Goal: Task Accomplishment & Management: Manage account settings

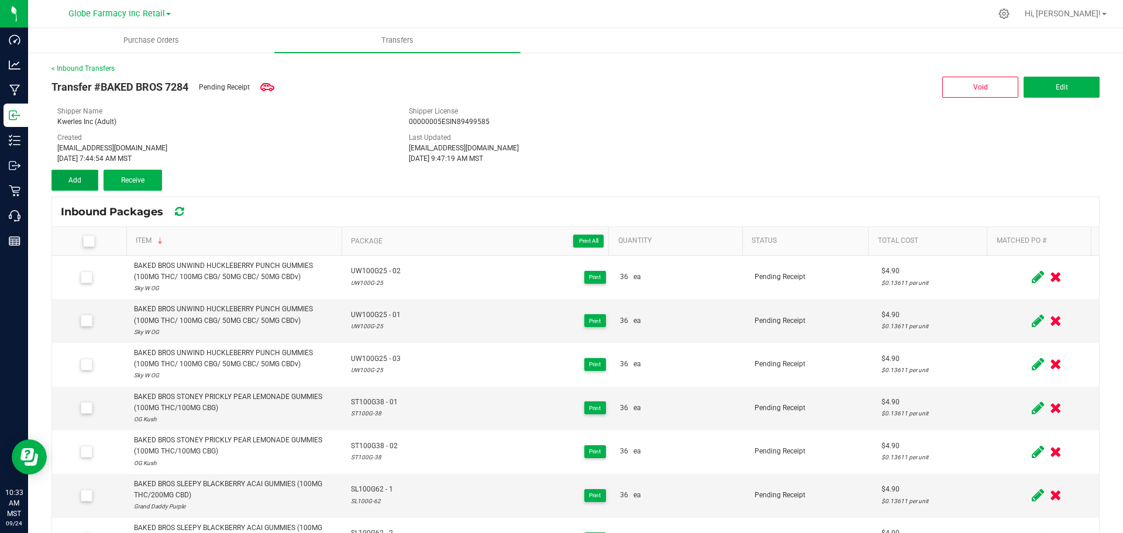
click at [90, 170] on button "Add" at bounding box center [74, 180] width 47 height 21
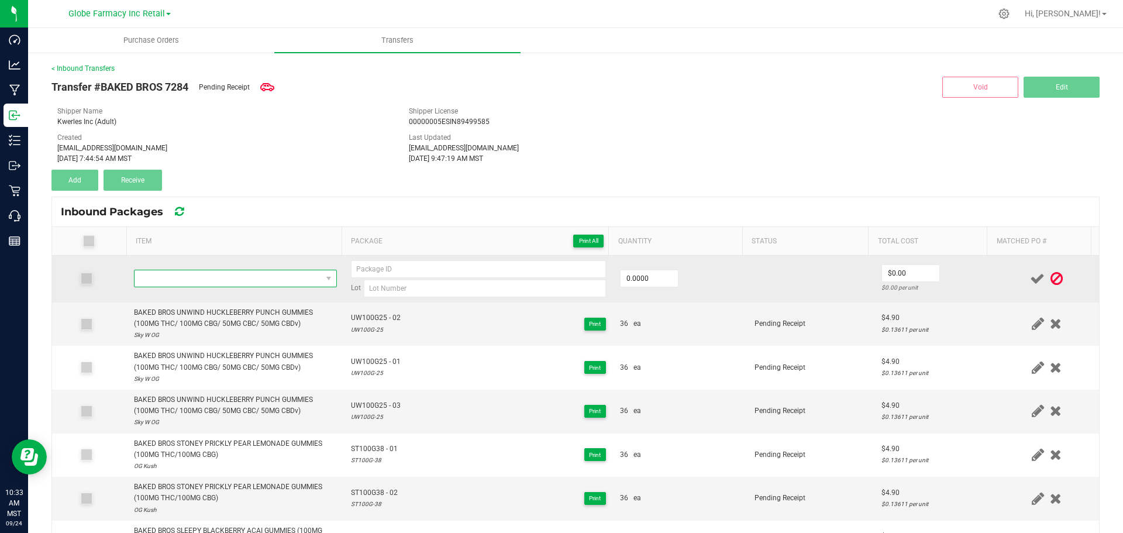
click at [220, 285] on span "NO DATA FOUND" at bounding box center [227, 278] width 187 height 16
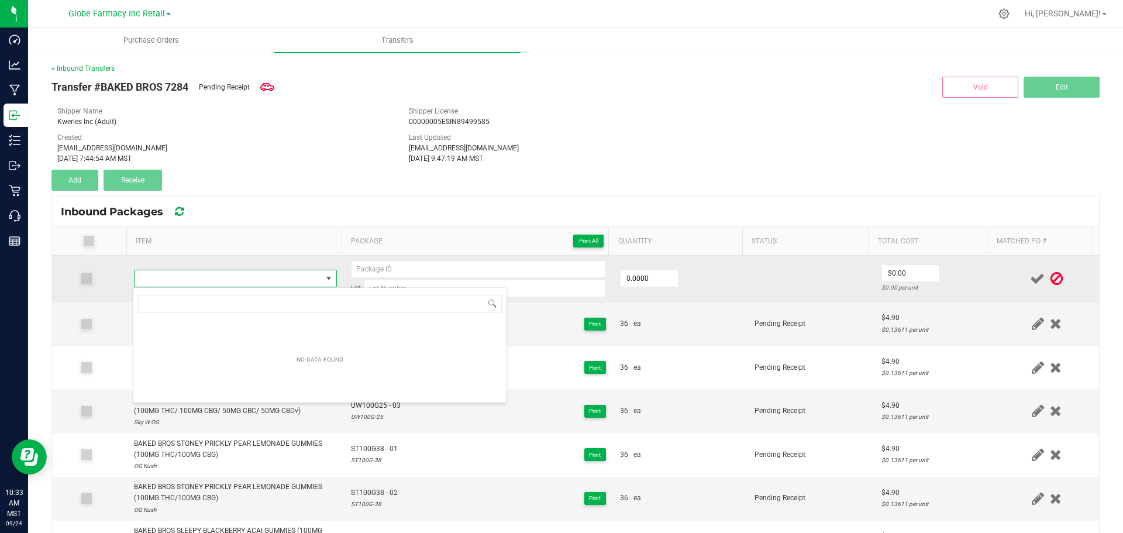
scroll to position [18, 199]
type input "BAKED BROS UNWIND HUCKLEBERRY PUNCH GUMMIES (100MG THC/ 100MG CBG/ 50MG CBC/ 50…"
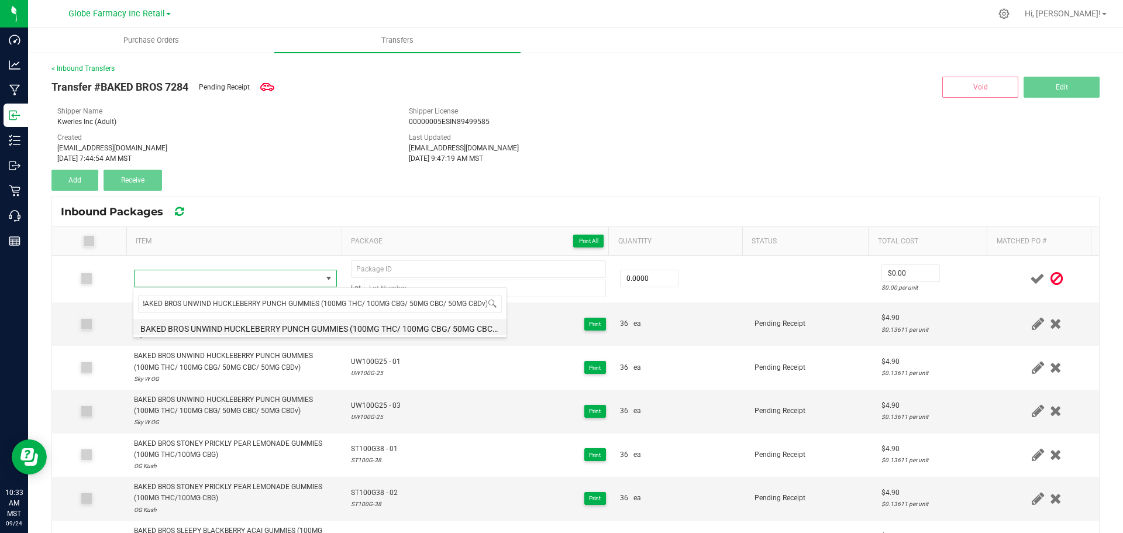
click at [240, 323] on li "BAKED BROS UNWIND HUCKLEBERRY PUNCH GUMMIES (100MG THC/ 100MG CBG/ 50MG CBC/ 50…" at bounding box center [319, 327] width 373 height 16
type input "0 ea"
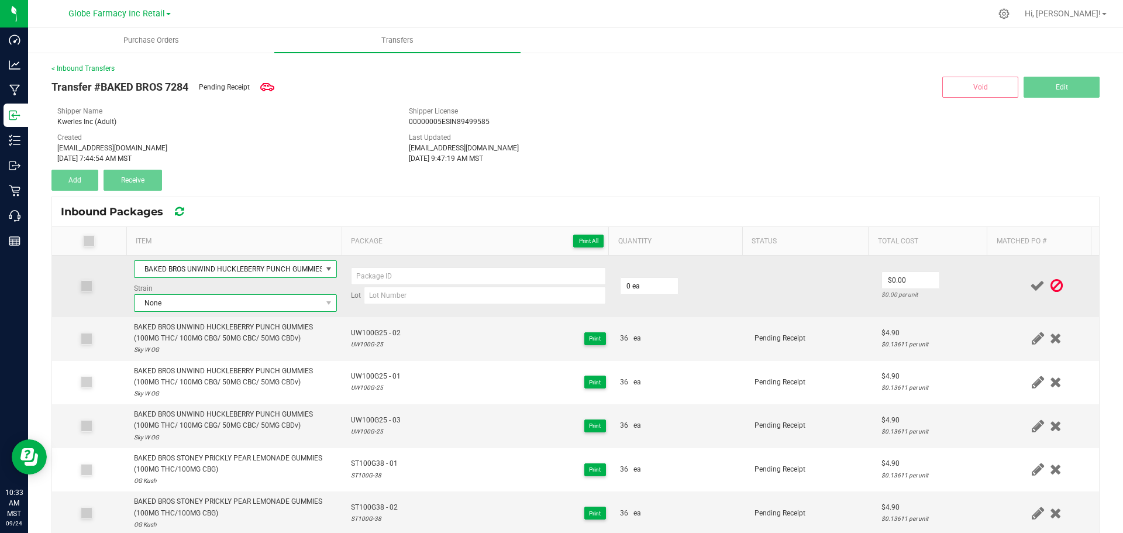
click at [254, 301] on span "None" at bounding box center [227, 303] width 187 height 16
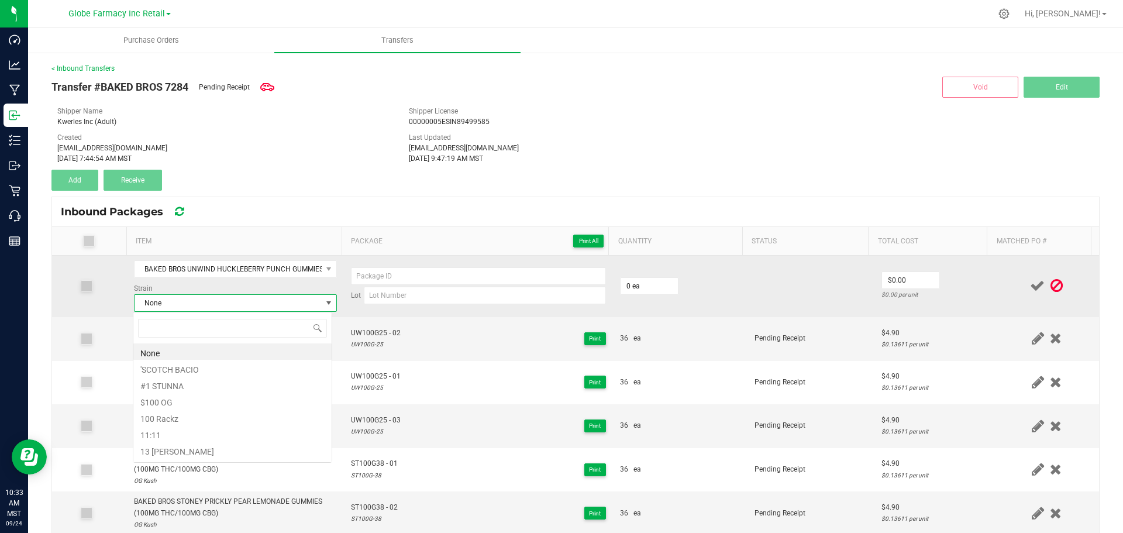
scroll to position [18, 199]
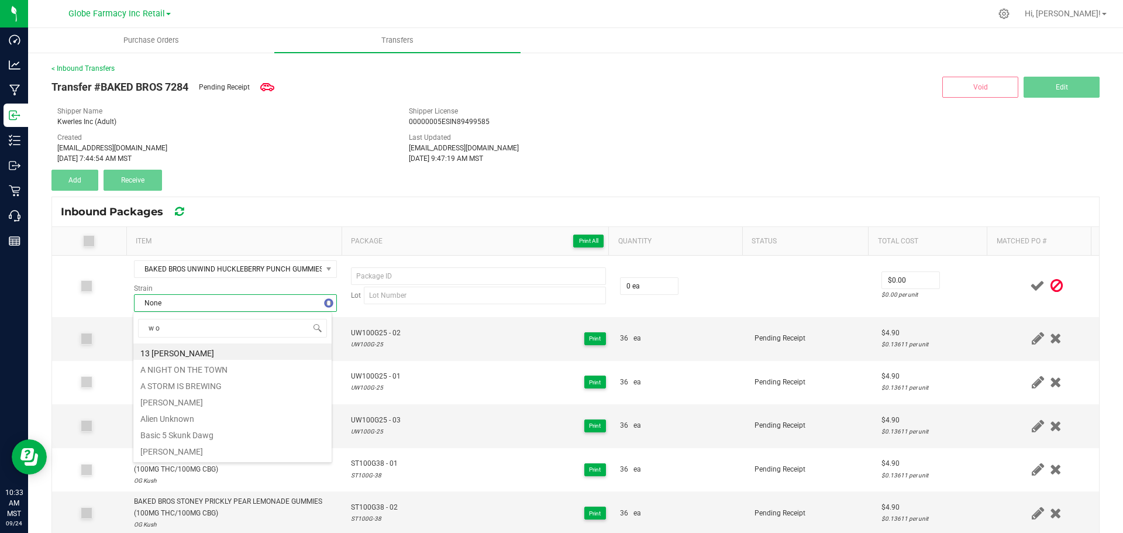
type input "w og"
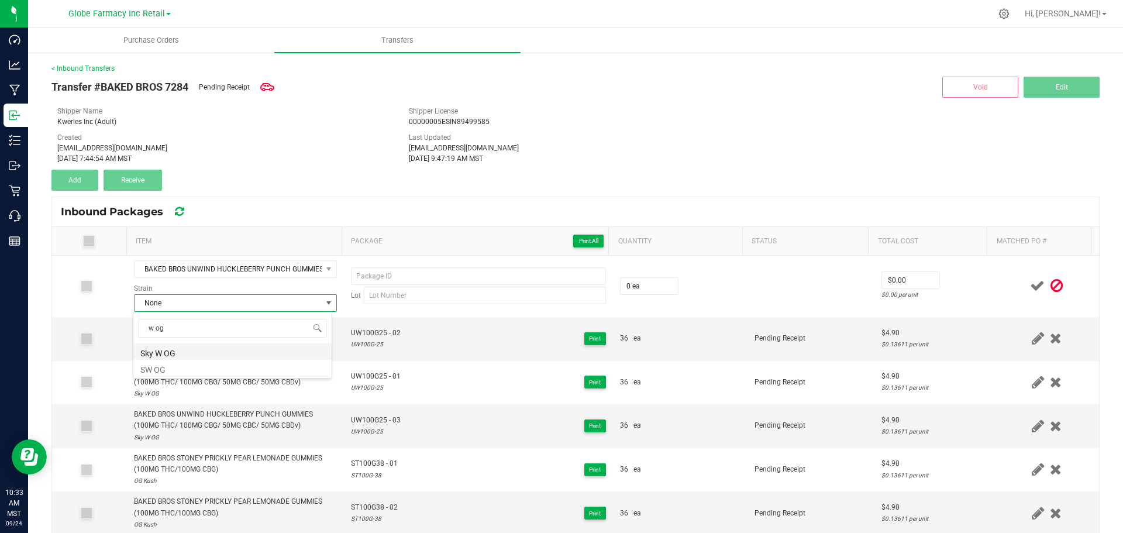
click at [189, 348] on li "Sky W OG" at bounding box center [232, 351] width 198 height 16
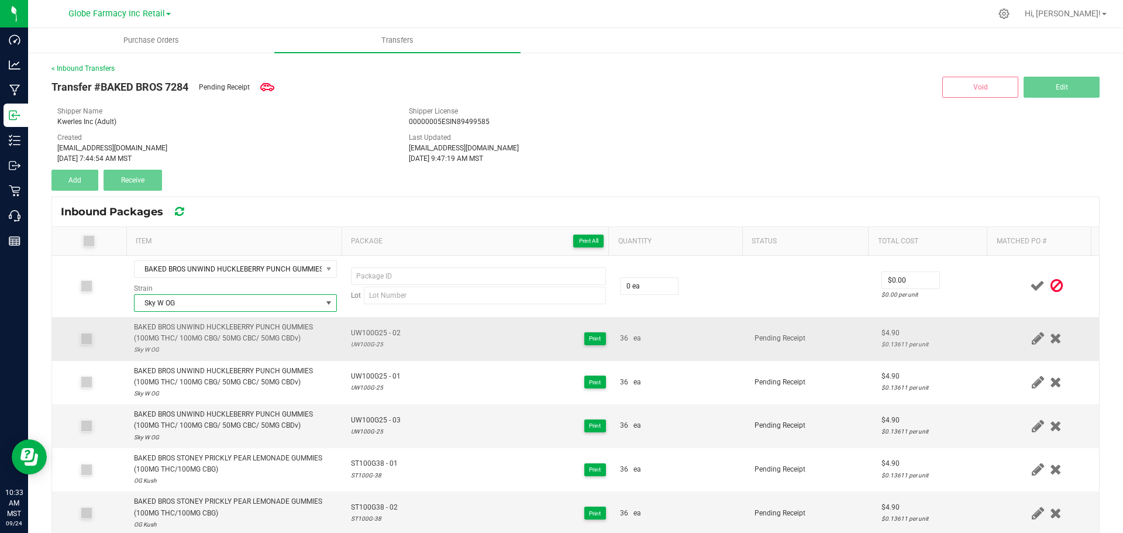
click at [371, 335] on span "UW100G25 - 02" at bounding box center [376, 332] width 50 height 11
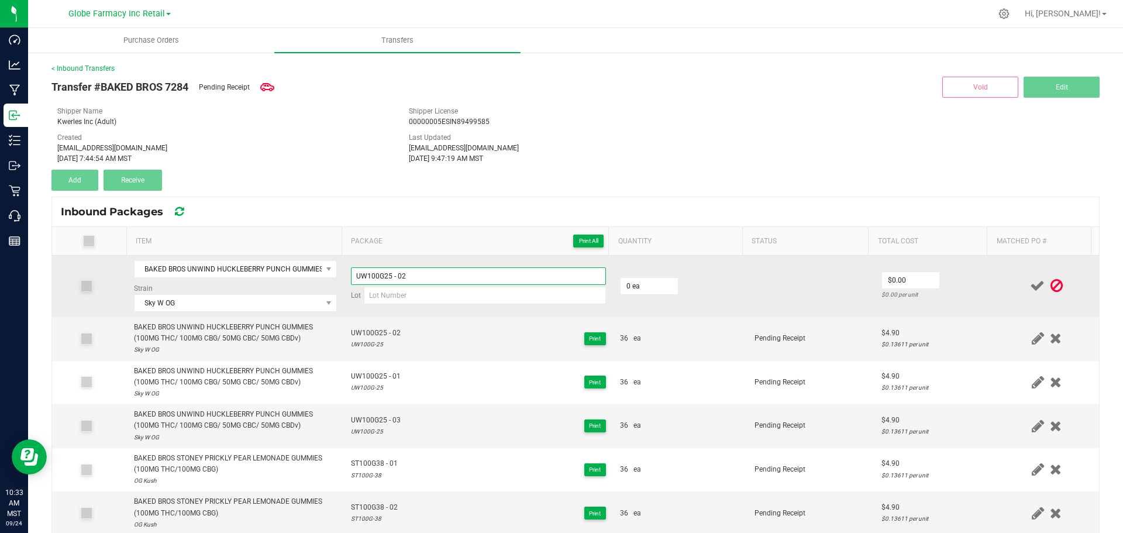
click at [425, 272] on input "UW100G25 - 02" at bounding box center [478, 276] width 255 height 18
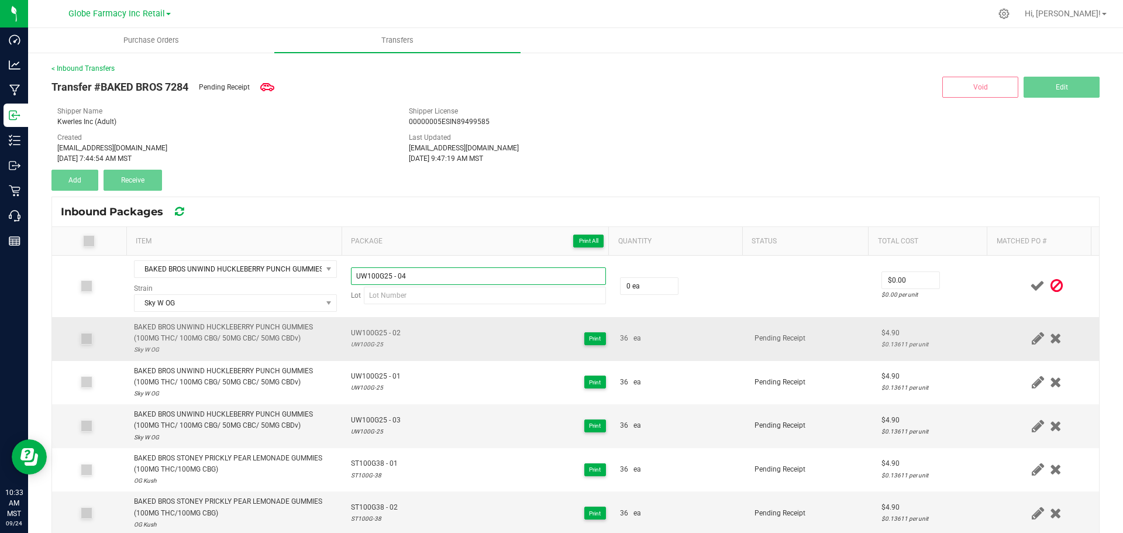
type input "UW100G25 - 04"
click at [365, 347] on div "UW100G-25" at bounding box center [376, 344] width 50 height 11
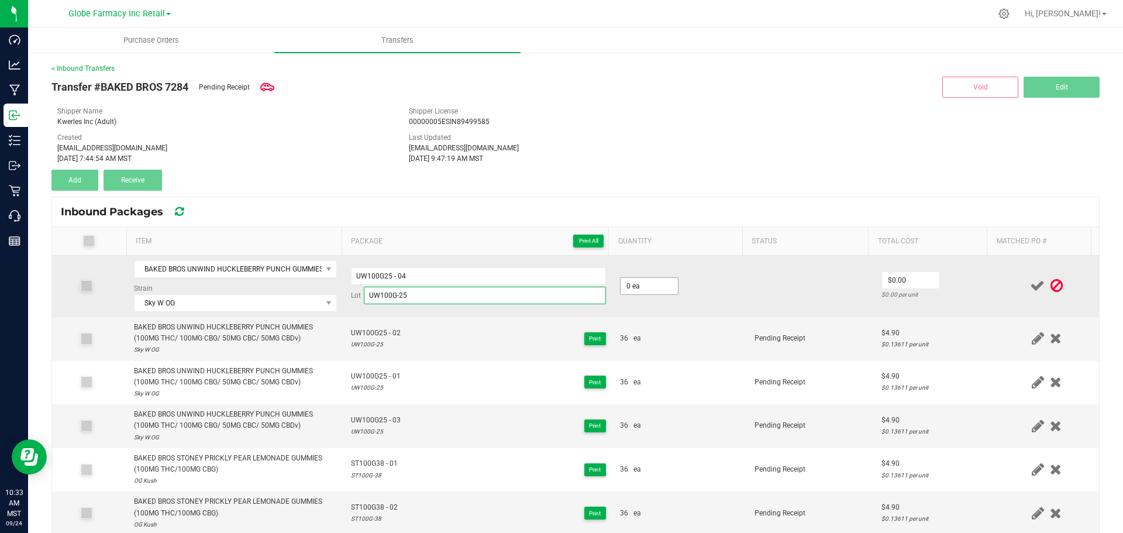
type input "UW100G-25"
click at [652, 285] on input "0" at bounding box center [648, 286] width 57 height 16
type input "36 ea"
type input "$4.90"
click at [961, 286] on td "$4.90 $0.13611 per unit" at bounding box center [934, 285] width 120 height 61
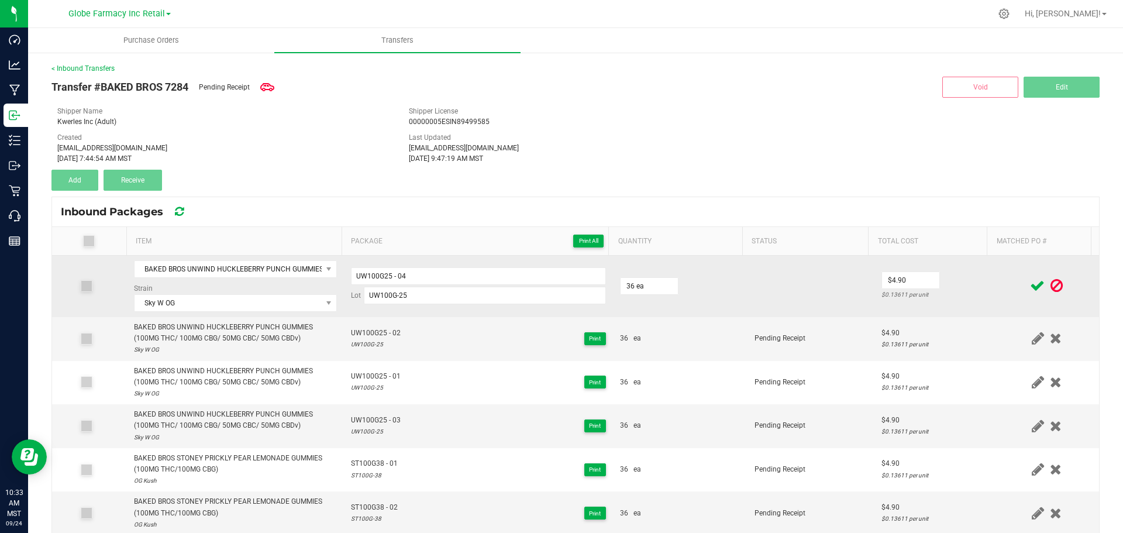
click at [1030, 281] on icon at bounding box center [1037, 285] width 15 height 15
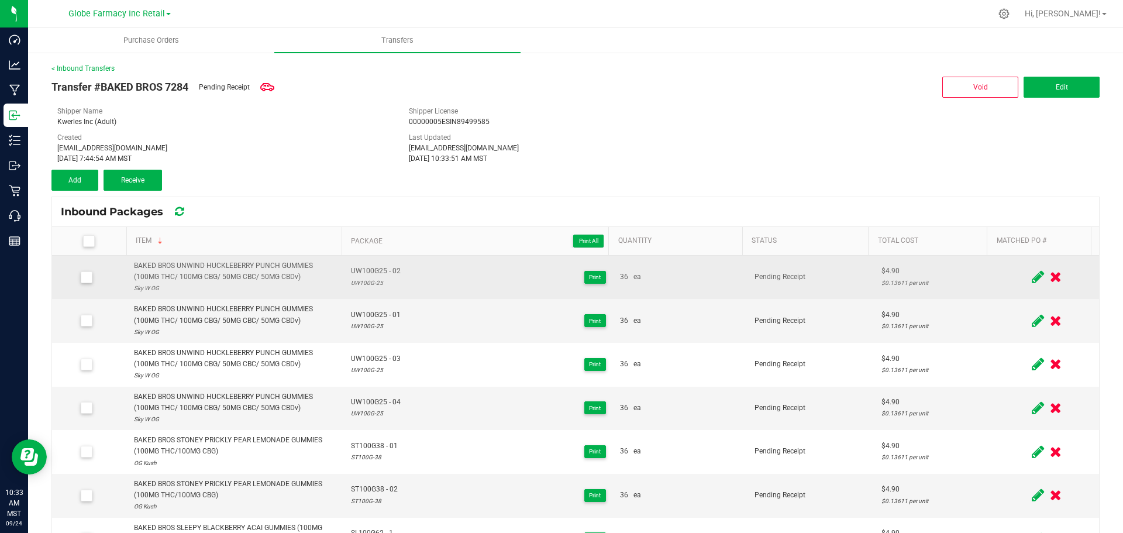
click at [246, 206] on div "Inbound Packages" at bounding box center [575, 211] width 1047 height 29
click at [1031, 412] on icon at bounding box center [1037, 407] width 12 height 15
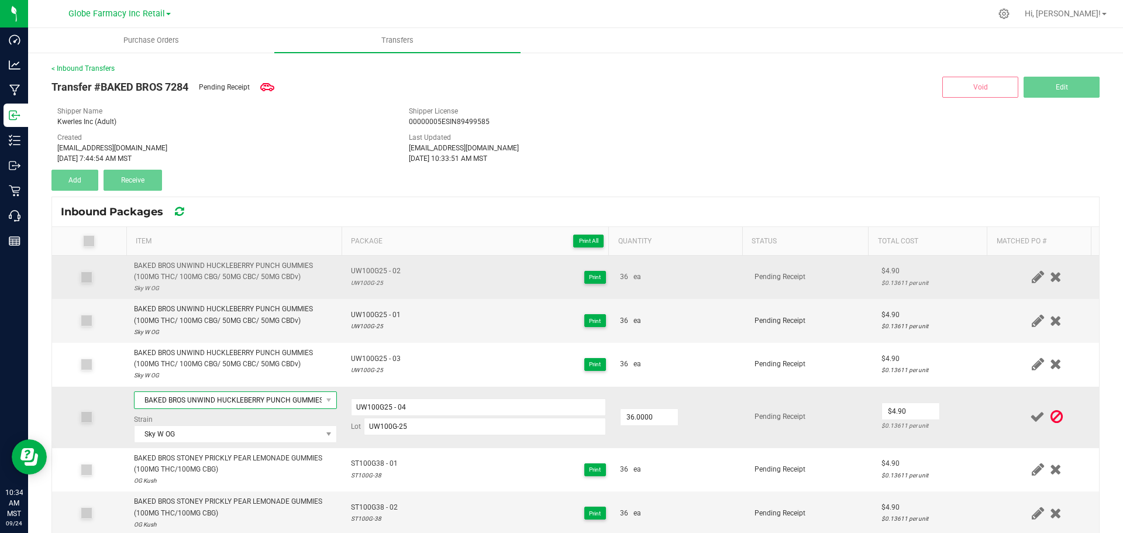
click at [200, 398] on span "BAKED BROS UNWIND HUCKLEBERRY PUNCH GUMMIES (100MG THC/ 100MG CBG/ 50MG CBC/ 50…" at bounding box center [227, 400] width 187 height 16
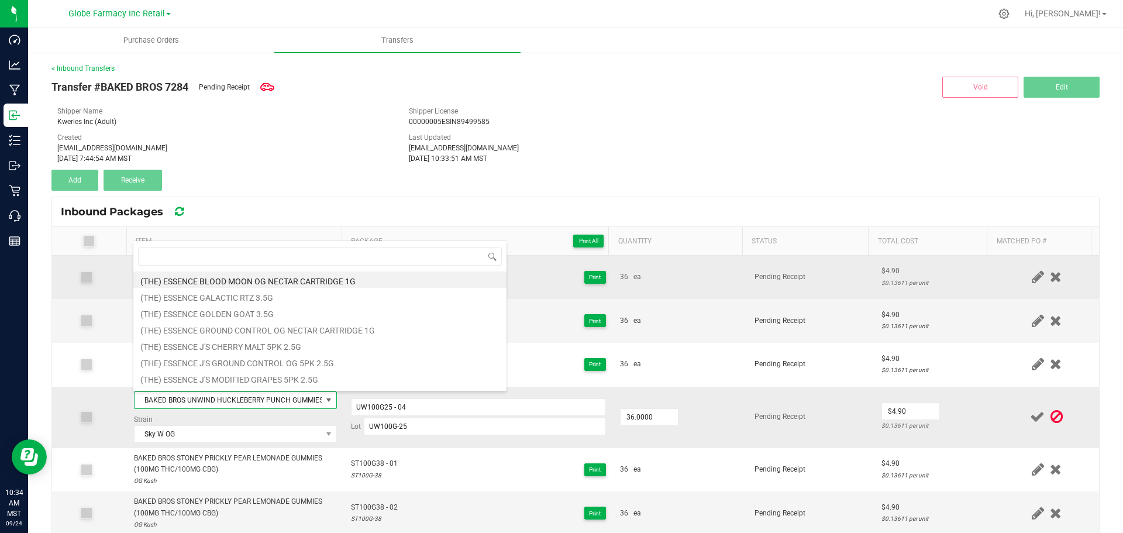
scroll to position [18, 198]
type input "BAKED BROS HAPPY POMEGRANATE NECTAR GUMMIES (300MG THC/300MG CBD/300MG CBC)"
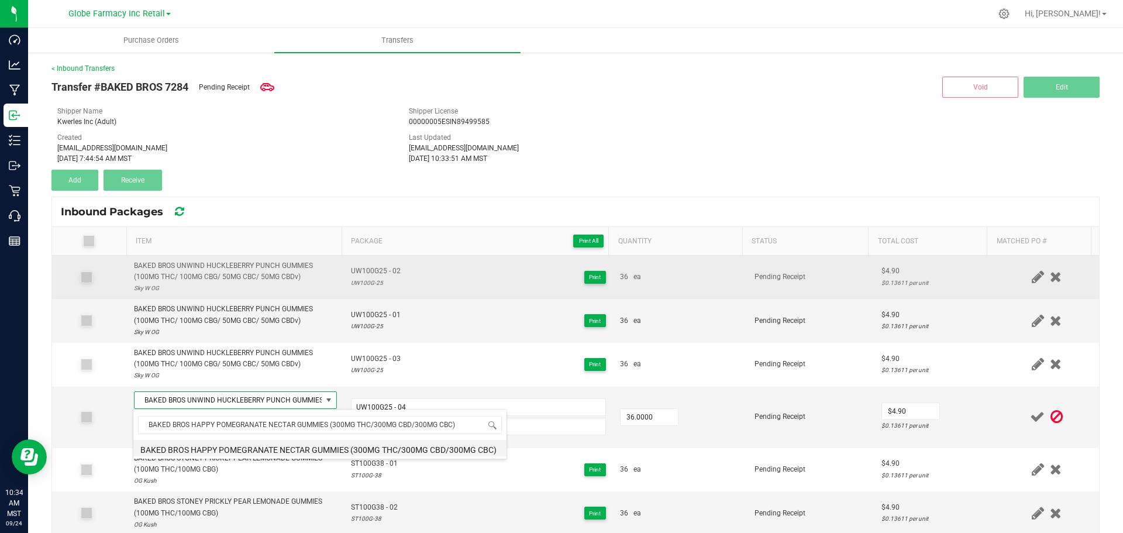
click at [226, 448] on li "BAKED BROS HAPPY POMEGRANATE NECTAR GUMMIES (300MG THC/300MG CBD/300MG CBC)" at bounding box center [319, 448] width 373 height 16
type input "36 ea"
type input "$0.00"
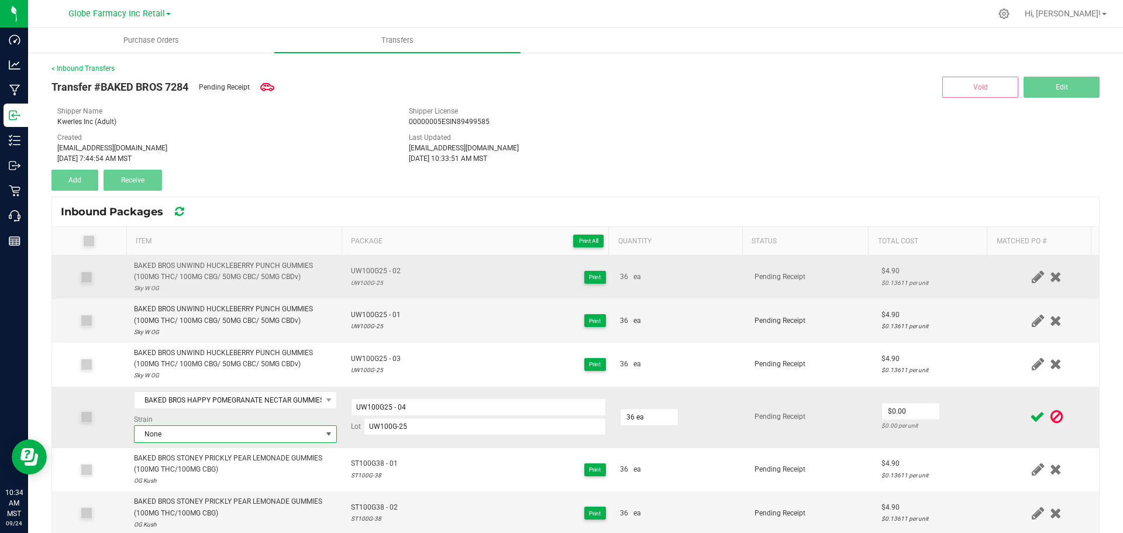
click at [227, 426] on span "None" at bounding box center [227, 434] width 187 height 16
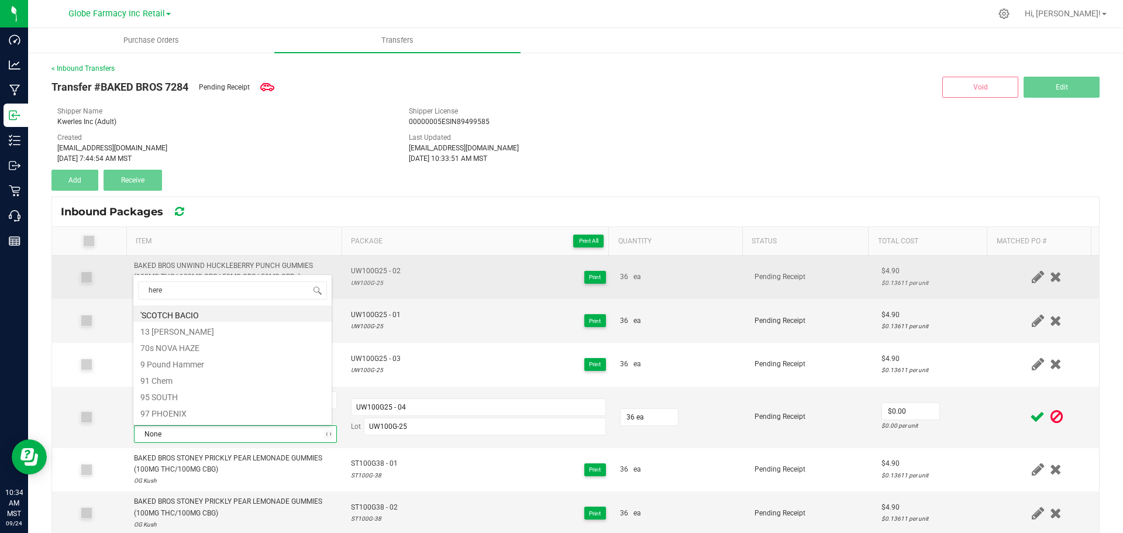
type input "herer"
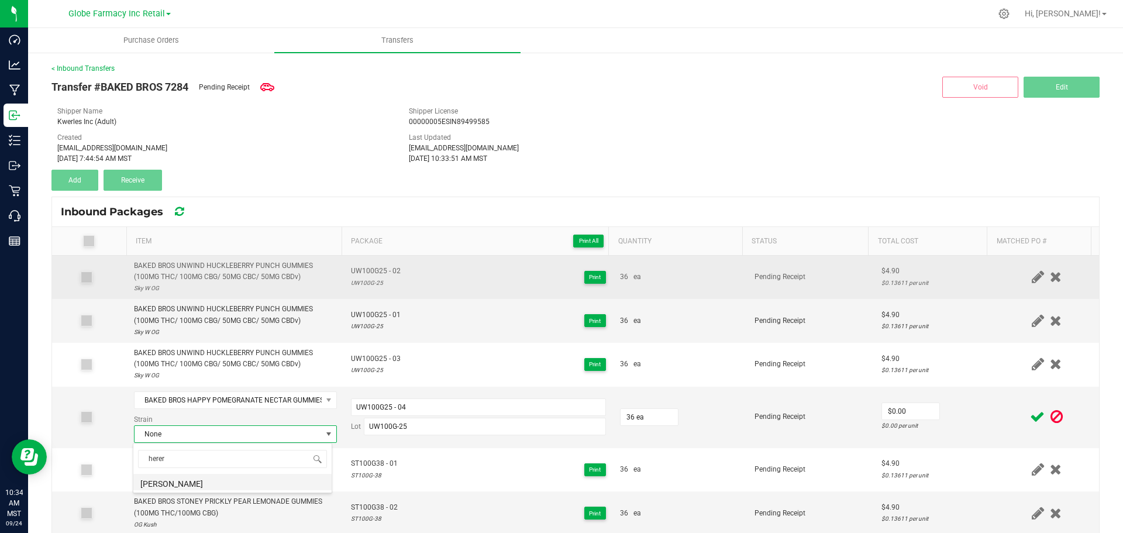
click at [200, 481] on li "[PERSON_NAME]" at bounding box center [232, 482] width 198 height 16
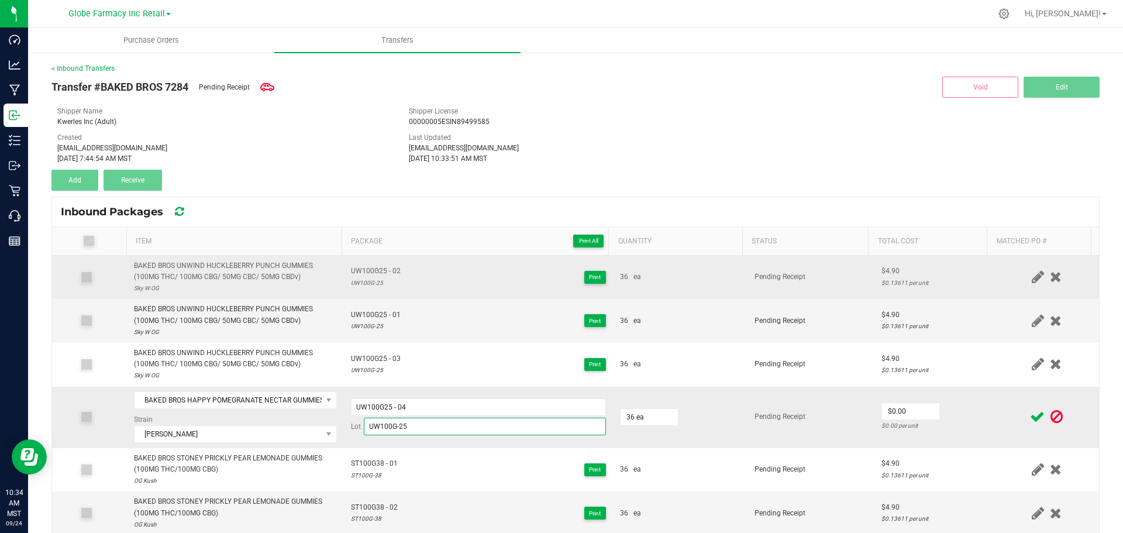
click at [513, 425] on input "UW100G-25" at bounding box center [485, 426] width 242 height 18
paste input "HY300G-9"
click at [500, 406] on input "UW100G25 - 04" at bounding box center [478, 407] width 255 height 18
click at [485, 427] on input "UW100G-25HY300G-9" at bounding box center [485, 426] width 242 height 18
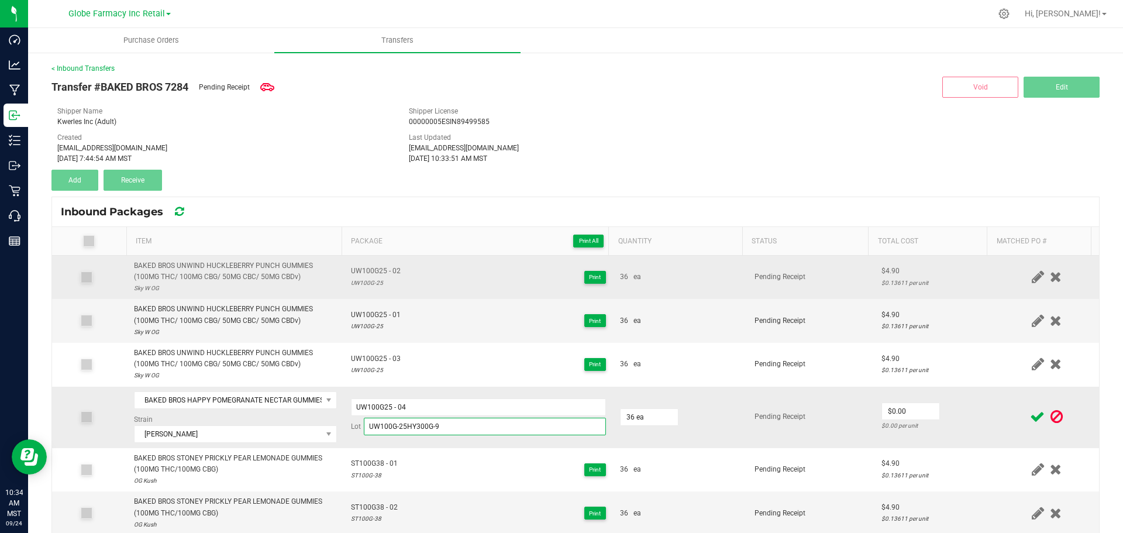
click at [485, 427] on input "UW100G-25HY300G-9" at bounding box center [485, 426] width 242 height 18
paste input
type input "HY300G-9"
click at [454, 403] on input "UW100G25 - 04" at bounding box center [478, 407] width 255 height 18
paste input "HY300G-9"
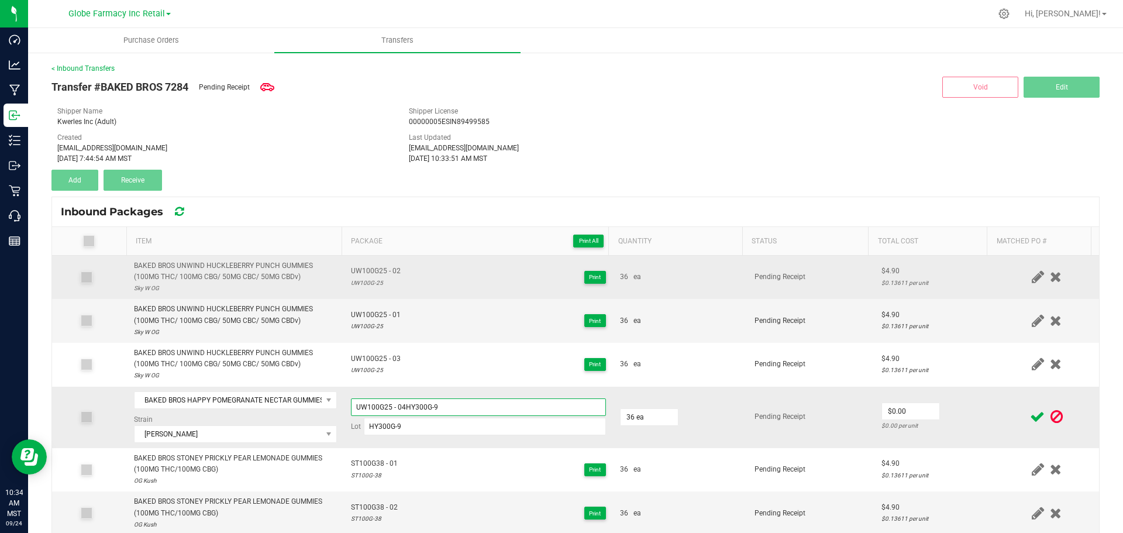
paste input
type input "HY300G9 - 1"
click at [891, 406] on input "0" at bounding box center [910, 411] width 57 height 16
type input "1"
type input "$9.80"
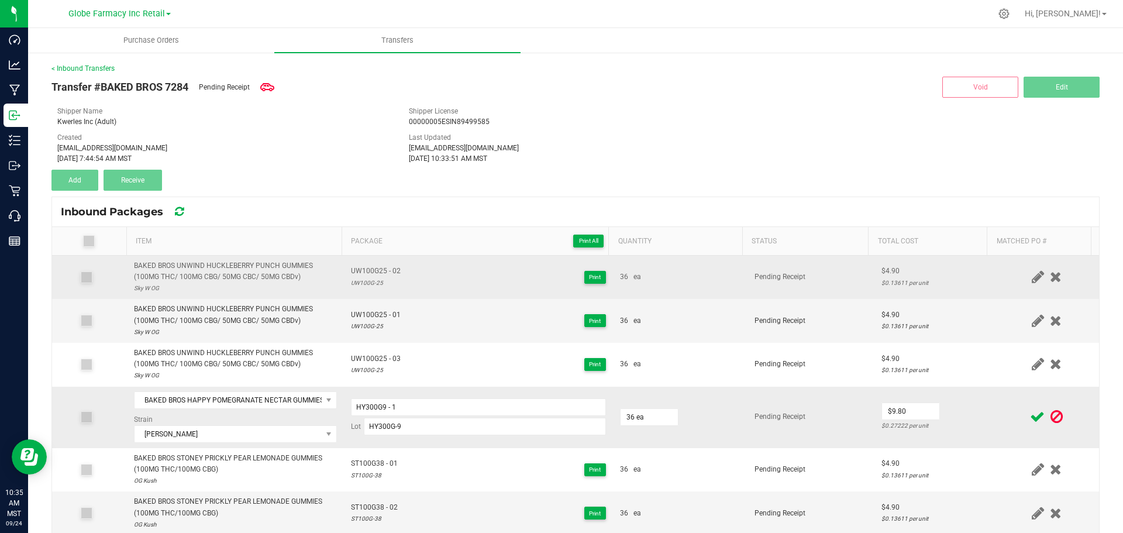
click at [944, 406] on td "$9.80 $0.27222 per unit" at bounding box center [934, 416] width 120 height 61
click at [1030, 414] on icon at bounding box center [1037, 416] width 15 height 15
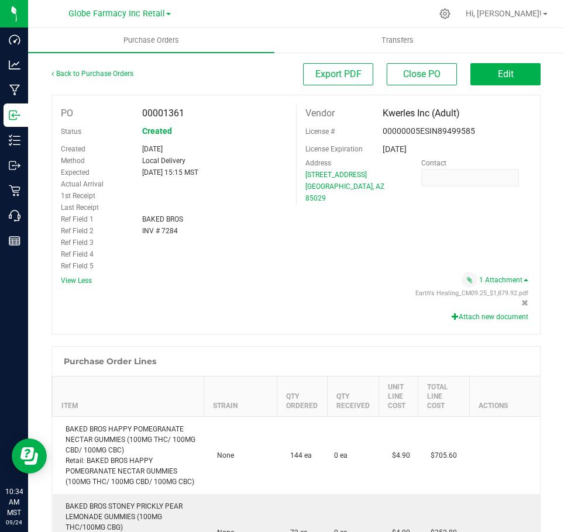
scroll to position [409, 0]
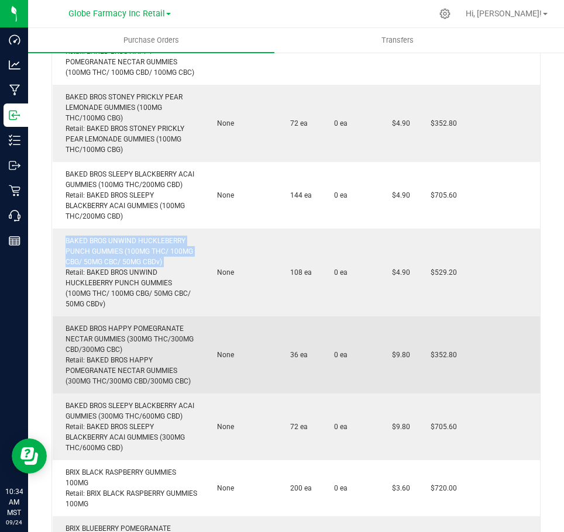
click at [141, 345] on div "BAKED BROS HAPPY POMEGRANATE NECTAR GUMMIES (300MG THC/300MG CBD/300MG CBC) Ret…" at bounding box center [128, 354] width 137 height 63
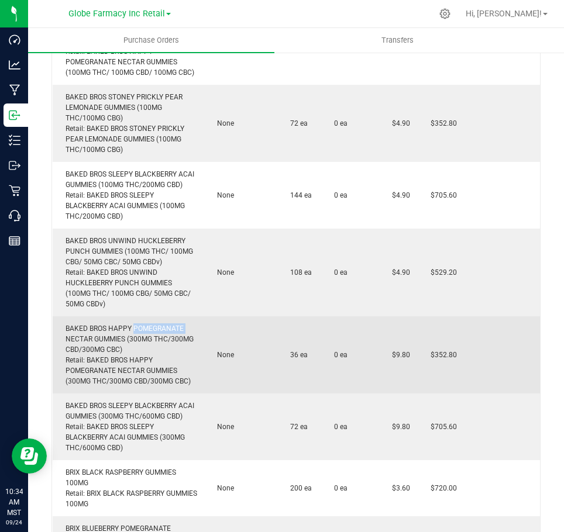
click at [141, 345] on div "BAKED BROS HAPPY POMEGRANATE NECTAR GUMMIES (300MG THC/300MG CBD/300MG CBC) Ret…" at bounding box center [128, 354] width 137 height 63
copy div "BAKED BROS HAPPY POMEGRANATE NECTAR GUMMIES (300MG THC/300MG CBD/300MG CBC)"
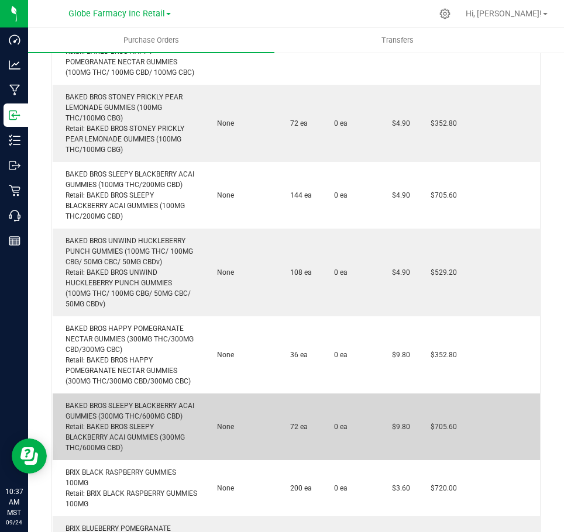
click at [141, 431] on div "BAKED BROS SLEEPY BLACKBERRY ACAI GUMMIES (300MG THC/600MG CBD) Retail: BAKED B…" at bounding box center [128, 426] width 137 height 53
copy div "BAKED BROS SLEEPY BLACKBERRY ACAI GUMMIES (300MG THC/600MG CBD)"
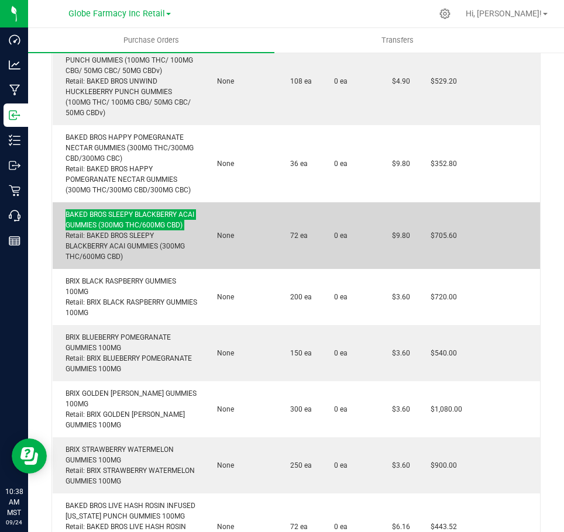
scroll to position [643, 0]
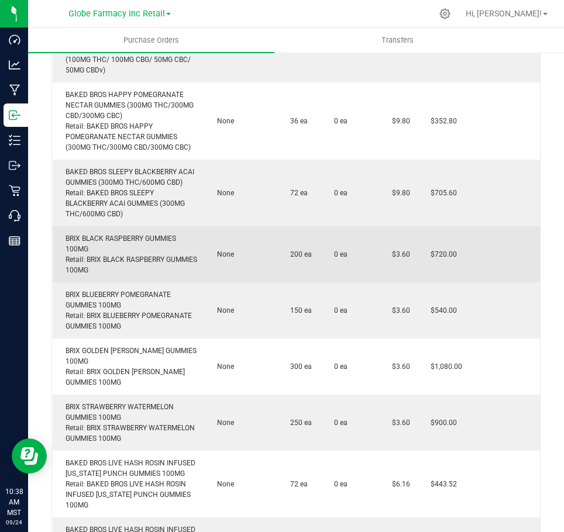
click at [120, 265] on div "BRIX BLACK RASPBERRY GUMMIES 100MG Retail: BRIX BLACK RASPBERRY GUMMIES 100MG" at bounding box center [128, 254] width 137 height 42
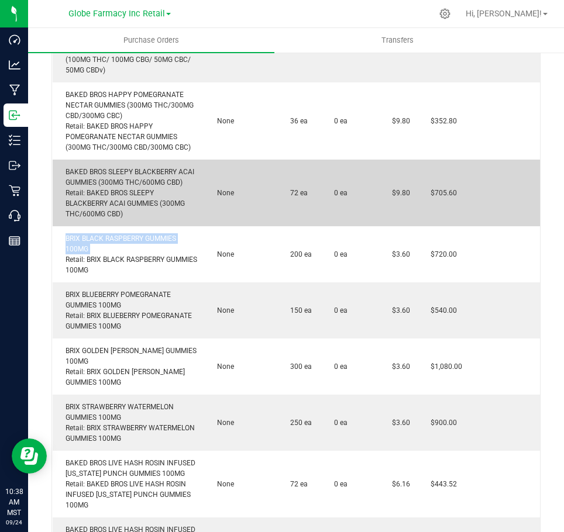
copy div "BRIX BLACK RASPBERRY GUMMIES 100MG"
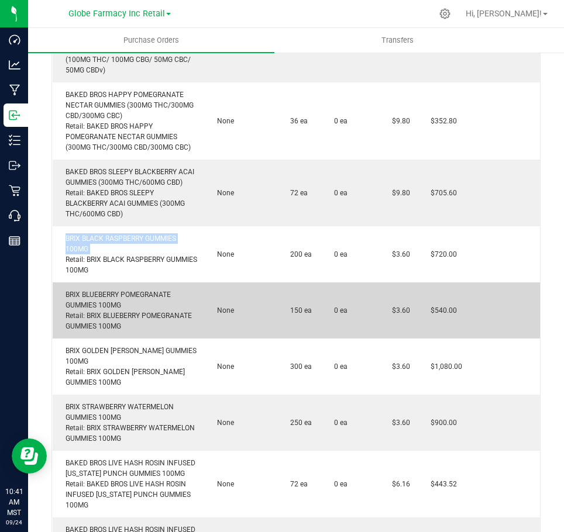
click at [106, 319] on td "BRIX BLUEBERRY POMEGRANATE GUMMIES 100MG Retail: BRIX BLUEBERRY POMEGRANATE GUM…" at bounding box center [128, 310] width 151 height 56
copy div "BRIX BLUEBERRY POMEGRANATE GUMMIES 100MG"
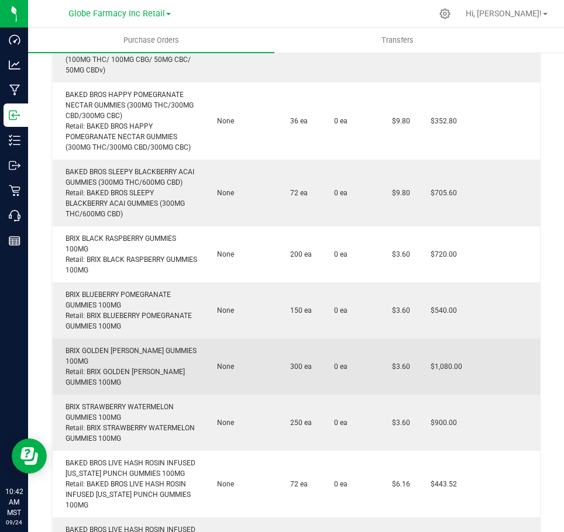
click at [147, 384] on div "BRIX GOLDEN BERRY GUMMIES 100MG Retail: BRIX GOLDEN BERRY GUMMIES 100MG" at bounding box center [128, 367] width 137 height 42
copy div "BRIX GOLDEN BERRY GUMMIES 100MG"
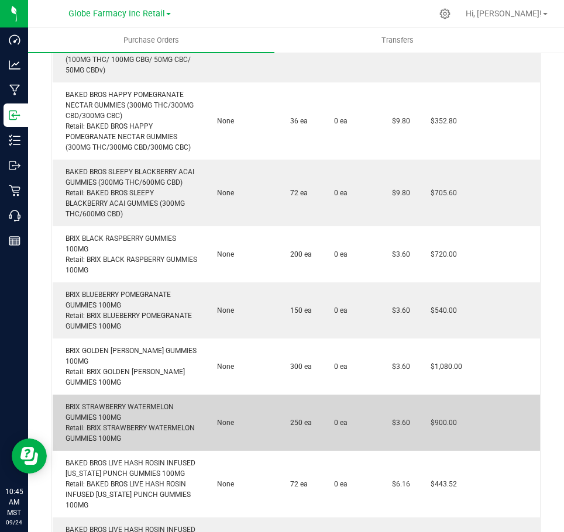
click at [123, 419] on td "BRIX STRAWBERRY WATERMELON GUMMIES 100MG Retail: BRIX STRAWBERRY WATERMELON GUM…" at bounding box center [128, 423] width 151 height 56
copy div "BRIX STRAWBERRY WATERMELON GUMMIES 100MG"
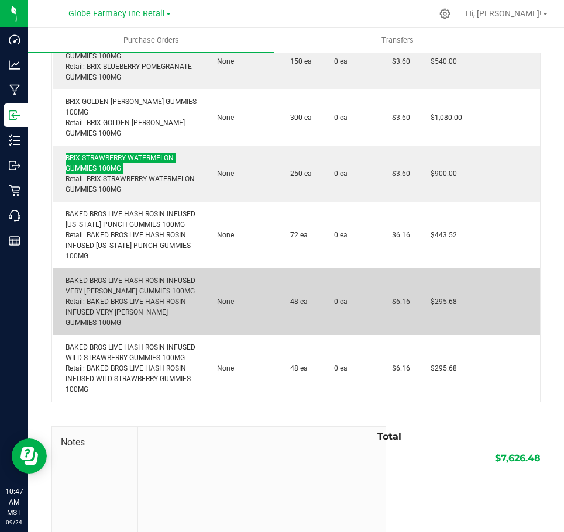
scroll to position [935, 0]
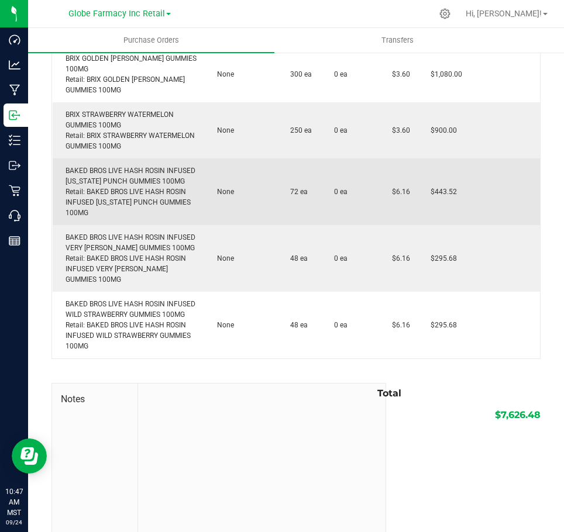
click at [139, 196] on div "BAKED BROS LIVE HASH ROSIN INFUSED ARIZONA PUNCH GUMMIES 100MG Retail: BAKED BR…" at bounding box center [128, 191] width 137 height 53
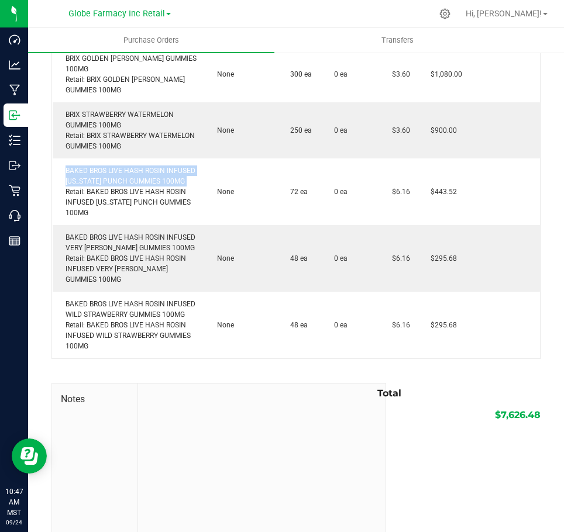
copy div "BAKED BROS LIVE HASH ROSIN INFUSED ARIZONA PUNCH GUMMIES 100MG"
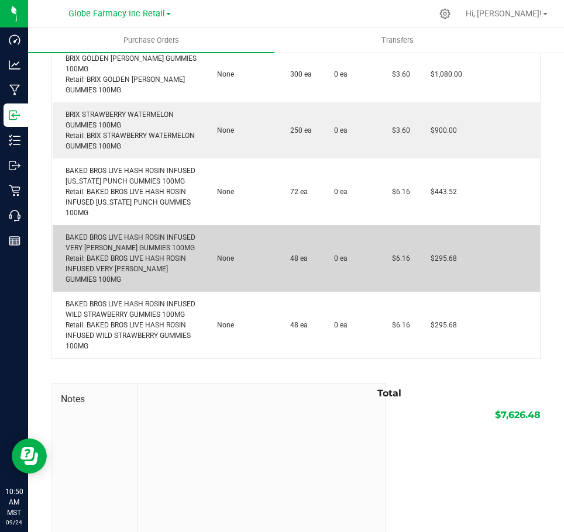
click at [106, 264] on div "BAKED BROS LIVE HASH ROSIN INFUSED VERY BERRY GUMMIES 100MG Retail: BAKED BROS …" at bounding box center [128, 258] width 137 height 53
copy div "BAKED BROS LIVE HASH ROSIN INFUSED VERY BERRY GUMMIES 100MG"
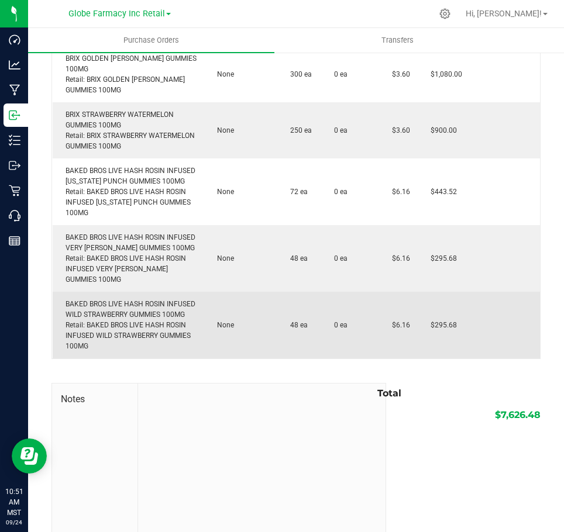
click at [132, 327] on div "BAKED BROS LIVE HASH ROSIN INFUSED WILD STRAWBERRY GUMMIES 100MG Retail: BAKED …" at bounding box center [128, 325] width 137 height 53
click at [131, 327] on div "BAKED BROS LIVE HASH ROSIN INFUSED WILD STRAWBERRY GUMMIES 100MG Retail: BAKED …" at bounding box center [128, 325] width 137 height 53
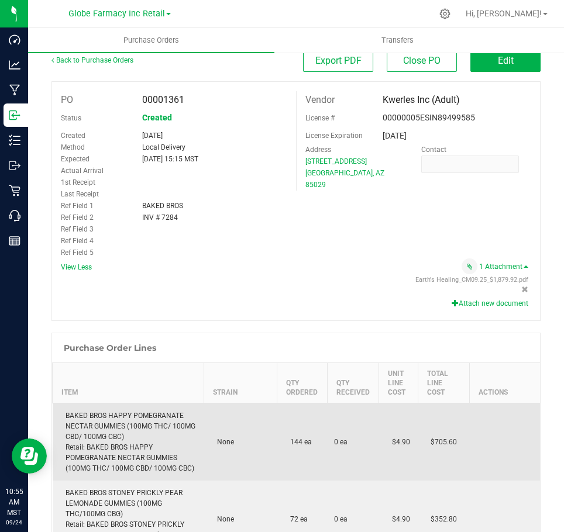
scroll to position [0, 0]
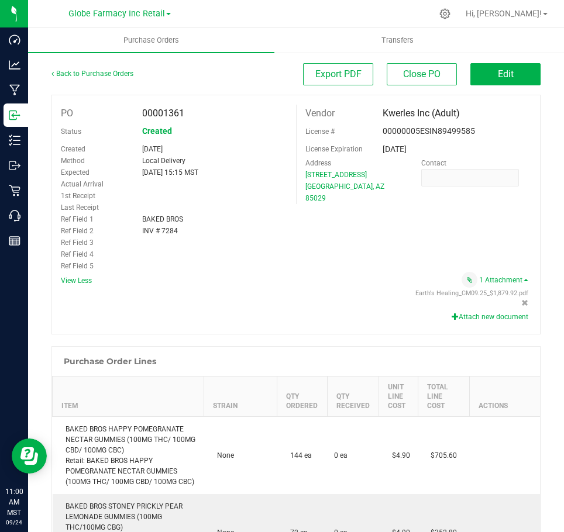
click at [443, 118] on span "Kwerles Inc (Adult)" at bounding box center [420, 113] width 77 height 11
drag, startPoint x: 463, startPoint y: 316, endPoint x: 454, endPoint y: 316, distance: 8.8
click at [463, 316] on button "Attach new document" at bounding box center [489, 317] width 77 height 11
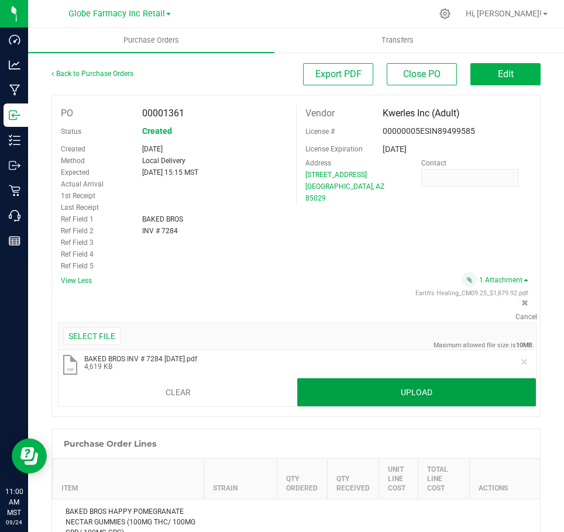
click at [465, 400] on button "Upload" at bounding box center [416, 392] width 239 height 28
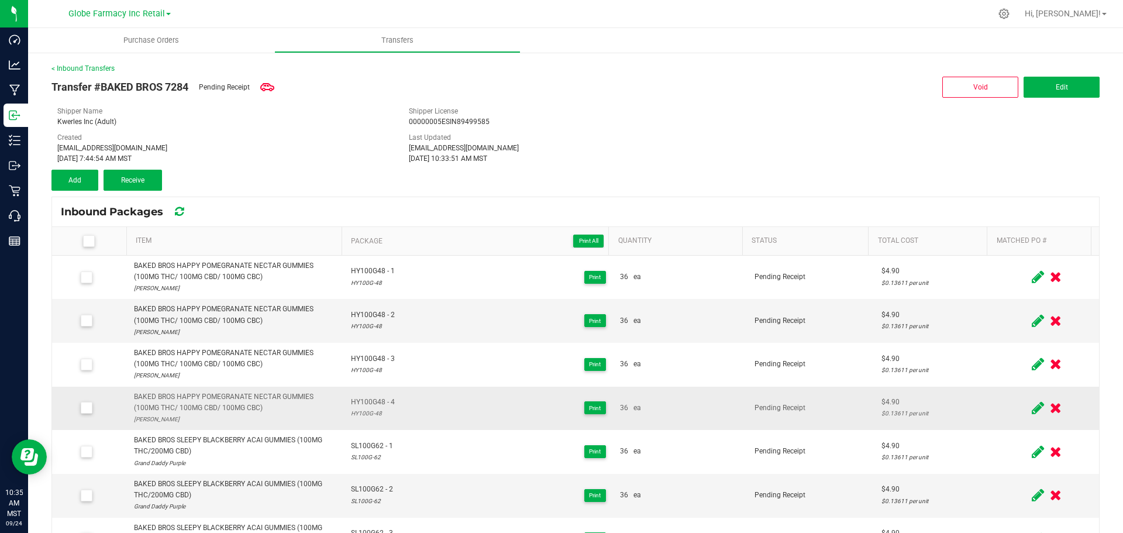
click at [1031, 412] on icon at bounding box center [1037, 407] width 12 height 15
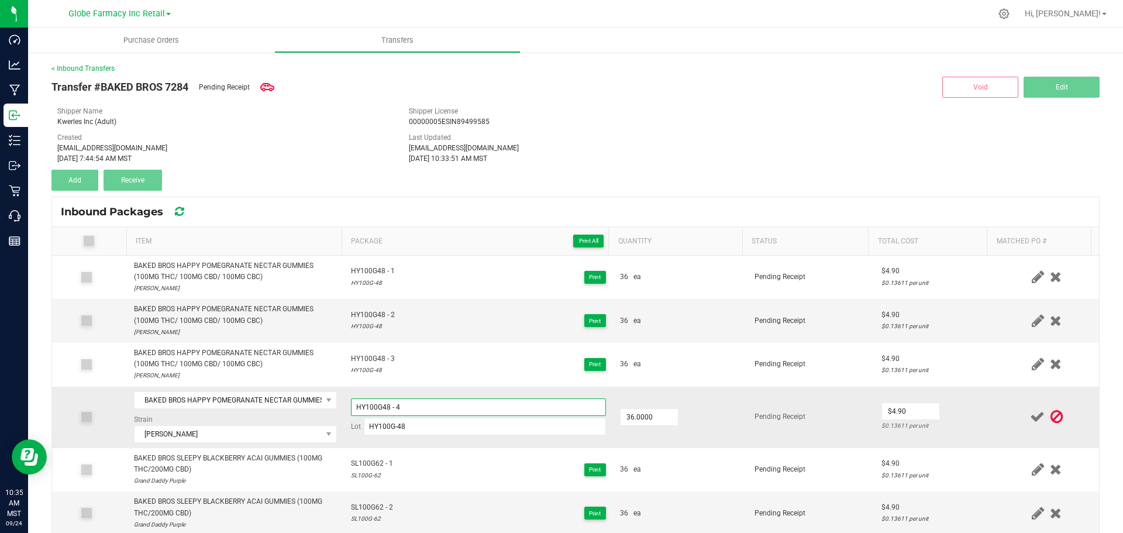
click at [509, 399] on input "HY100G48 - 4" at bounding box center [478, 407] width 255 height 18
click at [167, 399] on span "BAKED BROS HAPPY POMEGRANATE NECTAR GUMMIES (100MG THC/ 100MG CBD/ 100MG CBC)" at bounding box center [227, 400] width 187 height 16
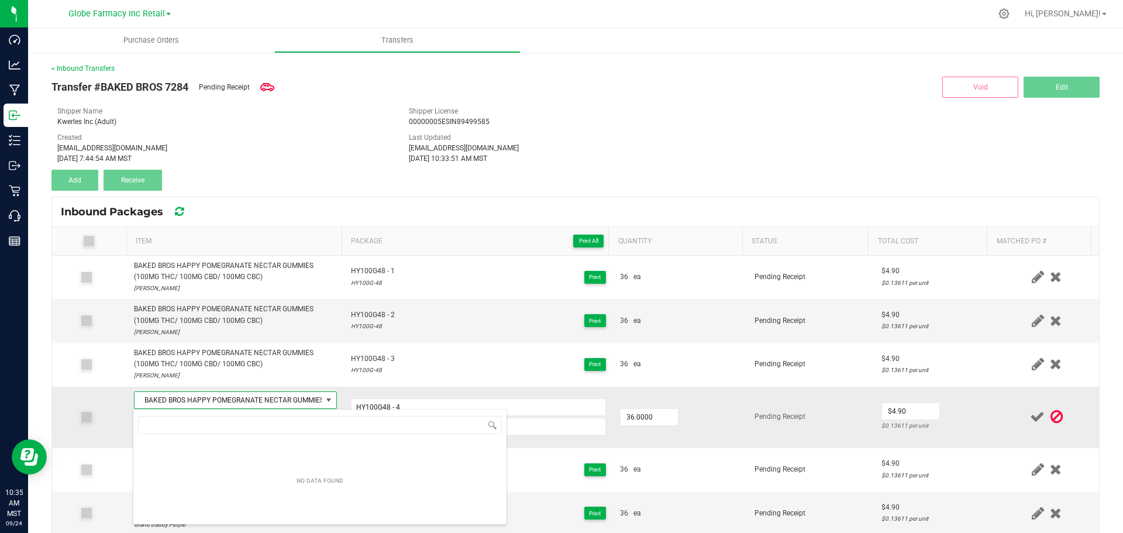
scroll to position [58448, 58266]
type input "BAKED BROS HAPPY POMEGRANATE NECTAR GUMMIES (300MG THC/300MG CBD/300MG CBC)"
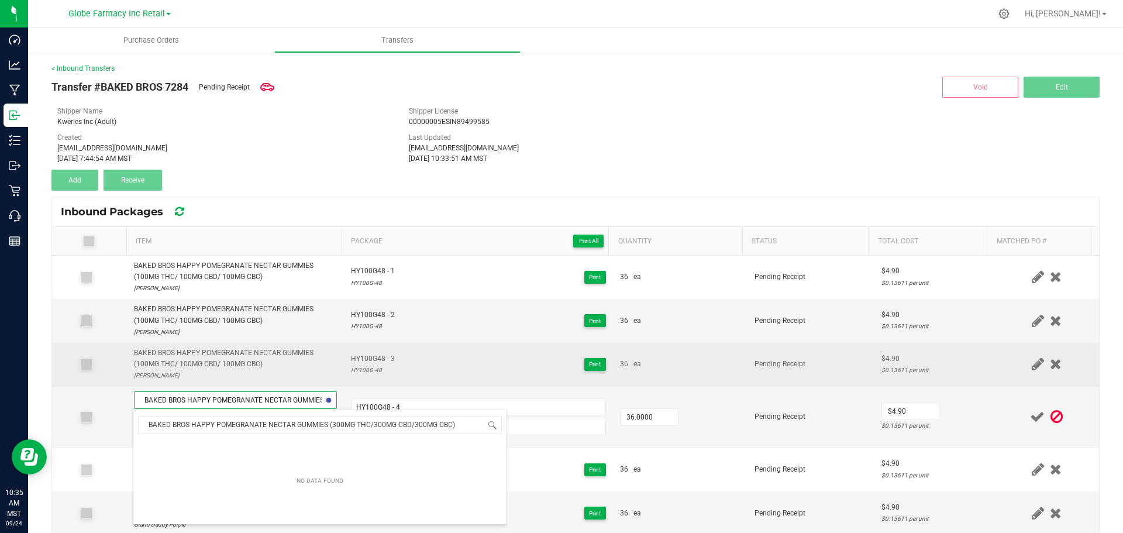
scroll to position [18, 198]
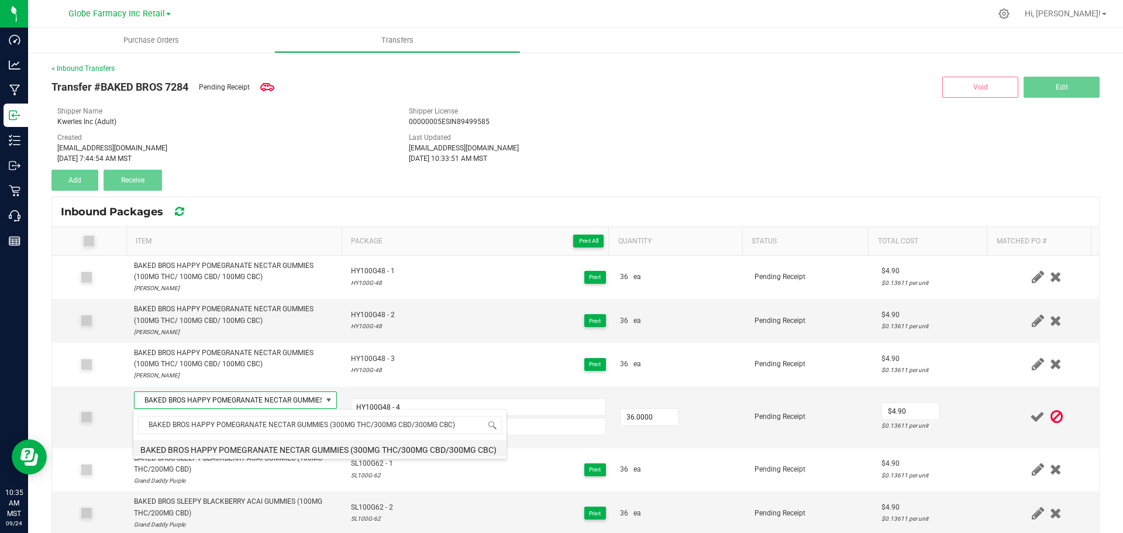
click at [267, 443] on li "BAKED BROS HAPPY POMEGRANATE NECTAR GUMMIES (300MG THC/300MG CBD/300MG CBC)" at bounding box center [319, 448] width 373 height 16
type input "36 ea"
type input "$0.00"
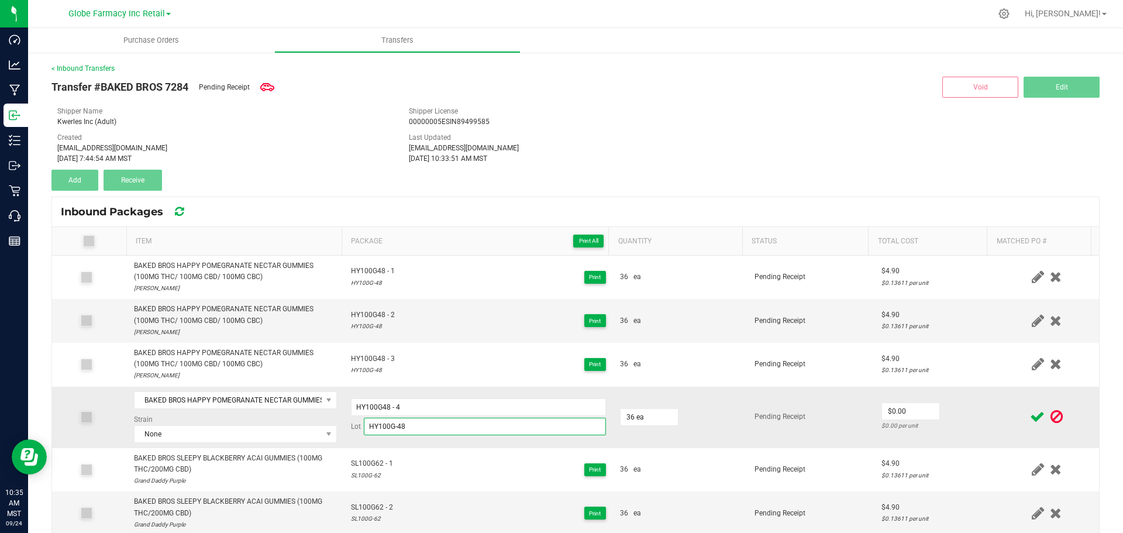
click at [415, 426] on input "HY100G-48" at bounding box center [485, 426] width 242 height 18
paste input "HY300G-9"
paste input
type input "HY300G-9"
click at [420, 411] on input "HY100G48 - 4" at bounding box center [478, 407] width 255 height 18
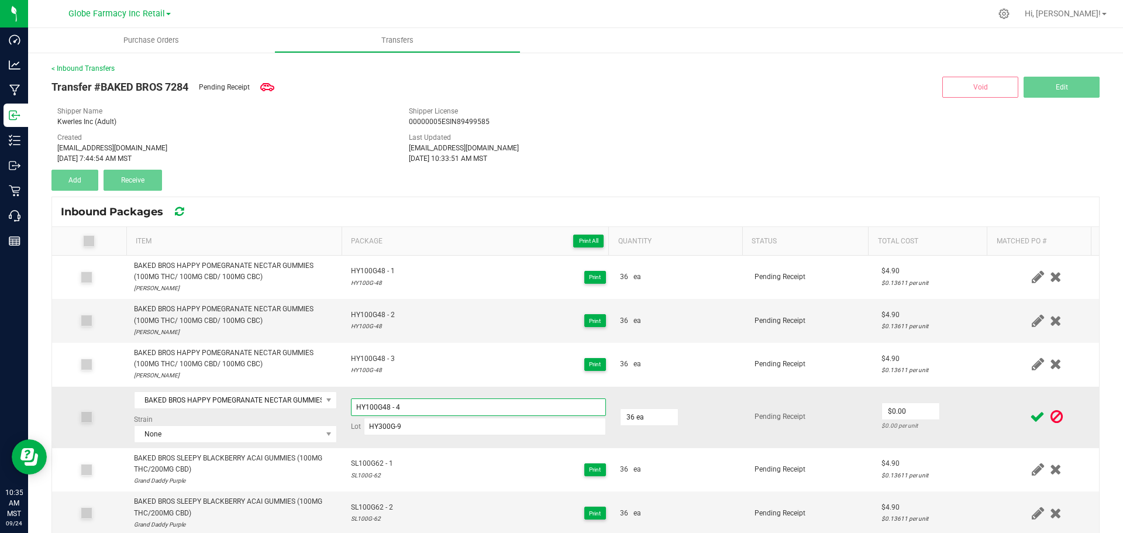
paste input "HY300G-9"
paste input
type input "HY300G9 - 01"
click at [899, 407] on input "0" at bounding box center [910, 411] width 57 height 16
type input "$9.80"
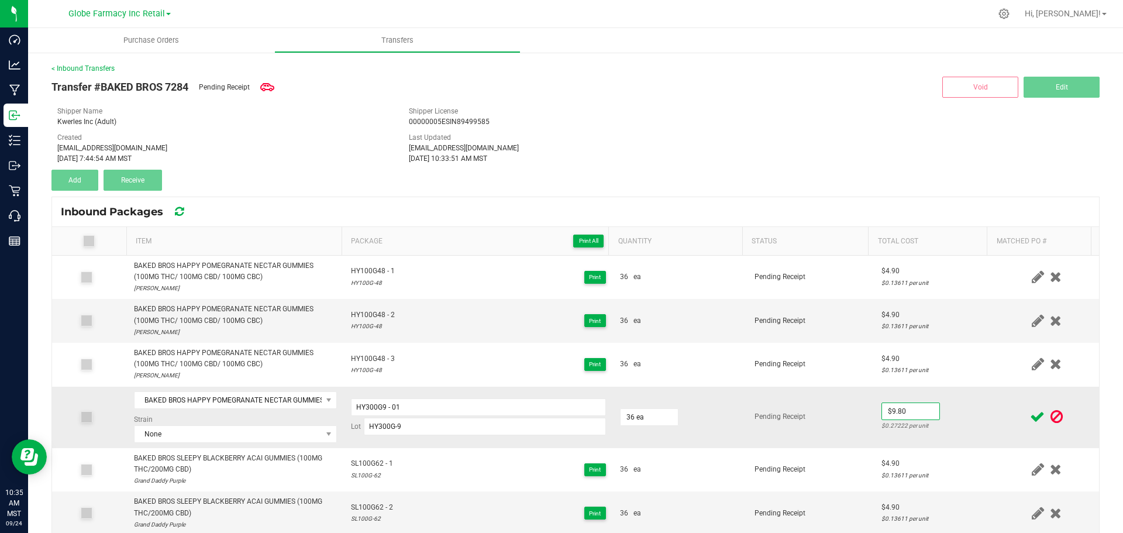
click at [956, 400] on td "$9.80 $0.27222 per unit" at bounding box center [934, 416] width 120 height 61
click at [1027, 416] on span at bounding box center [1037, 416] width 20 height 23
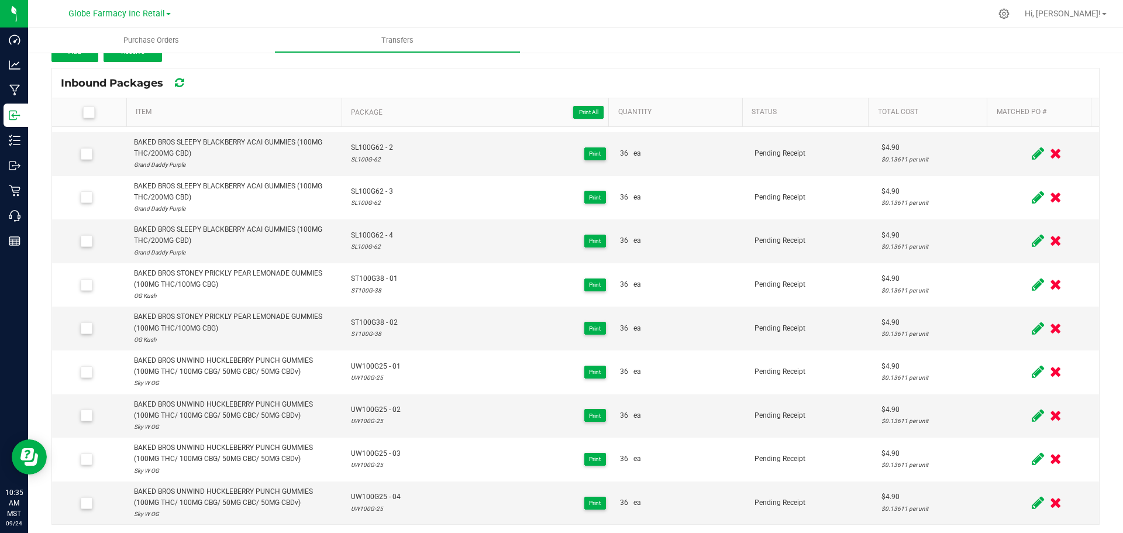
scroll to position [132, 0]
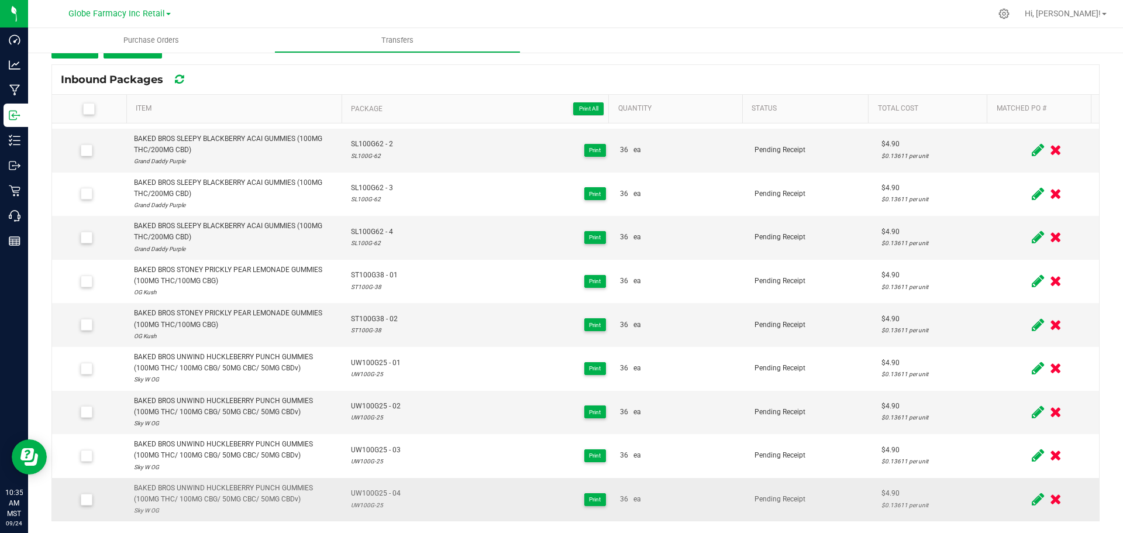
click at [1031, 498] on icon at bounding box center [1037, 499] width 12 height 15
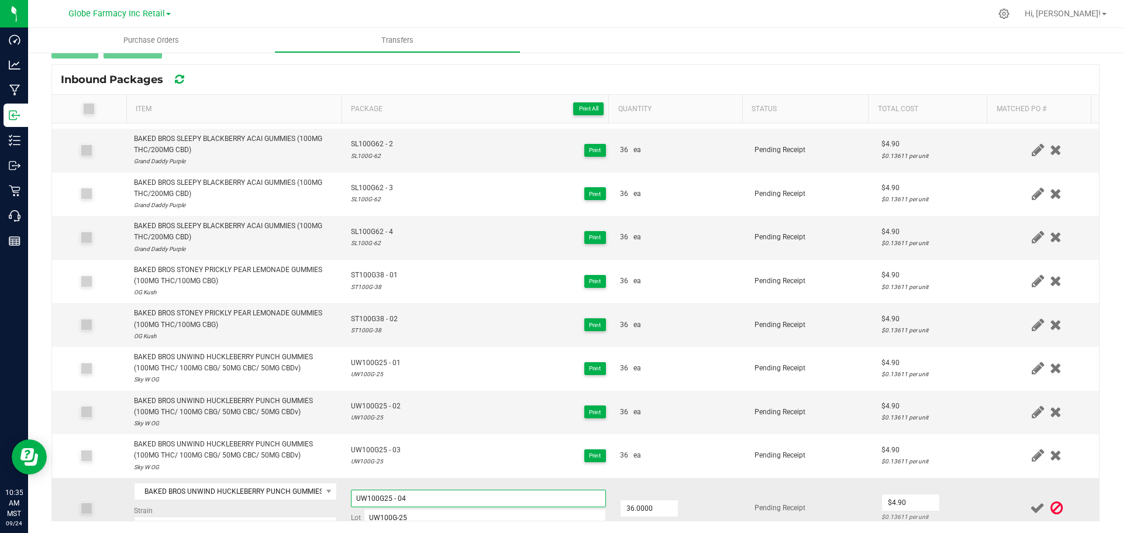
click at [426, 493] on input "UW100G25 - 04" at bounding box center [478, 498] width 255 height 18
click at [427, 518] on input "UW100G-25" at bounding box center [485, 518] width 242 height 18
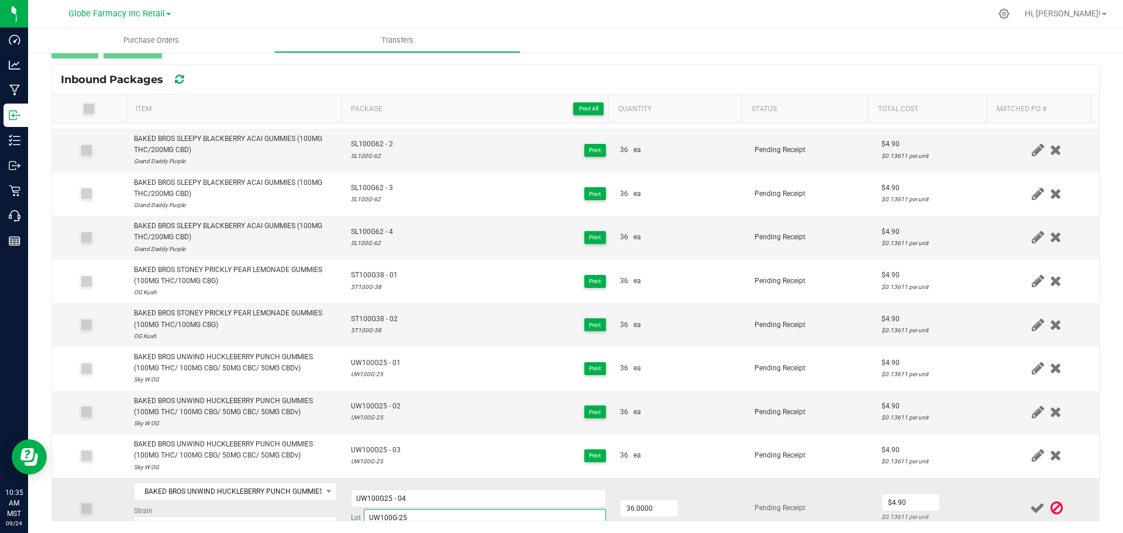
click at [427, 518] on input "UW100G-25" at bounding box center [485, 518] width 242 height 18
paste input "HY300G-9"
type input "HY300G-9"
click at [422, 497] on input "UW100G25 - 04" at bounding box center [478, 497] width 255 height 18
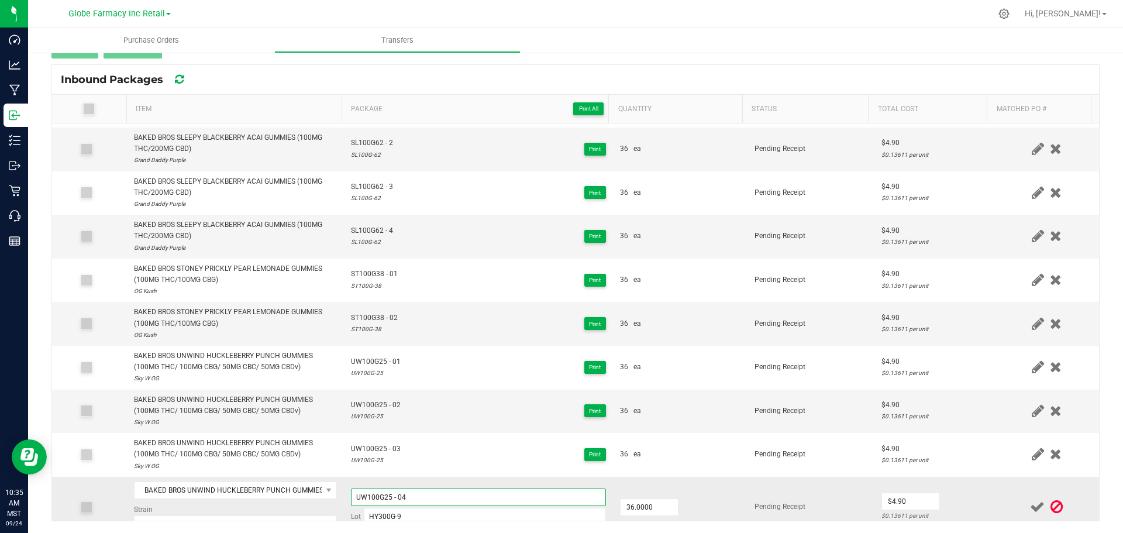
click at [422, 497] on input "UW100G25 - 04" at bounding box center [478, 497] width 255 height 18
paste input "HY300G-9"
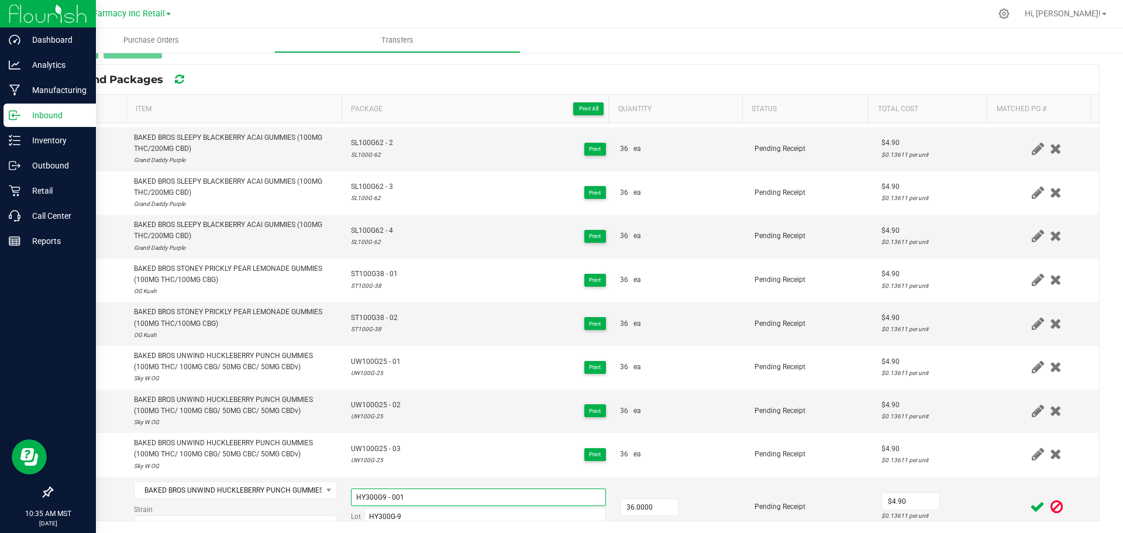
type input "HY300G9 - 001"
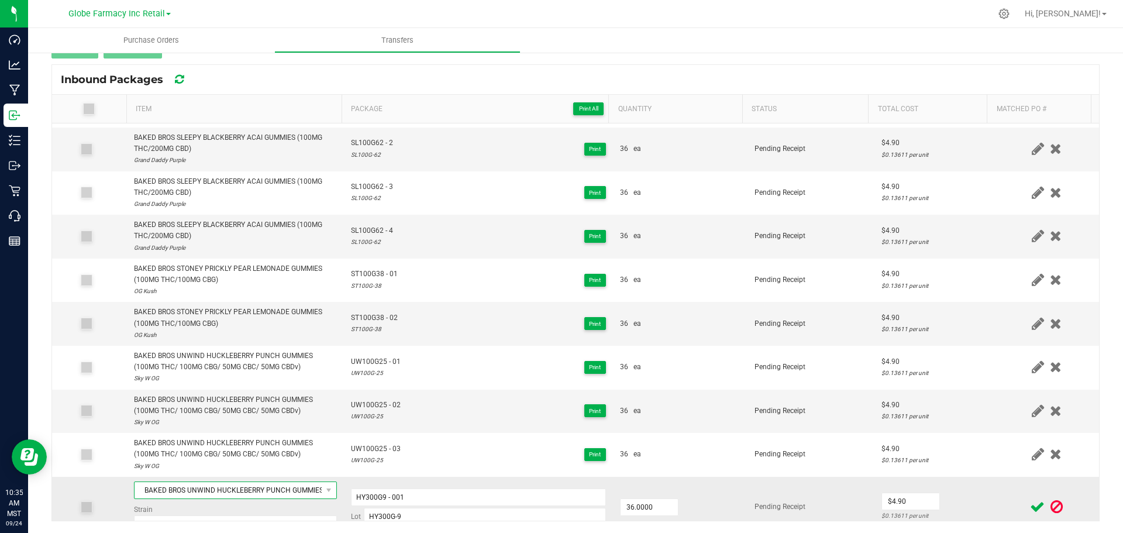
click at [164, 481] on span "BAKED BROS UNWIND HUCKLEBERRY PUNCH GUMMIES (100MG THC/ 100MG CBG/ 50MG CBC/ 50…" at bounding box center [235, 490] width 203 height 18
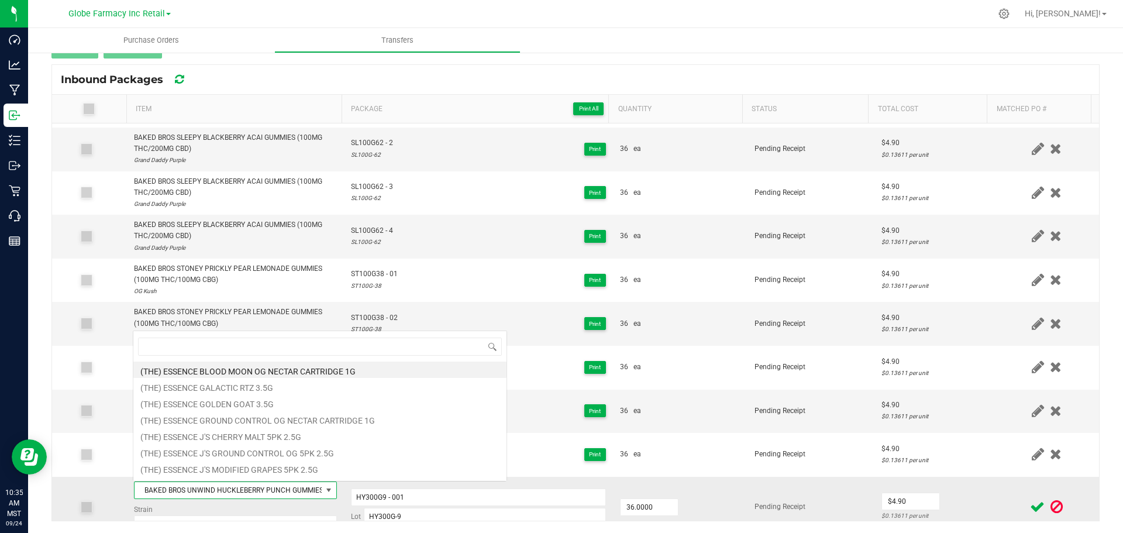
scroll to position [18, 198]
type input "BAKED BROS HAPPY POMEGRANATE NECTAR GUMMIES (300MG THC/300MG CBD/300MG CBC)"
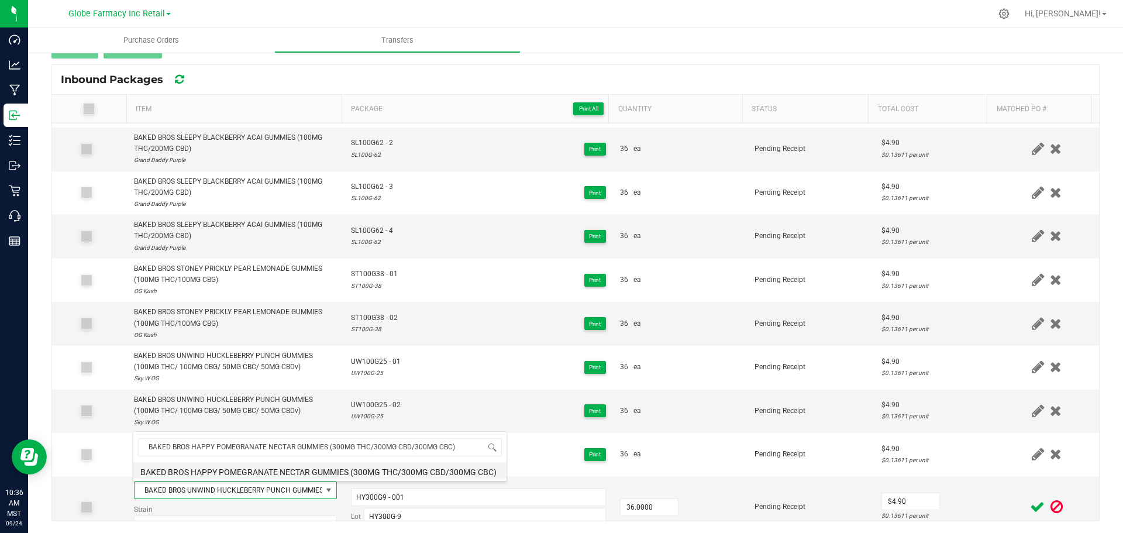
click at [223, 471] on li "BAKED BROS HAPPY POMEGRANATE NECTAR GUMMIES (300MG THC/300MG CBD/300MG CBC)" at bounding box center [319, 470] width 373 height 16
type input "36 ea"
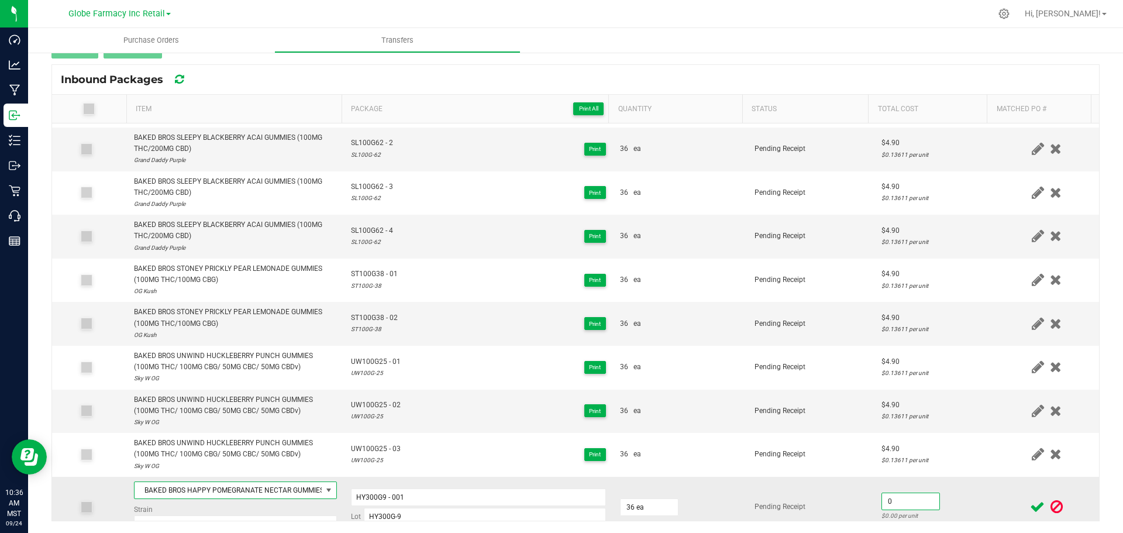
click at [882, 503] on input "0" at bounding box center [910, 501] width 57 height 16
type input "$9.80"
click at [935, 495] on td "$9.80 $0.27222 per unit" at bounding box center [934, 506] width 120 height 61
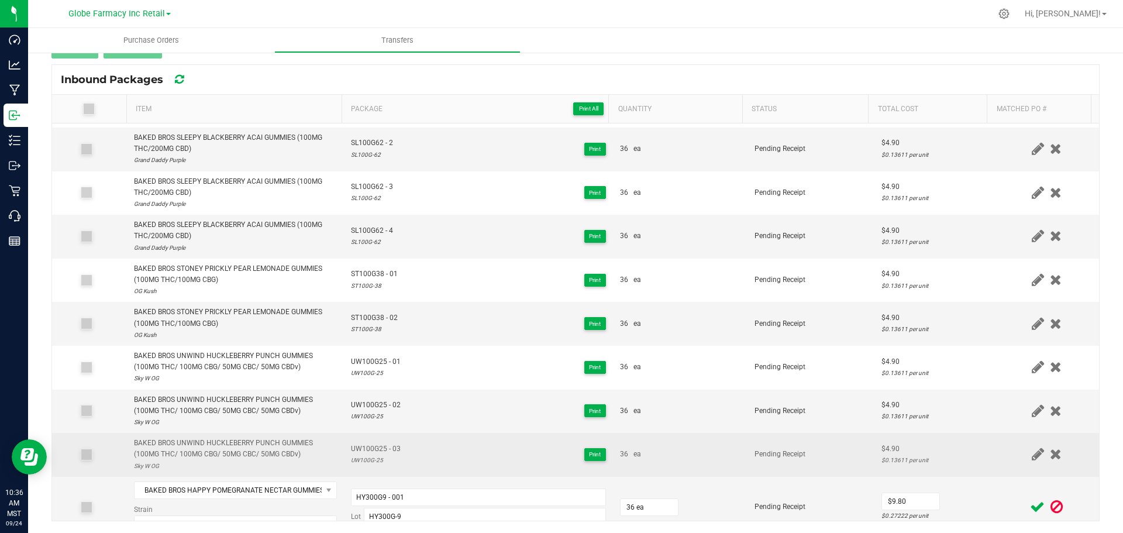
scroll to position [231, 0]
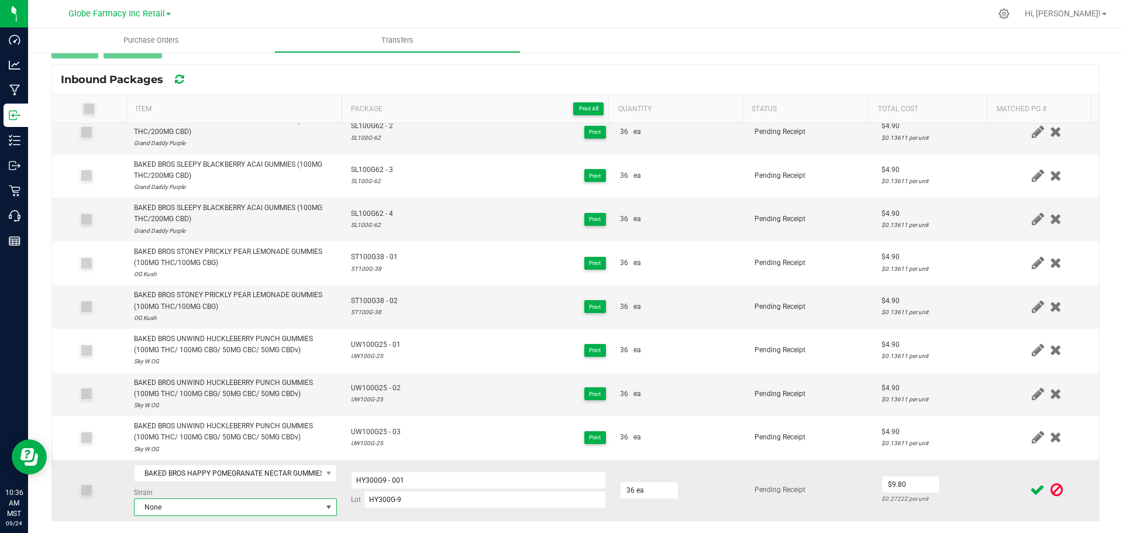
click at [223, 505] on span "None" at bounding box center [227, 507] width 187 height 16
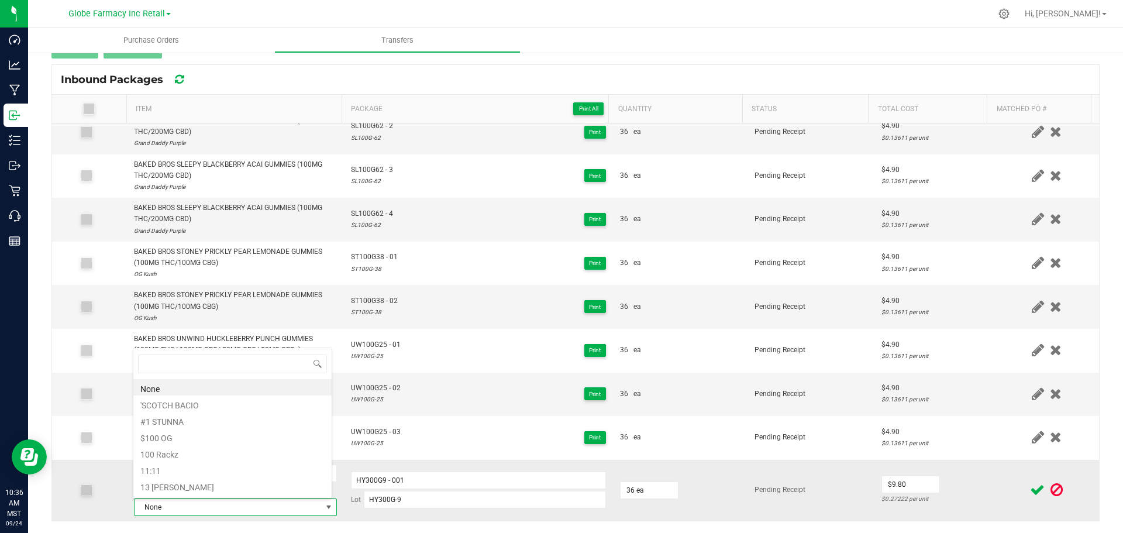
scroll to position [18, 198]
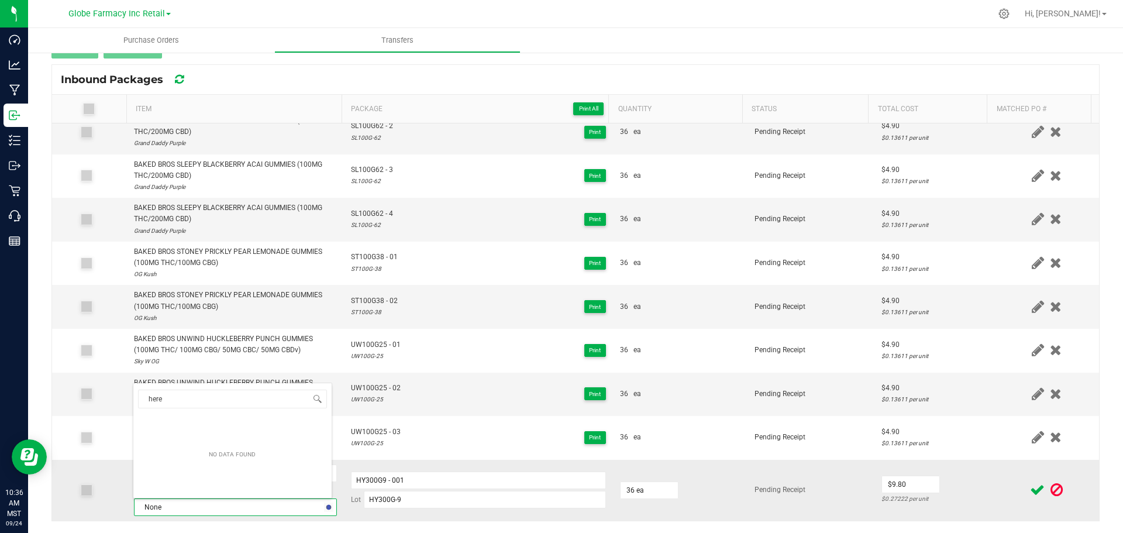
type input "herer"
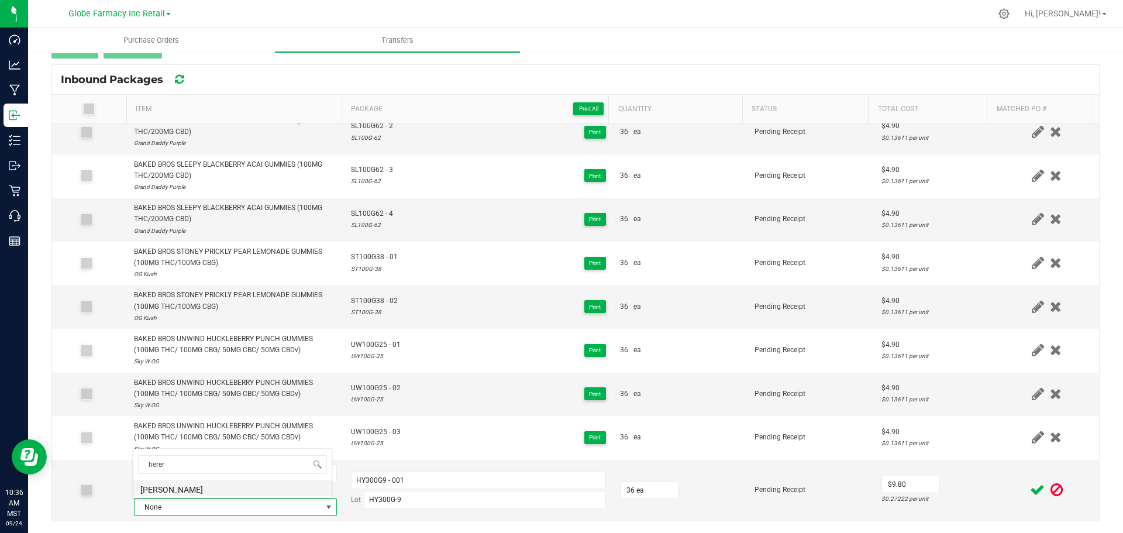
click at [186, 491] on li "[PERSON_NAME]" at bounding box center [232, 487] width 198 height 16
click at [973, 480] on td "$9.80 $0.27222 per unit" at bounding box center [934, 490] width 120 height 61
click at [1030, 488] on icon at bounding box center [1037, 489] width 15 height 15
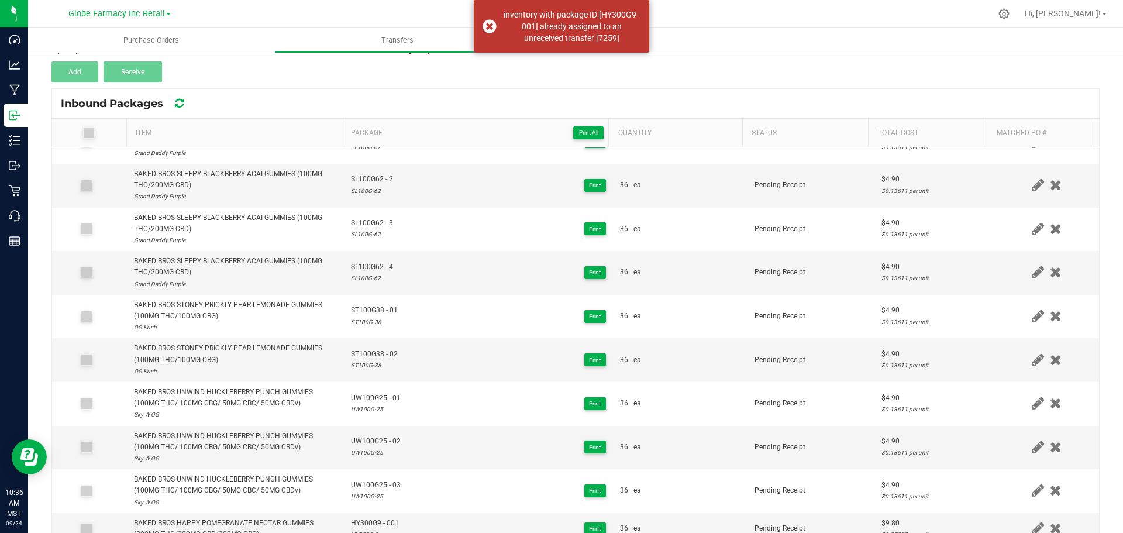
scroll to position [132, 0]
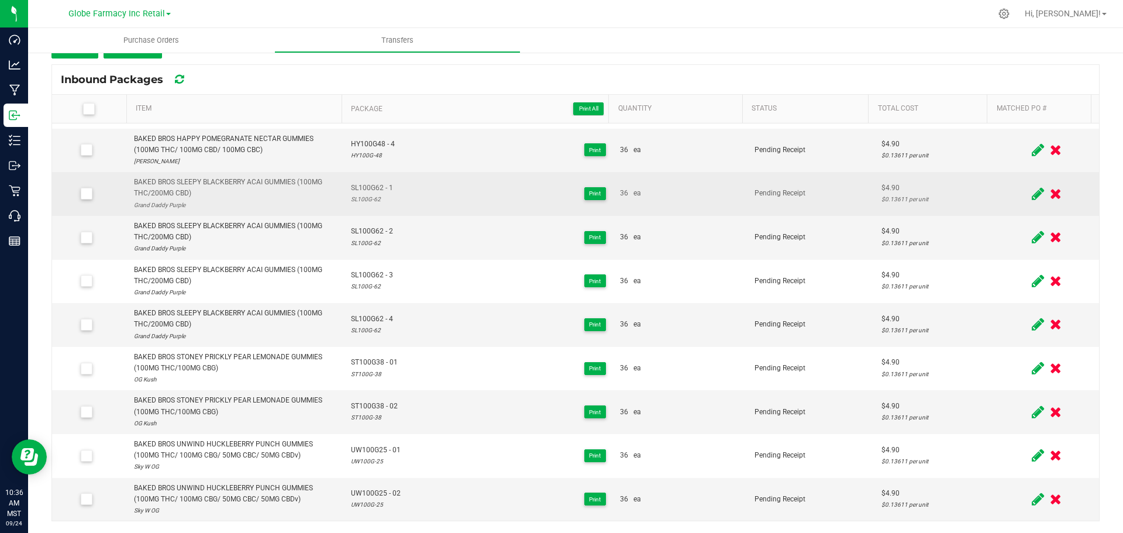
scroll to position [213, 0]
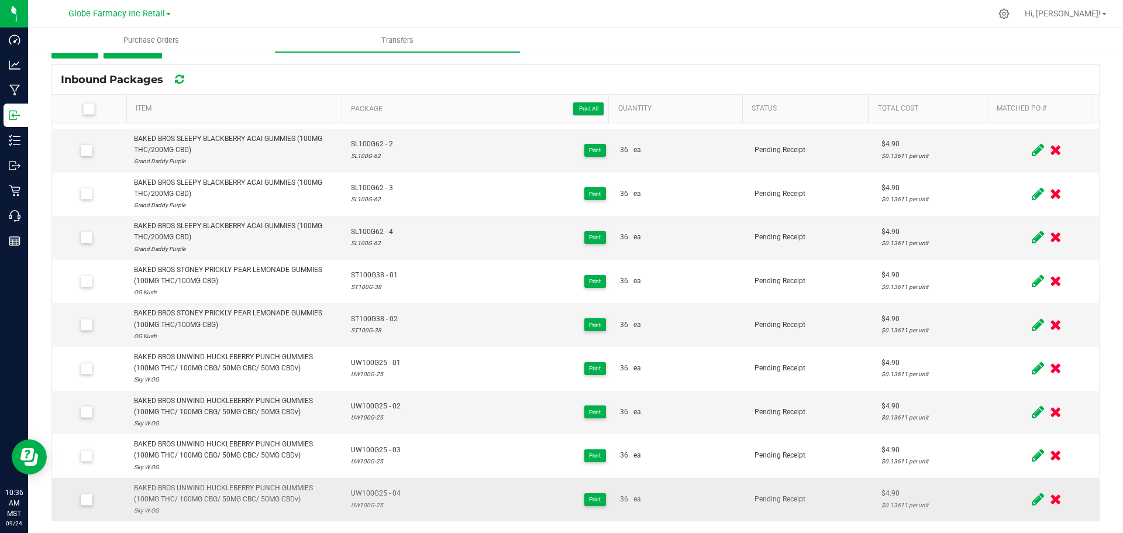
click at [1010, 503] on div at bounding box center [1046, 499] width 91 height 15
click at [1031, 494] on icon at bounding box center [1037, 499] width 12 height 15
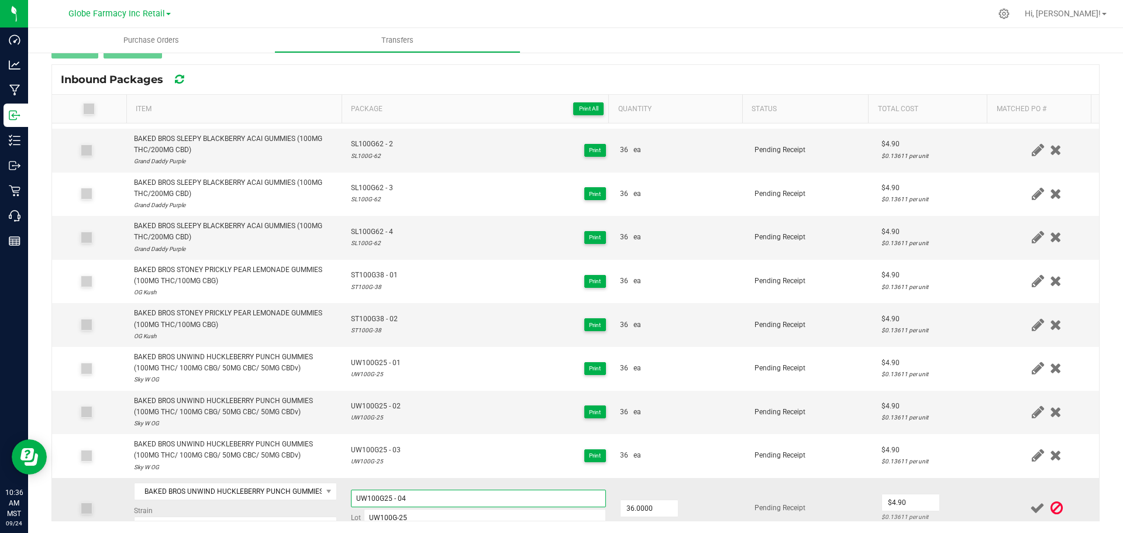
click at [440, 497] on input "UW100G25 - 04" at bounding box center [478, 498] width 255 height 18
click at [440, 489] on input "UW100G25 - 04" at bounding box center [478, 498] width 255 height 18
paste input "BAKED BROS HAPPY POMEGRANATE NECTAR GUMMIES ("
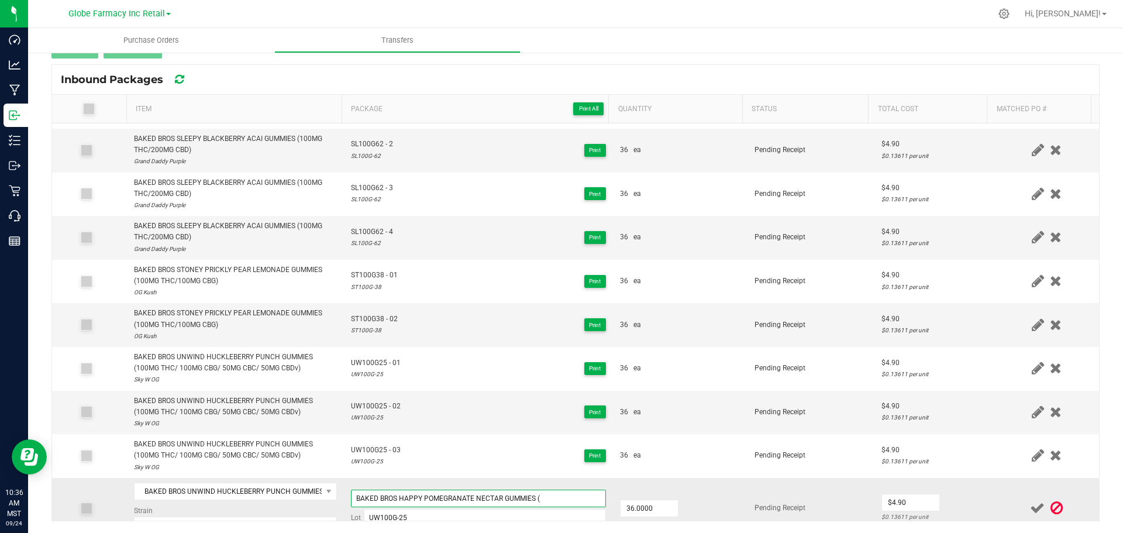
type input "UW100G25 - 04"
click at [251, 481] on td "BAKED BROS UNWIND HUCKLEBERRY PUNCH GUMMIES (100MG THC/ 100MG CBG/ 50MG CBC/ 50…" at bounding box center [235, 508] width 217 height 61
click at [251, 495] on span "BAKED BROS UNWIND HUCKLEBERRY PUNCH GUMMIES (100MG THC/ 100MG CBG/ 50MG CBC/ 50…" at bounding box center [227, 491] width 187 height 16
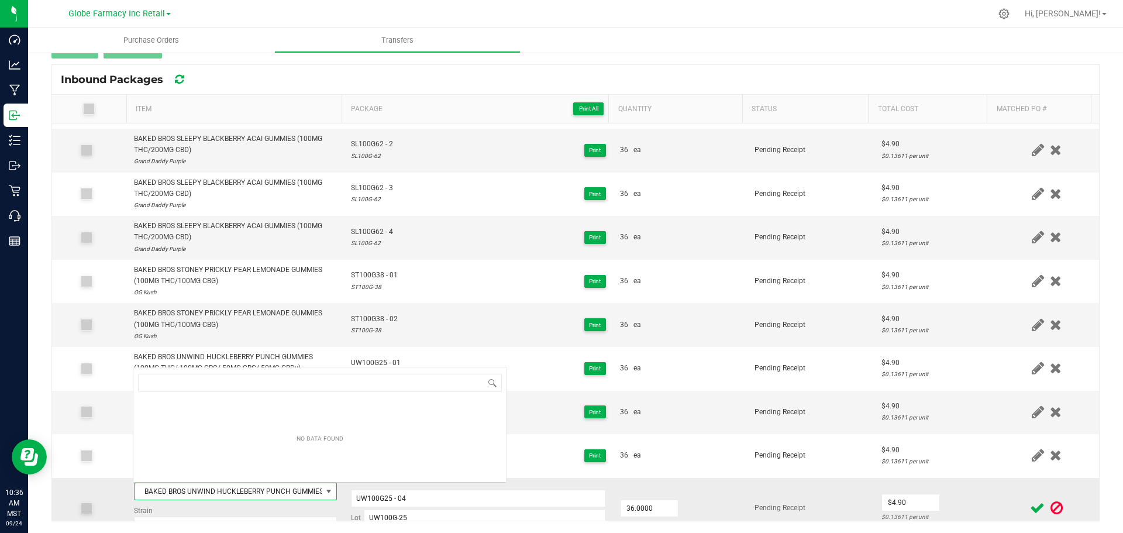
scroll to position [18, 198]
type input "BAKED BROS HAPPY POMEGRANATE NECTAR GUMMIES (300MG THC/300MG CBD/300MG CBC)"
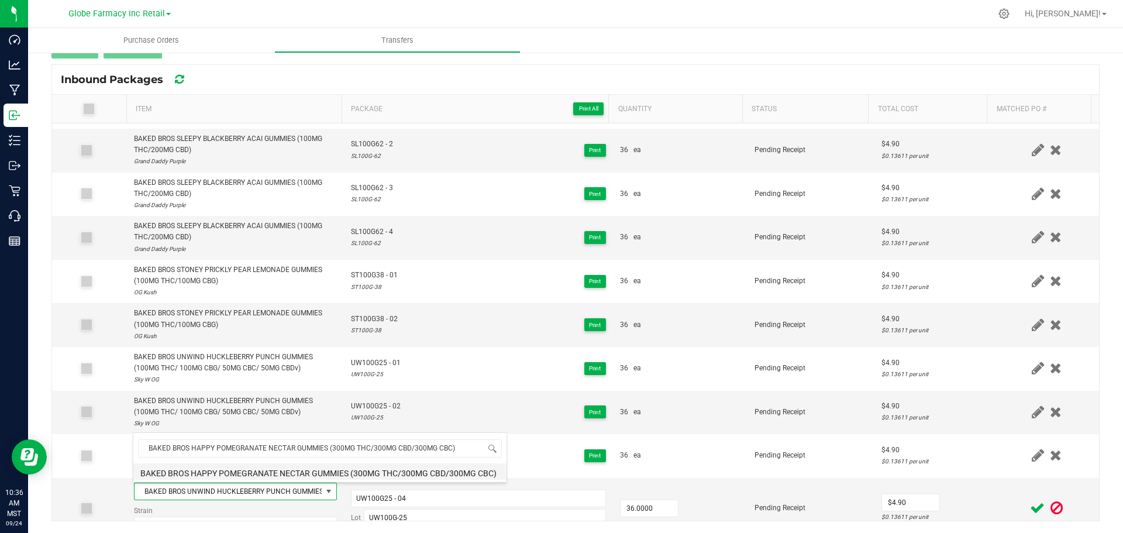
click at [254, 471] on li "BAKED BROS HAPPY POMEGRANATE NECTAR GUMMIES (300MG THC/300MG CBD/300MG CBC)" at bounding box center [319, 471] width 373 height 16
type input "36 ea"
type input "$0.00"
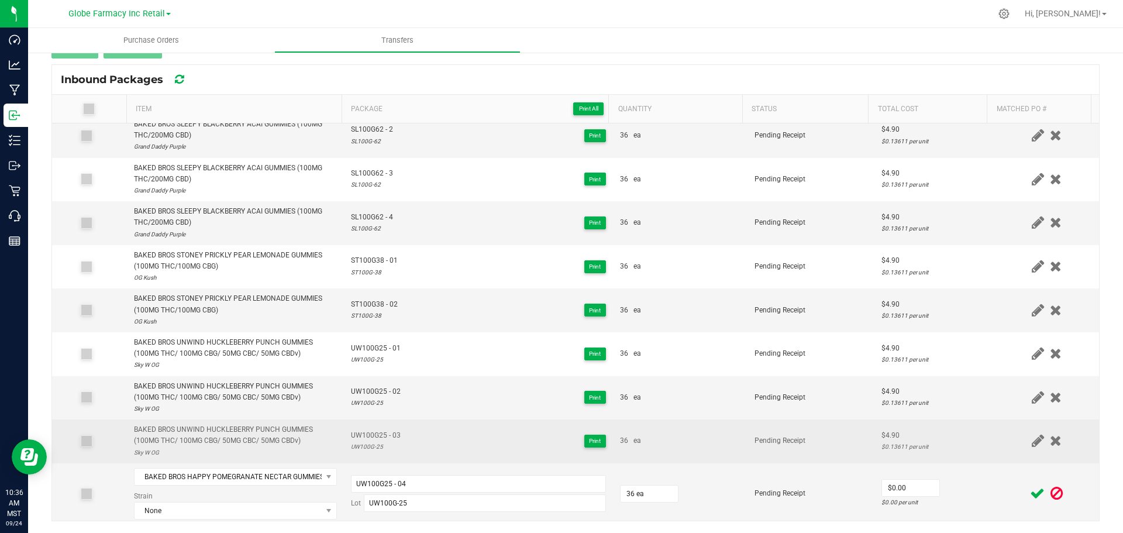
scroll to position [231, 0]
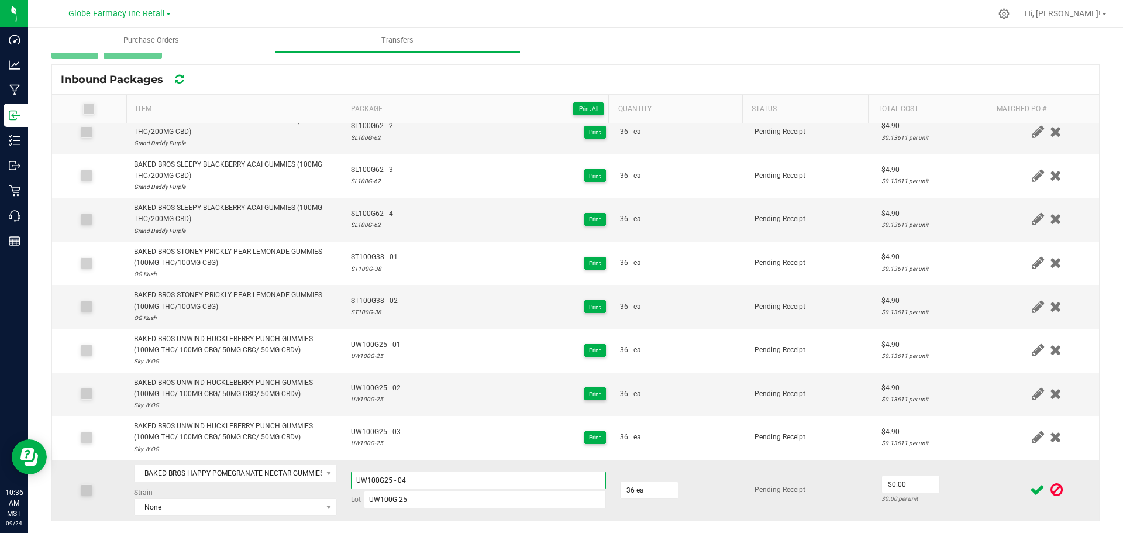
click at [526, 481] on input "UW100G25 - 04" at bounding box center [478, 480] width 255 height 18
paste input "HY300G-9"
type input "HY300G-9"
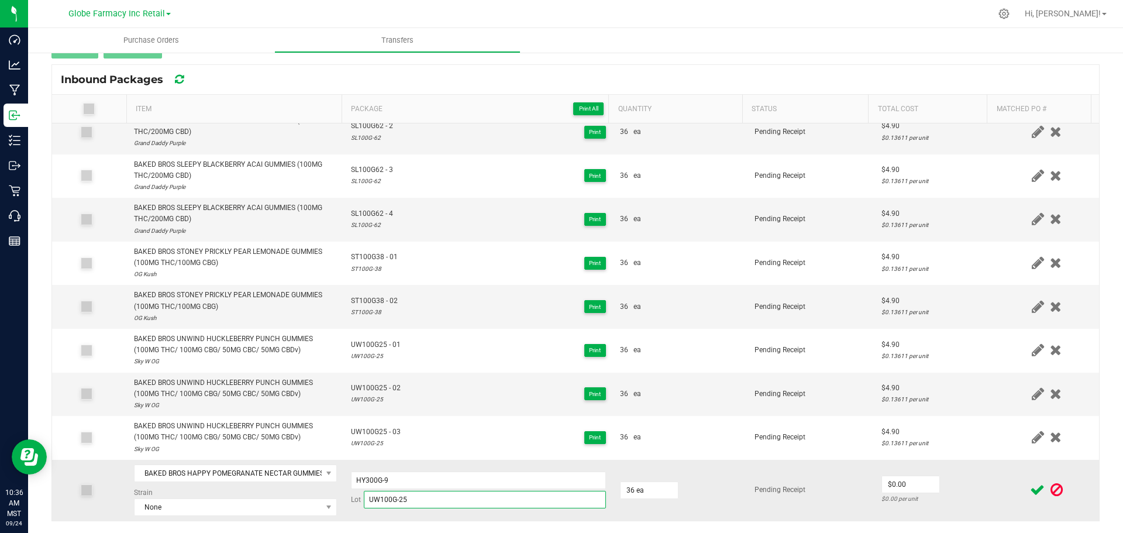
click at [478, 493] on input "UW100G-25" at bounding box center [485, 500] width 242 height 18
paste input "HY300G-9"
type input "HY300G-9"
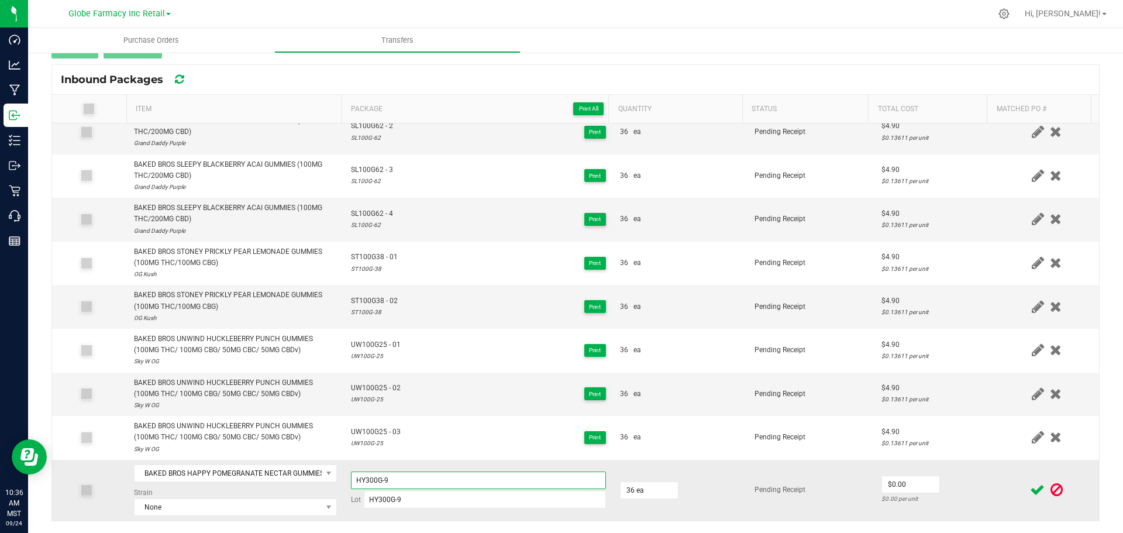
click at [380, 480] on input "HY300G-9" at bounding box center [478, 480] width 255 height 18
type input "HY300G9 - 00001"
click at [199, 522] on div "< Inbound Transfers Transfer #BAKED BROS 7284 Pending Receipt Void Edit Shipper…" at bounding box center [575, 225] width 1094 height 613
click at [201, 509] on span "None" at bounding box center [227, 507] width 187 height 16
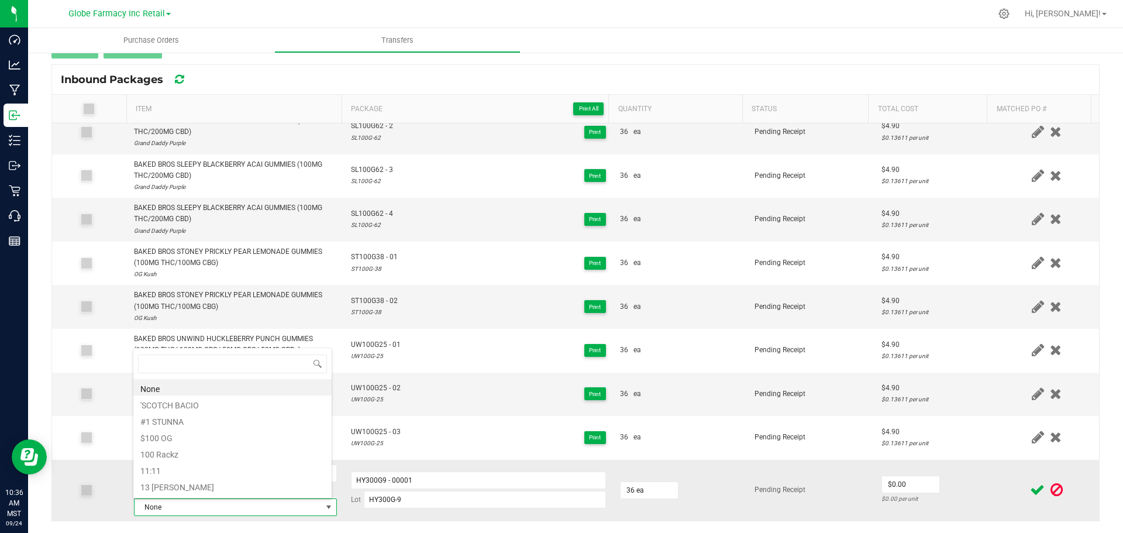
scroll to position [18, 198]
type input "herer"
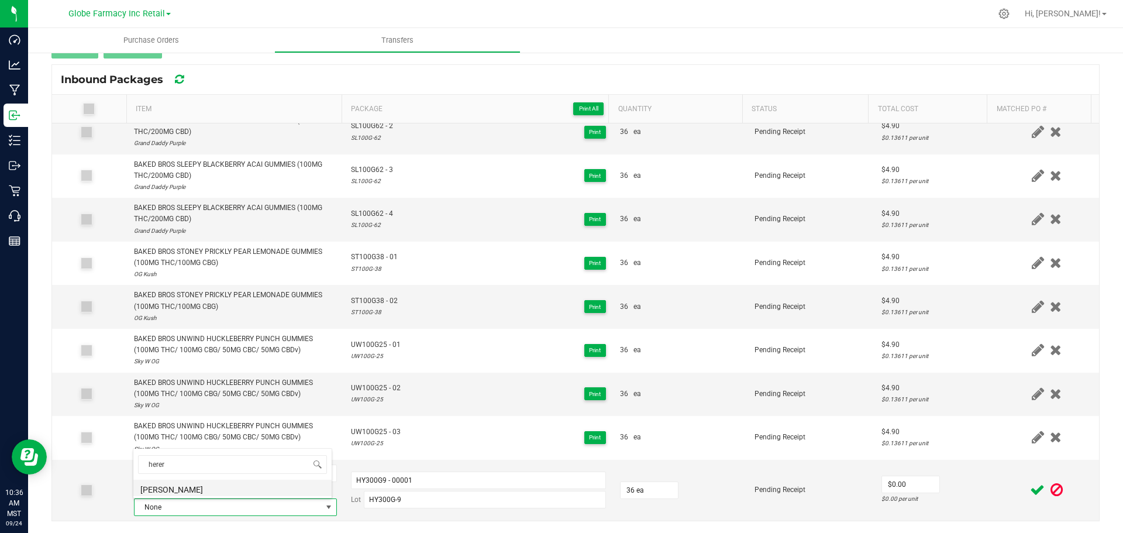
click at [192, 489] on li "[PERSON_NAME]" at bounding box center [232, 487] width 198 height 16
click at [898, 481] on input "0" at bounding box center [910, 484] width 57 height 16
type input "$9.80"
click at [951, 504] on div "$0.27222 per unit" at bounding box center [934, 498] width 106 height 11
click at [1030, 487] on icon at bounding box center [1037, 489] width 15 height 15
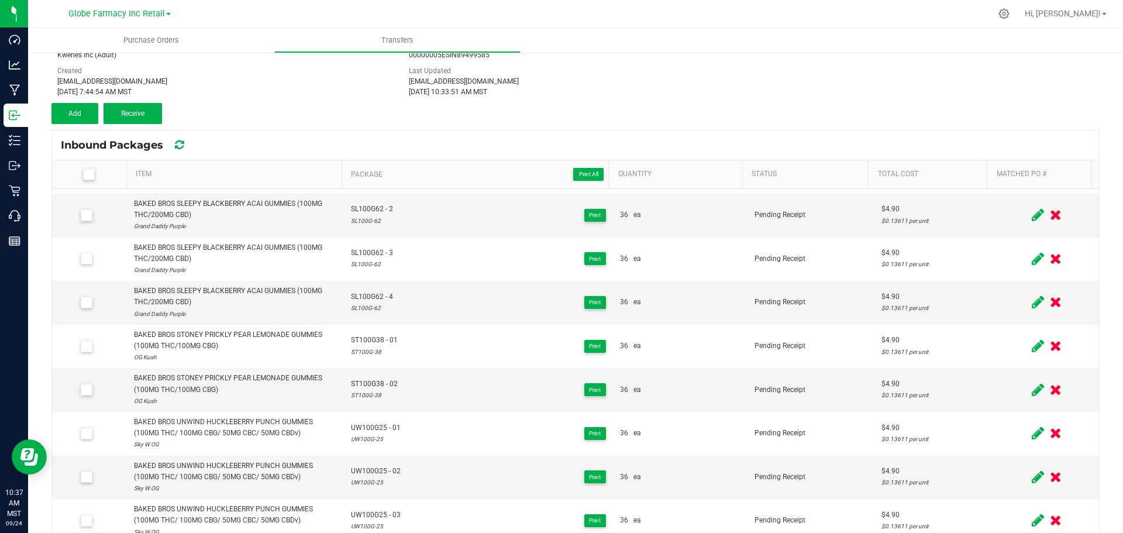
scroll to position [0, 0]
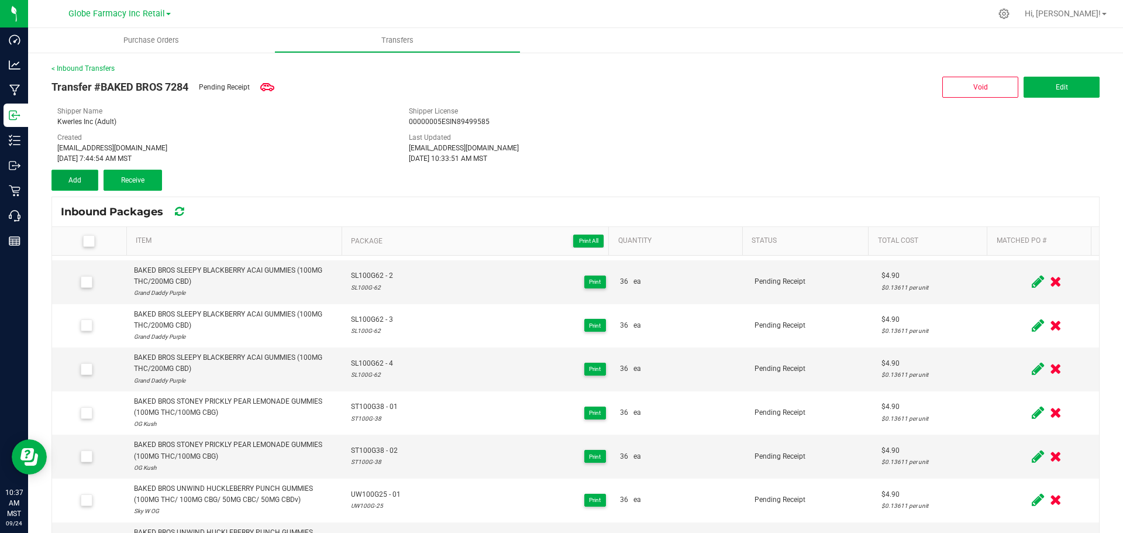
click at [56, 184] on button "Add" at bounding box center [74, 180] width 47 height 21
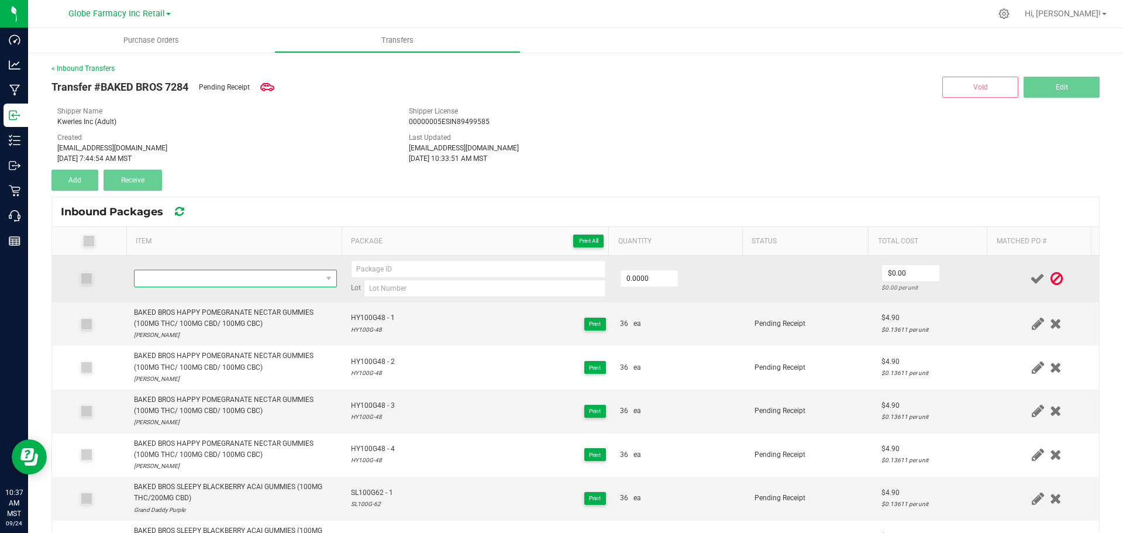
click at [231, 284] on span "NO DATA FOUND" at bounding box center [227, 278] width 187 height 16
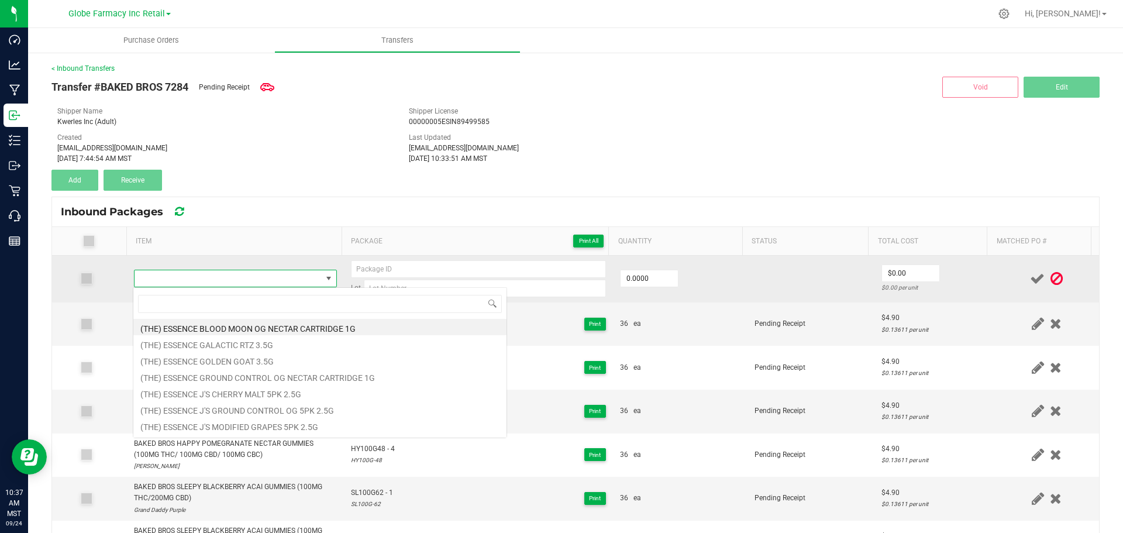
scroll to position [18, 199]
type input "BAKED BROS SLEEPY BLACKBERRY ACAI GUMMIES (300MG THC/600MG CBD)"
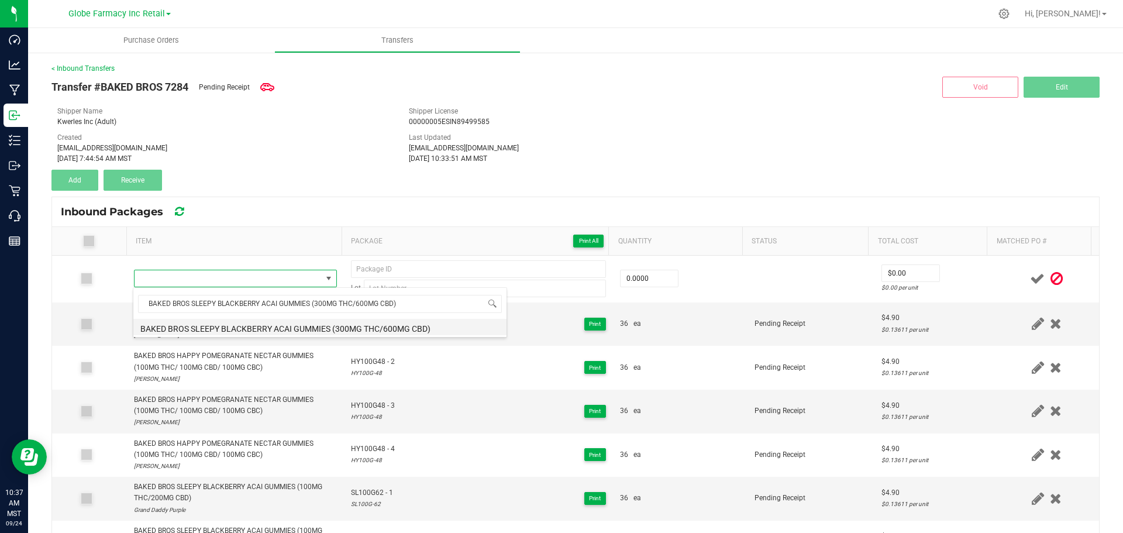
click at [262, 332] on li "BAKED BROS SLEEPY BLACKBERRY ACAI GUMMIES (300MG THC/600MG CBD)" at bounding box center [319, 327] width 373 height 16
type input "0 ea"
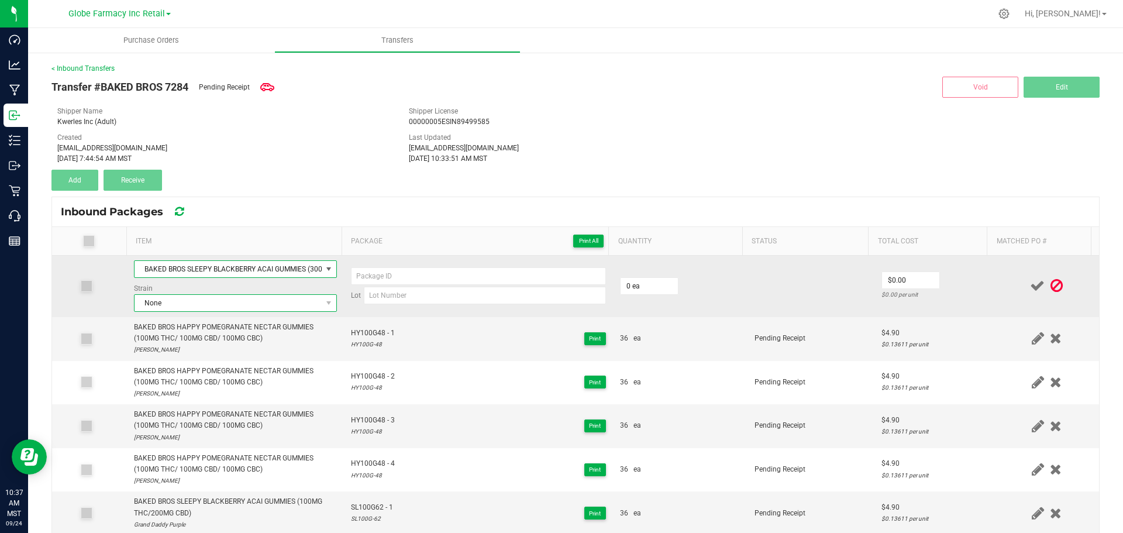
click at [208, 309] on span "None" at bounding box center [227, 303] width 187 height 16
click at [284, 303] on span "None" at bounding box center [227, 303] width 187 height 16
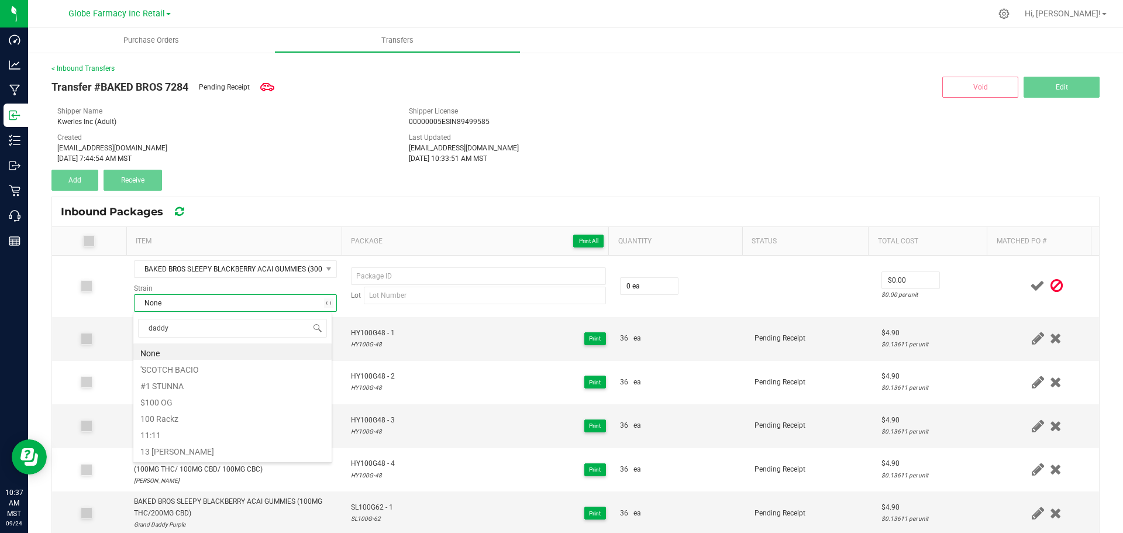
type input "daddy p"
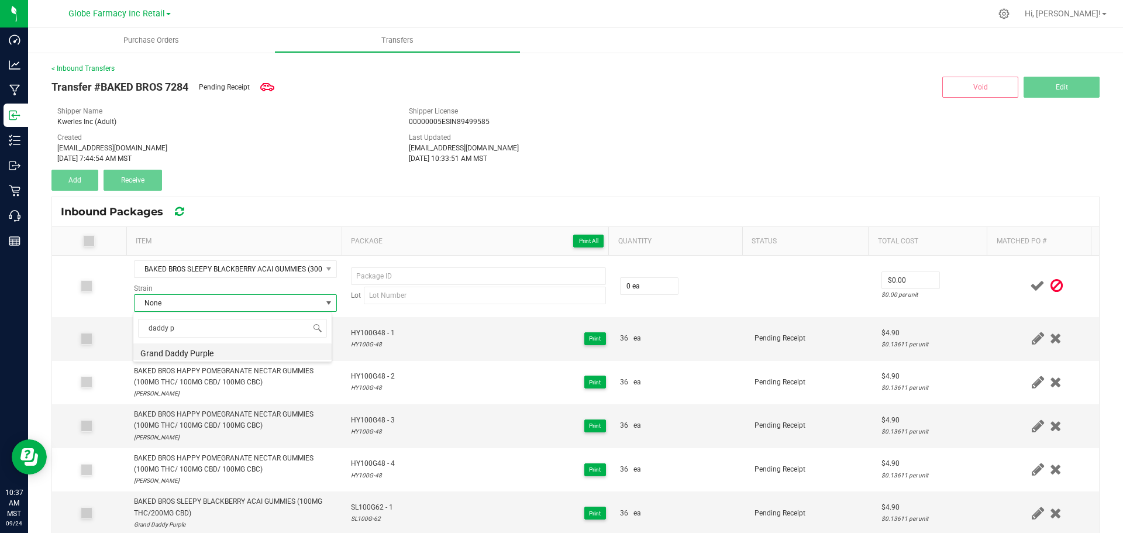
click at [177, 354] on li "Grand Daddy Purple" at bounding box center [232, 351] width 198 height 16
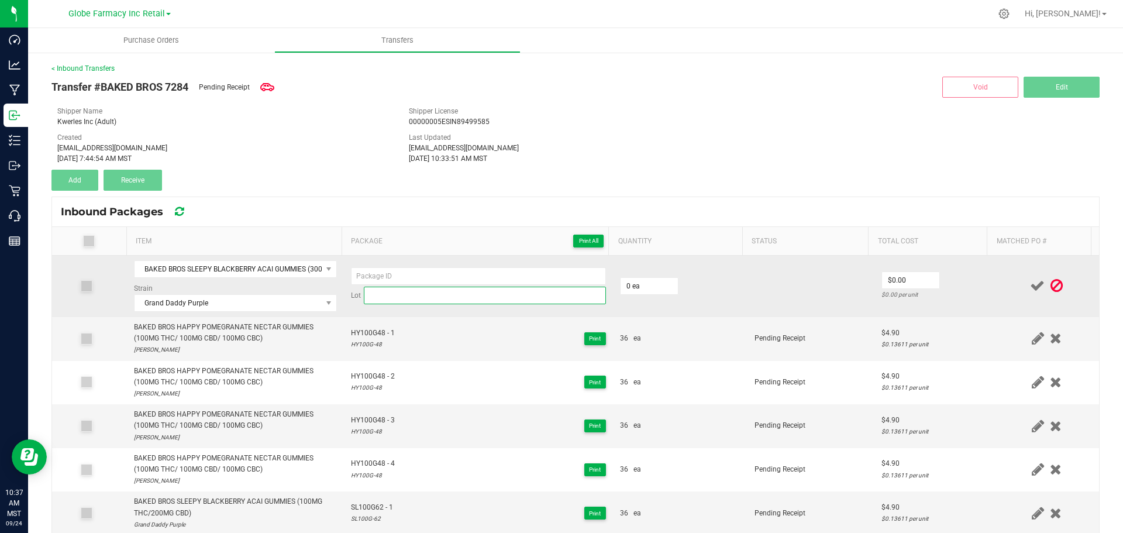
click at [470, 291] on input at bounding box center [485, 295] width 242 height 18
paste input "SL300G-9"
type input "SL300G-9"
click at [463, 272] on input at bounding box center [478, 276] width 255 height 18
paste input "SL300G-9"
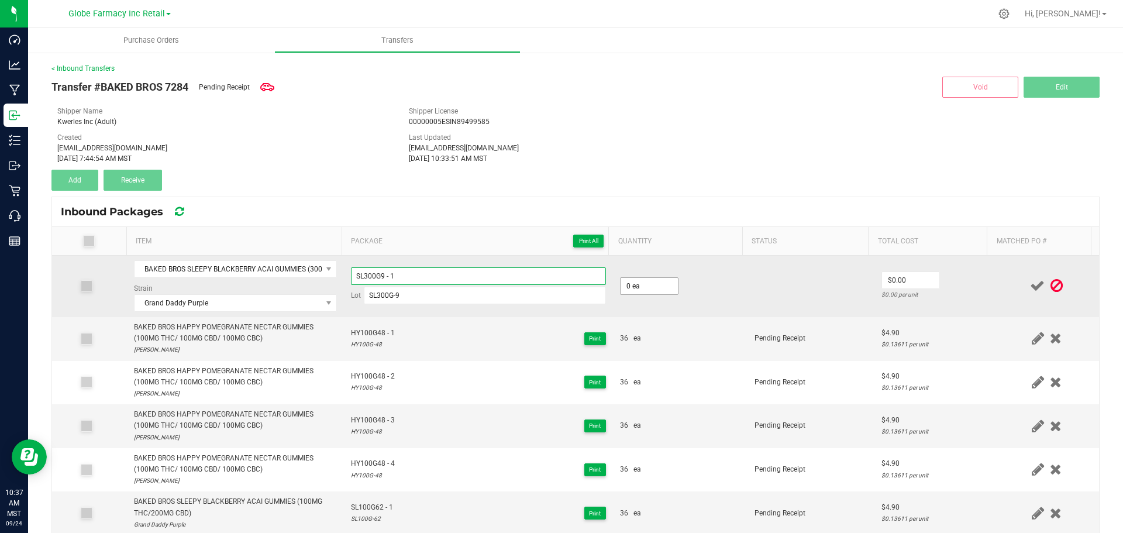
type input "SL300G9 - 1"
click at [631, 282] on input "0" at bounding box center [648, 286] width 57 height 16
type input "36 ea"
click at [916, 277] on input "0" at bounding box center [910, 280] width 57 height 16
type input "$9.80"
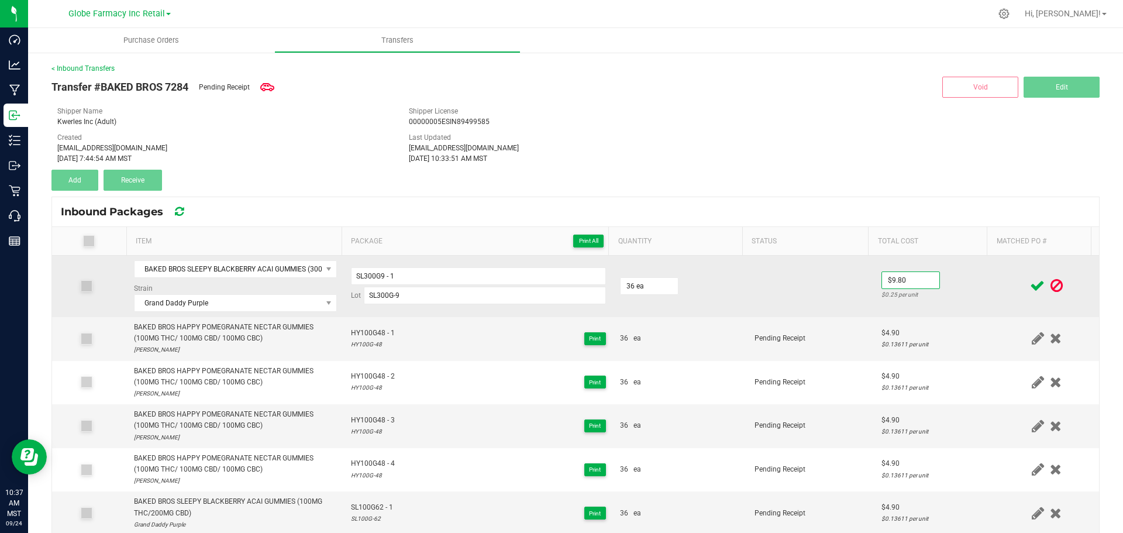
click at [968, 282] on td "$9.80 $0.25 per unit" at bounding box center [934, 285] width 120 height 61
click at [1030, 288] on icon at bounding box center [1037, 285] width 15 height 15
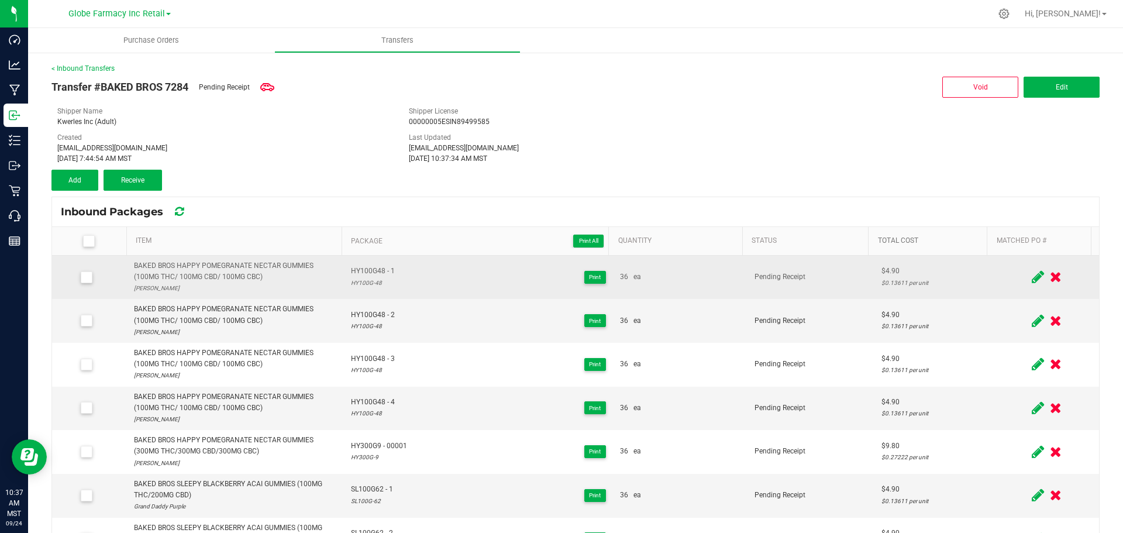
click at [906, 237] on link "Total Cost" at bounding box center [930, 240] width 105 height 9
click at [922, 239] on span "Sortable" at bounding box center [926, 240] width 9 height 9
click at [75, 172] on button "Add" at bounding box center [74, 180] width 47 height 21
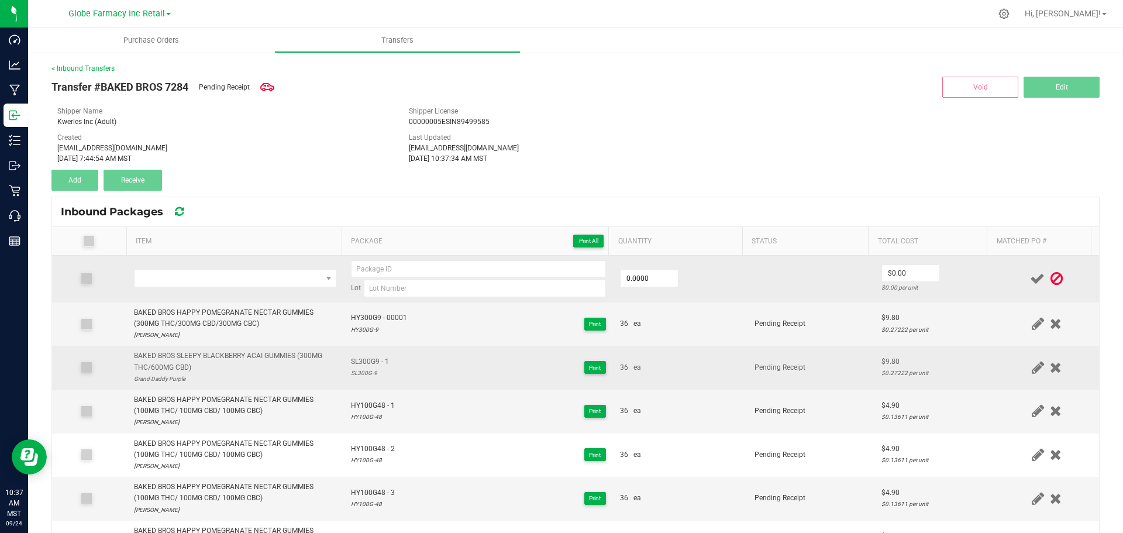
click at [253, 358] on div "BAKED BROS SLEEPY BLACKBERRY ACAI GUMMIES (300MG THC/600MG CBD)" at bounding box center [235, 361] width 203 height 22
click at [253, 357] on div "BAKED BROS SLEEPY BLACKBERRY ACAI GUMMIES (300MG THC/600MG CBD)" at bounding box center [235, 361] width 203 height 22
copy div "BAKED BROS SLEEPY BLACKBERRY ACAI GUMMIES (300MG THC/600MG CBD)"
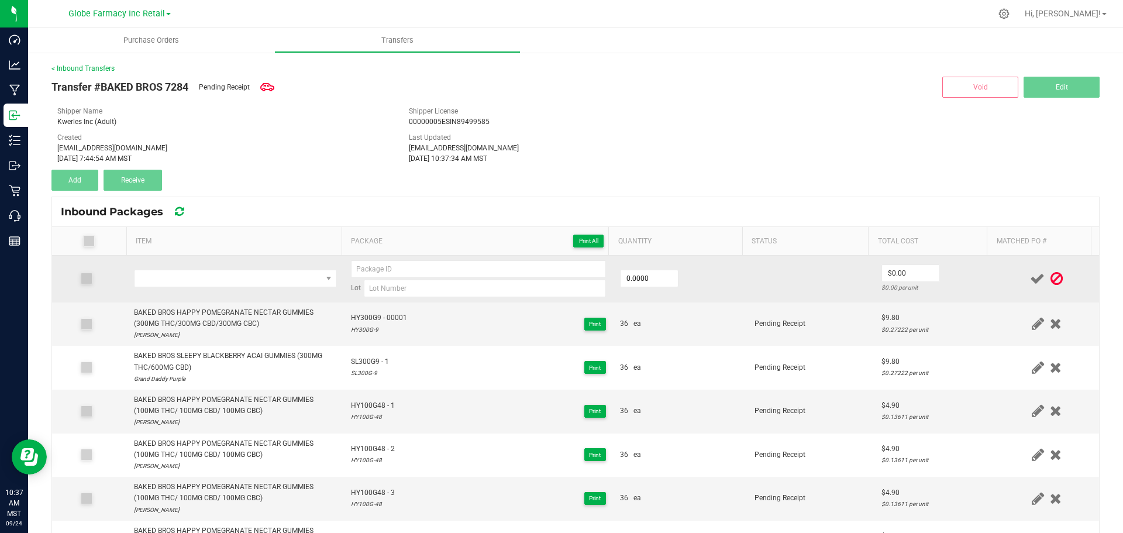
click at [251, 266] on td at bounding box center [235, 278] width 217 height 47
click at [248, 276] on span "NO DATA FOUND" at bounding box center [227, 278] width 187 height 16
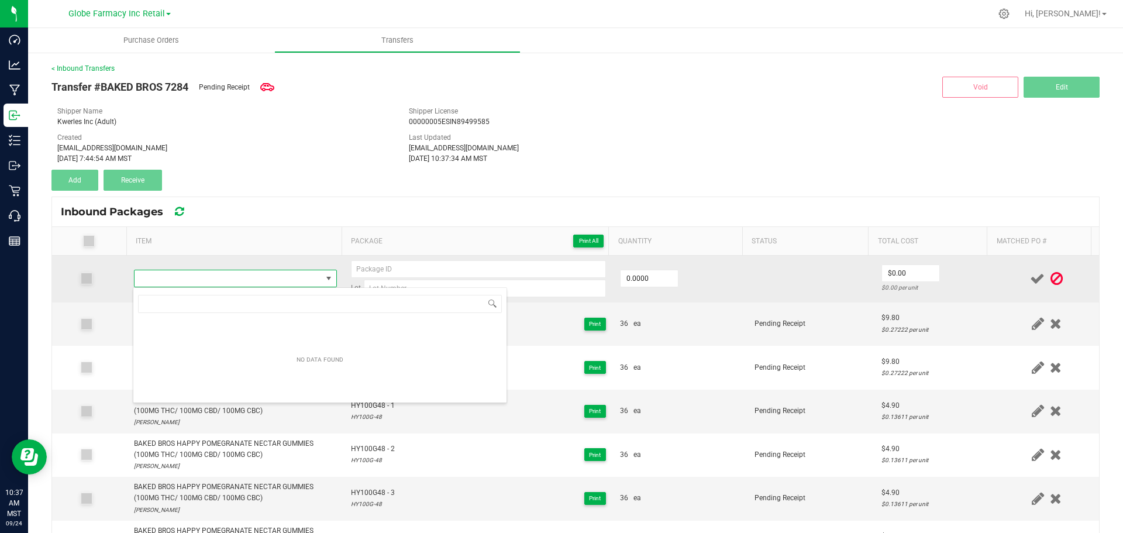
type input "BAKED BROS SLEEPY BLACKBERRY ACAI GUMMIES (300MG THC/600MG CBD)"
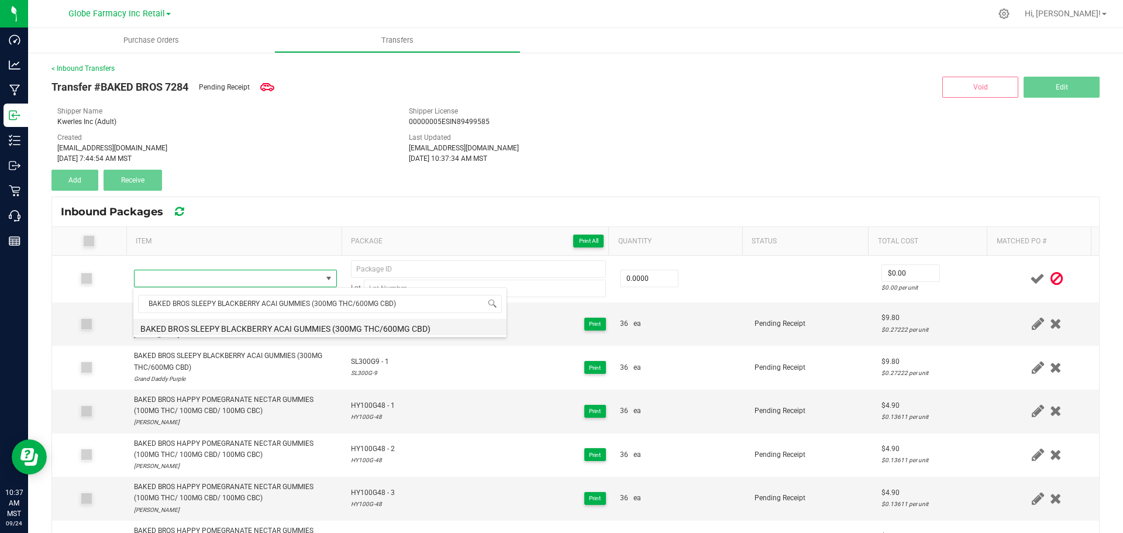
click at [247, 327] on li "BAKED BROS SLEEPY BLACKBERRY ACAI GUMMIES (300MG THC/600MG CBD)" at bounding box center [319, 327] width 373 height 16
type input "0 ea"
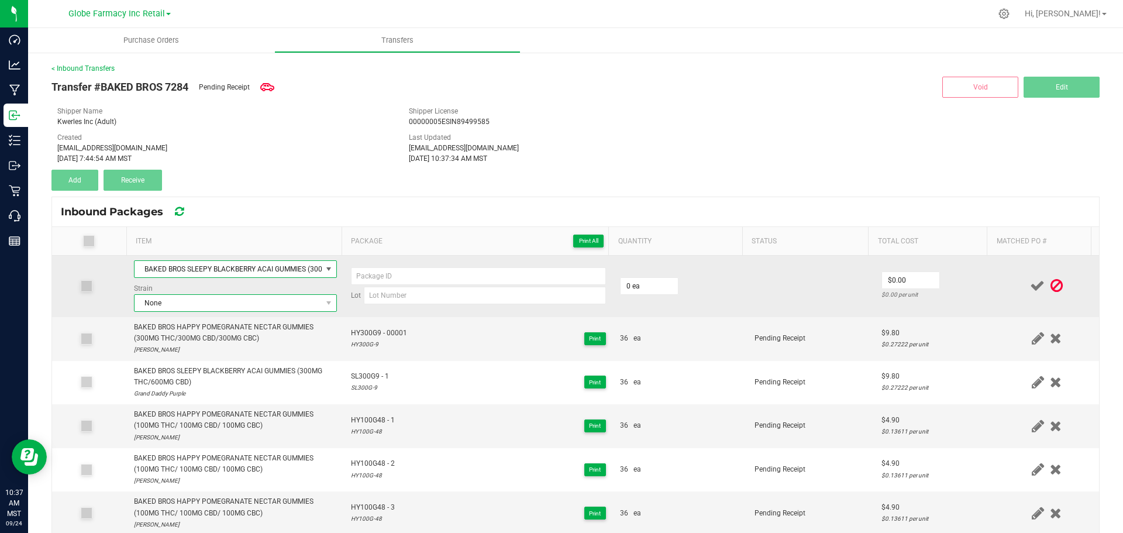
click at [203, 301] on span "None" at bounding box center [227, 303] width 187 height 16
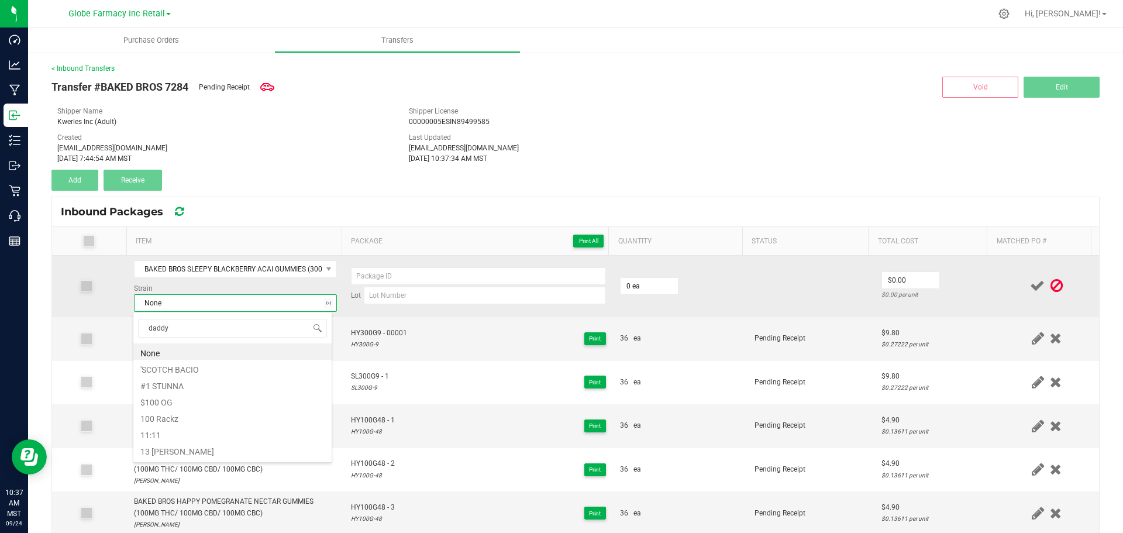
type input "daddy p"
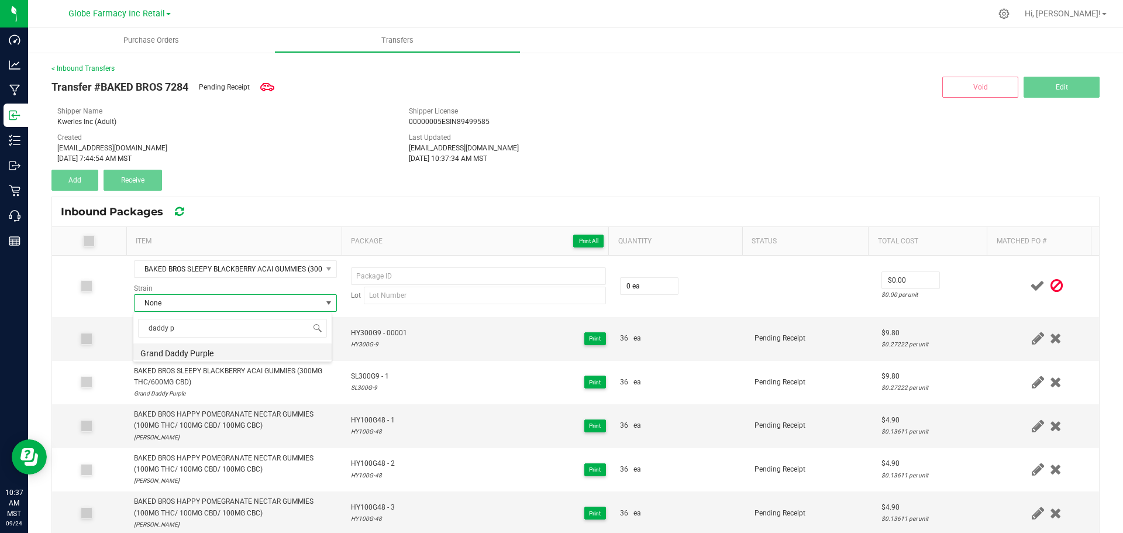
click at [178, 349] on li "Grand Daddy Purple" at bounding box center [232, 351] width 198 height 16
click at [378, 333] on span "HY300G9 - 00001" at bounding box center [379, 332] width 56 height 11
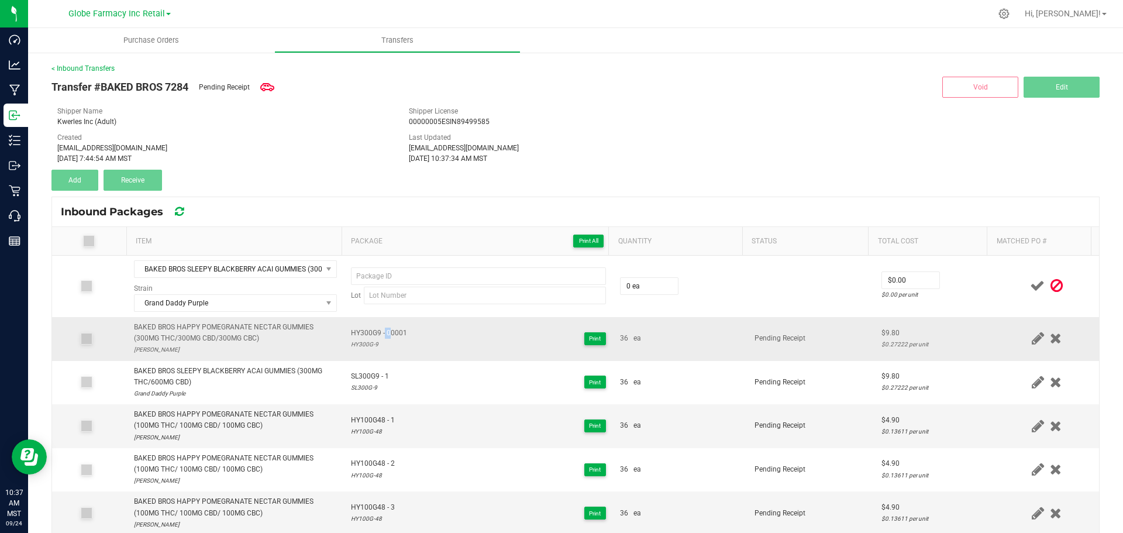
click at [378, 333] on span "HY300G9 - 00001" at bounding box center [379, 332] width 56 height 11
type input "HY300G9 - 00001"
click at [363, 346] on div "HY300G-9" at bounding box center [379, 344] width 56 height 11
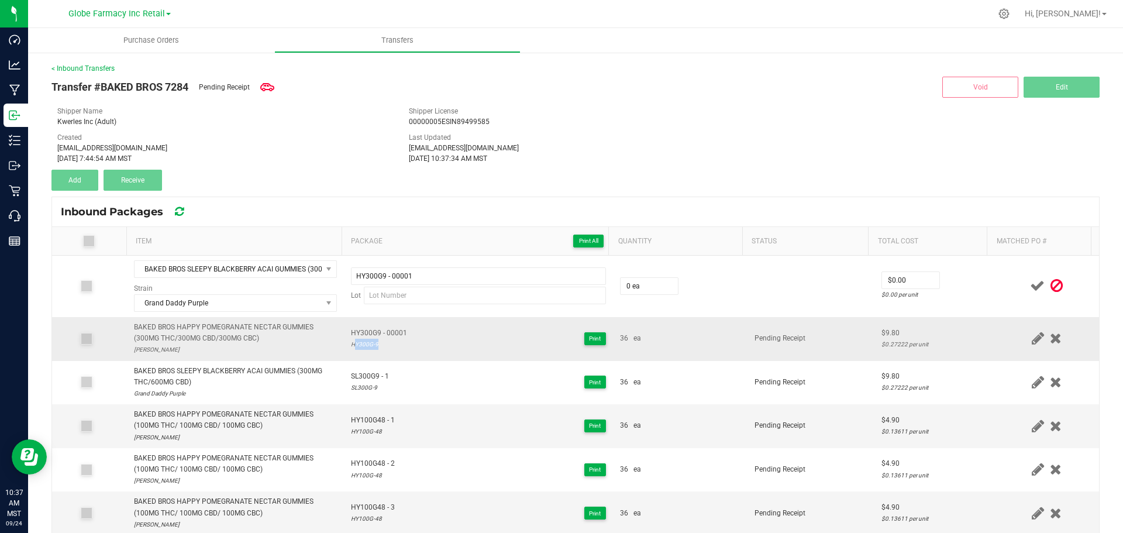
click at [363, 346] on div "HY300G-9" at bounding box center [379, 344] width 56 height 11
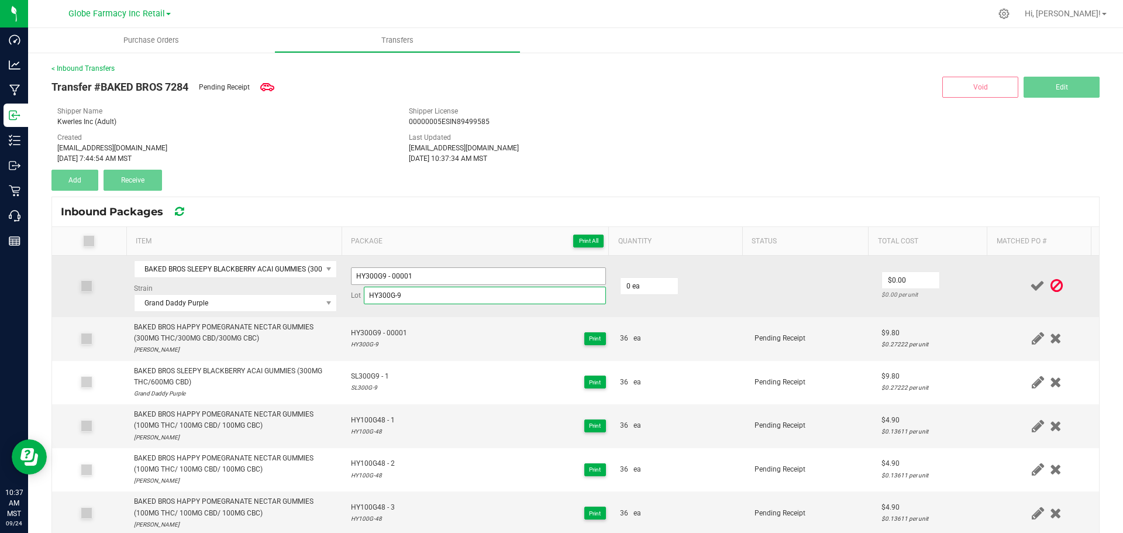
type input "HY300G-9"
click at [415, 274] on input "HY300G9 - 00001" at bounding box center [478, 276] width 255 height 18
type input "HY300G9 - 00002"
click at [638, 285] on input "0" at bounding box center [648, 286] width 57 height 16
type input "36 ea"
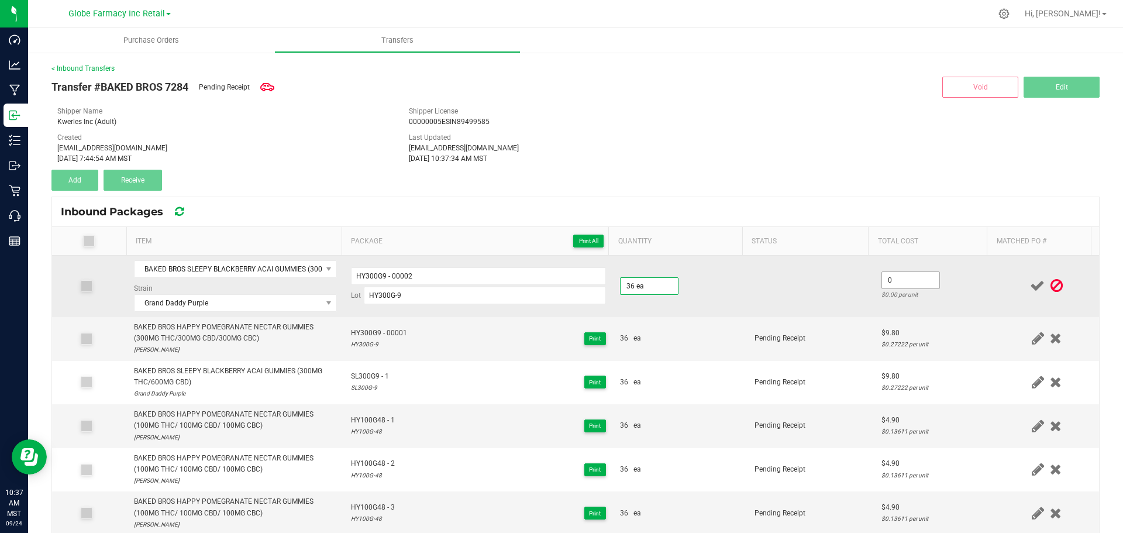
click at [886, 286] on input "0" at bounding box center [910, 280] width 57 height 16
type input "8"
type input "$9.80"
click at [940, 286] on td "$9.80 $0.27222 per unit" at bounding box center [934, 285] width 120 height 61
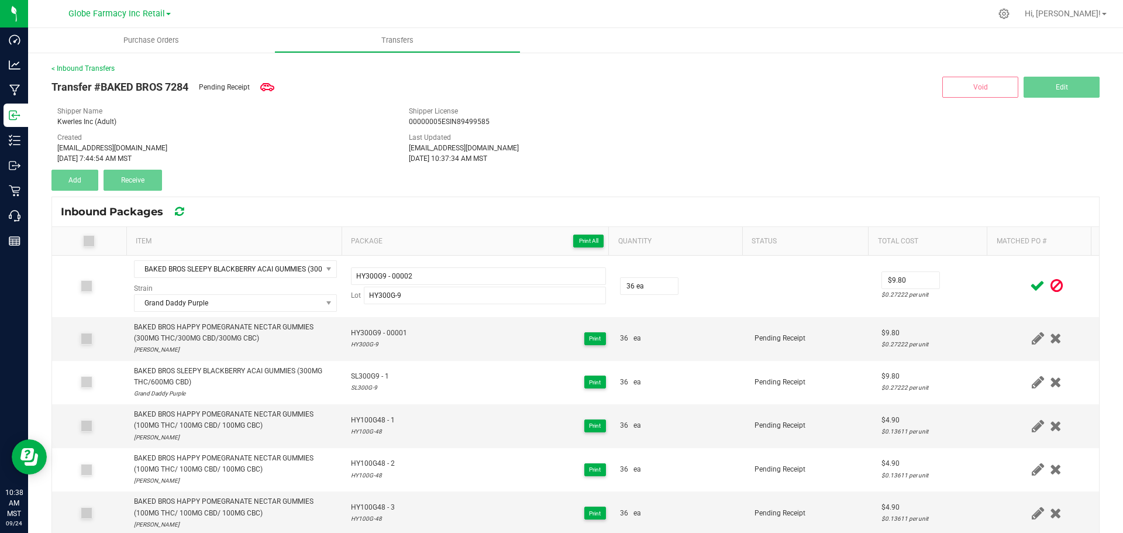
click at [1030, 285] on icon at bounding box center [1037, 285] width 15 height 15
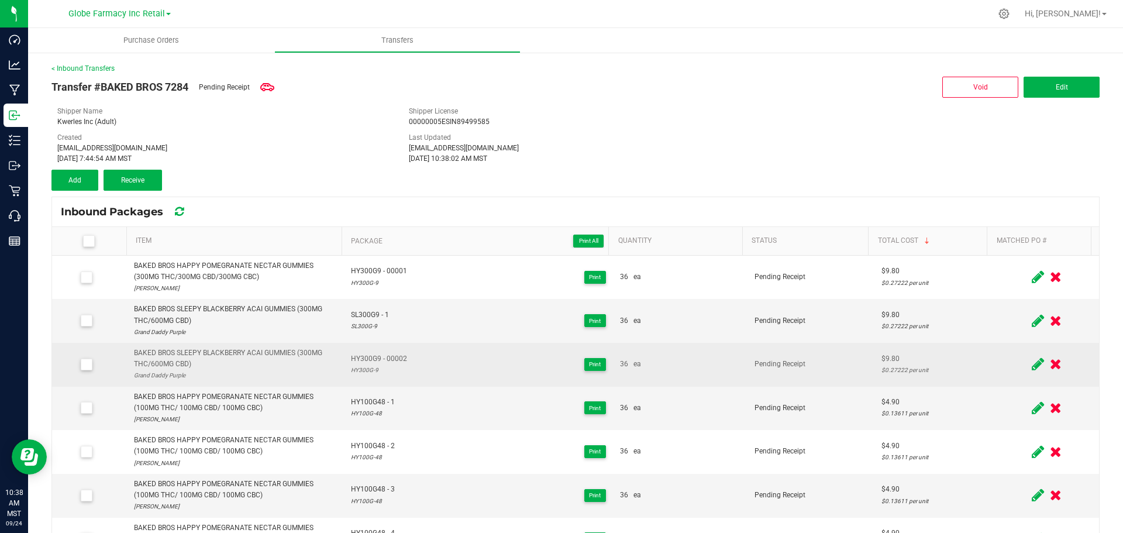
click at [1031, 365] on icon at bounding box center [1037, 364] width 12 height 15
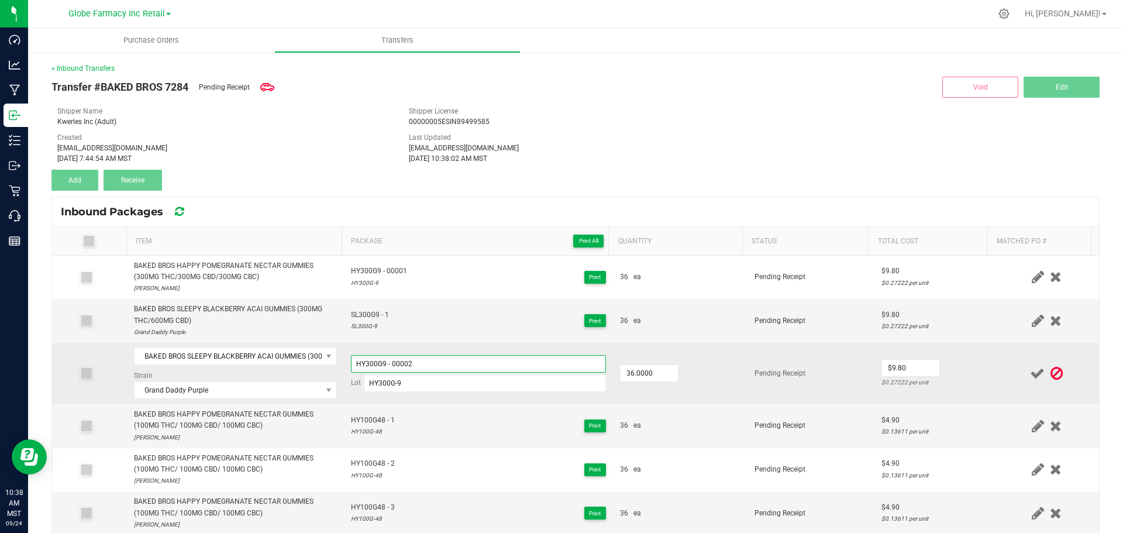
click at [392, 364] on input "HY300G9 - 00002" at bounding box center [478, 364] width 255 height 18
click at [400, 381] on input "HY300G-9" at bounding box center [485, 383] width 242 height 18
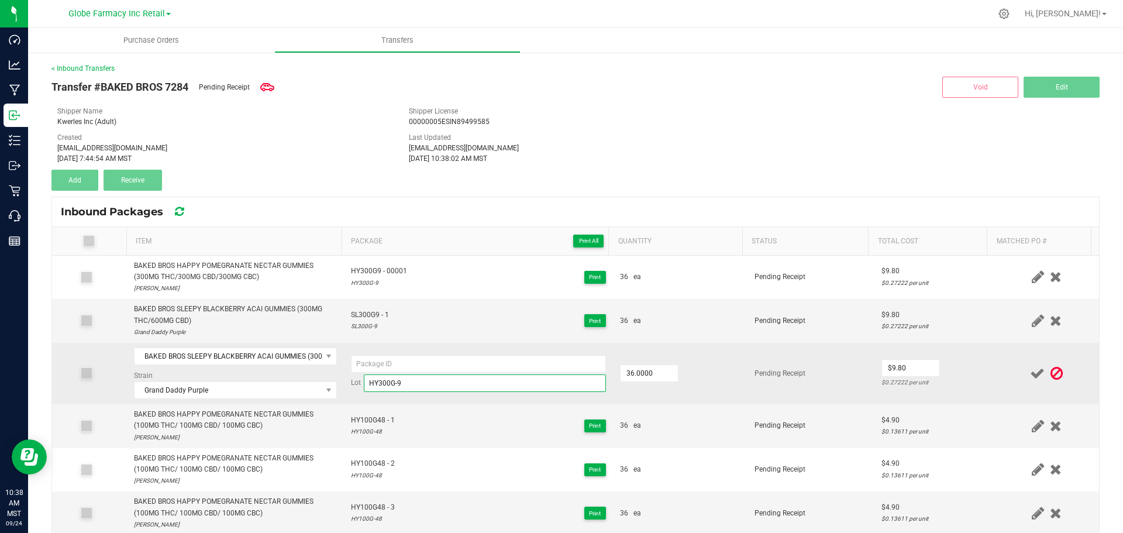
click at [400, 381] on input "HY300G-9" at bounding box center [485, 383] width 242 height 18
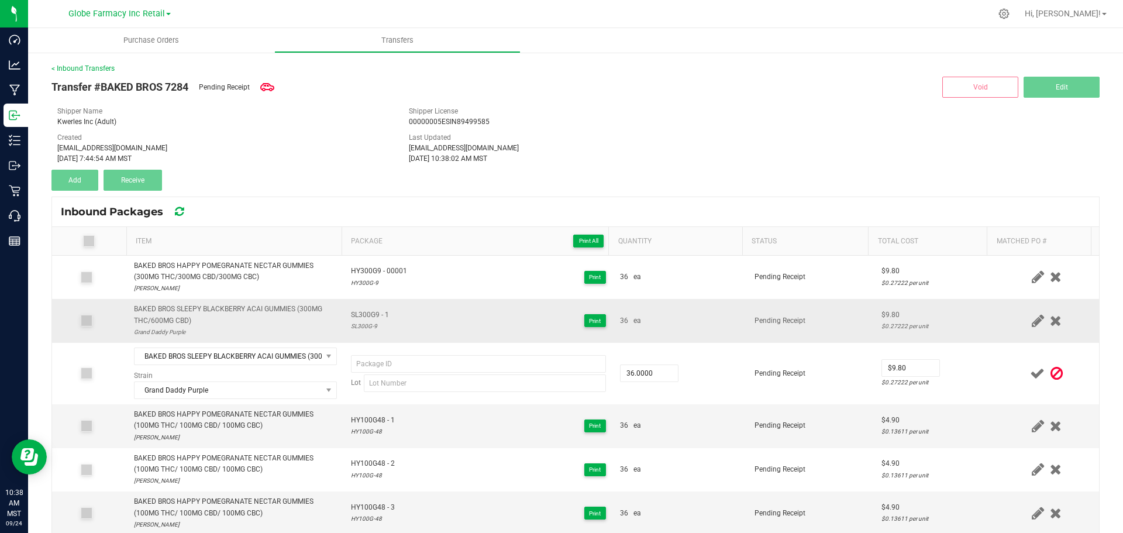
click at [360, 320] on div "SL300G-9" at bounding box center [370, 325] width 38 height 11
type input "SL300G-9"
click at [358, 309] on span "SL300G9 - 1" at bounding box center [370, 314] width 38 height 11
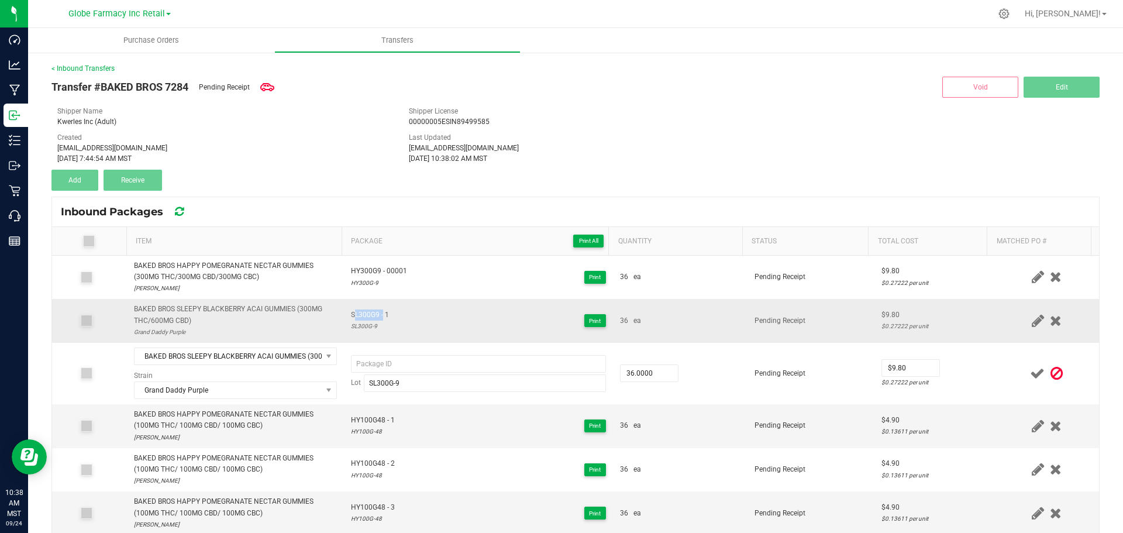
click at [358, 309] on td "SL300G9 - 1 SL300G-9 Print" at bounding box center [478, 321] width 269 height 44
click at [359, 309] on td "SL300G9 - 1 SL300G-9 Print" at bounding box center [478, 321] width 269 height 44
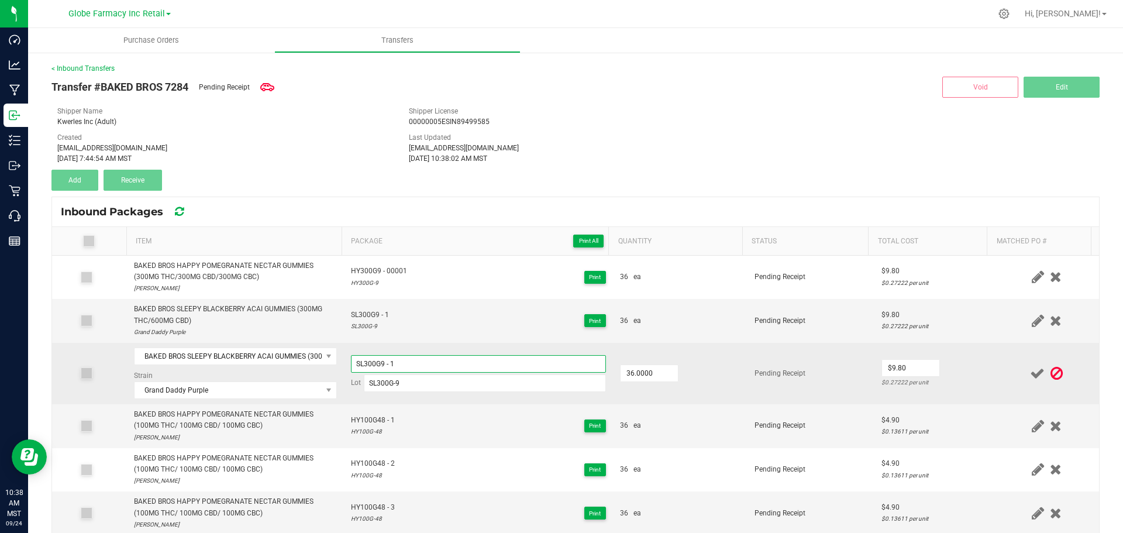
click at [420, 362] on input "SL300G9 - 1" at bounding box center [478, 364] width 255 height 18
type input "SL300G9 - 2"
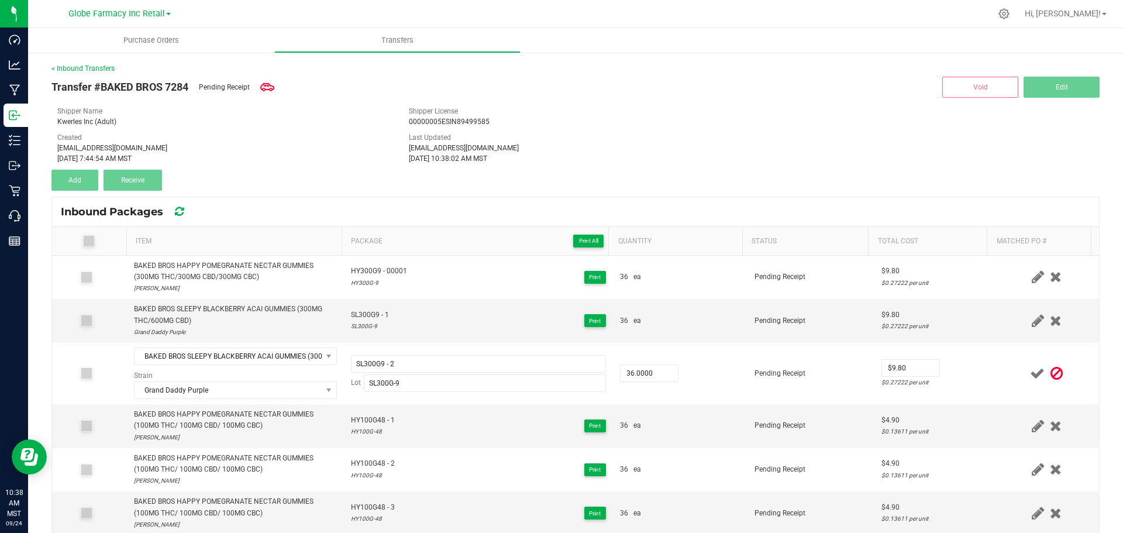
drag, startPoint x: 975, startPoint y: 365, endPoint x: 990, endPoint y: 365, distance: 15.2
click at [975, 365] on td "$9.80 $0.27222 per unit" at bounding box center [934, 373] width 120 height 61
click at [1001, 371] on div at bounding box center [1046, 373] width 91 height 15
click at [1030, 371] on icon at bounding box center [1037, 373] width 15 height 15
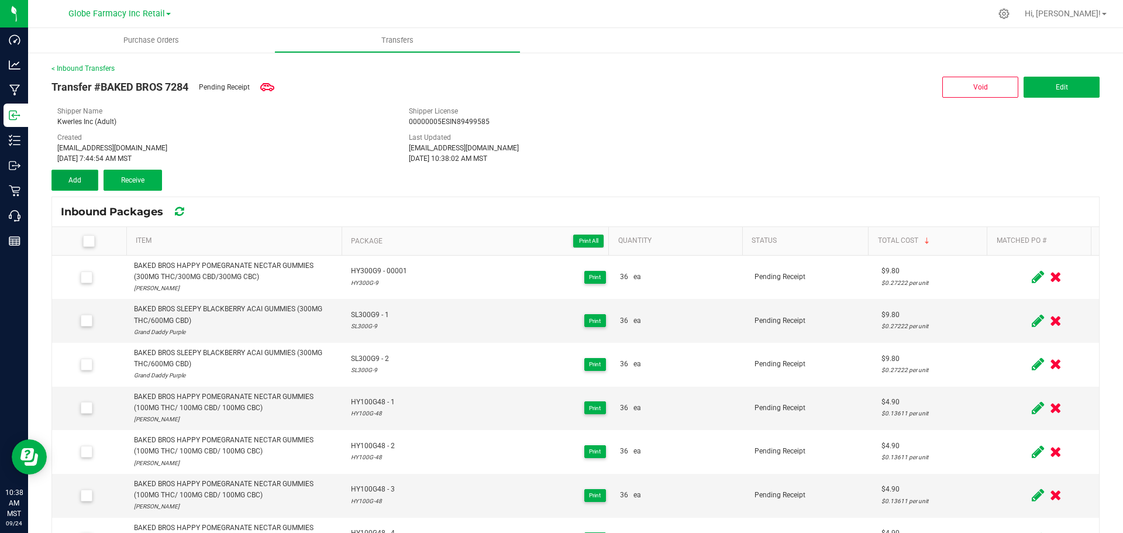
click at [62, 174] on button "Add" at bounding box center [74, 180] width 47 height 21
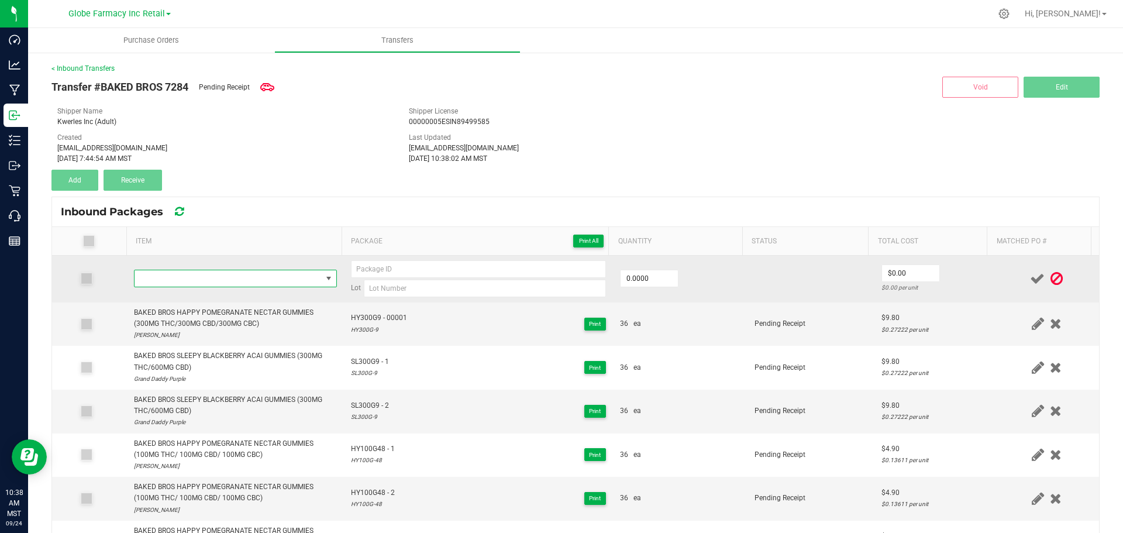
click at [199, 271] on span "NO DATA FOUND" at bounding box center [227, 278] width 187 height 16
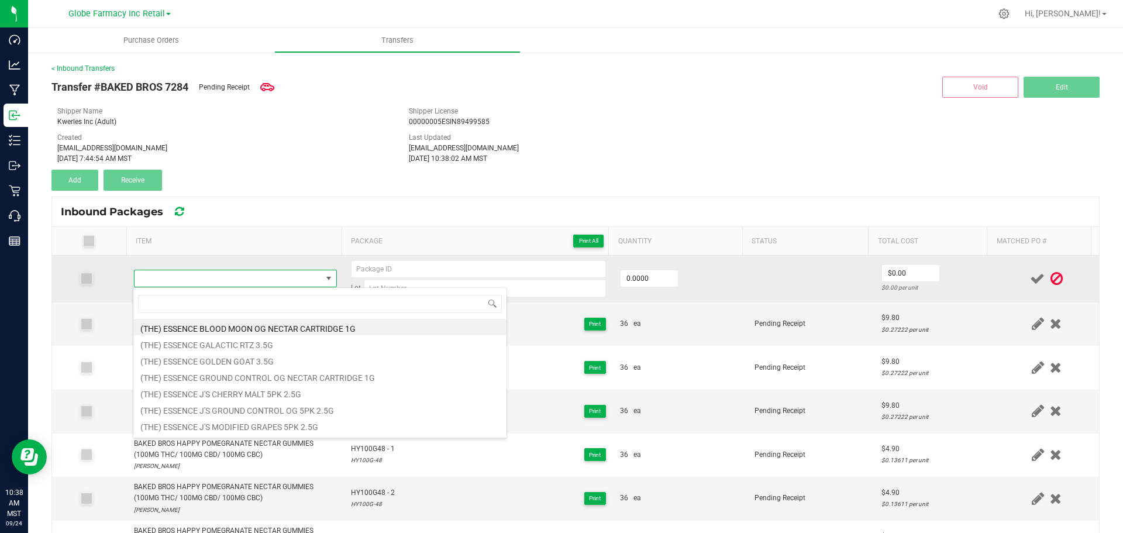
type input "BRIX BLACK RASPBERRY GUMMIES 100MG"
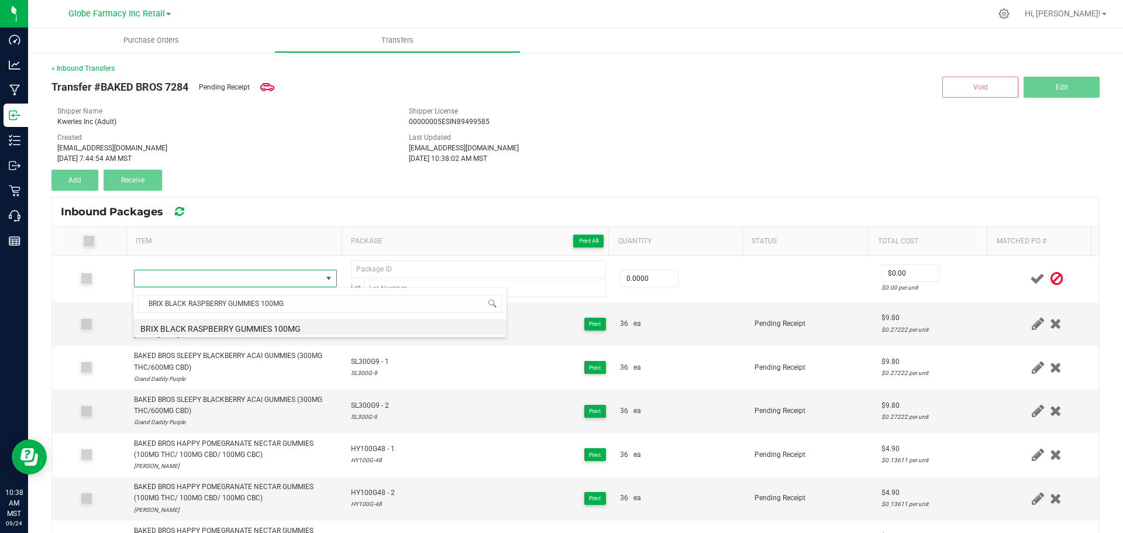
click at [225, 327] on li "BRIX BLACK RASPBERRY GUMMIES 100MG" at bounding box center [319, 327] width 373 height 16
type input "0 ea"
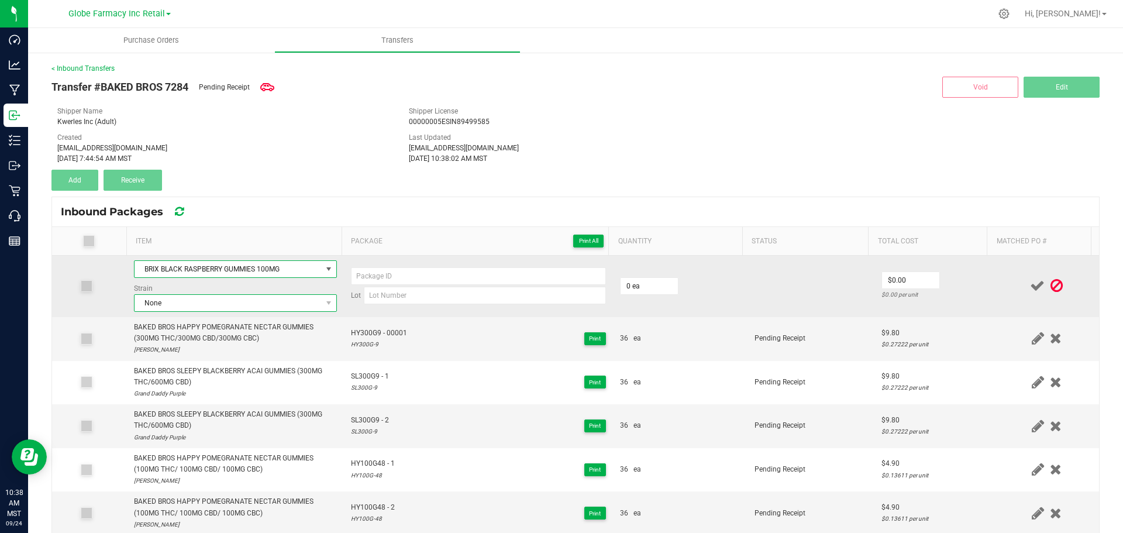
click at [186, 304] on span "None" at bounding box center [227, 303] width 187 height 16
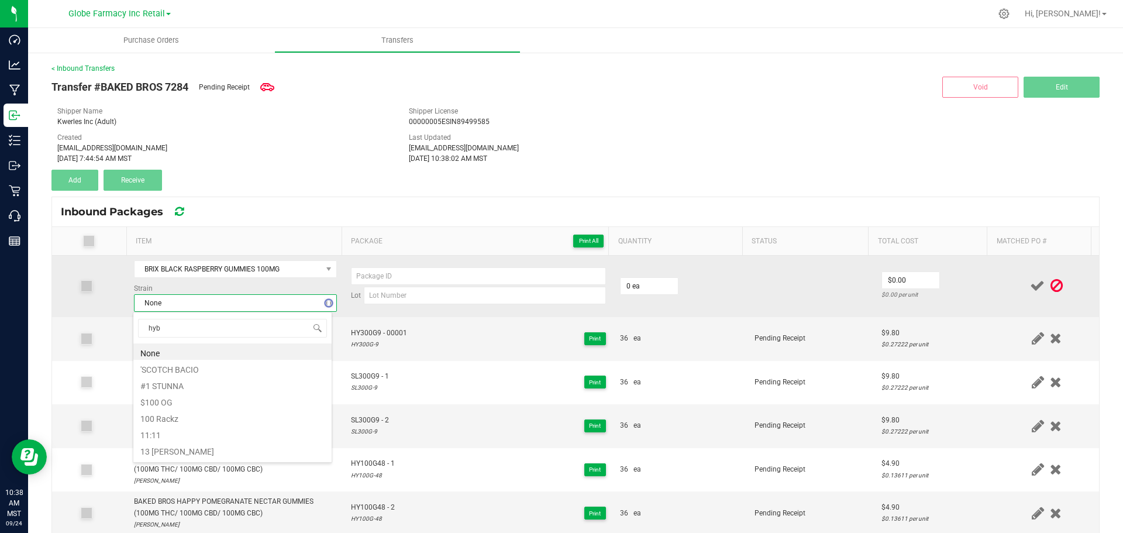
type input "hybr"
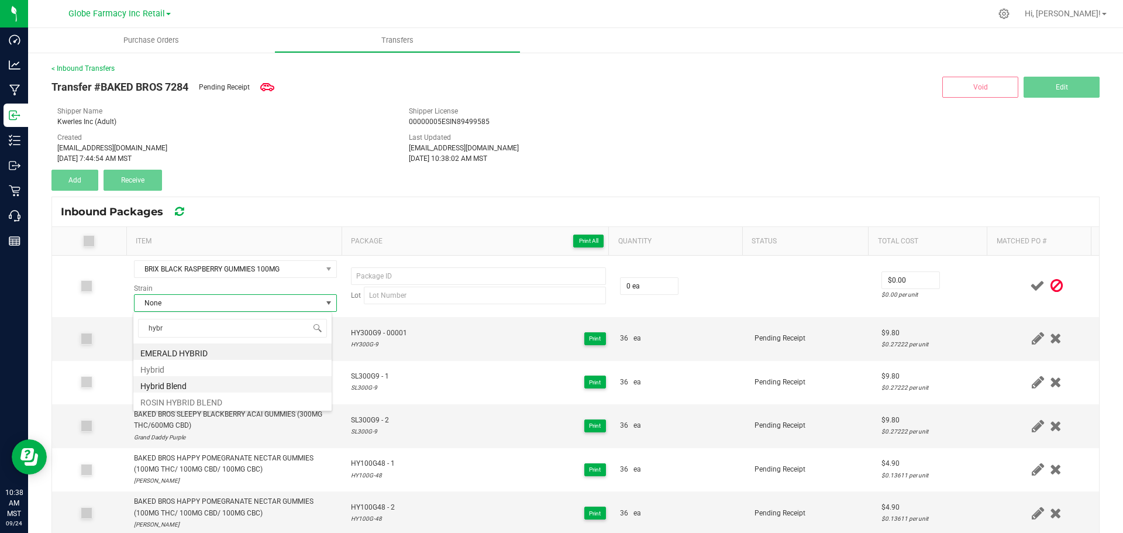
click at [172, 381] on li "Hybrid Blend" at bounding box center [232, 384] width 198 height 16
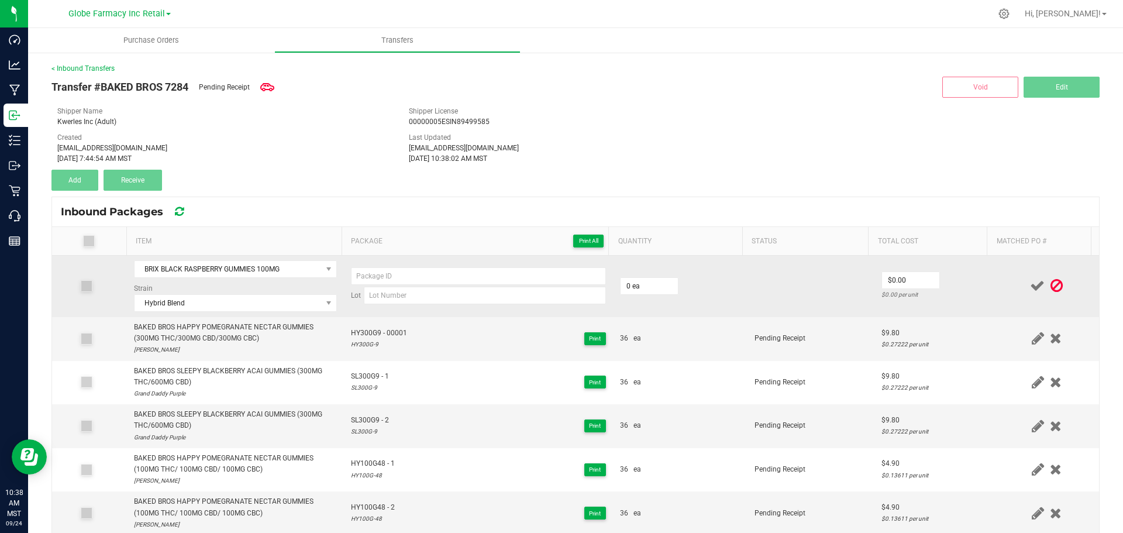
click at [409, 285] on div "Lot" at bounding box center [478, 285] width 255 height 37
click at [400, 292] on input at bounding box center [485, 295] width 242 height 18
paste input "BR100BR- 15"
type input "BR100BR- 15"
paste input "BR100BR- 15"
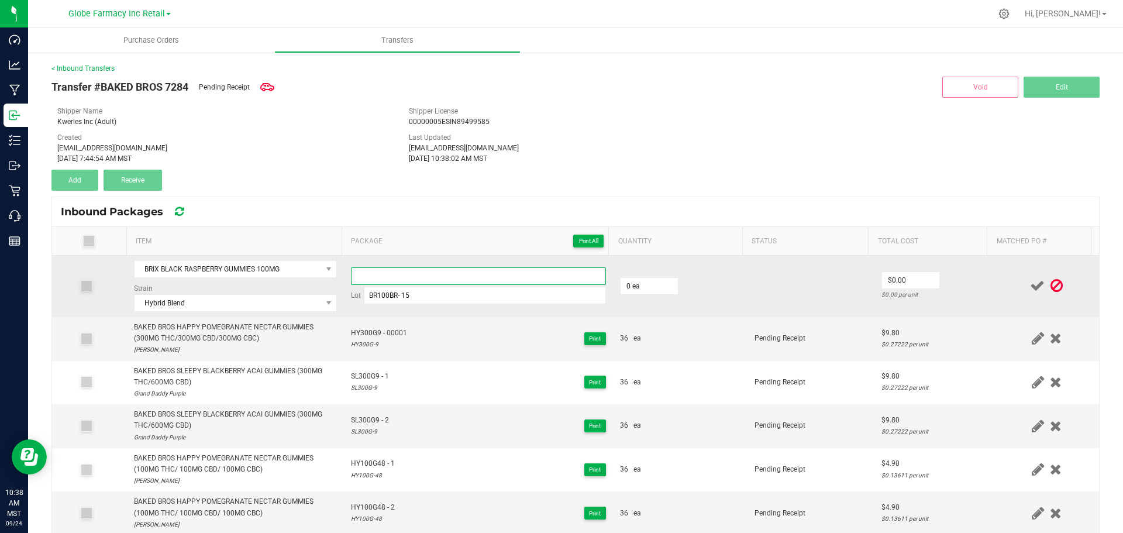
click at [398, 269] on input at bounding box center [478, 276] width 255 height 18
type input "BR100BR- 15"
click at [398, 292] on input "BR100BR- 15" at bounding box center [485, 295] width 242 height 18
type input "BR100BR-15"
click at [386, 281] on input "BR100BR- 15" at bounding box center [478, 276] width 255 height 18
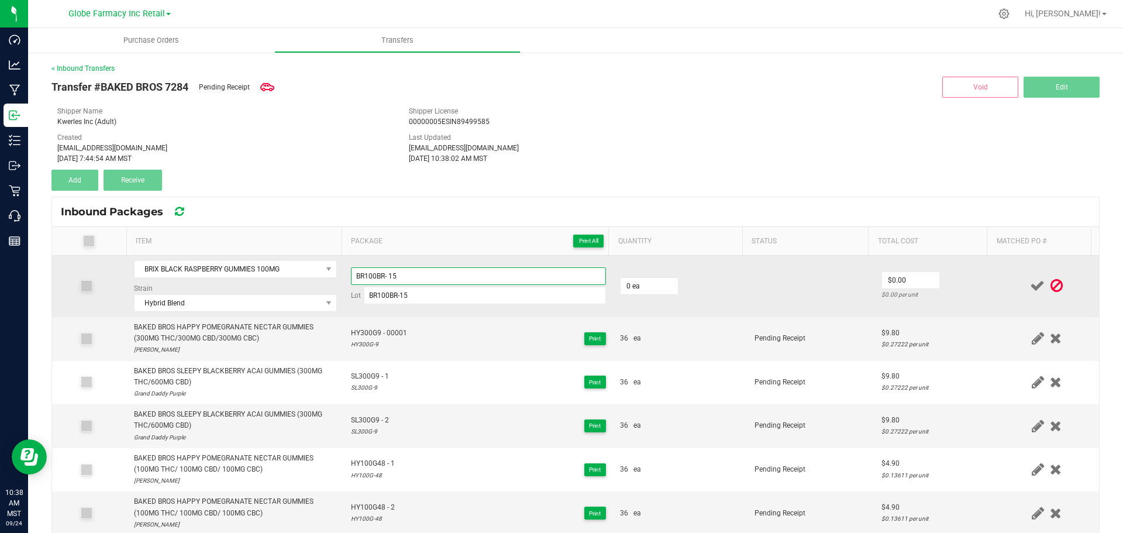
click at [384, 278] on input "BR100BR- 15" at bounding box center [478, 276] width 255 height 18
click at [421, 275] on input "BR100BR15" at bounding box center [478, 276] width 255 height 18
type input "BR100BR15 - 1"
click at [634, 287] on input "0" at bounding box center [648, 286] width 57 height 16
type input "50 ea"
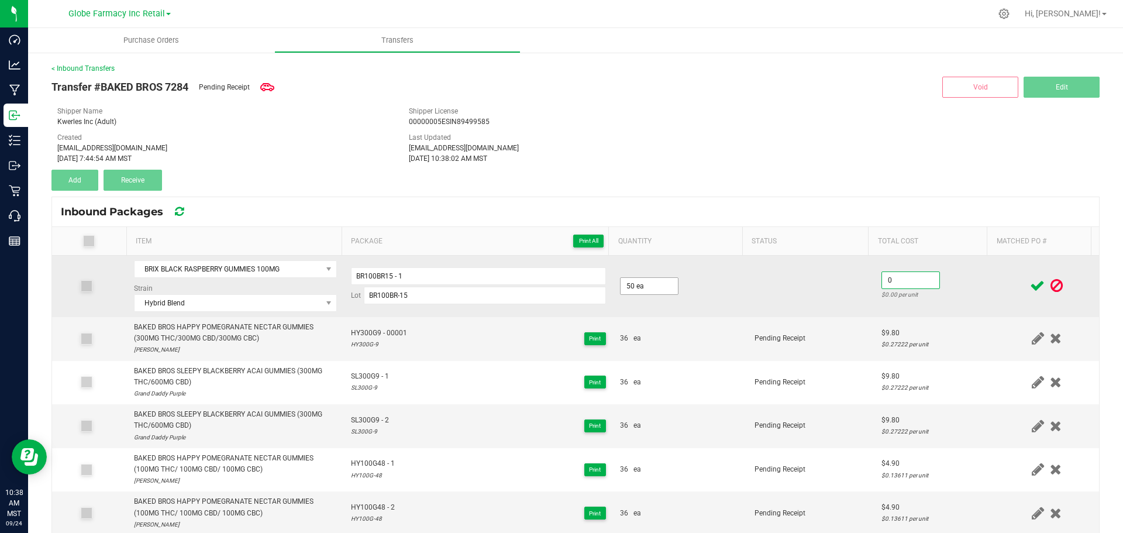
type input "."
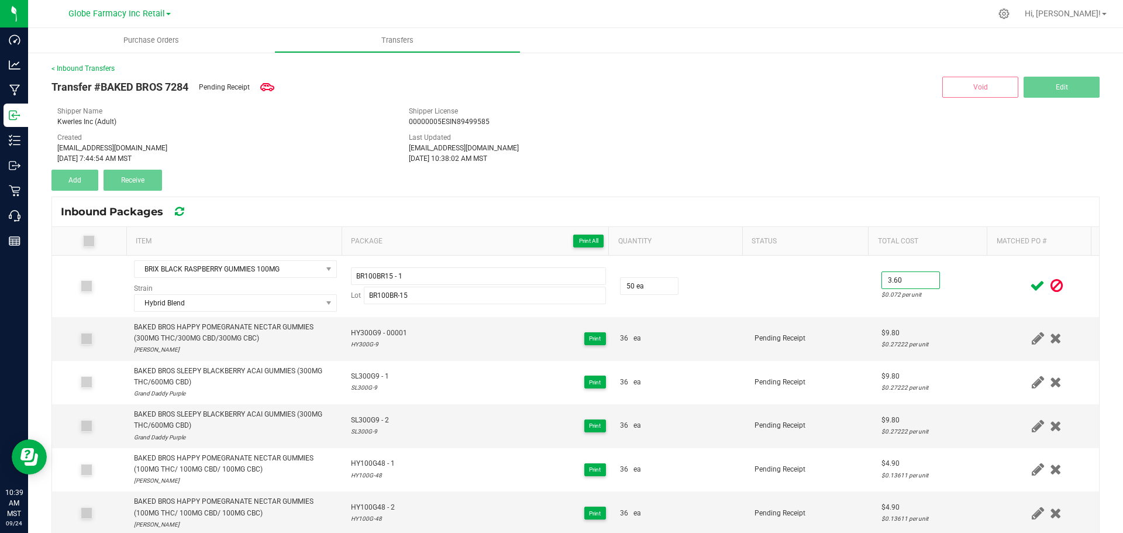
type input "$3.60"
click at [962, 274] on td "$3.60 $0.072 per unit" at bounding box center [934, 285] width 120 height 61
click at [1030, 284] on icon at bounding box center [1037, 285] width 15 height 15
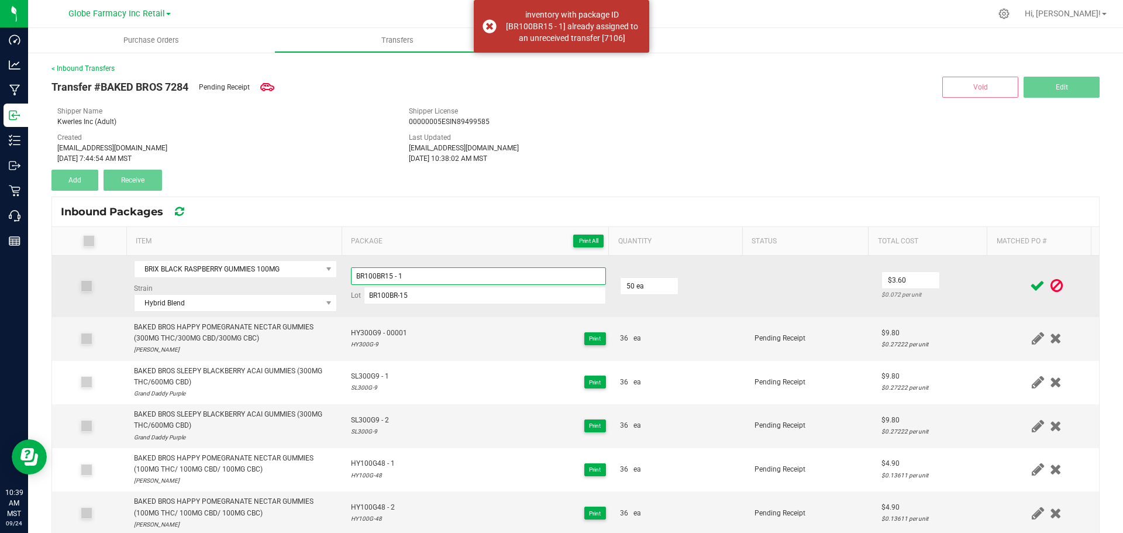
click at [479, 274] on input "BR100BR15 - 1" at bounding box center [478, 276] width 255 height 18
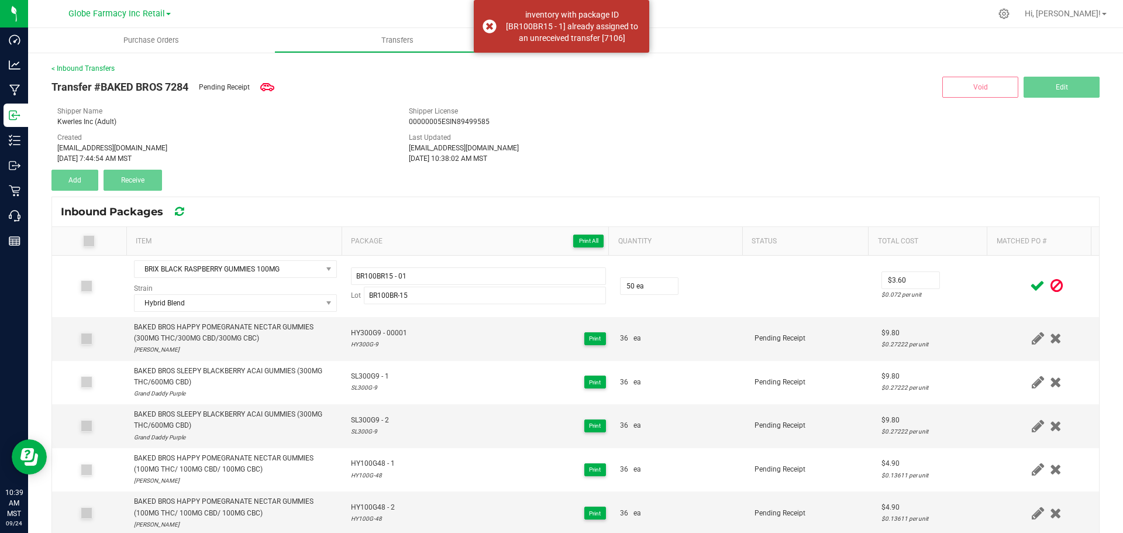
drag, startPoint x: 989, startPoint y: 282, endPoint x: 1009, endPoint y: 284, distance: 20.5
click at [1001, 284] on div at bounding box center [1046, 285] width 91 height 15
click at [1030, 283] on icon at bounding box center [1037, 285] width 15 height 15
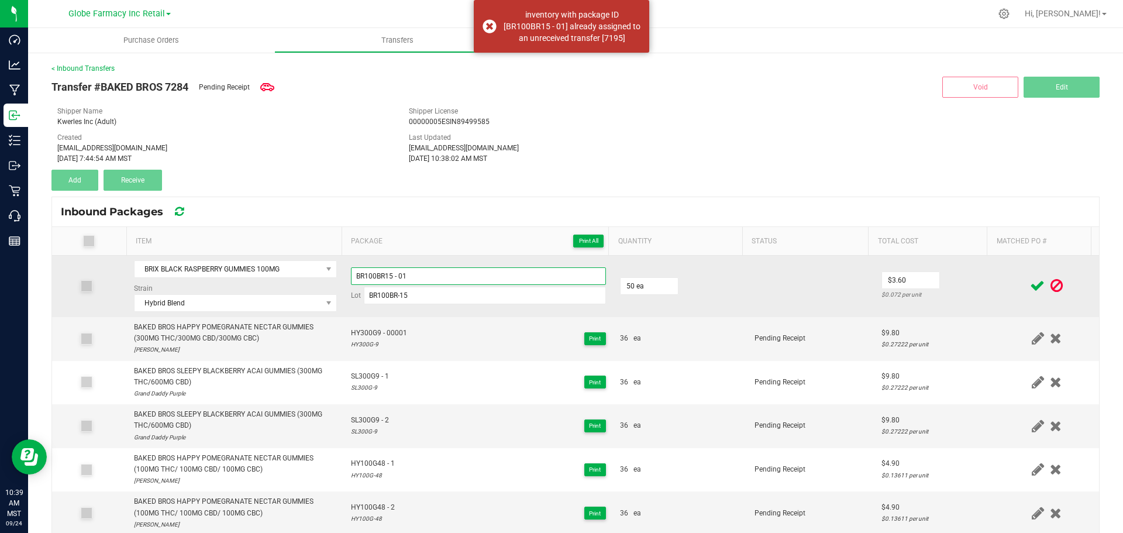
click at [496, 279] on input "BR100BR15 - 01" at bounding box center [478, 276] width 255 height 18
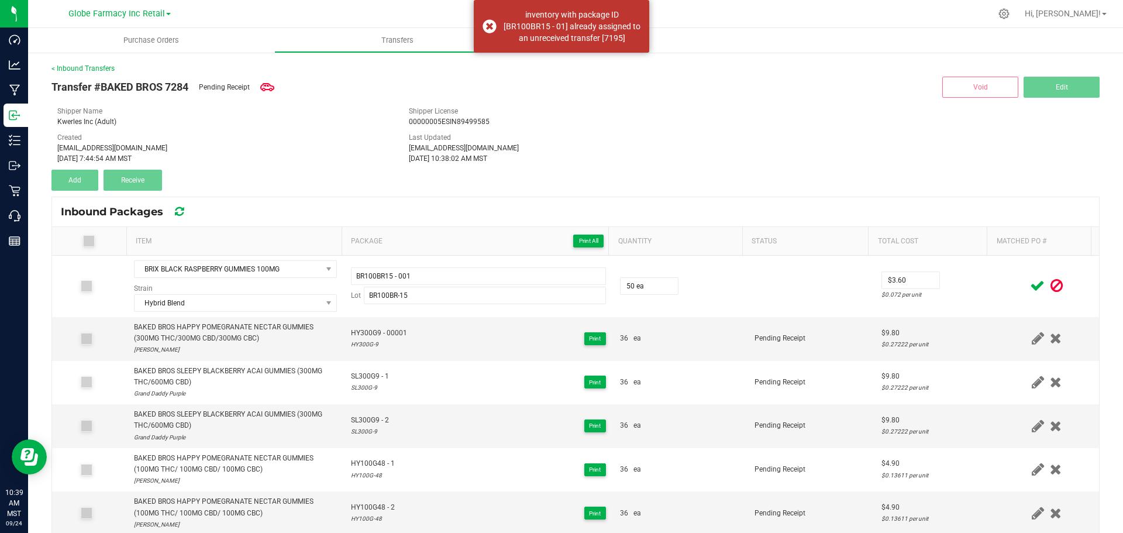
click at [1001, 283] on div at bounding box center [1046, 285] width 91 height 15
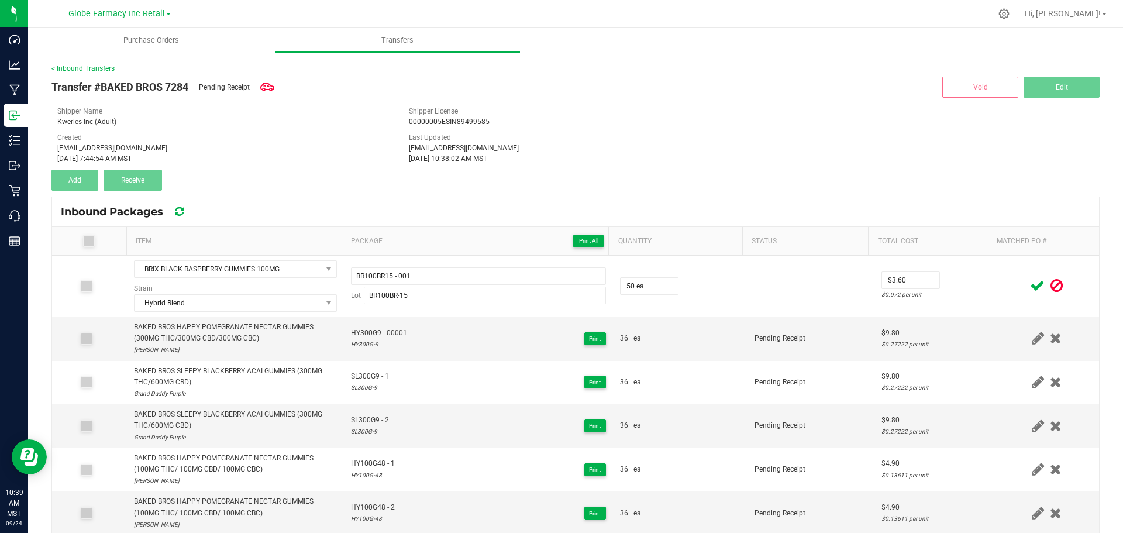
click at [1030, 283] on icon at bounding box center [1037, 285] width 15 height 15
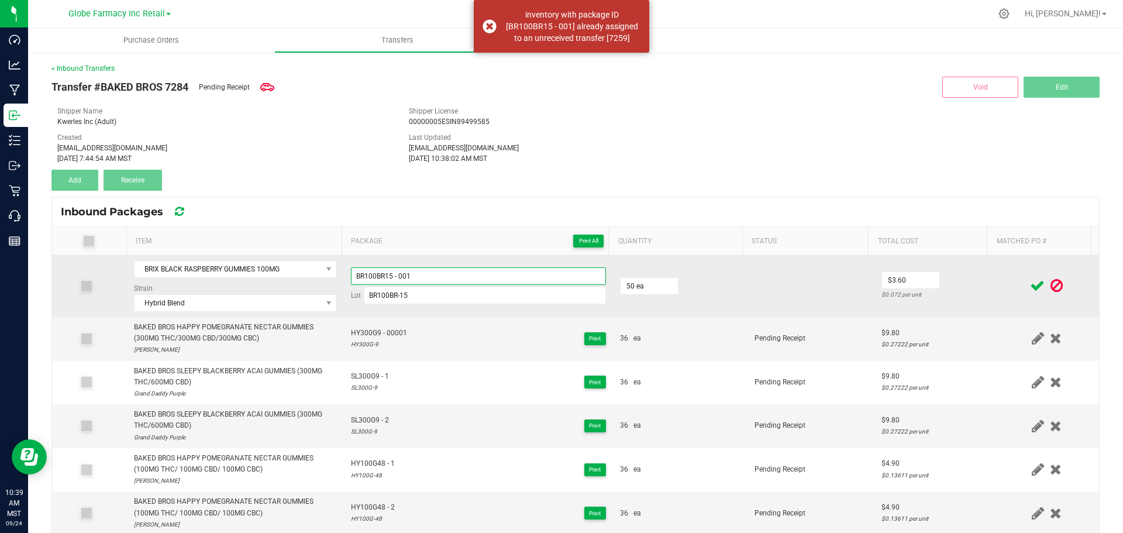
click at [403, 270] on input "BR100BR15 - 001" at bounding box center [478, 276] width 255 height 18
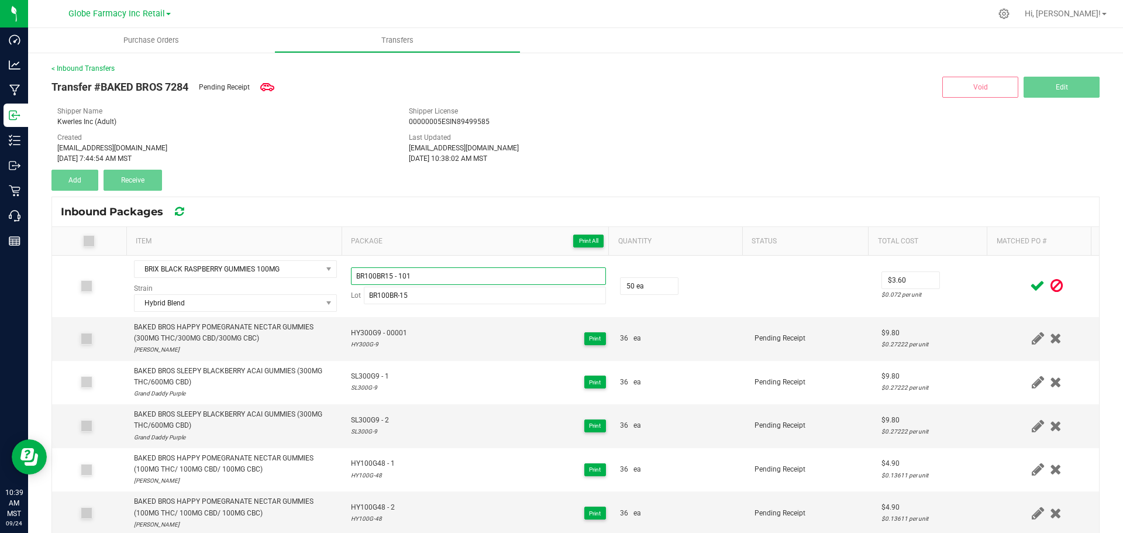
type input "BR100BR15 - 101"
click at [1027, 284] on span at bounding box center [1037, 285] width 20 height 23
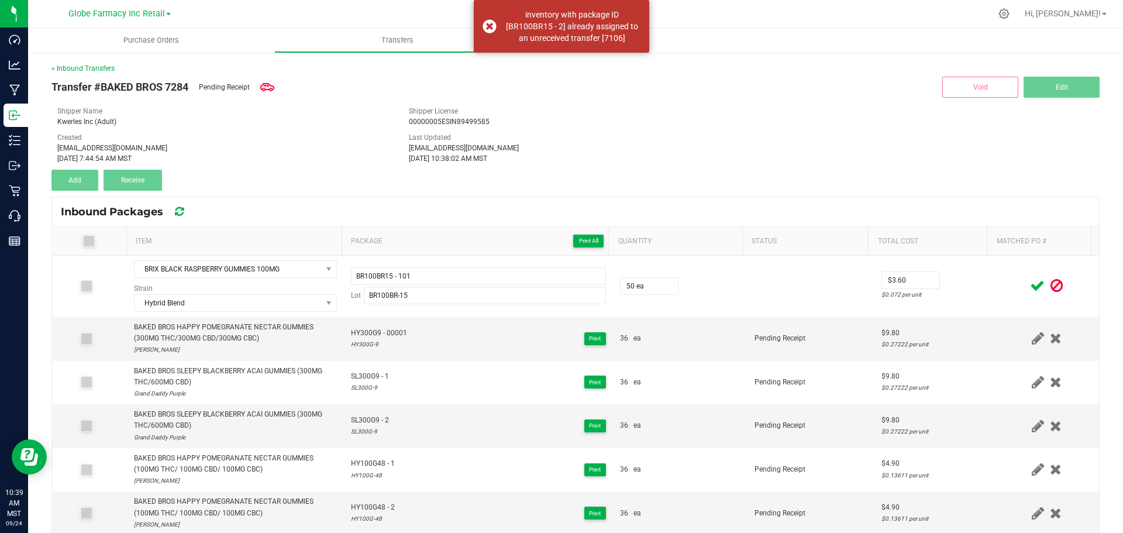
click at [1030, 283] on icon at bounding box center [1037, 285] width 15 height 15
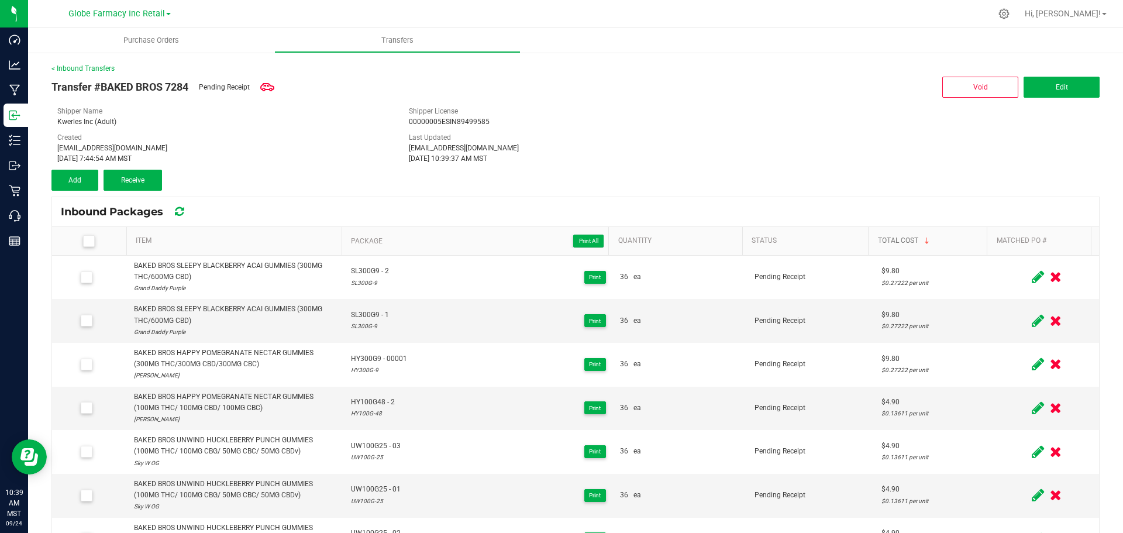
click at [943, 240] on link "Total Cost" at bounding box center [930, 240] width 105 height 9
click at [942, 240] on link "Total Cost" at bounding box center [930, 240] width 105 height 9
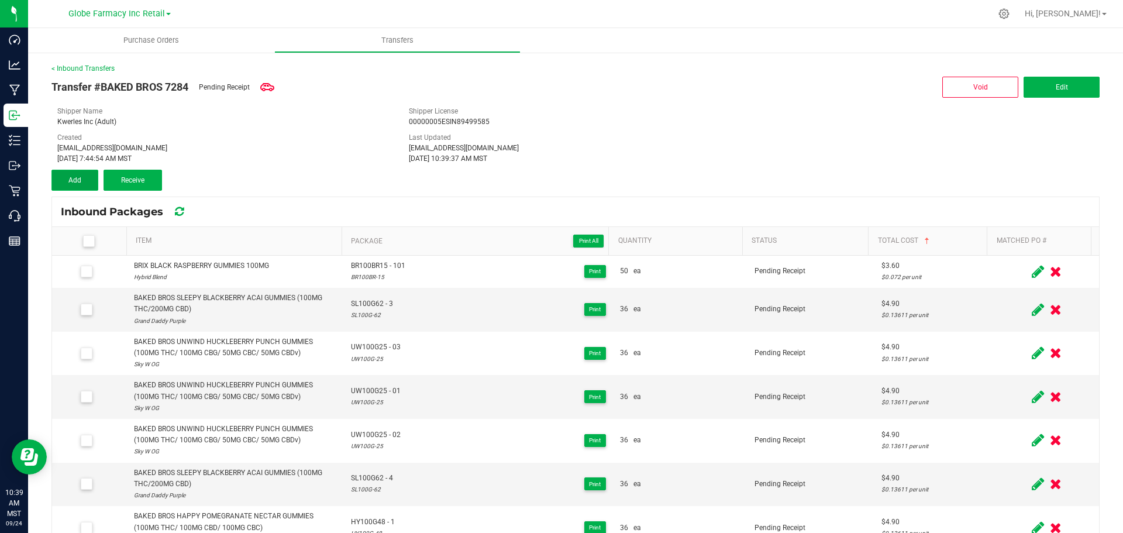
click at [78, 179] on span "Add" at bounding box center [74, 180] width 13 height 8
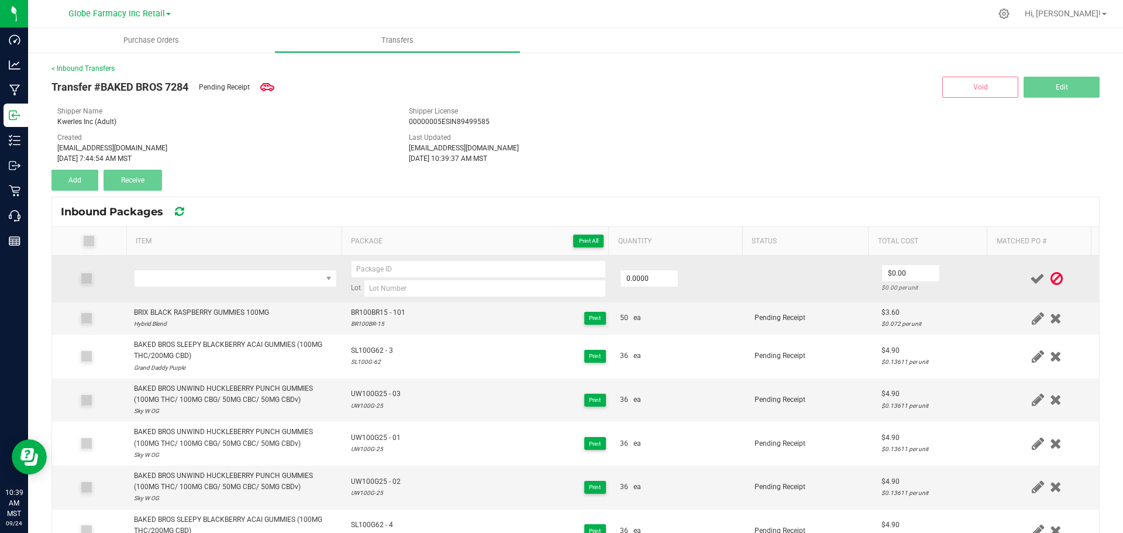
click at [161, 298] on td at bounding box center [235, 278] width 217 height 47
click at [161, 297] on td at bounding box center [235, 278] width 217 height 47
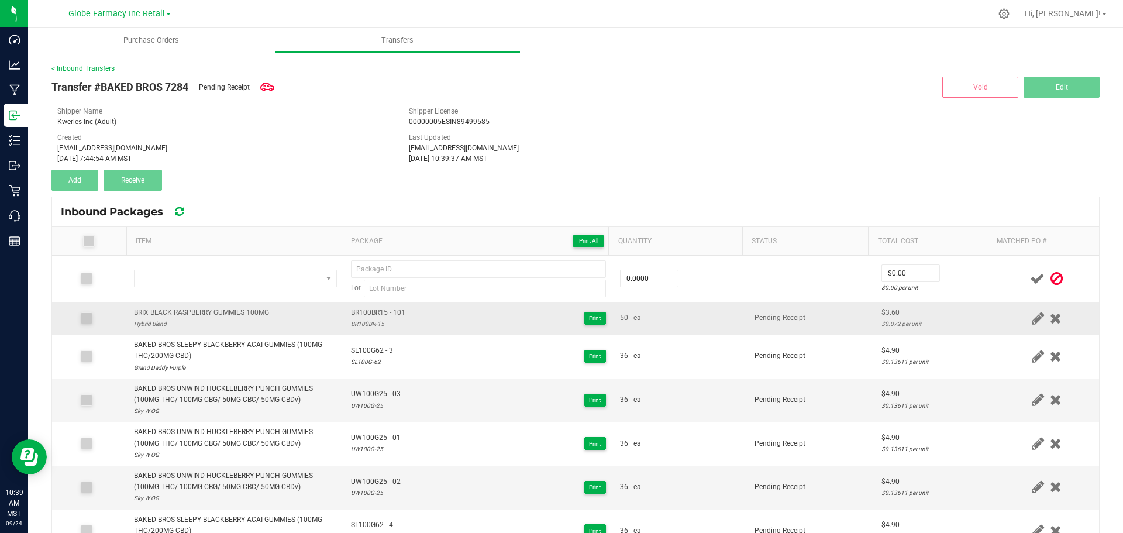
click at [164, 308] on div "BRIX BLACK RASPBERRY GUMMIES 100MG" at bounding box center [201, 312] width 135 height 11
copy div "BRIX BLACK RASPBERRY GUMMIES 100MG"
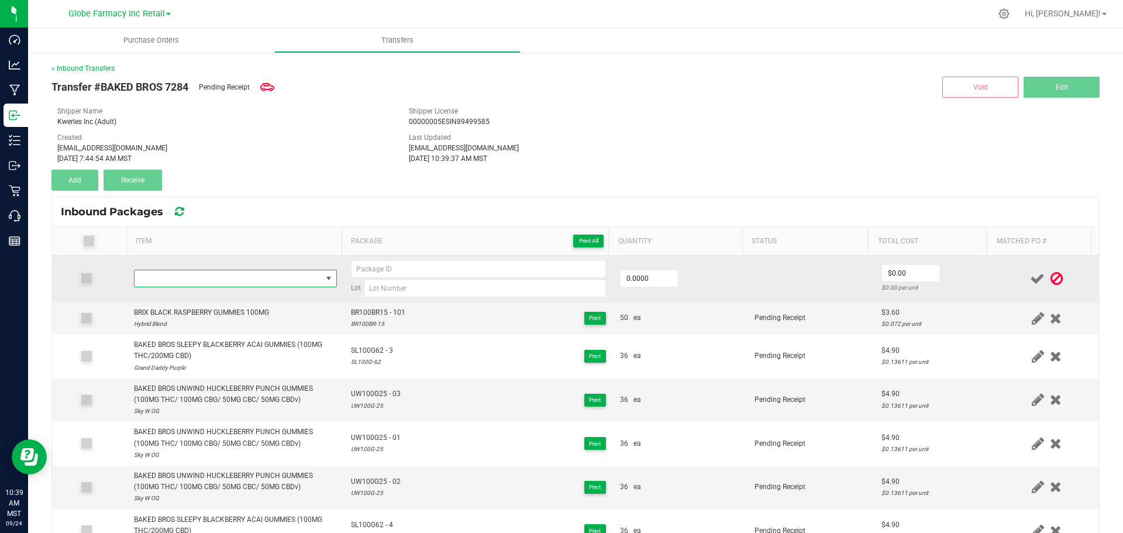
click at [213, 271] on span "NO DATA FOUND" at bounding box center [227, 278] width 187 height 16
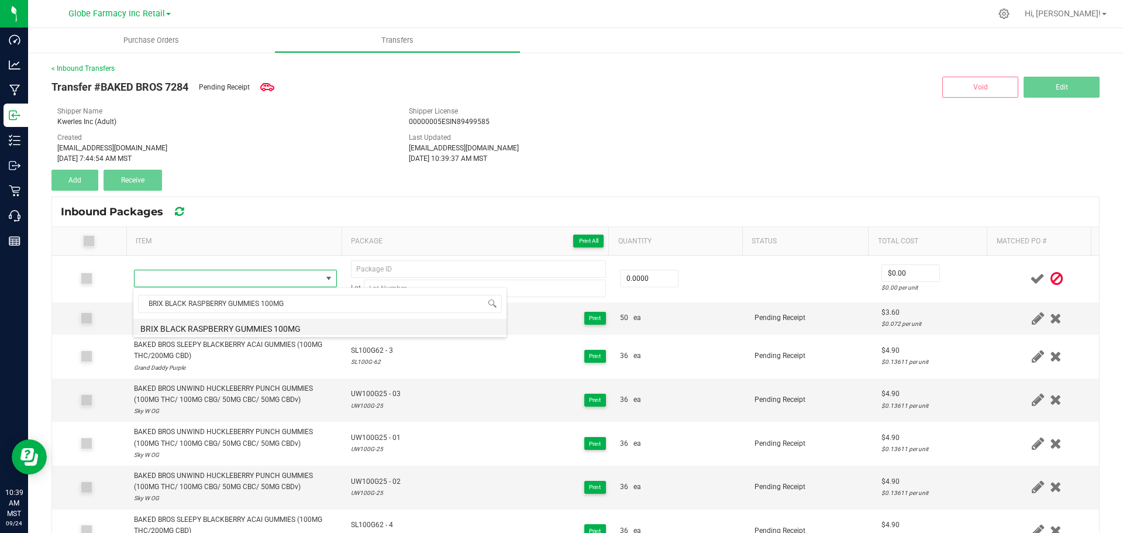
click at [220, 319] on li "BRIX BLACK RASPBERRY GUMMIES 100MG" at bounding box center [319, 327] width 373 height 16
type input "0 ea"
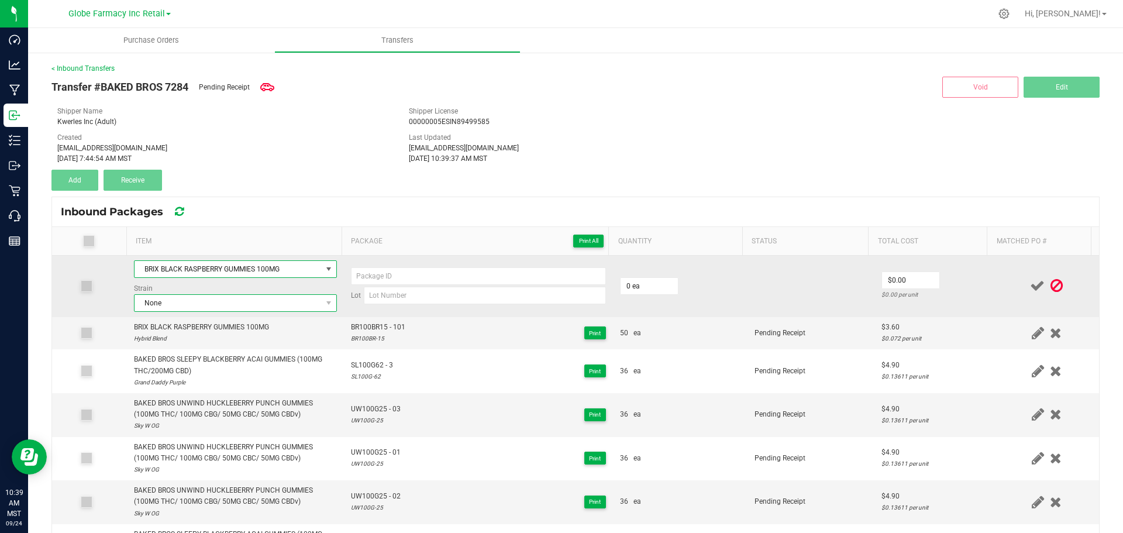
click at [279, 302] on span "None" at bounding box center [227, 303] width 187 height 16
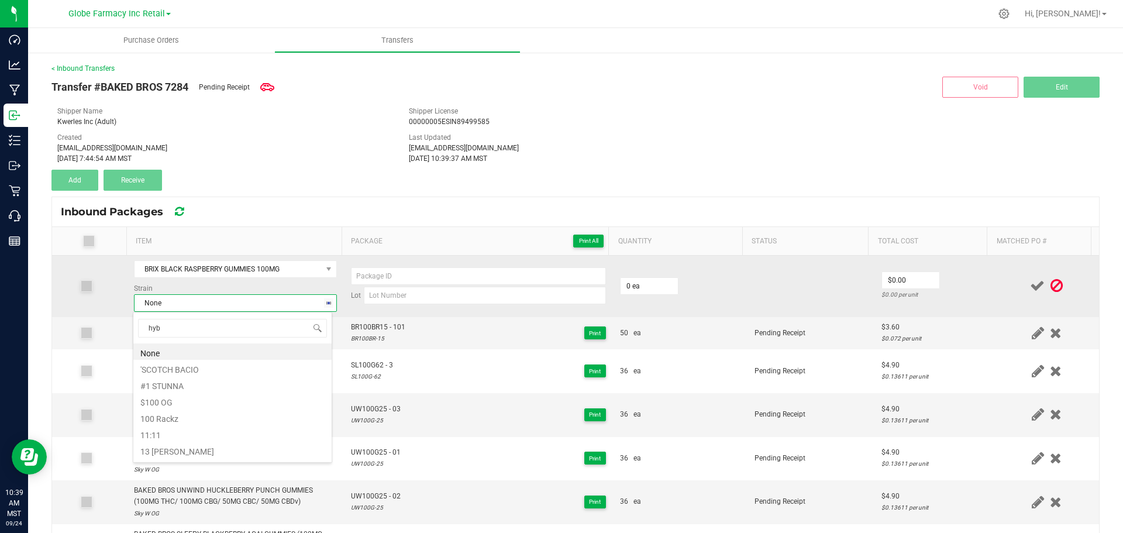
type input "hybr"
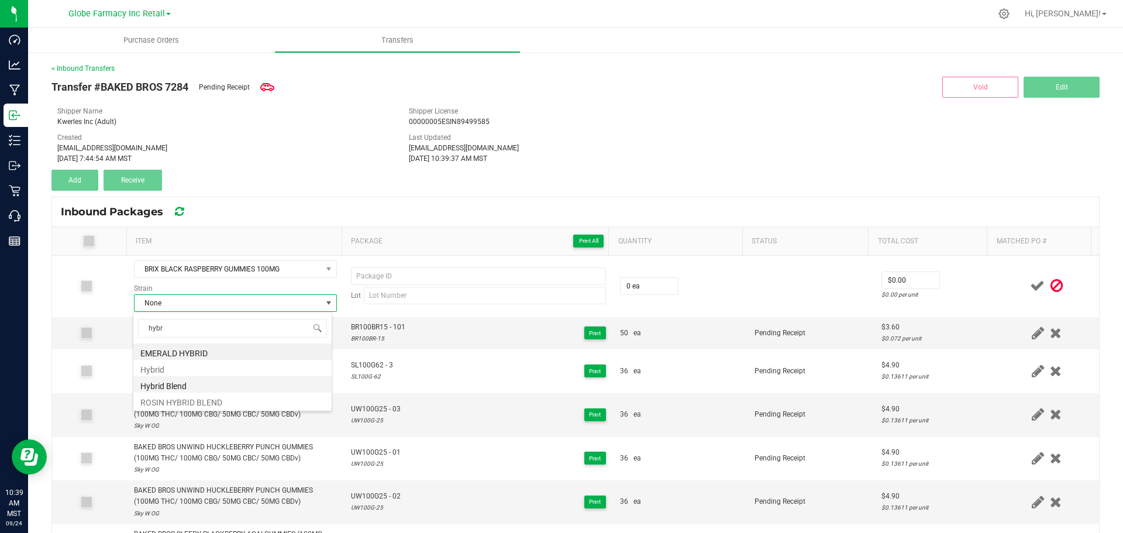
click at [177, 378] on li "Hybrid Blend" at bounding box center [232, 384] width 198 height 16
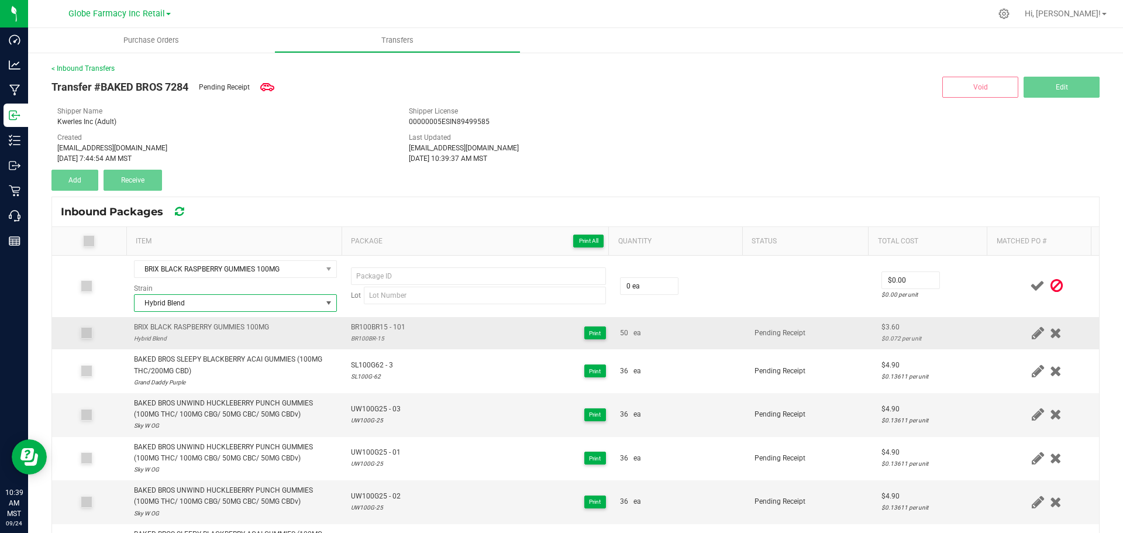
click at [377, 329] on span "BR100BR15 - 101" at bounding box center [378, 327] width 54 height 11
type input "BR100BR15 - 101"
click at [357, 338] on div "BR100BR-15" at bounding box center [378, 338] width 54 height 11
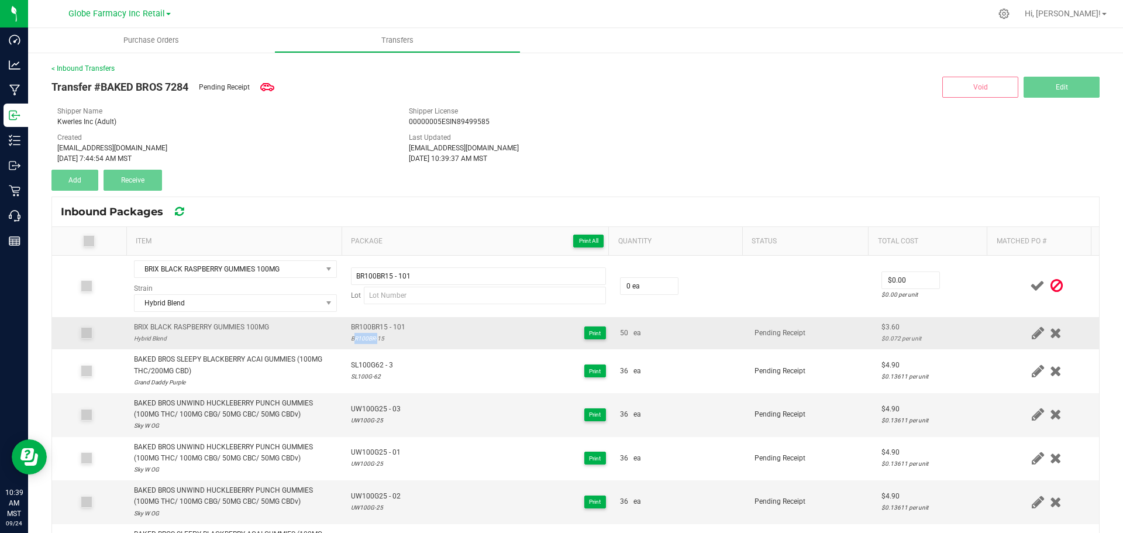
click at [357, 338] on div "BR100BR-15" at bounding box center [378, 338] width 54 height 11
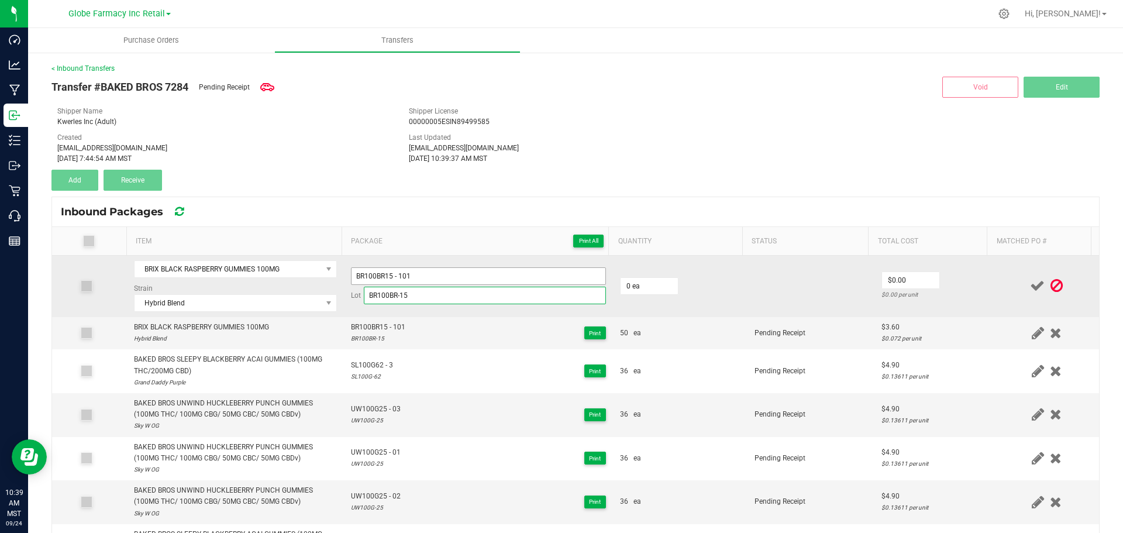
type input "BR100BR-15"
click at [434, 275] on input "BR100BR15 - 101" at bounding box center [478, 276] width 255 height 18
type input "BR100BR15 - 102"
click at [650, 286] on input "0" at bounding box center [648, 286] width 57 height 16
type input "50 ea"
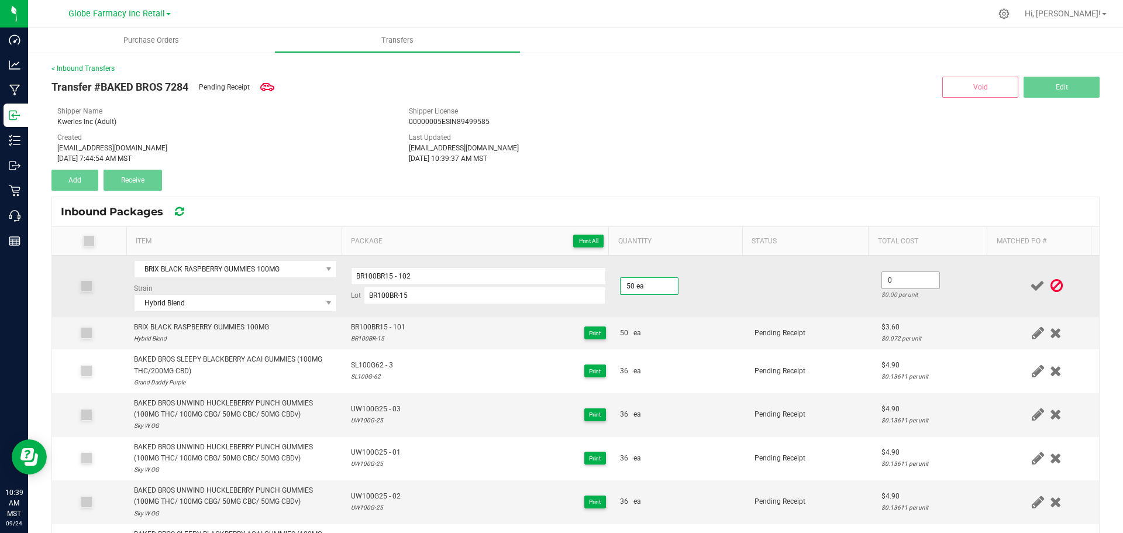
click at [903, 277] on input "0" at bounding box center [910, 280] width 57 height 16
type input "$3.60"
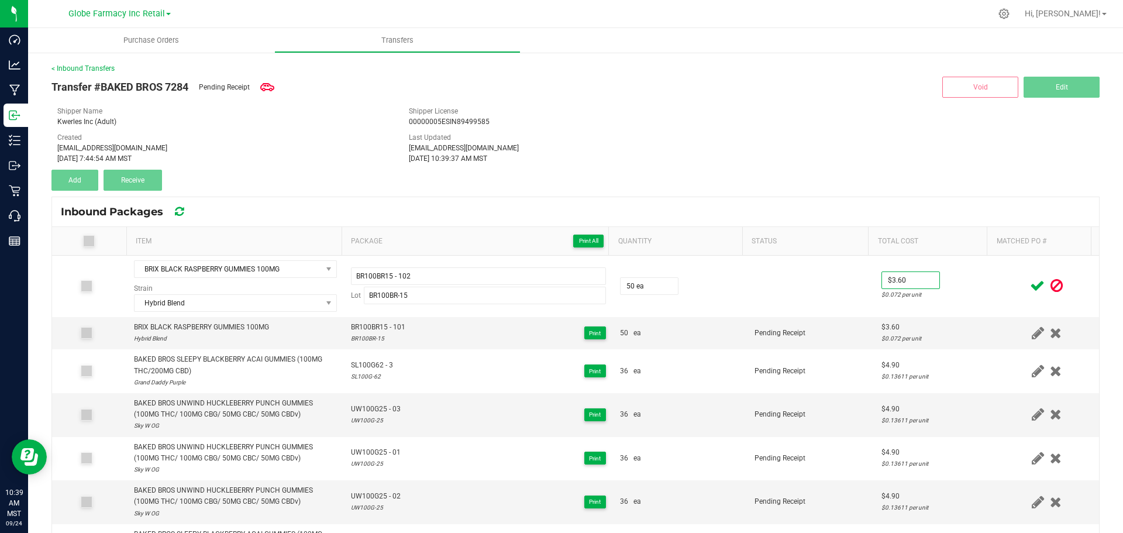
drag, startPoint x: 938, startPoint y: 282, endPoint x: 1007, endPoint y: 282, distance: 68.4
click at [939, 282] on td "$3.60 $0.072 per unit" at bounding box center [934, 285] width 120 height 61
click at [1030, 282] on icon at bounding box center [1037, 285] width 15 height 15
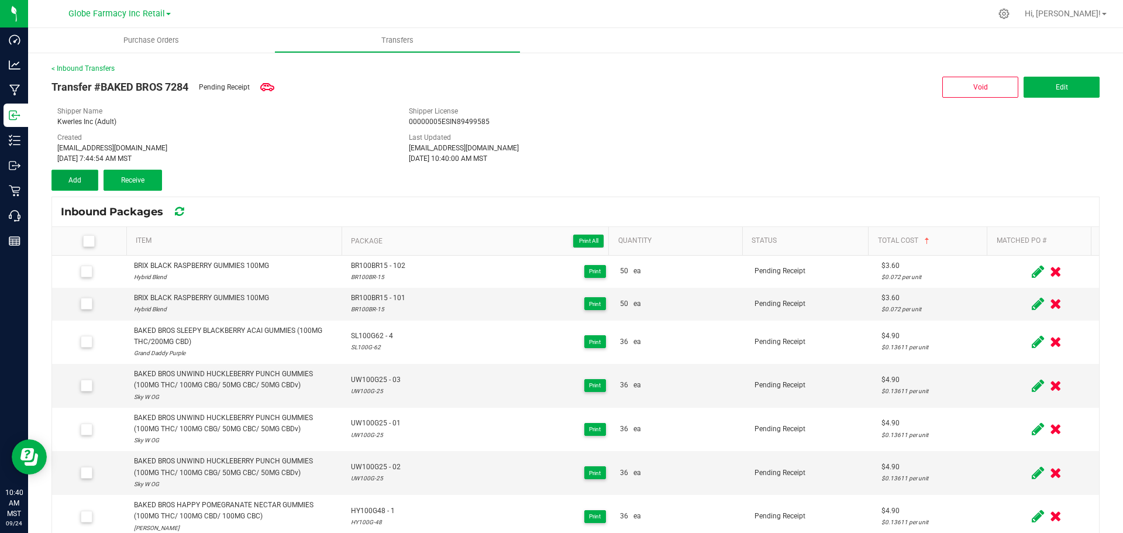
click at [74, 176] on span "Add" at bounding box center [74, 180] width 13 height 8
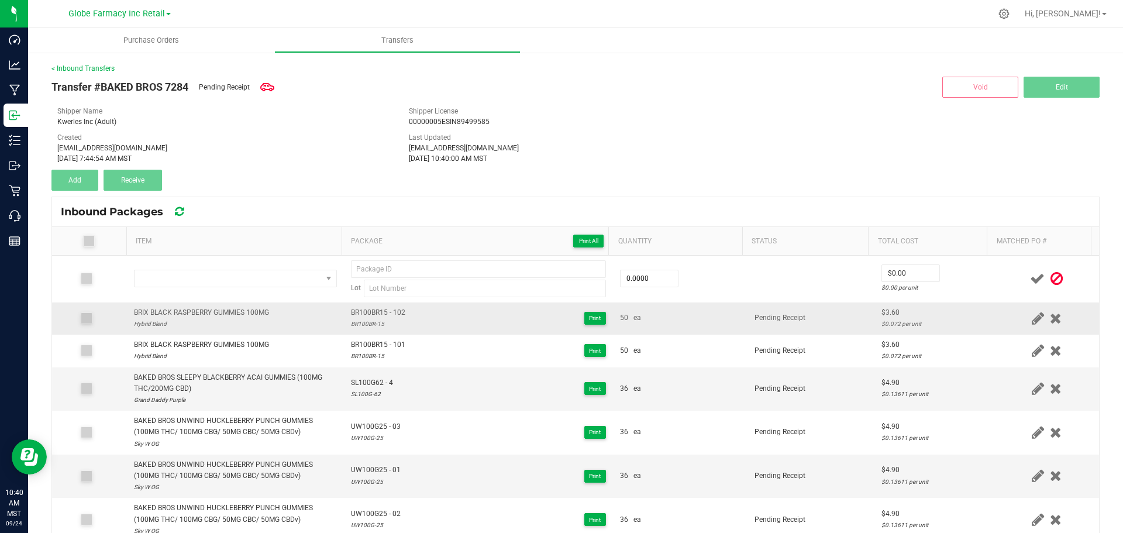
click at [383, 308] on span "BR100BR15 - 102" at bounding box center [378, 312] width 54 height 11
type input "BR100BR15 - 102"
click at [375, 324] on div "BR100BR-15" at bounding box center [378, 323] width 54 height 11
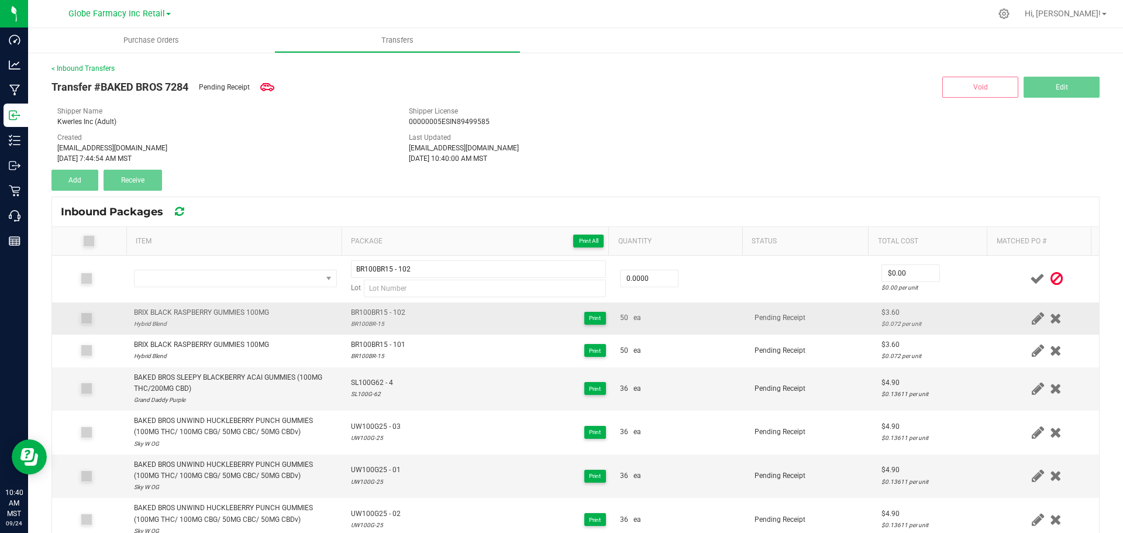
click at [375, 324] on div "BR100BR-15" at bounding box center [378, 323] width 54 height 11
click at [374, 325] on div "BR100BR-15" at bounding box center [378, 323] width 54 height 11
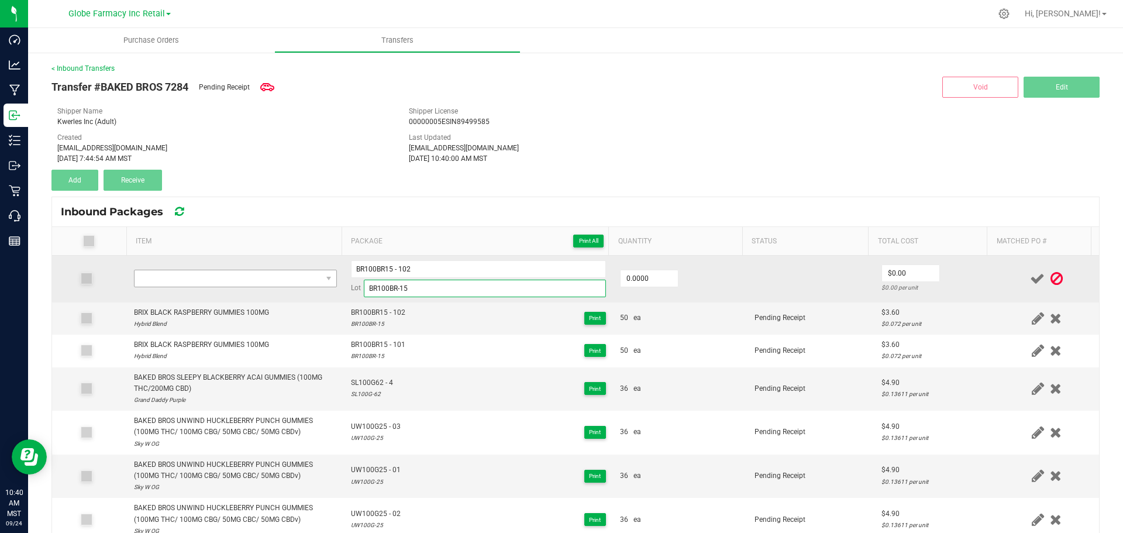
type input "BR100BR-15"
click at [288, 279] on span "NO DATA FOUND" at bounding box center [227, 278] width 187 height 16
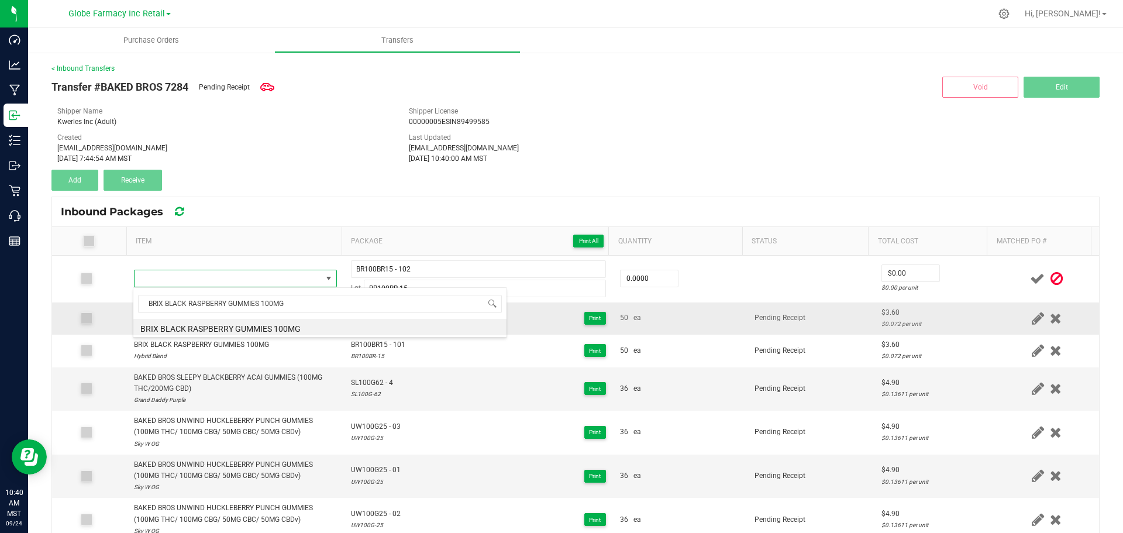
click at [268, 324] on li "BRIX BLACK RASPBERRY GUMMIES 100MG" at bounding box center [319, 327] width 373 height 16
type input "0 ea"
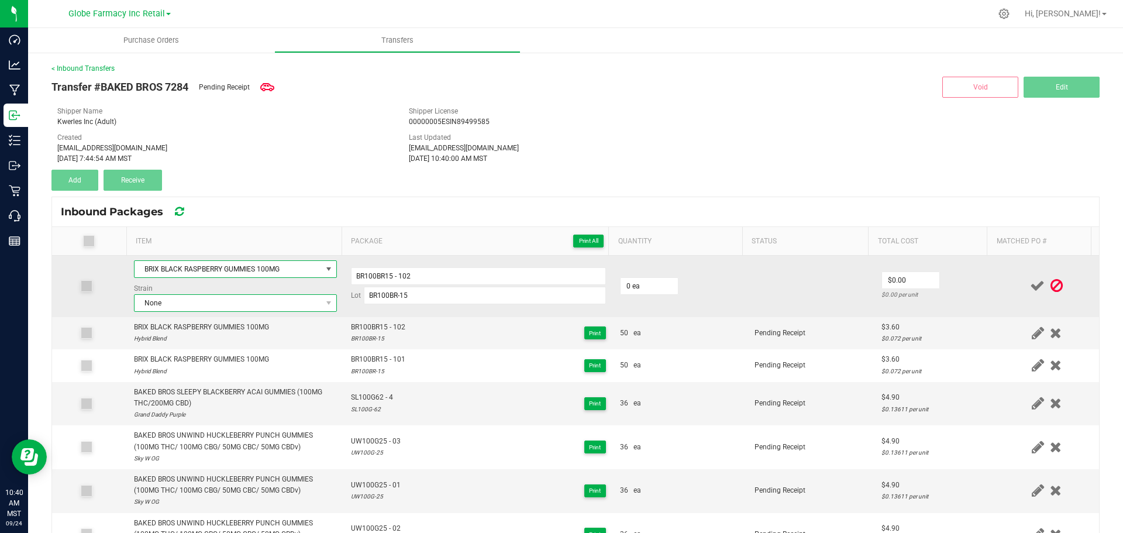
click at [291, 308] on span "None" at bounding box center [227, 303] width 187 height 16
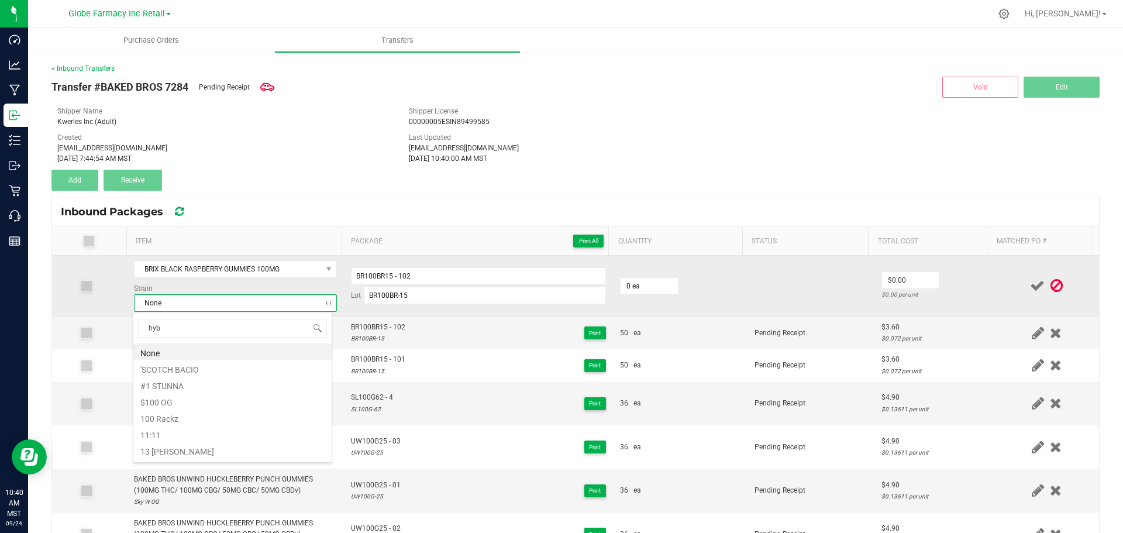
type input "hybr"
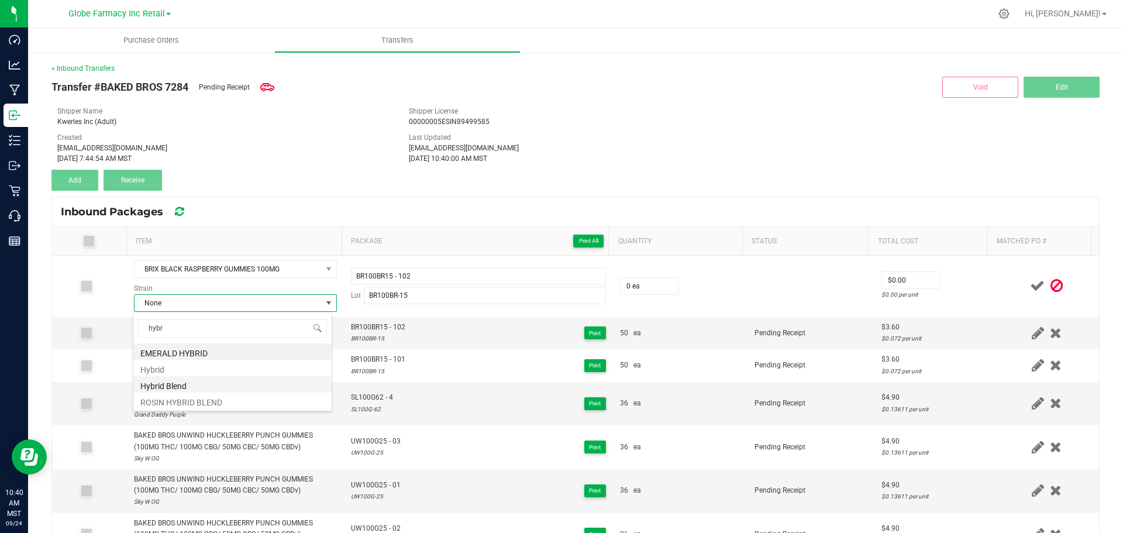
click at [176, 386] on li "Hybrid Blend" at bounding box center [232, 384] width 198 height 16
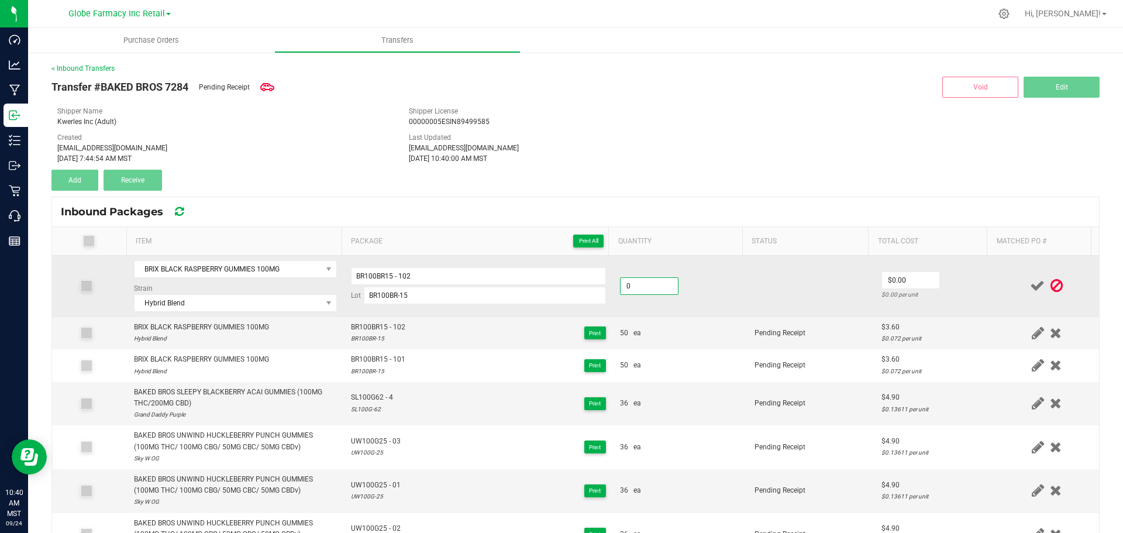
click at [650, 286] on input "0" at bounding box center [648, 286] width 57 height 16
type input "50 ea"
type input "2"
type input "$3.60"
drag, startPoint x: 990, startPoint y: 305, endPoint x: 1011, endPoint y: 299, distance: 22.0
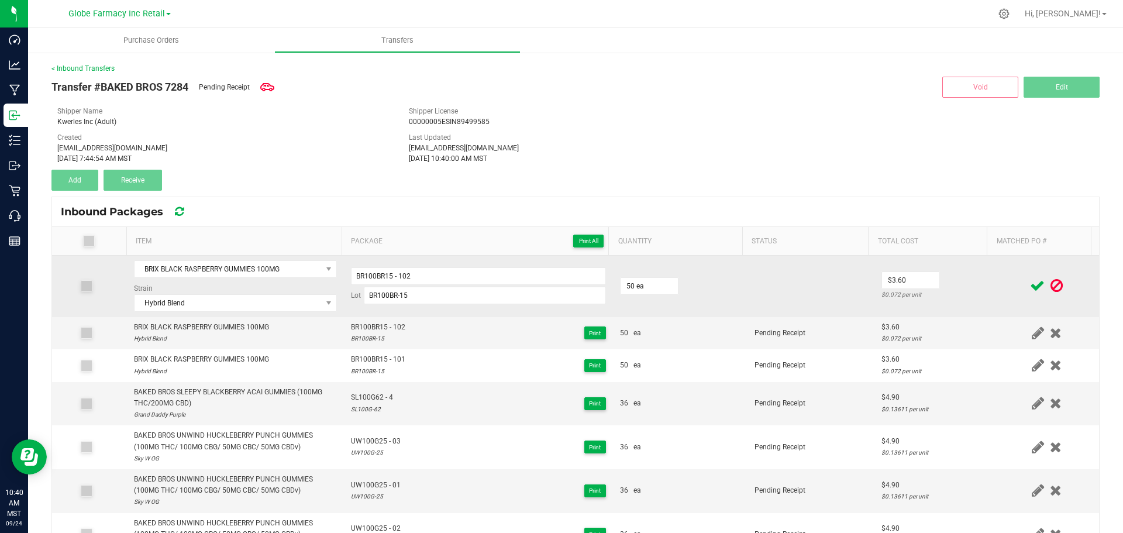
click at [994, 305] on td at bounding box center [1046, 285] width 105 height 61
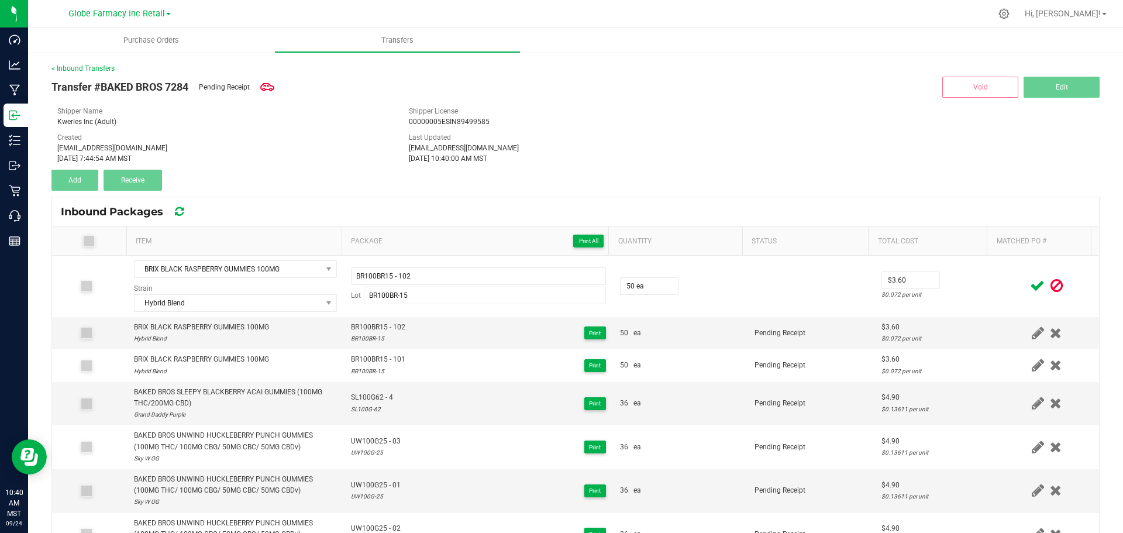
click at [1030, 290] on icon at bounding box center [1037, 285] width 15 height 15
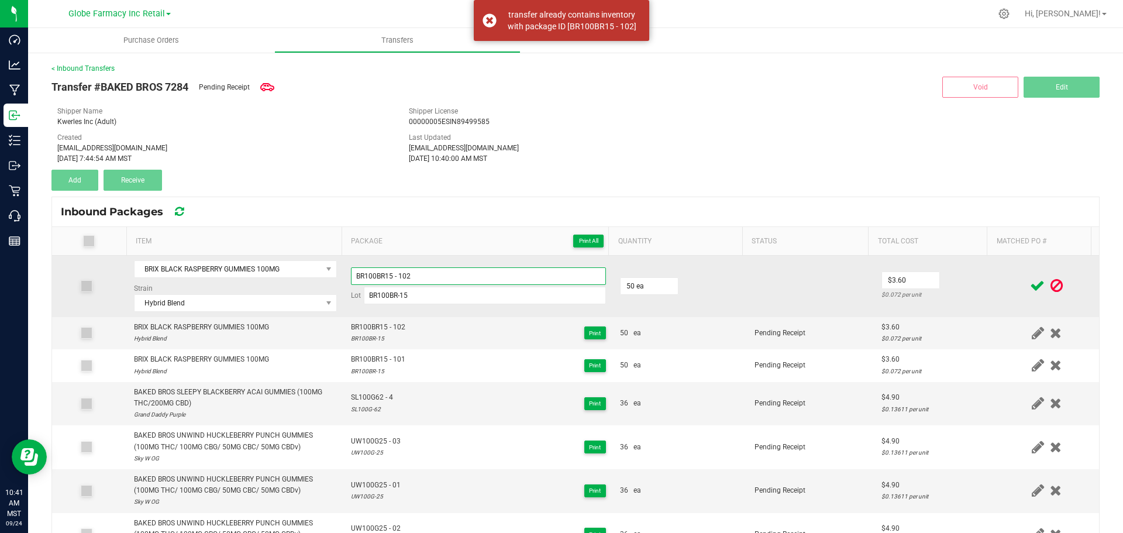
click at [438, 279] on input "BR100BR15 - 102" at bounding box center [478, 276] width 255 height 18
type input "BR100BR15 - 103"
click at [1002, 268] on td at bounding box center [1046, 285] width 105 height 61
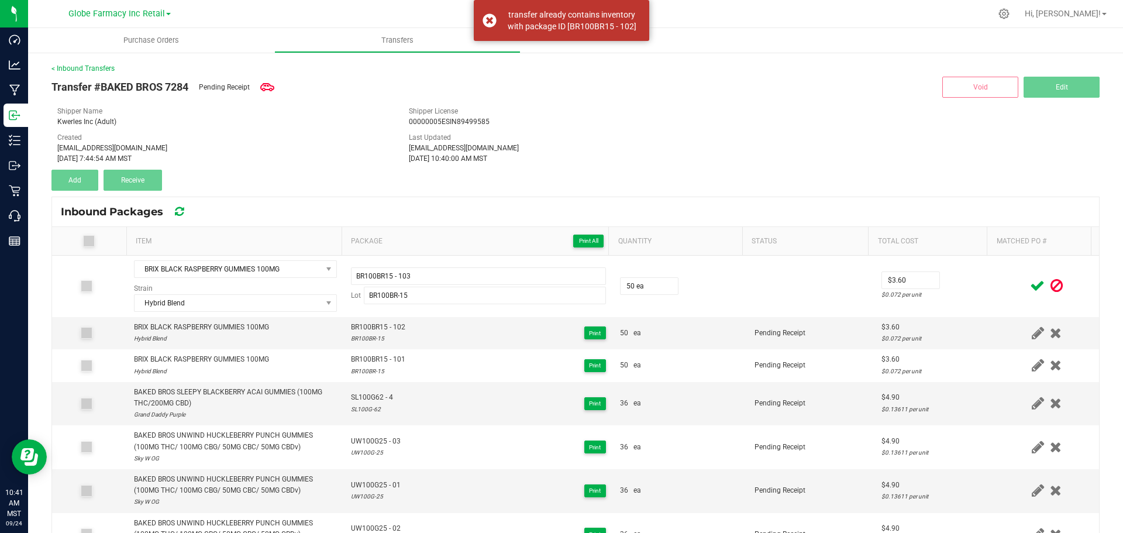
click at [1030, 291] on icon at bounding box center [1037, 285] width 15 height 15
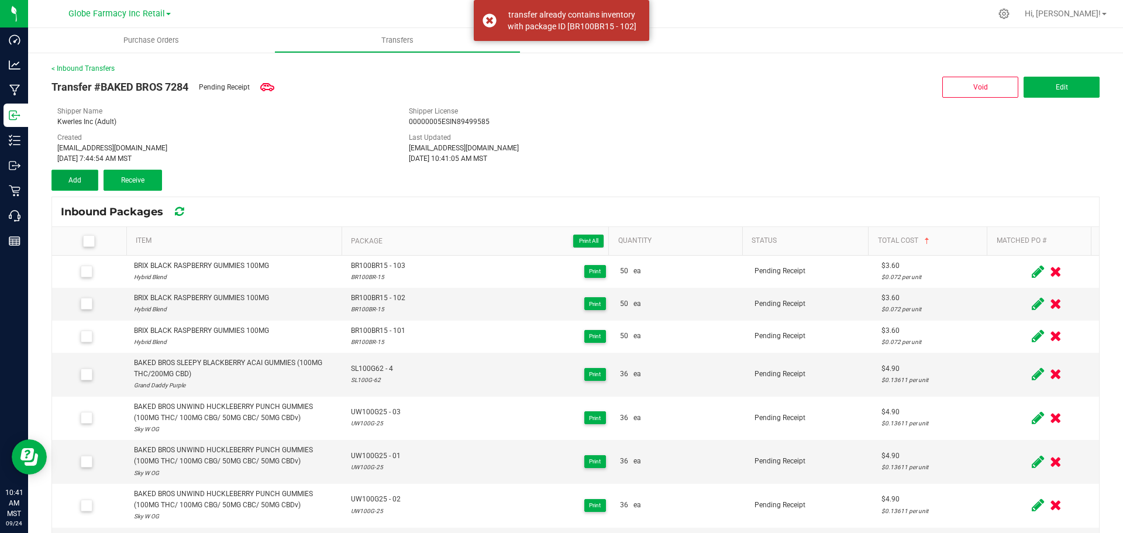
click at [73, 179] on span "Add" at bounding box center [74, 180] width 13 height 8
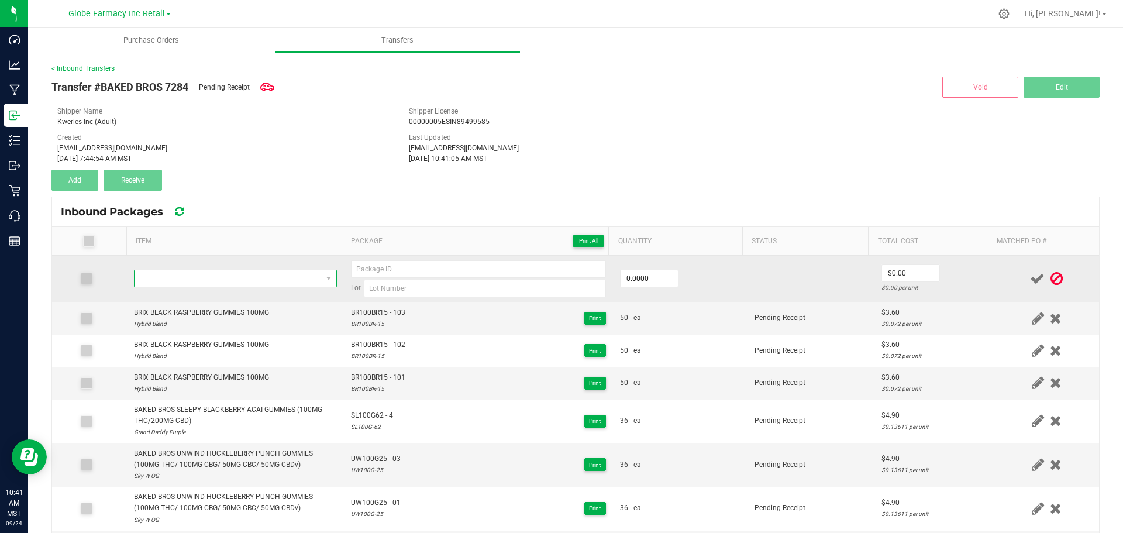
click at [179, 271] on span "NO DATA FOUND" at bounding box center [227, 278] width 187 height 16
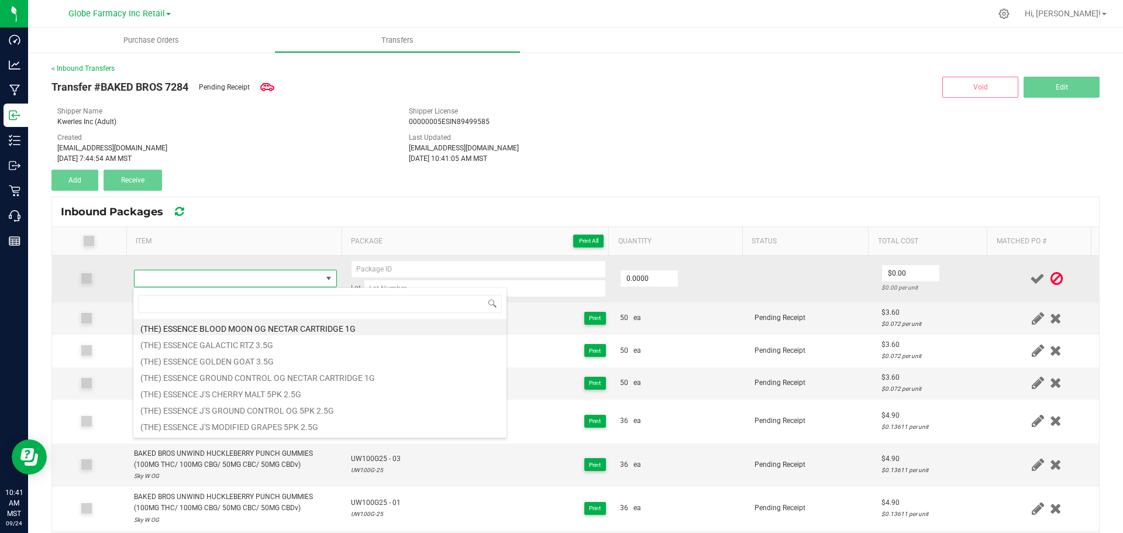
type input "BRIX BLACK RASPBERRY GUMMIES 100MG"
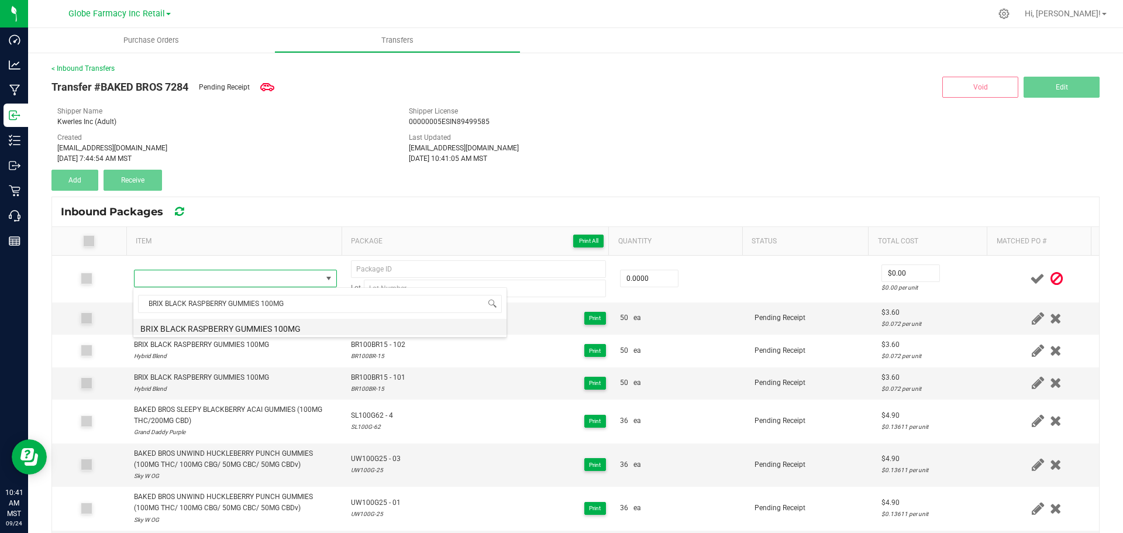
click at [261, 332] on li "BRIX BLACK RASPBERRY GUMMIES 100MG" at bounding box center [319, 327] width 373 height 16
type input "0 ea"
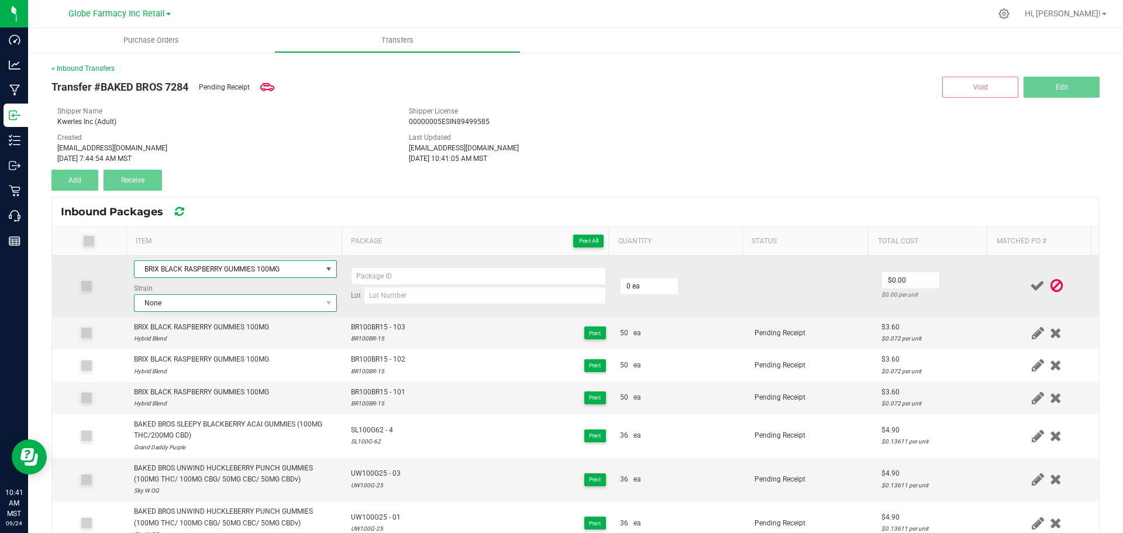
click at [265, 305] on span "None" at bounding box center [227, 303] width 187 height 16
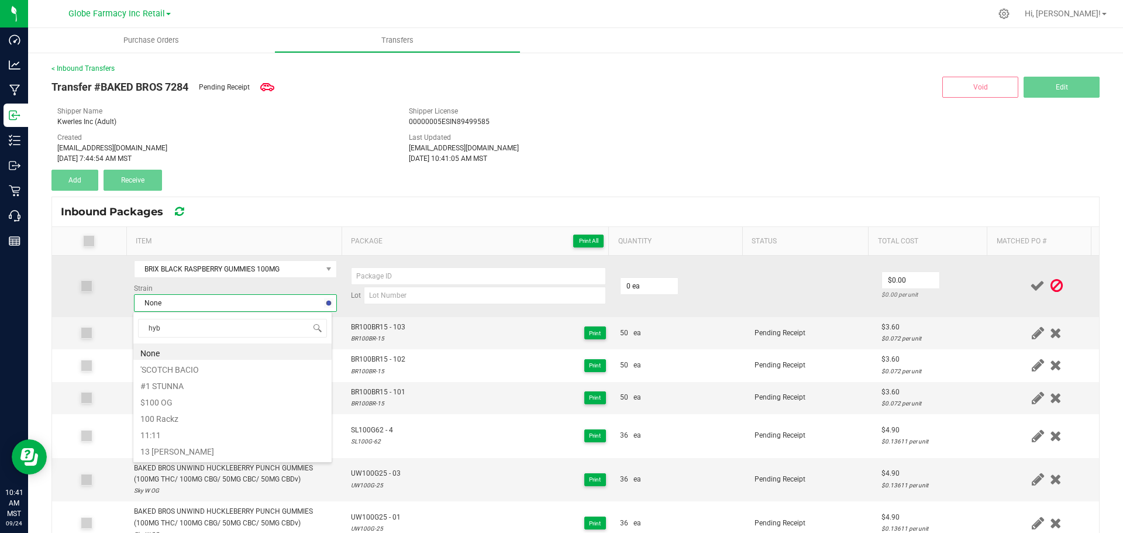
type input "hybr"
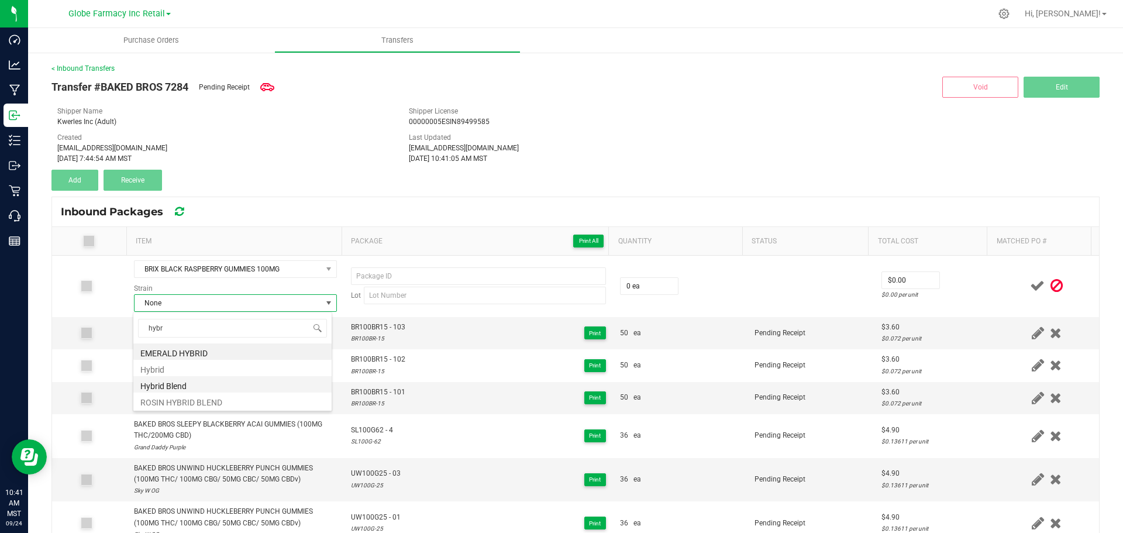
click at [192, 384] on li "Hybrid Blend" at bounding box center [232, 384] width 198 height 16
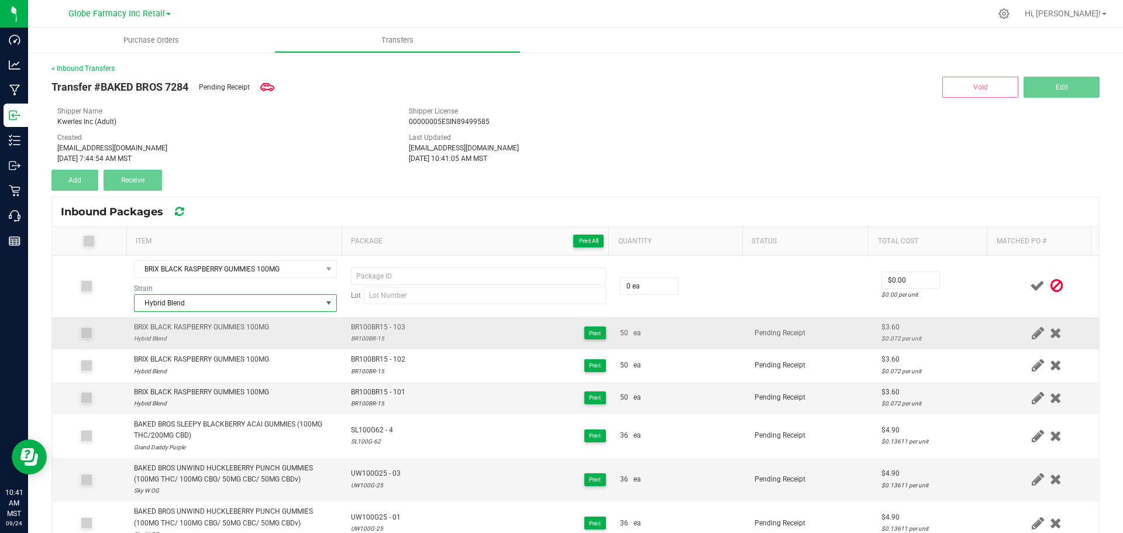
click at [378, 332] on span "BR100BR15 - 103" at bounding box center [378, 327] width 54 height 11
type input "BR100BR15 - 103"
click at [353, 334] on div "BR100BR-15" at bounding box center [378, 338] width 54 height 11
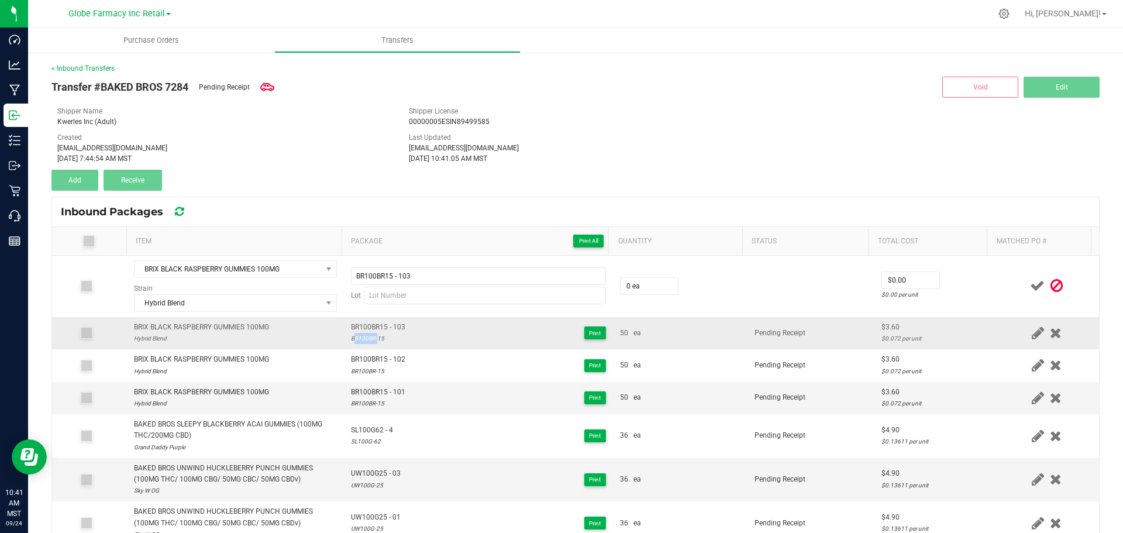
click at [353, 334] on div "BR100BR-15" at bounding box center [378, 338] width 54 height 11
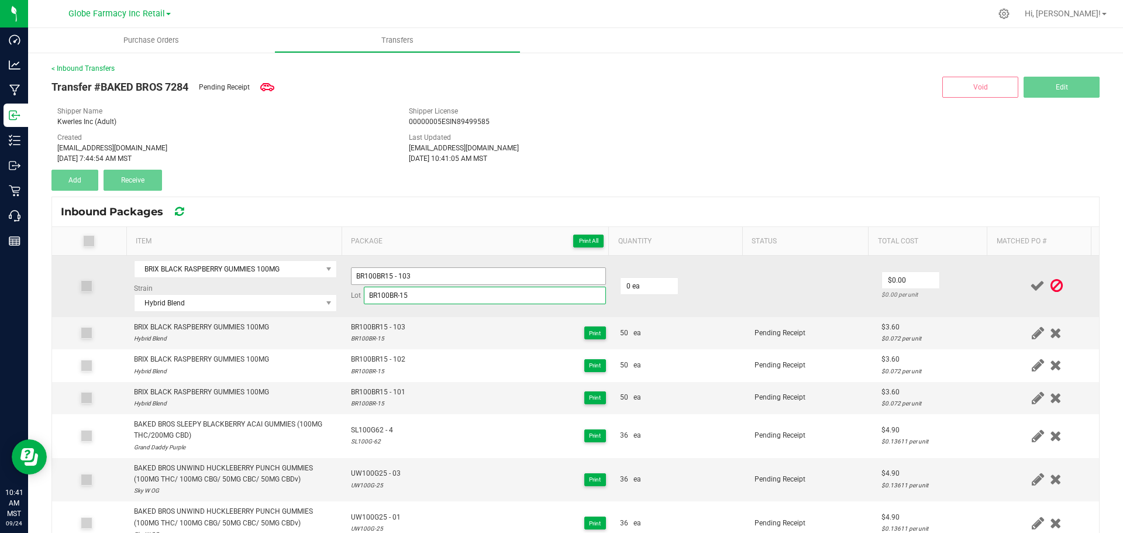
type input "BR100BR-15"
click at [428, 278] on input "BR100BR15 - 103" at bounding box center [478, 276] width 255 height 18
type input "BR100BR15 - 104"
click at [657, 274] on td "0 ea" at bounding box center [680, 285] width 134 height 61
click at [655, 282] on input "0" at bounding box center [648, 286] width 57 height 16
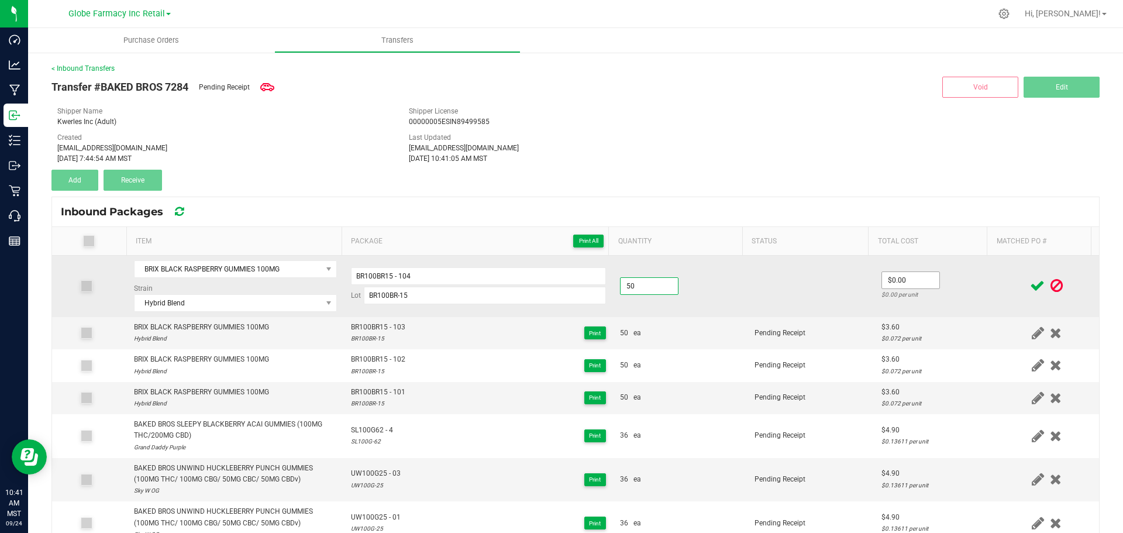
type input "50 ea"
click at [920, 288] on input "0" at bounding box center [910, 280] width 57 height 16
type input "$3.60"
click at [967, 270] on td "$3.60 $0.072 per unit" at bounding box center [934, 285] width 120 height 61
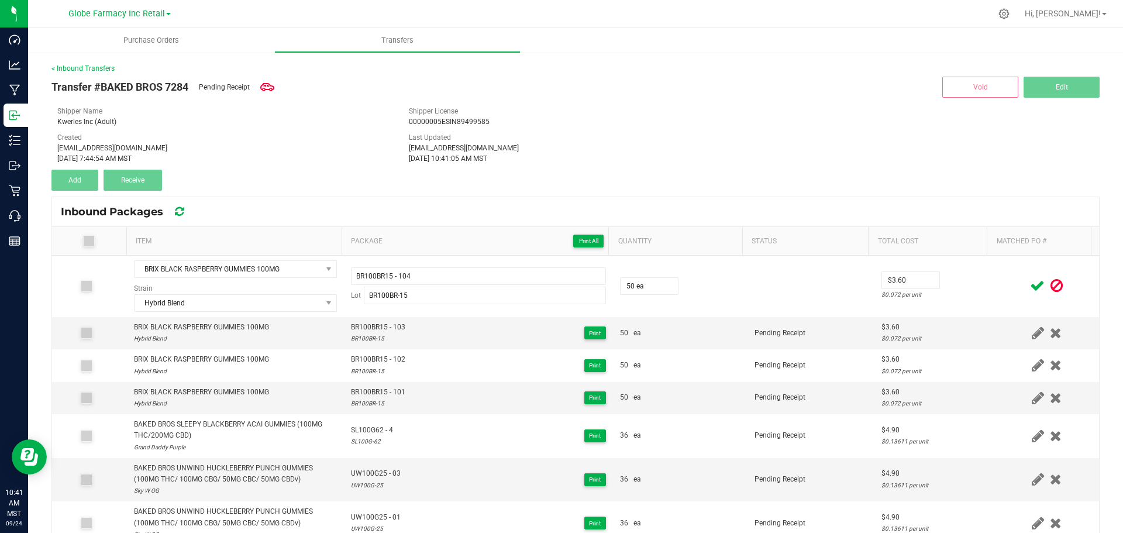
click at [1030, 286] on icon at bounding box center [1037, 285] width 15 height 15
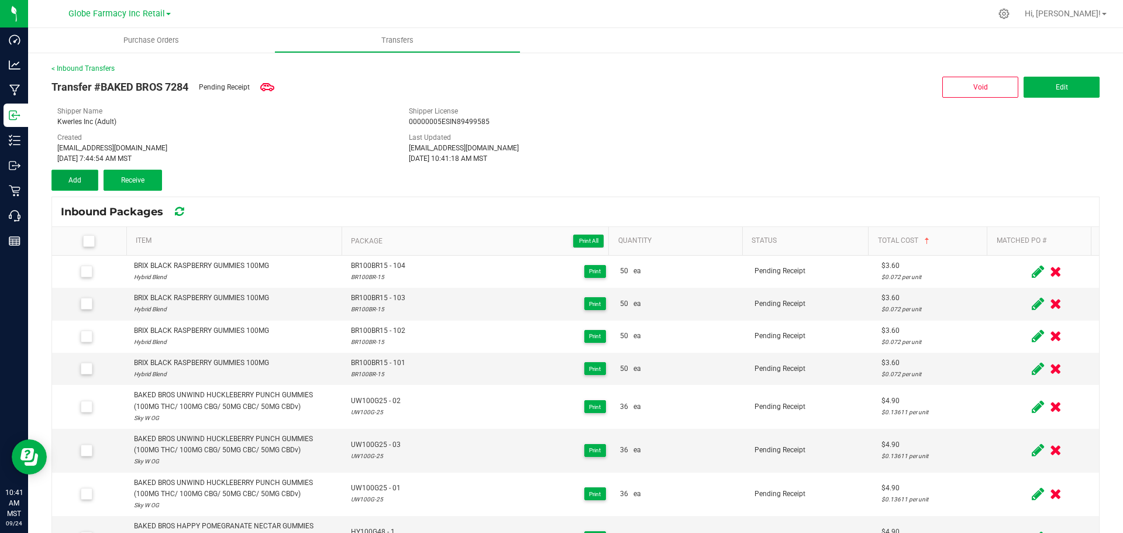
click at [89, 179] on button "Add" at bounding box center [74, 180] width 47 height 21
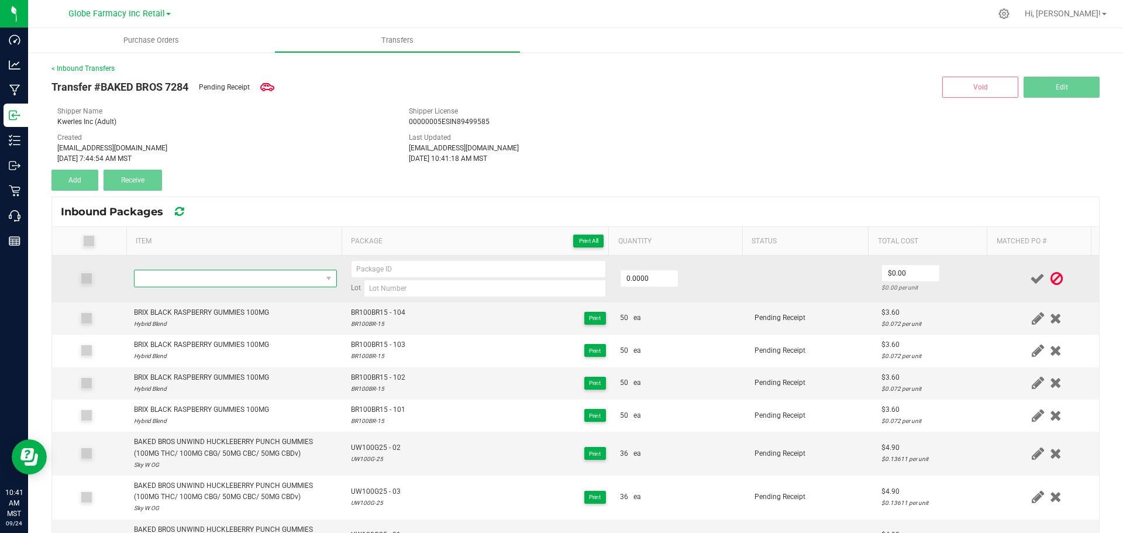
click at [218, 275] on span "NO DATA FOUND" at bounding box center [227, 278] width 187 height 16
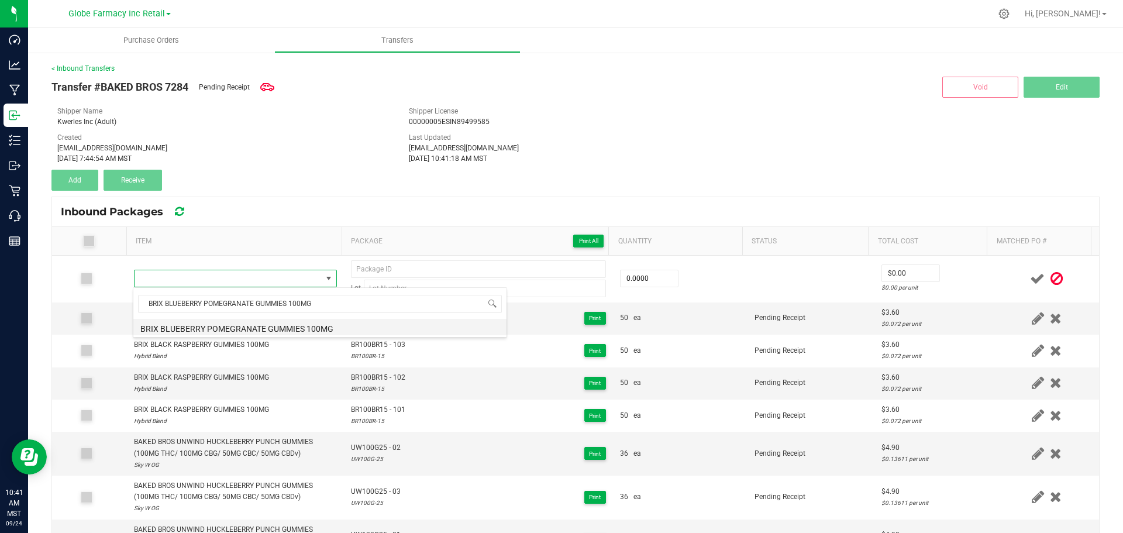
click at [219, 326] on li "BRIX BLUEBERRY POMEGRANATE GUMMIES 100MG" at bounding box center [319, 327] width 373 height 16
type input "0 ea"
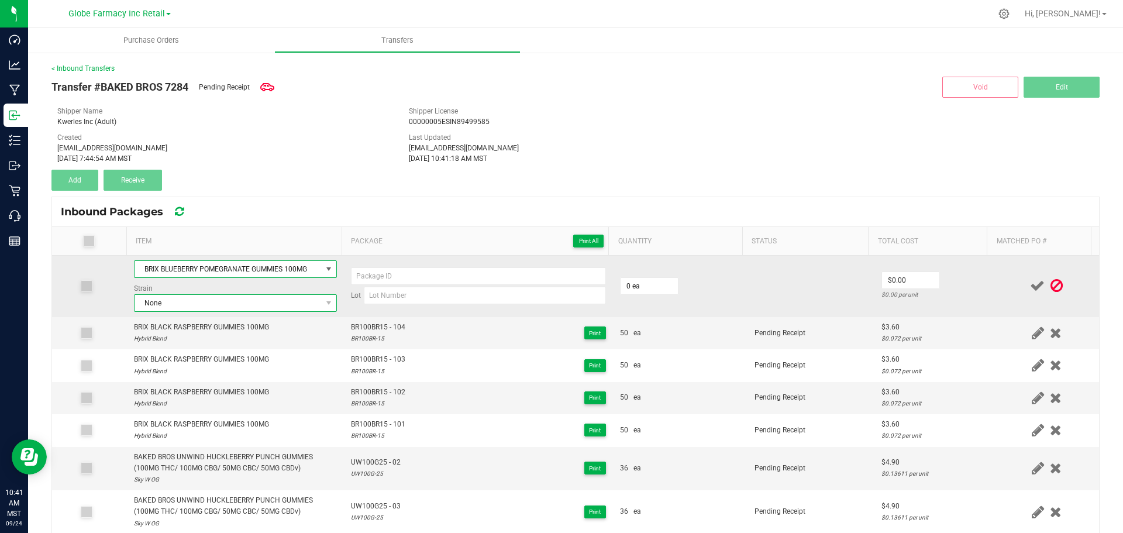
click at [195, 299] on span "None" at bounding box center [227, 303] width 187 height 16
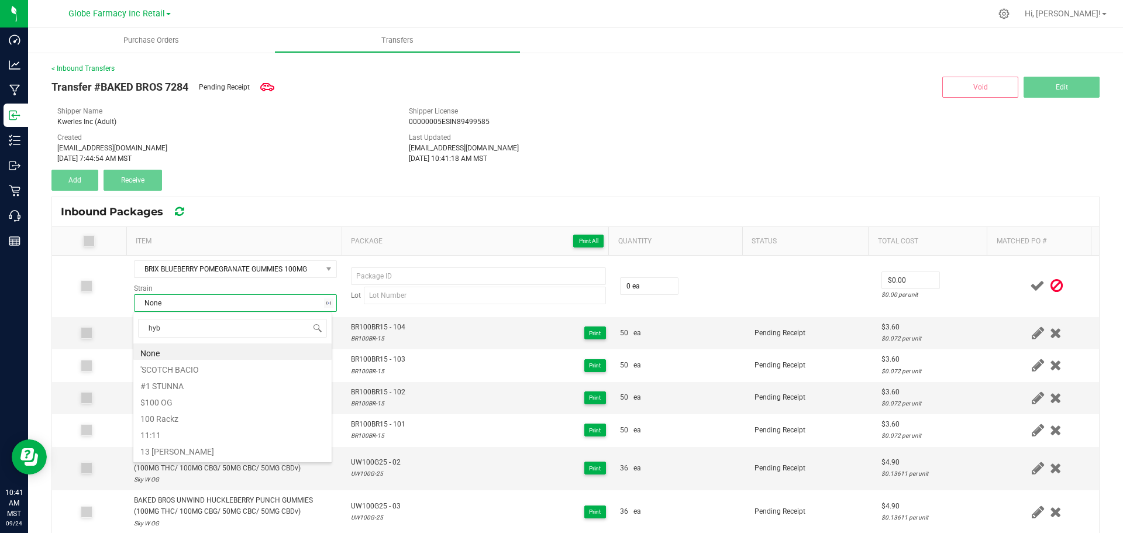
type input "hybr"
click at [191, 382] on li "Hybrid Blend" at bounding box center [232, 384] width 198 height 16
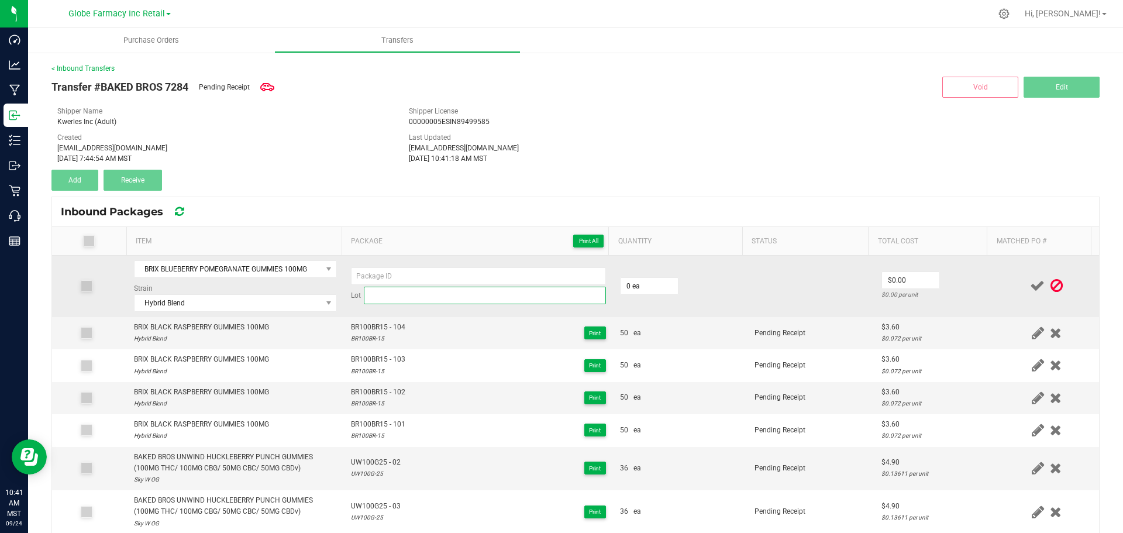
click at [405, 291] on input at bounding box center [485, 295] width 242 height 18
paste input "BR100BP- 13"
type input "BR100BP- 13"
click at [405, 272] on input at bounding box center [478, 276] width 255 height 18
paste input "BR100BP- 13"
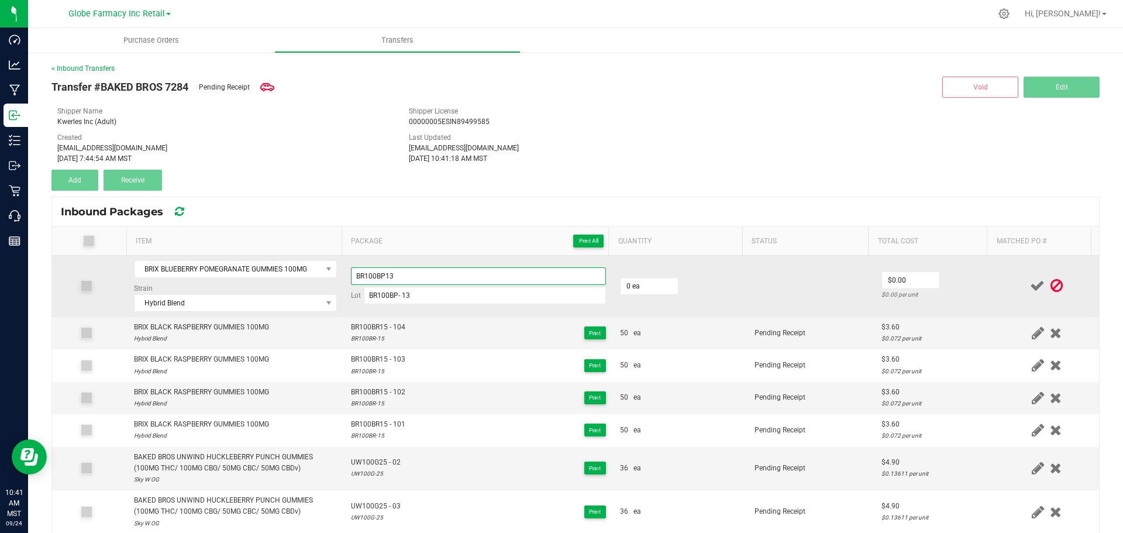
click at [492, 278] on input "BR100BP13" at bounding box center [478, 276] width 255 height 18
type input "BR100BP13 - 1"
click at [398, 298] on input "BR100BP- 13" at bounding box center [485, 295] width 242 height 18
type input "BR100BP-13"
click at [665, 285] on input "0" at bounding box center [648, 286] width 57 height 16
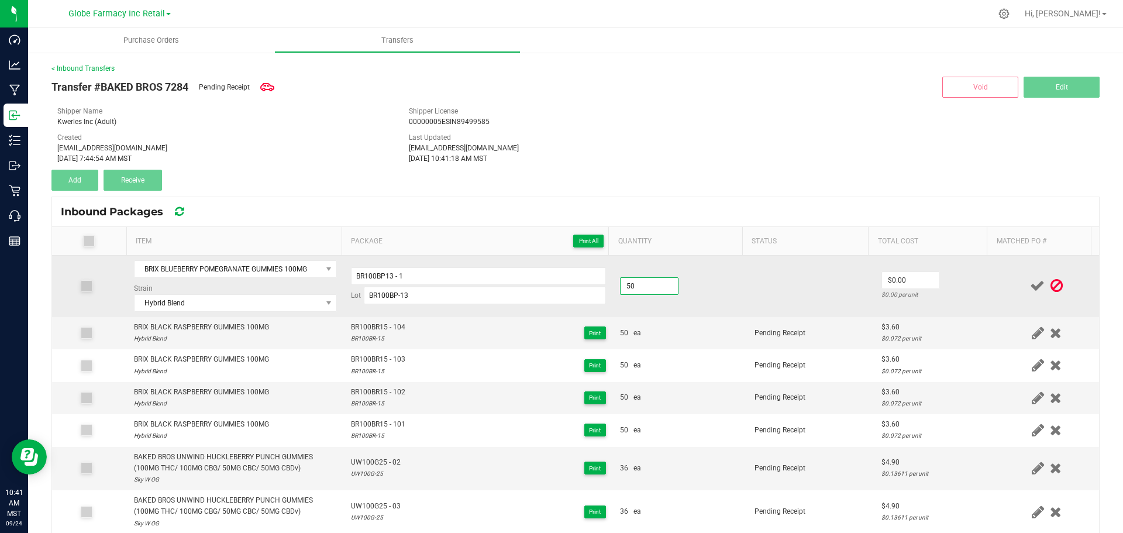
type input "50 ea"
type input "$3.60"
click at [946, 277] on td "$3.60 $0.072 per unit" at bounding box center [934, 285] width 120 height 61
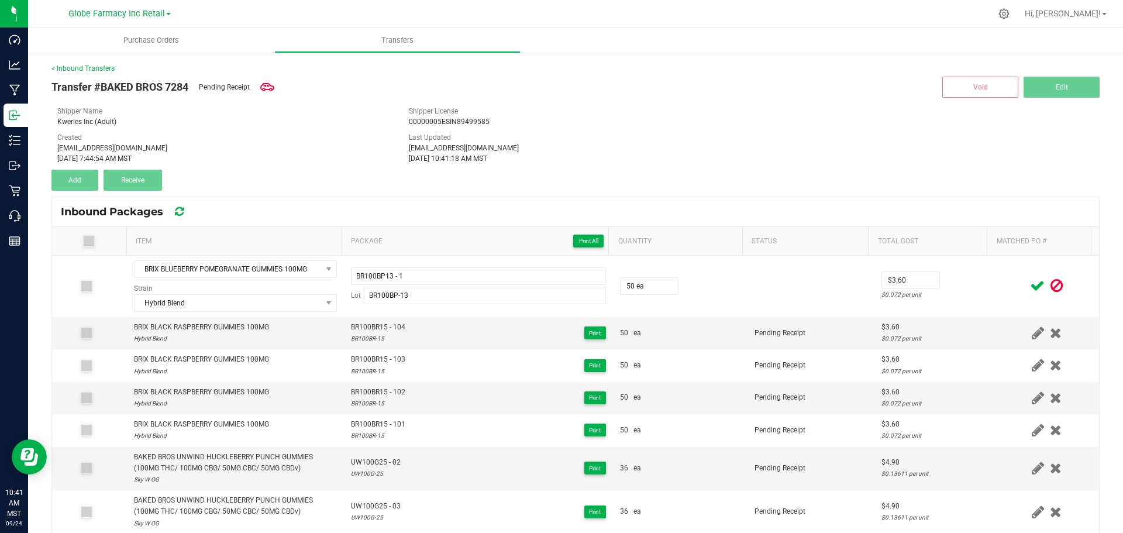
click at [1030, 284] on icon at bounding box center [1037, 285] width 15 height 15
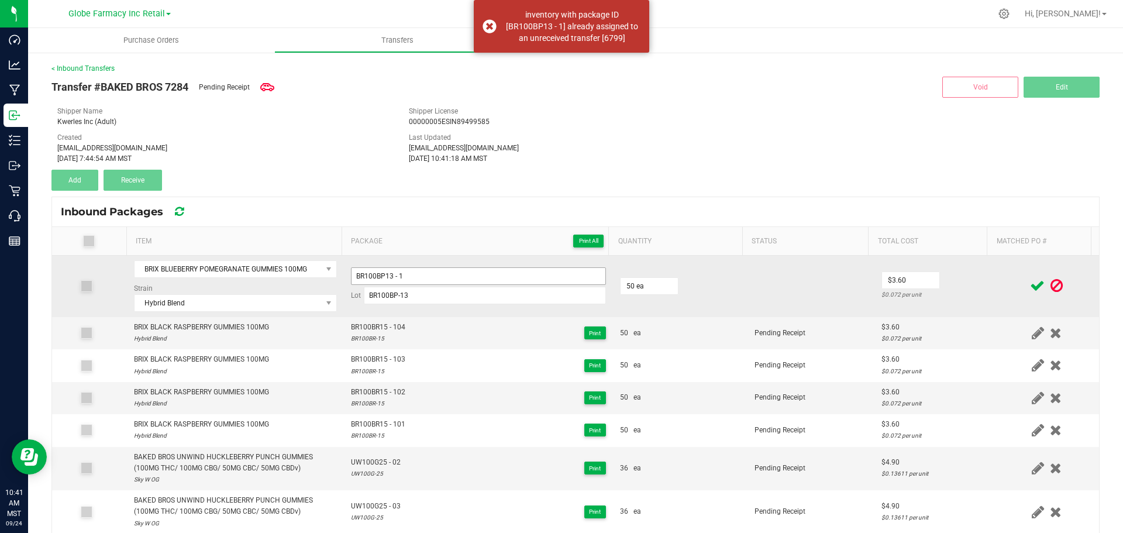
drag, startPoint x: 535, startPoint y: 258, endPoint x: 532, endPoint y: 274, distance: 15.5
click at [535, 259] on td "BR100BP13 - 1 Lot BR100BP-13" at bounding box center [478, 285] width 269 height 61
click at [532, 274] on input "BR100BP13 - 1" at bounding box center [478, 276] width 255 height 18
click at [977, 292] on td "$3.60 $0.072 per unit" at bounding box center [934, 285] width 120 height 61
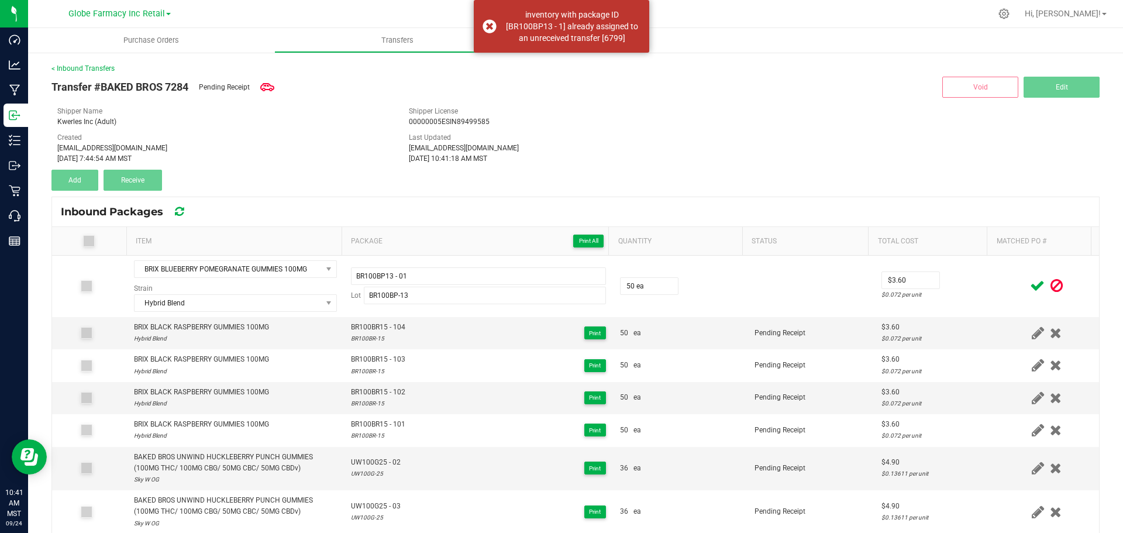
click at [1030, 290] on icon at bounding box center [1037, 285] width 15 height 15
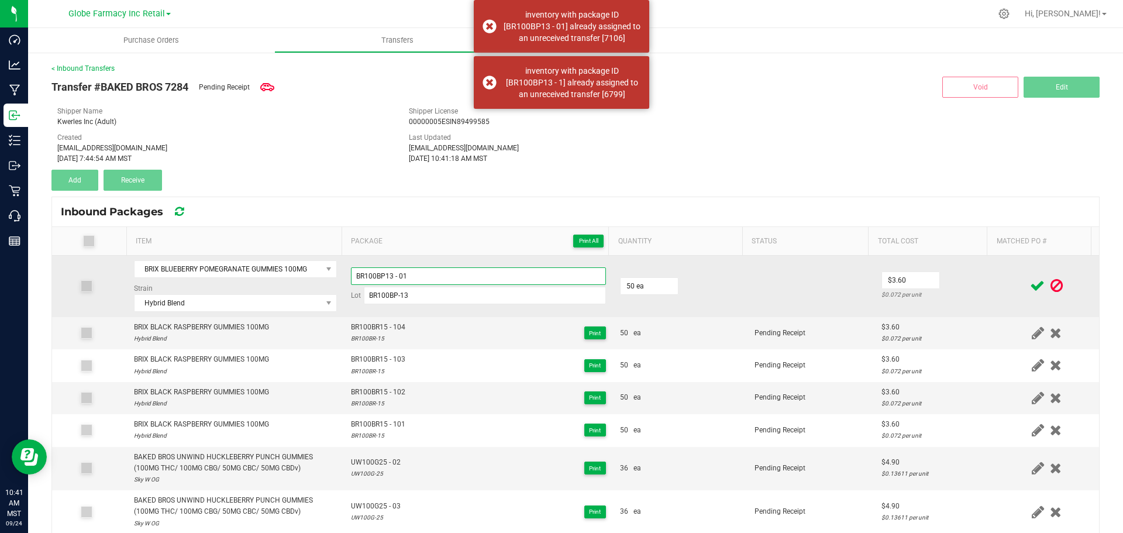
click at [452, 273] on input "BR100BP13 - 01" at bounding box center [478, 276] width 255 height 18
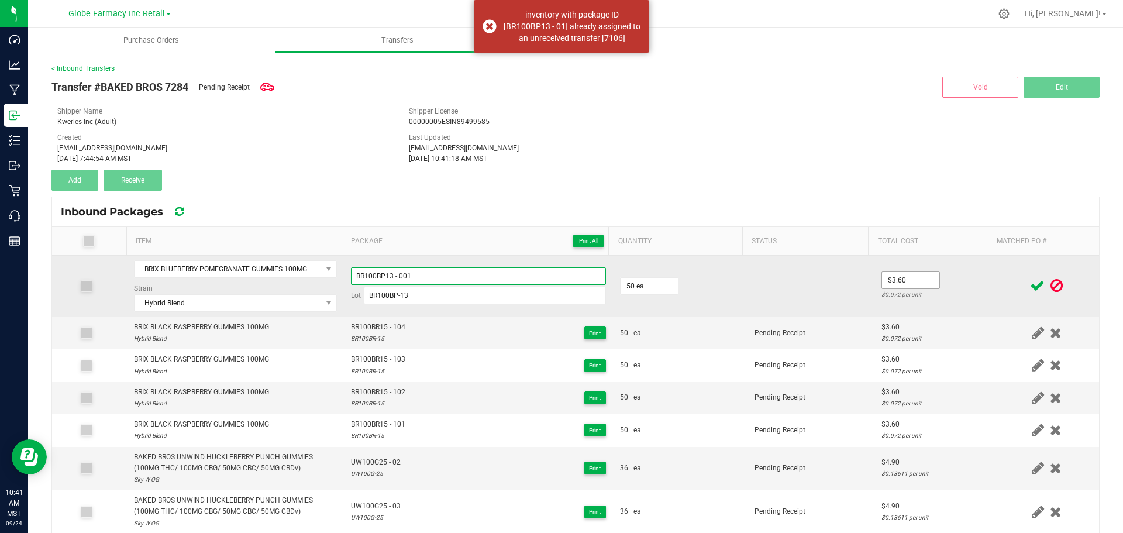
type input "BR100BP13 - 001"
click at [895, 280] on input "3.6" at bounding box center [910, 280] width 57 height 16
type input "$3.60"
click at [965, 272] on td "$3.60 $0.072 per unit" at bounding box center [934, 285] width 120 height 61
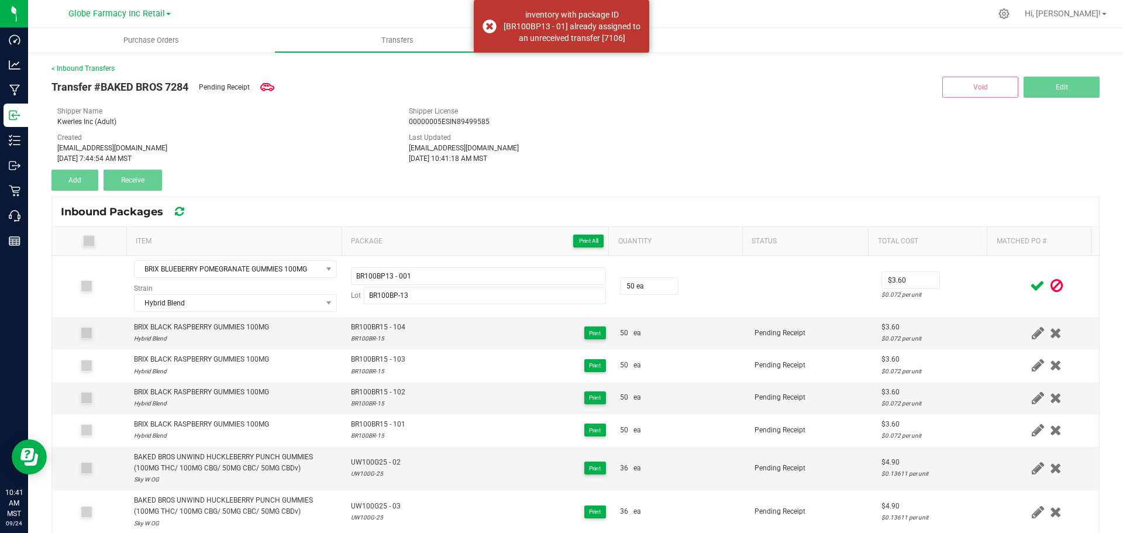
click at [1002, 286] on div at bounding box center [1046, 285] width 91 height 15
click at [1030, 283] on icon at bounding box center [1037, 285] width 15 height 15
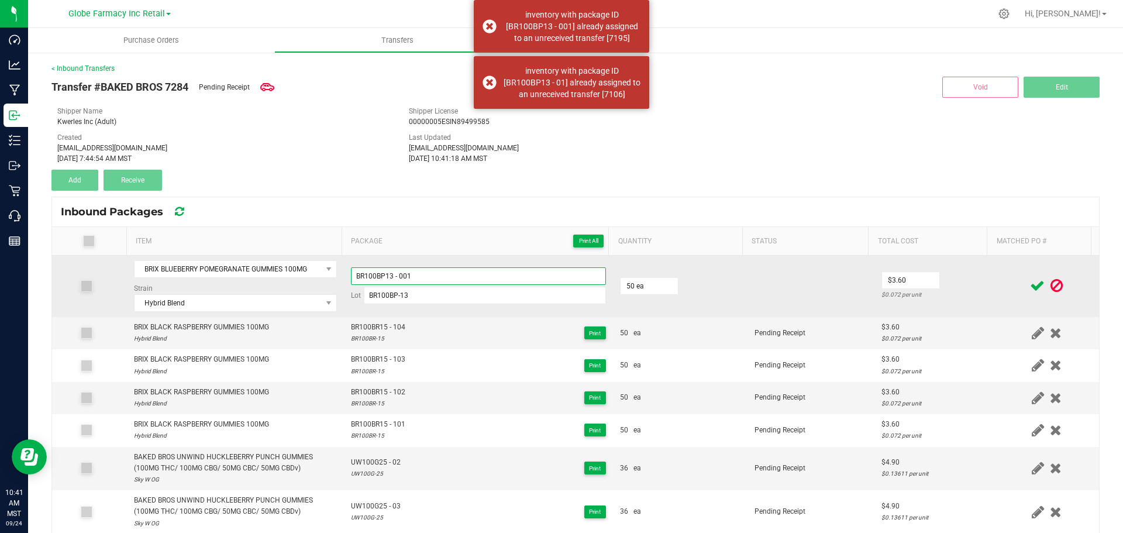
click at [476, 275] on input "BR100BP13 - 001" at bounding box center [478, 276] width 255 height 18
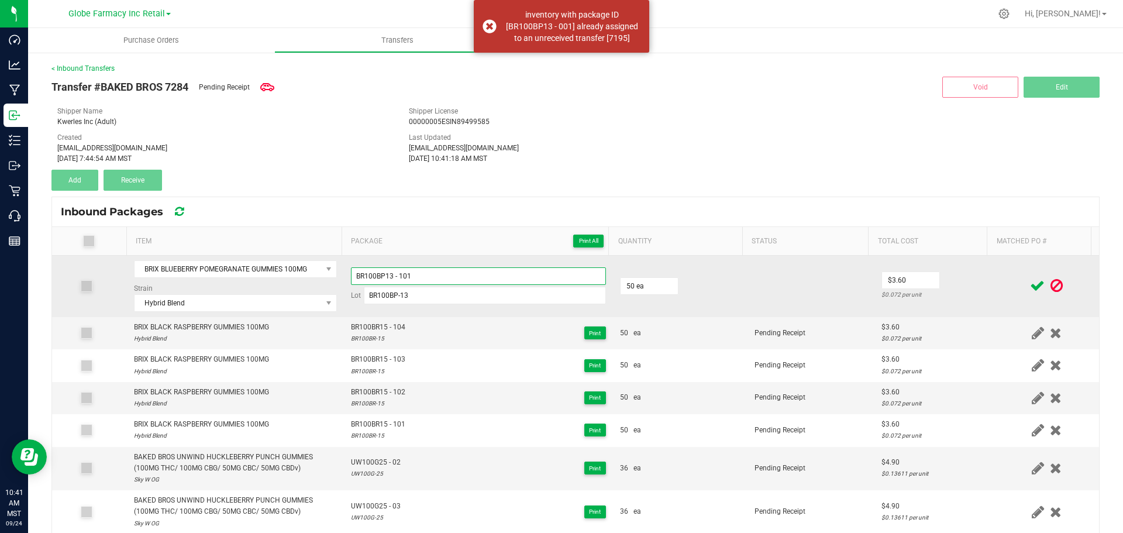
type input "BR100BP13 - 101"
click at [962, 282] on td "$3.60 $0.072 per unit" at bounding box center [934, 285] width 120 height 61
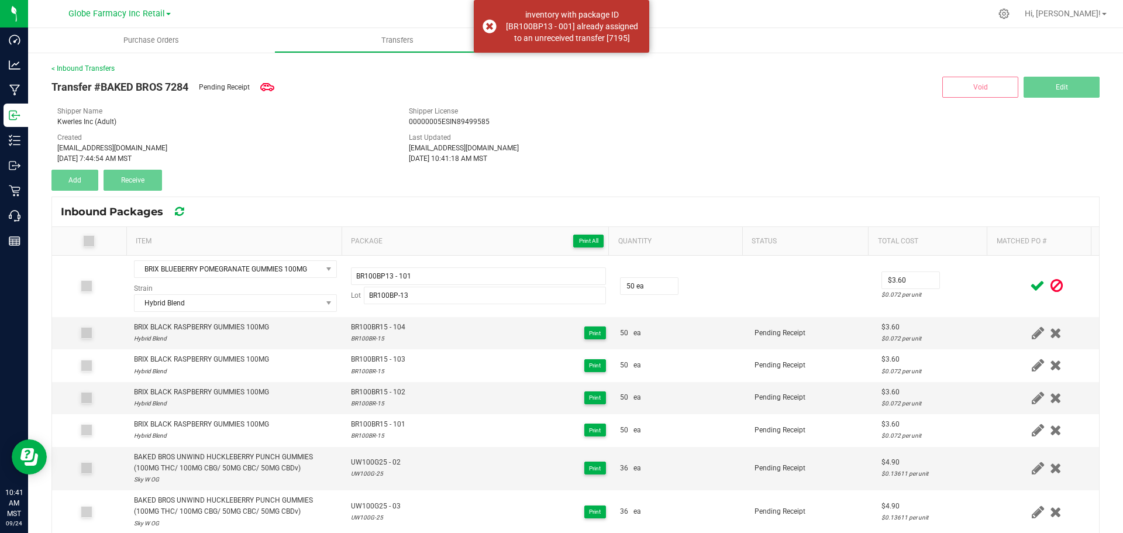
click at [1030, 286] on icon at bounding box center [1037, 285] width 15 height 15
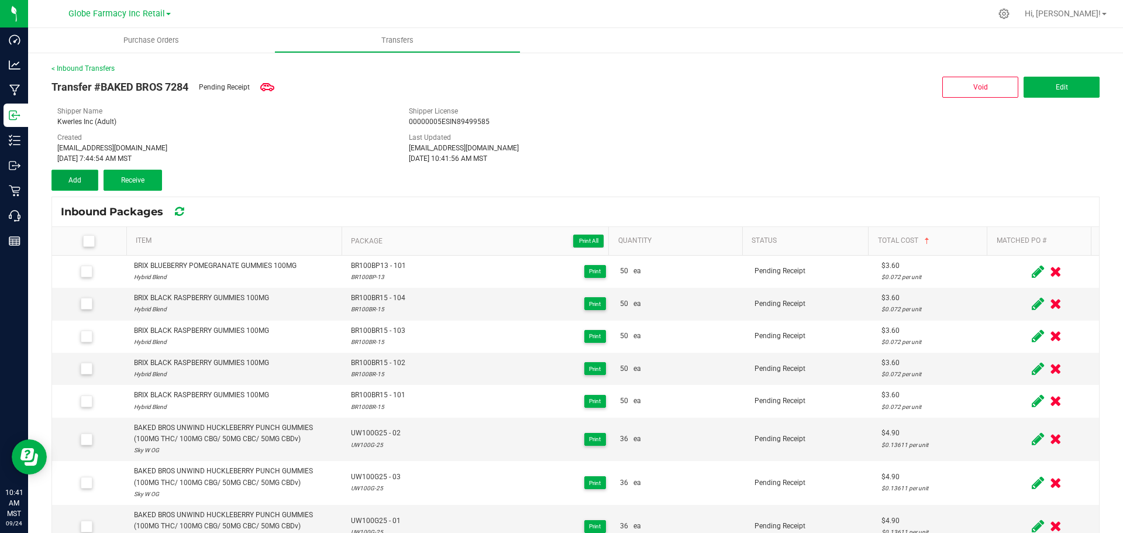
click at [79, 182] on span "Add" at bounding box center [74, 180] width 13 height 8
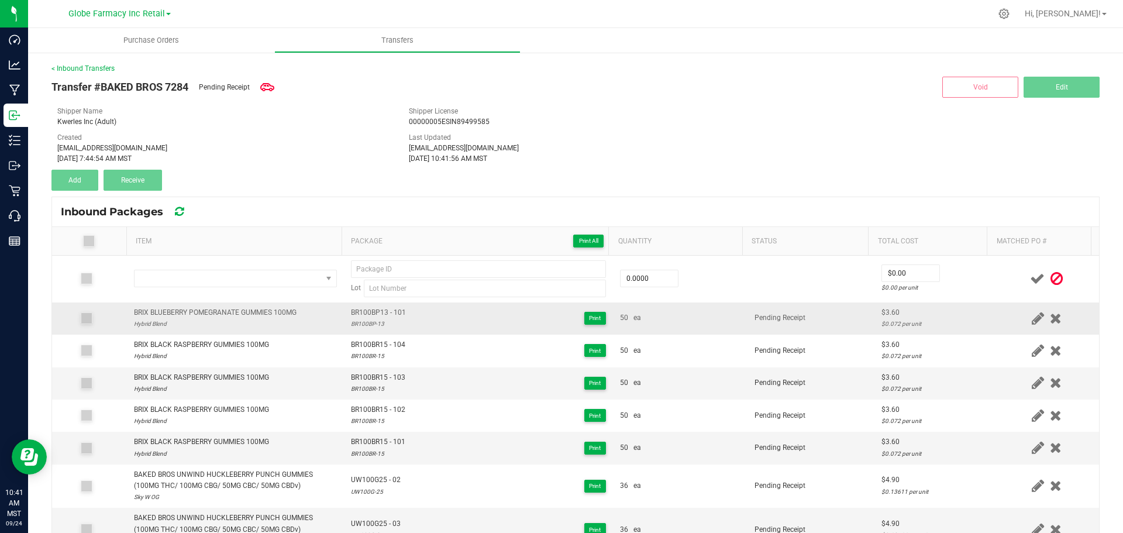
click at [185, 309] on div "BRIX BLUEBERRY POMEGRANATE GUMMIES 100MG" at bounding box center [215, 312] width 163 height 11
copy div "BRIX BLUEBERRY POMEGRANATE GUMMIES 100MG"
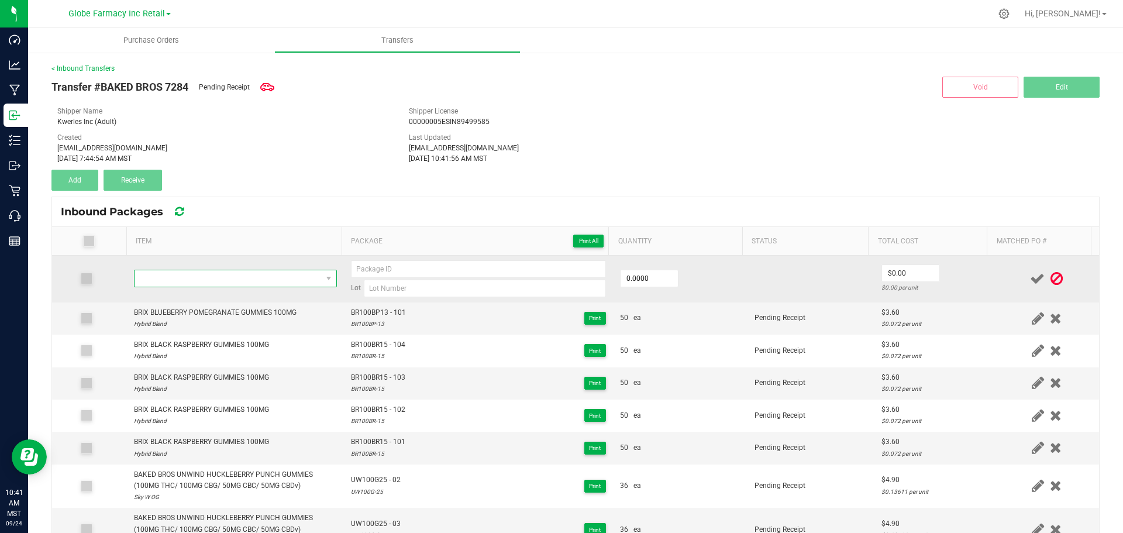
click at [221, 279] on span "NO DATA FOUND" at bounding box center [227, 278] width 187 height 16
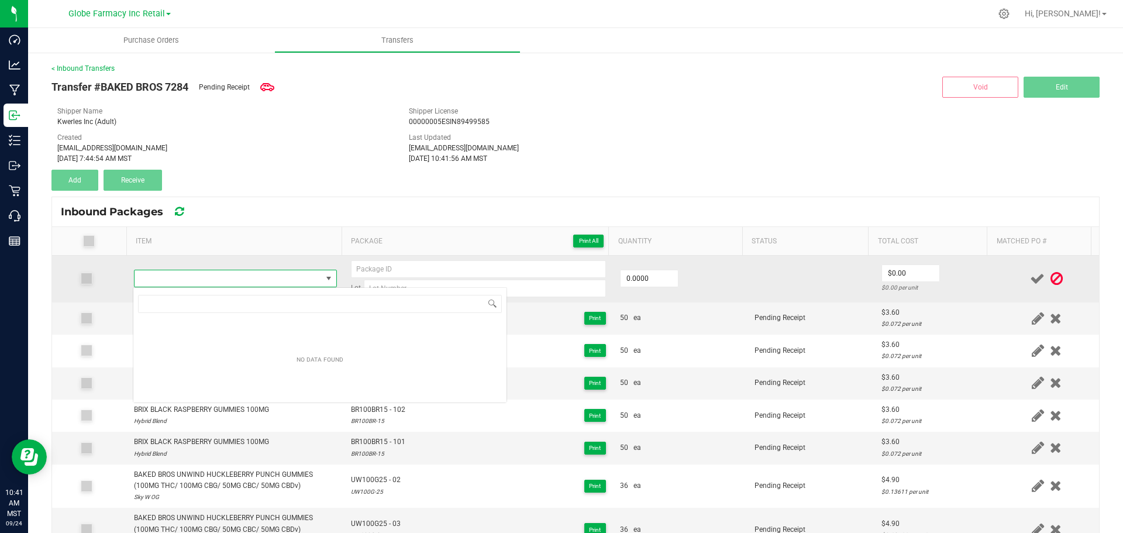
type input "BRIX BLUEBERRY POMEGRANATE GUMMIES 100MG"
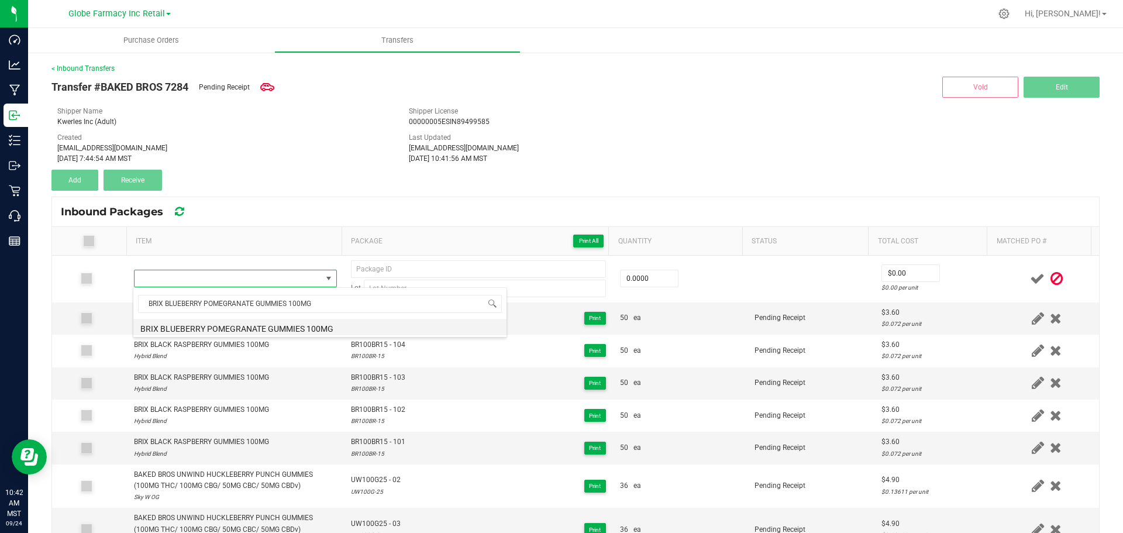
click at [248, 325] on li "BRIX BLUEBERRY POMEGRANATE GUMMIES 100MG" at bounding box center [319, 327] width 373 height 16
type input "0 ea"
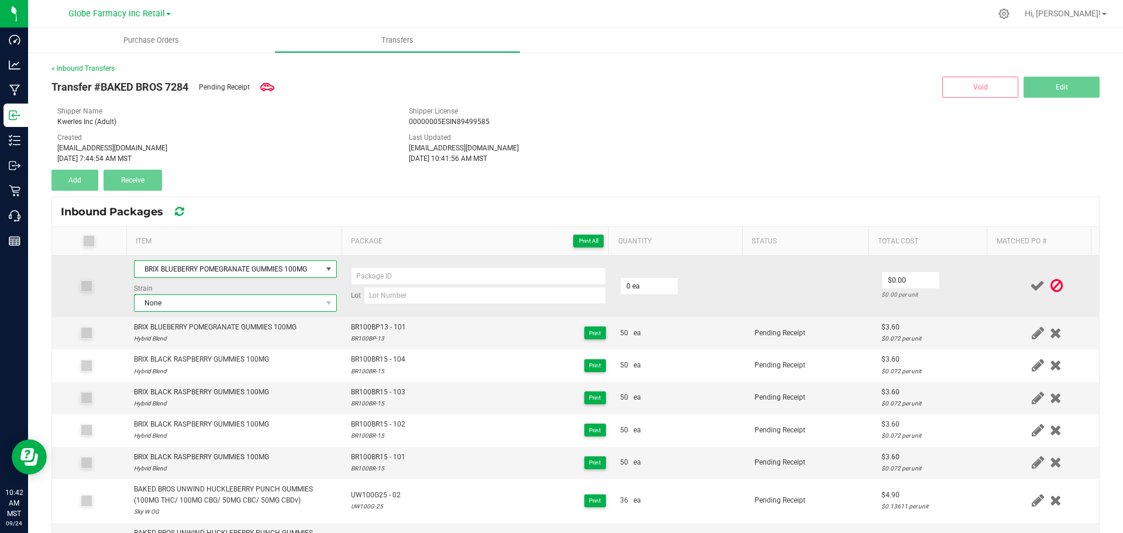
click at [270, 299] on span "None" at bounding box center [227, 303] width 187 height 16
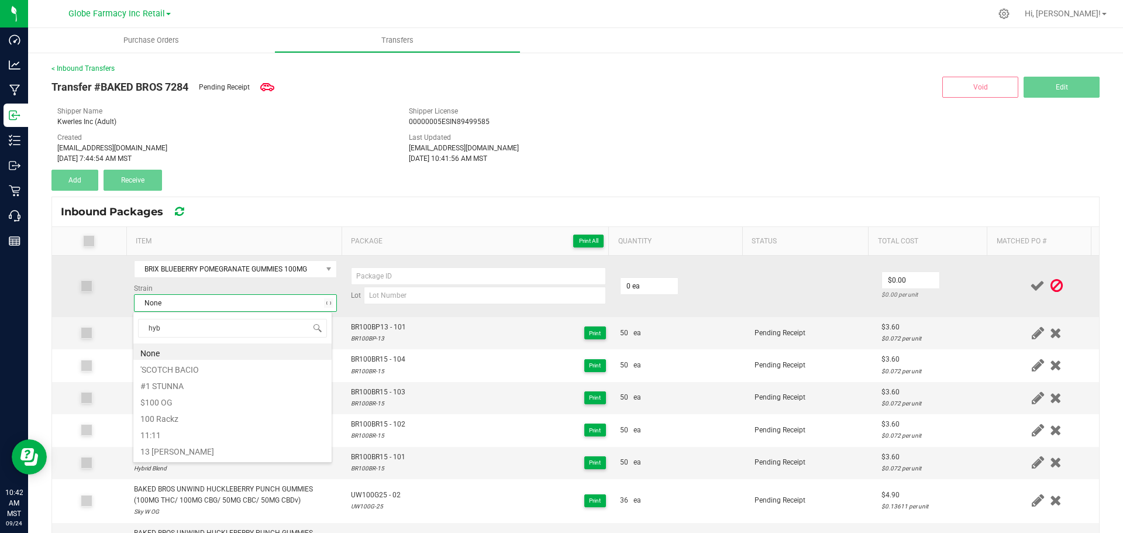
type input "hybr"
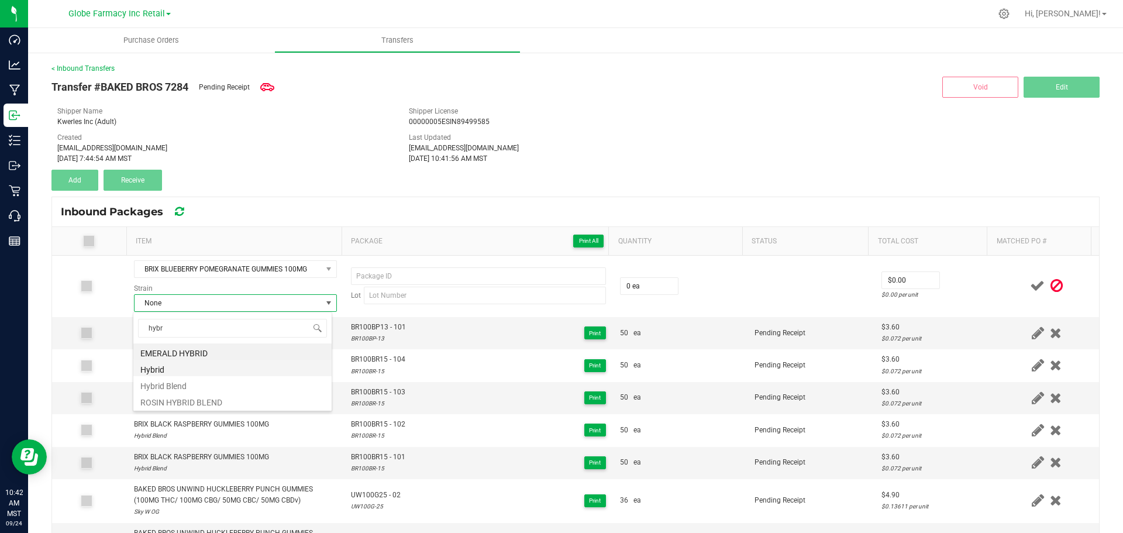
click at [180, 372] on li "Hybrid" at bounding box center [232, 368] width 198 height 16
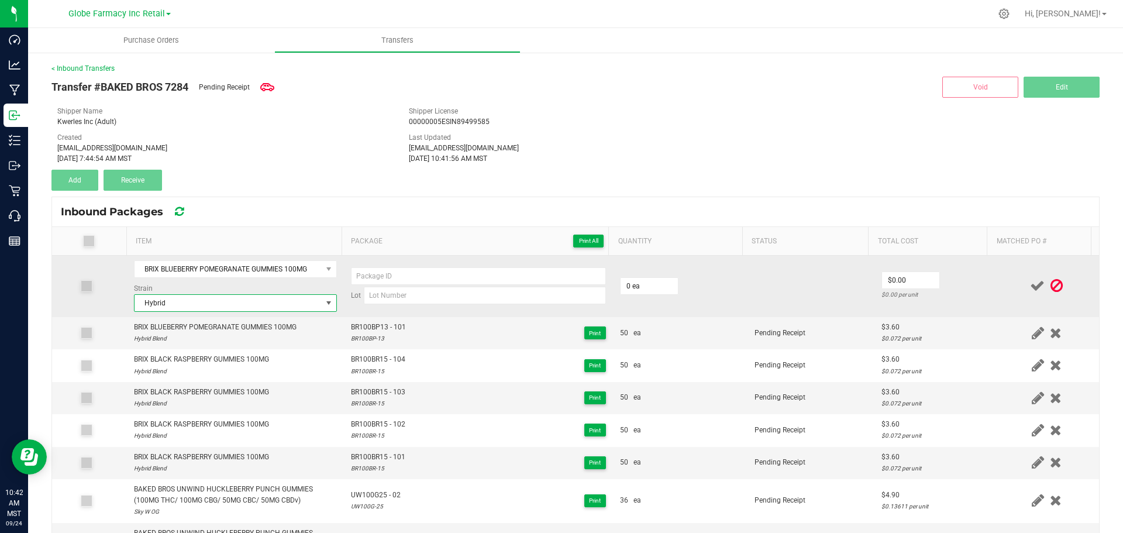
click at [222, 305] on span "Hybrid" at bounding box center [227, 303] width 187 height 16
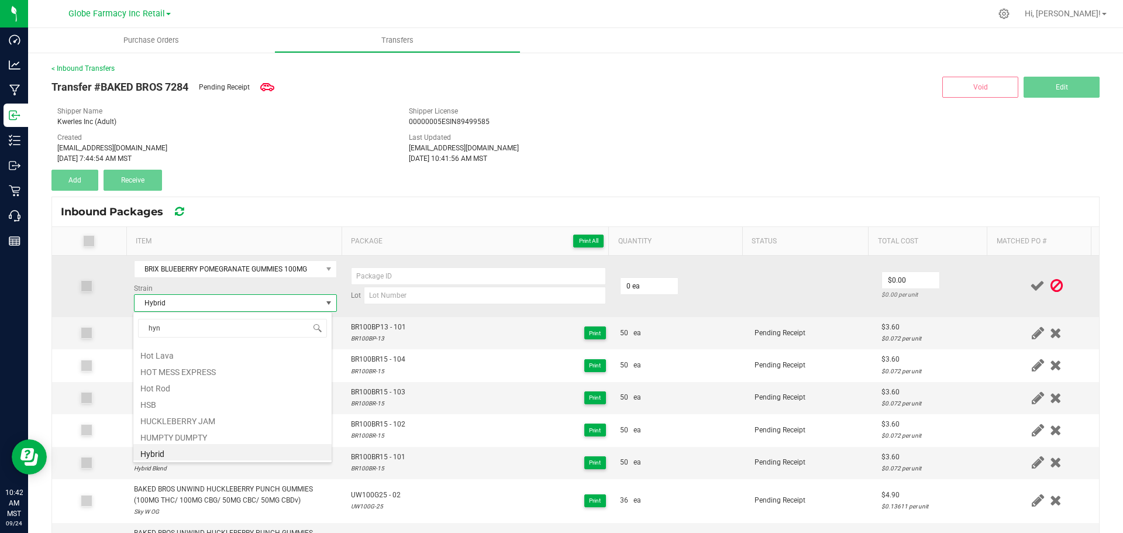
scroll to position [0, 0]
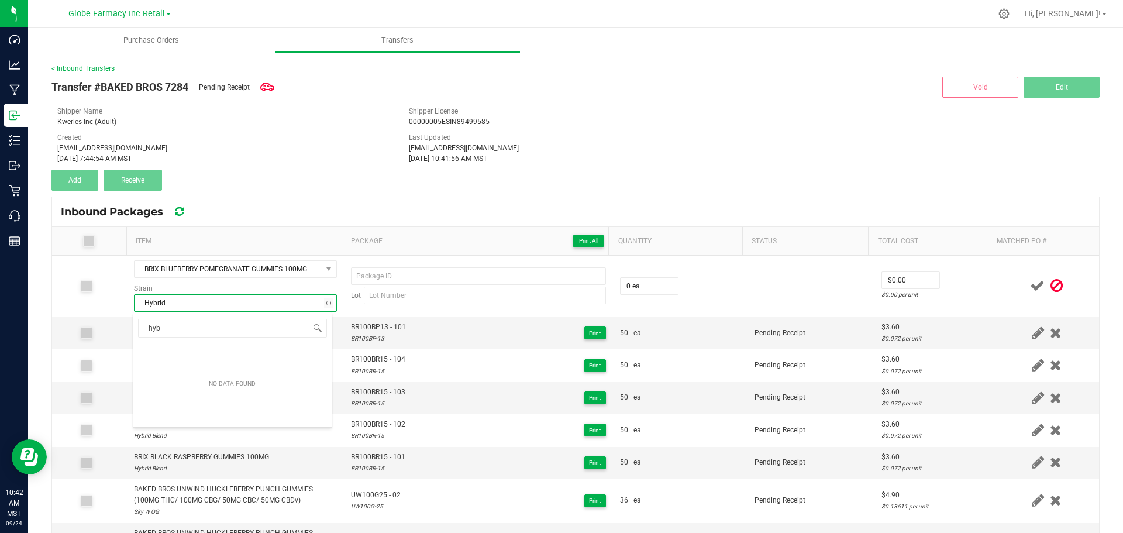
type input "hybr"
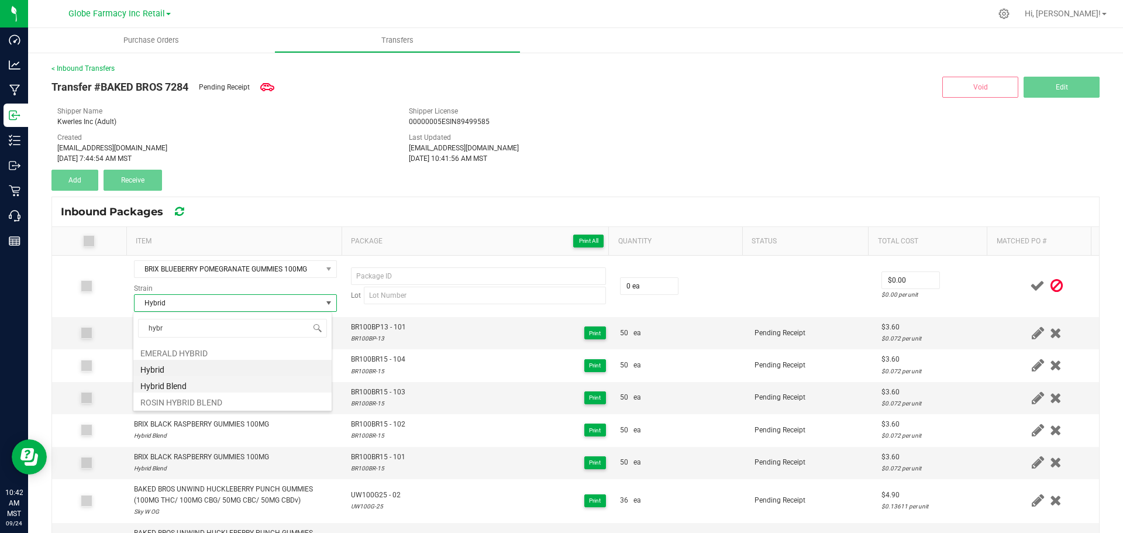
click at [177, 382] on li "Hybrid Blend" at bounding box center [232, 384] width 198 height 16
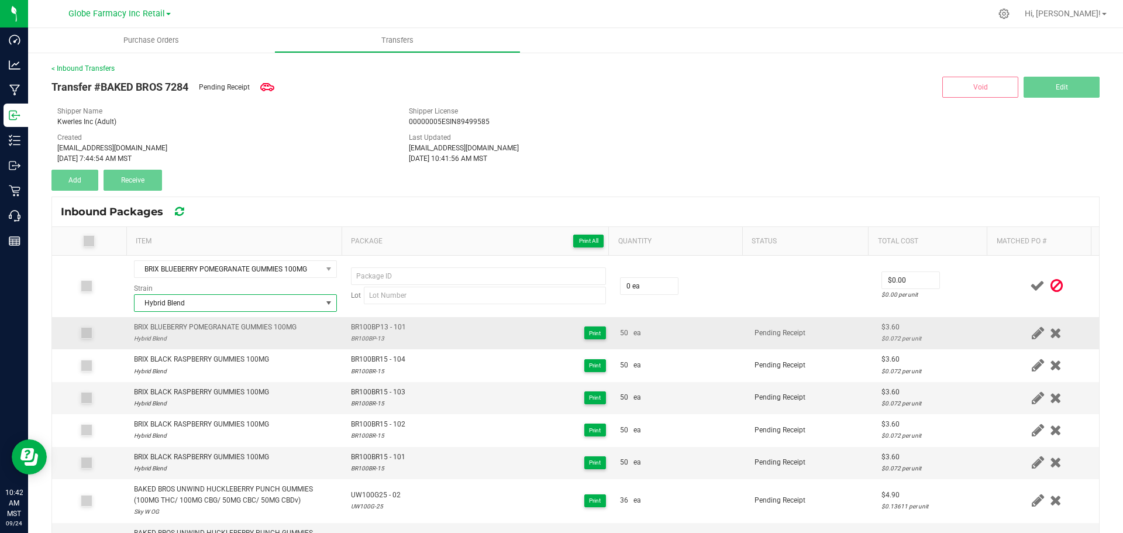
click at [372, 322] on span "BR100BP13 - 101" at bounding box center [378, 327] width 55 height 11
type input "BR100BP13 - 101"
click at [372, 341] on div "BR100BP-13" at bounding box center [378, 338] width 55 height 11
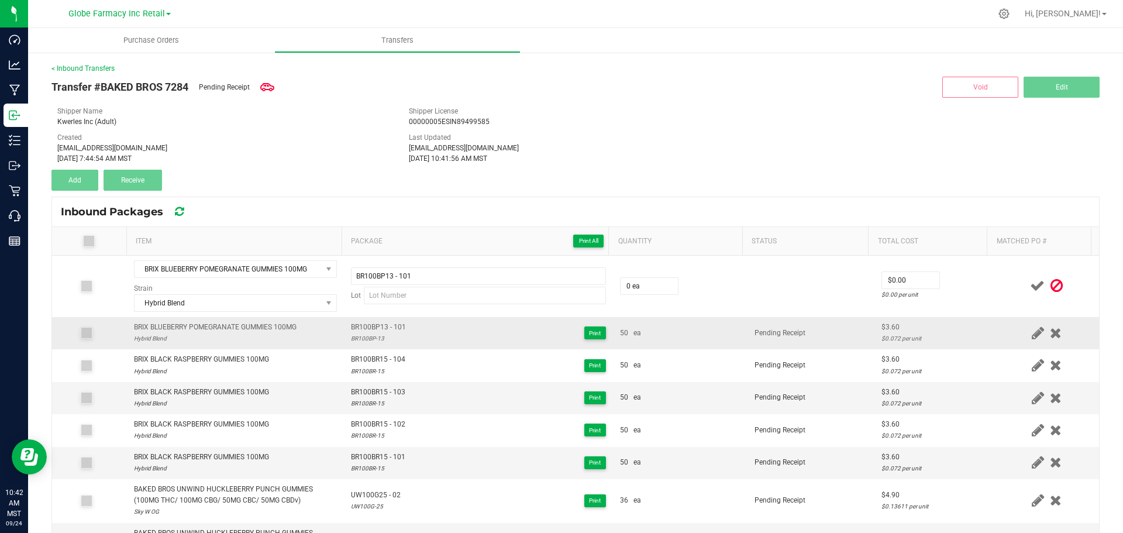
click at [371, 342] on div "BR100BP-13" at bounding box center [378, 338] width 55 height 11
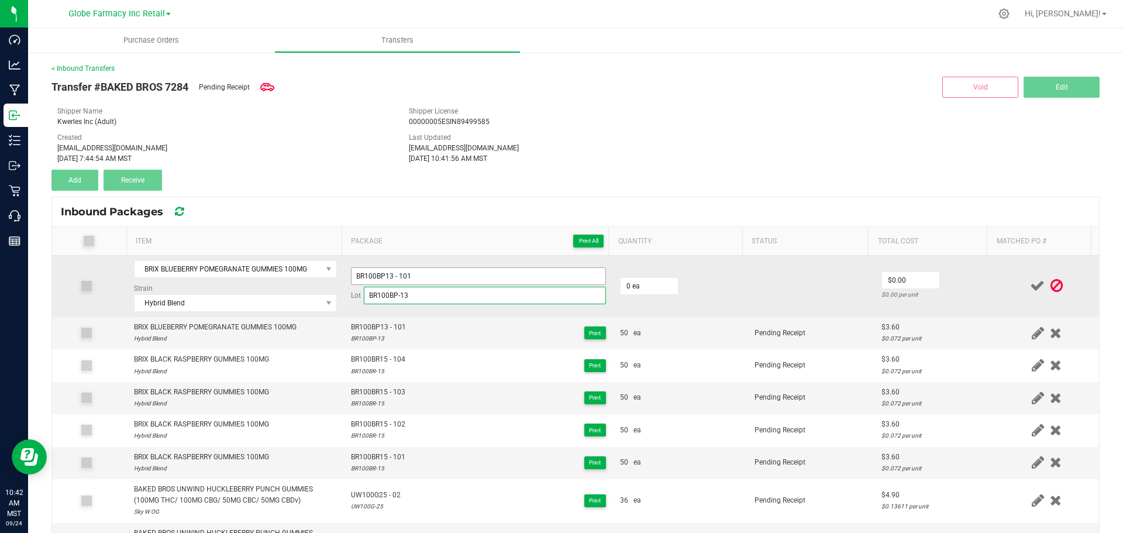
type input "BR100BP-13"
click at [436, 281] on input "BR100BP13 - 101" at bounding box center [478, 276] width 255 height 18
type input "BR100BP13 - 102"
click at [665, 282] on input "0" at bounding box center [648, 286] width 57 height 16
type input "50 ea"
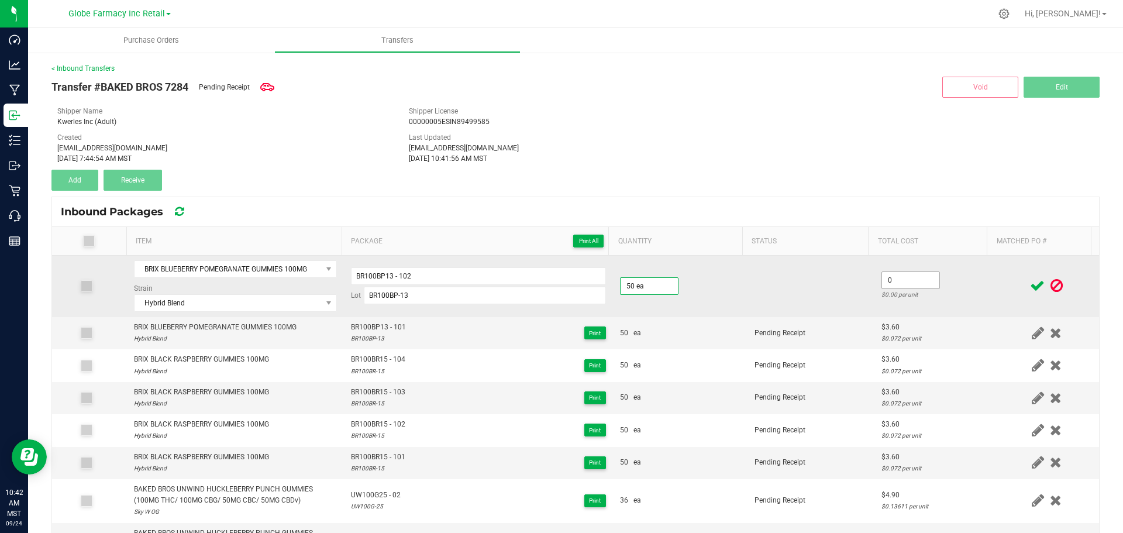
click at [887, 279] on input "0" at bounding box center [910, 280] width 57 height 16
type input "$3.60"
click at [994, 278] on td at bounding box center [1046, 285] width 105 height 61
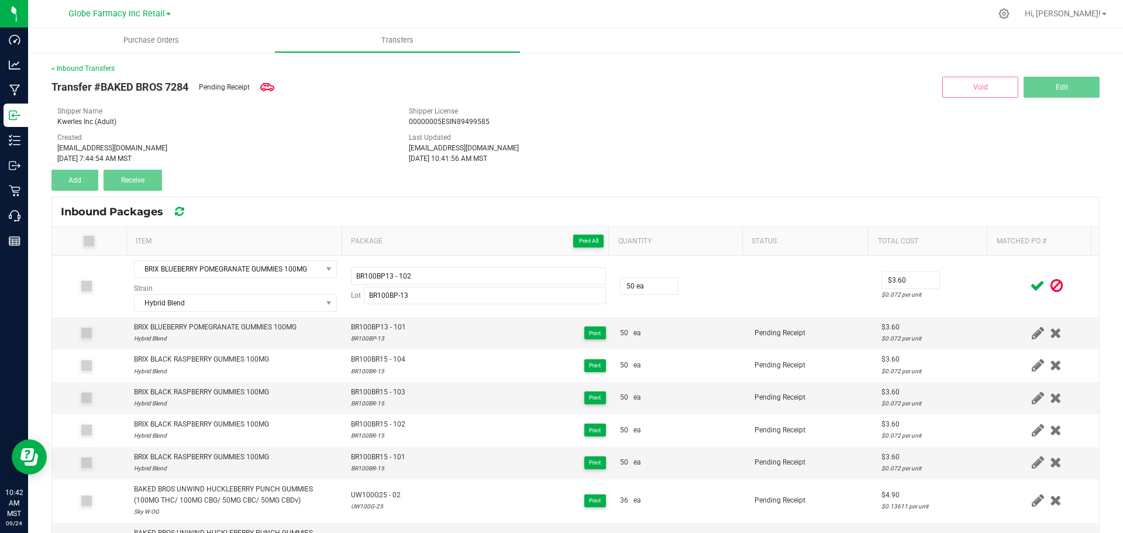
click at [1030, 284] on icon at bounding box center [1037, 285] width 15 height 15
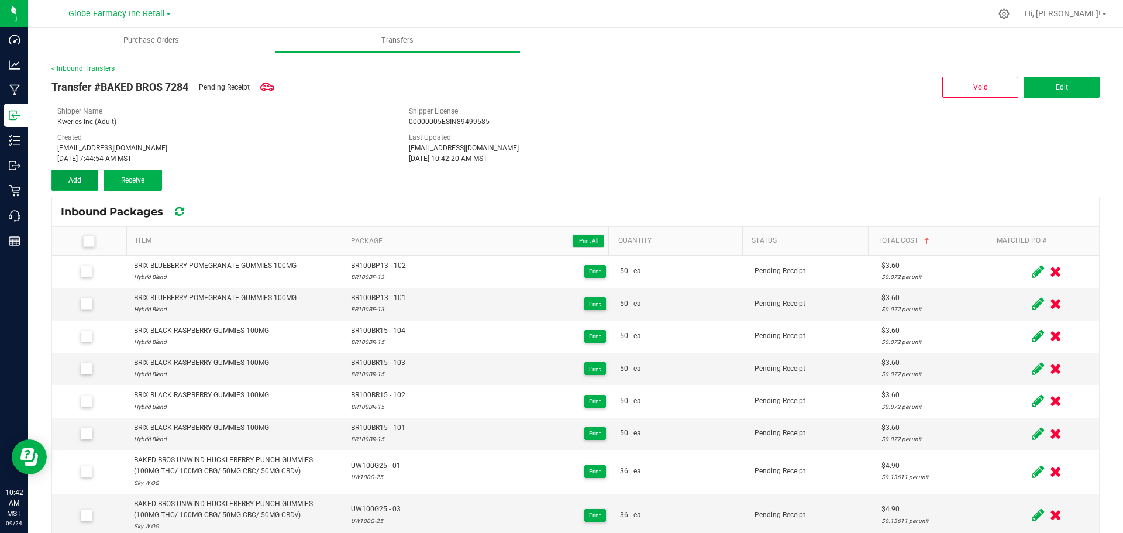
drag, startPoint x: 70, startPoint y: 175, endPoint x: 80, endPoint y: 181, distance: 11.8
click at [70, 175] on button "Add" at bounding box center [74, 180] width 47 height 21
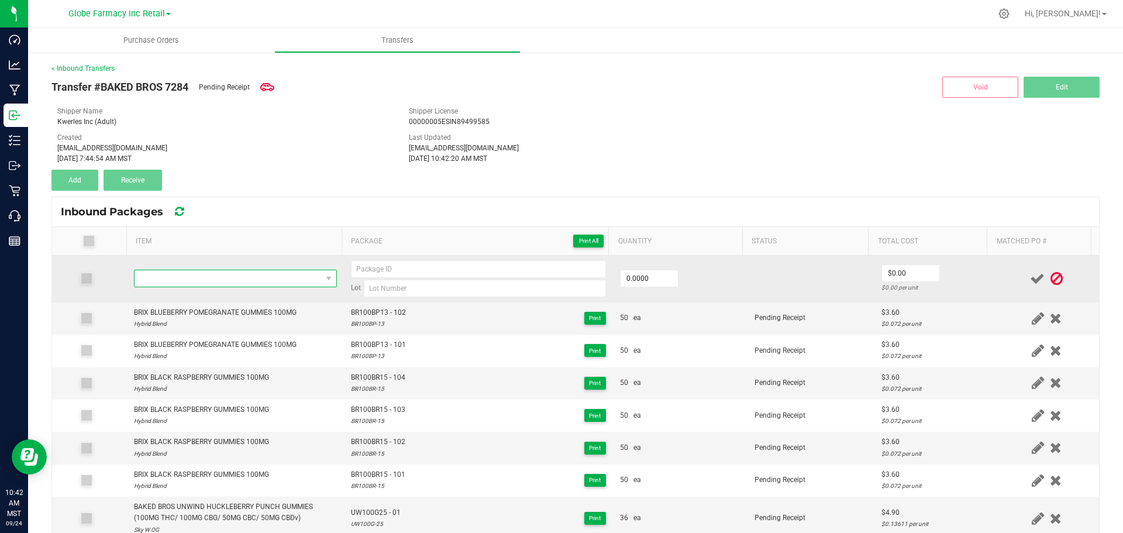
click at [201, 281] on span "NO DATA FOUND" at bounding box center [227, 278] width 187 height 16
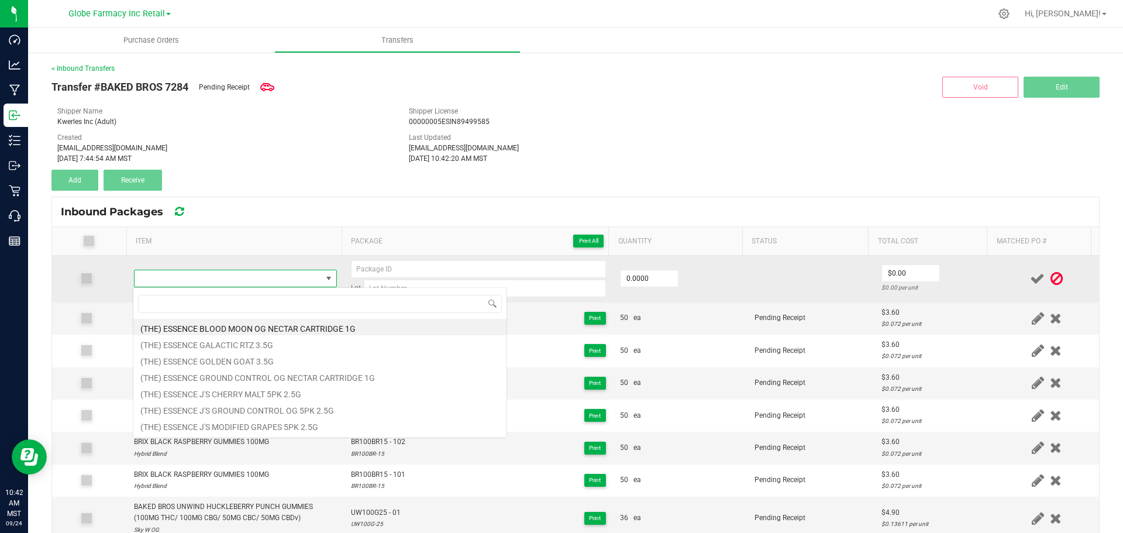
scroll to position [18, 199]
type input "BRIX BLUEBERRY POMEGRANATE GUMMIES 100MG"
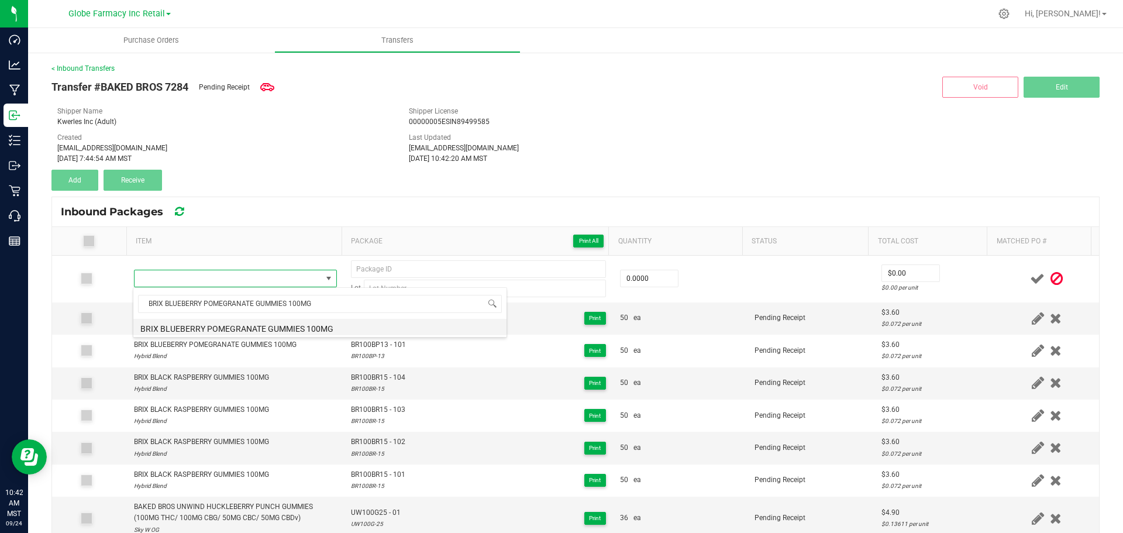
click at [208, 333] on li "BRIX BLUEBERRY POMEGRANATE GUMMIES 100MG" at bounding box center [319, 327] width 373 height 16
type input "0 ea"
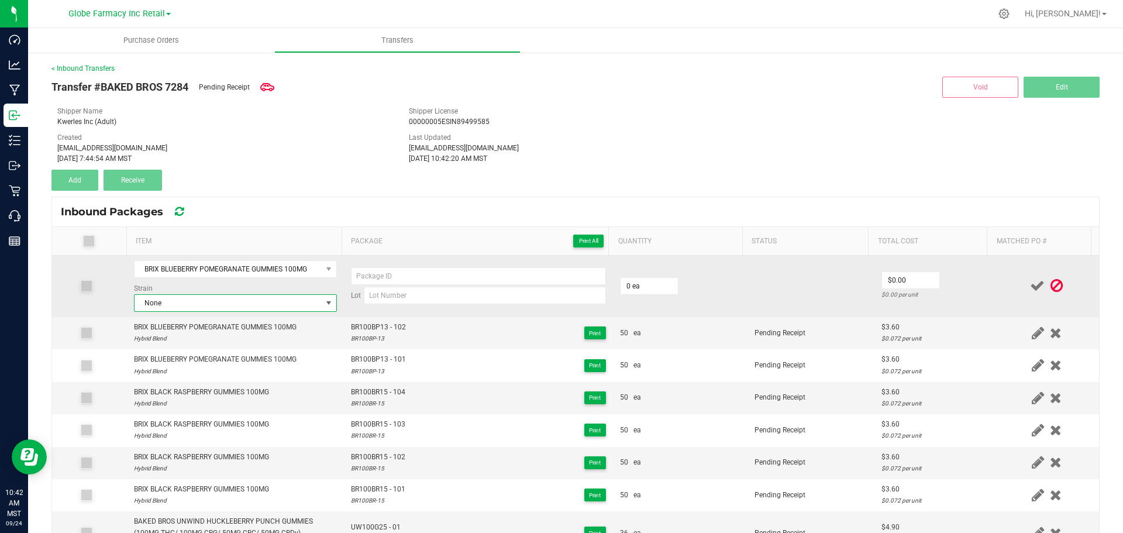
click at [258, 302] on span "None" at bounding box center [227, 303] width 187 height 16
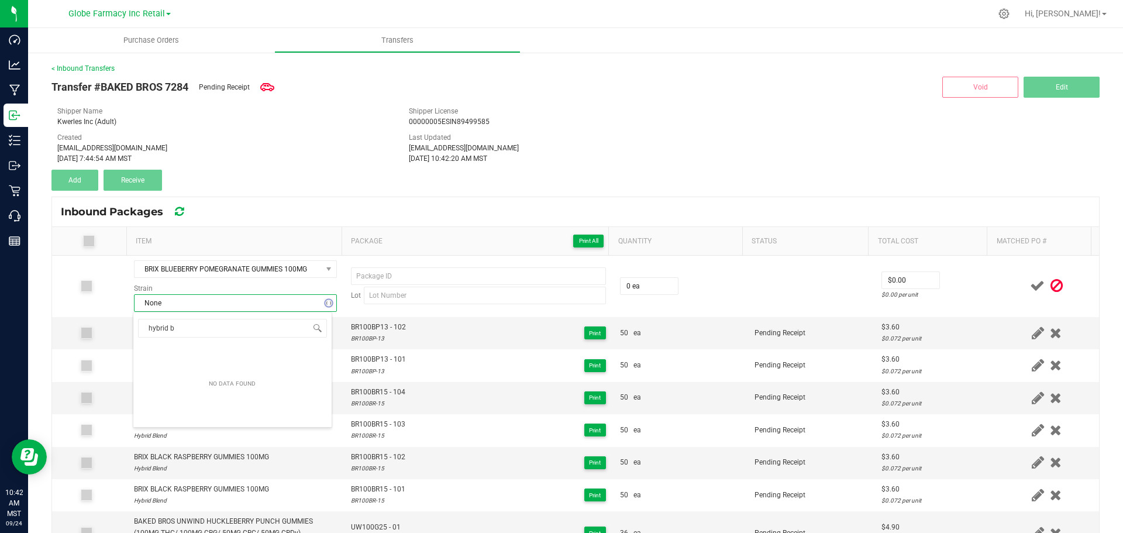
type input "hybrid bl"
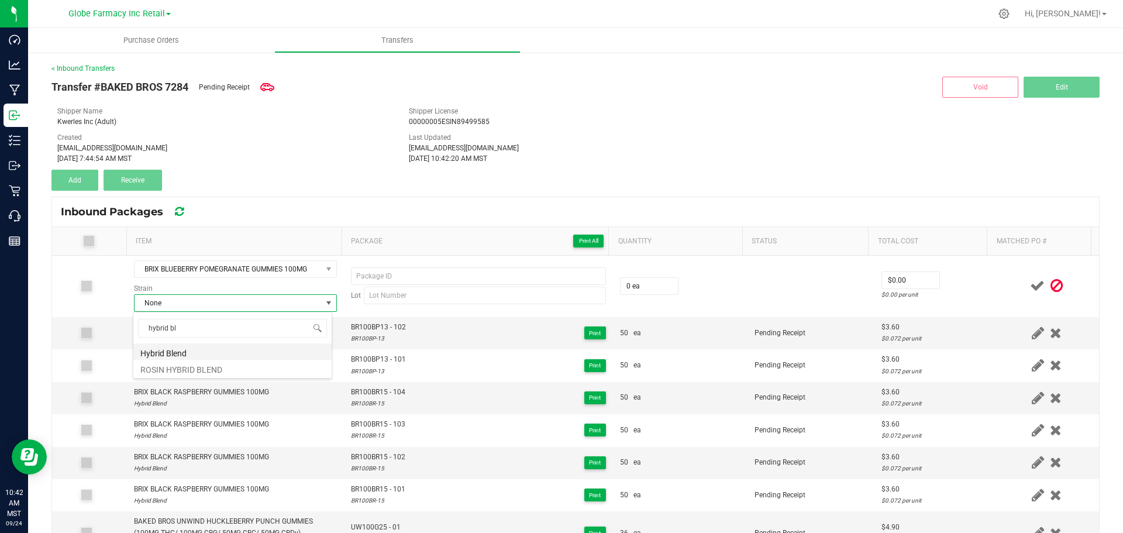
click at [174, 355] on li "Hybrid Blend" at bounding box center [232, 351] width 198 height 16
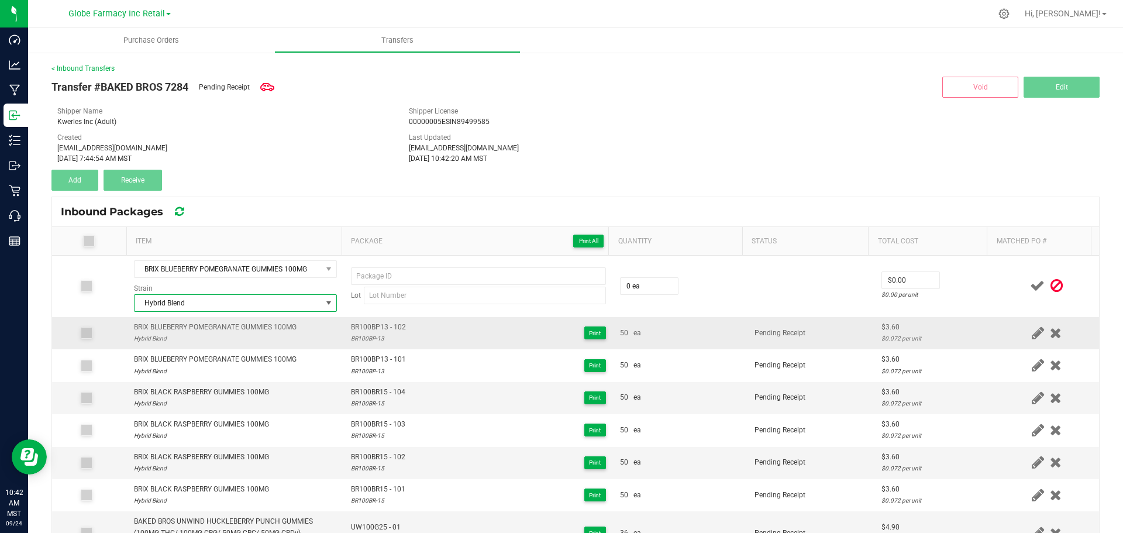
click at [400, 329] on span "BR100BP13 - 102" at bounding box center [378, 327] width 55 height 11
drag, startPoint x: 402, startPoint y: 326, endPoint x: 370, endPoint y: 323, distance: 31.7
click at [367, 328] on span "BR100BP13 - 102" at bounding box center [378, 327] width 55 height 11
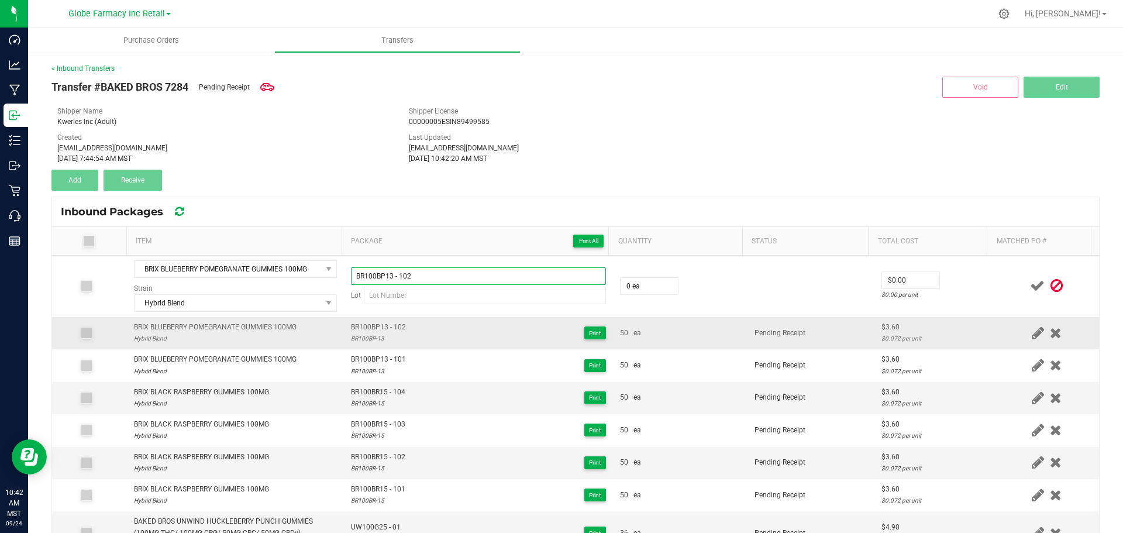
type input "BR100BP13 - 102"
click at [354, 337] on div "BR100BP-13" at bounding box center [378, 338] width 55 height 11
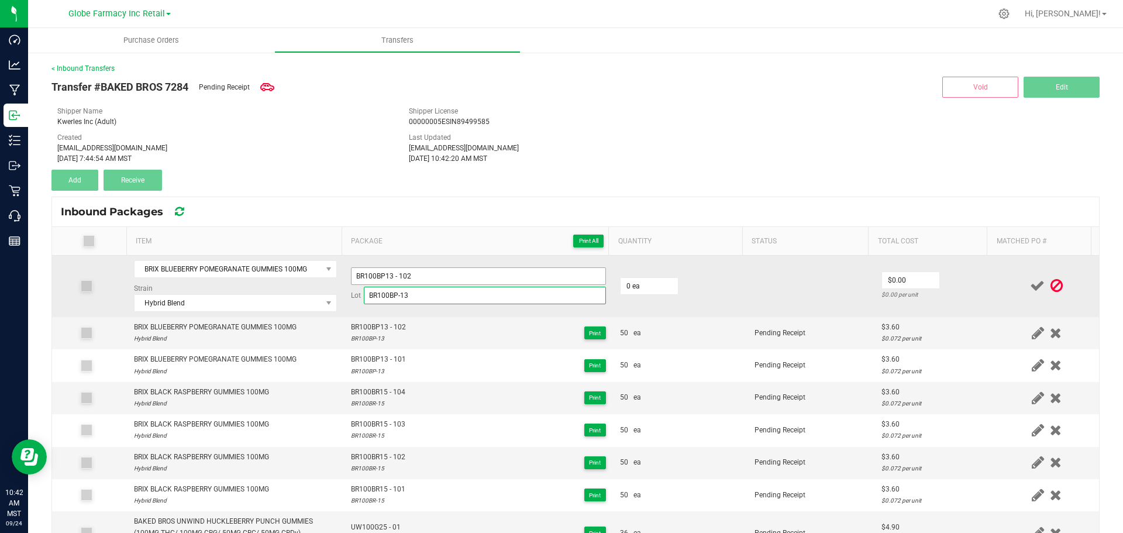
type input "BR100BP-13"
click at [427, 269] on input "BR100BP13 - 102" at bounding box center [478, 276] width 255 height 18
type input "BR100BP13 - 103"
click at [626, 275] on td "0 ea" at bounding box center [680, 285] width 134 height 61
click at [637, 288] on input "0" at bounding box center [648, 286] width 57 height 16
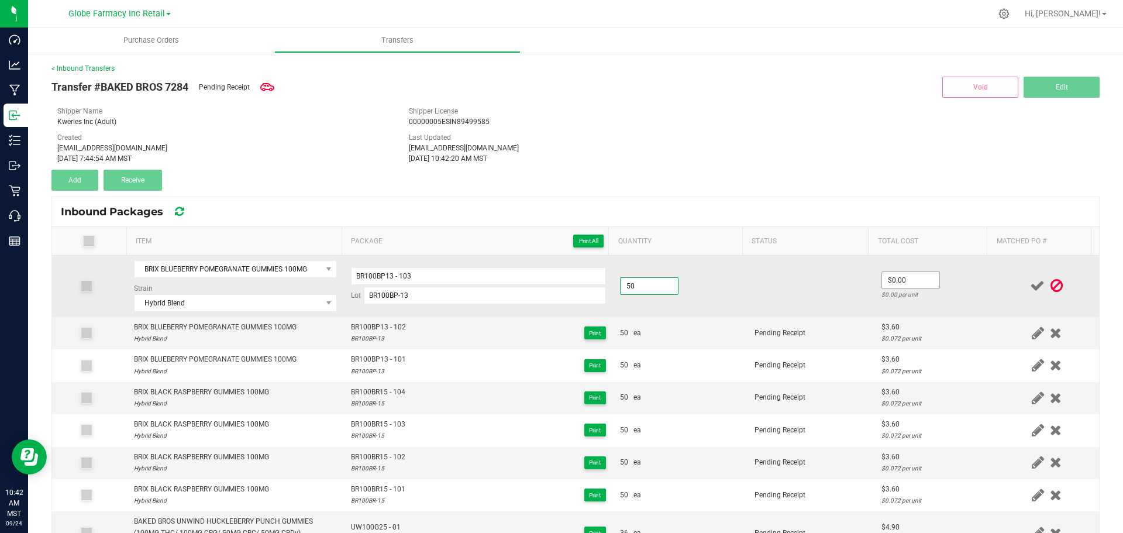
type input "50 ea"
click at [889, 274] on input "0" at bounding box center [910, 280] width 57 height 16
click at [913, 278] on input "3.60" at bounding box center [910, 280] width 57 height 16
type input "$3.60"
click at [976, 278] on td "$3.60 $0.072 per unit" at bounding box center [934, 285] width 120 height 61
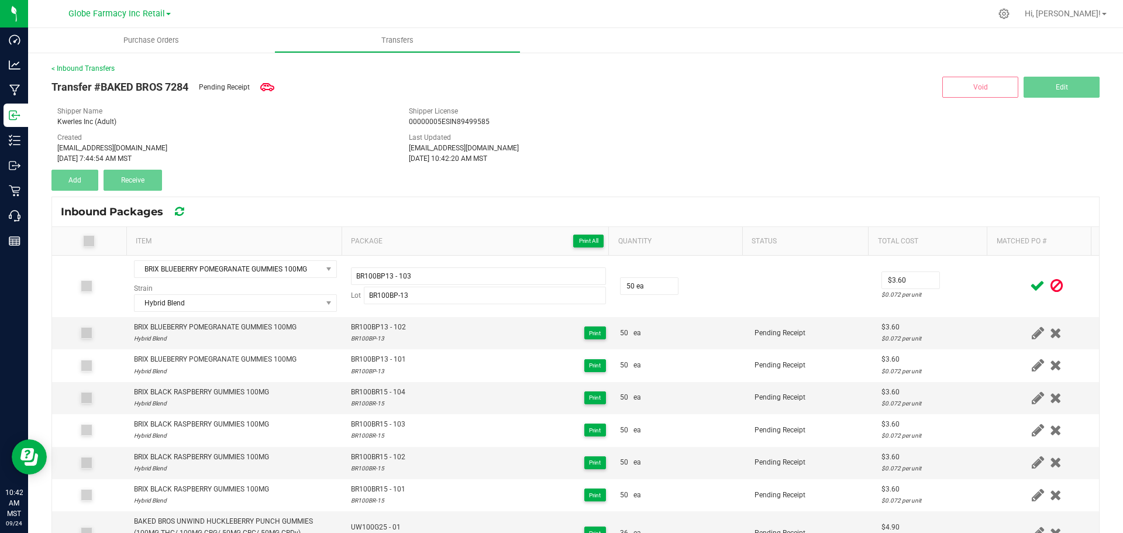
click at [1030, 284] on icon at bounding box center [1037, 285] width 15 height 15
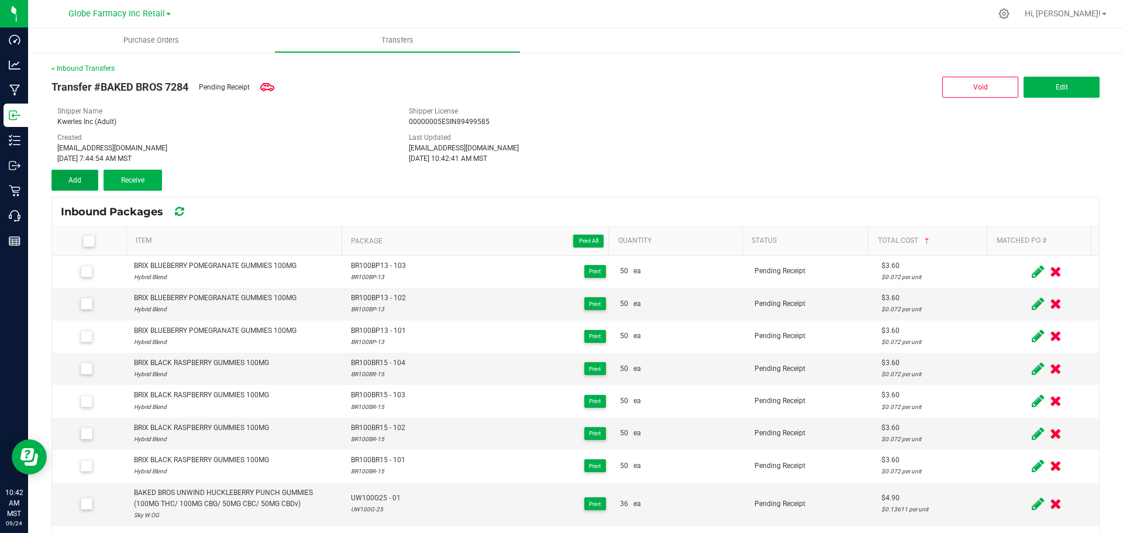
click at [83, 186] on button "Add" at bounding box center [74, 180] width 47 height 21
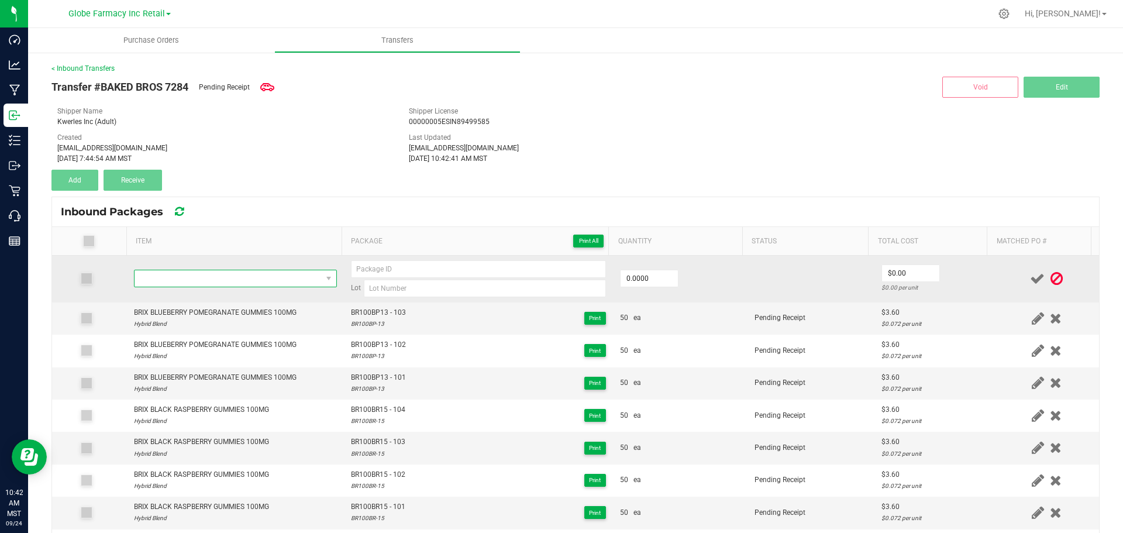
click at [205, 280] on span "NO DATA FOUND" at bounding box center [227, 278] width 187 height 16
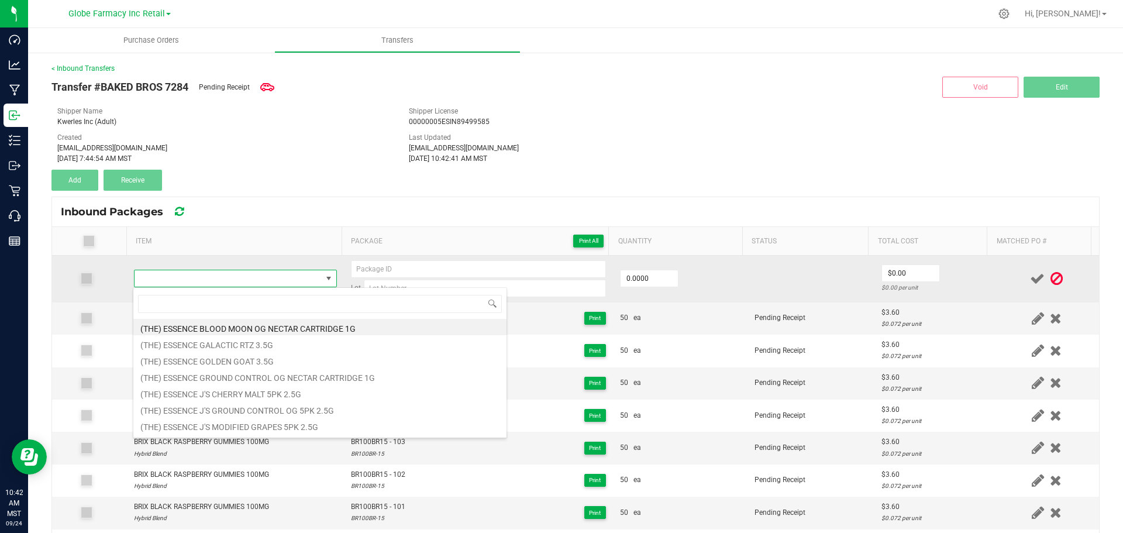
type input "BRIX BLUEBERRY POMEGRANATE GUMMIES 100MG"
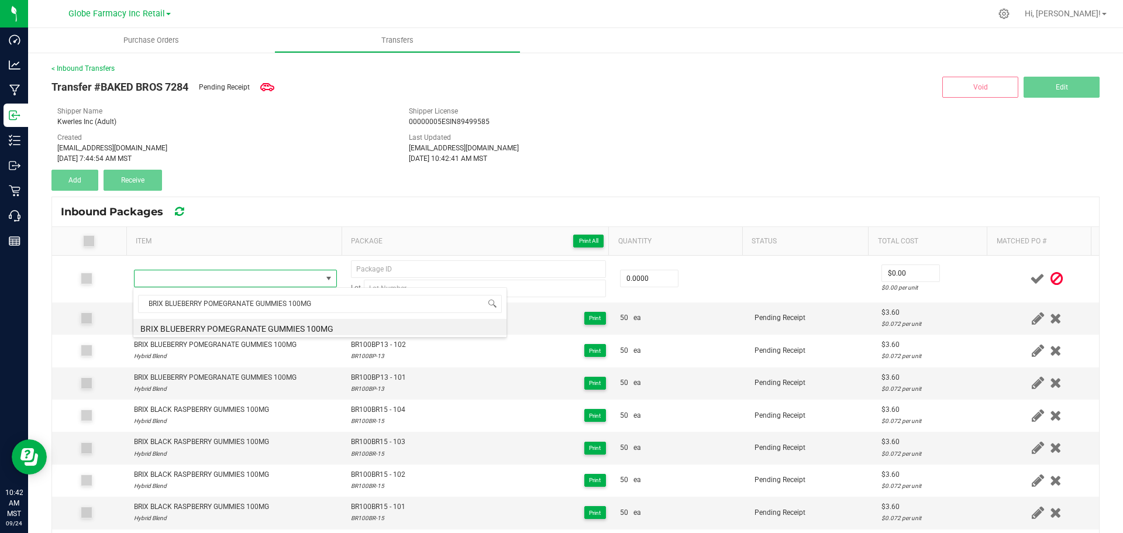
click at [266, 326] on li "BRIX BLUEBERRY POMEGRANATE GUMMIES 100MG" at bounding box center [319, 327] width 373 height 16
type input "0 ea"
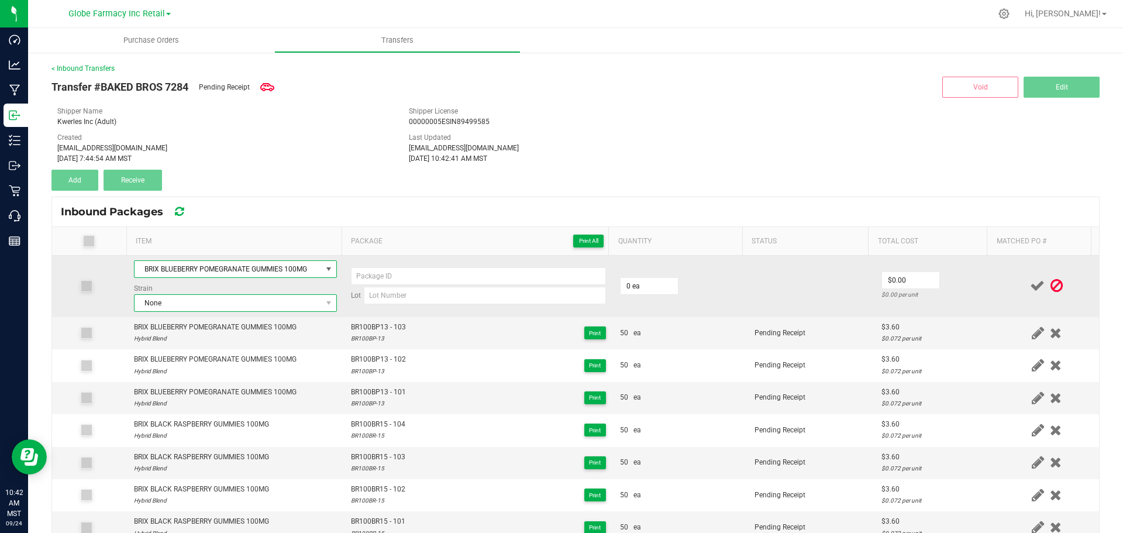
click at [237, 294] on span "None" at bounding box center [235, 303] width 203 height 18
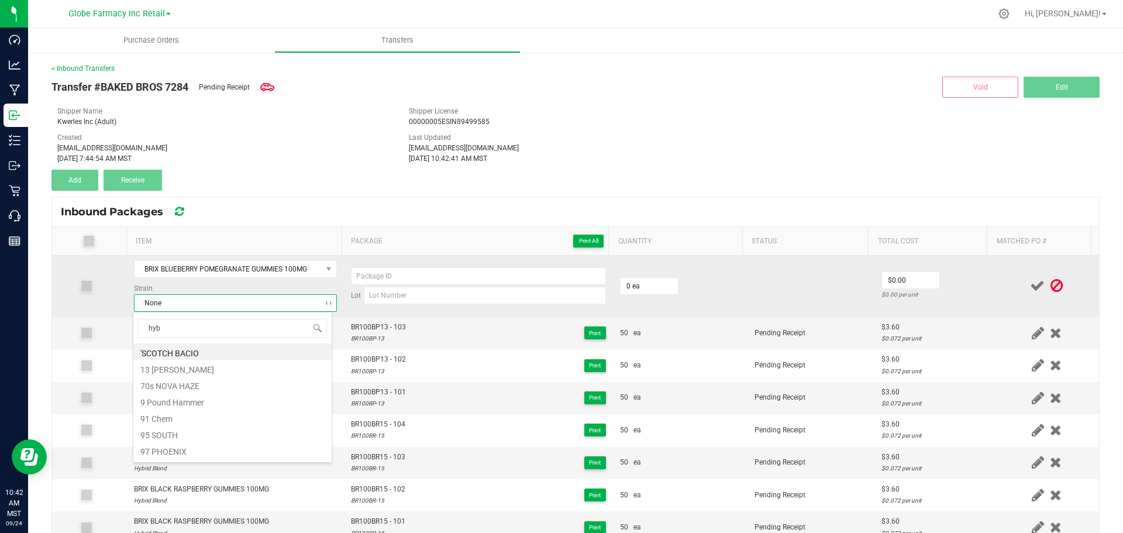
type input "hybr"
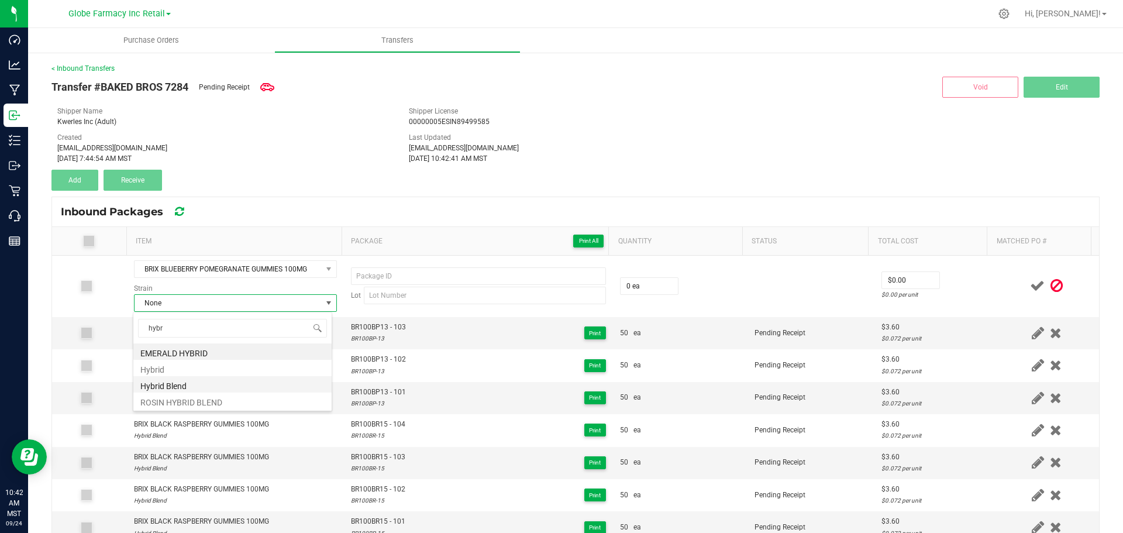
click at [186, 382] on li "Hybrid Blend" at bounding box center [232, 384] width 198 height 16
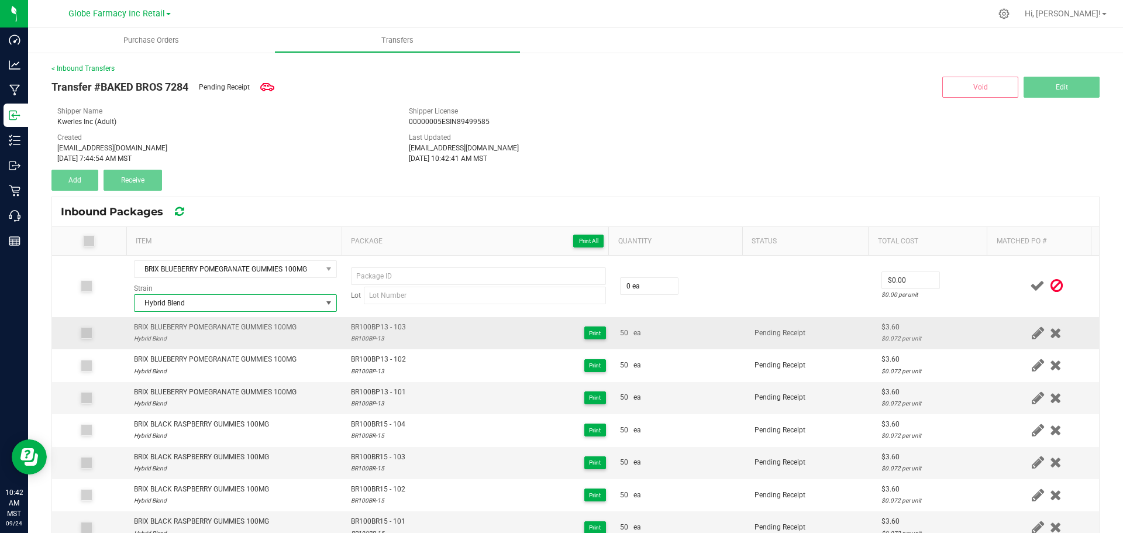
click at [367, 326] on span "BR100BP13 - 103" at bounding box center [378, 327] width 55 height 11
type input "BR100BP13 - 103"
click at [374, 339] on div "BR100BP-13" at bounding box center [378, 338] width 55 height 11
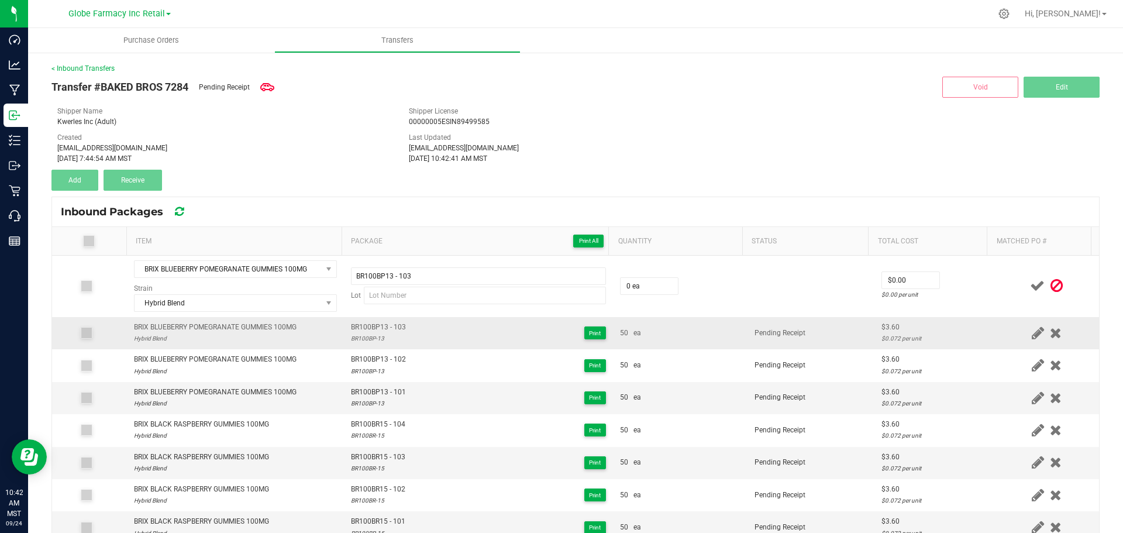
click at [374, 339] on div "BR100BP-13" at bounding box center [378, 338] width 55 height 11
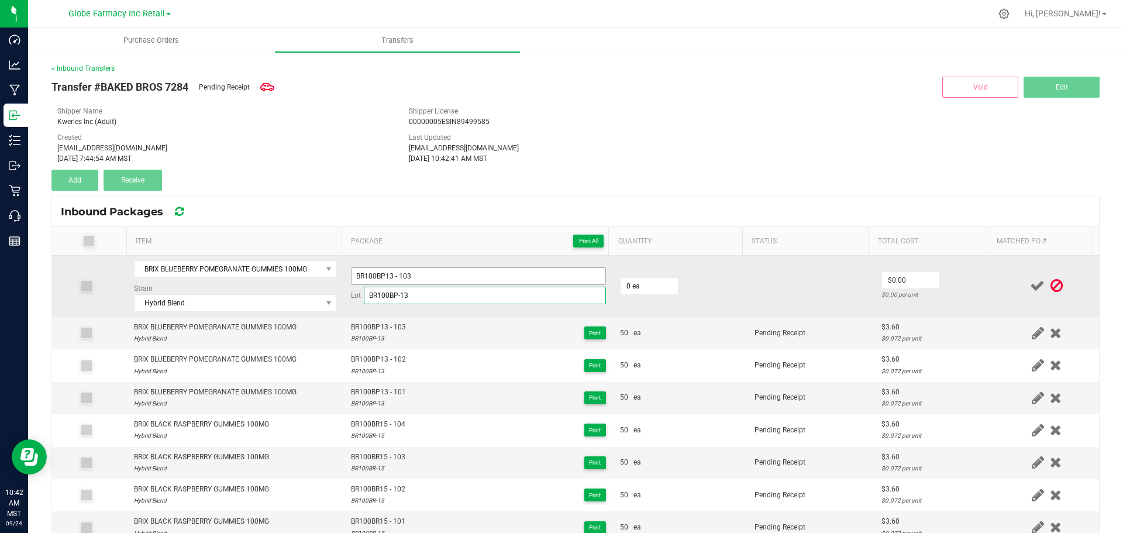
type input "BR100BP-13"
click at [440, 271] on input "BR100BP13 - 103" at bounding box center [478, 276] width 255 height 18
type input "BR100BP13 - 104"
click at [629, 281] on input "0" at bounding box center [648, 286] width 57 height 16
type input "50 ea"
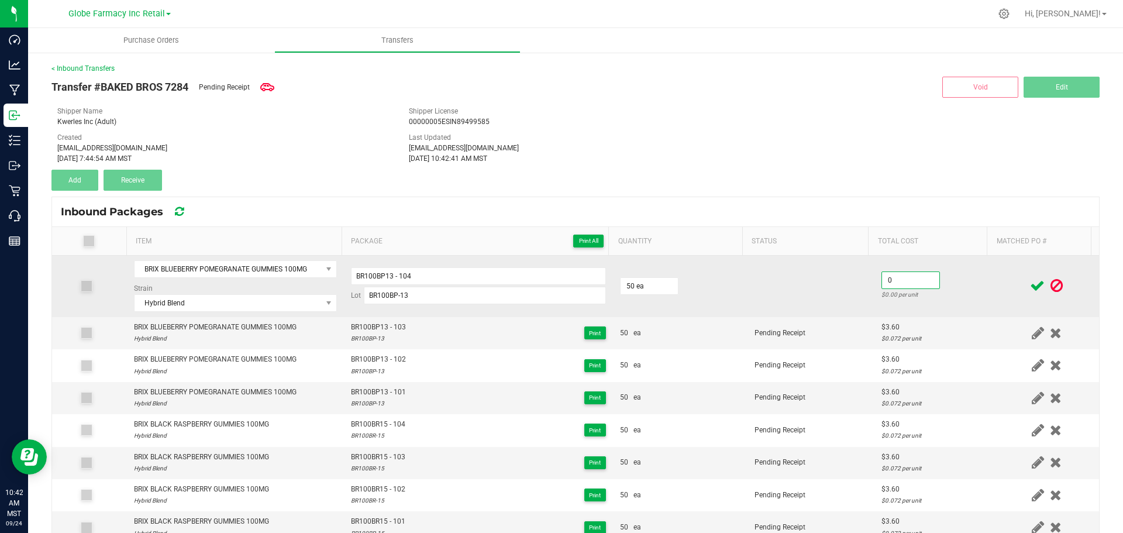
click at [891, 272] on input "0" at bounding box center [910, 280] width 57 height 16
type input "$3.60"
click at [931, 277] on td "$3.60 $0.072 per unit" at bounding box center [934, 285] width 120 height 61
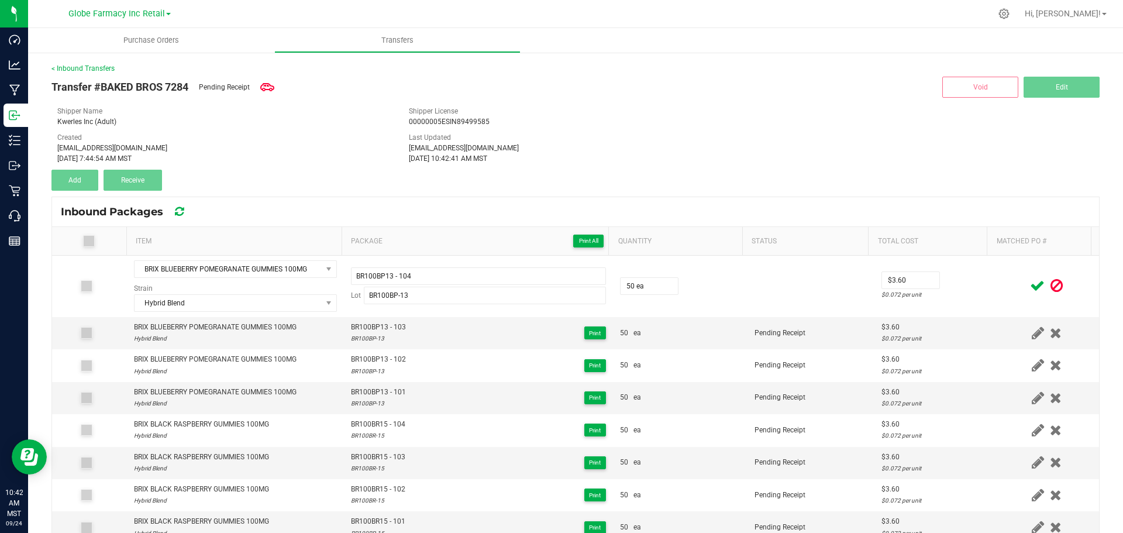
click at [1030, 288] on icon at bounding box center [1037, 285] width 15 height 15
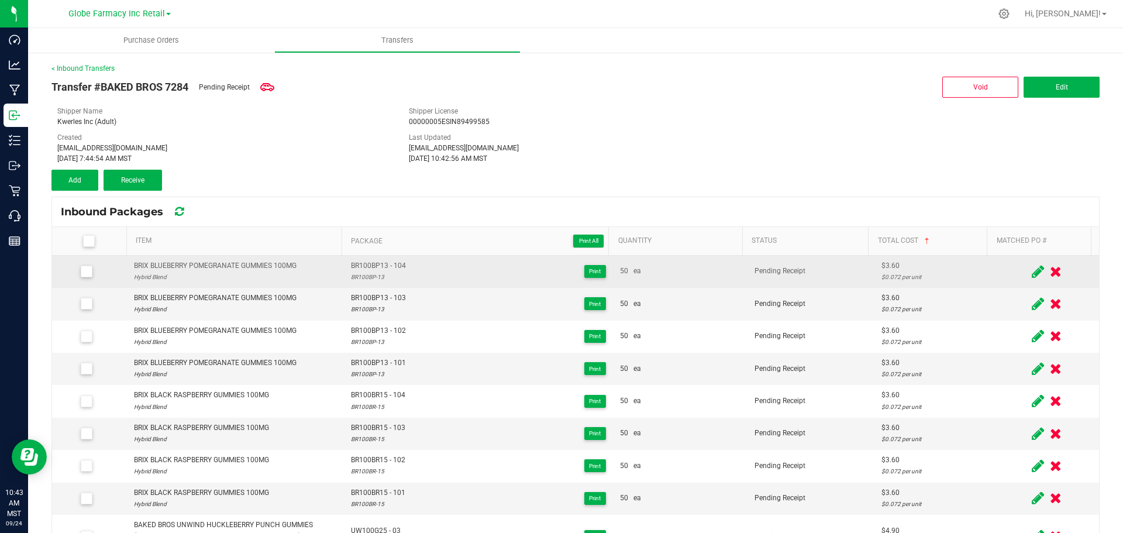
click at [1031, 271] on icon at bounding box center [1037, 271] width 12 height 15
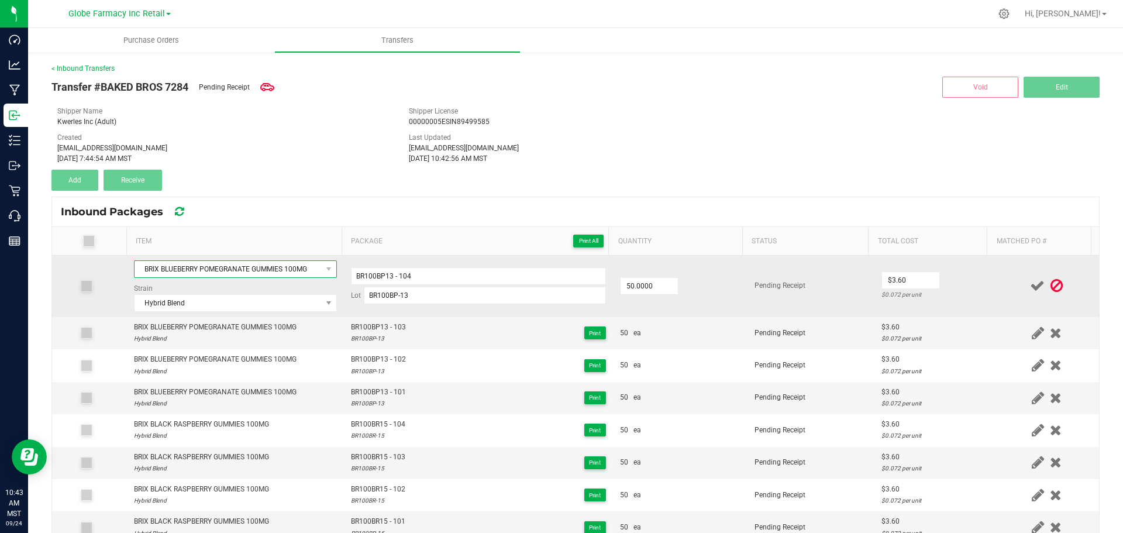
click at [291, 272] on span "BRIX BLUEBERRY POMEGRANATE GUMMIES 100MG" at bounding box center [227, 269] width 187 height 16
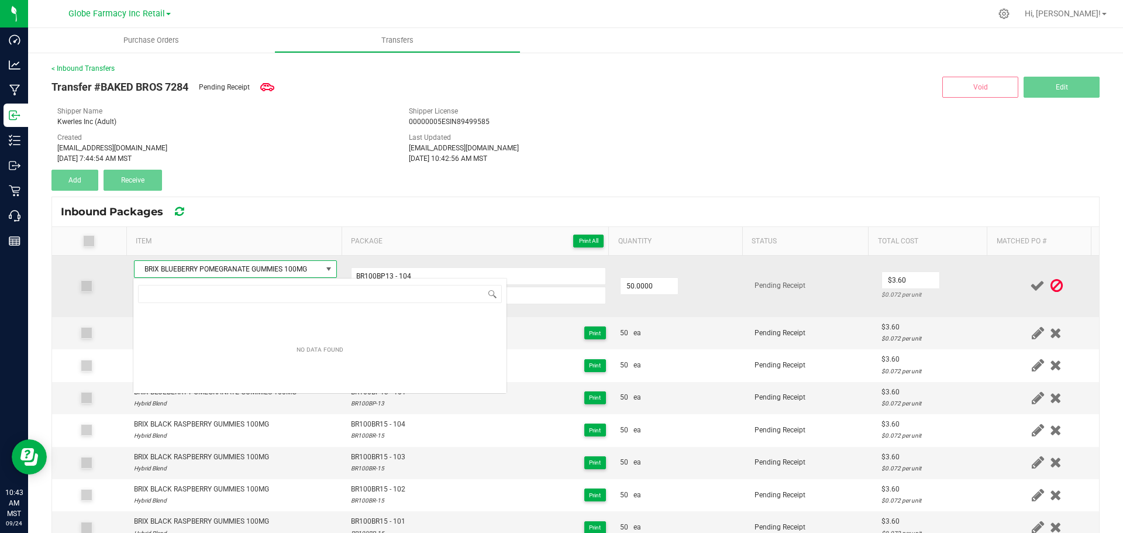
type input "BRIX GOLDEN [PERSON_NAME] GUMMIES 100MG"
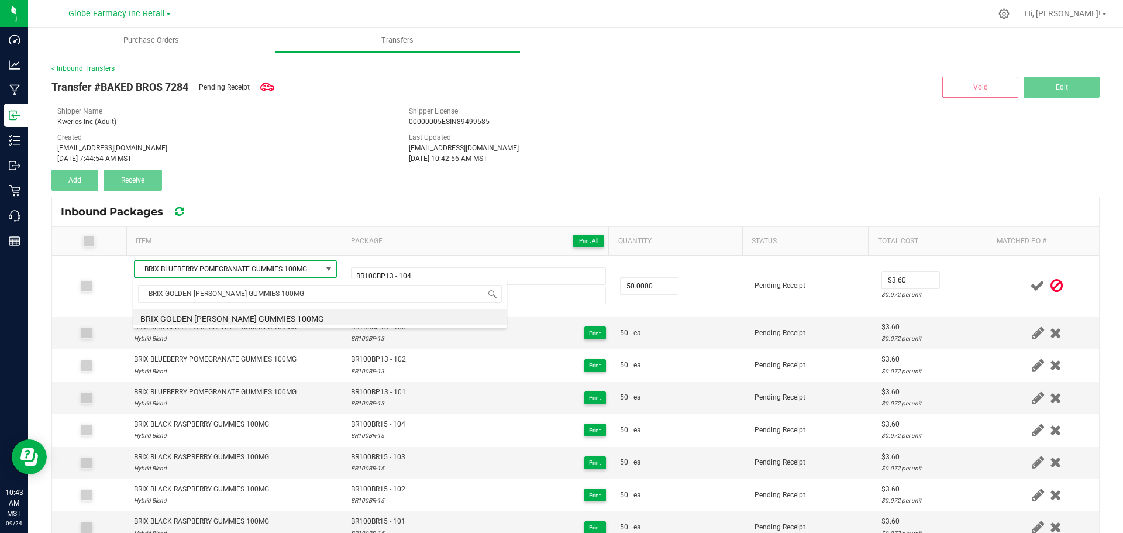
click at [245, 315] on li "BRIX GOLDEN [PERSON_NAME] GUMMIES 100MG" at bounding box center [319, 317] width 373 height 16
type input "50 ea"
type input "$0.00"
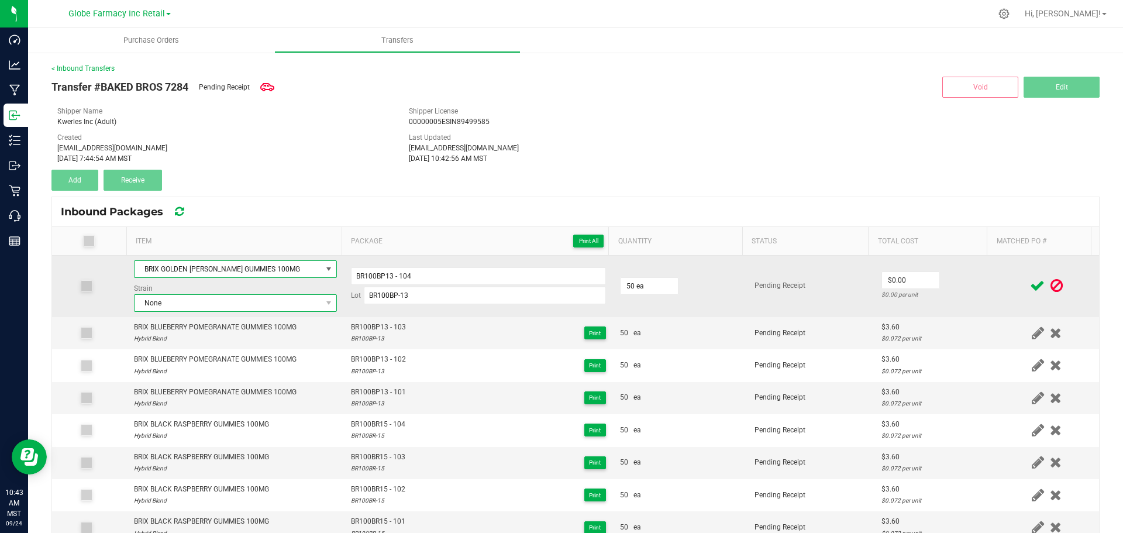
click at [222, 304] on span "None" at bounding box center [227, 303] width 187 height 16
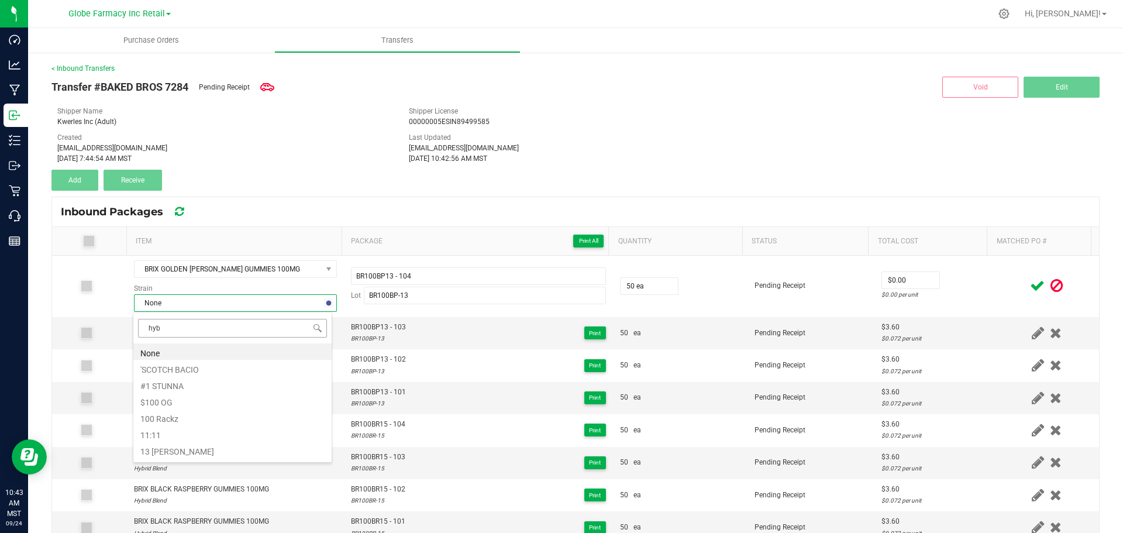
type input "hybr"
click at [184, 382] on li "Hybrid Blend" at bounding box center [232, 384] width 198 height 16
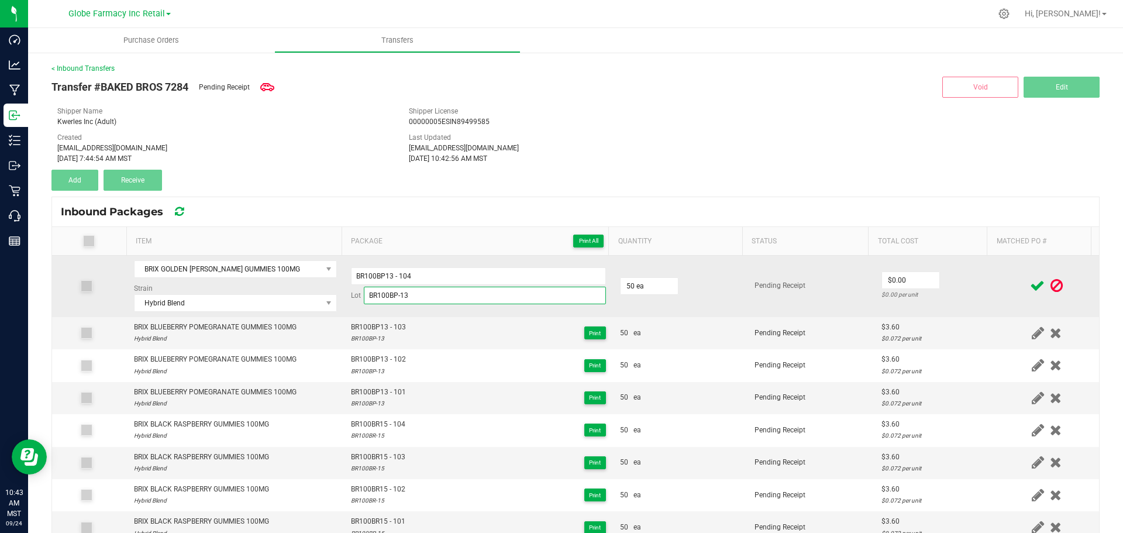
click at [490, 298] on input "BR100BP-13" at bounding box center [485, 295] width 242 height 18
paste input "BR100GB- 14"
paste input
type input "BR100GB- 14"
click at [446, 273] on input "BR100BP13 - 104" at bounding box center [478, 276] width 255 height 18
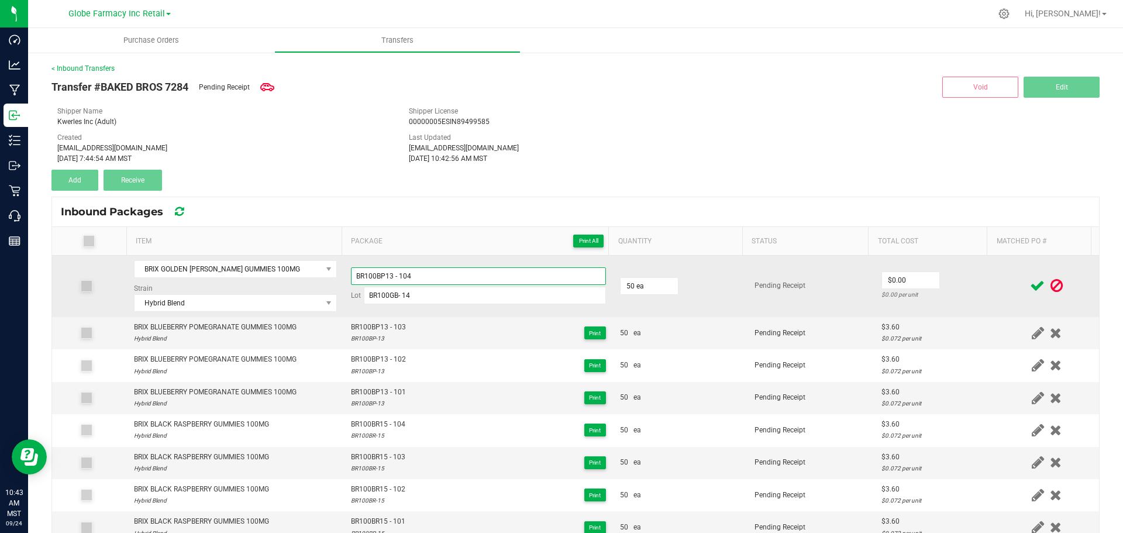
click at [446, 273] on input "BR100BP13 - 104" at bounding box center [478, 276] width 255 height 18
paste input "GB- 1"
type input "BR100GB14 - 1"
click at [494, 297] on input "BR100GB- 14" at bounding box center [485, 295] width 242 height 18
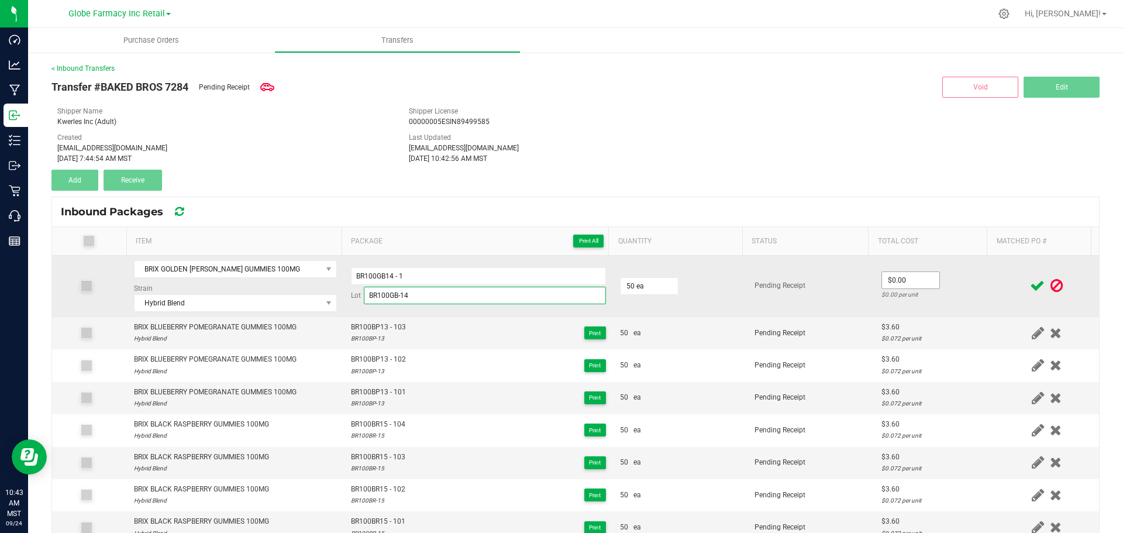
type input "BR100GB-14"
click at [906, 275] on input "0" at bounding box center [910, 280] width 57 height 16
type input "$3.60"
click at [994, 262] on td at bounding box center [1046, 285] width 105 height 61
click at [1030, 285] on icon at bounding box center [1037, 285] width 15 height 15
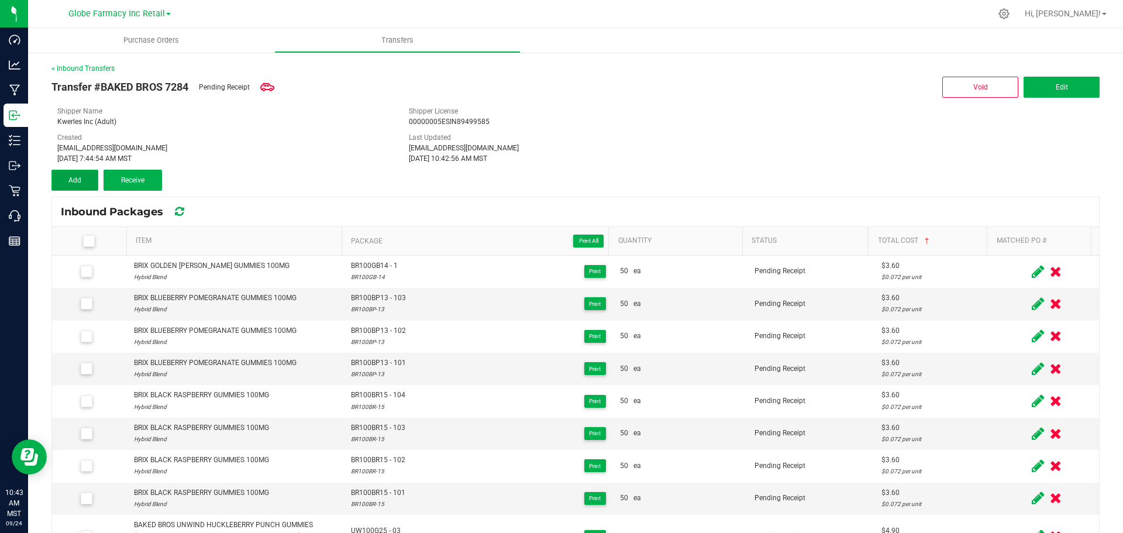
click at [96, 181] on button "Add" at bounding box center [74, 180] width 47 height 21
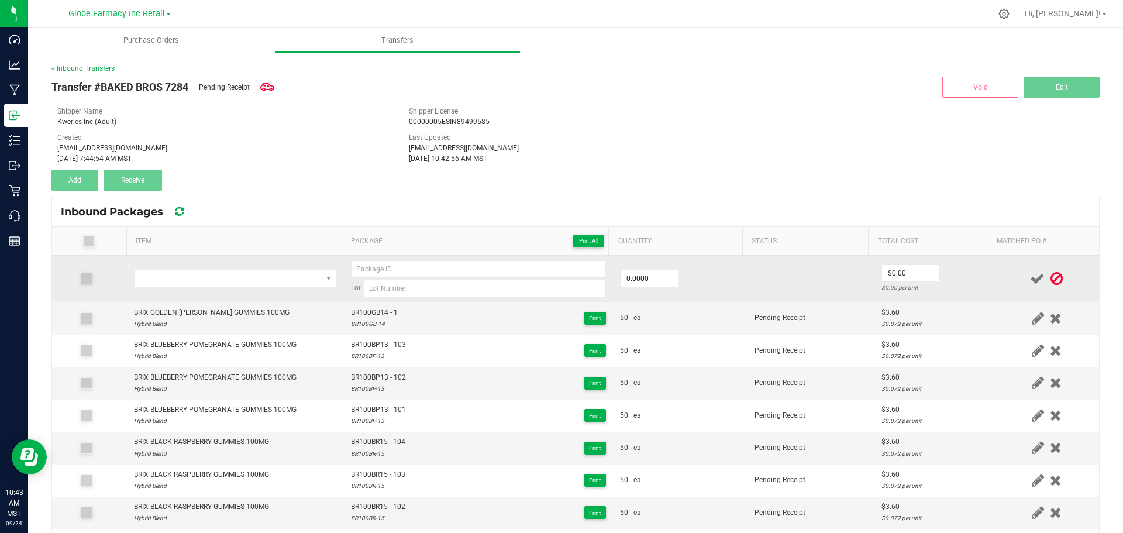
click at [171, 300] on td at bounding box center [235, 278] width 217 height 47
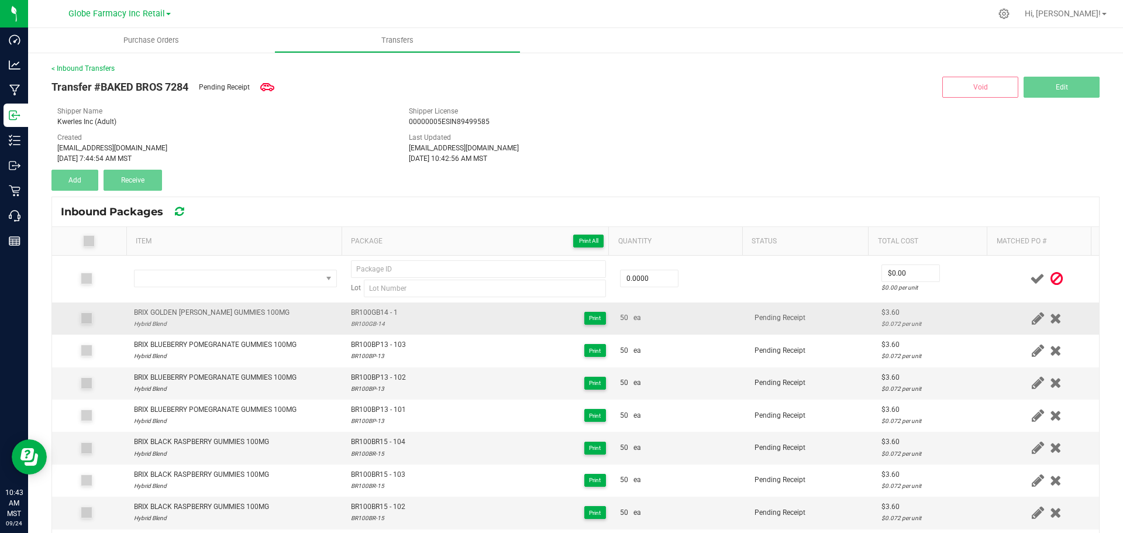
click at [181, 317] on div "BRIX GOLDEN [PERSON_NAME] GUMMIES 100MG" at bounding box center [212, 312] width 156 height 11
click at [182, 317] on div "BRIX GOLDEN [PERSON_NAME] GUMMIES 100MG" at bounding box center [212, 312] width 156 height 11
copy div "BRIX GOLDEN [PERSON_NAME] GUMMIES 100MG"
click at [206, 250] on th "Item" at bounding box center [233, 241] width 215 height 29
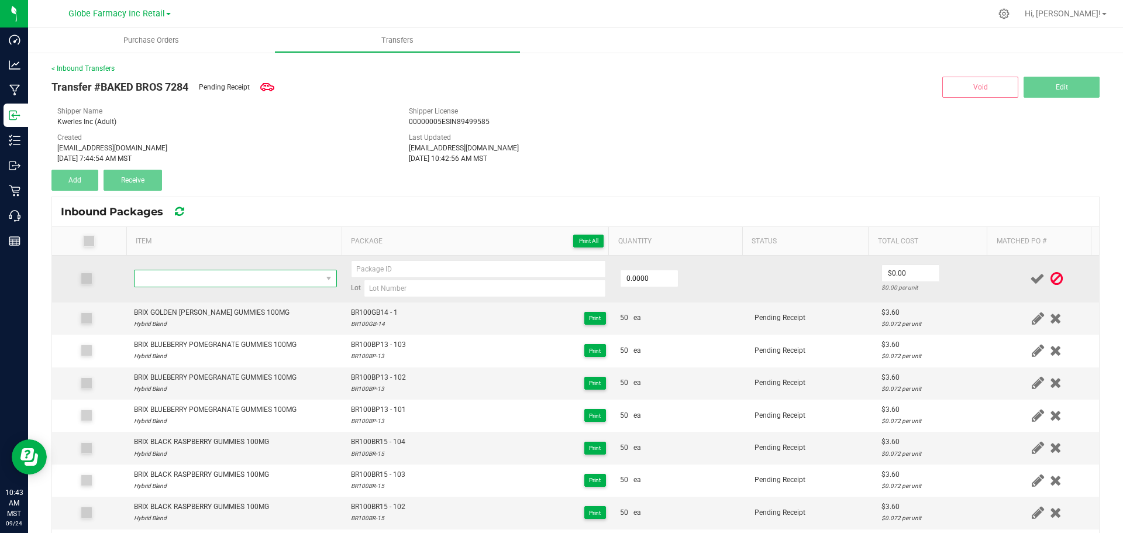
click at [208, 280] on span "NO DATA FOUND" at bounding box center [227, 278] width 187 height 16
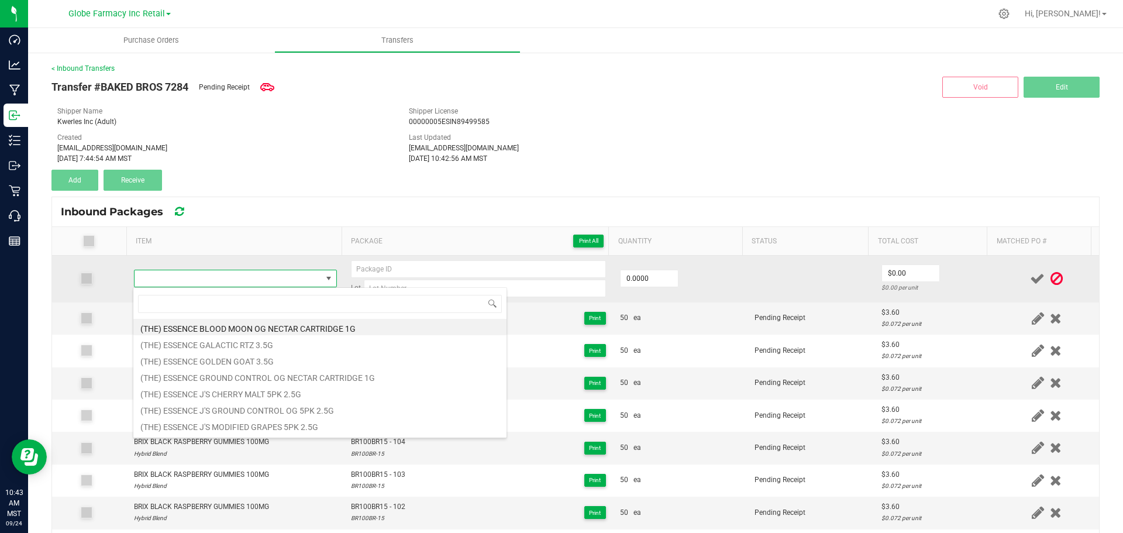
type input "BRIX GOLDEN [PERSON_NAME] GUMMIES 100MG"
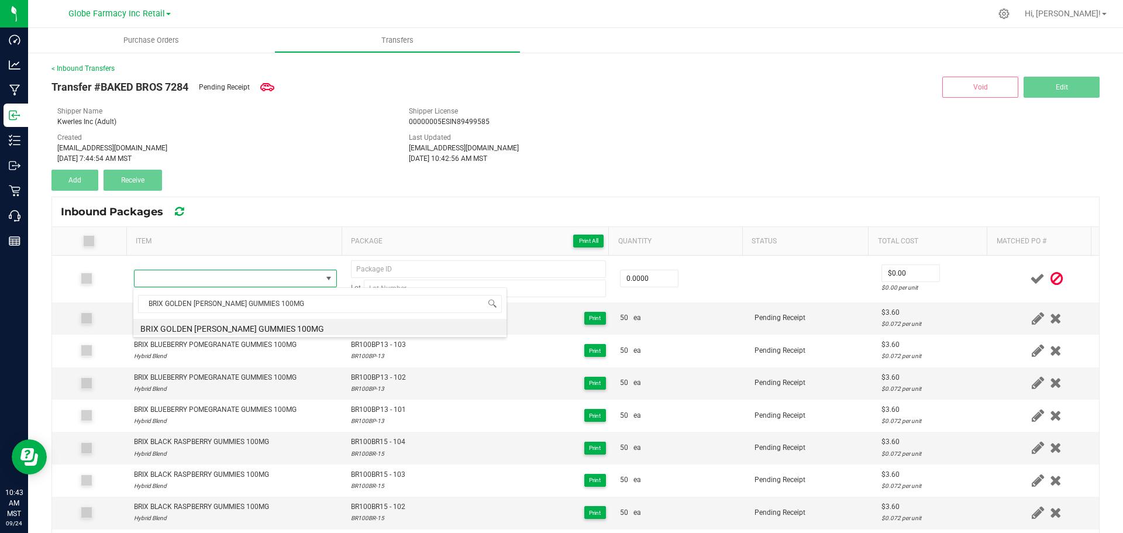
click at [239, 324] on li "BRIX GOLDEN [PERSON_NAME] GUMMIES 100MG" at bounding box center [319, 327] width 373 height 16
type input "0 ea"
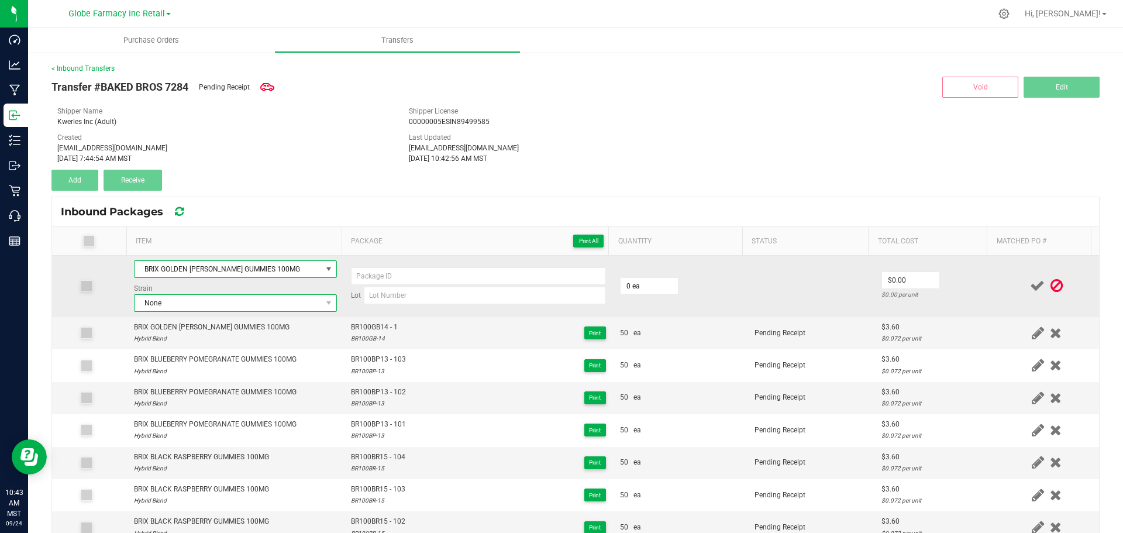
click at [255, 308] on span "None" at bounding box center [227, 303] width 187 height 16
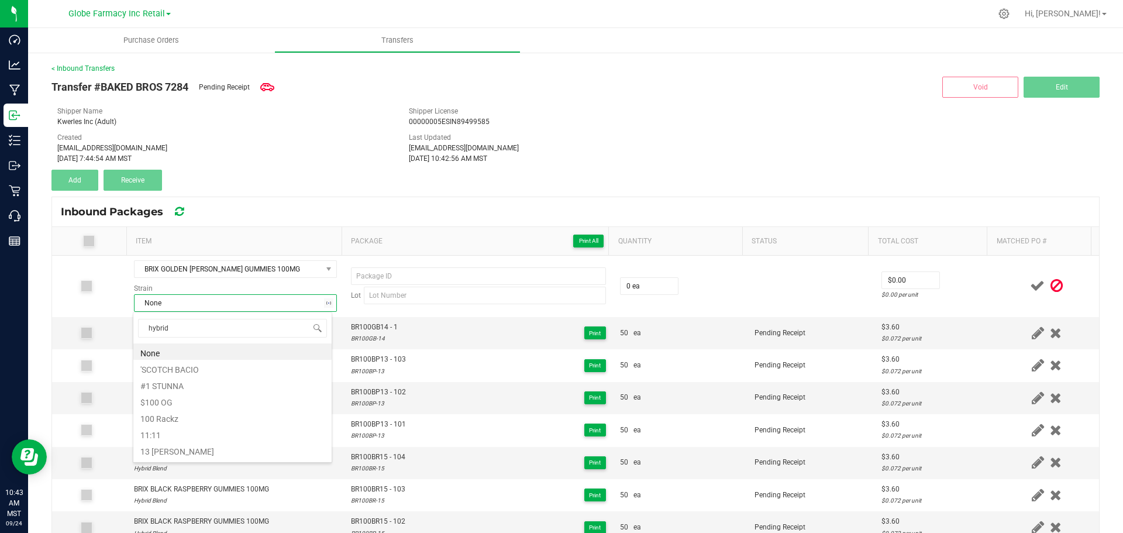
type input "hybrid b"
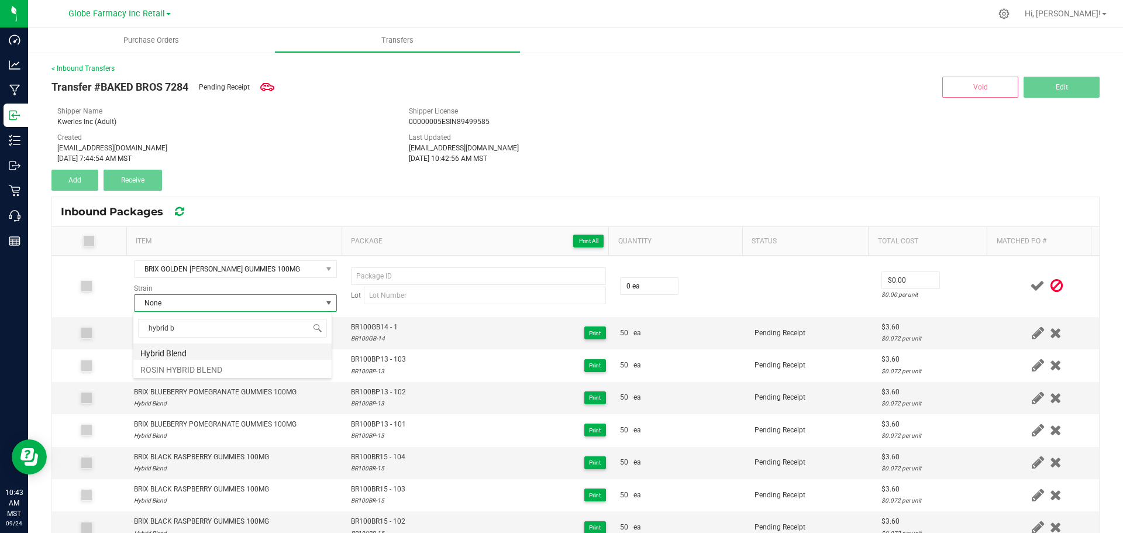
click at [182, 352] on li "Hybrid Blend" at bounding box center [232, 351] width 198 height 16
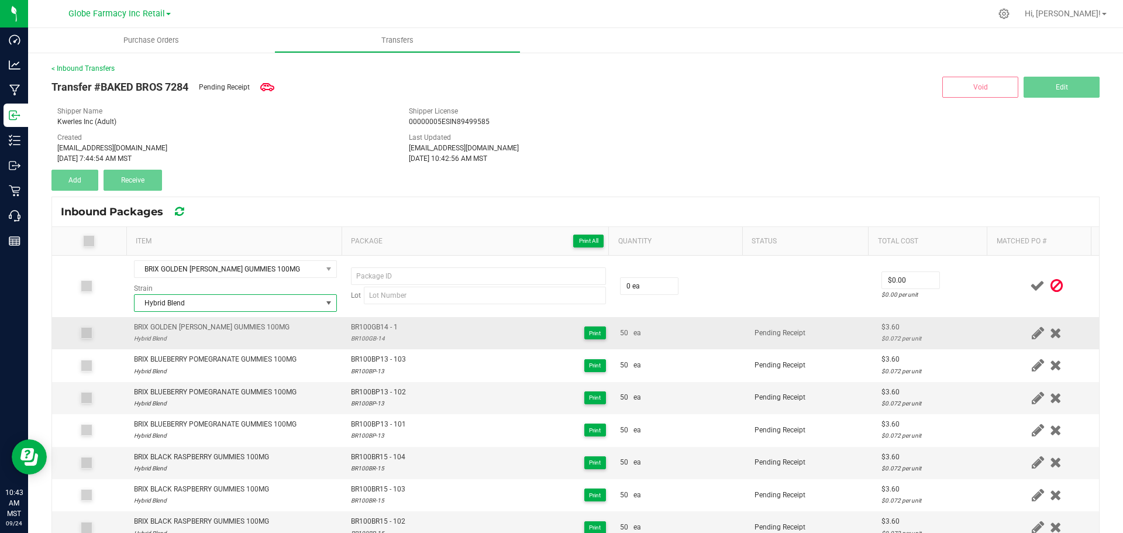
click at [363, 327] on span "BR100GB14 - 1" at bounding box center [374, 327] width 47 height 11
type input "BR100GB14 - 1"
click at [359, 337] on div "BR100GB-14" at bounding box center [374, 338] width 47 height 11
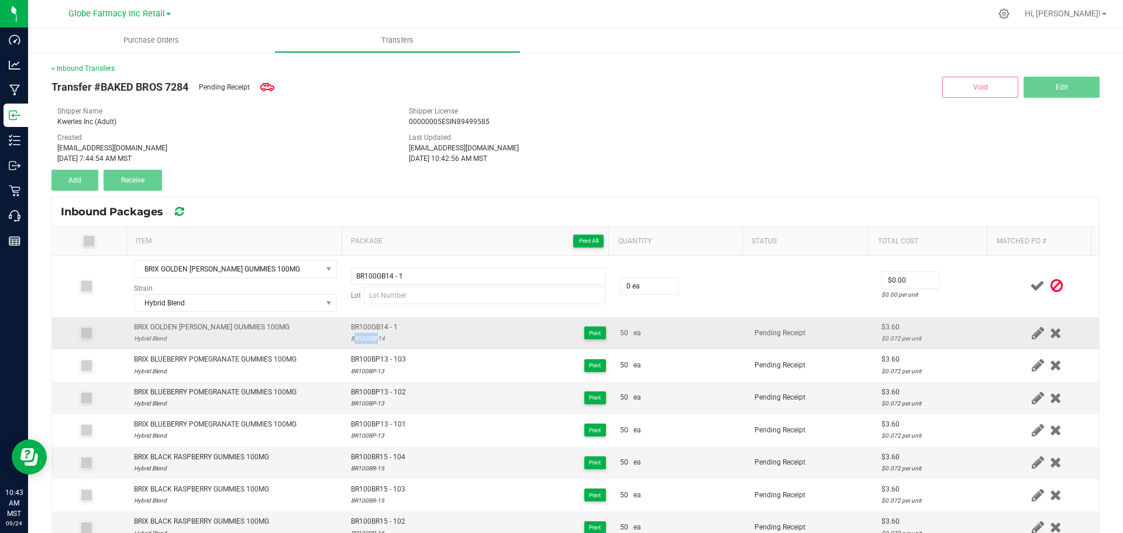
click at [359, 337] on div "BR100GB-14" at bounding box center [374, 338] width 47 height 11
click at [364, 340] on div "BR100GB-14" at bounding box center [374, 338] width 47 height 11
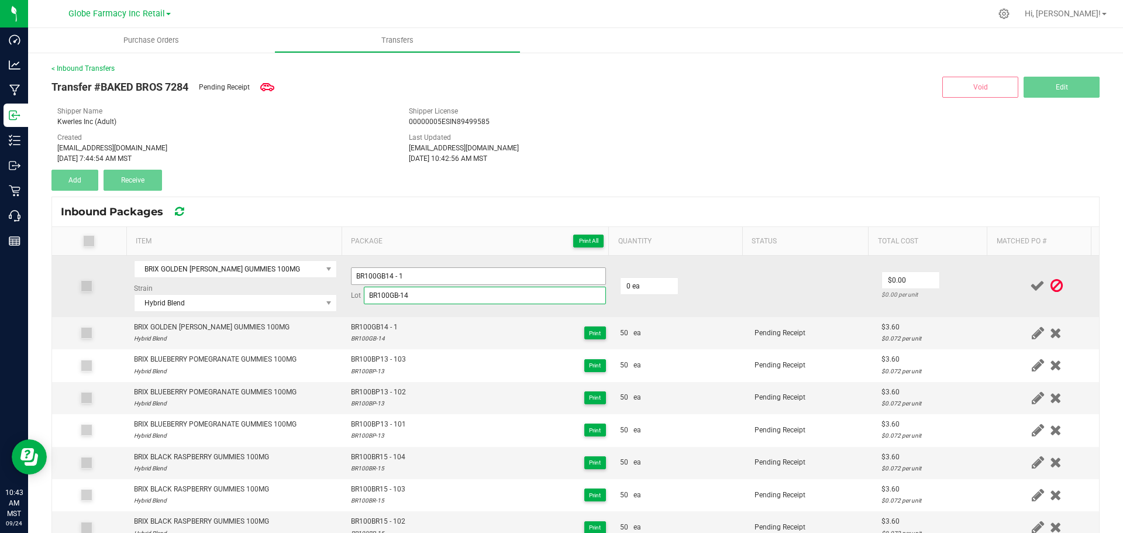
type input "BR100GB-14"
click at [421, 275] on input "BR100GB14 - 1" at bounding box center [478, 276] width 255 height 18
type input "BR100GB14 - 2"
click at [655, 266] on td "0 ea" at bounding box center [680, 285] width 134 height 61
click at [658, 286] on input "0" at bounding box center [648, 286] width 57 height 16
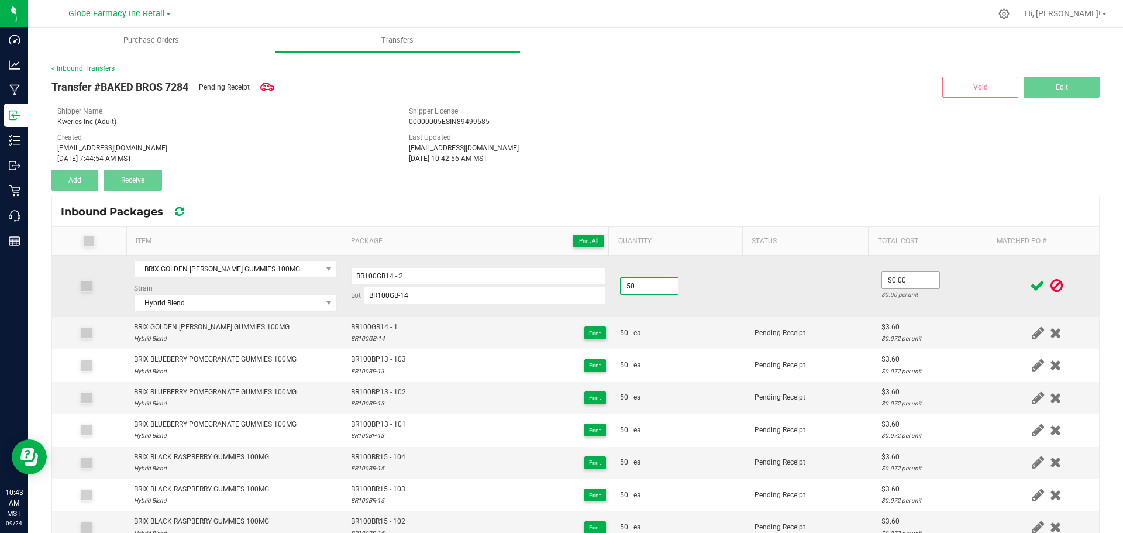
type input "50 ea"
click at [892, 272] on input "0" at bounding box center [910, 280] width 57 height 16
type input "$3.60"
click at [928, 277] on td "$3.60 $0.072 per unit" at bounding box center [934, 285] width 120 height 61
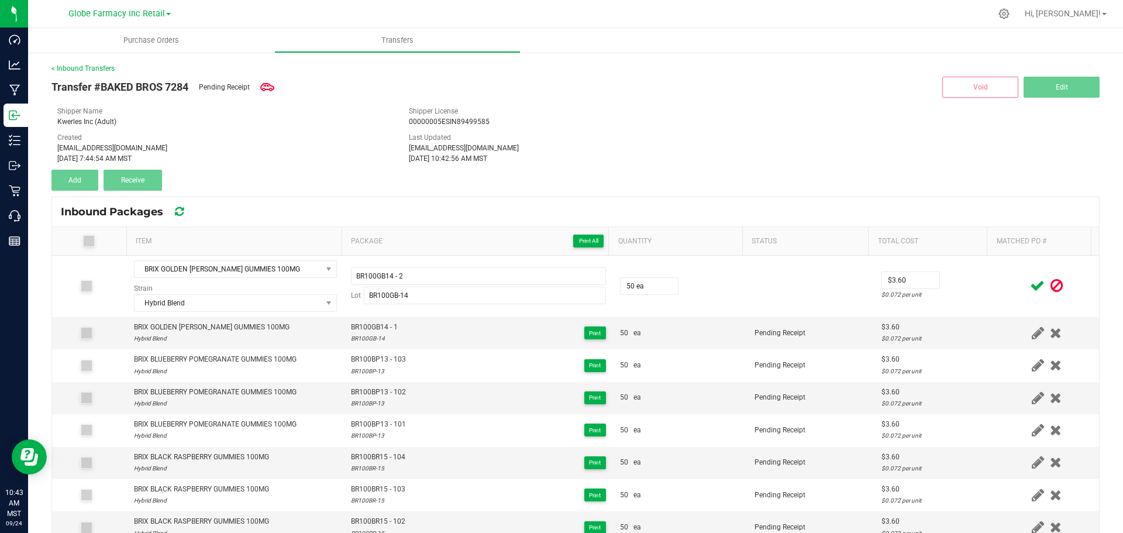
click at [1030, 289] on icon at bounding box center [1037, 285] width 15 height 15
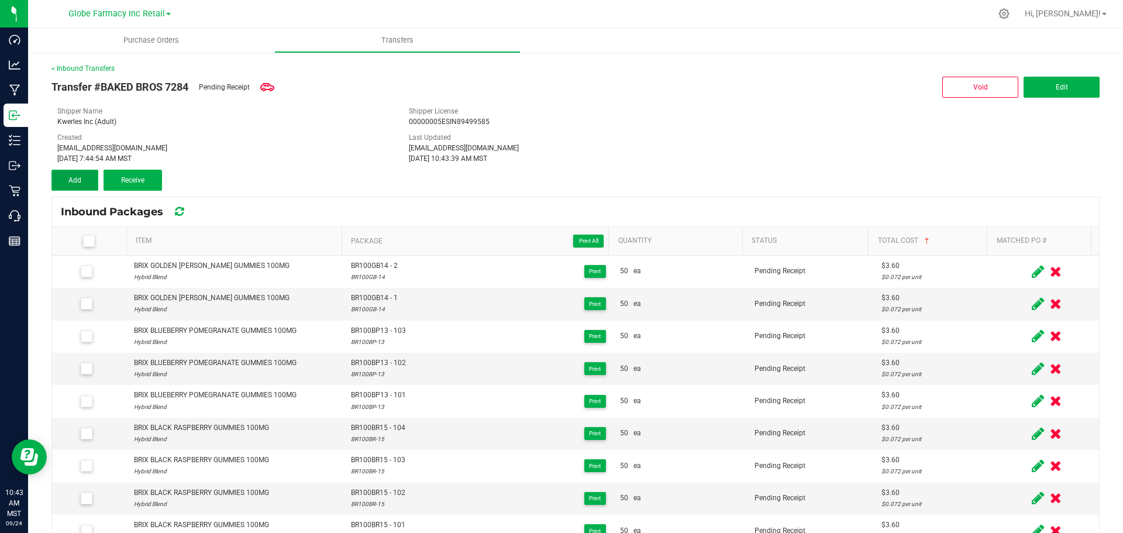
drag, startPoint x: 74, startPoint y: 182, endPoint x: 233, endPoint y: 253, distance: 173.8
click at [75, 181] on span "Add" at bounding box center [74, 180] width 13 height 8
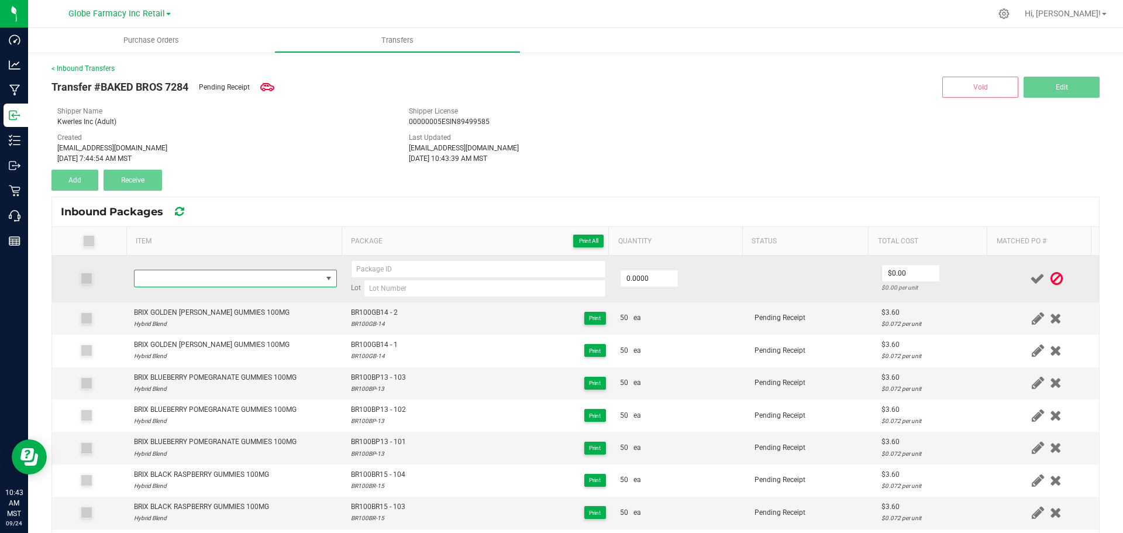
click at [264, 279] on span "NO DATA FOUND" at bounding box center [227, 278] width 187 height 16
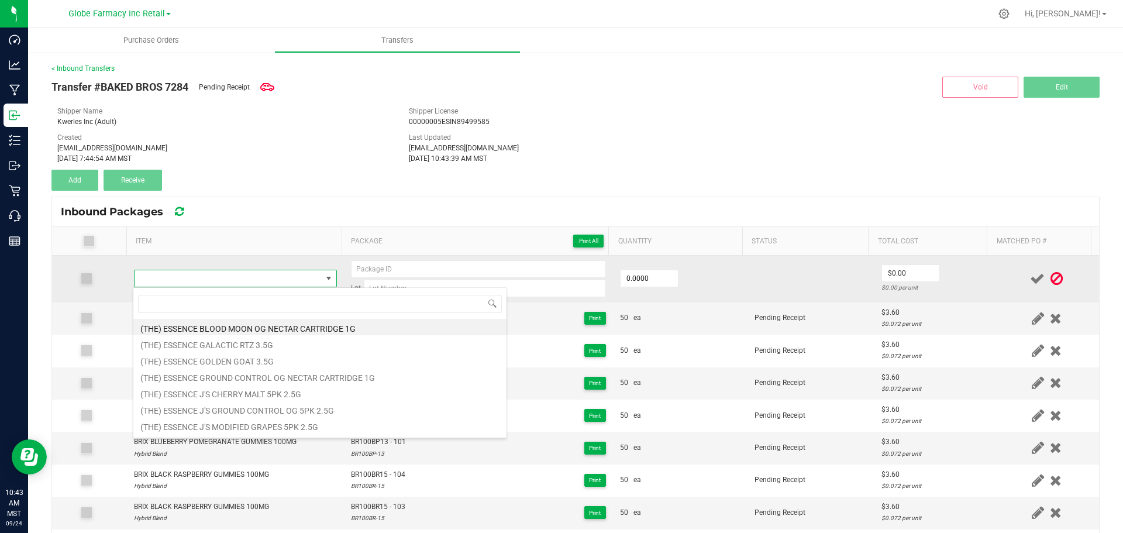
type input "BRIX GOLDEN [PERSON_NAME] GUMMIES 100MG"
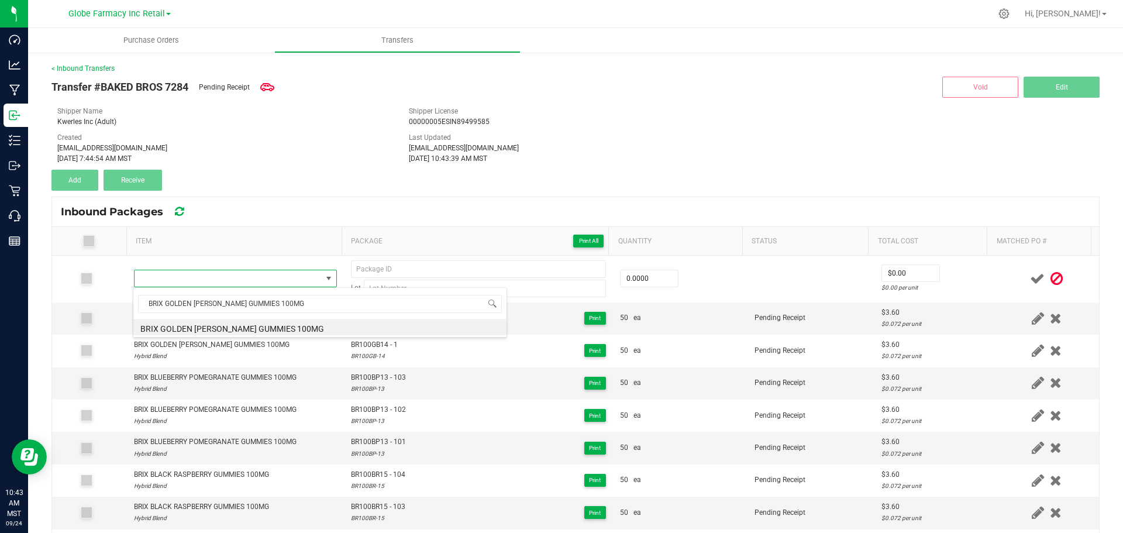
click at [242, 326] on li "BRIX GOLDEN [PERSON_NAME] GUMMIES 100MG" at bounding box center [319, 327] width 373 height 16
type input "0 ea"
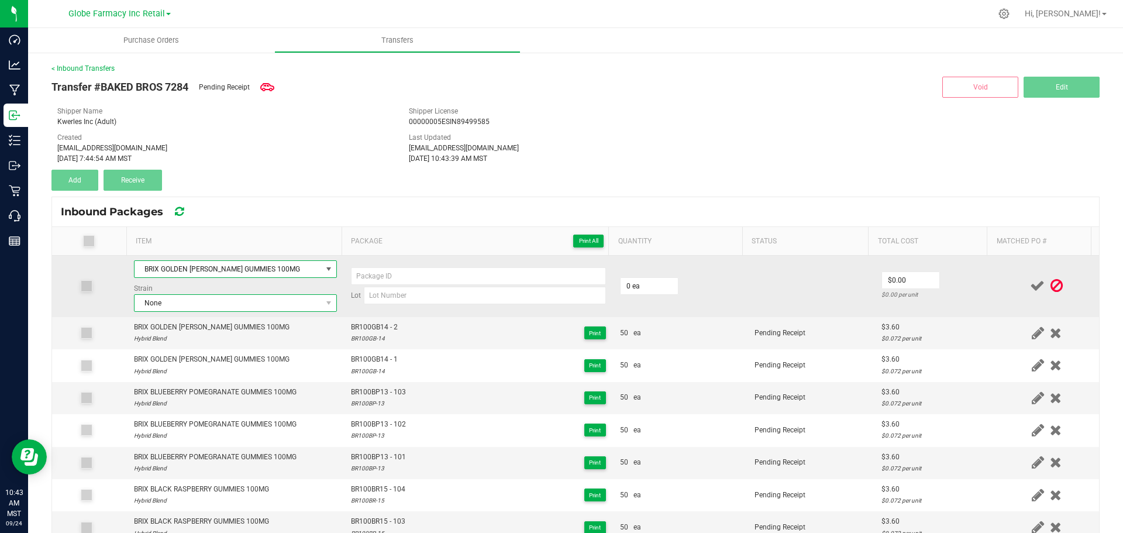
click at [220, 309] on span "None" at bounding box center [227, 303] width 187 height 16
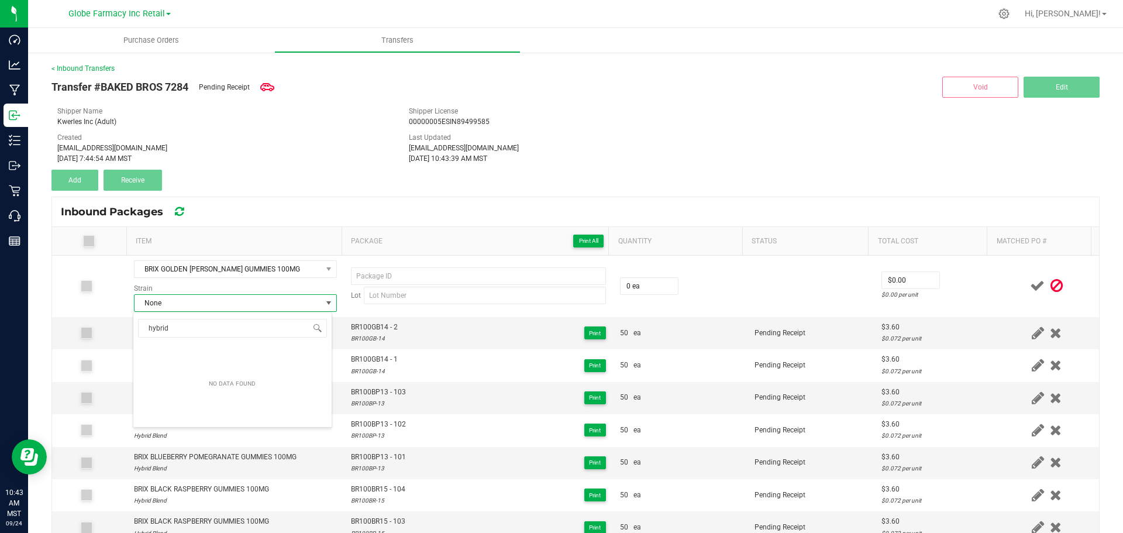
type input "hybrid"
click at [172, 381] on li "Hybrid Blend" at bounding box center [232, 384] width 198 height 16
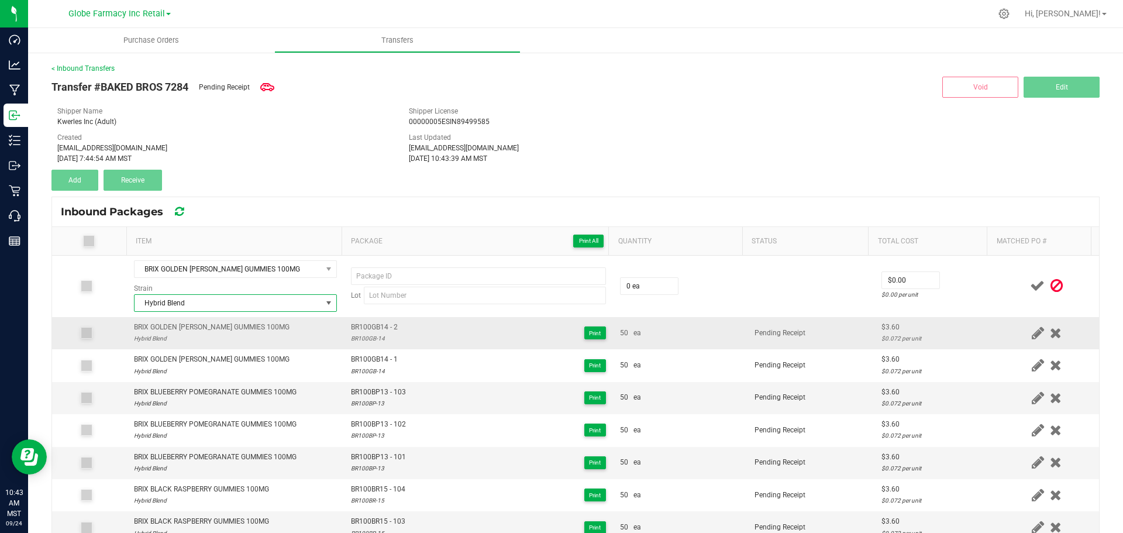
click at [368, 330] on span "BR100GB14 - 2" at bounding box center [374, 327] width 47 height 11
type input "BR100GB14 - 2"
click at [371, 342] on div "BR100GB-14" at bounding box center [374, 338] width 47 height 11
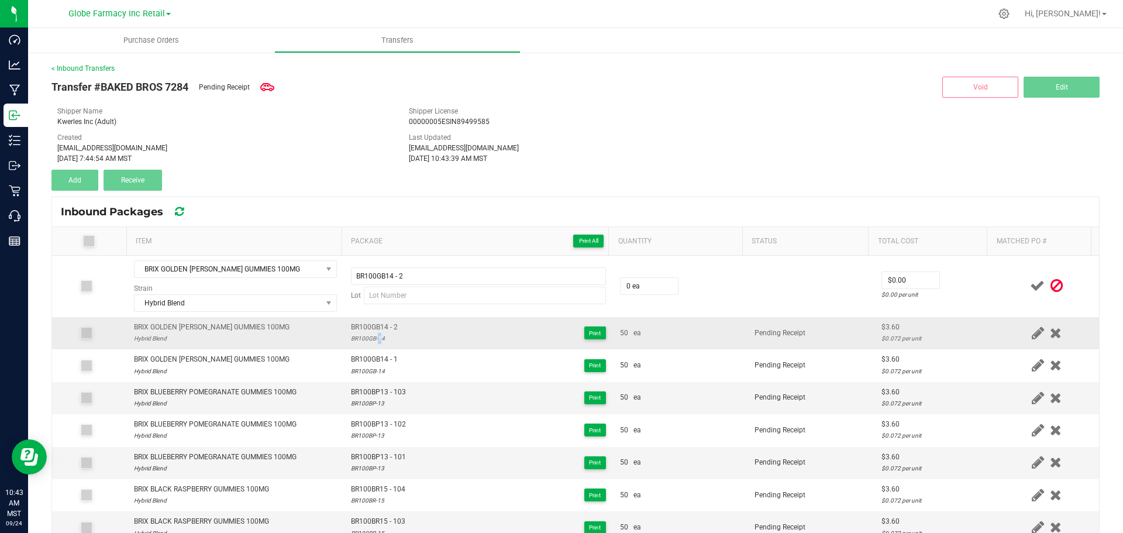
click at [370, 341] on div "BR100GB-14" at bounding box center [374, 338] width 47 height 11
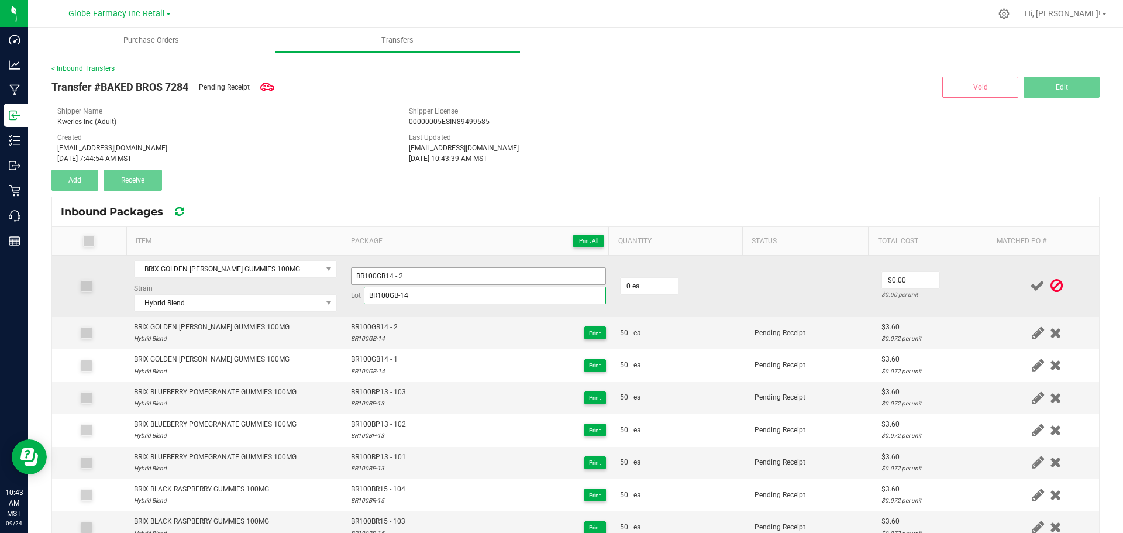
type input "BR100GB-14"
click at [421, 277] on input "BR100GB14 - 2" at bounding box center [478, 276] width 255 height 18
type input "BR100GB14 - 23"
click at [634, 290] on input "0" at bounding box center [648, 286] width 57 height 16
type input "50 ea"
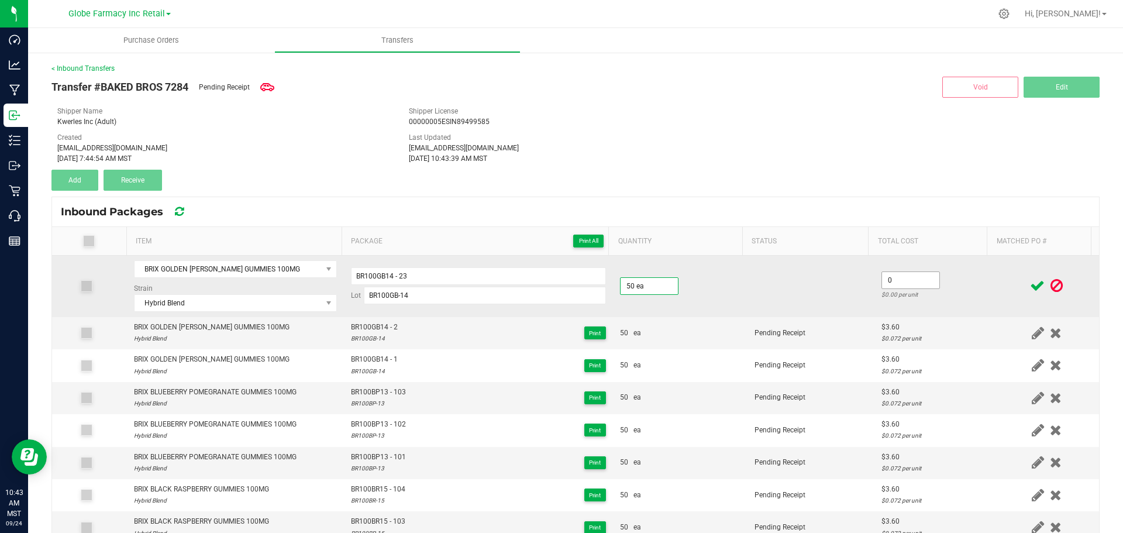
click at [905, 279] on input "0" at bounding box center [910, 280] width 57 height 16
type input "$3.60"
click at [965, 283] on td "$3.60 $0.072 per unit" at bounding box center [934, 285] width 120 height 61
drag, startPoint x: 1018, startPoint y: 284, endPoint x: 886, endPoint y: 284, distance: 132.1
click at [1030, 284] on icon at bounding box center [1037, 285] width 15 height 15
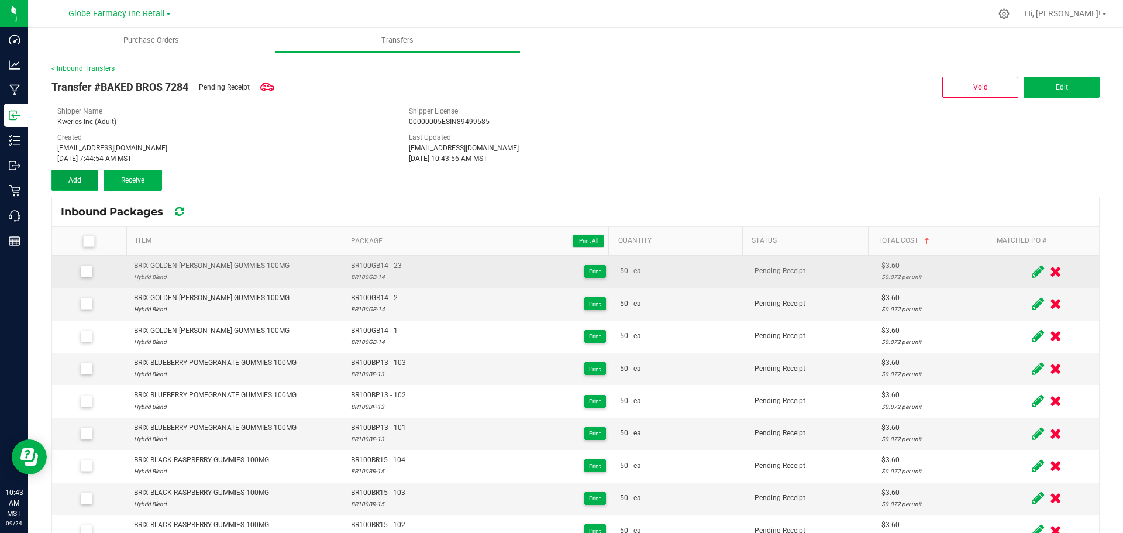
click at [83, 181] on button "Add" at bounding box center [74, 180] width 47 height 21
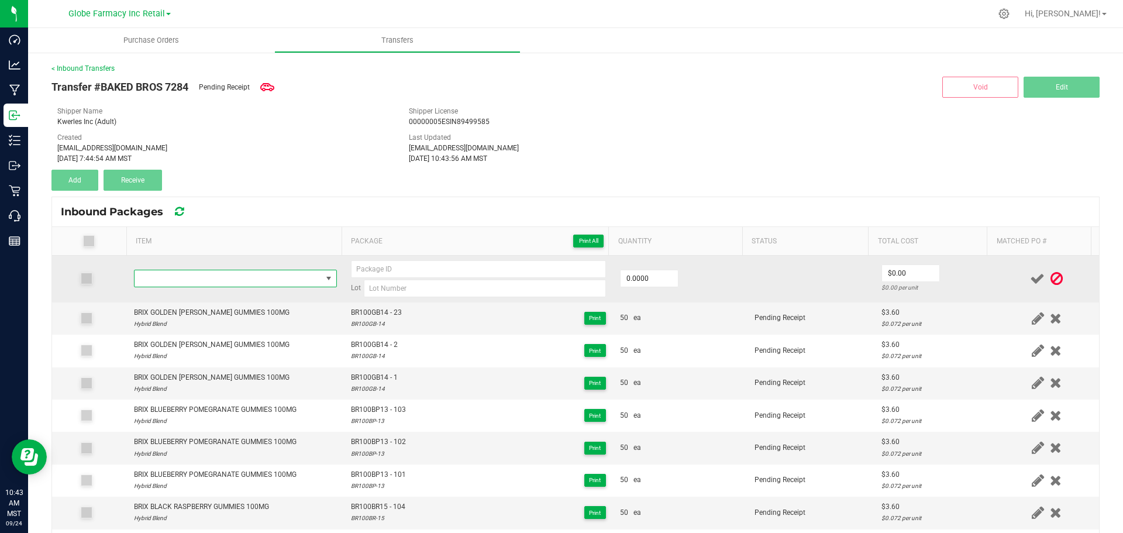
click at [202, 274] on span "NO DATA FOUND" at bounding box center [227, 278] width 187 height 16
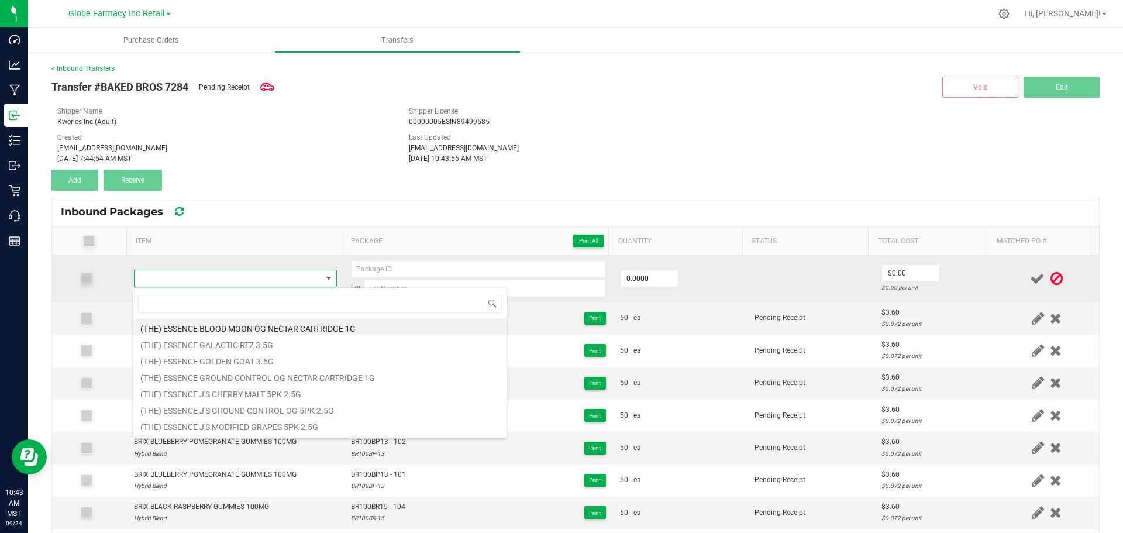
type input "BRIX GOLDEN [PERSON_NAME] GUMMIES 100MG"
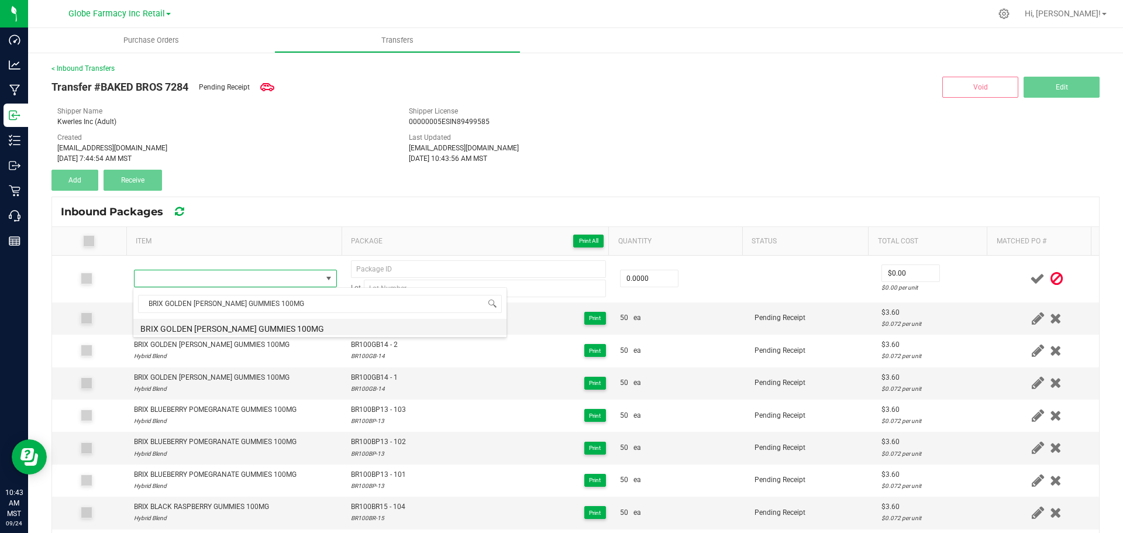
click at [233, 330] on li "BRIX GOLDEN [PERSON_NAME] GUMMIES 100MG" at bounding box center [319, 327] width 373 height 16
type input "0 ea"
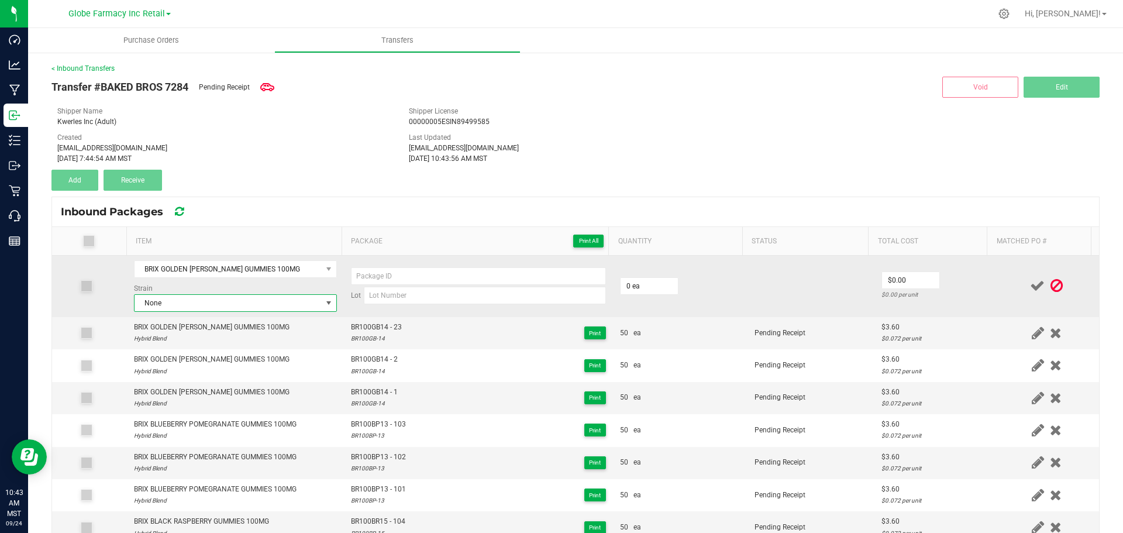
click at [240, 297] on span "None" at bounding box center [227, 303] width 187 height 16
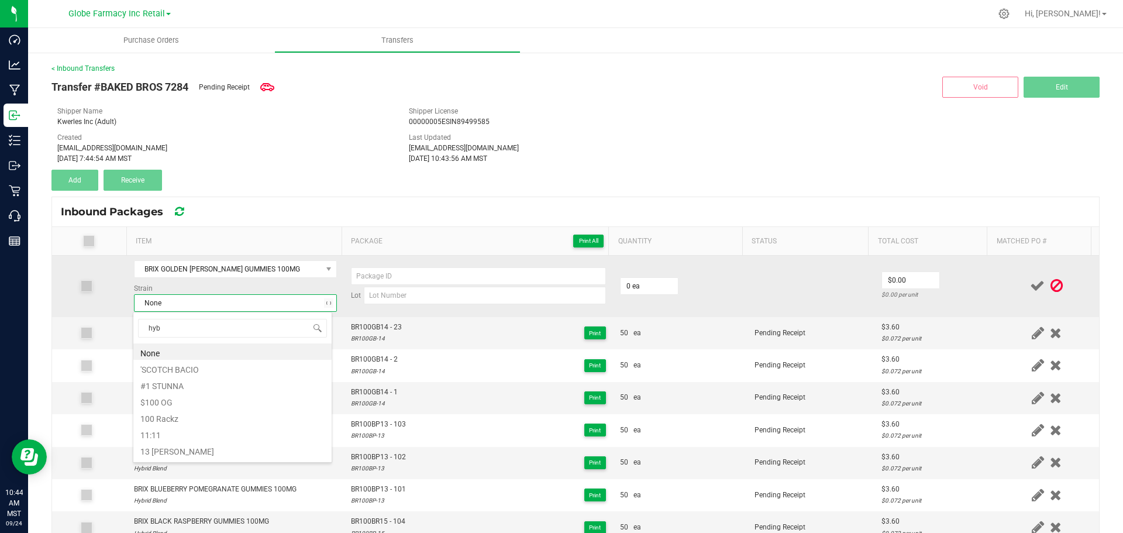
type input "hybr"
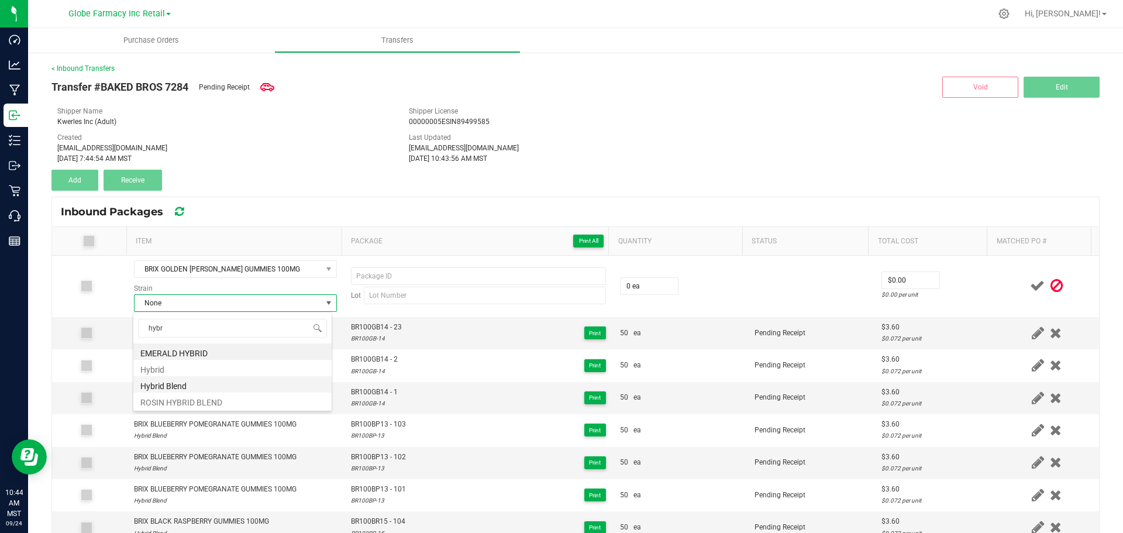
click at [174, 385] on li "Hybrid Blend" at bounding box center [232, 384] width 198 height 16
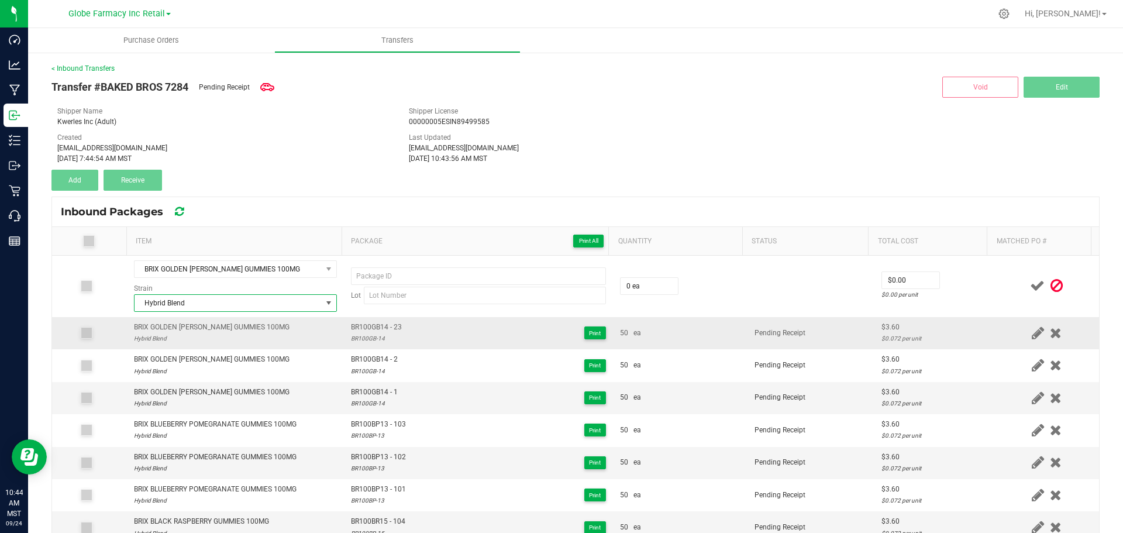
click at [381, 322] on span "BR100GB14 - 23" at bounding box center [376, 327] width 51 height 11
type input "BR100GB14 - 23"
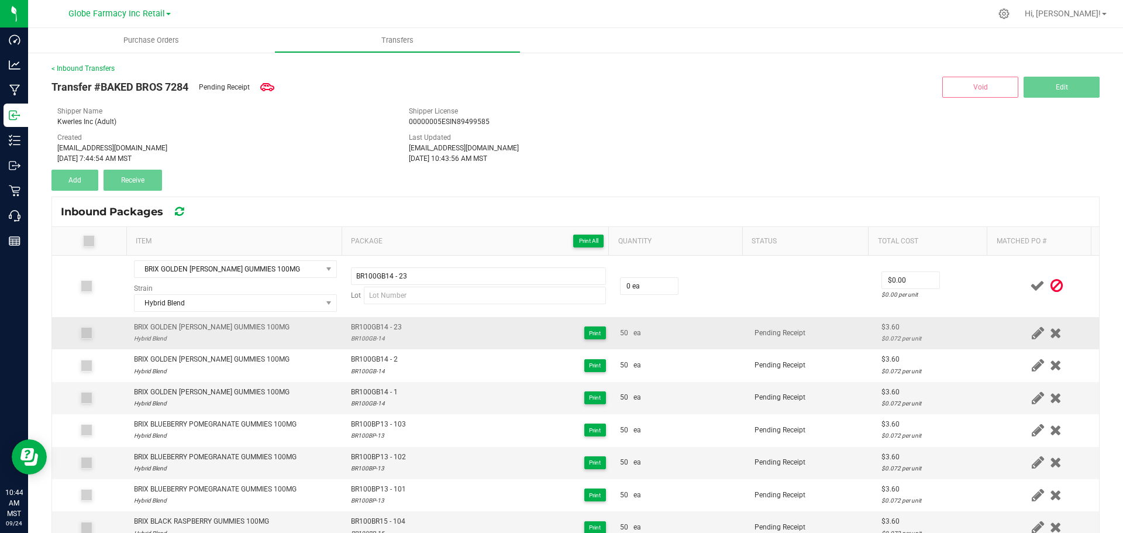
click at [360, 335] on div "BR100GB-14" at bounding box center [376, 338] width 51 height 11
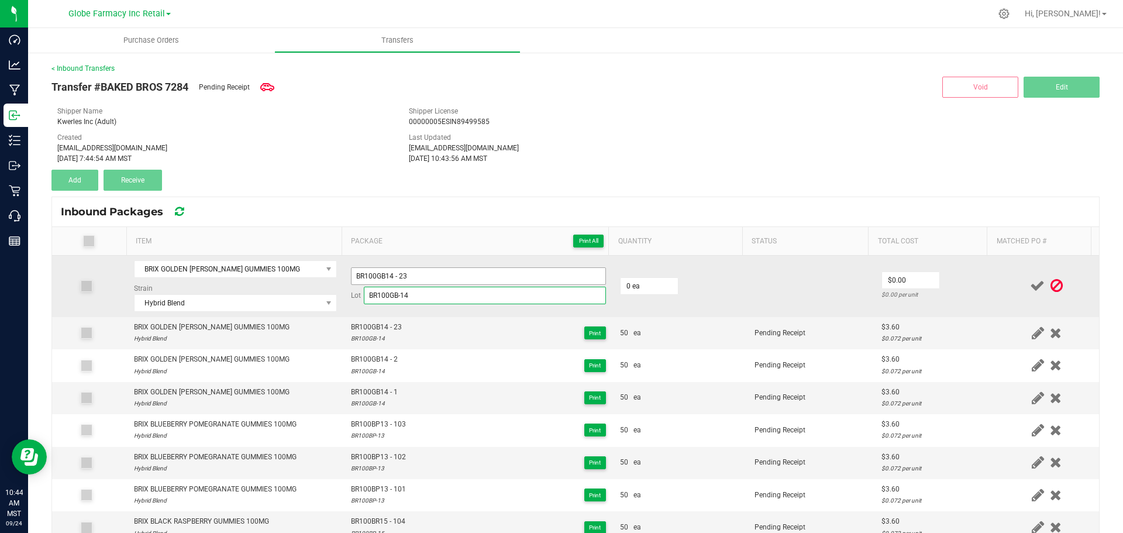
type input "BR100GB-14"
click at [403, 275] on input "BR100GB14 - 23" at bounding box center [478, 276] width 255 height 18
type input "BR100GB14 - 24"
click at [626, 268] on td "0 ea" at bounding box center [680, 285] width 134 height 61
click at [651, 280] on input "0" at bounding box center [648, 286] width 57 height 16
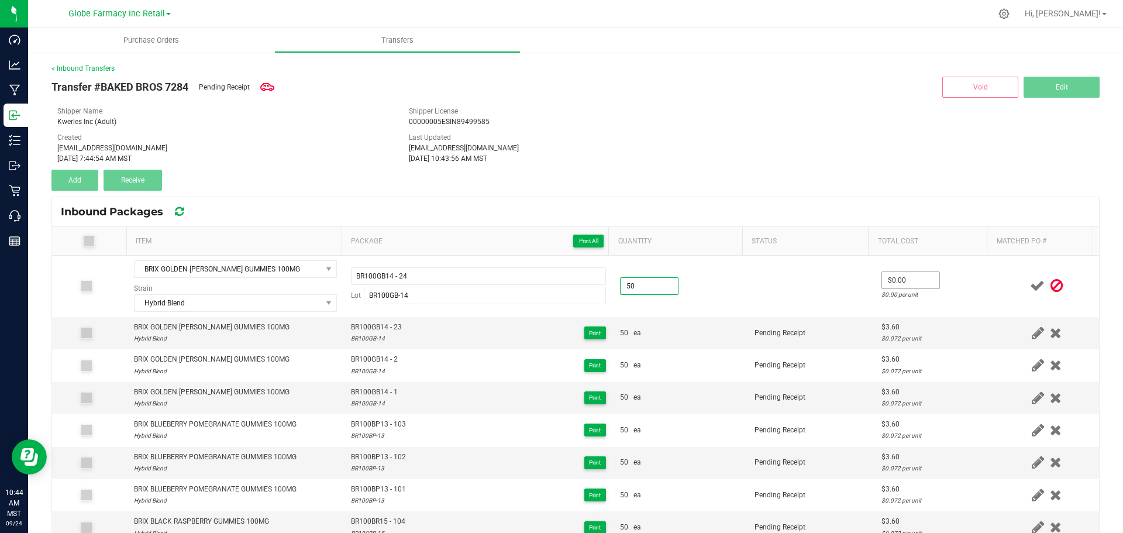
type input "50 ea"
click at [910, 272] on input "0" at bounding box center [910, 280] width 57 height 16
type input "$3.60"
click at [969, 277] on td "$3.60 $0.072 per unit" at bounding box center [934, 285] width 120 height 61
click at [1030, 282] on icon at bounding box center [1037, 285] width 15 height 15
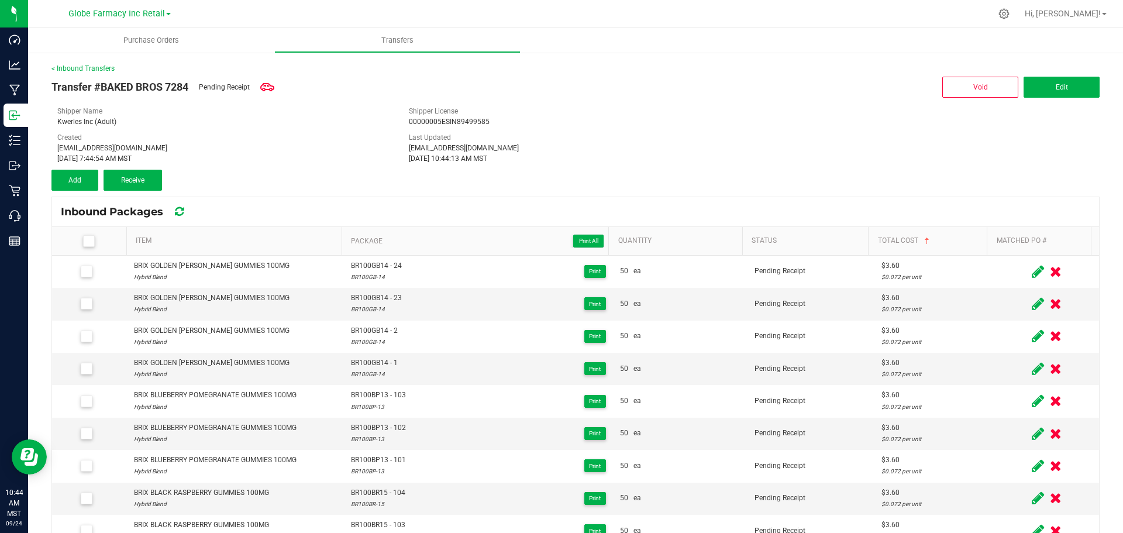
click at [1031, 278] on icon at bounding box center [1037, 271] width 12 height 15
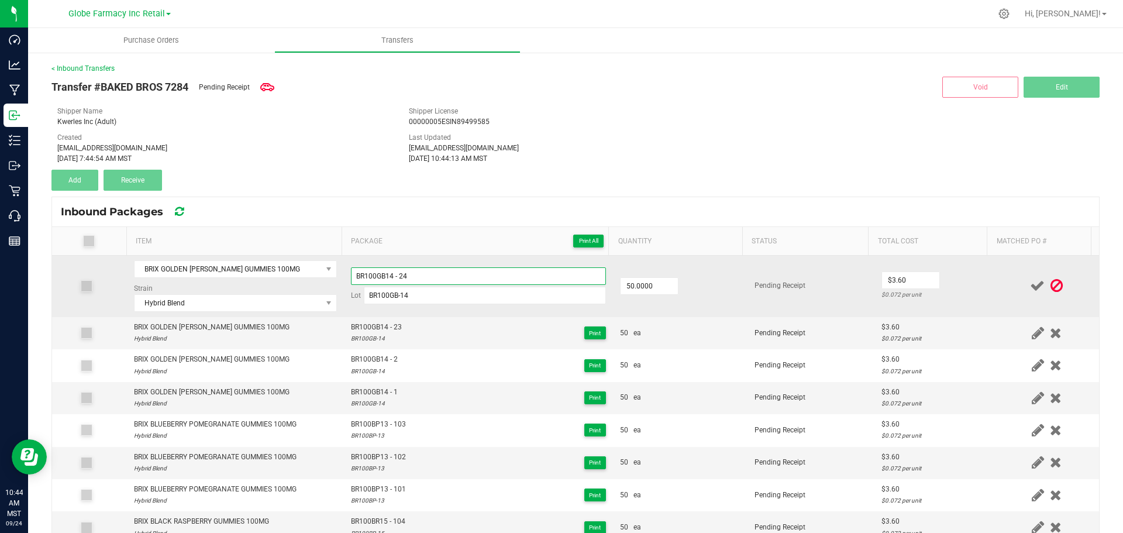
click at [495, 271] on input "BR100GB14 - 24" at bounding box center [478, 276] width 255 height 18
type input "BR100GB14 - 3"
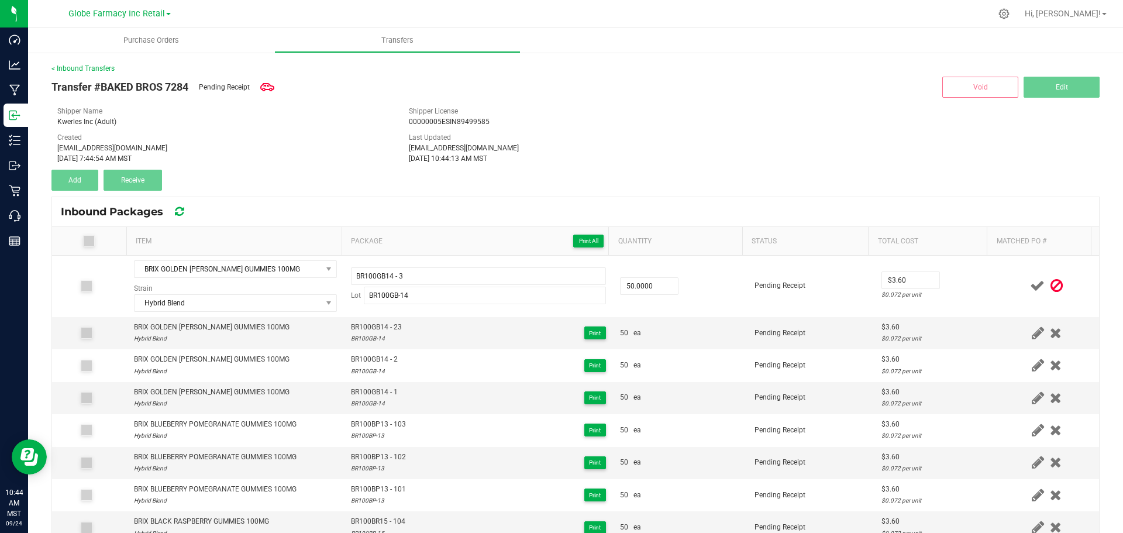
drag, startPoint x: 960, startPoint y: 283, endPoint x: 1028, endPoint y: 284, distance: 67.8
click at [962, 284] on td "$3.60 $0.072 per unit" at bounding box center [934, 285] width 120 height 61
click at [803, 285] on td "Pending Receipt" at bounding box center [810, 285] width 127 height 61
click at [948, 277] on td "$3.60 $0.072 per unit" at bounding box center [934, 285] width 120 height 61
click at [1030, 285] on icon at bounding box center [1037, 285] width 15 height 15
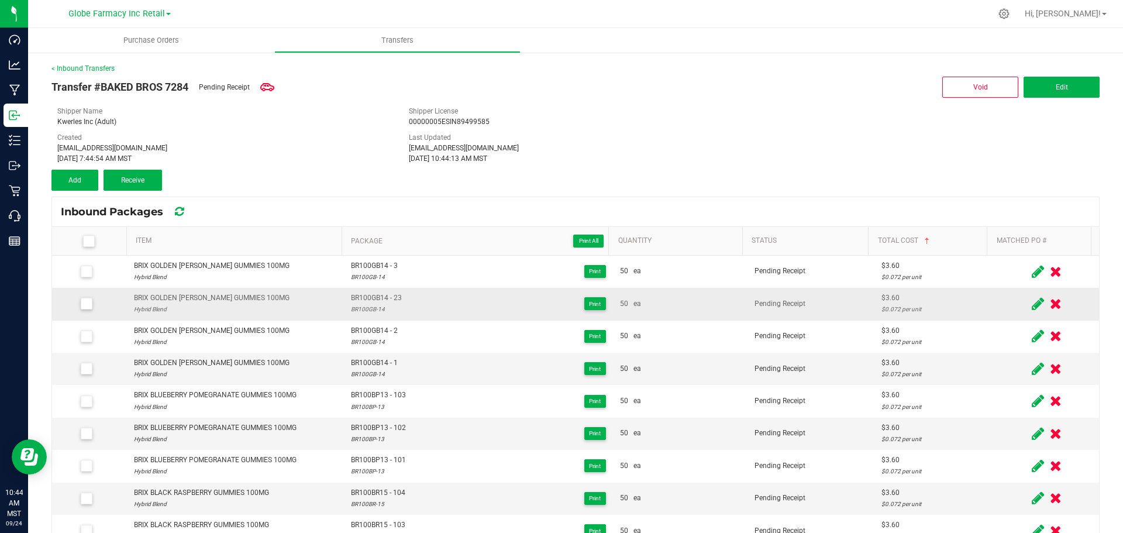
click at [1031, 309] on icon at bounding box center [1037, 303] width 12 height 15
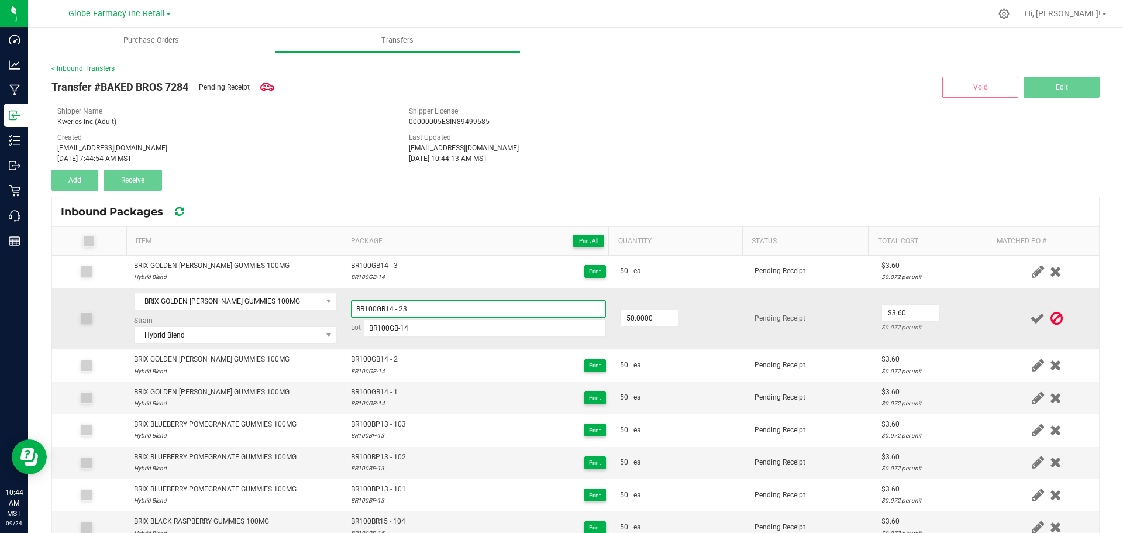
click at [413, 310] on input "BR100GB14 - 23" at bounding box center [478, 309] width 255 height 18
type input "BR100GB14 - 4"
click at [966, 308] on td "$3.60 $0.072 per unit" at bounding box center [934, 318] width 120 height 61
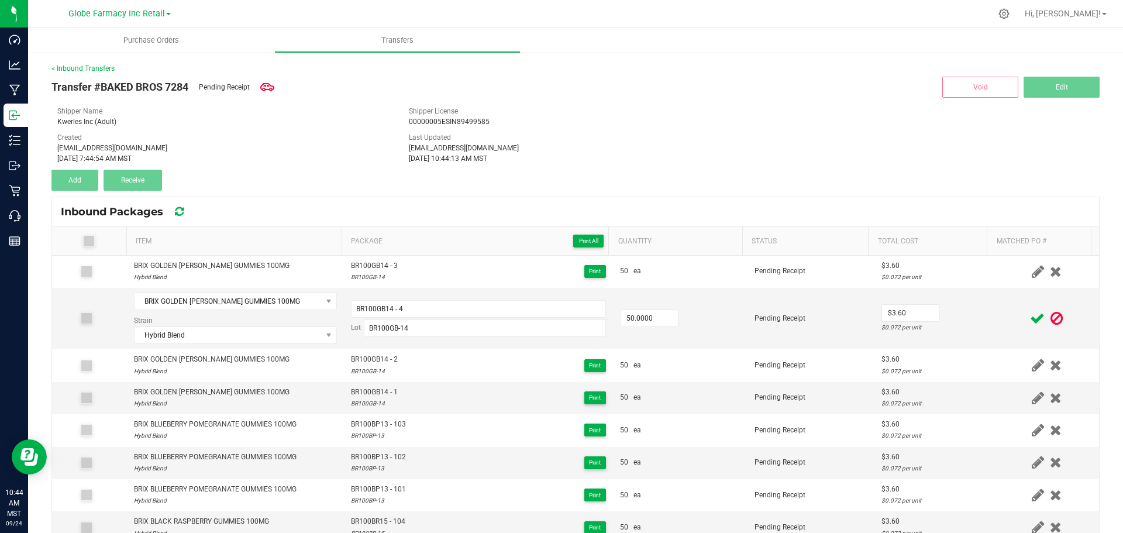
click at [1030, 320] on icon at bounding box center [1037, 318] width 15 height 15
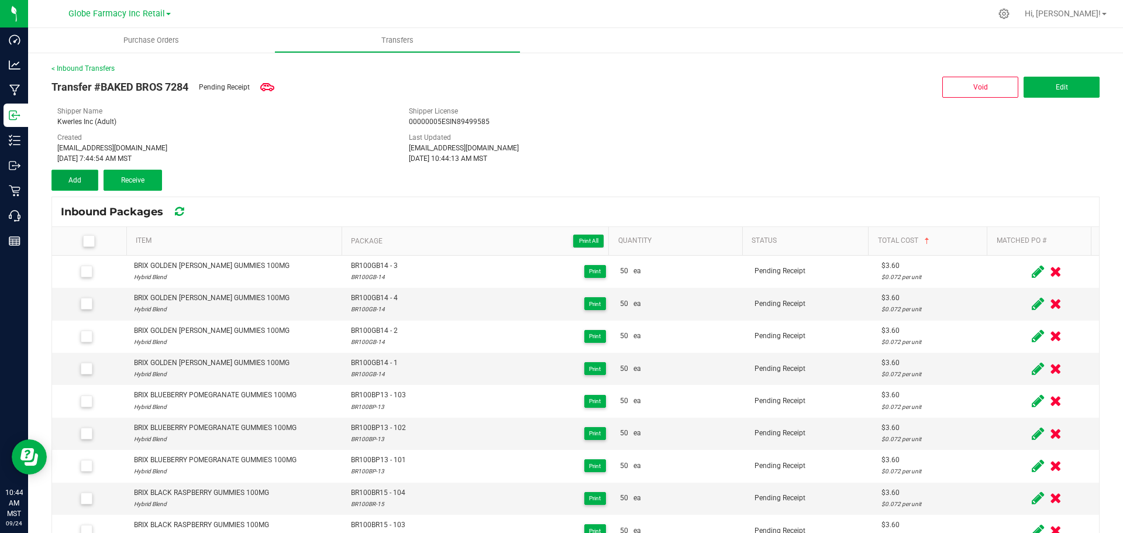
click at [80, 185] on button "Add" at bounding box center [74, 180] width 47 height 21
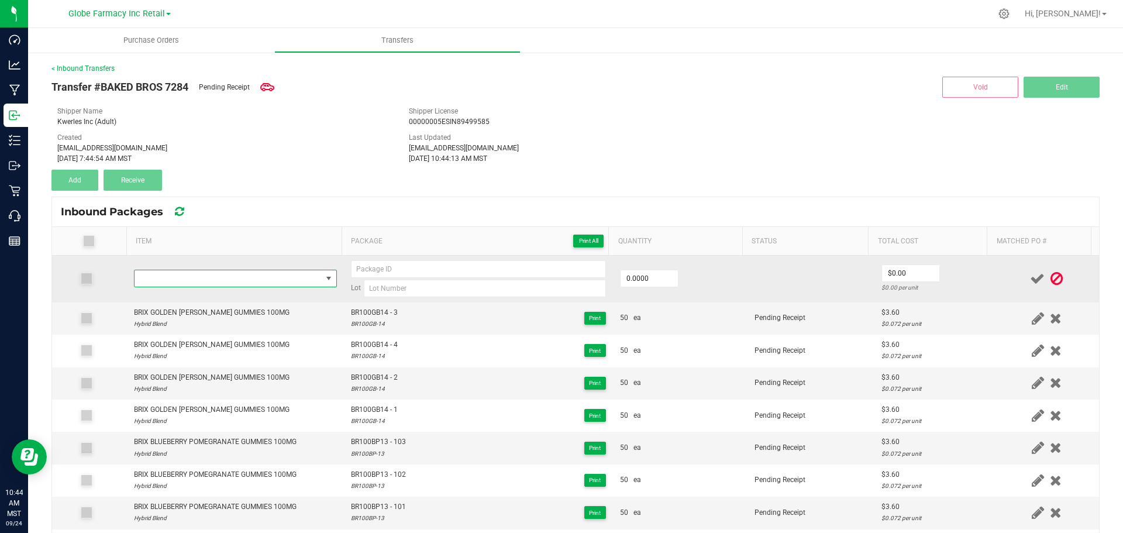
click at [233, 279] on span "NO DATA FOUND" at bounding box center [227, 278] width 187 height 16
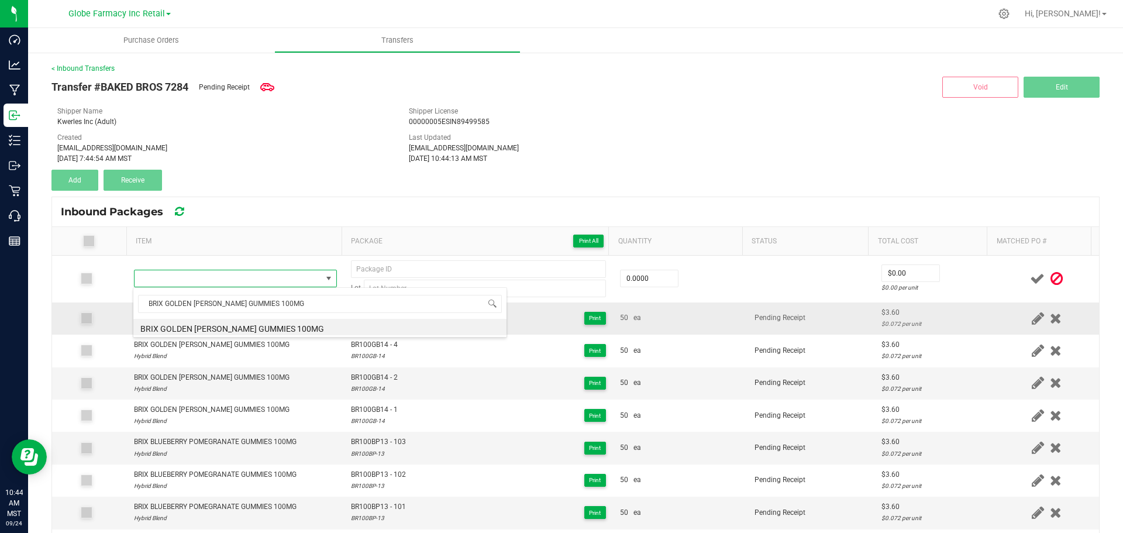
drag, startPoint x: 247, startPoint y: 331, endPoint x: 291, endPoint y: 324, distance: 43.8
click at [253, 326] on li "BRIX GOLDEN [PERSON_NAME] GUMMIES 100MG" at bounding box center [319, 327] width 373 height 16
type input "0 ea"
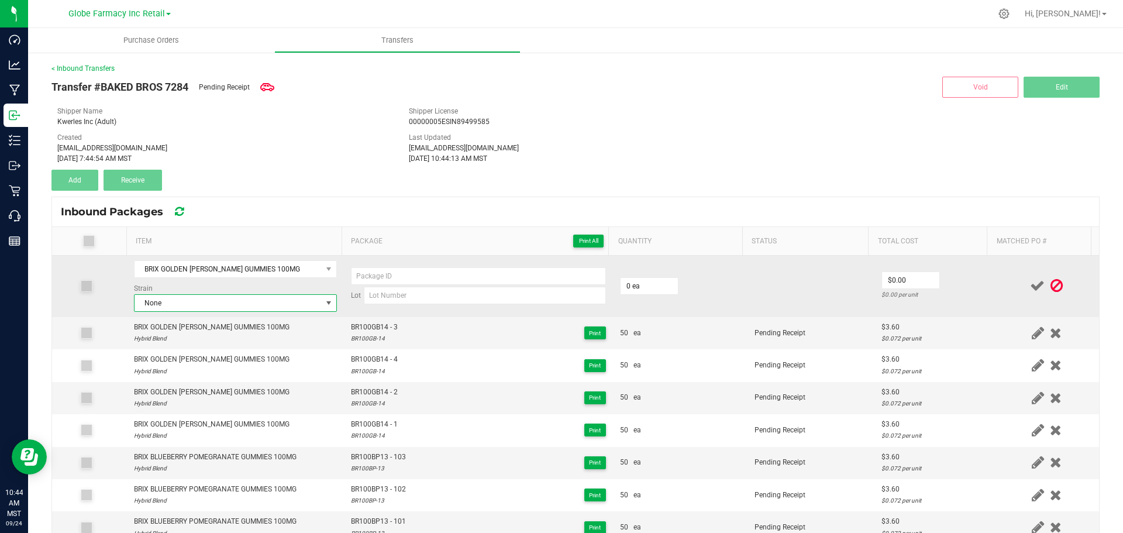
click at [227, 302] on span "None" at bounding box center [227, 303] width 187 height 16
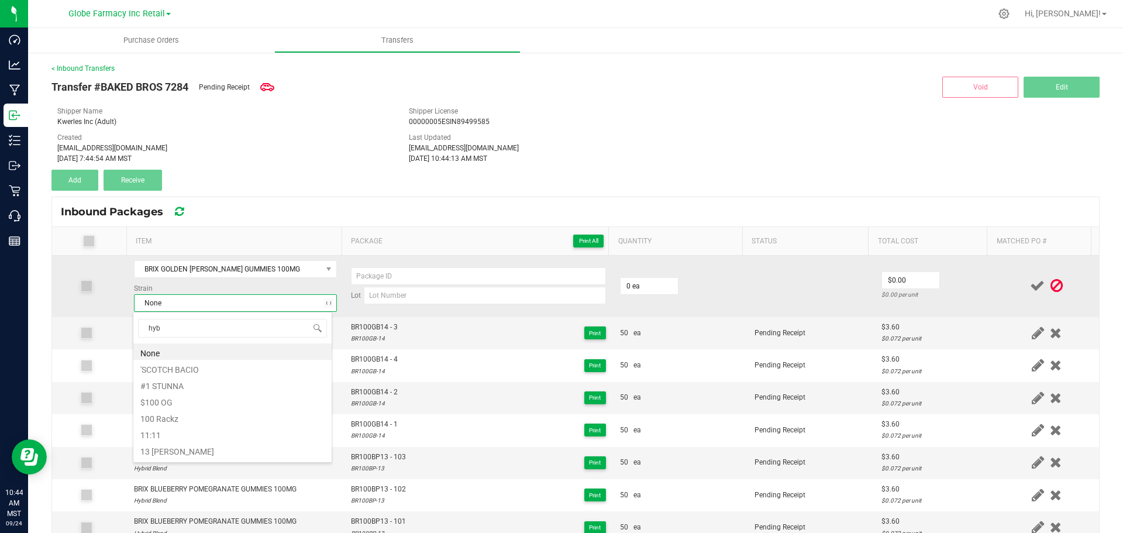
type input "hybr"
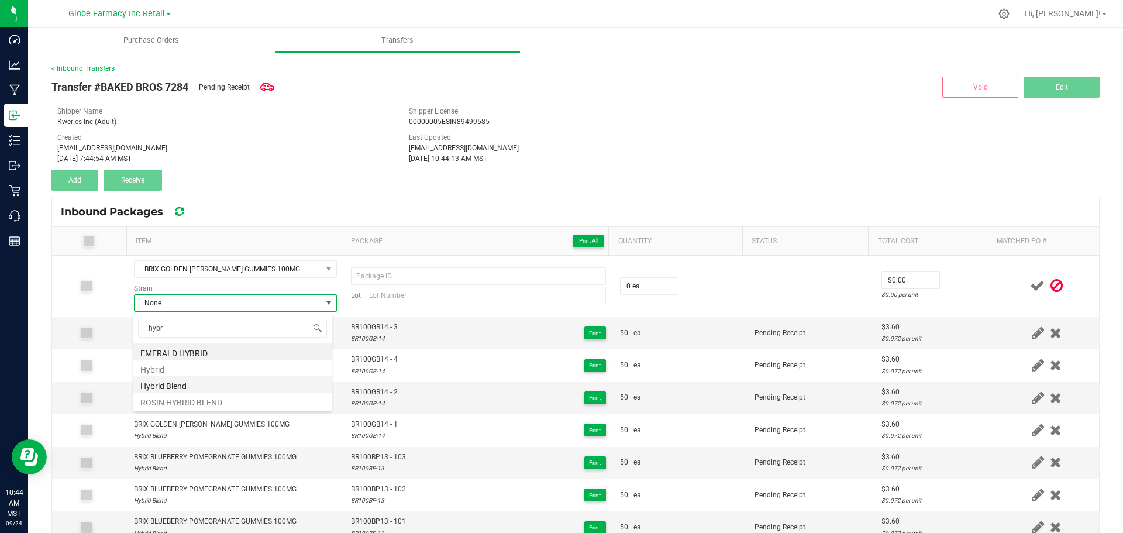
click at [175, 382] on li "Hybrid Blend" at bounding box center [232, 384] width 198 height 16
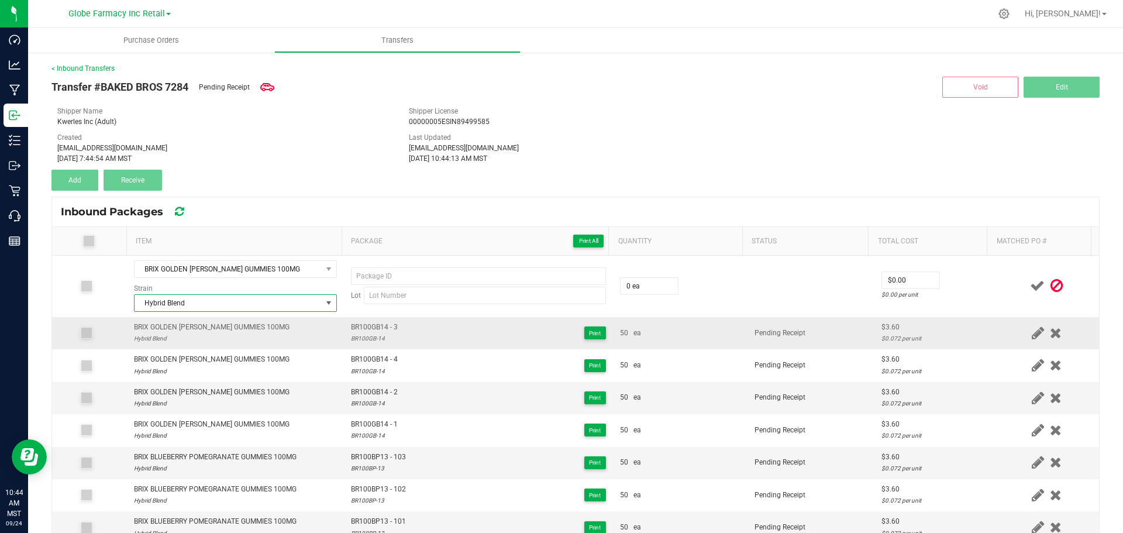
click at [359, 326] on span "BR100GB14 - 3" at bounding box center [374, 327] width 47 height 11
type input "BR100GB14 - 3"
click at [367, 337] on div "BR100GB-14" at bounding box center [374, 338] width 47 height 11
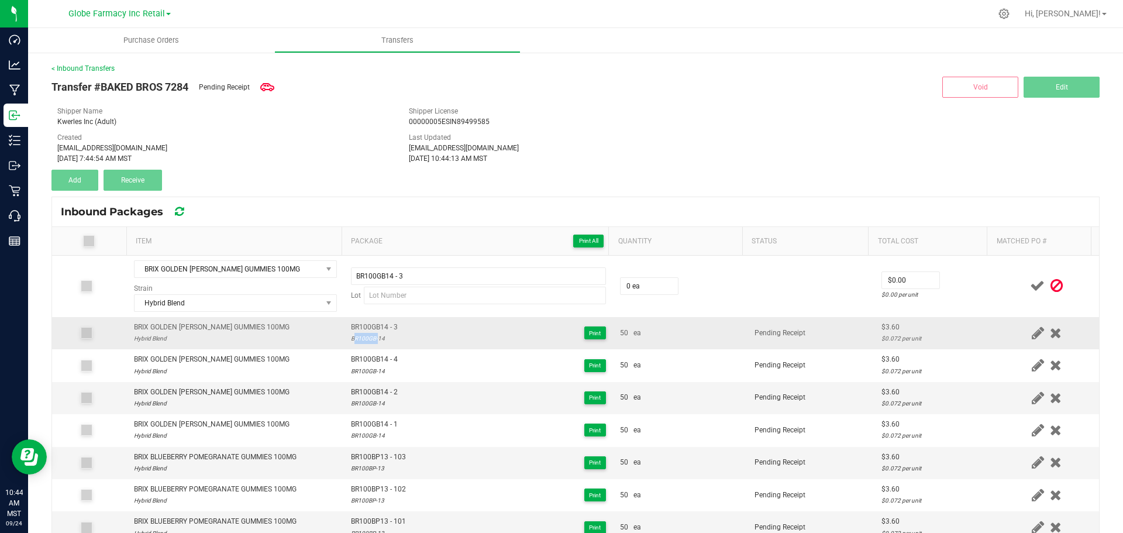
click at [367, 337] on div "BR100GB-14" at bounding box center [374, 338] width 47 height 11
click at [356, 337] on div "BR100GB-14" at bounding box center [374, 338] width 47 height 11
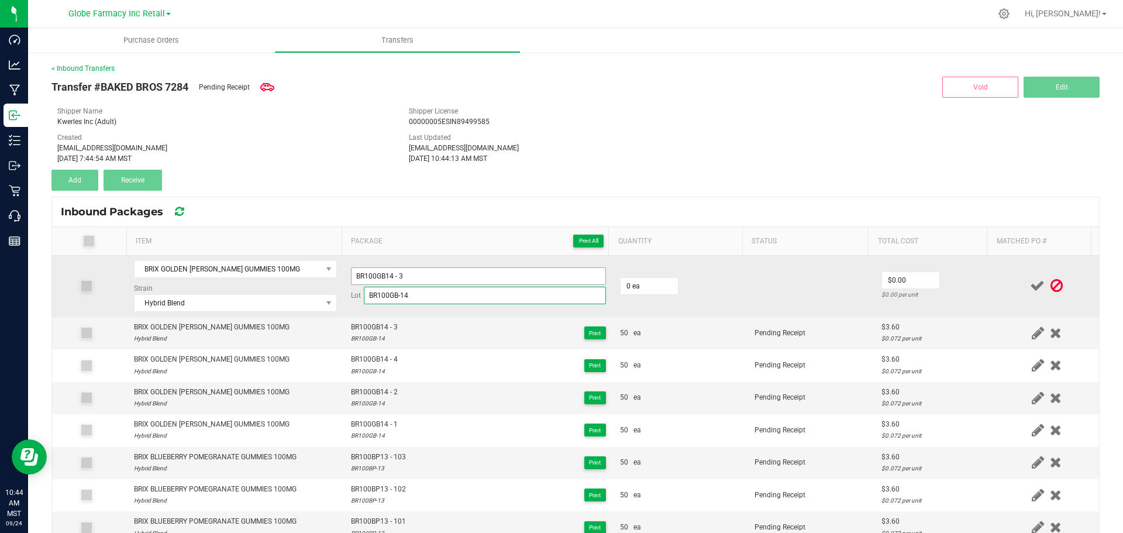
type input "BR100GB-14"
click at [425, 272] on input "BR100GB14 - 3" at bounding box center [478, 276] width 255 height 18
type input "BR100GB14 - 5"
click at [645, 286] on input "0" at bounding box center [648, 286] width 57 height 16
type input "50 ea"
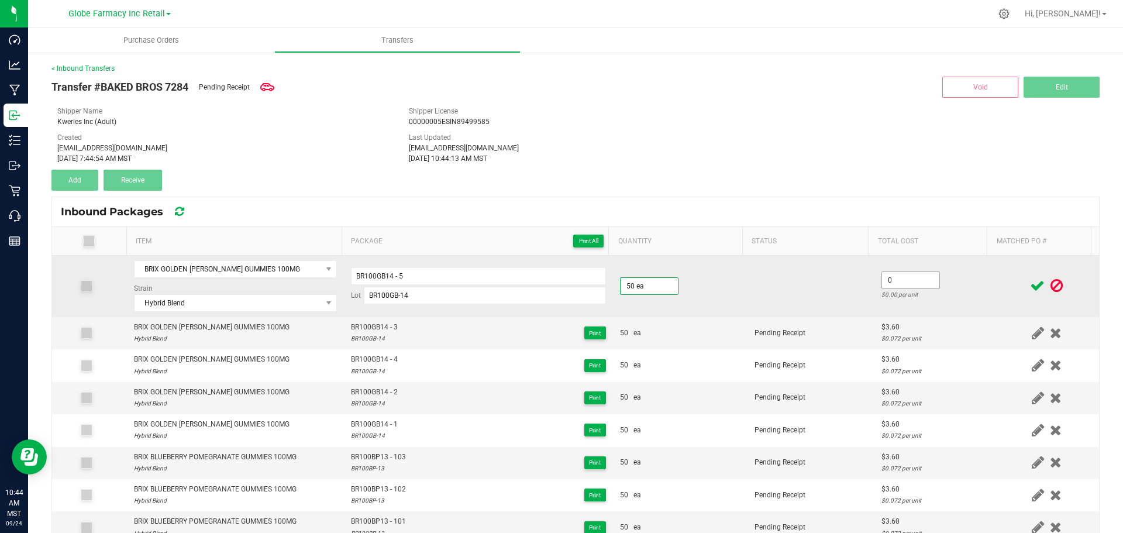
click at [896, 274] on input "0" at bounding box center [910, 280] width 57 height 16
type input "$3.60"
drag, startPoint x: 931, startPoint y: 277, endPoint x: 939, endPoint y: 277, distance: 7.6
click at [933, 277] on td "$3.60 $0.072 per unit" at bounding box center [934, 285] width 120 height 61
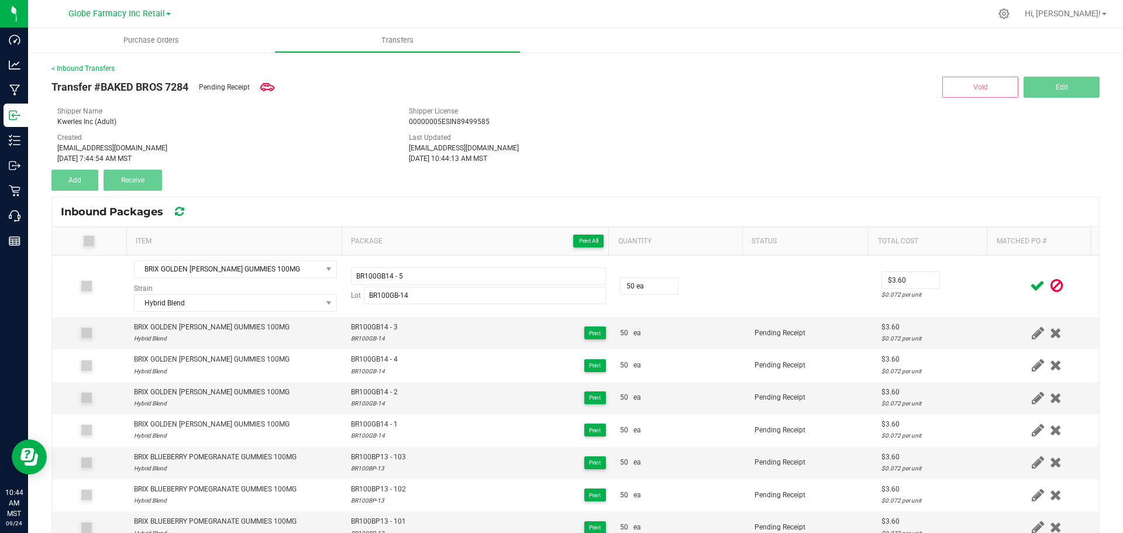
click at [1030, 282] on icon at bounding box center [1037, 285] width 15 height 15
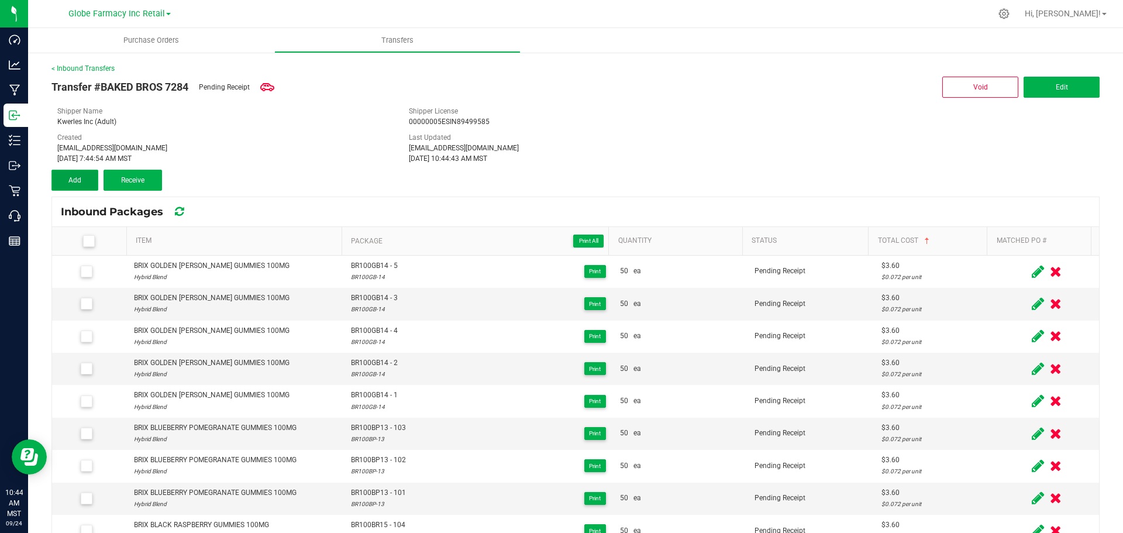
click at [93, 182] on button "Add" at bounding box center [74, 180] width 47 height 21
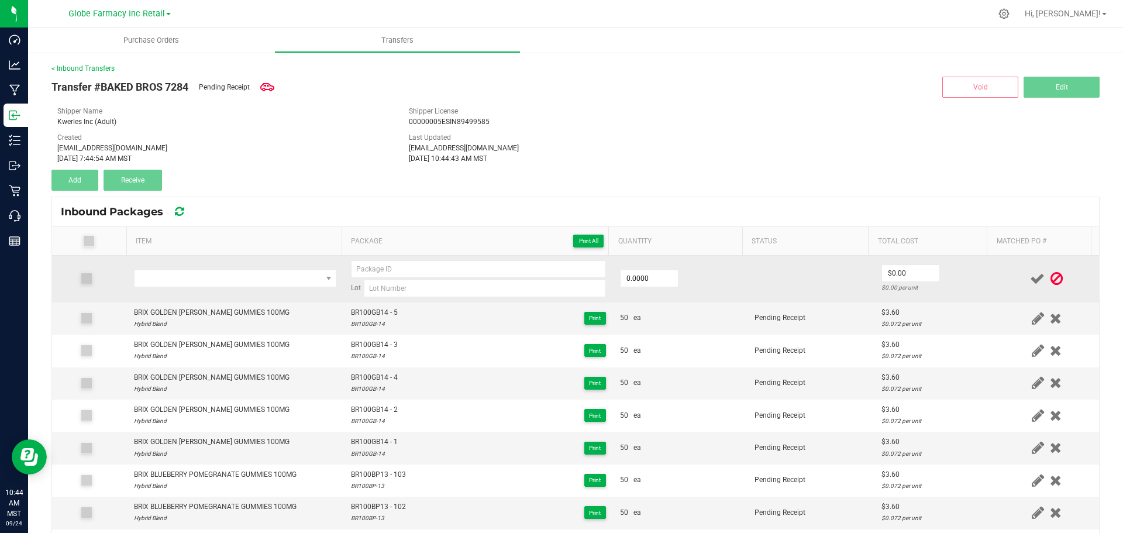
click at [206, 266] on td at bounding box center [235, 278] width 217 height 47
click at [209, 278] on span "NO DATA FOUND" at bounding box center [227, 278] width 187 height 16
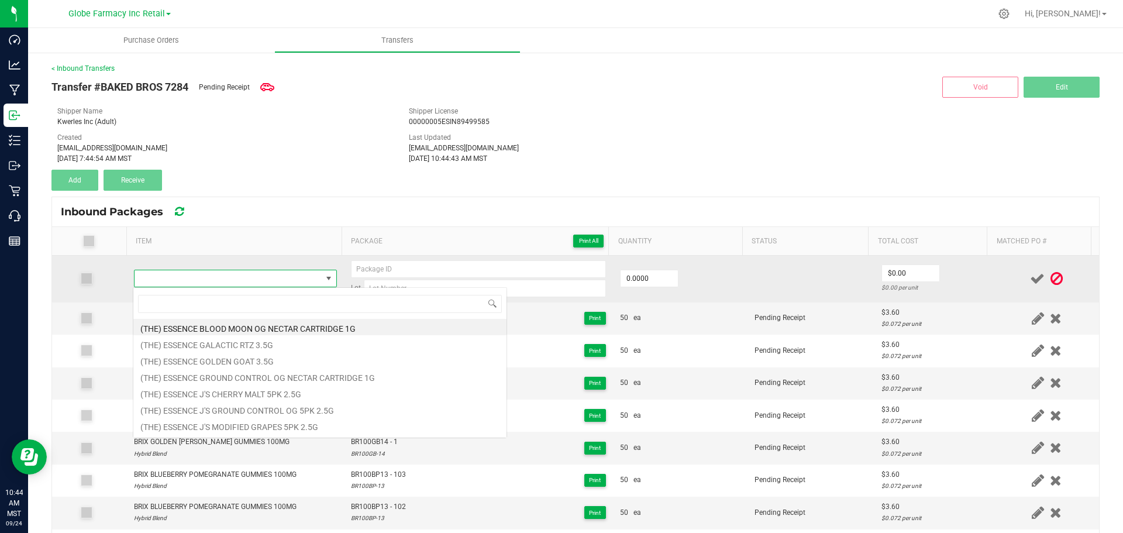
type input "BRIX GOLDEN [PERSON_NAME] GUMMIES 100MG"
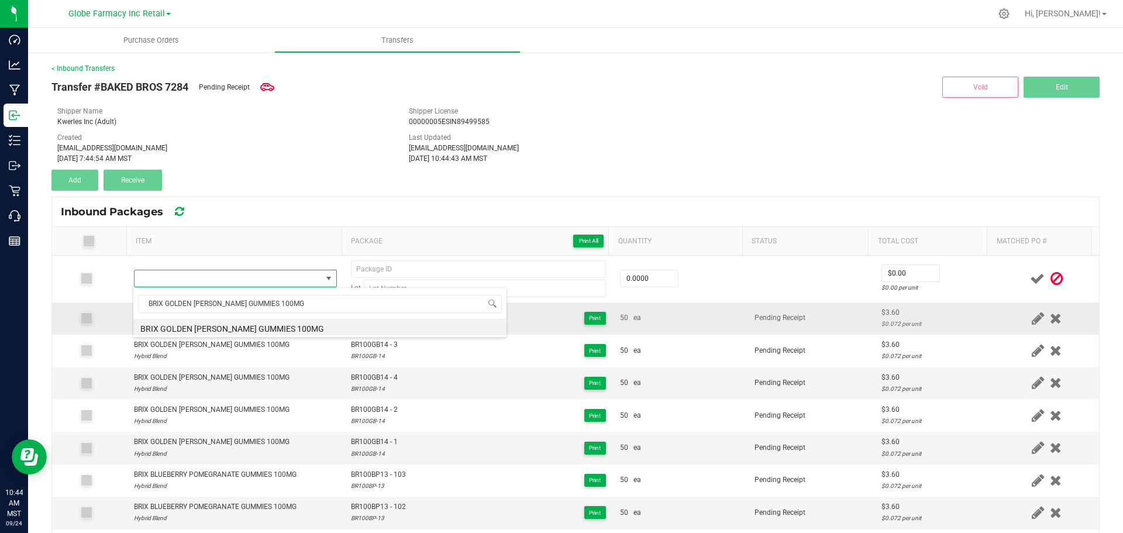
click at [251, 327] on li "BRIX GOLDEN [PERSON_NAME] GUMMIES 100MG" at bounding box center [319, 327] width 373 height 16
type input "0 ea"
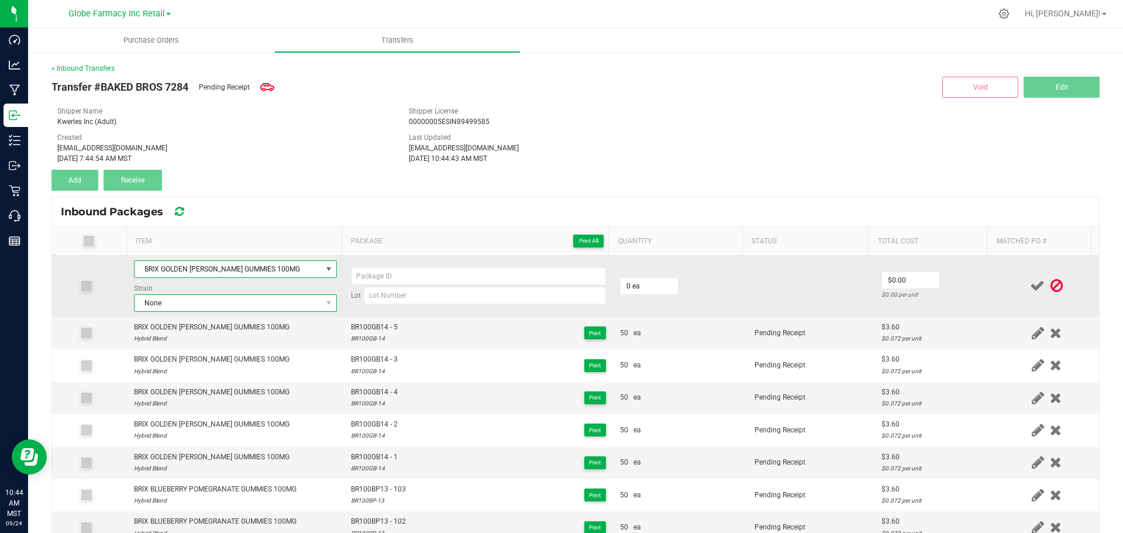
click at [254, 301] on span "None" at bounding box center [227, 303] width 187 height 16
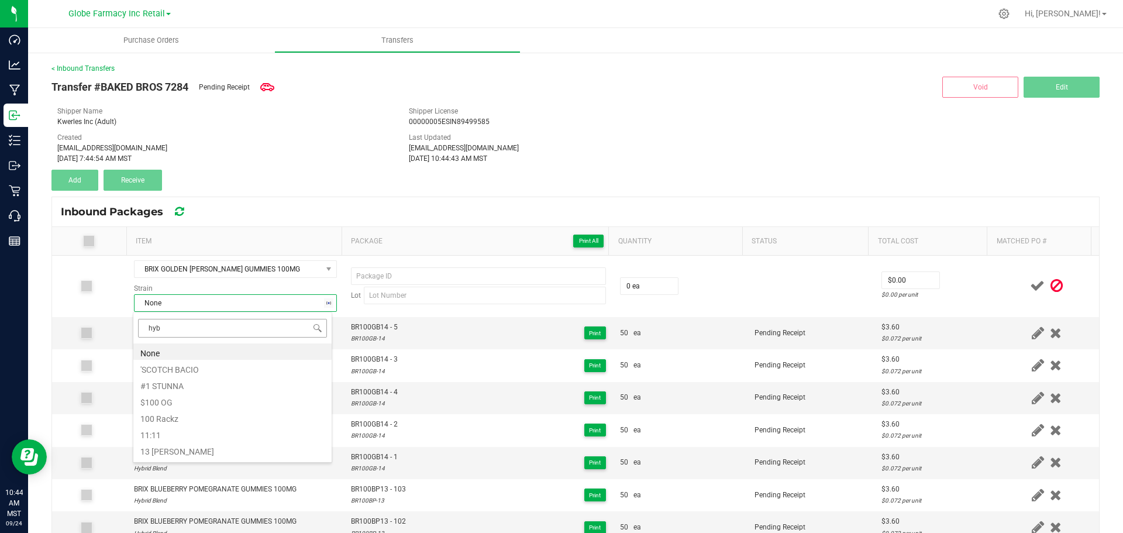
type input "hybr"
click at [194, 385] on li "Hybrid Blend" at bounding box center [232, 384] width 198 height 16
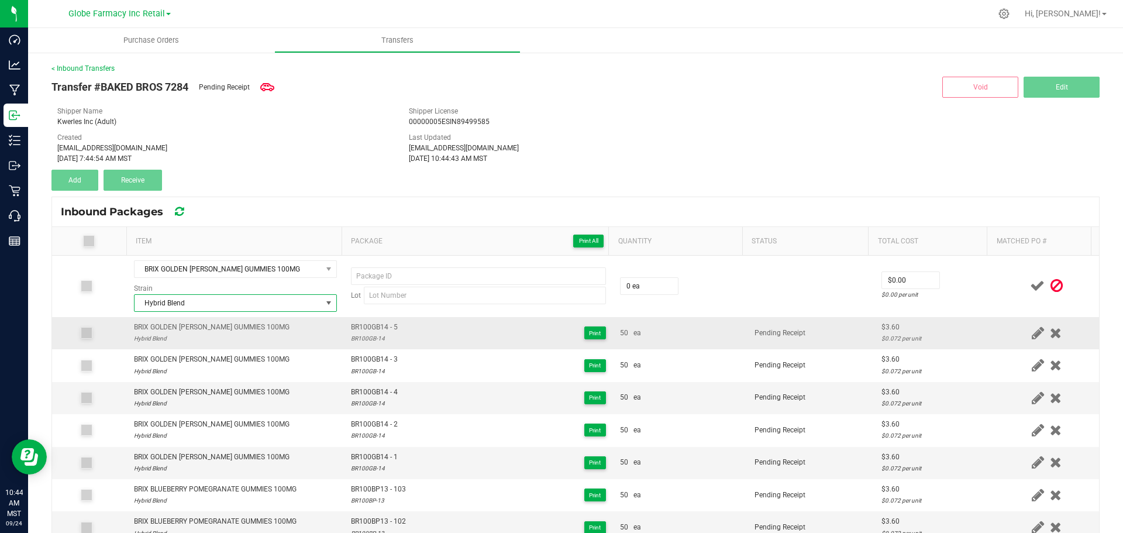
click at [367, 326] on span "BR100GB14 - 5" at bounding box center [374, 327] width 47 height 11
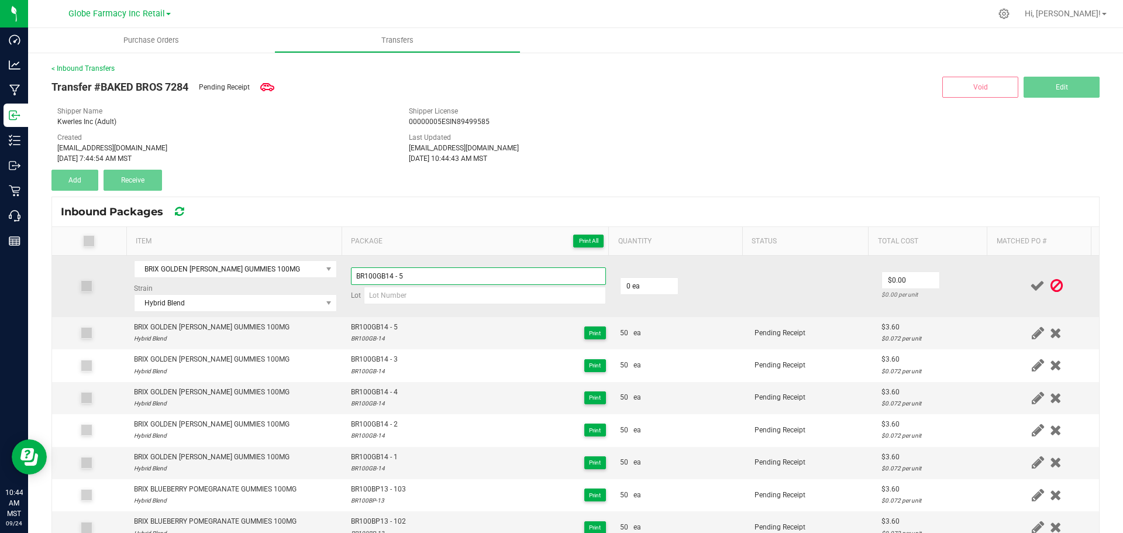
click at [453, 274] on input "BR100GB14 - 5" at bounding box center [478, 276] width 255 height 18
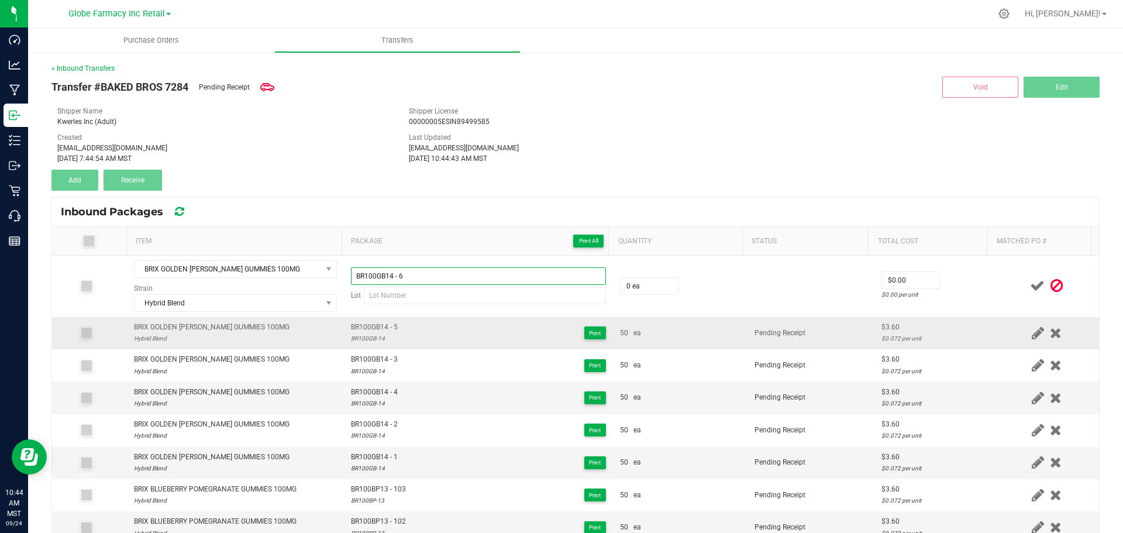
type input "BR100GB14 - 6"
click at [364, 342] on div "BR100GB-14" at bounding box center [374, 338] width 47 height 11
click at [363, 342] on div "BR100GB-14" at bounding box center [374, 338] width 47 height 11
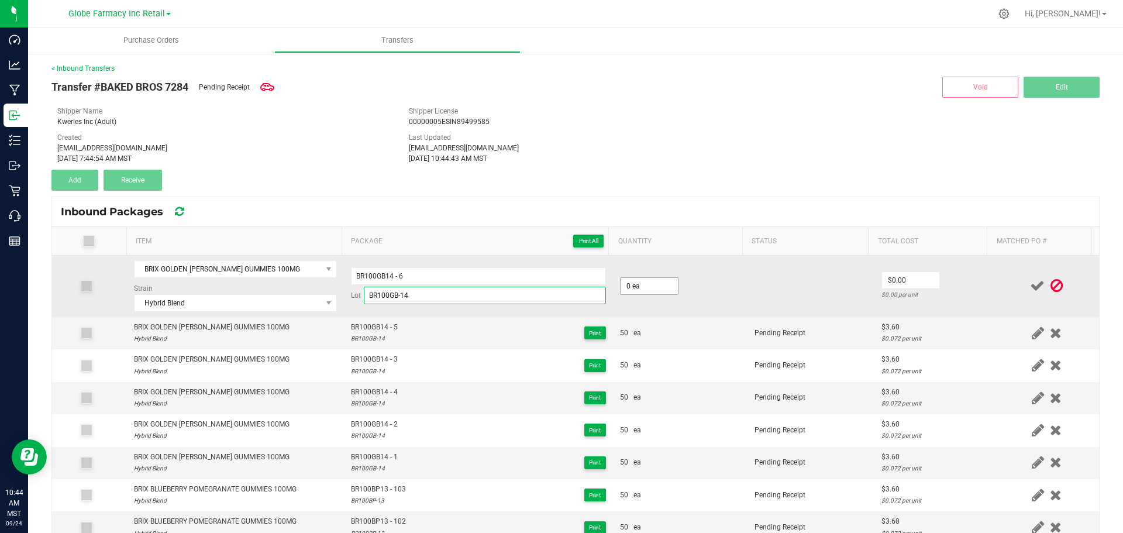
type input "BR100GB-14"
click at [638, 280] on input "0" at bounding box center [648, 286] width 57 height 16
type input "50 ea"
click at [909, 282] on input "0" at bounding box center [910, 280] width 57 height 16
type input "$3.60"
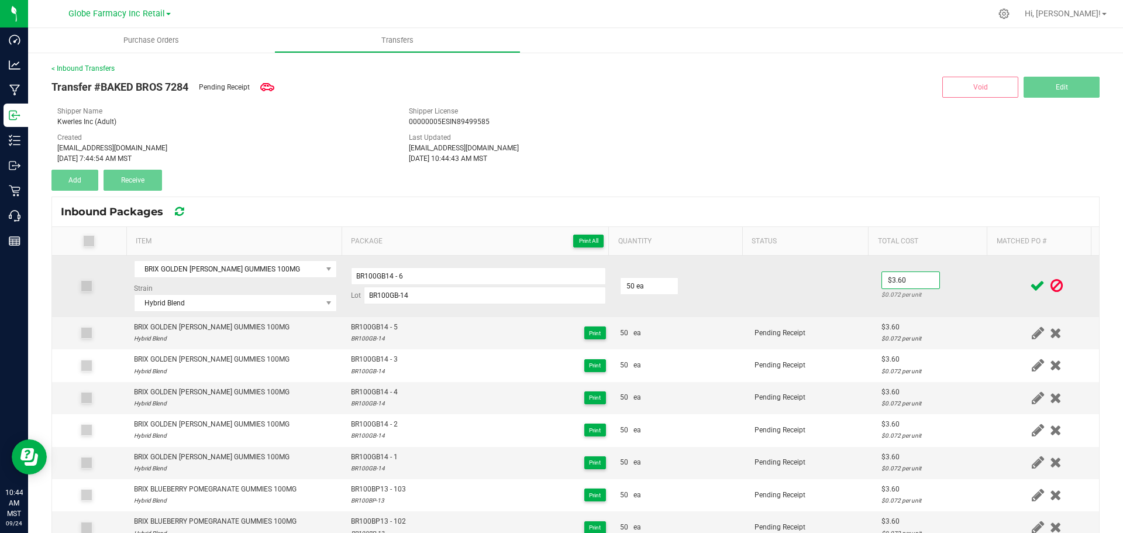
click at [959, 284] on td "$3.60 $0.072 per unit" at bounding box center [934, 285] width 120 height 61
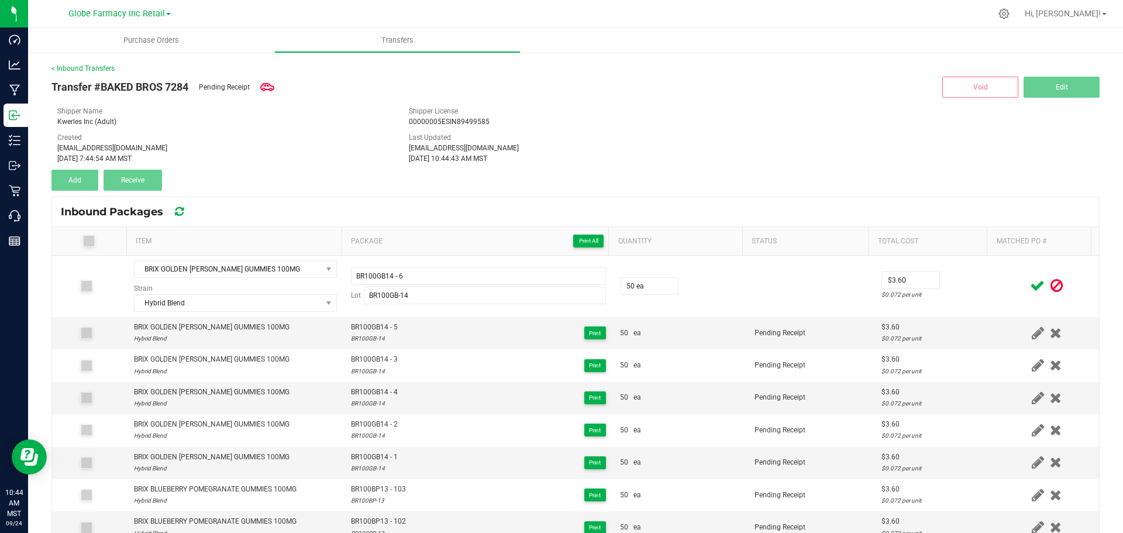
click at [1030, 284] on icon at bounding box center [1037, 285] width 15 height 15
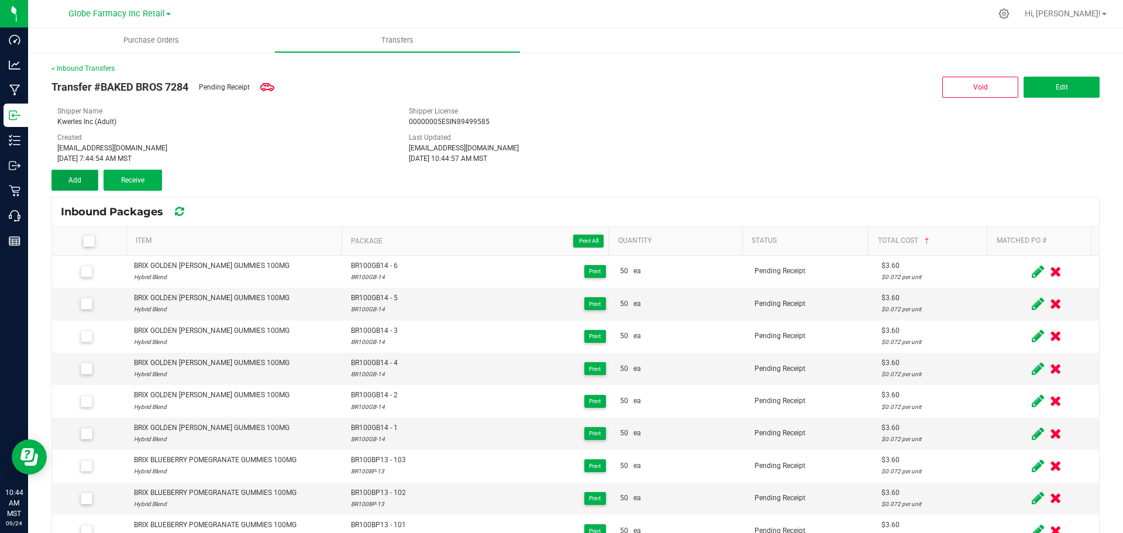
click at [70, 182] on span "Add" at bounding box center [74, 180] width 13 height 8
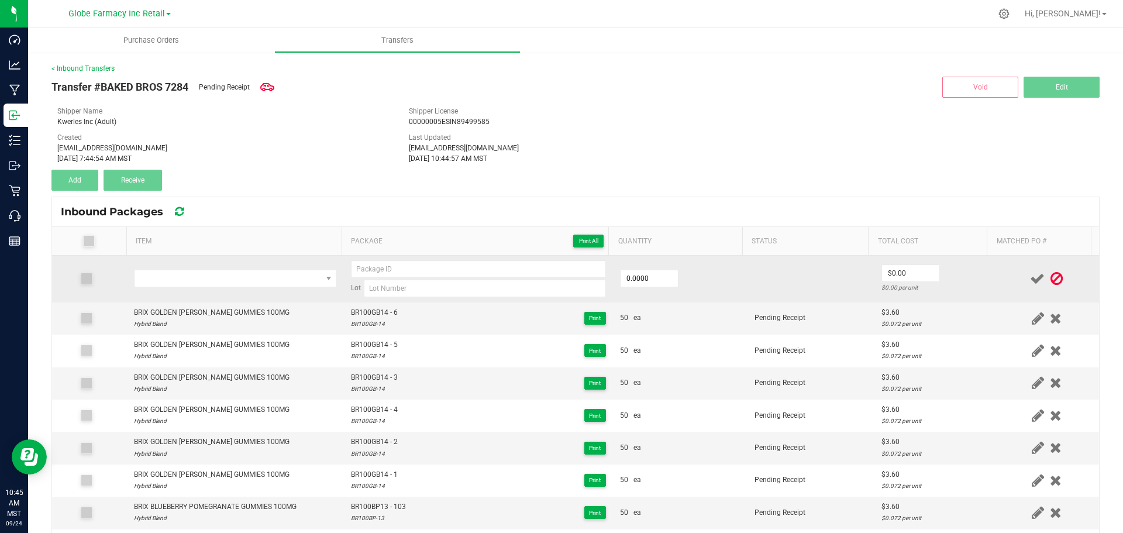
click at [285, 265] on td at bounding box center [235, 278] width 217 height 47
click at [280, 275] on span "NO DATA FOUND" at bounding box center [227, 278] width 187 height 16
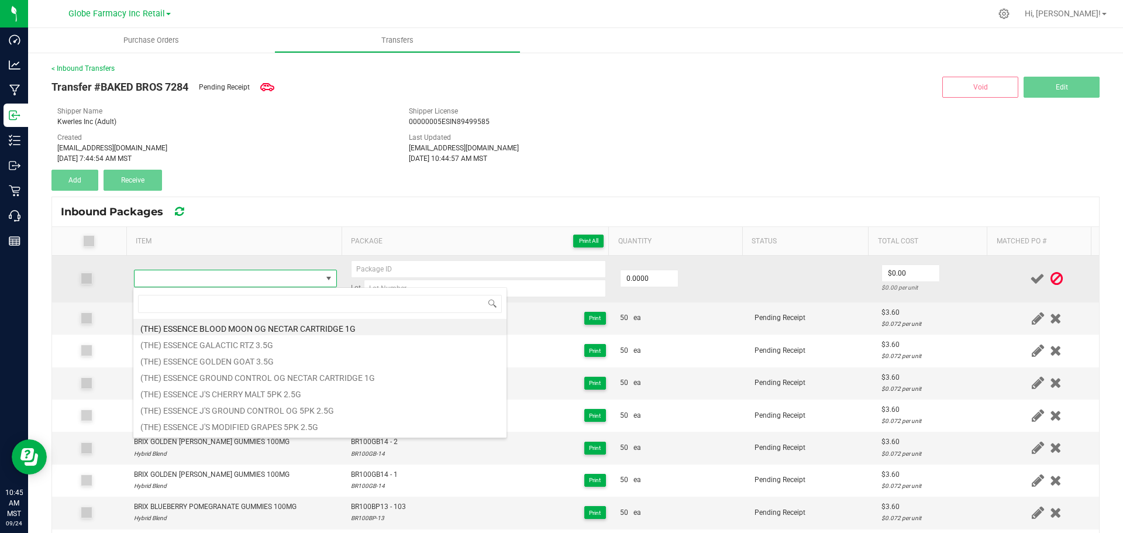
type input "BRIX STRAWBERRY WATERMELON GUMMIES 100MG"
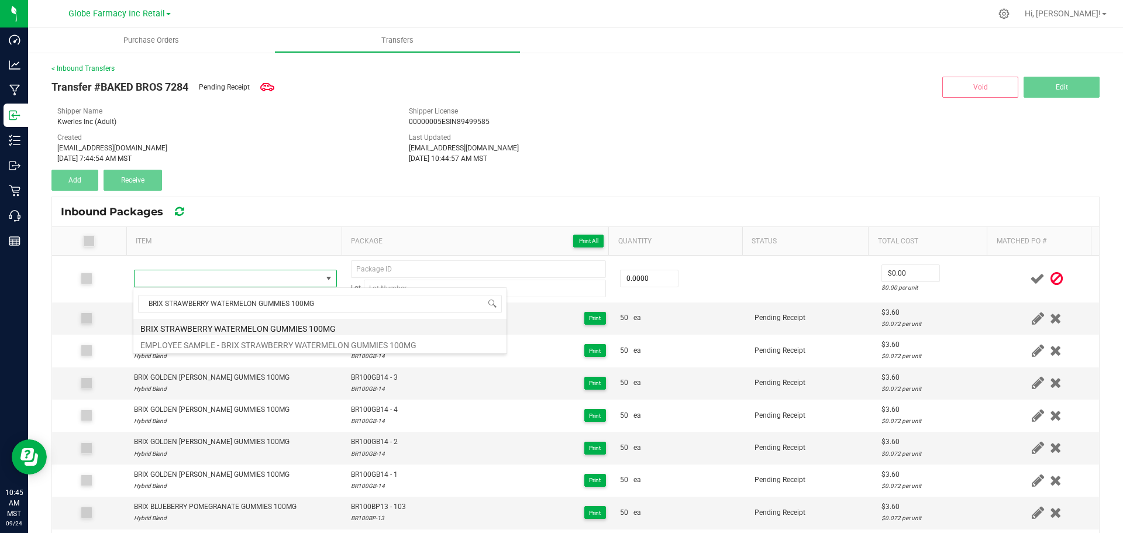
click at [241, 323] on li "BRIX STRAWBERRY WATERMELON GUMMIES 100MG" at bounding box center [319, 327] width 373 height 16
type input "0 ea"
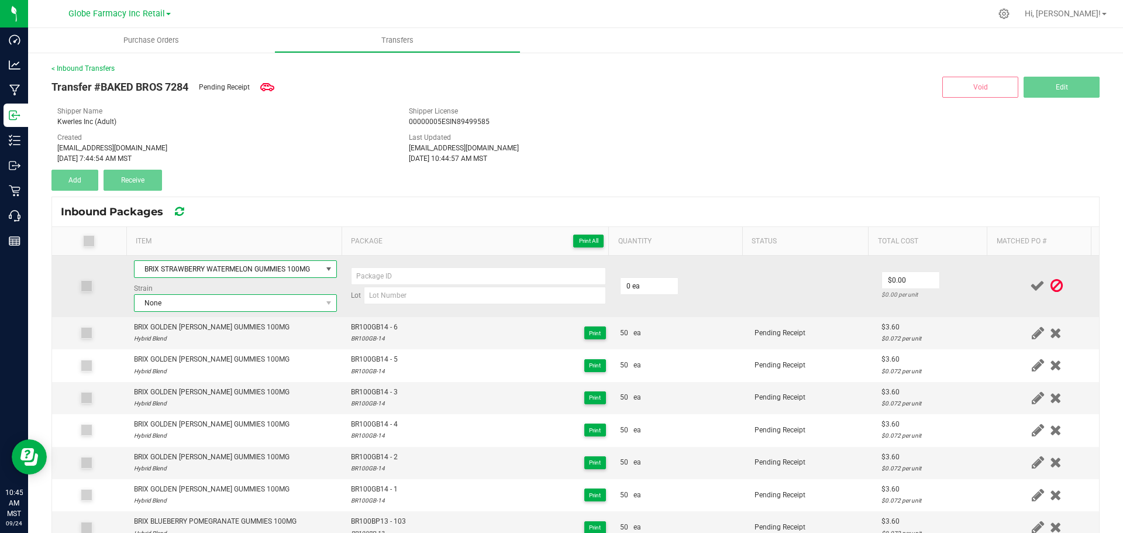
click at [179, 306] on span "None" at bounding box center [227, 303] width 187 height 16
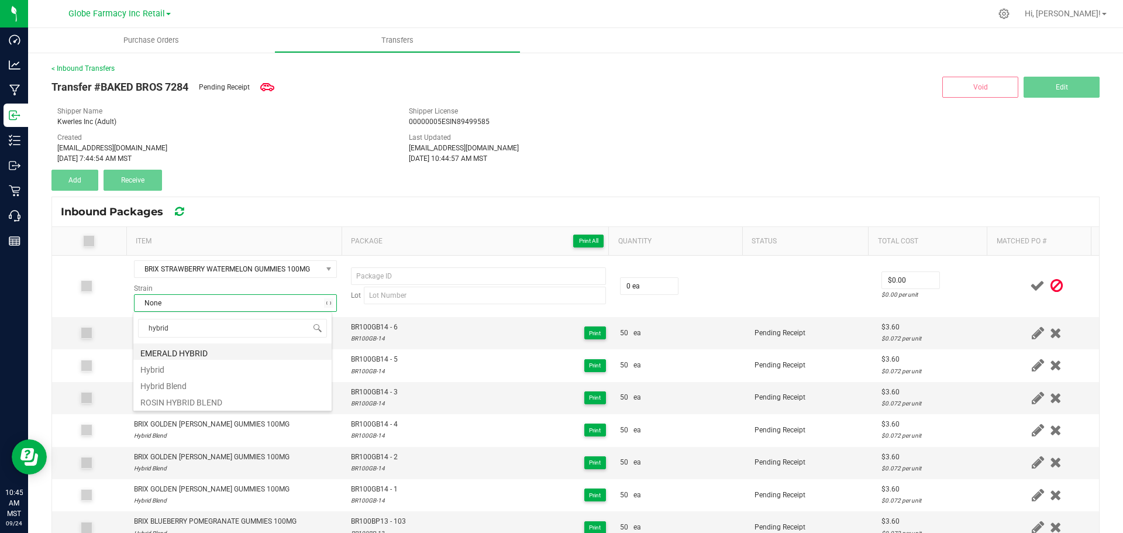
type input "hybrid"
click at [164, 379] on li "Hybrid Blend" at bounding box center [232, 384] width 198 height 16
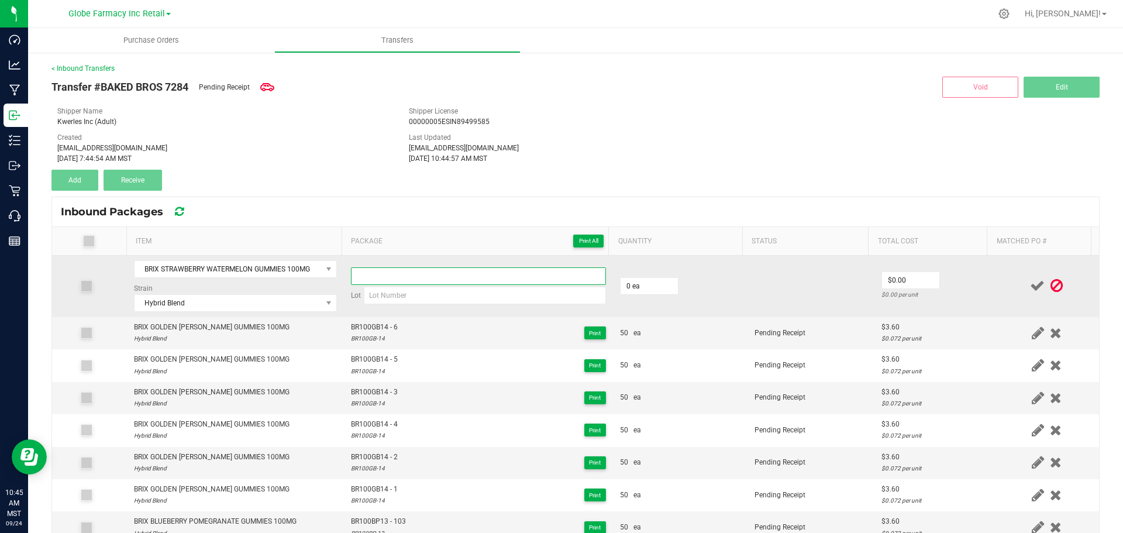
click at [481, 284] on input at bounding box center [478, 276] width 255 height 18
click at [520, 294] on input at bounding box center [485, 295] width 242 height 18
paste input "BR100SW- 17"
type input "BR100SW- 17"
click at [510, 278] on input at bounding box center [478, 276] width 255 height 18
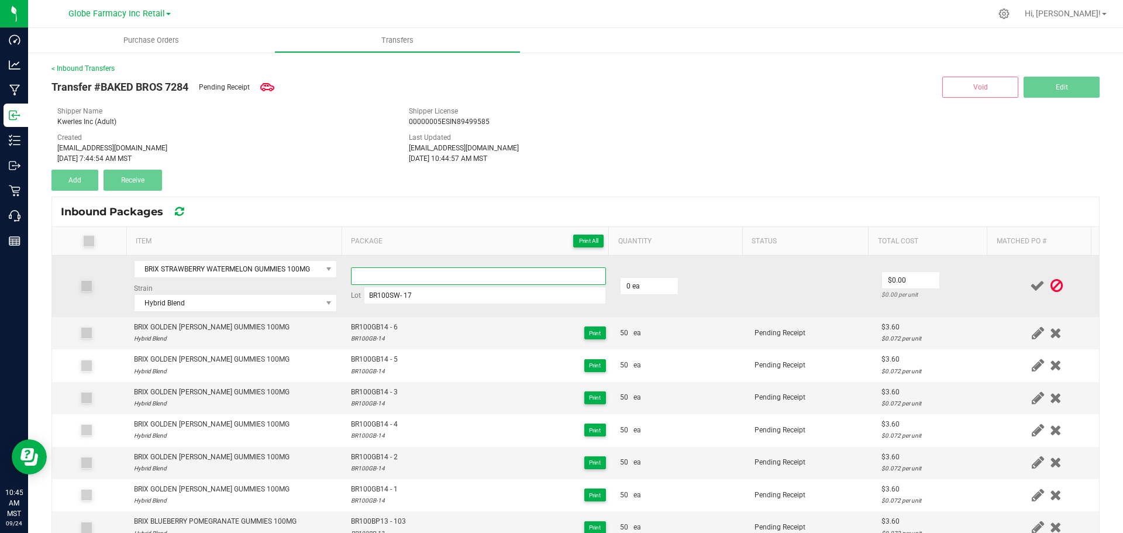
paste input "BR100SW- 17"
type input "BR100SW17"
click at [404, 292] on input "BR100SW- 17" at bounding box center [485, 295] width 242 height 18
type input "BR100SW-17"
click at [638, 285] on input "0" at bounding box center [648, 286] width 57 height 16
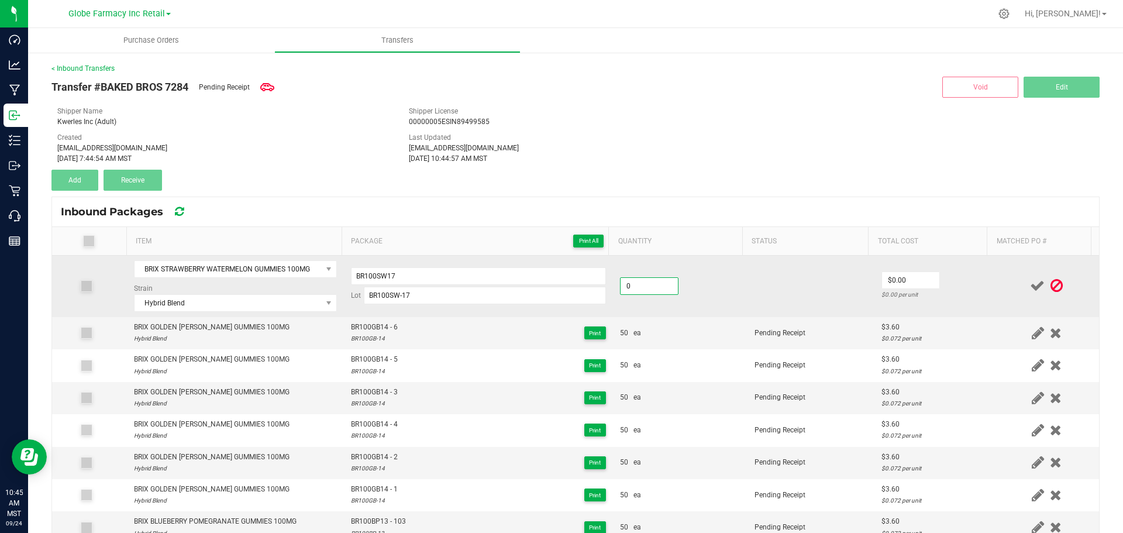
type input "0 ea"
click at [526, 266] on td "BR100SW17 Lot BR100SW-17" at bounding box center [478, 285] width 269 height 61
click at [528, 281] on input "BR100SW17" at bounding box center [478, 276] width 255 height 18
type input "BR100SW17 - 1"
type input "50 ea"
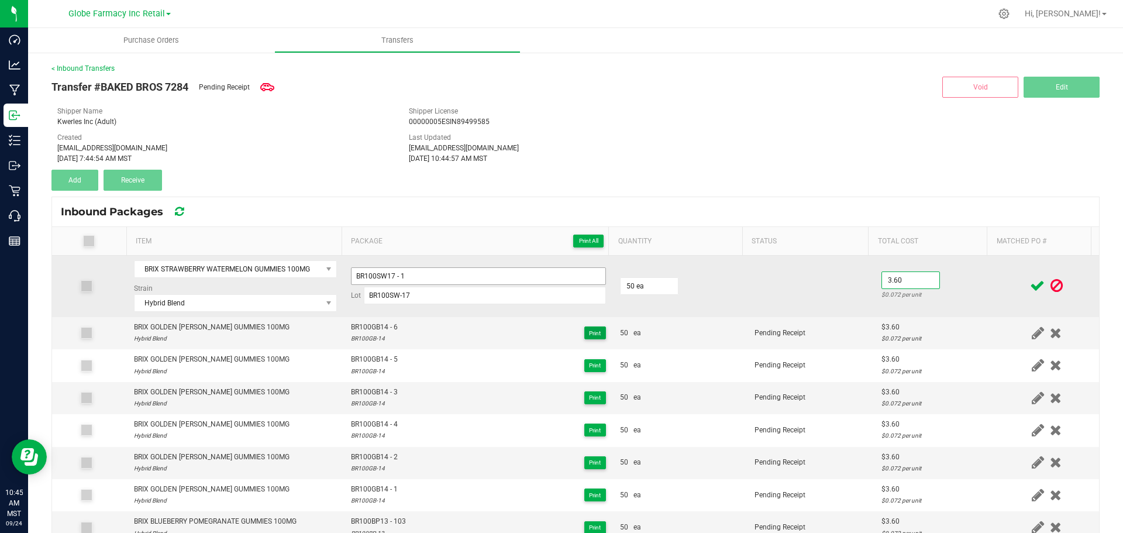
type input "$3.60"
click at [975, 276] on td "$3.60 $0.072 per unit" at bounding box center [934, 285] width 120 height 61
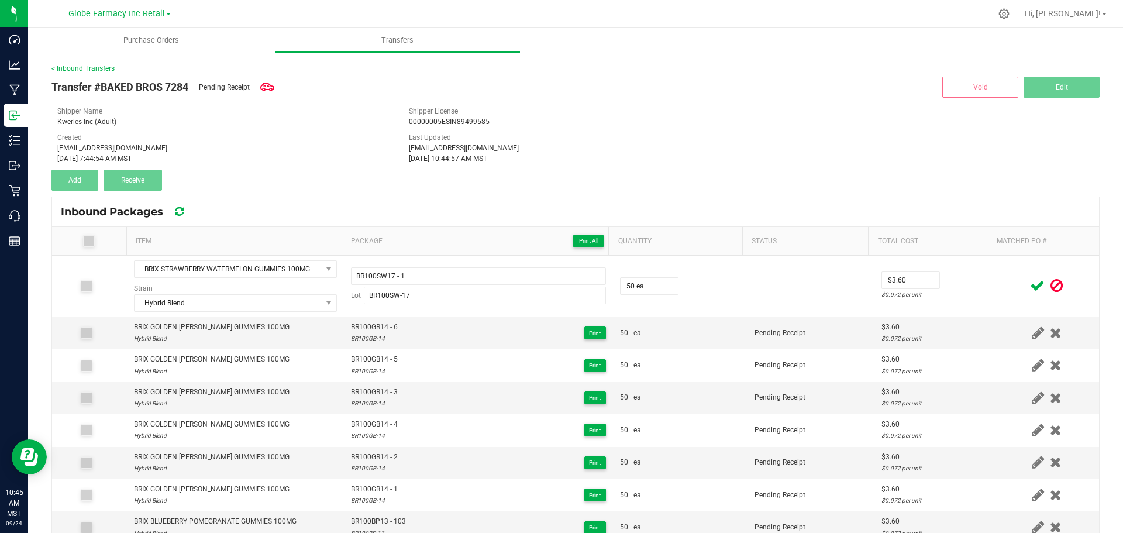
click at [1030, 285] on icon at bounding box center [1037, 285] width 15 height 15
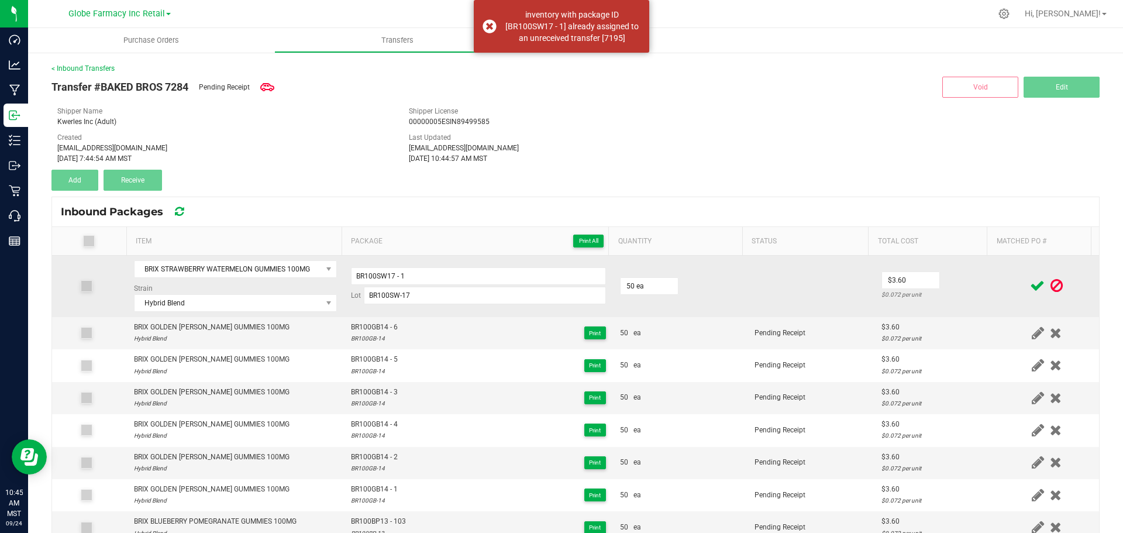
click at [535, 264] on td "BR100SW17 - 1 Lot BR100SW-17" at bounding box center [478, 285] width 269 height 61
click at [529, 278] on input "BR100SW17 - 1" at bounding box center [478, 276] width 255 height 18
click at [959, 262] on td "$3.60 $0.072 per unit" at bounding box center [934, 285] width 120 height 61
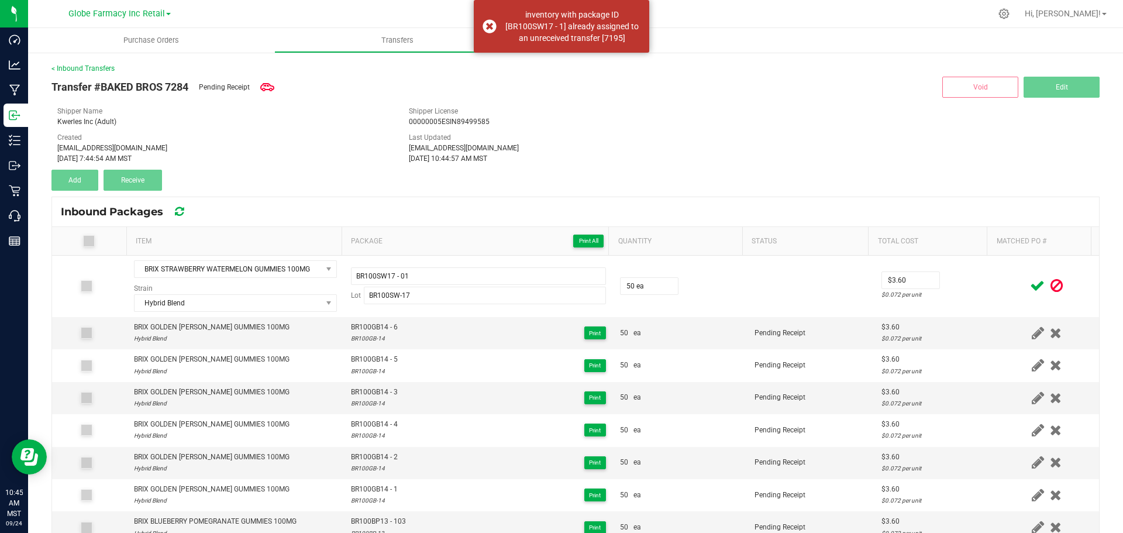
click at [1030, 289] on icon at bounding box center [1037, 285] width 15 height 15
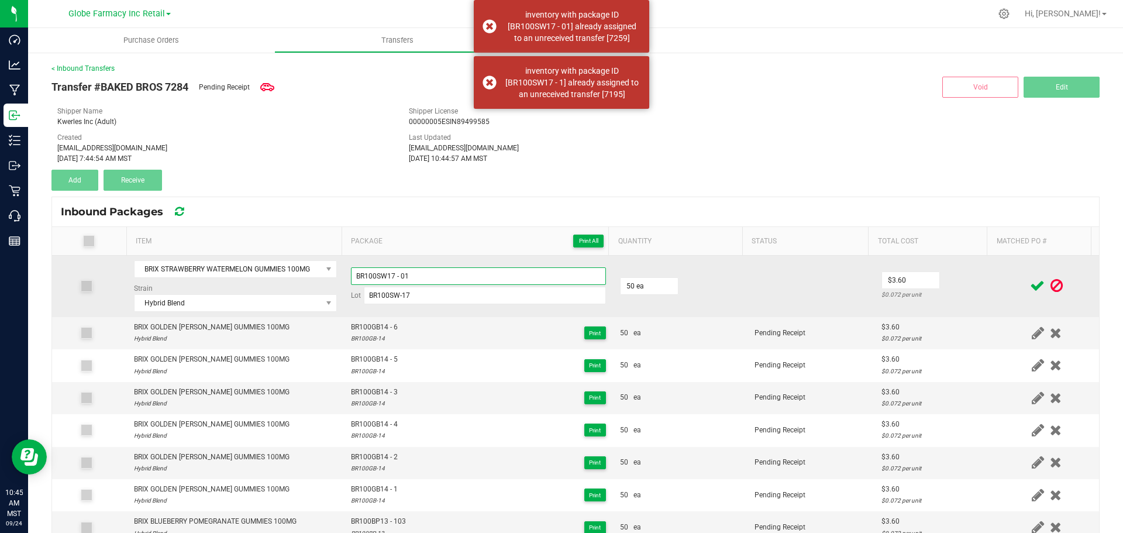
click at [514, 280] on input "BR100SW17 - 01" at bounding box center [478, 276] width 255 height 18
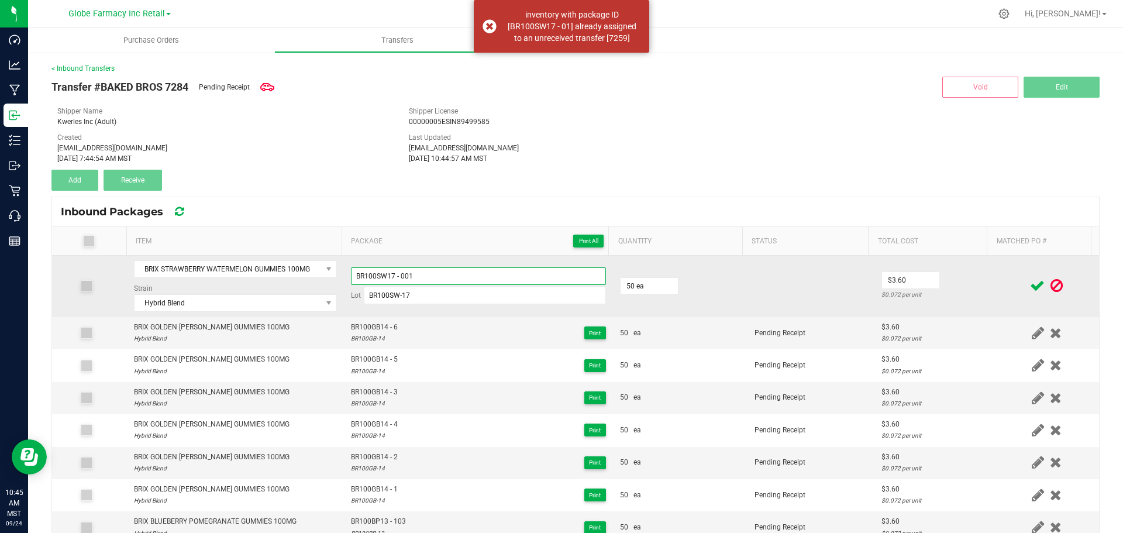
type input "BR100SW17 - 001"
click at [941, 287] on td "$3.60 $0.072 per unit" at bounding box center [934, 285] width 120 height 61
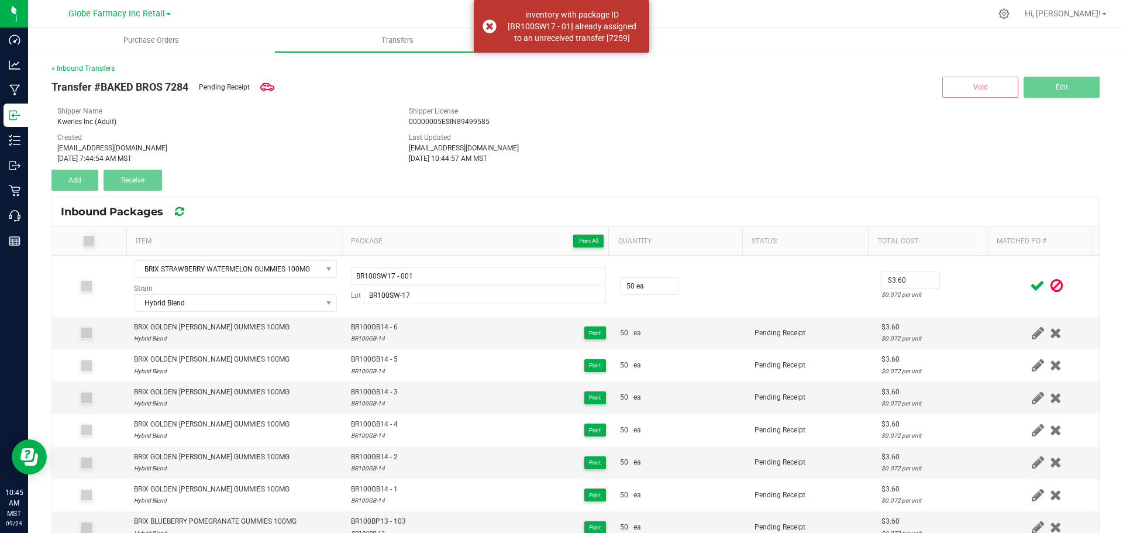
click at [1030, 285] on icon at bounding box center [1037, 285] width 15 height 15
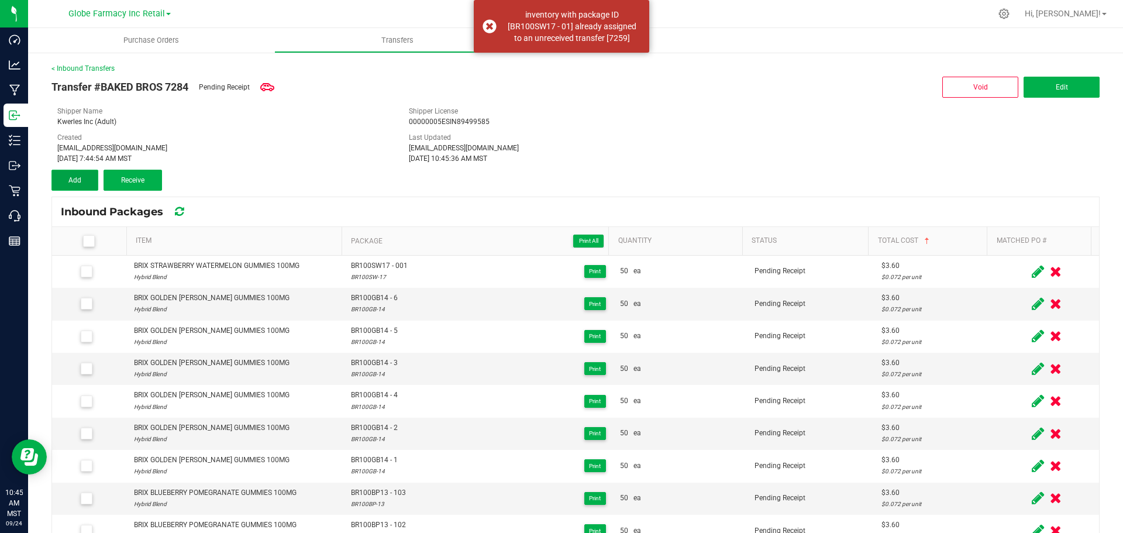
click at [56, 170] on button "Add" at bounding box center [74, 180] width 47 height 21
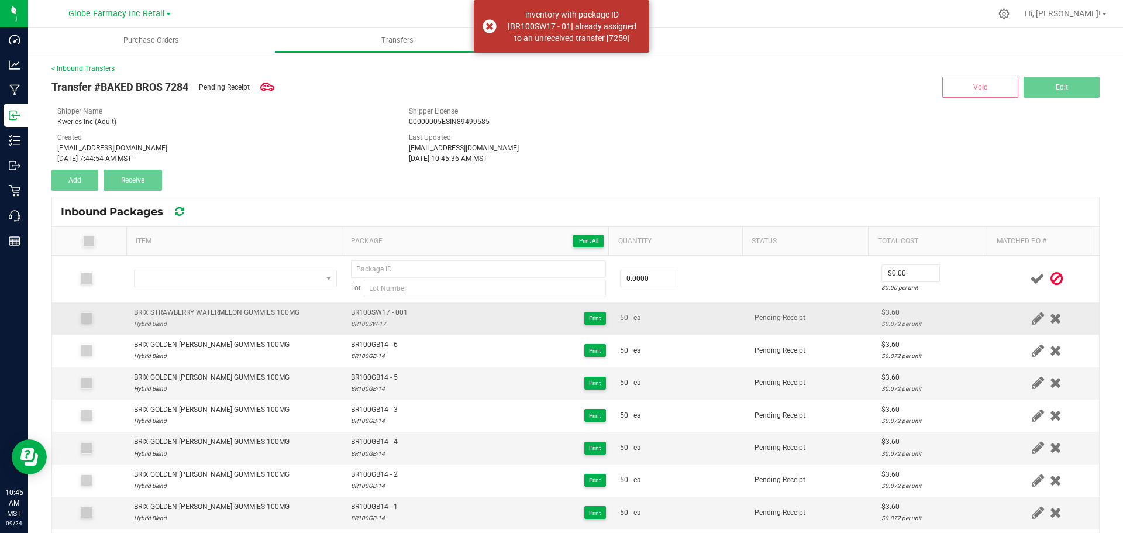
click at [194, 309] on div "BRIX STRAWBERRY WATERMELON GUMMIES 100MG" at bounding box center [216, 312] width 165 height 11
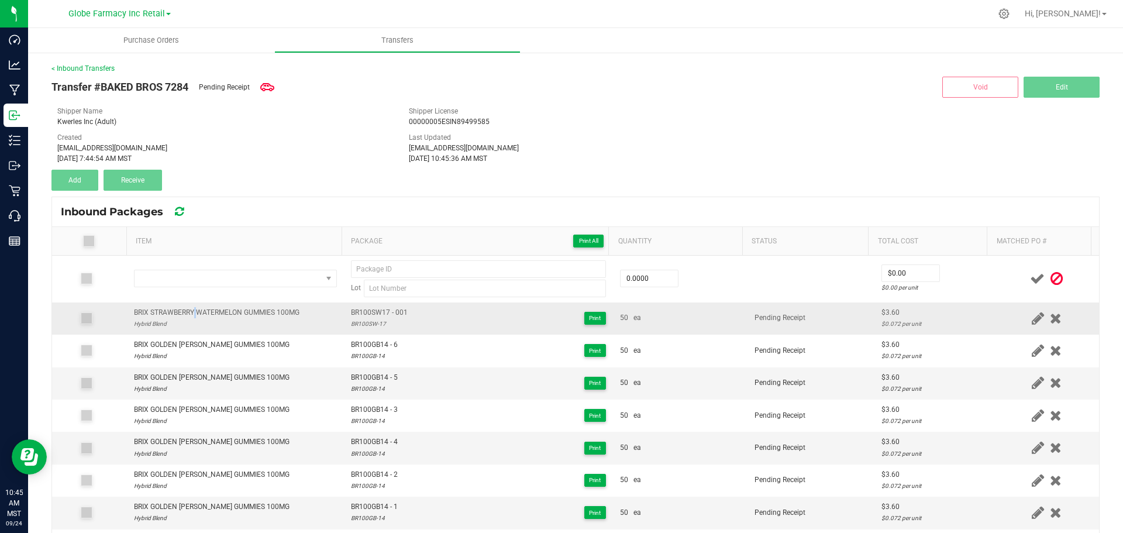
click at [194, 309] on div "BRIX STRAWBERRY WATERMELON GUMMIES 100MG" at bounding box center [216, 312] width 165 height 11
copy div "BRIX STRAWBERRY WATERMELON GUMMIES 100MG"
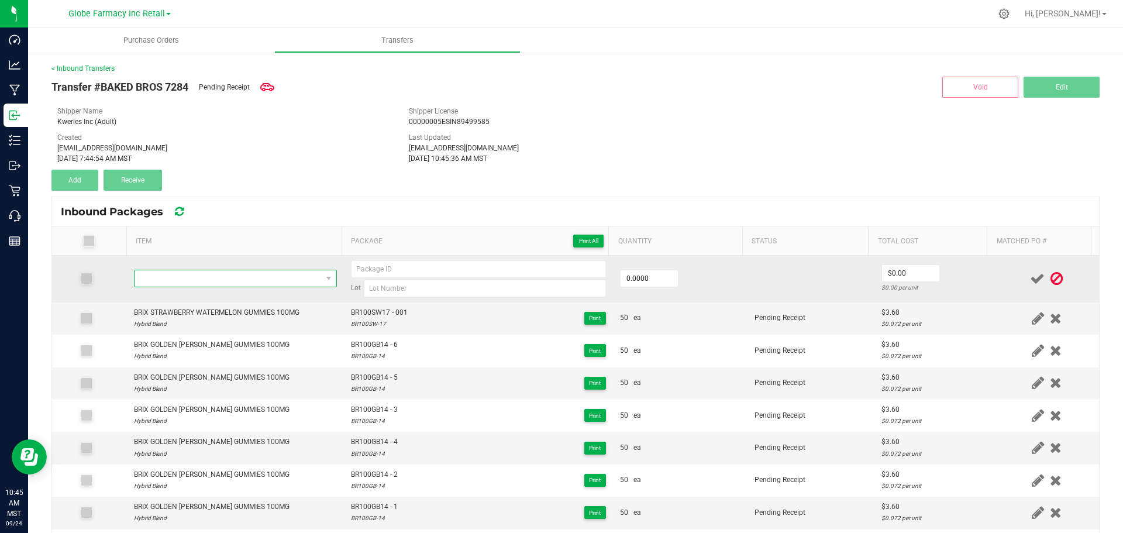
click at [213, 275] on span "NO DATA FOUND" at bounding box center [227, 278] width 187 height 16
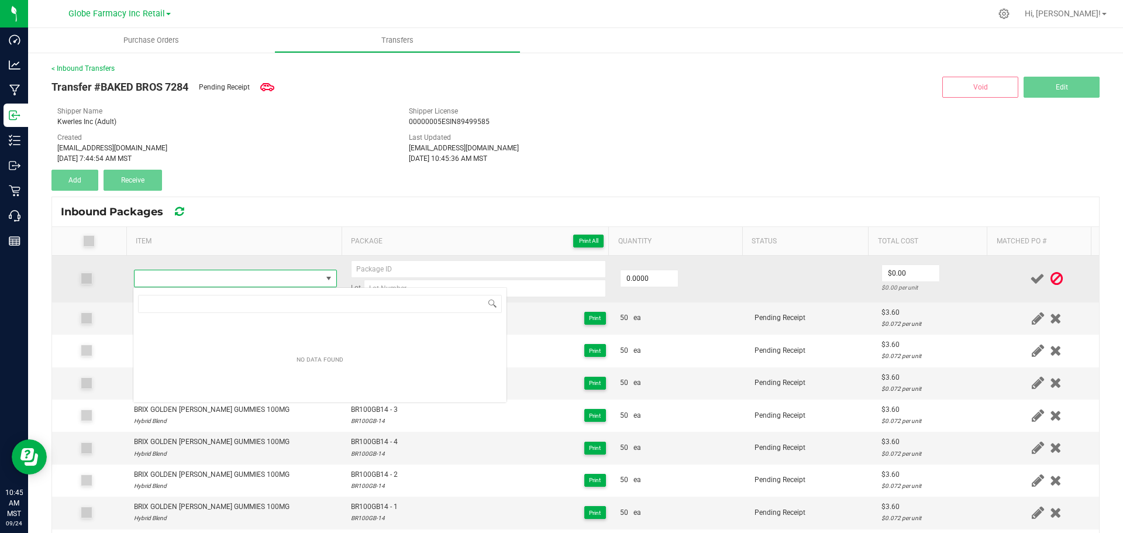
type input "BRIX STRAWBERRY WATERMELON GUMMIES 100MG"
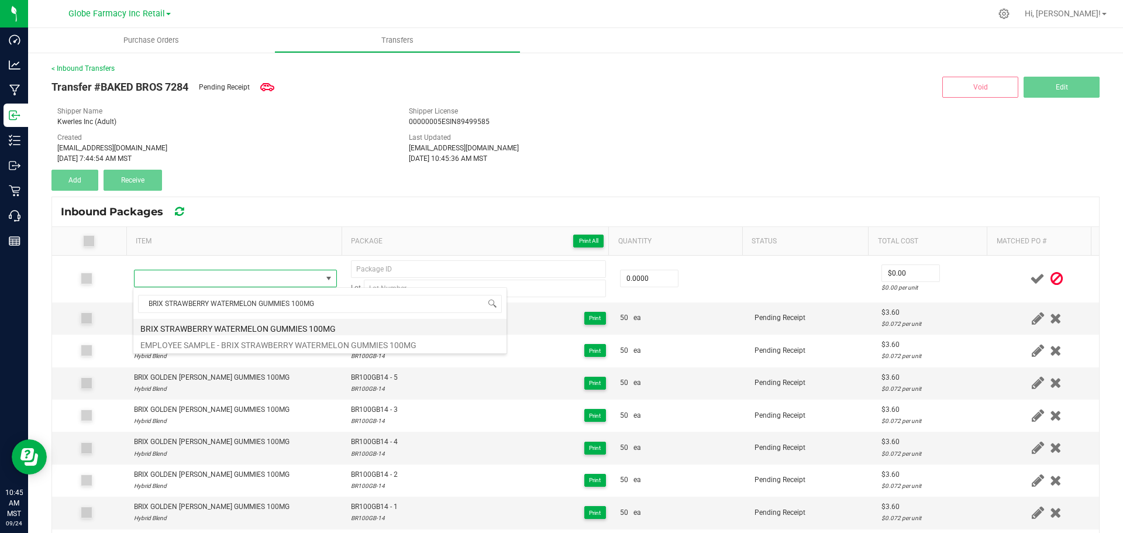
click at [283, 326] on li "BRIX STRAWBERRY WATERMELON GUMMIES 100MG" at bounding box center [319, 327] width 373 height 16
type input "0 ea"
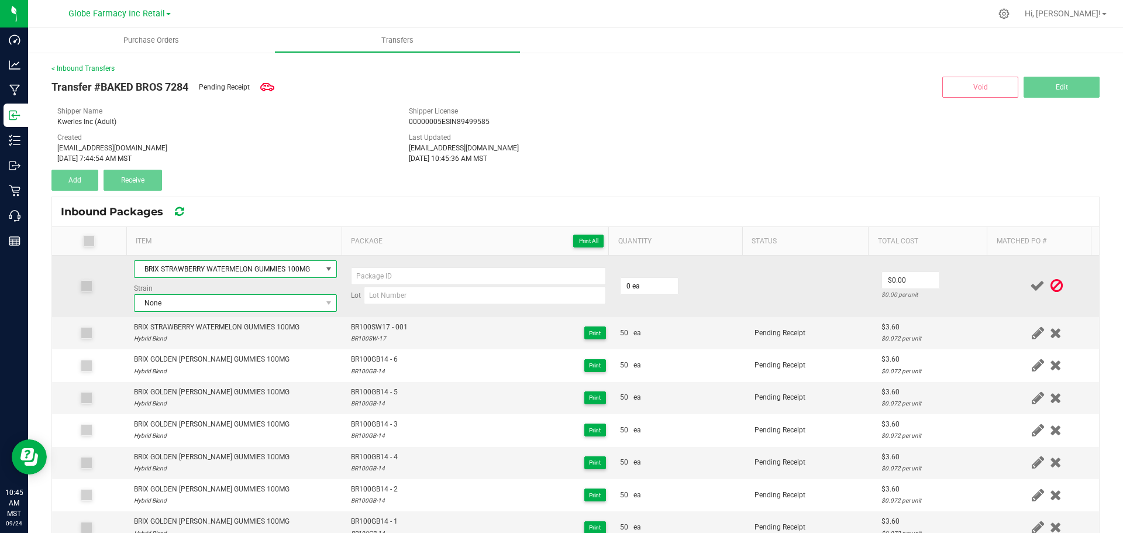
click at [240, 309] on span "None" at bounding box center [227, 303] width 187 height 16
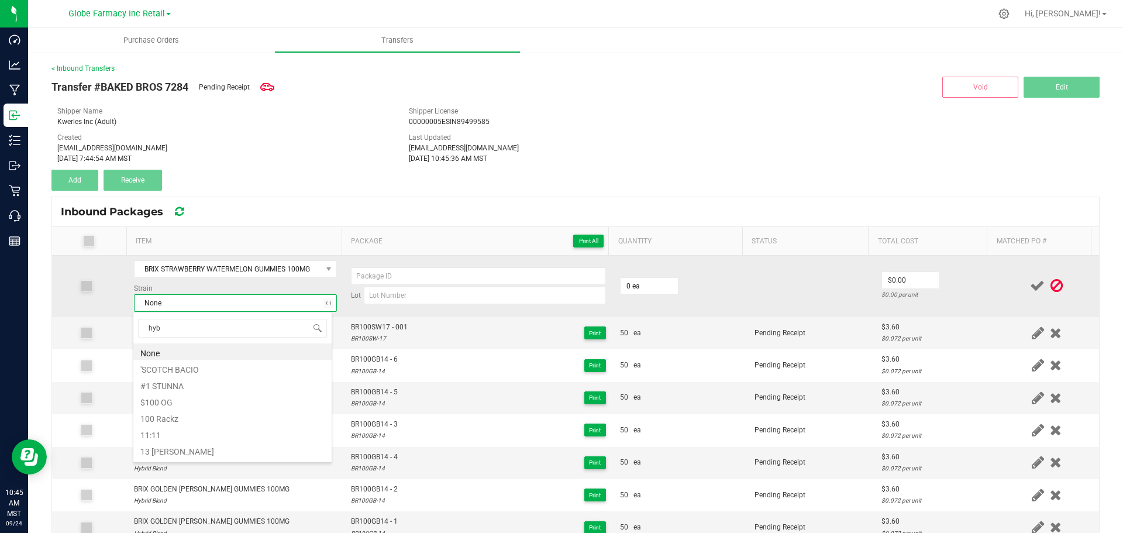
type input "hybr"
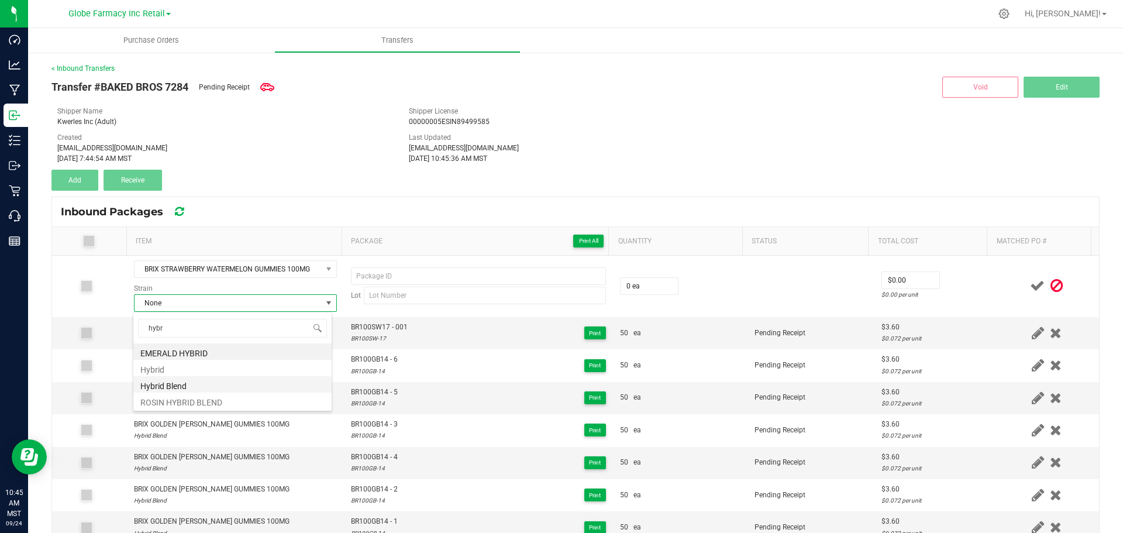
click at [221, 383] on li "Hybrid Blend" at bounding box center [232, 384] width 198 height 16
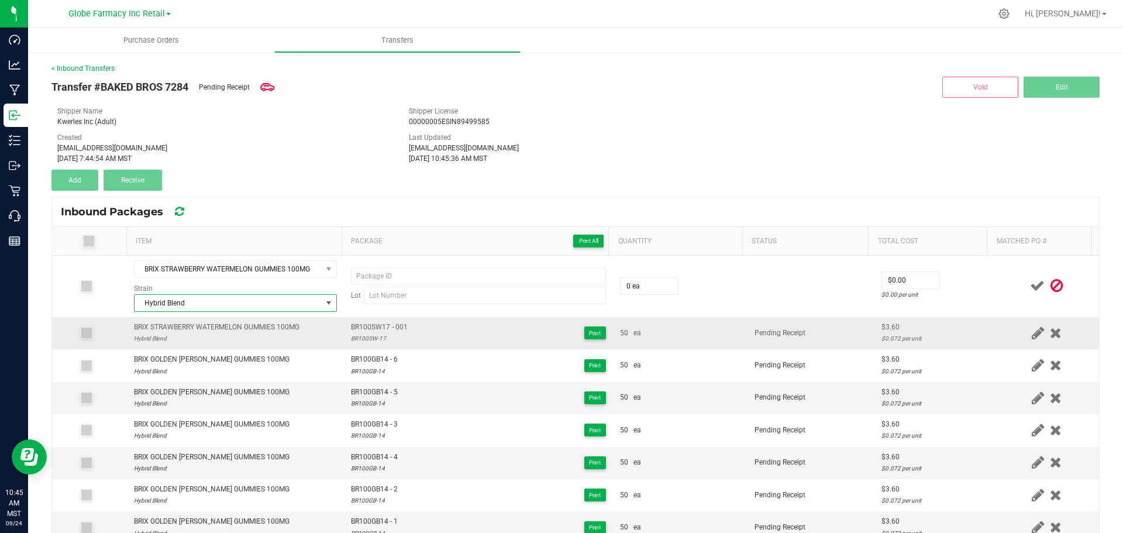
click at [363, 322] on span "BR100SW17 - 001" at bounding box center [379, 327] width 57 height 11
type input "BR100SW17 - 001"
click at [366, 338] on div "BR100SW-17" at bounding box center [379, 338] width 57 height 11
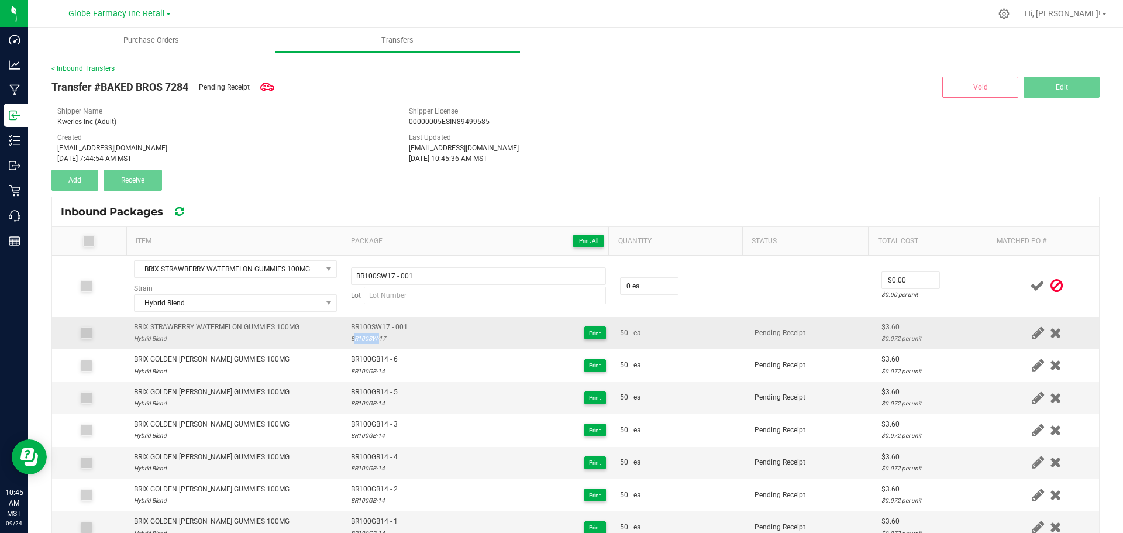
click at [366, 338] on div "BR100SW-17" at bounding box center [379, 338] width 57 height 11
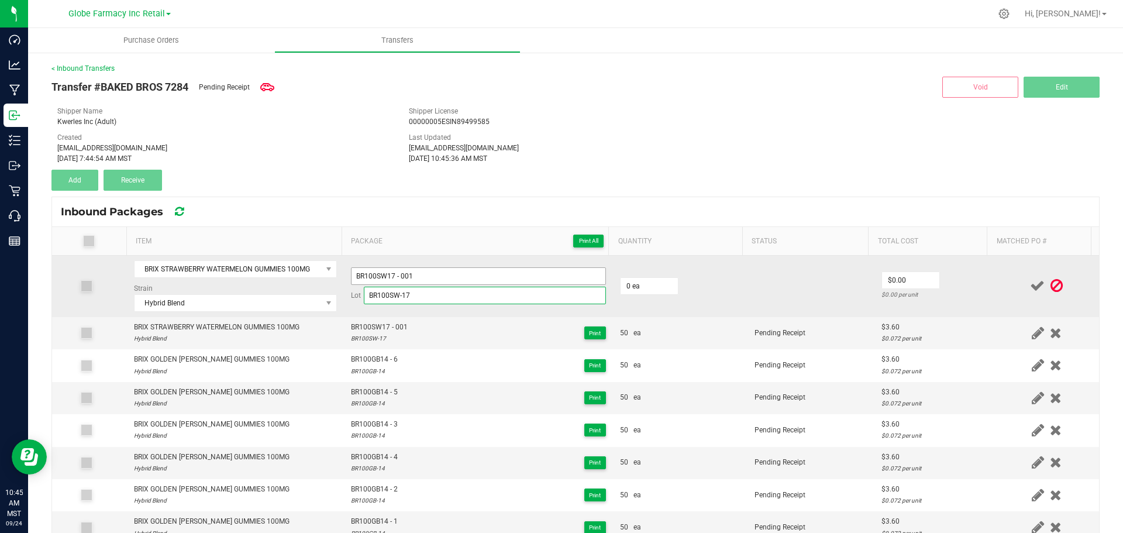
type input "BR100SW-17"
click at [430, 274] on input "BR100SW17 - 001" at bounding box center [478, 276] width 255 height 18
type input "BR100SW17 - 002"
click at [641, 287] on input "0" at bounding box center [648, 286] width 57 height 16
type input "50 ea"
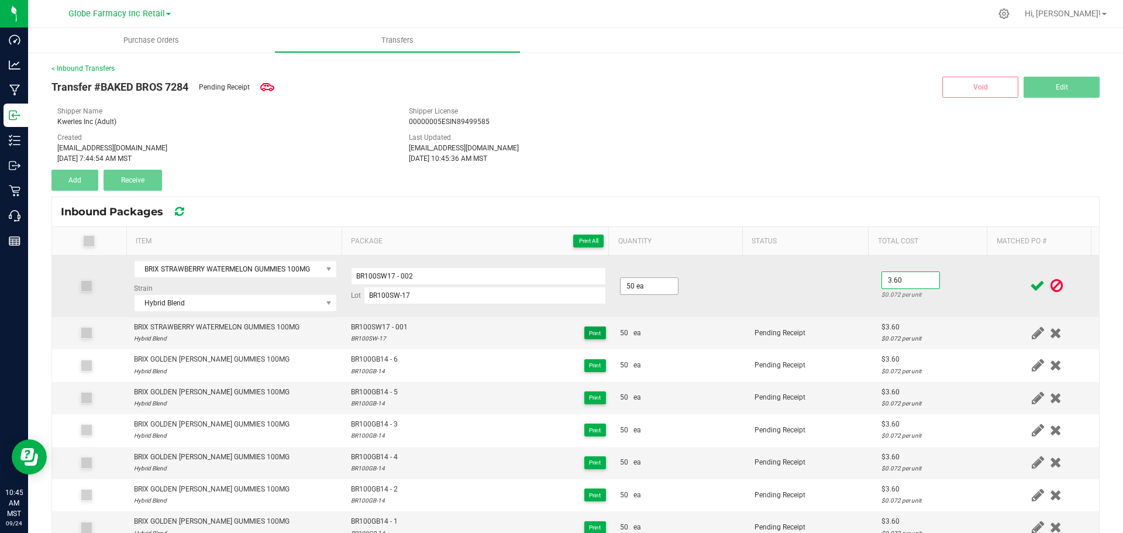
type input "$3.60"
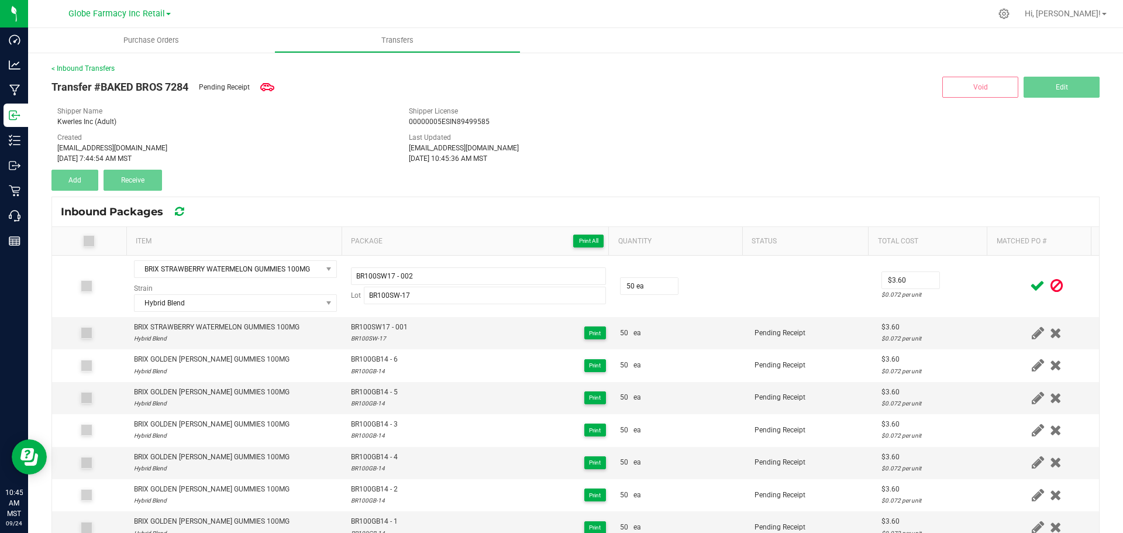
click at [1001, 287] on div at bounding box center [1046, 285] width 91 height 15
drag, startPoint x: 1016, startPoint y: 282, endPoint x: 970, endPoint y: 269, distance: 47.9
click at [1030, 282] on icon at bounding box center [1037, 285] width 15 height 15
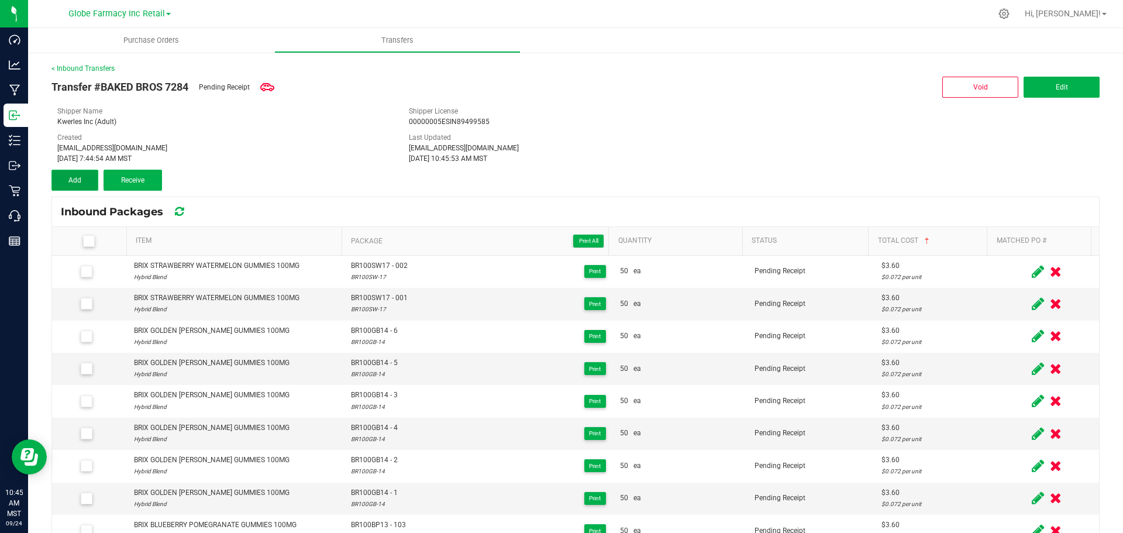
click at [61, 175] on button "Add" at bounding box center [74, 180] width 47 height 21
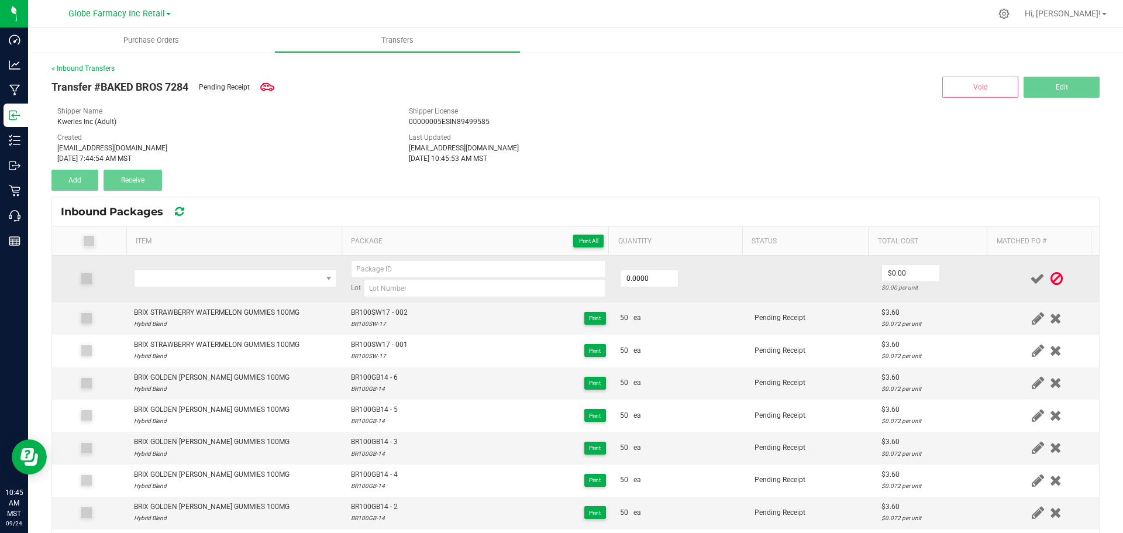
click at [167, 260] on td at bounding box center [235, 278] width 217 height 47
click at [172, 278] on span "NO DATA FOUND" at bounding box center [227, 278] width 187 height 16
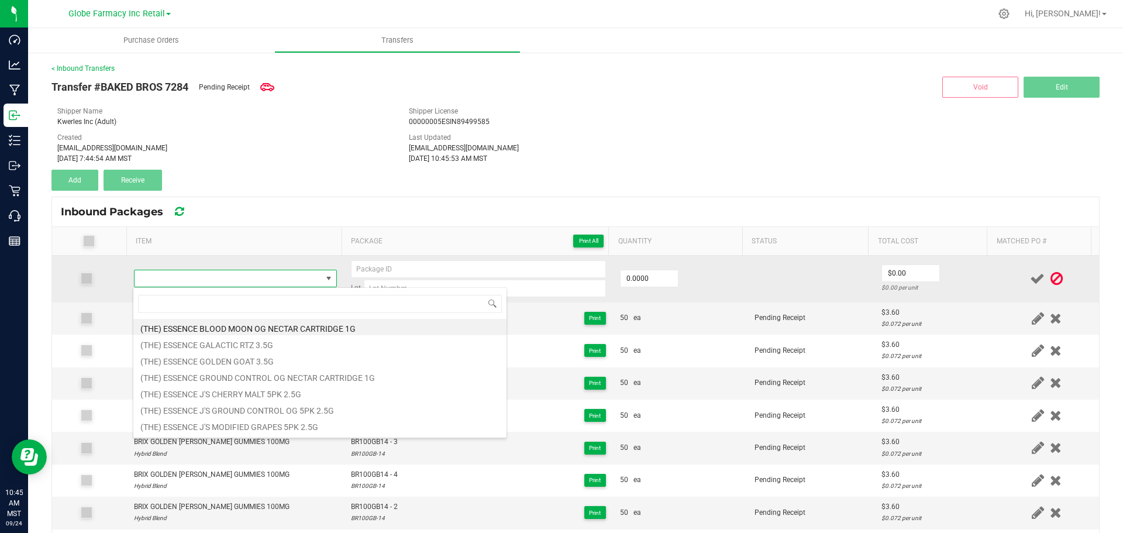
type input "BRIX STRAWBERRY WATERMELON GUMMIES 100MG"
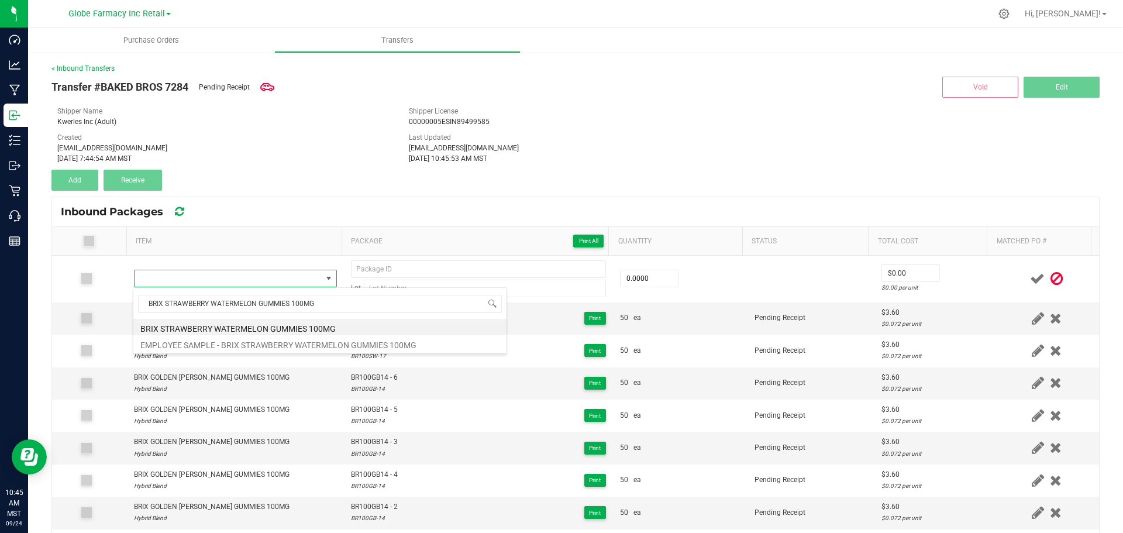
click at [234, 324] on li "BRIX STRAWBERRY WATERMELON GUMMIES 100MG" at bounding box center [319, 327] width 373 height 16
type input "0 ea"
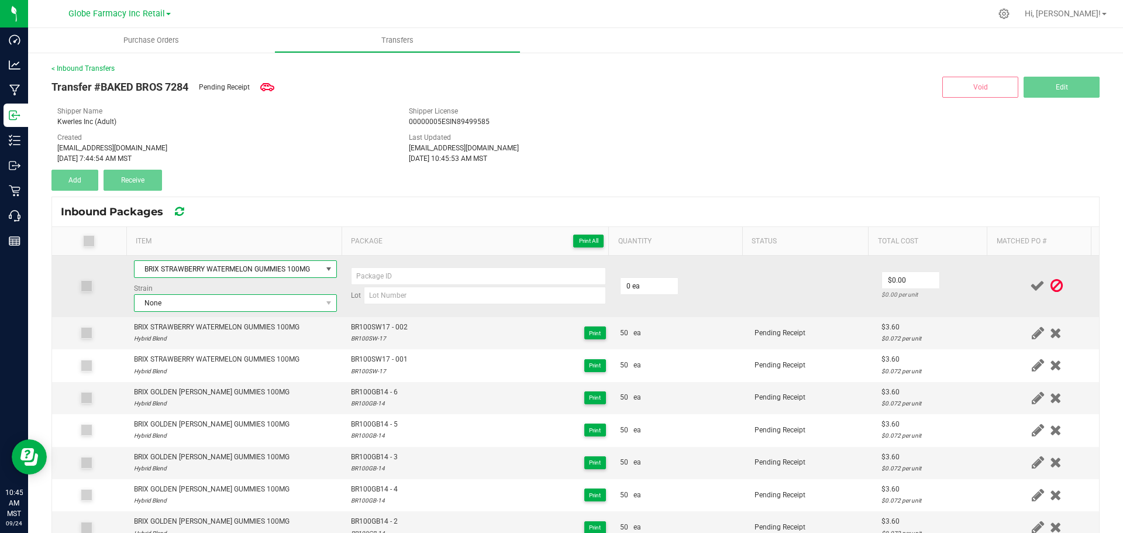
click at [214, 309] on span "None" at bounding box center [227, 303] width 187 height 16
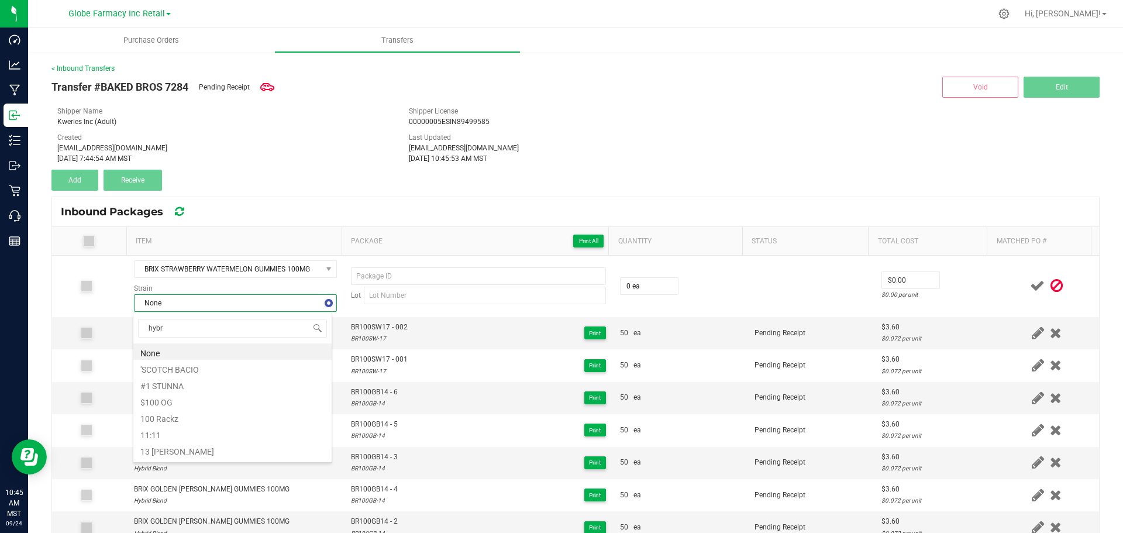
type input "hybri"
click at [171, 381] on li "Hybrid Blend" at bounding box center [232, 384] width 198 height 16
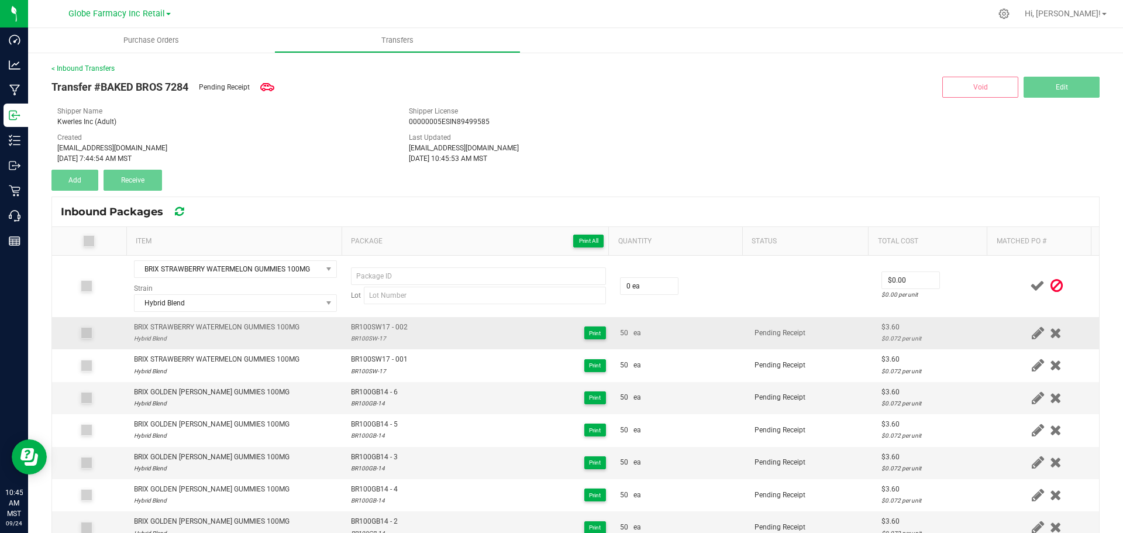
click at [375, 322] on span "BR100SW17 - 002" at bounding box center [379, 327] width 57 height 11
type input "BR100SW17 - 002"
click at [358, 341] on div "BR100SW-17" at bounding box center [379, 338] width 57 height 11
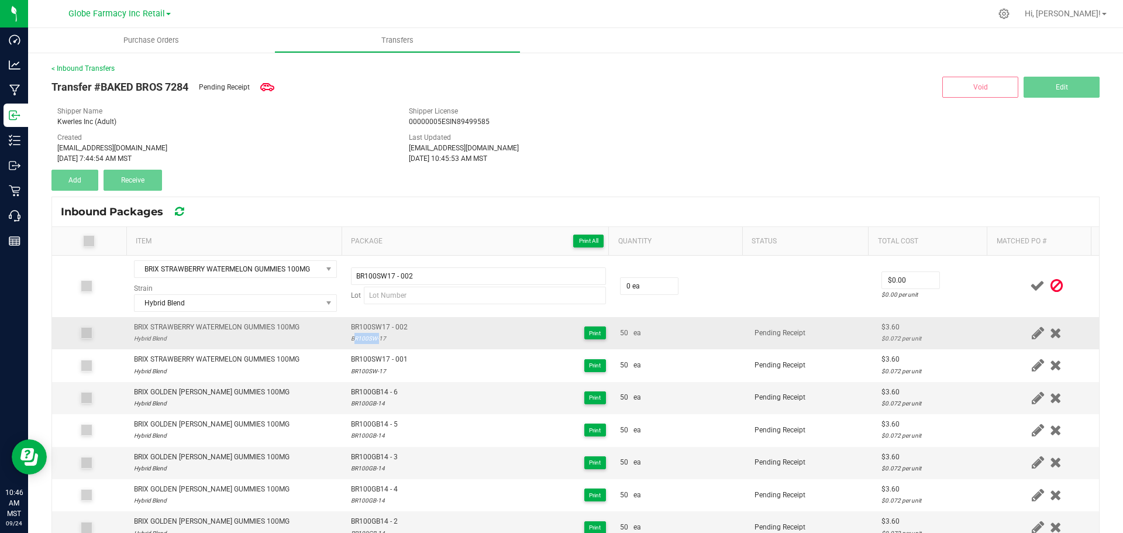
click at [358, 341] on div "BR100SW-17" at bounding box center [379, 338] width 57 height 11
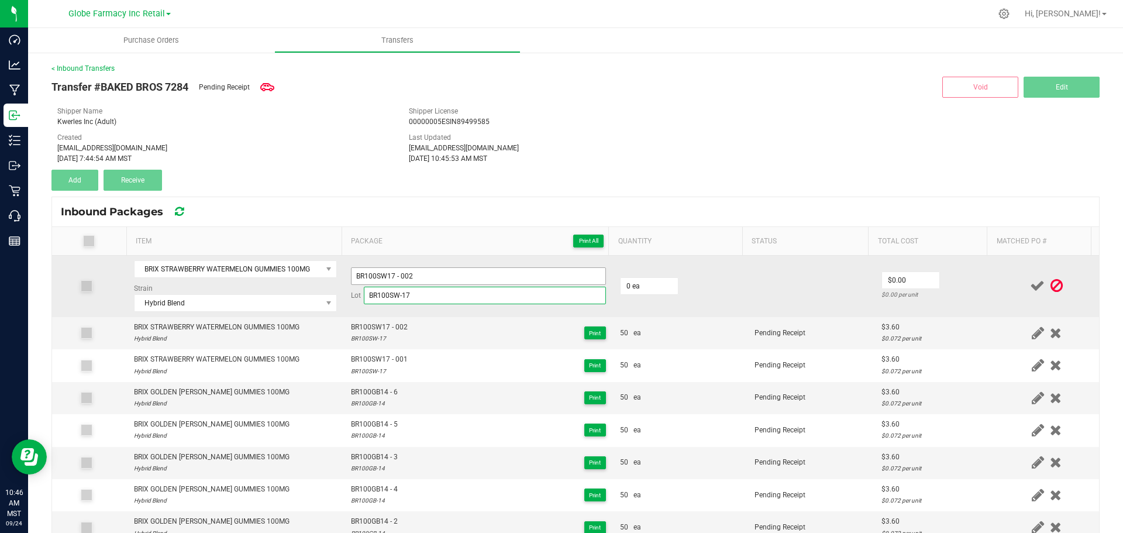
type input "BR100SW-17"
click at [429, 284] on input "BR100SW17 - 002" at bounding box center [478, 276] width 255 height 18
type input "BR100SW17 - 003"
click at [633, 279] on input "0" at bounding box center [648, 286] width 57 height 16
type input "50 ea"
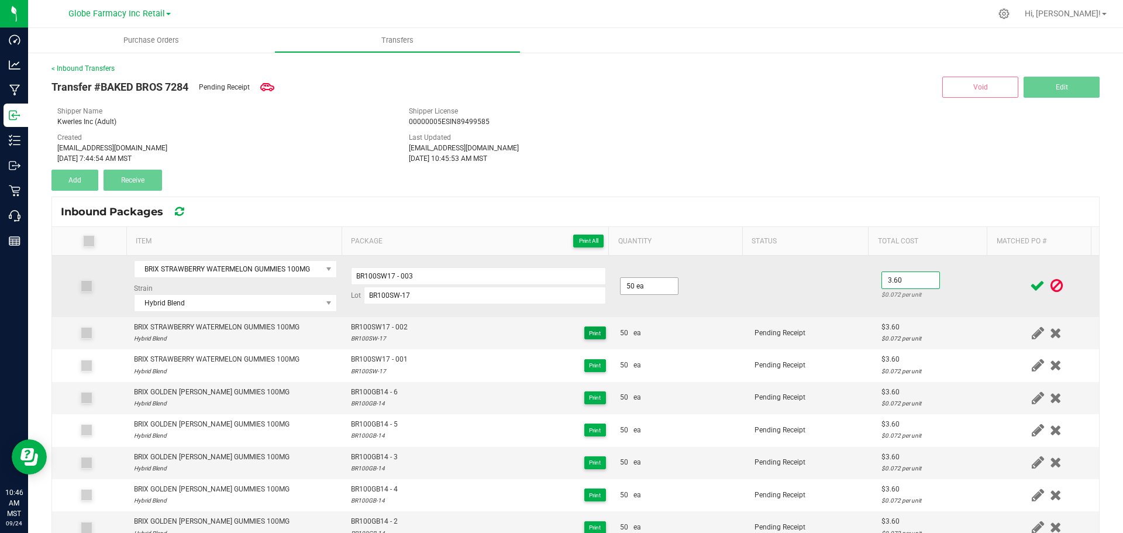
type input "$3.60"
click at [948, 288] on td "$3.60 $0.072 per unit" at bounding box center [934, 285] width 120 height 61
click at [1030, 280] on icon at bounding box center [1037, 285] width 15 height 15
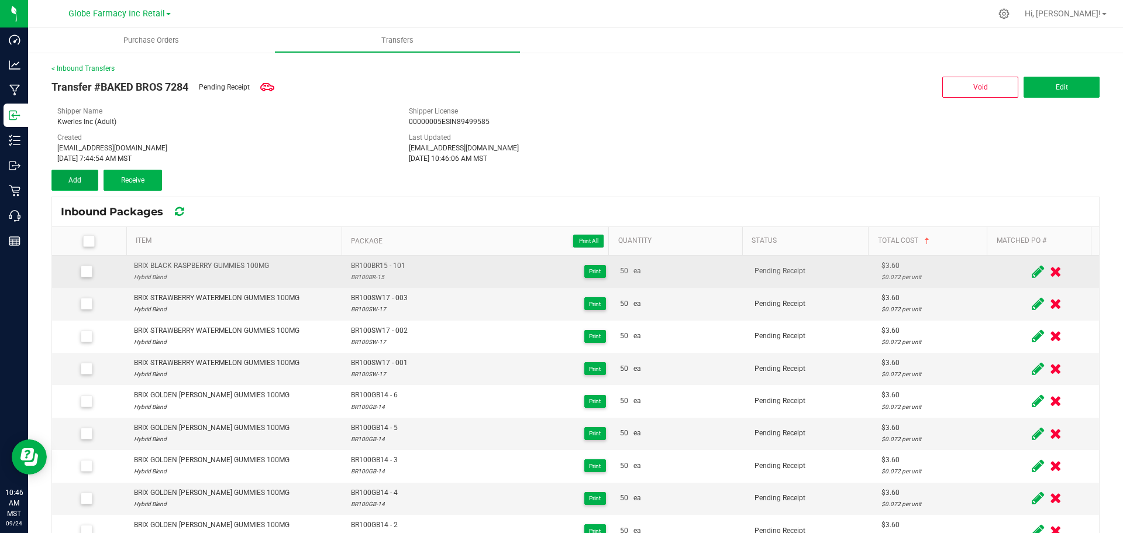
click at [85, 186] on button "Add" at bounding box center [74, 180] width 47 height 21
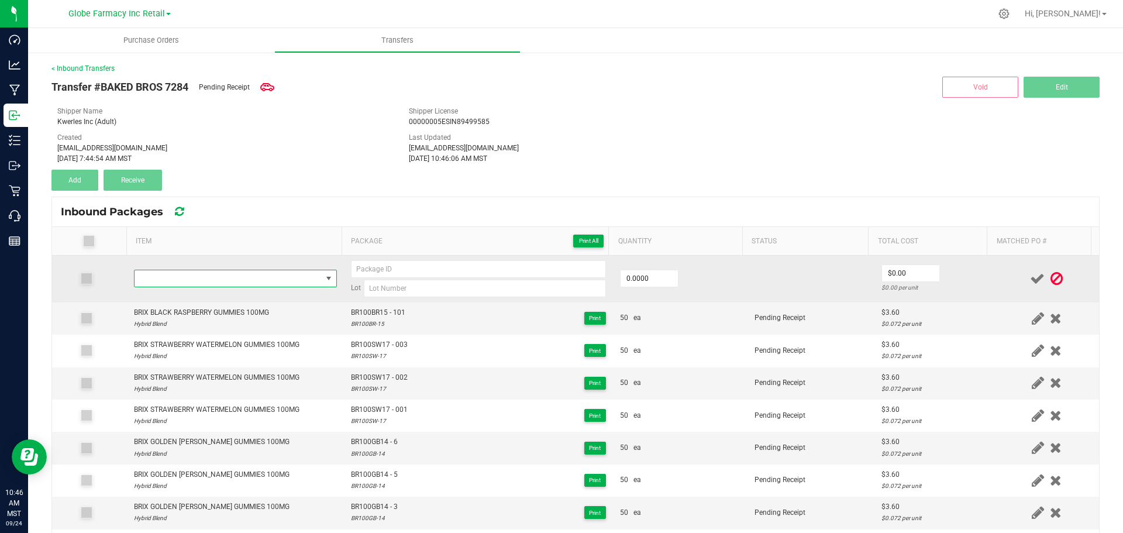
click at [176, 284] on span "NO DATA FOUND" at bounding box center [227, 278] width 187 height 16
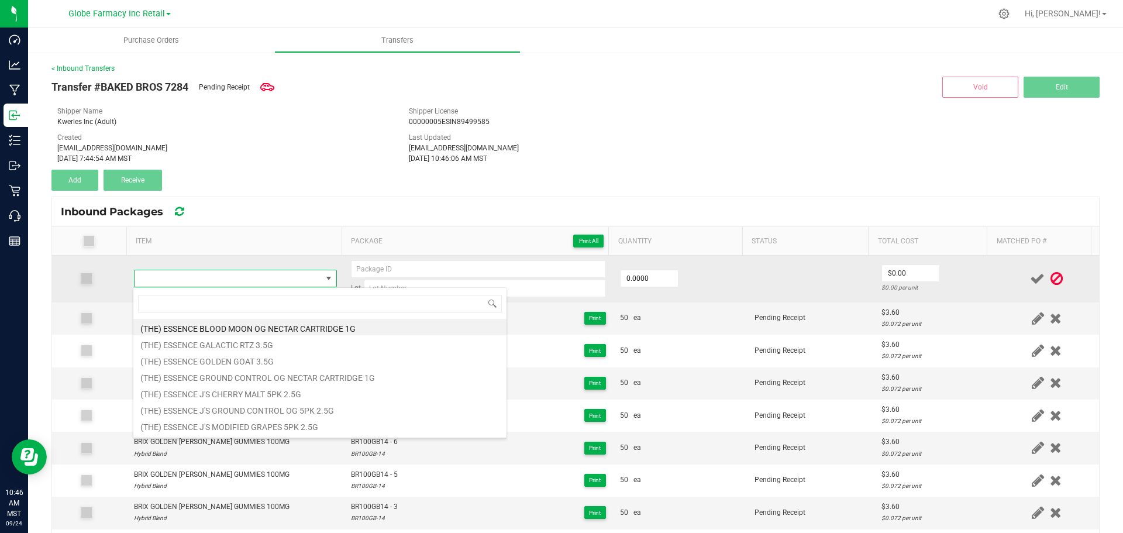
type input "BRIX STRAWBERRY WATERMELON GUMMIES 100MG"
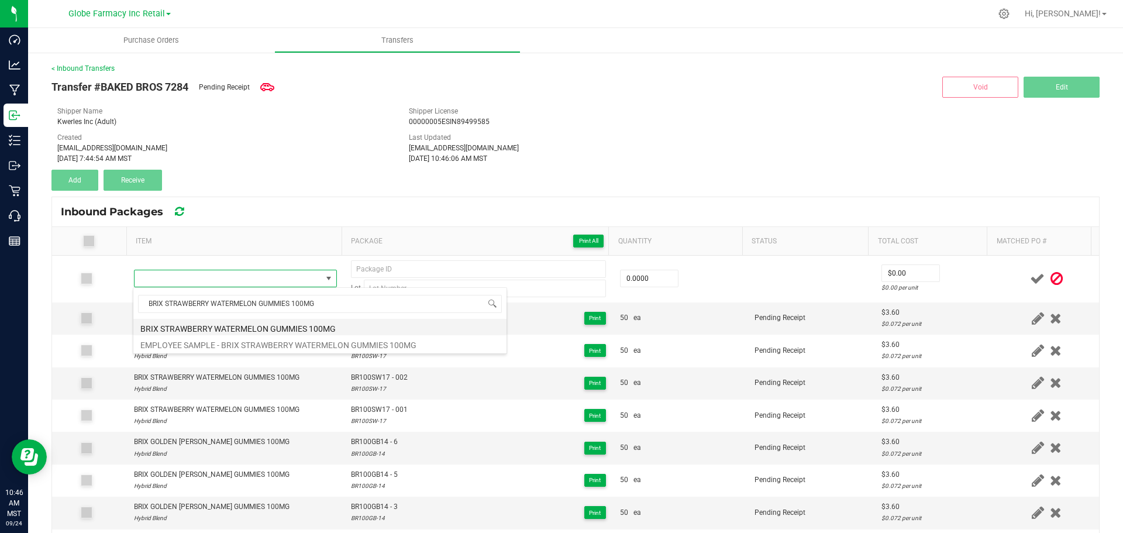
click at [272, 325] on li "BRIX STRAWBERRY WATERMELON GUMMIES 100MG" at bounding box center [319, 327] width 373 height 16
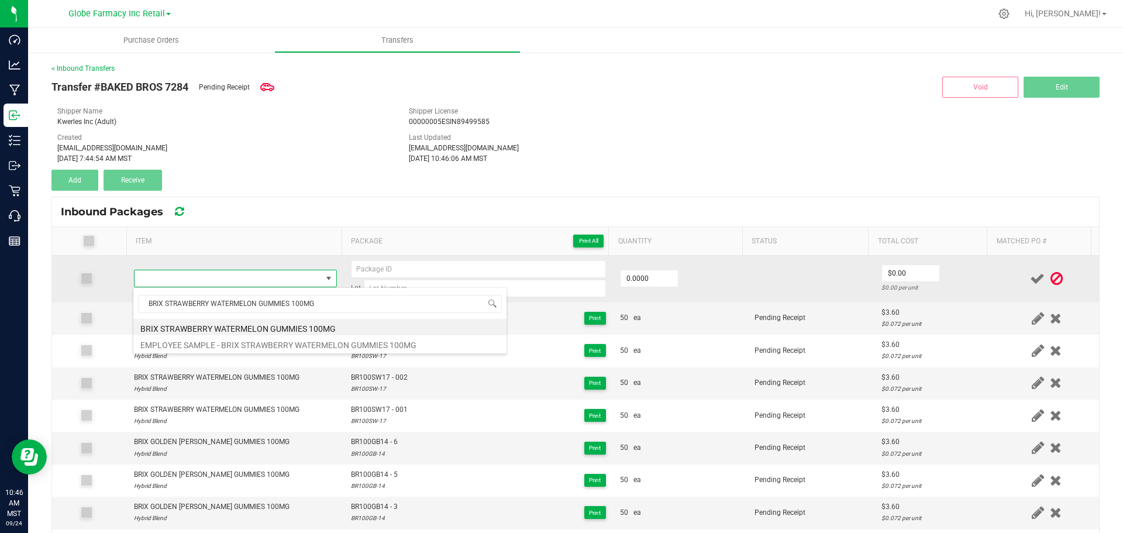
type input "0 ea"
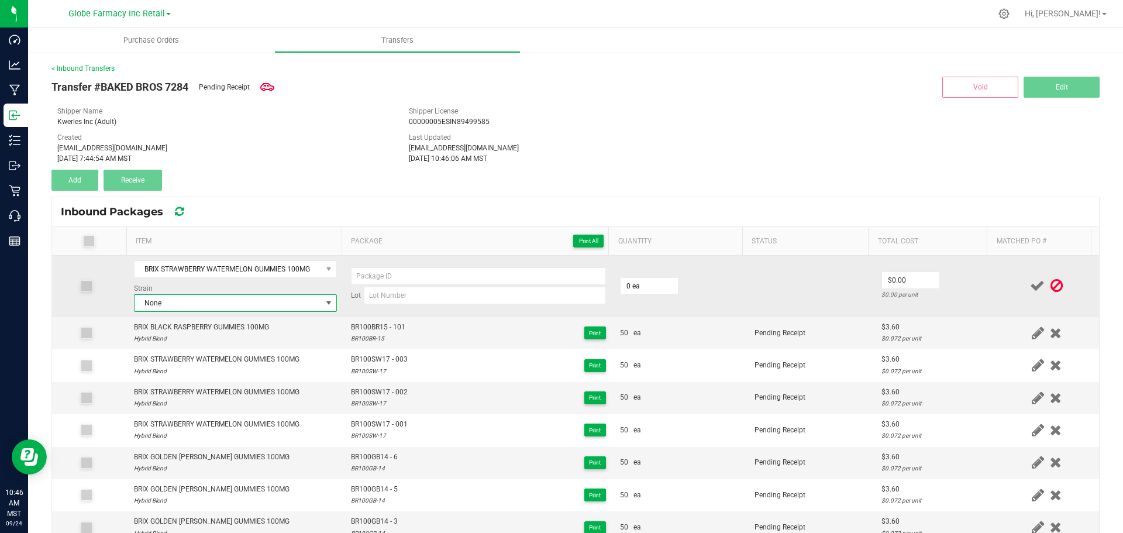
click at [247, 301] on span "None" at bounding box center [227, 303] width 187 height 16
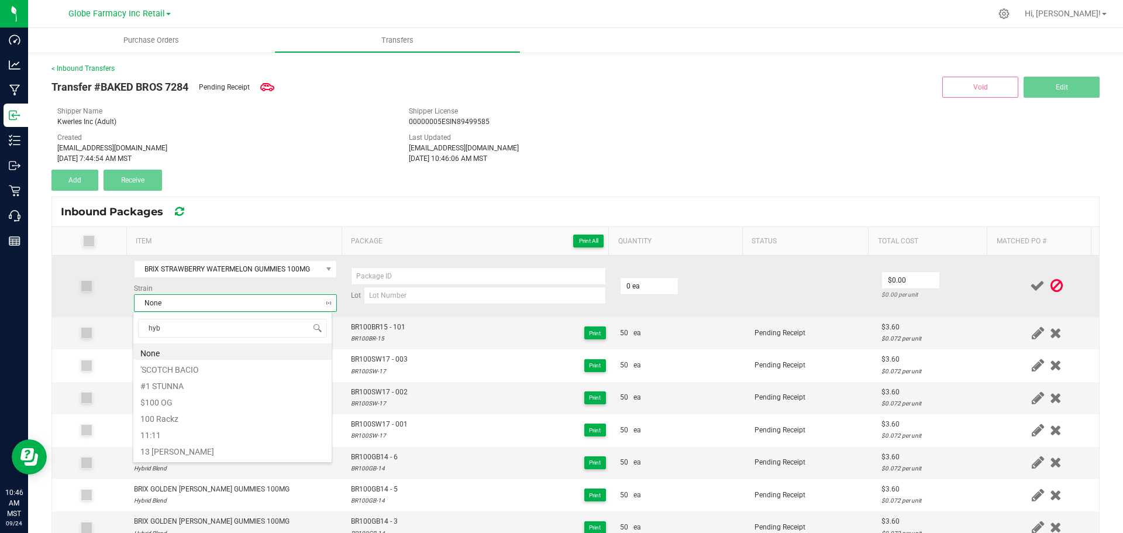
type input "hybr"
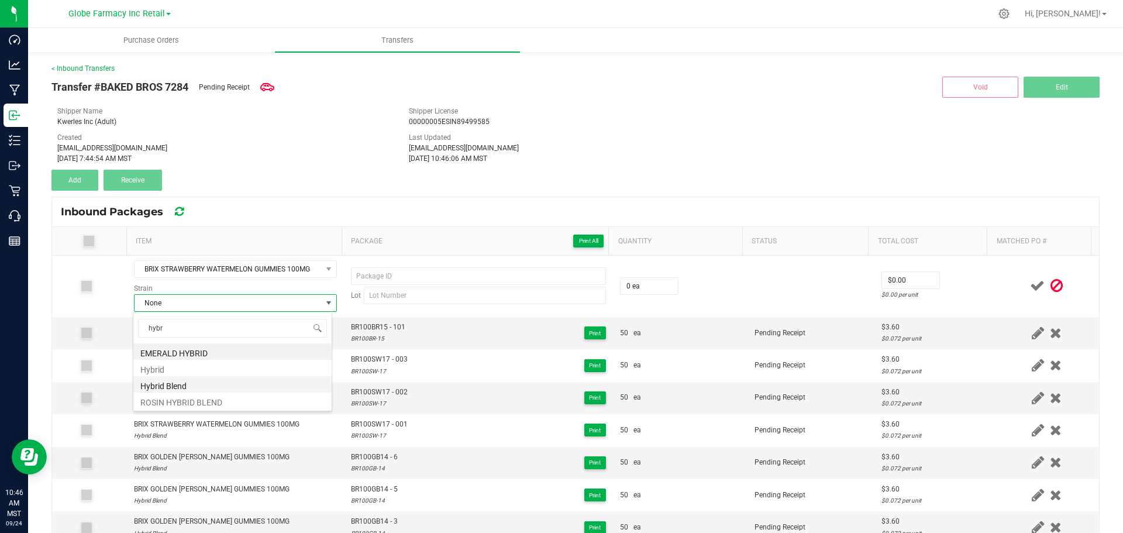
click at [175, 386] on li "Hybrid Blend" at bounding box center [232, 384] width 198 height 16
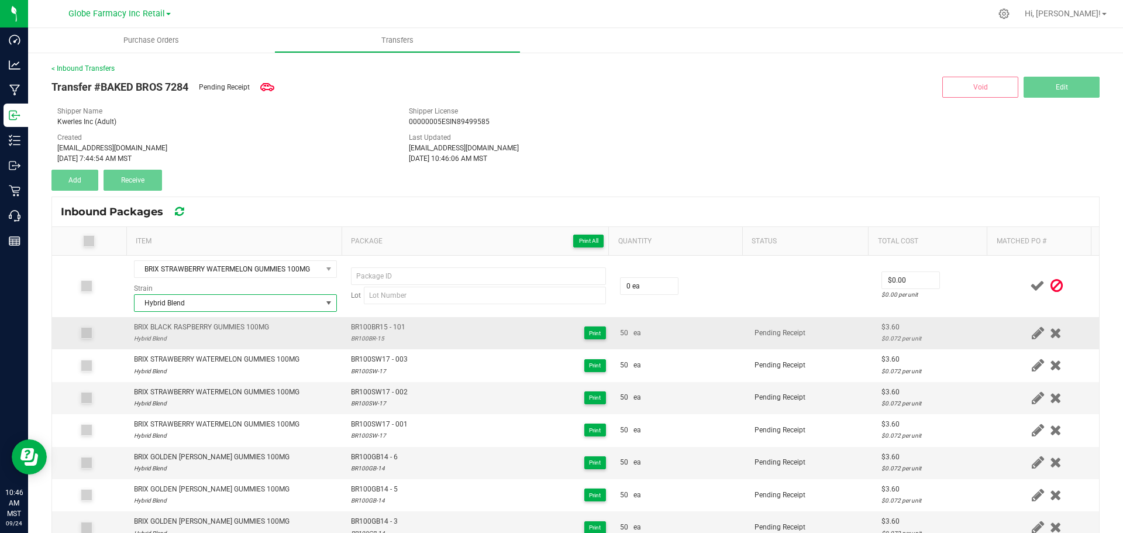
click at [384, 324] on span "BR100BR15 - 101" at bounding box center [378, 327] width 54 height 11
type input "BR100BR15 - 101"
click at [366, 343] on div "BR100BR-15" at bounding box center [378, 338] width 54 height 11
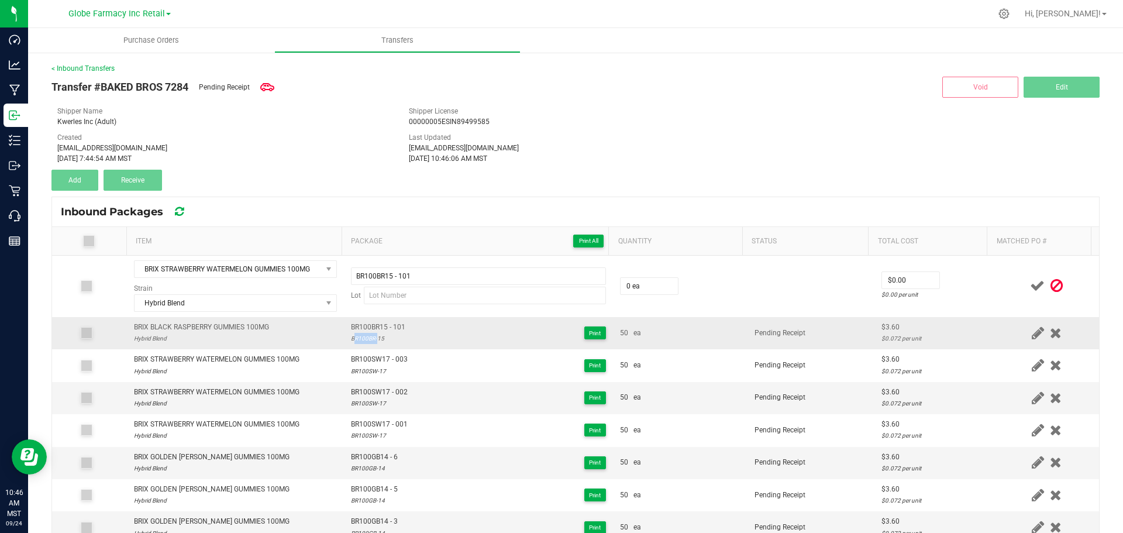
click at [365, 343] on div "BR100BR-15" at bounding box center [378, 338] width 54 height 11
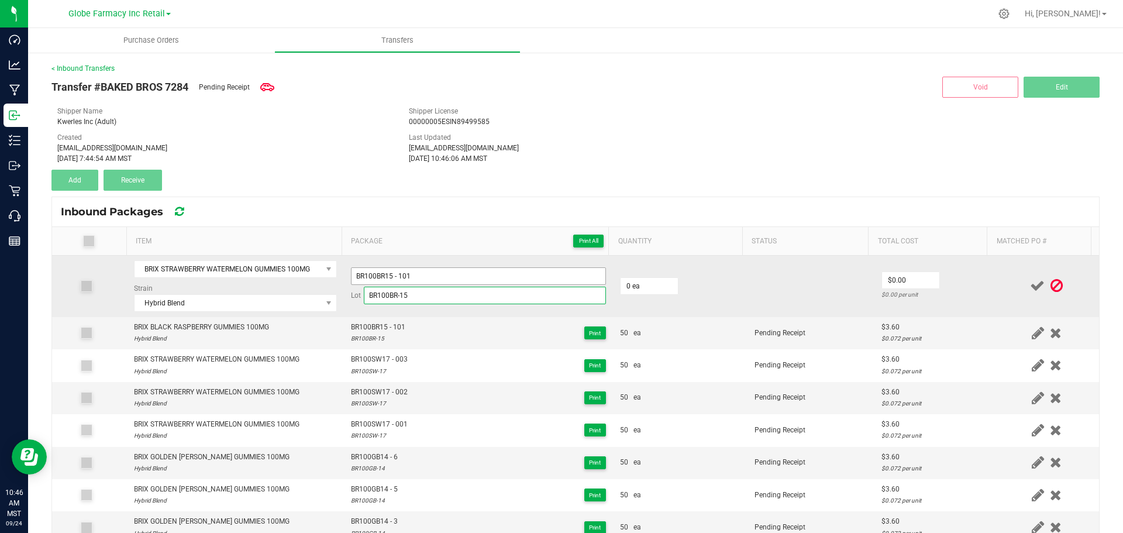
type input "BR100BR-15"
click at [465, 278] on input "BR100BR15 - 101" at bounding box center [478, 276] width 255 height 18
click at [431, 260] on td "BR100BR15 - 101 Lot BR100BR-15" at bounding box center [478, 285] width 269 height 61
click at [386, 278] on input "BR100BR15 - 101" at bounding box center [478, 276] width 255 height 18
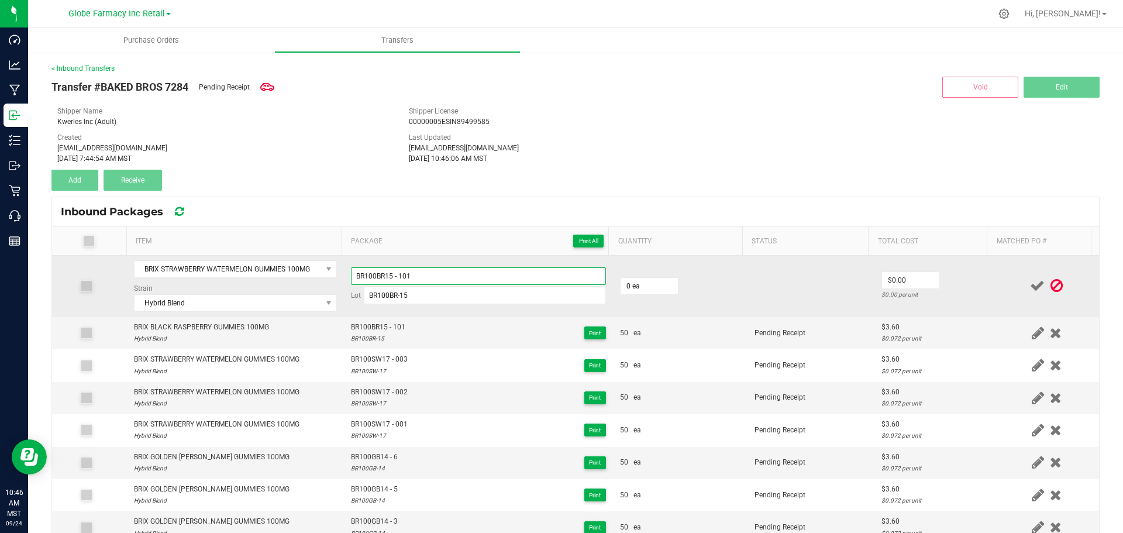
click at [388, 278] on input "BR100BR15 - 101" at bounding box center [478, 276] width 255 height 18
click at [384, 292] on input "BR100BR-15" at bounding box center [485, 295] width 242 height 18
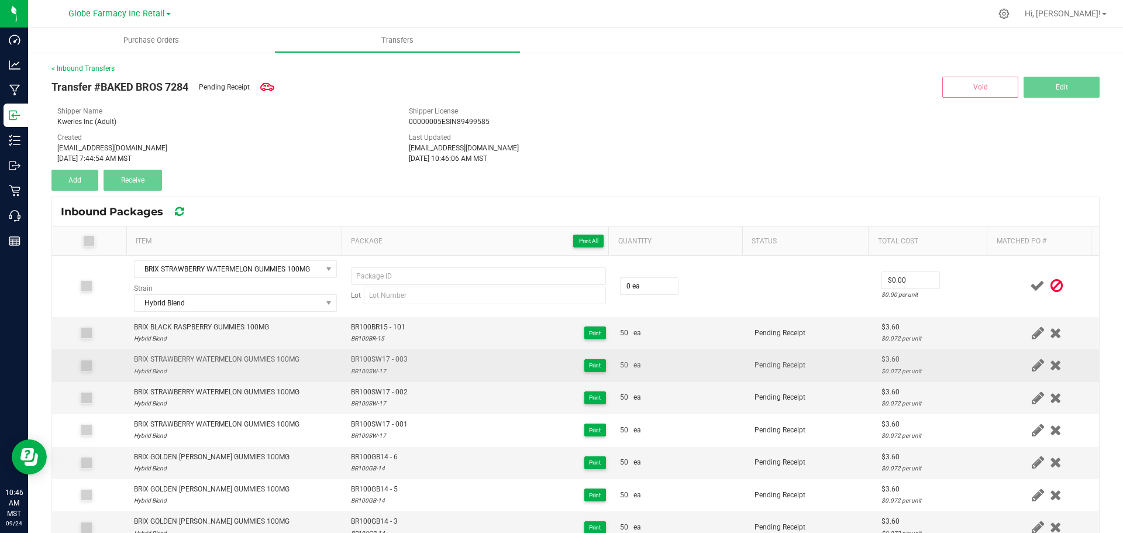
click at [365, 359] on span "BR100SW17 - 003" at bounding box center [379, 359] width 57 height 11
type input "BR100SW17 - 003"
click at [373, 364] on span "BR100SW17 - 003" at bounding box center [379, 359] width 57 height 11
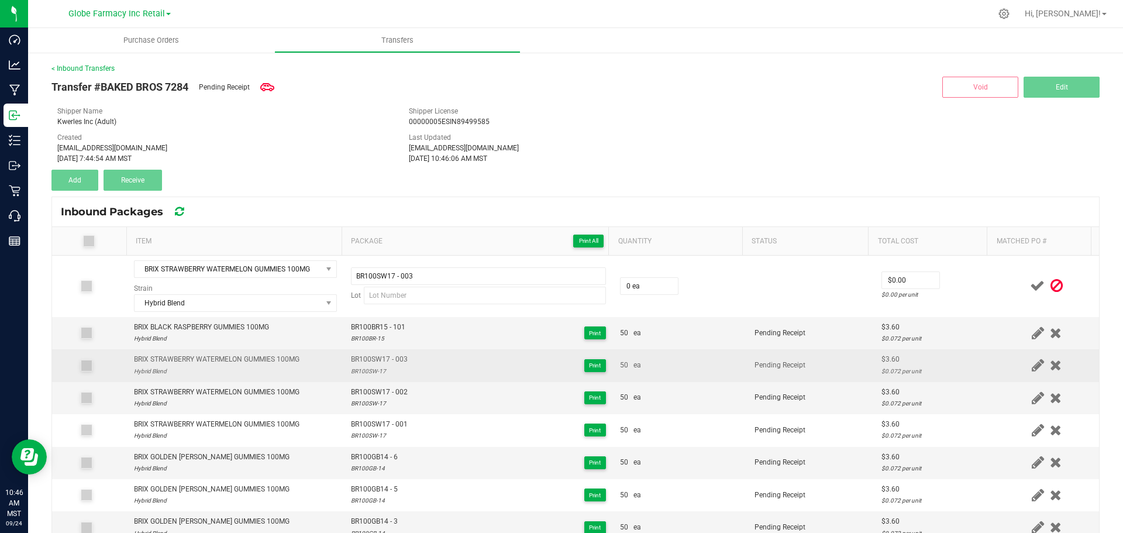
click at [367, 374] on div "BR100SW-17" at bounding box center [379, 370] width 57 height 11
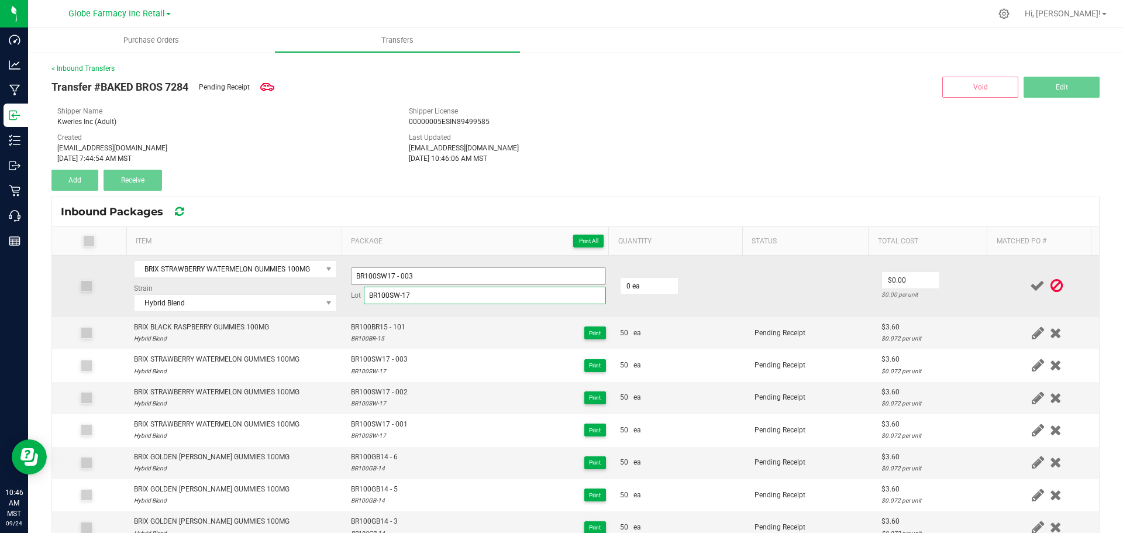
type input "BR100SW-17"
click at [424, 279] on input "BR100SW17 - 003" at bounding box center [478, 276] width 255 height 18
type input "BR100SW17 - 004"
click at [640, 284] on input "0" at bounding box center [648, 286] width 57 height 16
type input "50 ea"
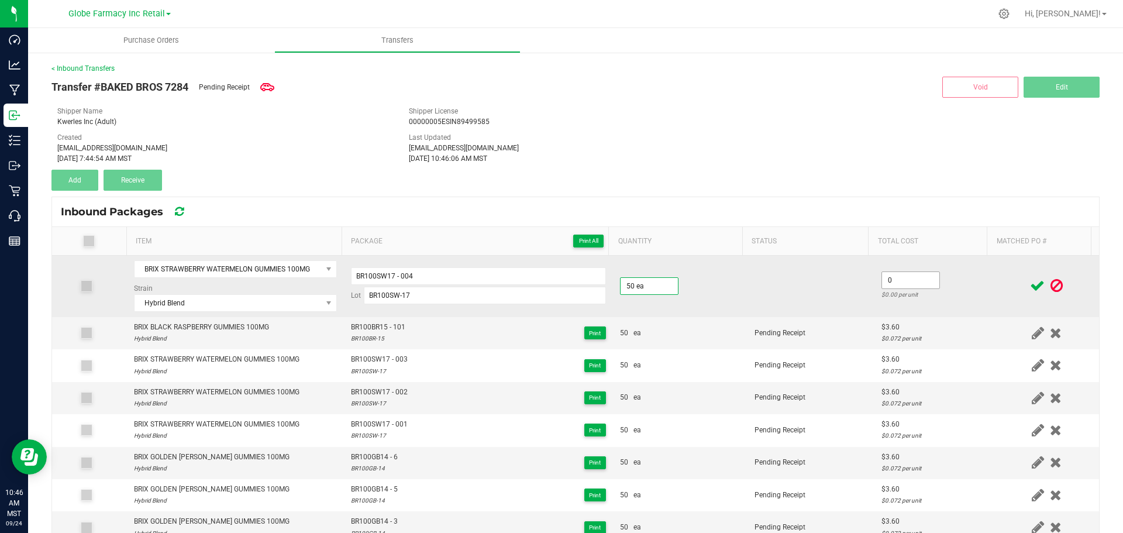
click at [918, 277] on input "0" at bounding box center [910, 280] width 57 height 16
type input "$3.60"
click at [950, 292] on div "$0.072 per unit" at bounding box center [934, 294] width 106 height 11
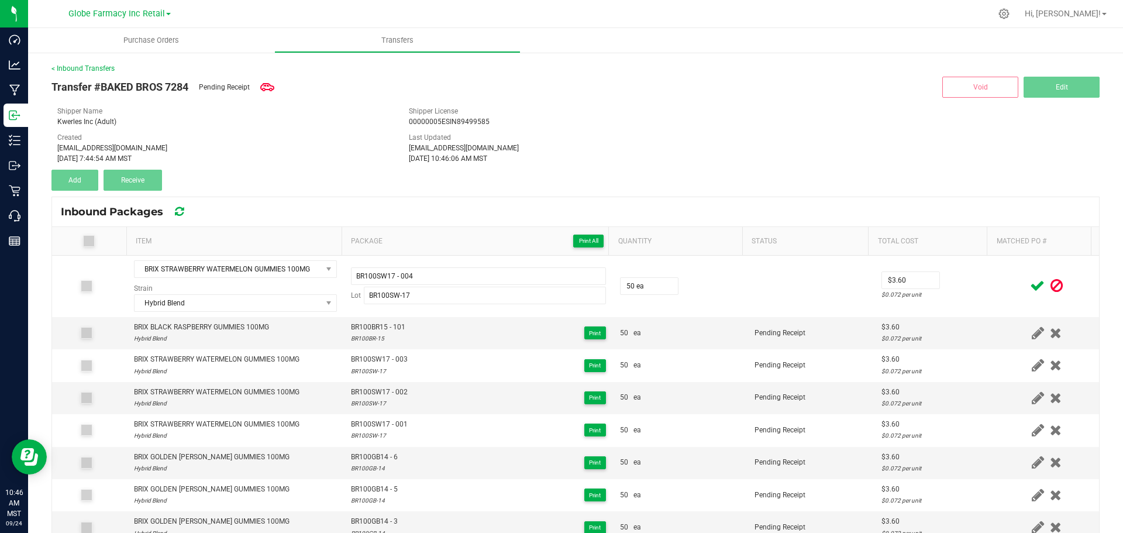
click at [1030, 288] on icon at bounding box center [1037, 285] width 15 height 15
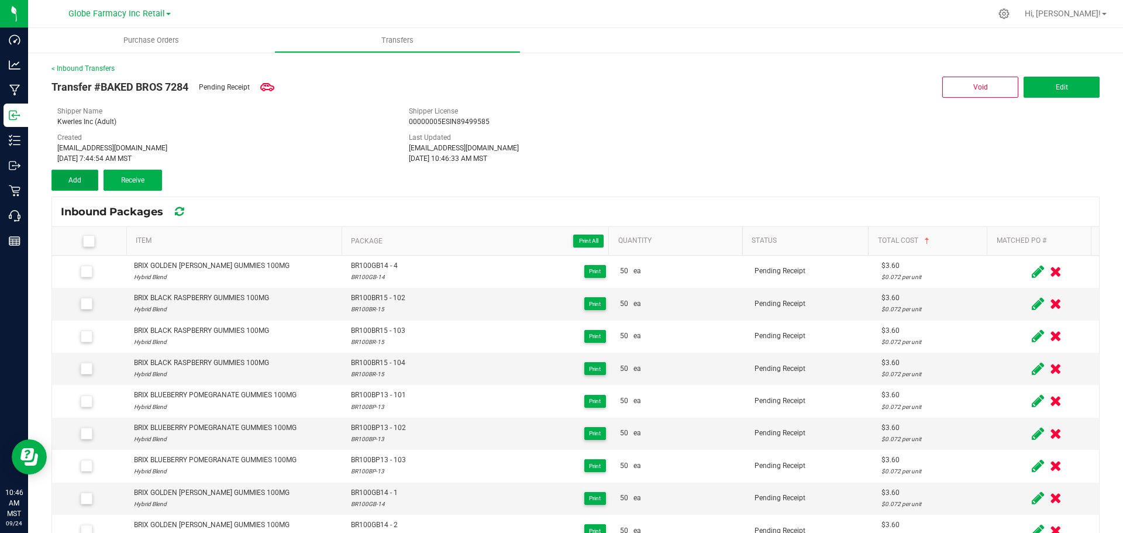
drag, startPoint x: 69, startPoint y: 172, endPoint x: 88, endPoint y: 174, distance: 19.4
click at [69, 168] on div "Transfer #BAKED BROS 7284 Pending Receipt Void Edit Shipper Name Kwerles Inc (A…" at bounding box center [575, 132] width 1048 height 117
click at [79, 179] on span "Add" at bounding box center [74, 180] width 13 height 8
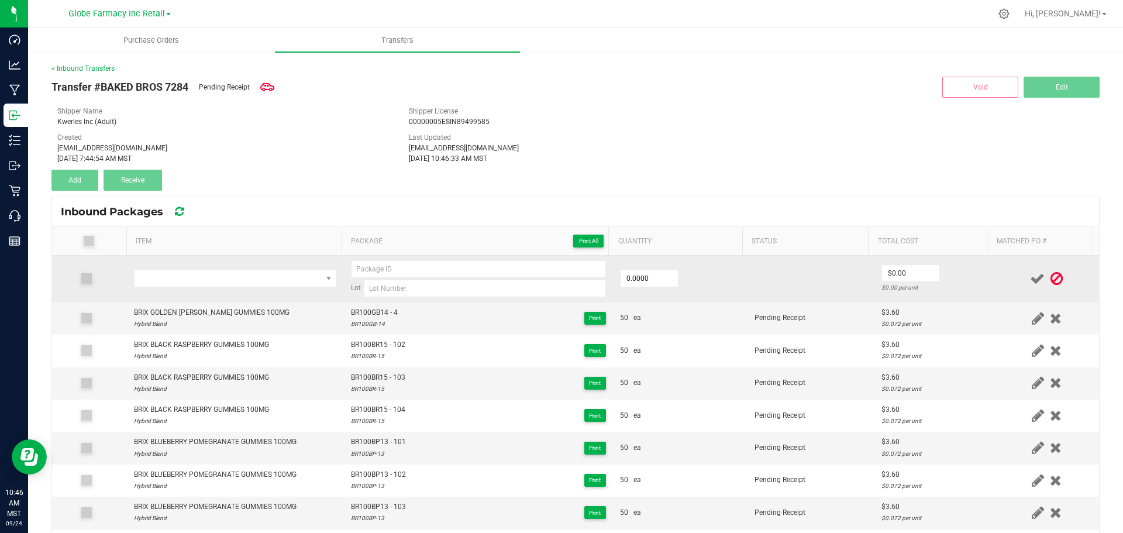
click at [233, 266] on td at bounding box center [235, 278] width 217 height 47
click at [232, 274] on span "NO DATA FOUND" at bounding box center [227, 278] width 187 height 16
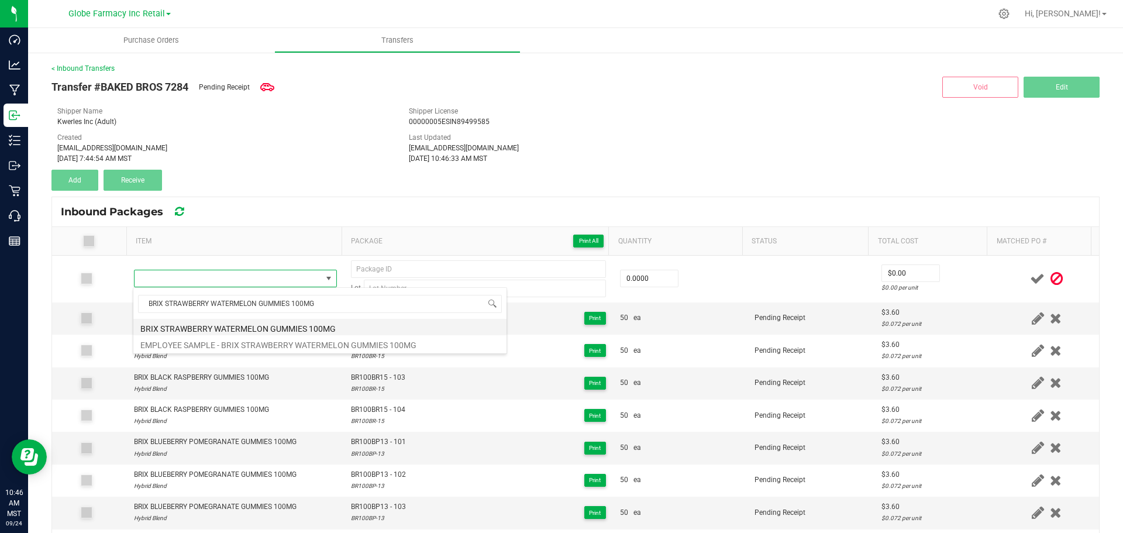
click at [255, 327] on li "BRIX STRAWBERRY WATERMELON GUMMIES 100MG" at bounding box center [319, 327] width 373 height 16
type input "0 ea"
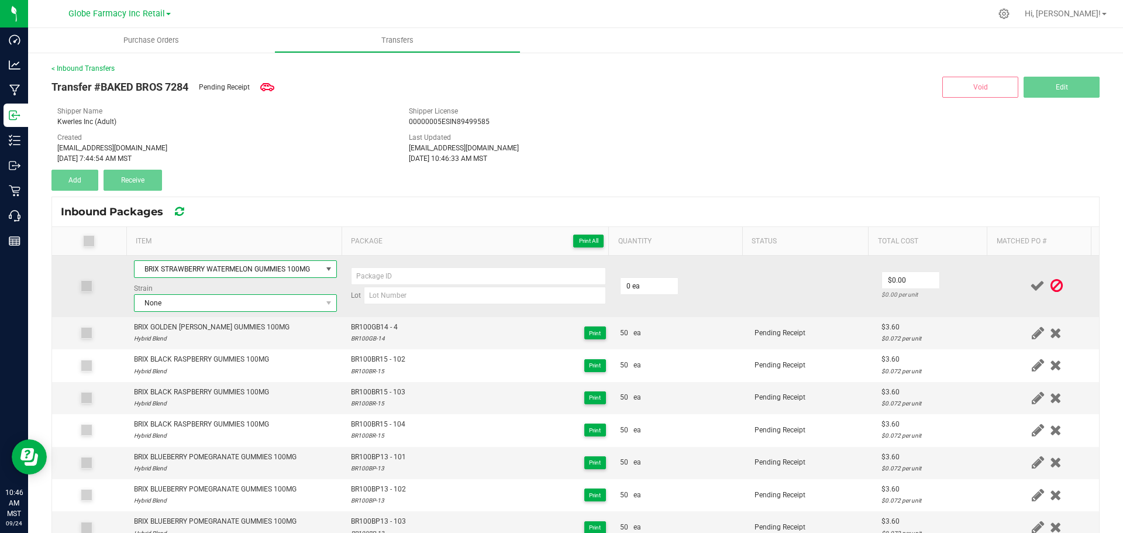
click at [182, 298] on span "None" at bounding box center [227, 303] width 187 height 16
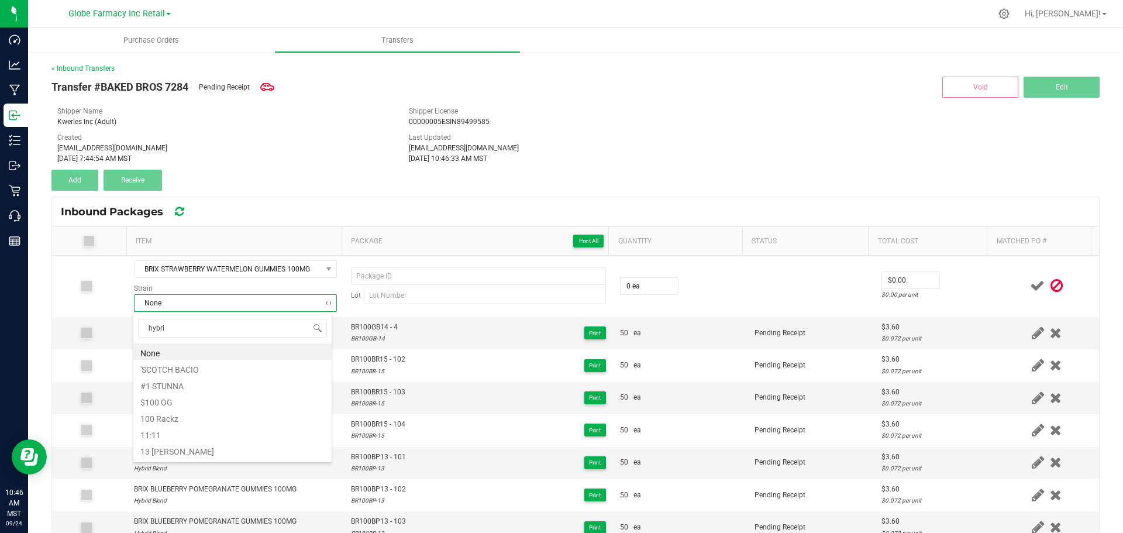
type input "hybrid"
click at [181, 381] on li "Hybrid Blend" at bounding box center [232, 384] width 198 height 16
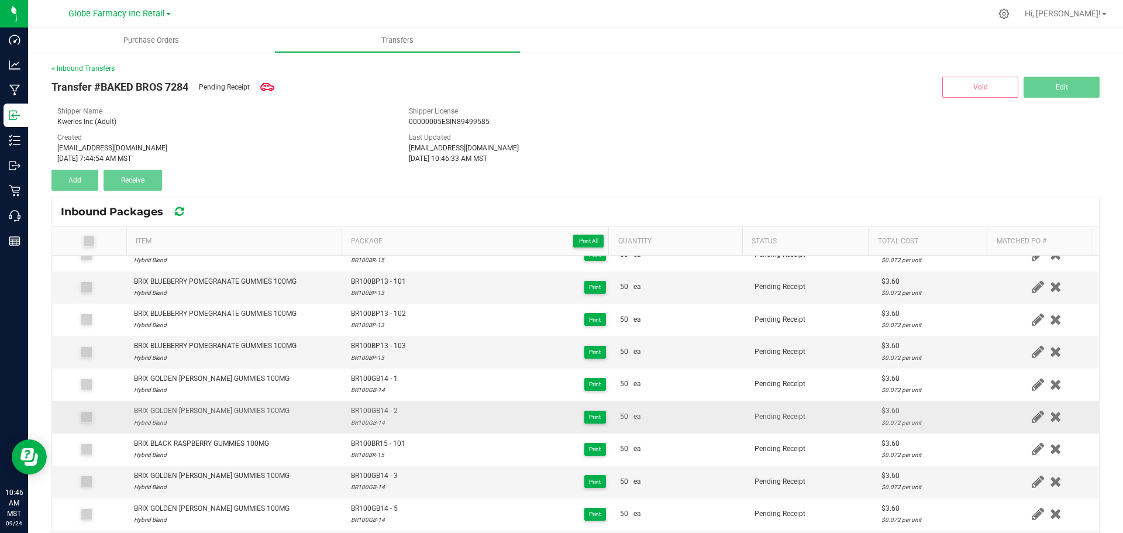
scroll to position [351, 0]
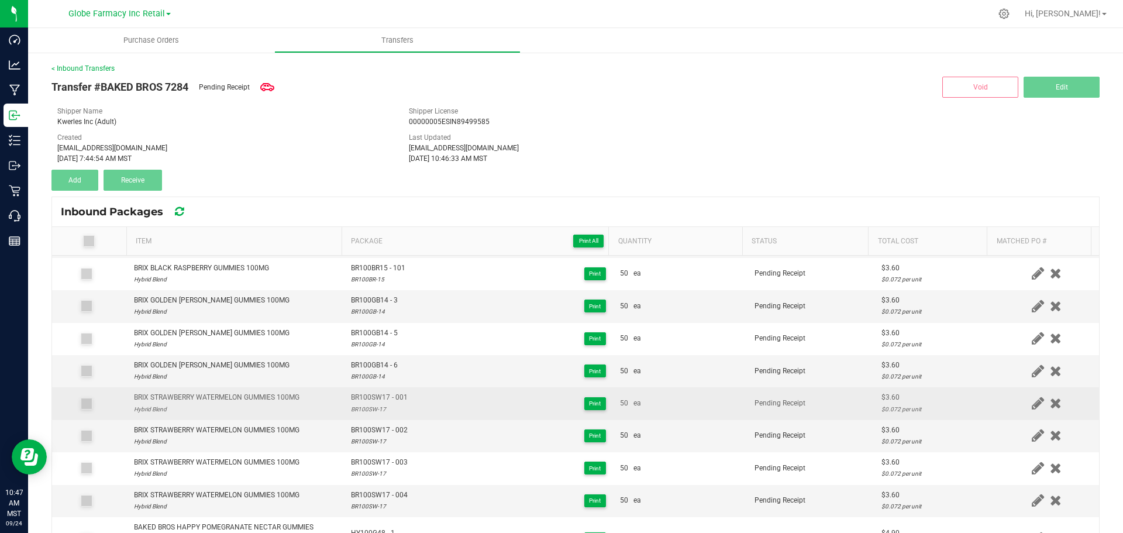
click at [371, 396] on span "BR100SW17 - 001" at bounding box center [379, 397] width 57 height 11
copy span "BR100SW17 - 001"
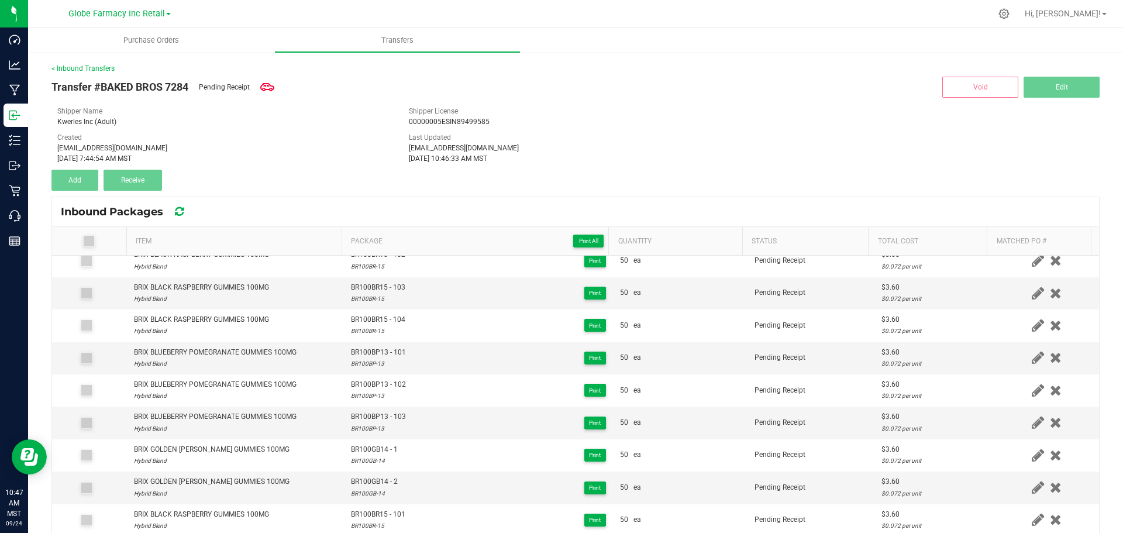
scroll to position [0, 0]
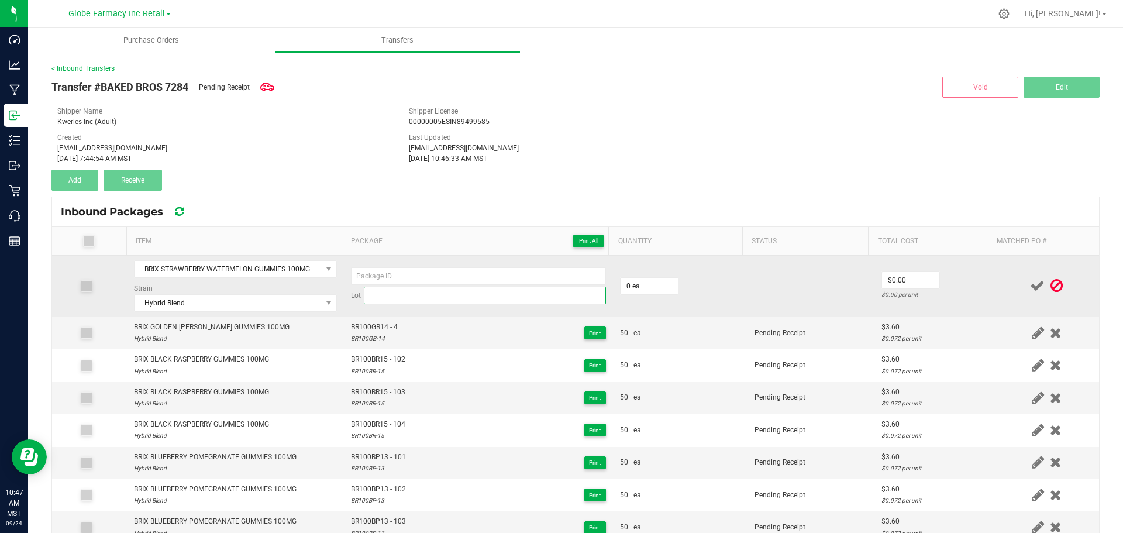
click at [395, 292] on input at bounding box center [485, 295] width 242 height 18
paste input "BR100SW17 - 001"
click at [416, 277] on input at bounding box center [478, 276] width 255 height 18
type input "BR100SW17 - 001"
click at [382, 295] on input at bounding box center [485, 295] width 242 height 18
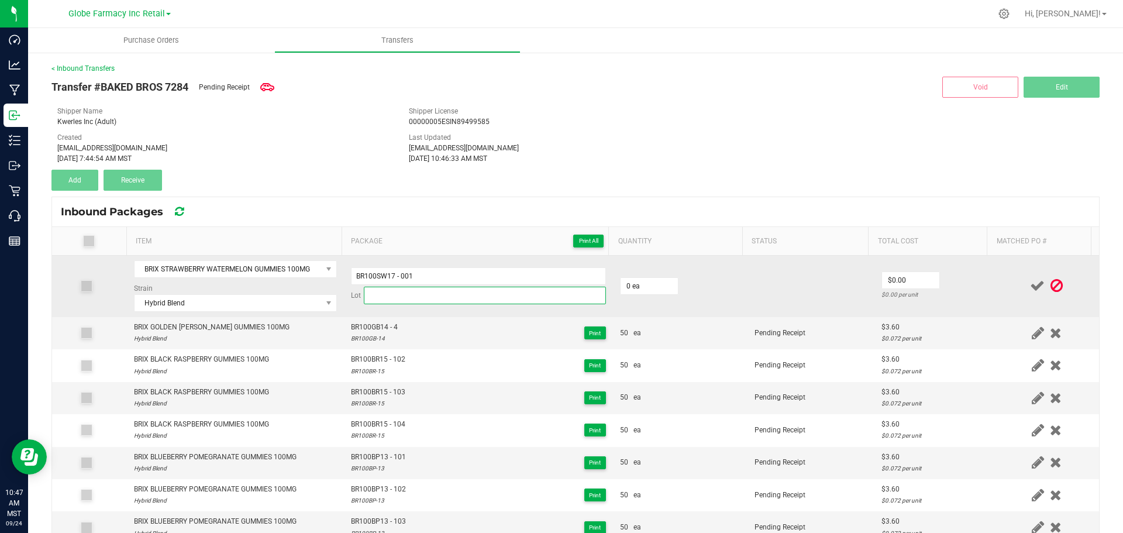
paste input "BR100SW17 - 001"
type input "BR100SW-17"
click at [655, 287] on input "0" at bounding box center [648, 286] width 57 height 16
type input "50 ea"
click at [890, 281] on input "0" at bounding box center [910, 280] width 57 height 16
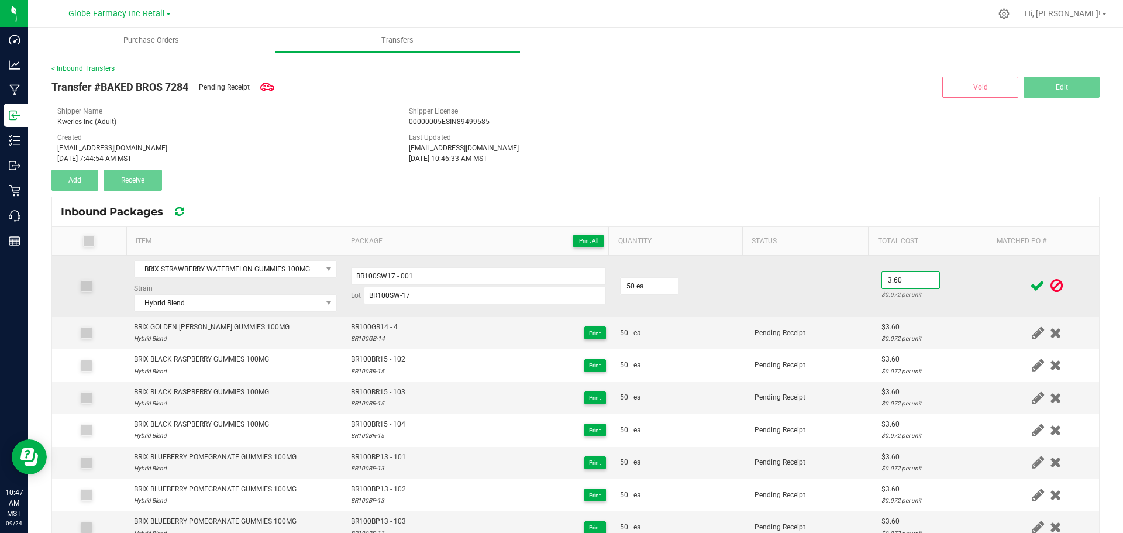
type input "$3.60"
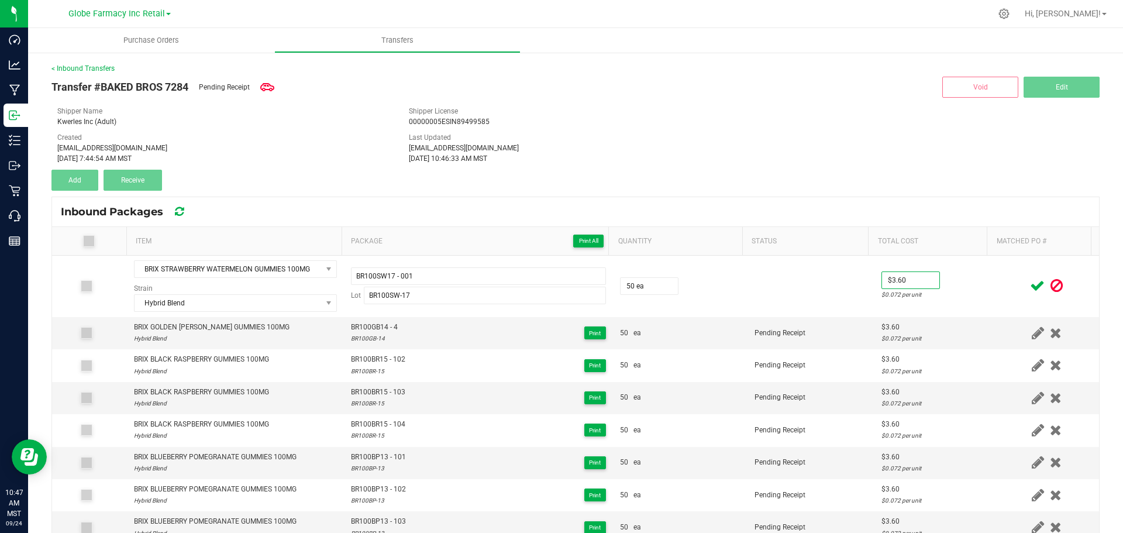
drag, startPoint x: 968, startPoint y: 281, endPoint x: 1008, endPoint y: 278, distance: 39.8
click at [969, 280] on td "$3.60 $0.072 per unit" at bounding box center [934, 285] width 120 height 61
click at [1030, 280] on icon at bounding box center [1037, 285] width 15 height 15
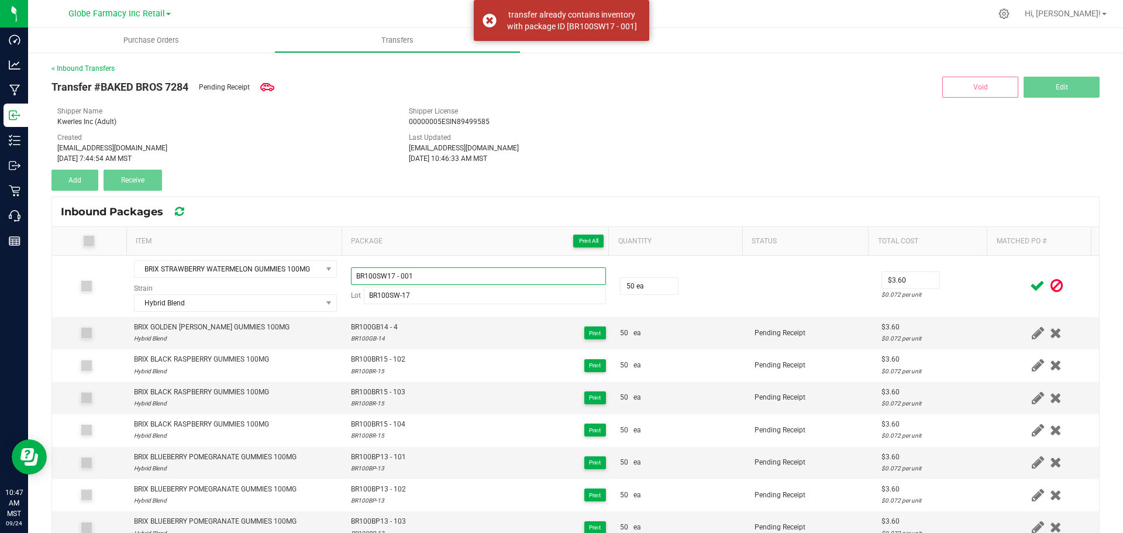
click at [522, 272] on input "BR100SW17 - 001" at bounding box center [478, 276] width 255 height 18
type input "BR100SW17 - 005"
click at [925, 293] on div "$0.072 per unit" at bounding box center [934, 294] width 106 height 11
click at [1030, 282] on icon at bounding box center [1037, 285] width 15 height 15
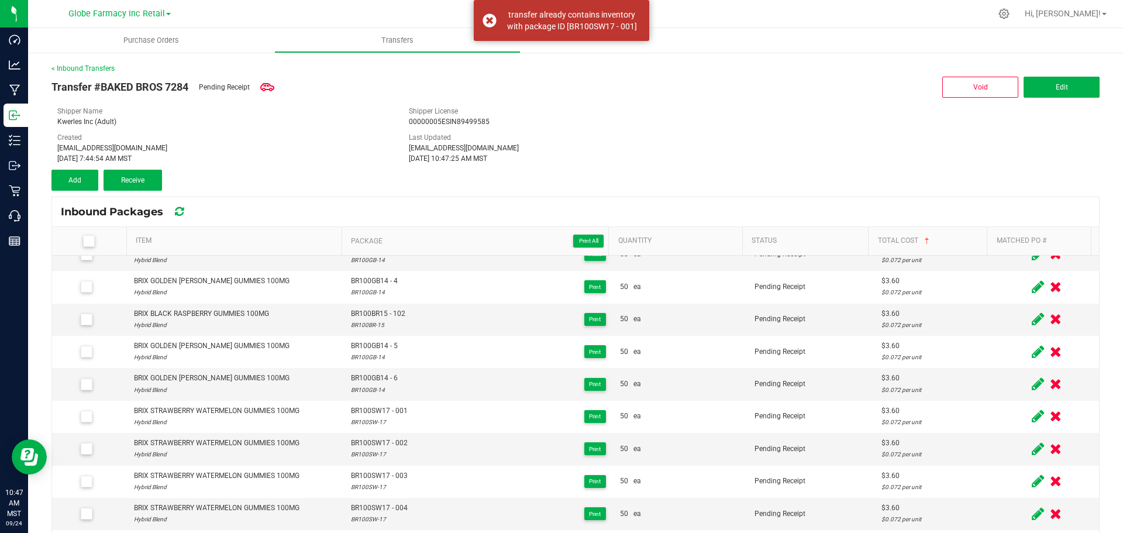
scroll to position [409, 0]
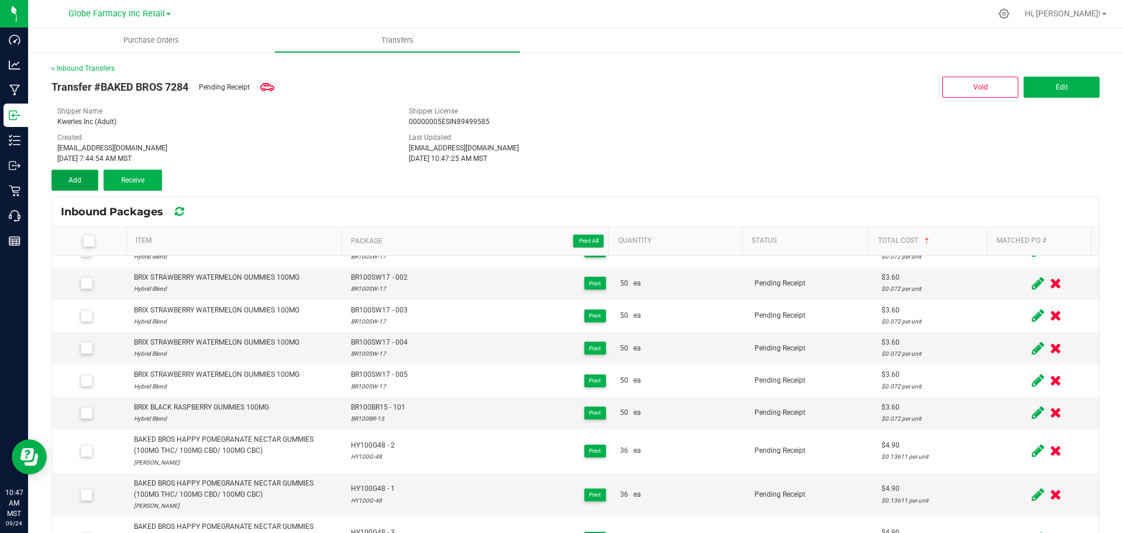
click at [82, 174] on button "Add" at bounding box center [74, 180] width 47 height 21
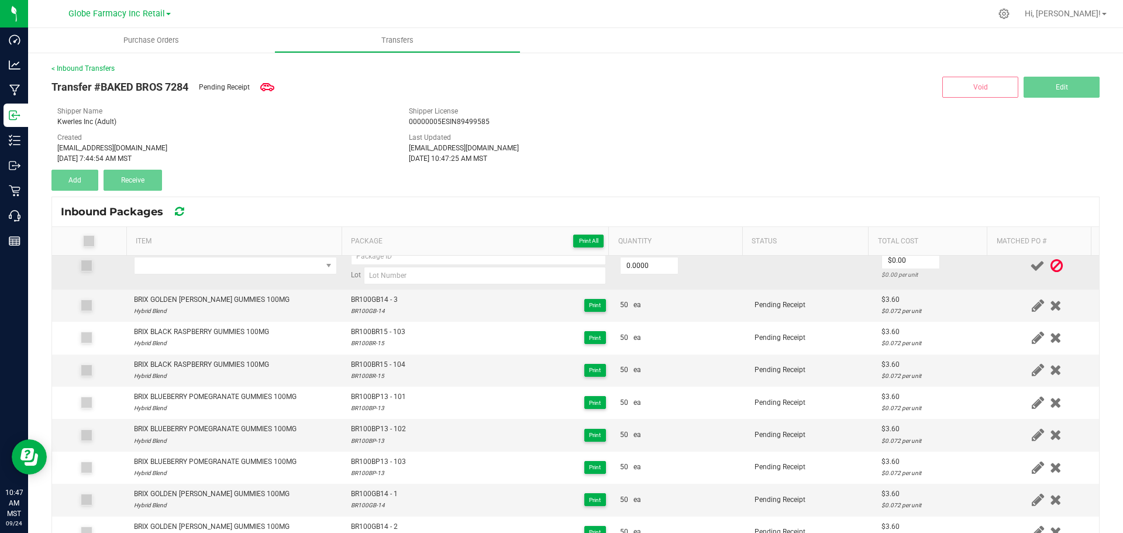
scroll to position [0, 0]
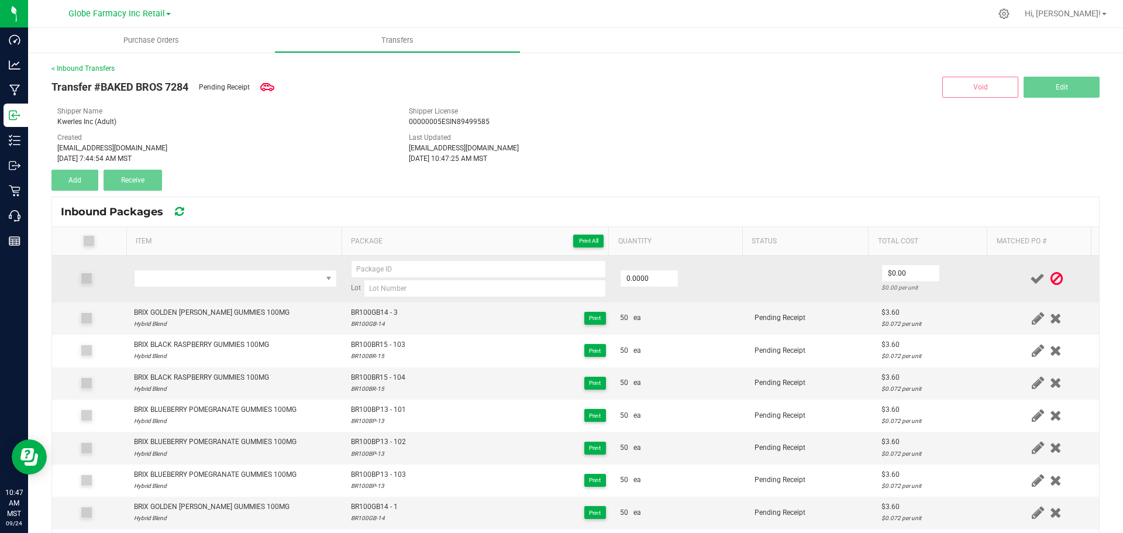
click at [167, 268] on td at bounding box center [235, 278] width 217 height 47
click at [170, 286] on td at bounding box center [235, 278] width 217 height 47
click at [188, 280] on span "NO DATA FOUND" at bounding box center [227, 278] width 187 height 16
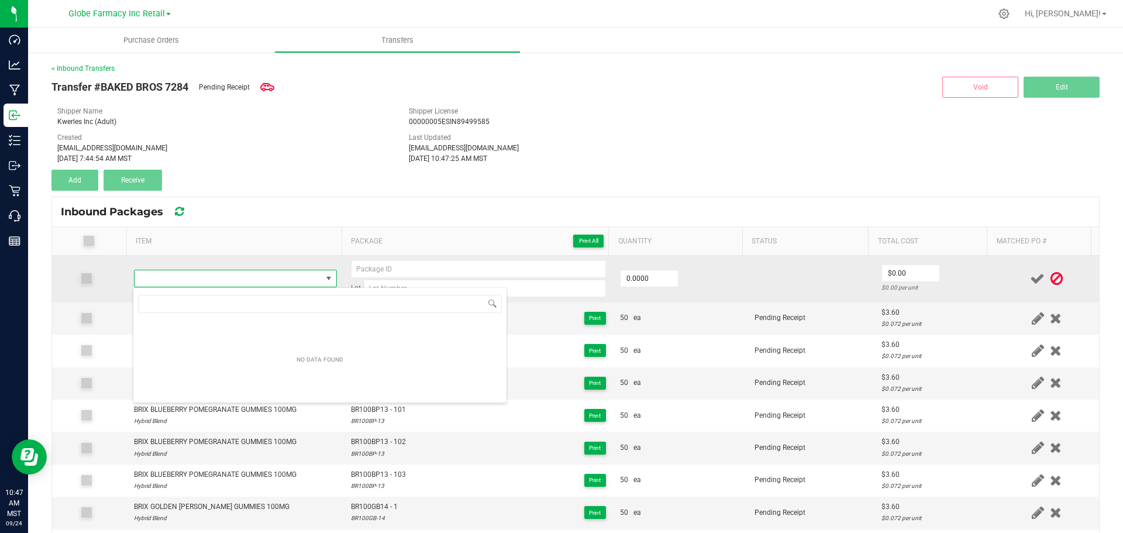
type input "BAKED BROS LIVE HASH ROSIN INFUSED [US_STATE] PUNCH GUMMIES 100MG"
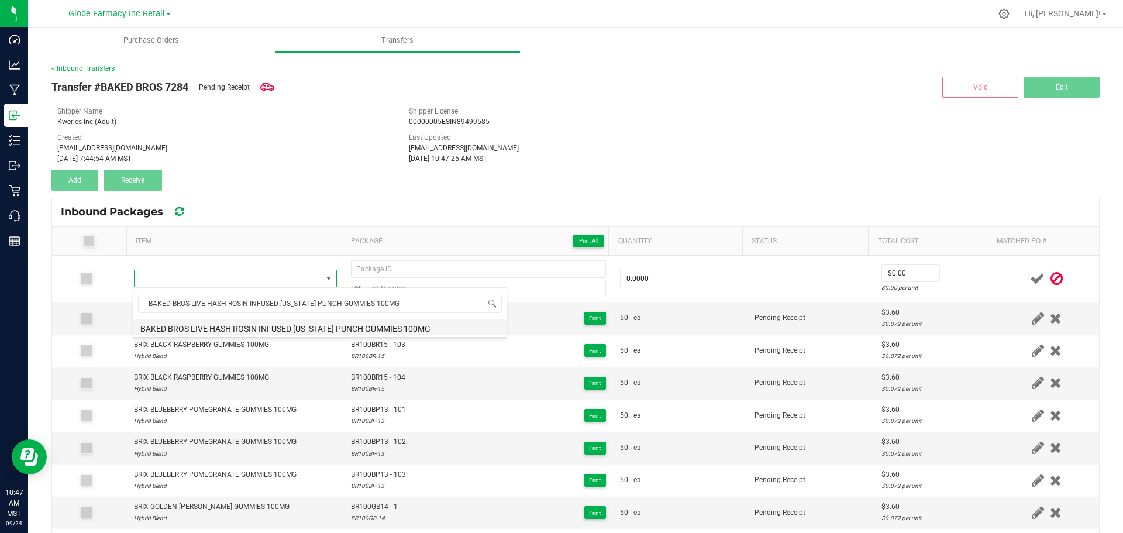
click at [229, 328] on li "BAKED BROS LIVE HASH ROSIN INFUSED [US_STATE] PUNCH GUMMIES 100MG" at bounding box center [319, 327] width 373 height 16
type input "0 ea"
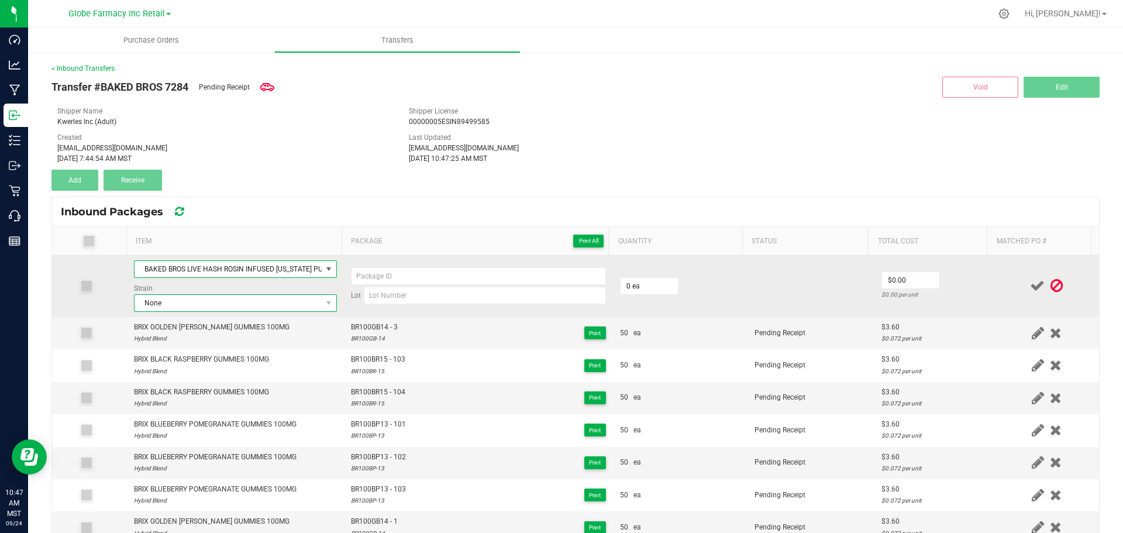
click at [187, 296] on span "None" at bounding box center [227, 303] width 187 height 16
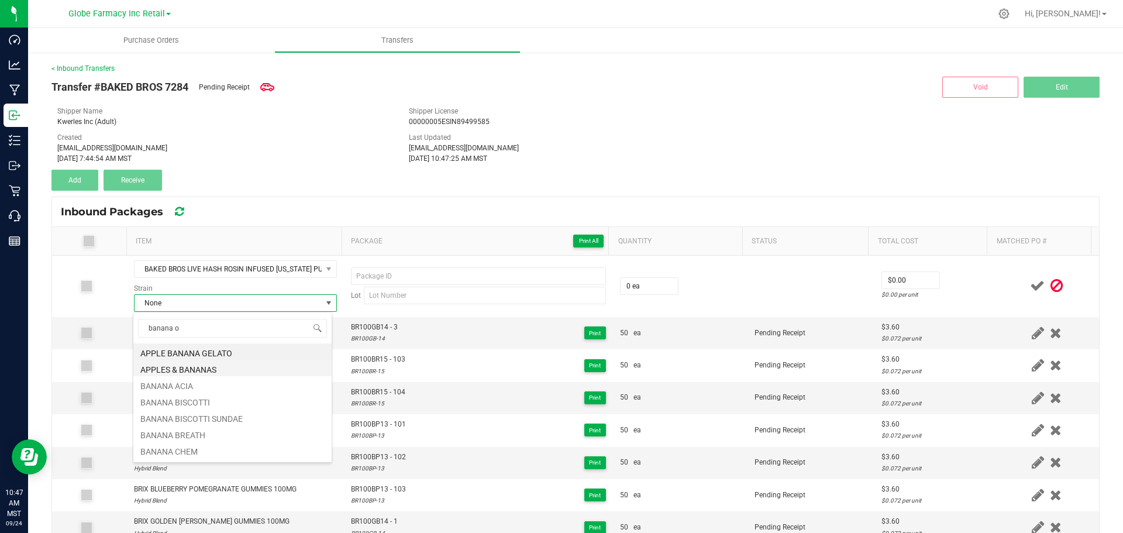
type input "banana og"
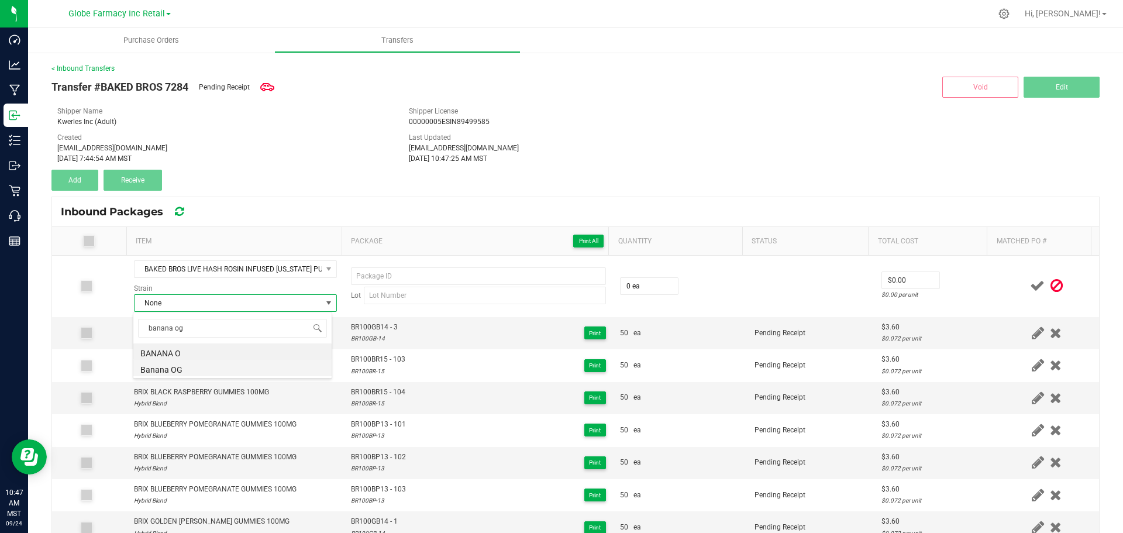
click at [177, 367] on body "Dashboard Analytics Manufacturing Inbound Inventory Outbound Retail Call Center…" at bounding box center [561, 266] width 1123 height 533
click at [207, 347] on li "Banana OG" at bounding box center [232, 351] width 198 height 16
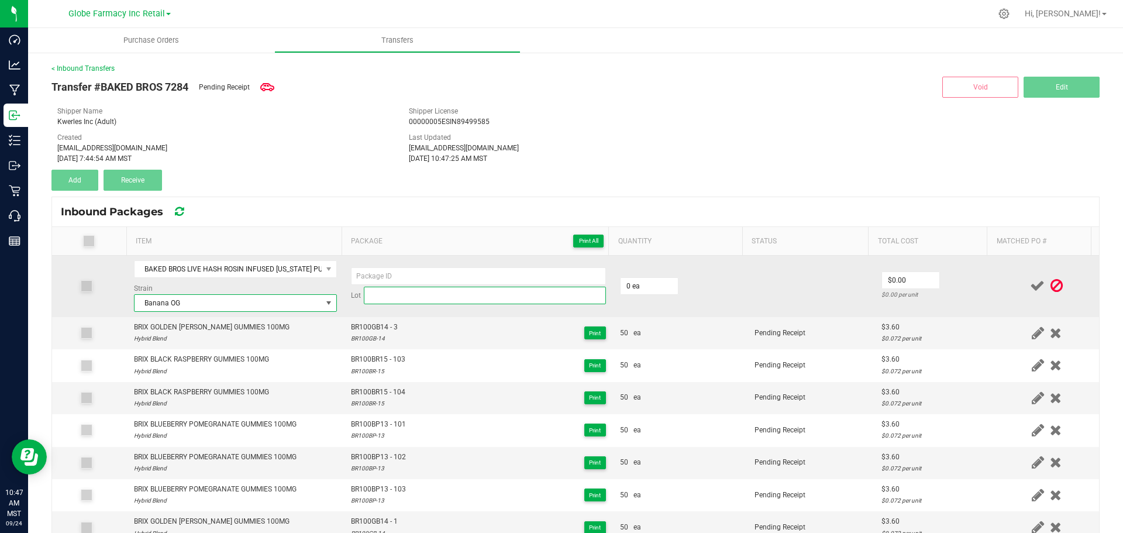
paste input "LHR100AP-"
drag, startPoint x: 428, startPoint y: 298, endPoint x: 424, endPoint y: 291, distance: 7.8
click at [427, 298] on input "LHR100AP-" at bounding box center [485, 295] width 242 height 18
type input "LHR100AP-21"
click at [410, 274] on input at bounding box center [478, 276] width 255 height 18
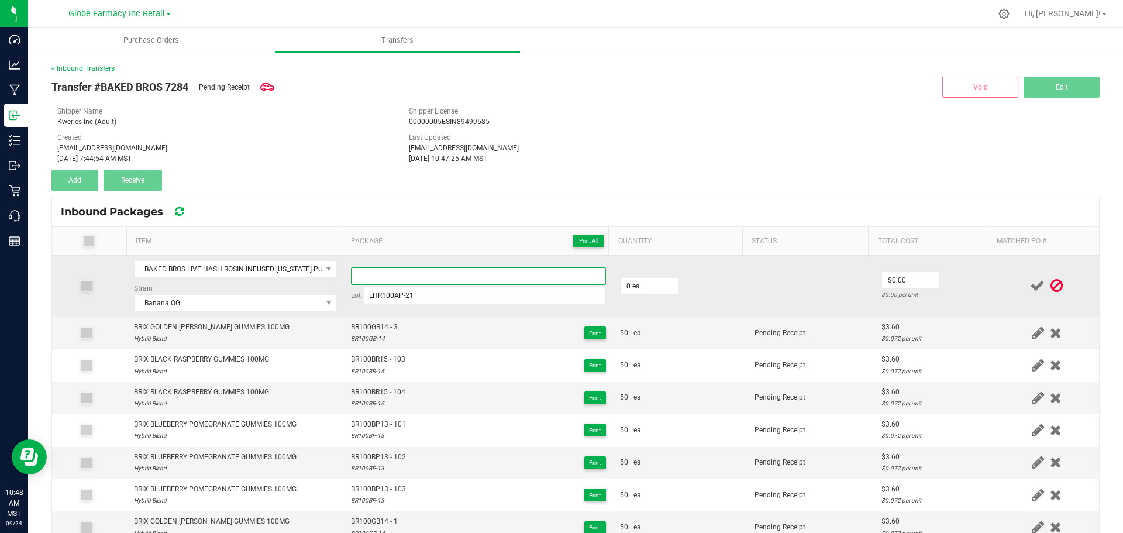
paste input "LHR100AP-"
type input "LHR100AP21 - 1"
type input "24 ea"
type input "$6.16"
click at [976, 274] on td "$6.16 $0.25667 per unit" at bounding box center [934, 285] width 120 height 61
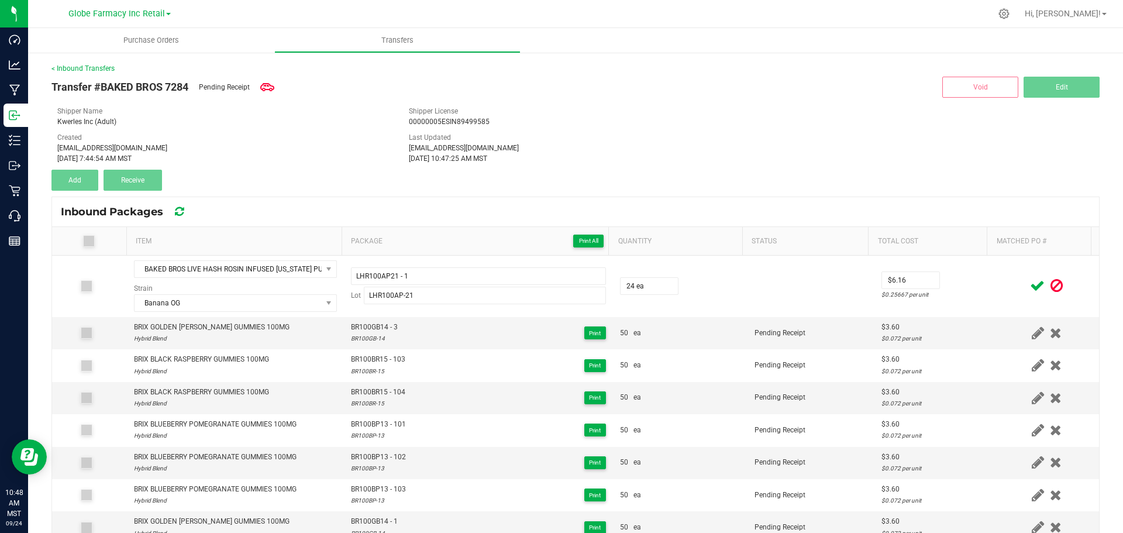
click at [1030, 285] on icon at bounding box center [1037, 285] width 15 height 15
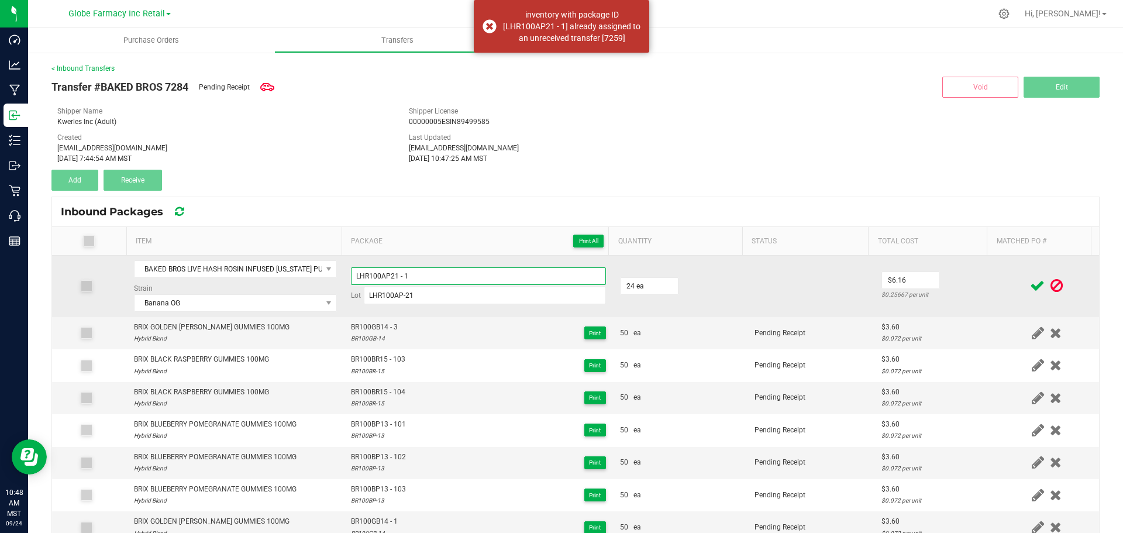
click at [522, 284] on input "LHR100AP21 - 1" at bounding box center [478, 276] width 255 height 18
click at [966, 292] on div "$0.25667 per unit" at bounding box center [934, 294] width 106 height 11
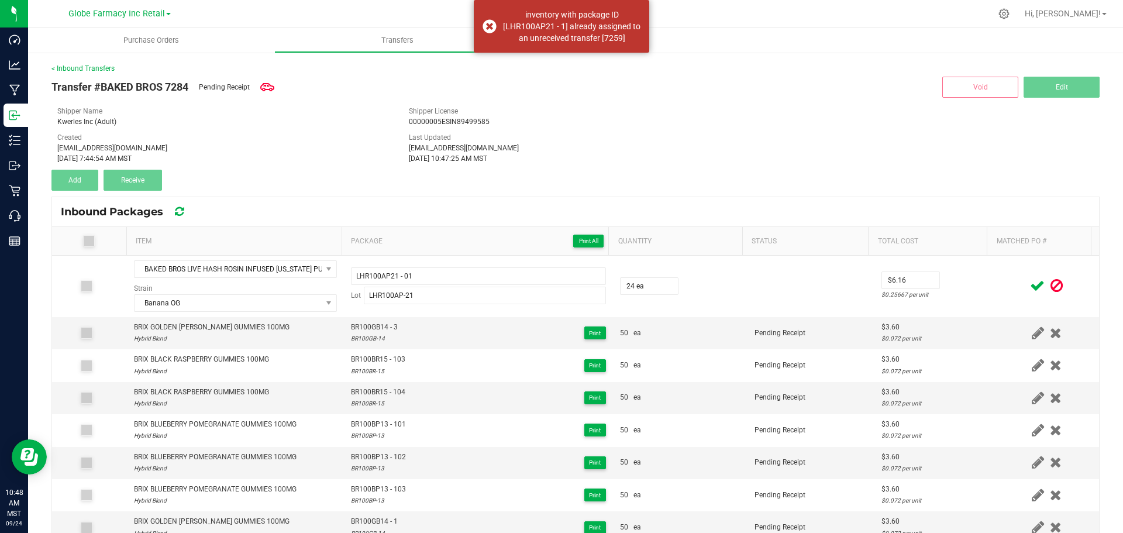
click at [1030, 285] on icon at bounding box center [1037, 285] width 15 height 15
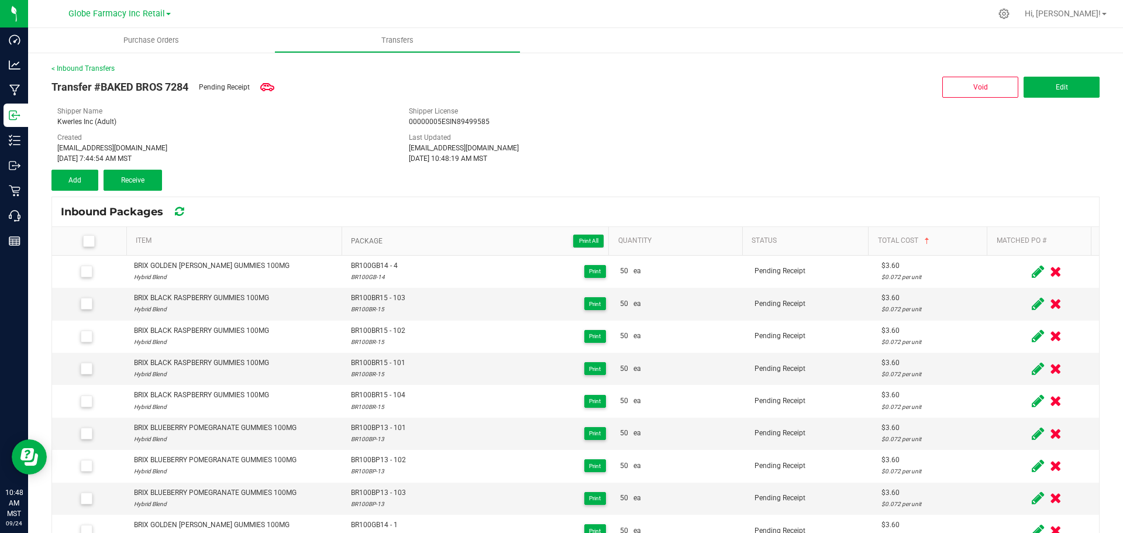
click at [485, 240] on span "Package Print All" at bounding box center [477, 241] width 253 height 14
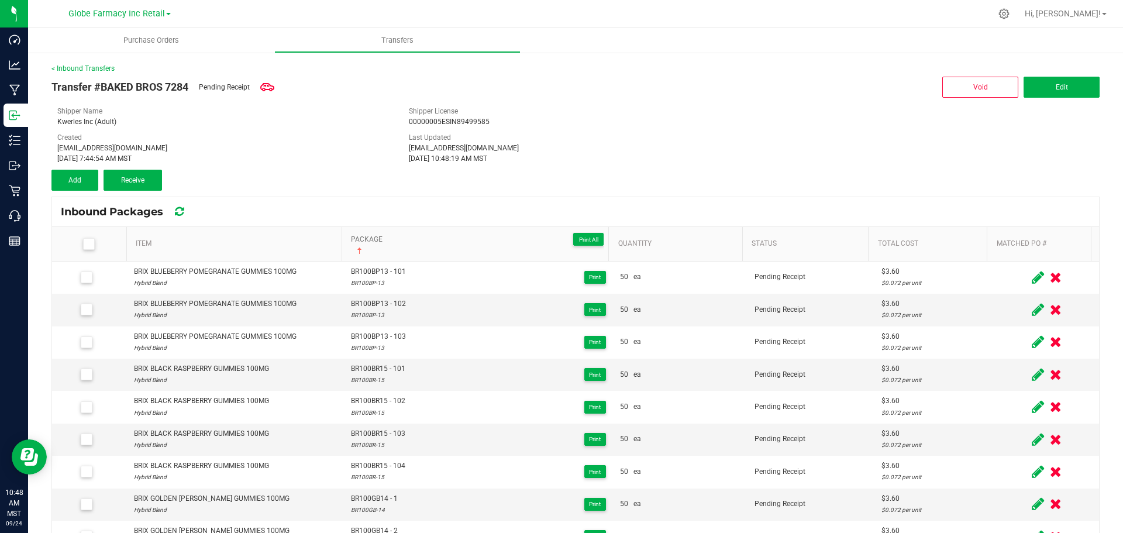
click at [485, 240] on span "Package Print All" at bounding box center [477, 239] width 253 height 14
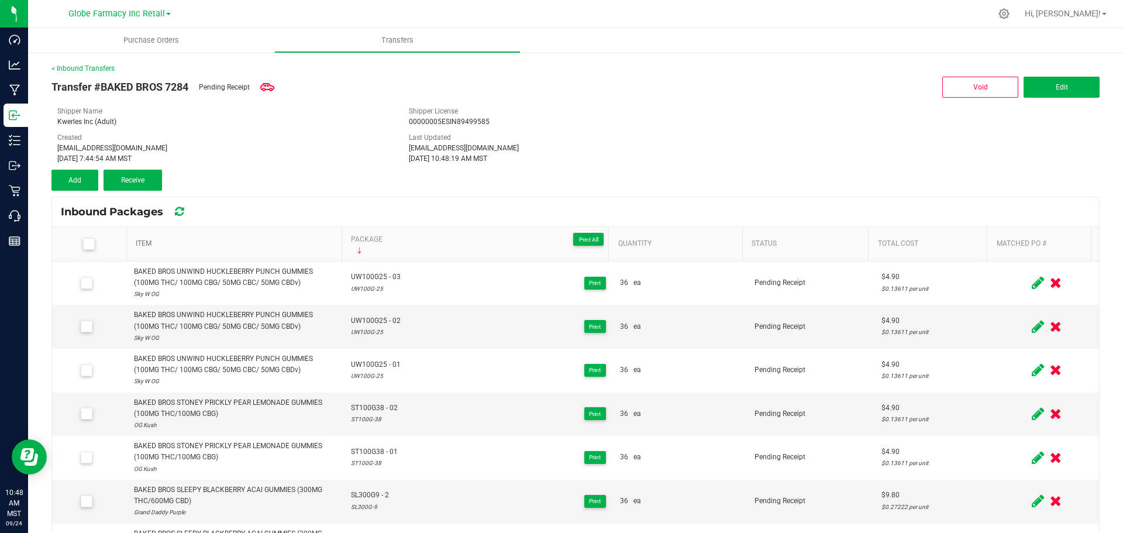
click at [281, 243] on link "Item" at bounding box center [236, 243] width 201 height 9
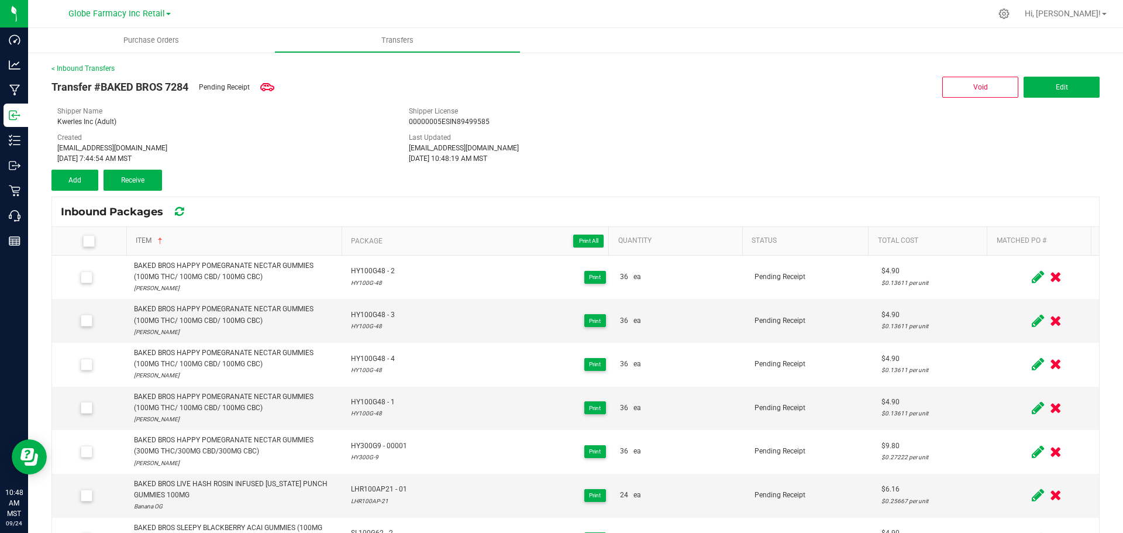
click at [281, 243] on link "Item" at bounding box center [236, 240] width 201 height 9
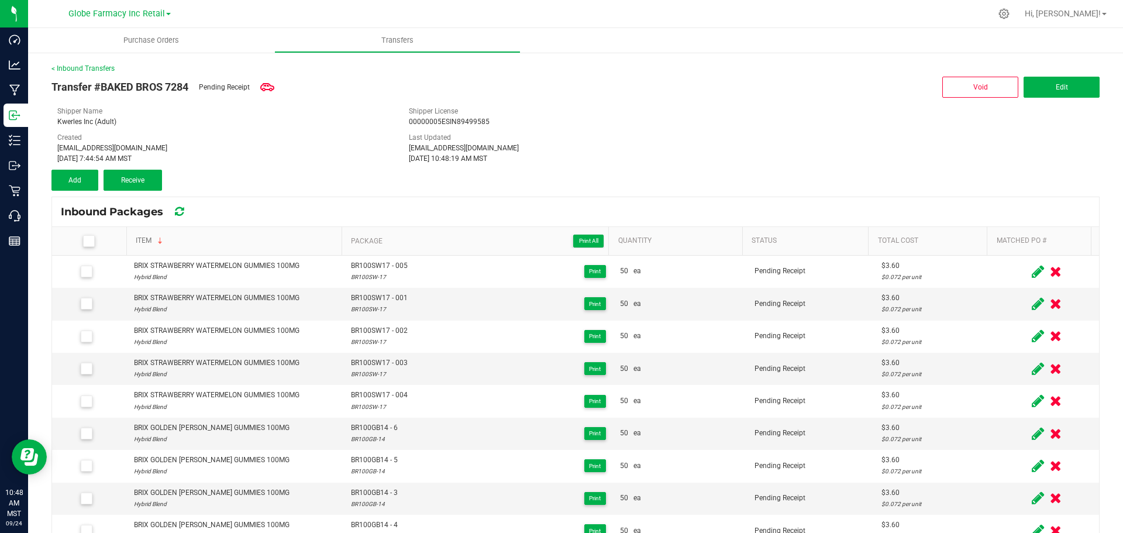
click at [281, 243] on link "Item" at bounding box center [236, 240] width 201 height 9
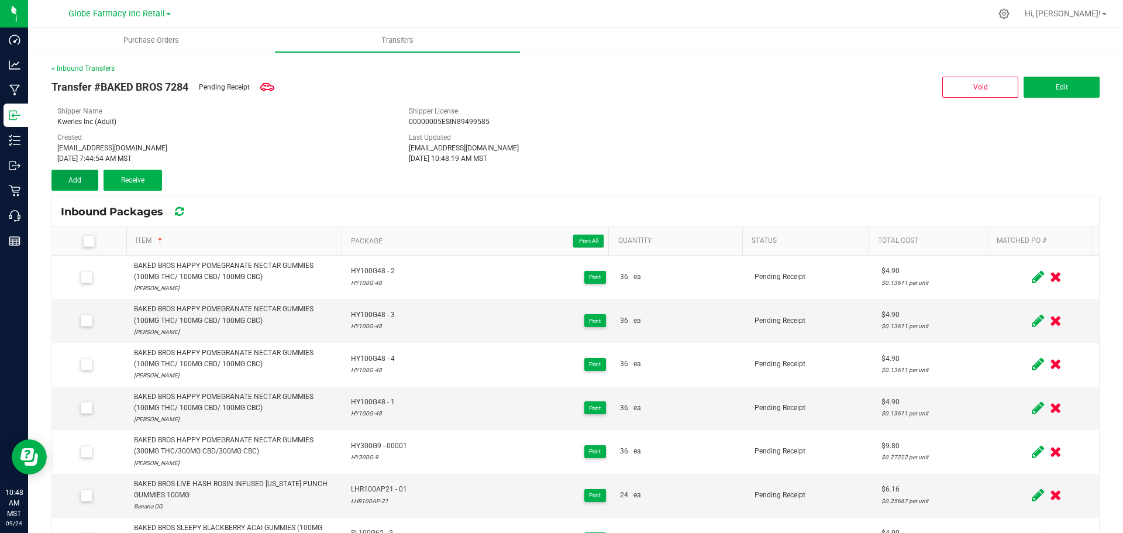
click at [79, 184] on button "Add" at bounding box center [74, 180] width 47 height 21
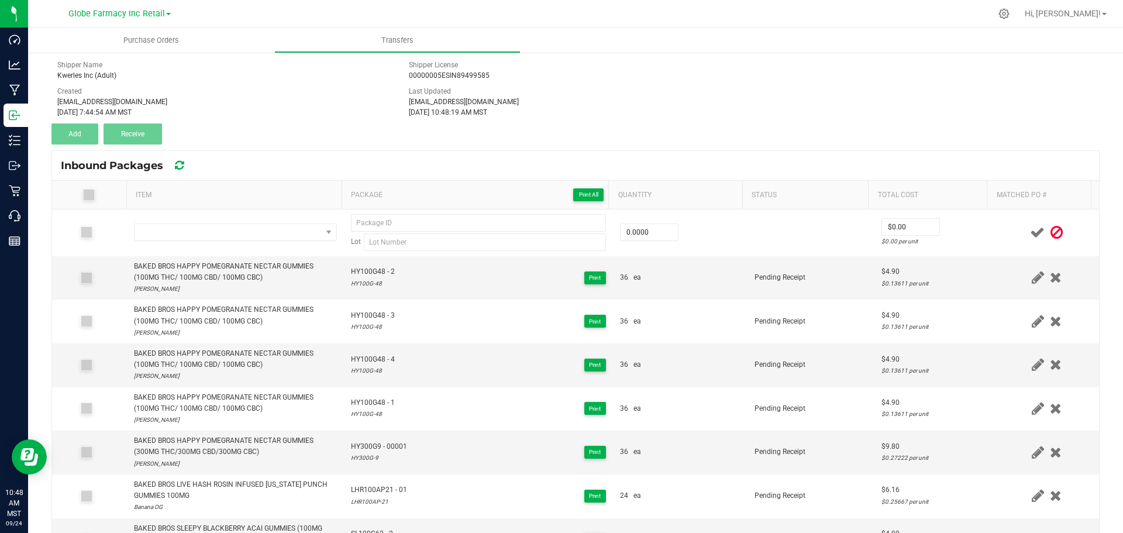
scroll to position [117, 0]
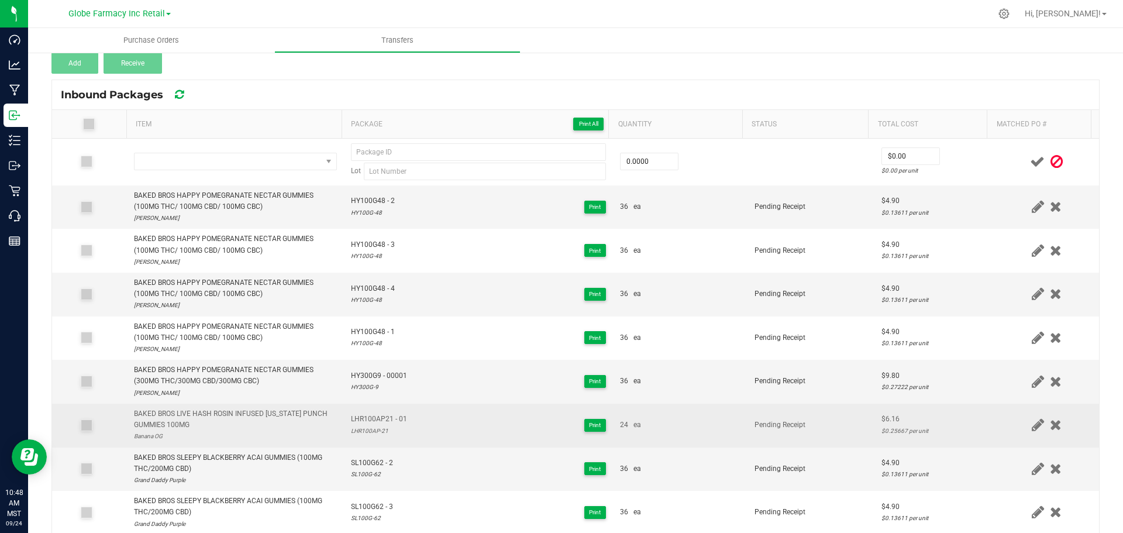
click at [272, 417] on div "BAKED BROS LIVE HASH ROSIN INFUSED [US_STATE] PUNCH GUMMIES 100MG" at bounding box center [235, 419] width 203 height 22
copy div "BAKED BROS LIVE HASH ROSIN INFUSED [US_STATE] PUNCH GUMMIES 100MG"
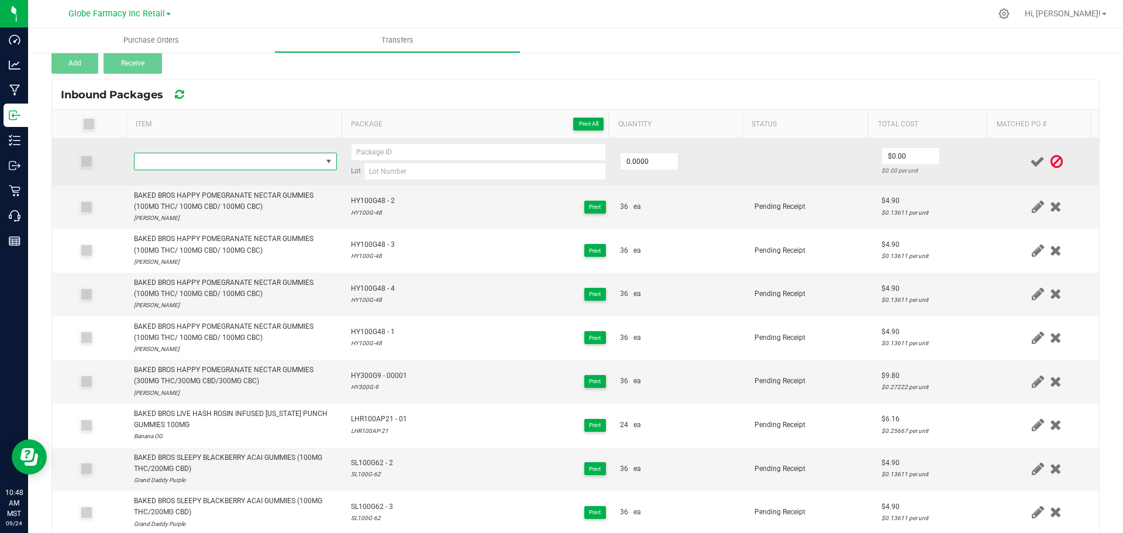
click at [262, 158] on span "NO DATA FOUND" at bounding box center [227, 161] width 187 height 16
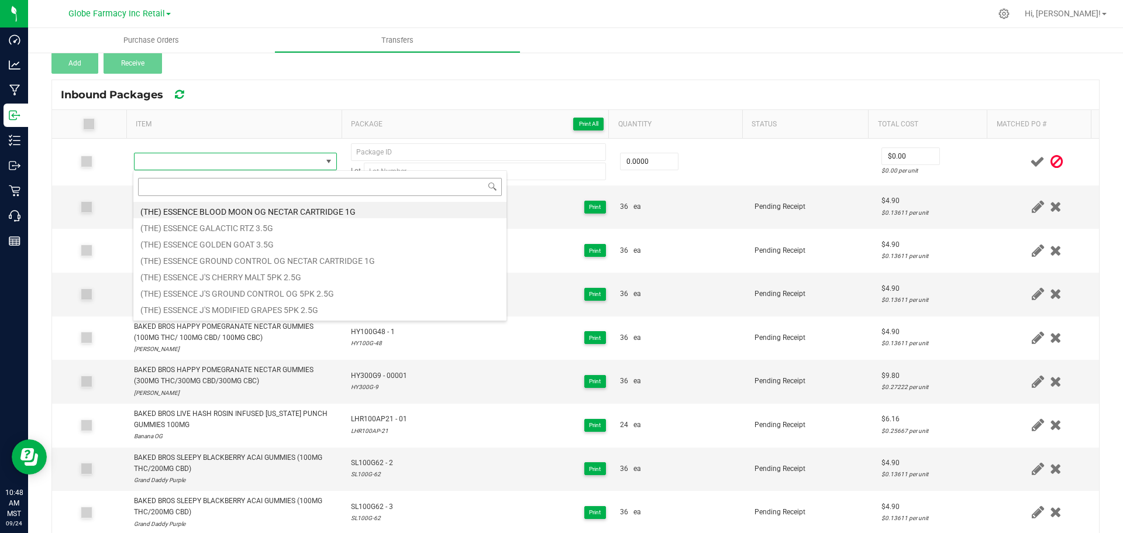
scroll to position [18, 199]
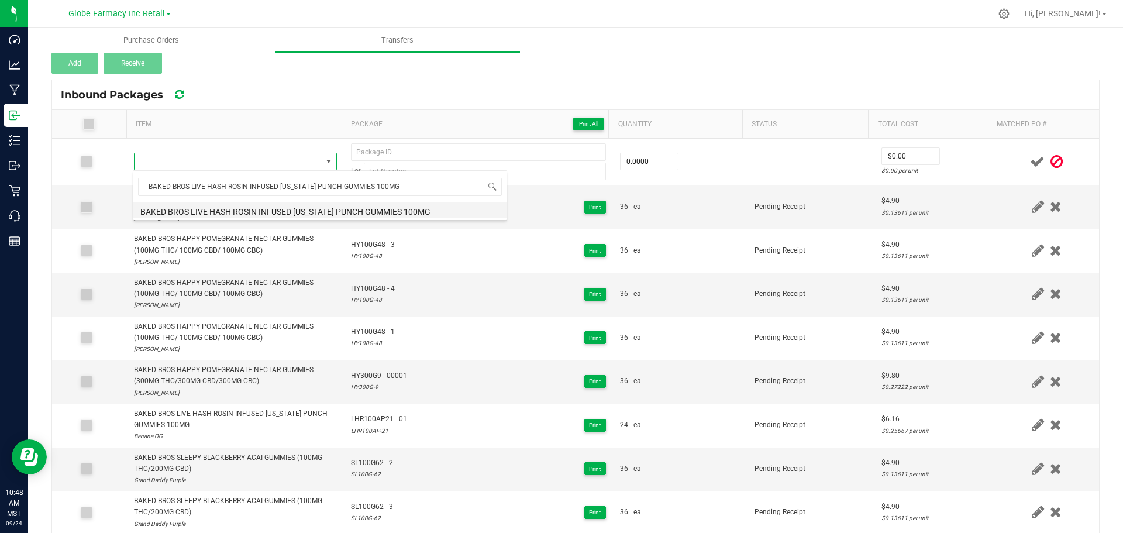
click at [257, 209] on li "BAKED BROS LIVE HASH ROSIN INFUSED [US_STATE] PUNCH GUMMIES 100MG" at bounding box center [319, 210] width 373 height 16
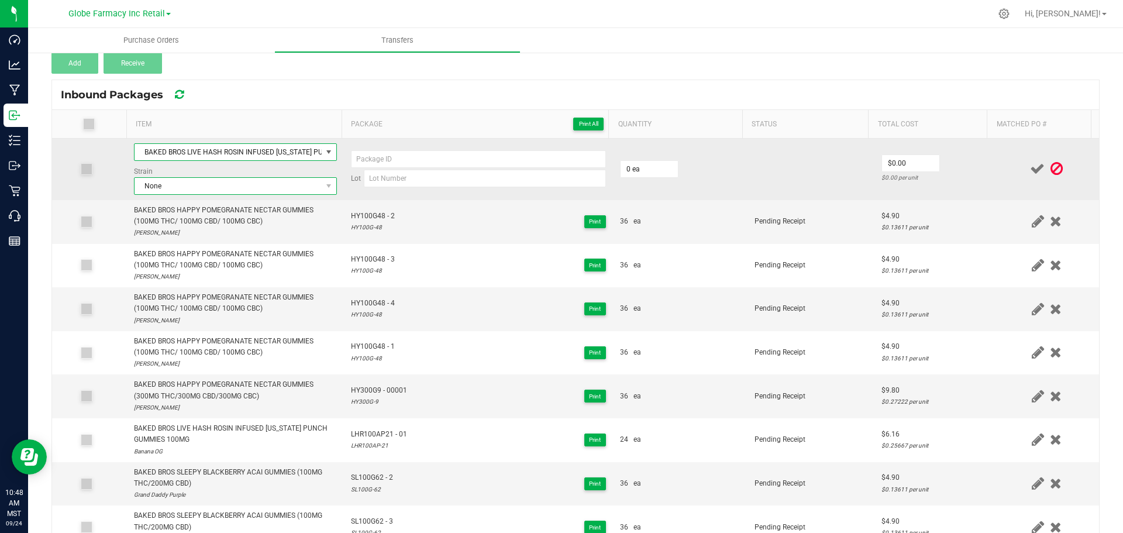
click at [248, 186] on span "None" at bounding box center [227, 186] width 187 height 16
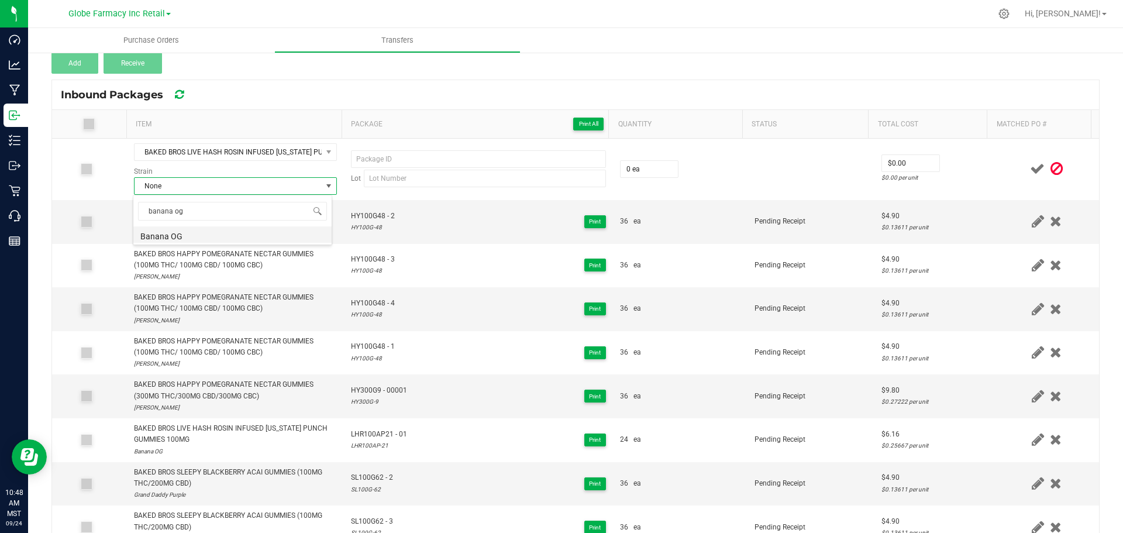
click at [198, 236] on li "Banana OG" at bounding box center [232, 234] width 198 height 16
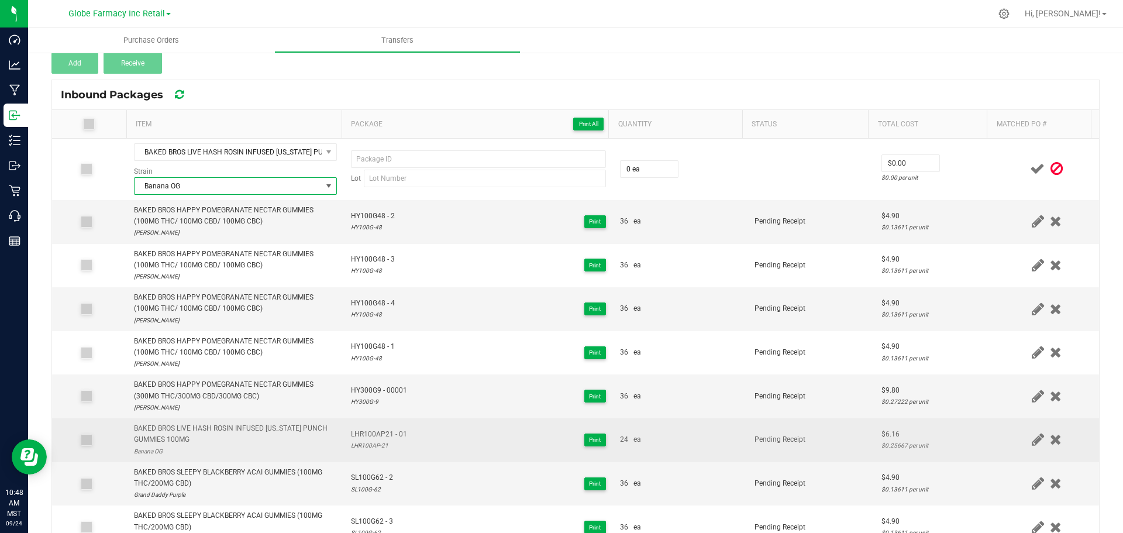
click at [357, 429] on span "LHR100AP21 - 01" at bounding box center [379, 434] width 56 height 11
click at [373, 440] on div "LHR100AP21 - 01 LHR100AP-21" at bounding box center [379, 440] width 56 height 22
click at [373, 440] on div "LHR100AP-21" at bounding box center [379, 445] width 56 height 11
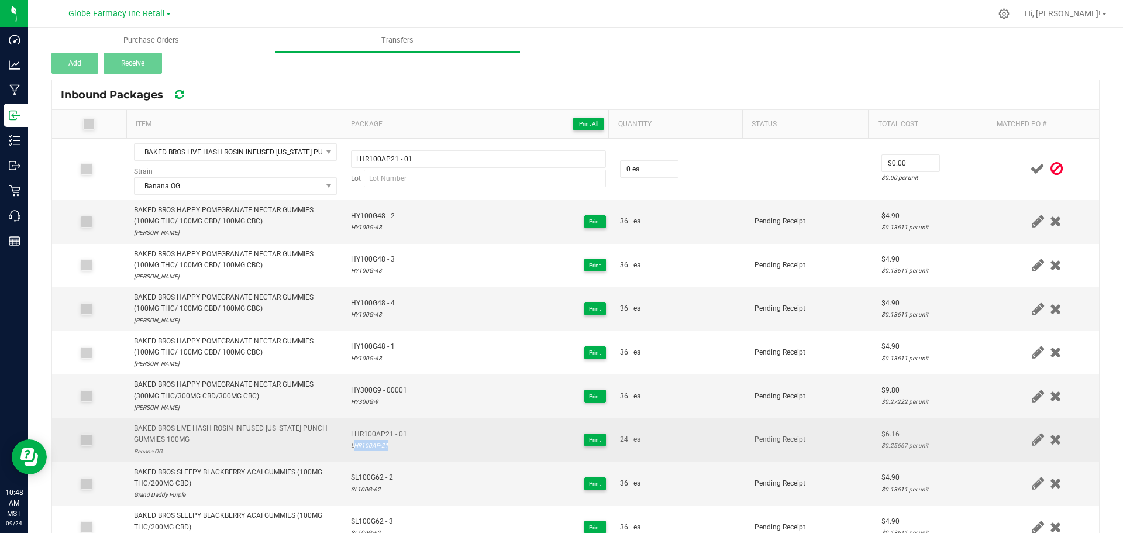
click at [373, 440] on div "LHR100AP-21" at bounding box center [379, 445] width 56 height 11
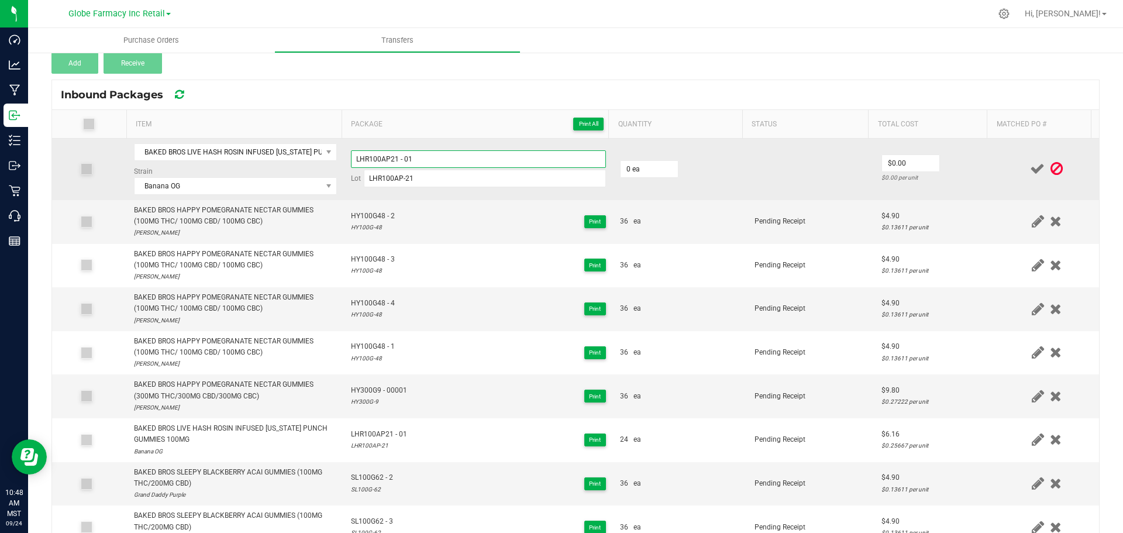
click at [426, 160] on input "LHR100AP21 - 01" at bounding box center [478, 159] width 255 height 18
click at [654, 162] on input "0" at bounding box center [648, 169] width 57 height 16
click at [904, 165] on input "0" at bounding box center [910, 163] width 57 height 16
drag, startPoint x: 964, startPoint y: 158, endPoint x: 969, endPoint y: 162, distance: 6.7
click at [964, 158] on td "$6.16 $0.25667 per unit" at bounding box center [934, 169] width 120 height 61
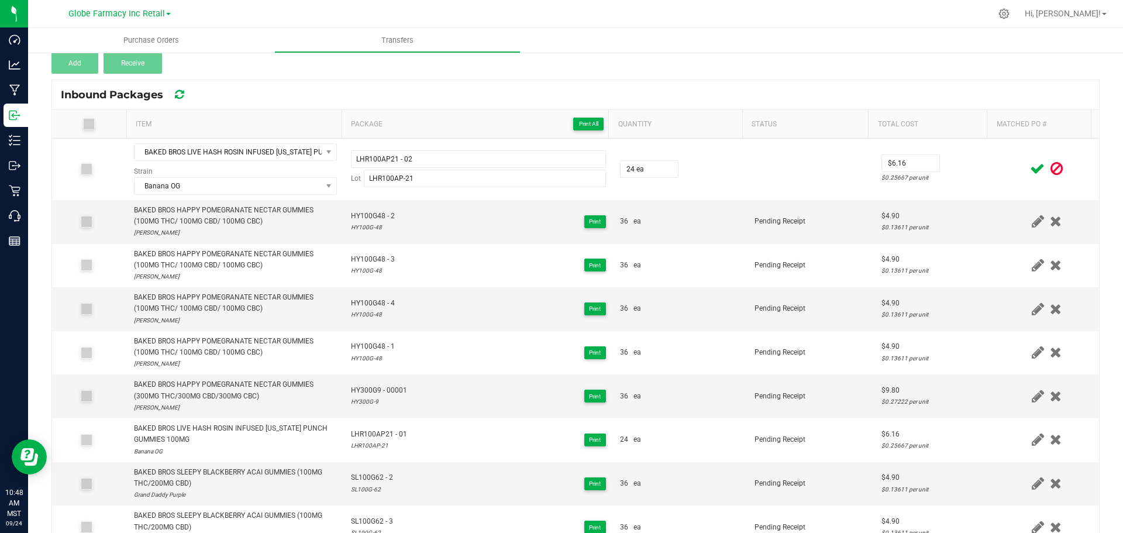
click at [1030, 169] on icon at bounding box center [1037, 168] width 15 height 15
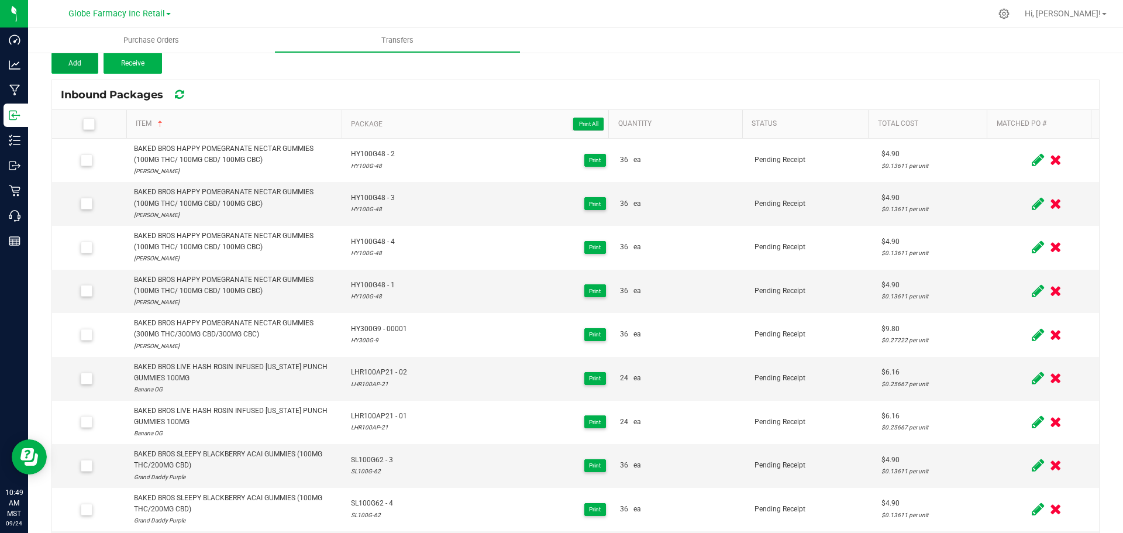
click at [72, 58] on button "Add" at bounding box center [74, 63] width 47 height 21
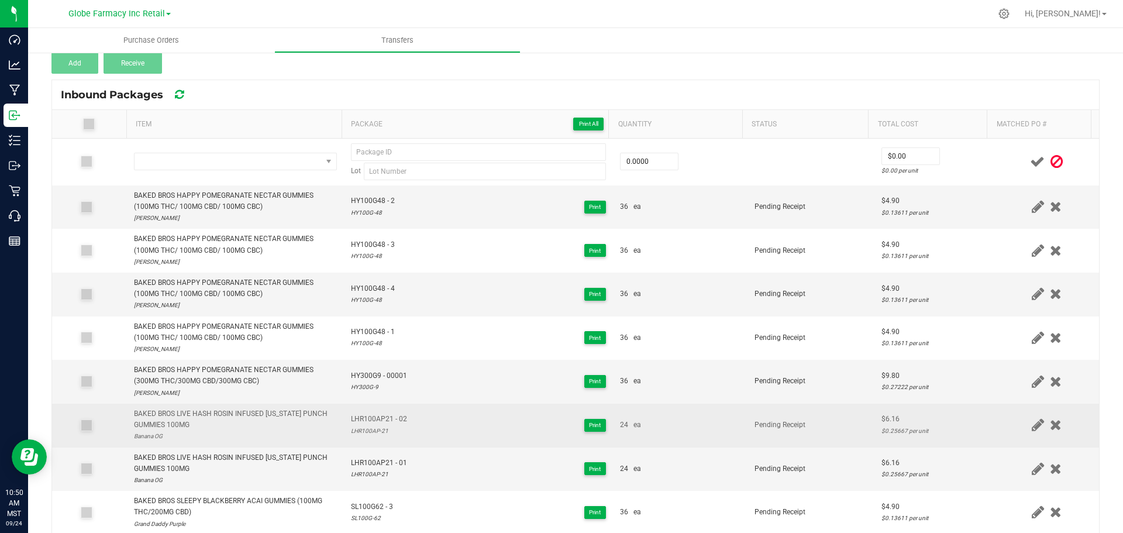
click at [277, 413] on div "BAKED BROS LIVE HASH ROSIN INFUSED [US_STATE] PUNCH GUMMIES 100MG" at bounding box center [235, 419] width 203 height 22
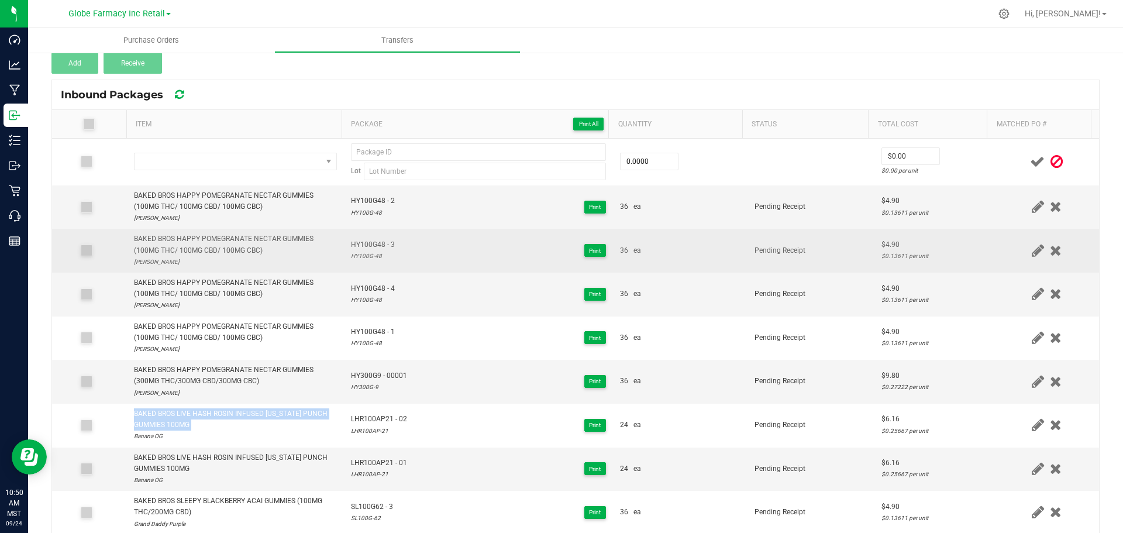
copy div "BAKED BROS LIVE HASH ROSIN INFUSED [US_STATE] PUNCH GUMMIES 100MG"
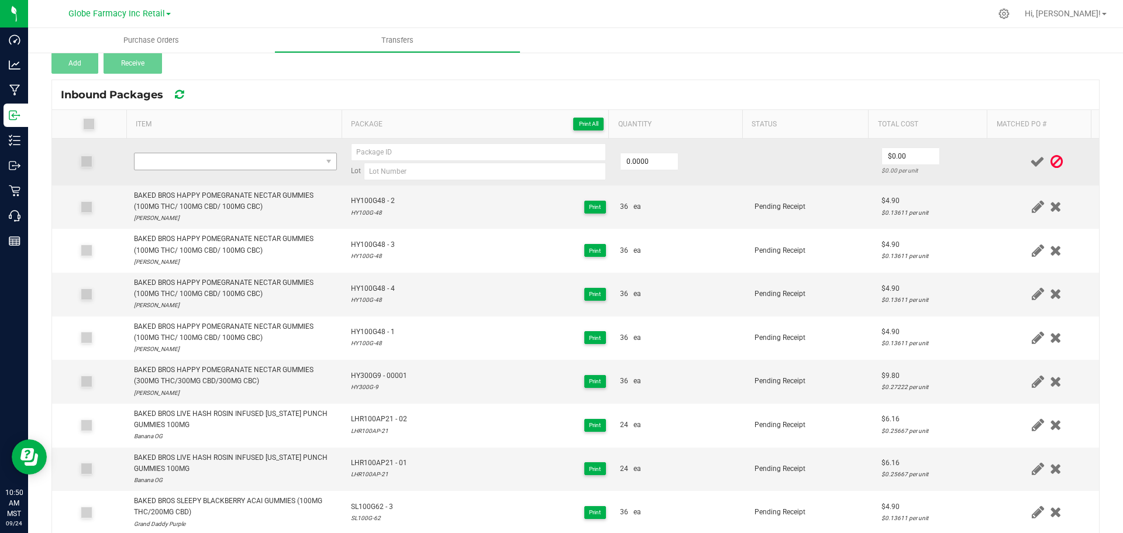
drag, startPoint x: 262, startPoint y: 141, endPoint x: 259, endPoint y: 158, distance: 17.8
click at [261, 143] on td at bounding box center [235, 162] width 217 height 47
click at [259, 158] on span "NO DATA FOUND" at bounding box center [227, 161] width 187 height 16
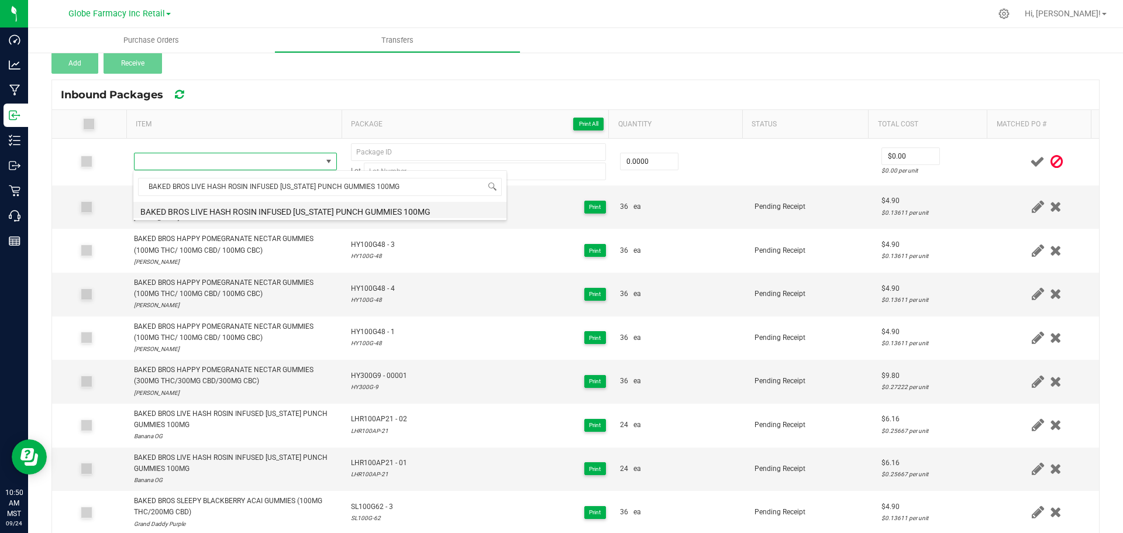
click at [228, 212] on li "BAKED BROS LIVE HASH ROSIN INFUSED [US_STATE] PUNCH GUMMIES 100MG" at bounding box center [319, 210] width 373 height 16
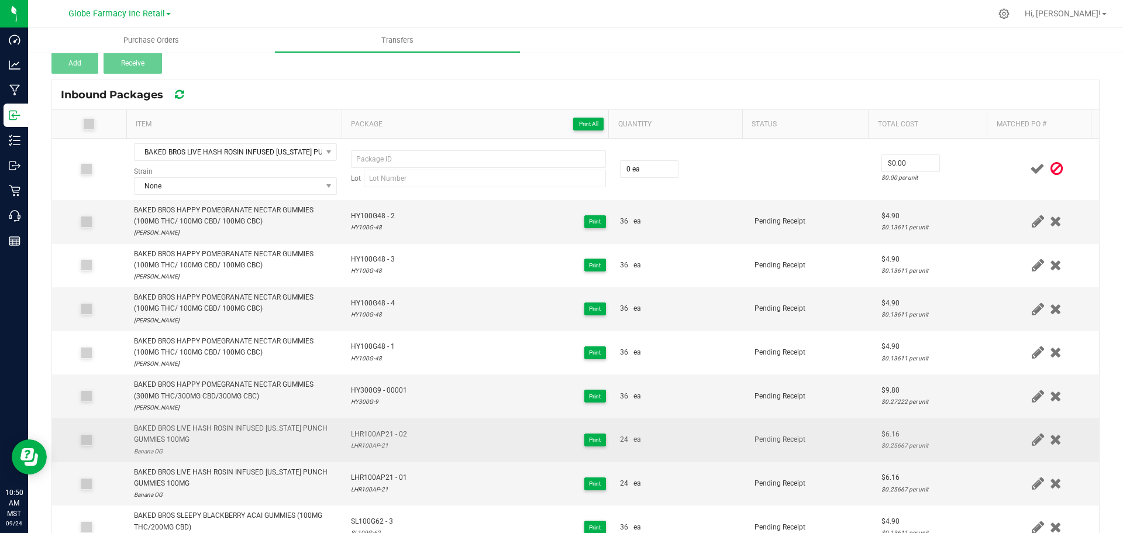
click at [389, 429] on span "LHR100AP21 - 02" at bounding box center [379, 434] width 56 height 11
click at [374, 440] on div "LHR100AP-21" at bounding box center [379, 445] width 56 height 11
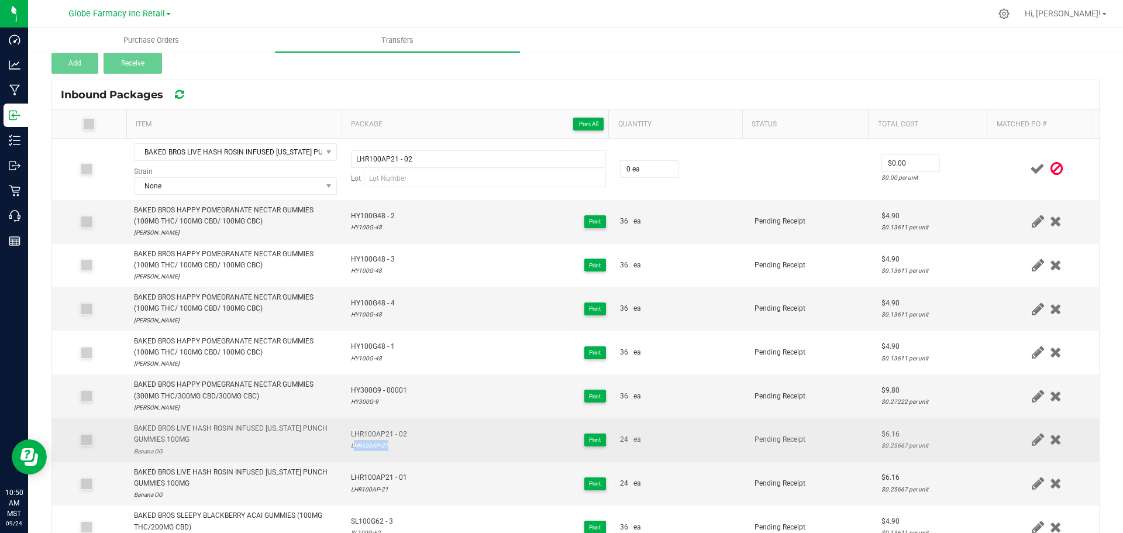
click at [374, 440] on div "LHR100AP-21" at bounding box center [379, 445] width 56 height 11
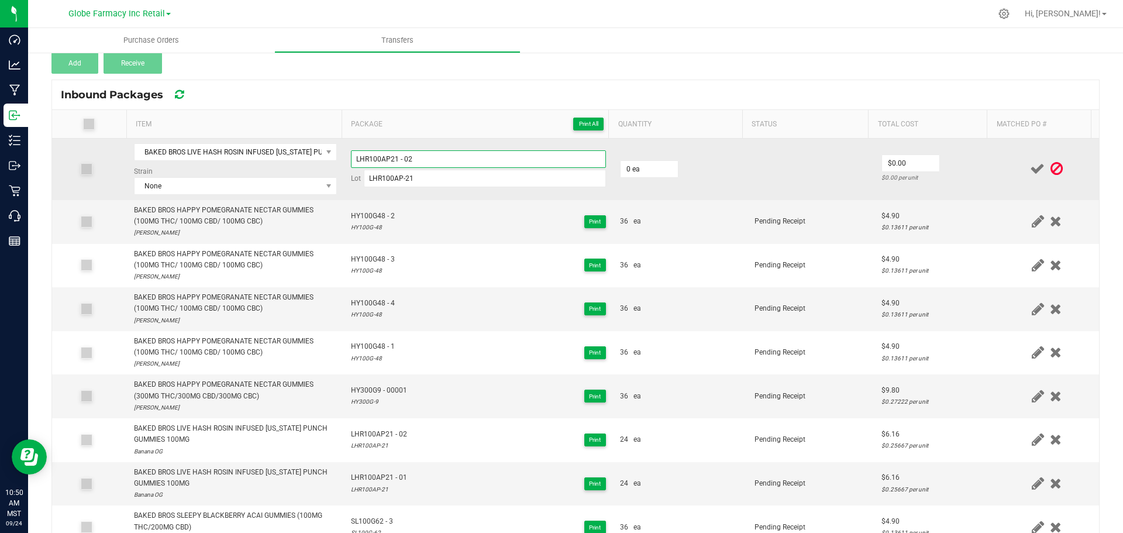
click at [446, 160] on input "LHR100AP21 - 02" at bounding box center [478, 159] width 255 height 18
click at [239, 182] on span "None" at bounding box center [227, 186] width 187 height 16
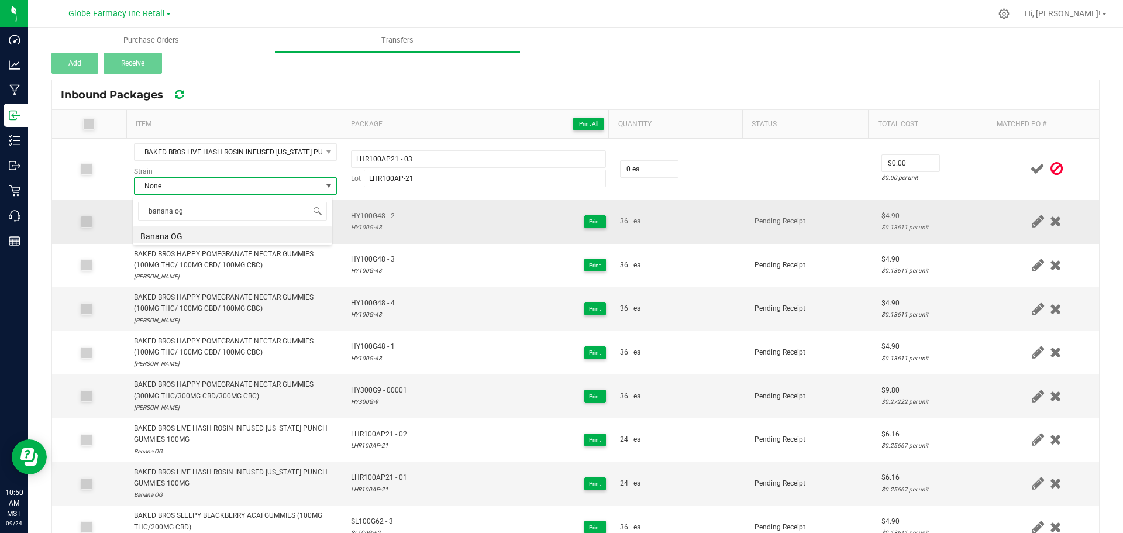
click at [185, 234] on li "Banana OG" at bounding box center [232, 234] width 198 height 16
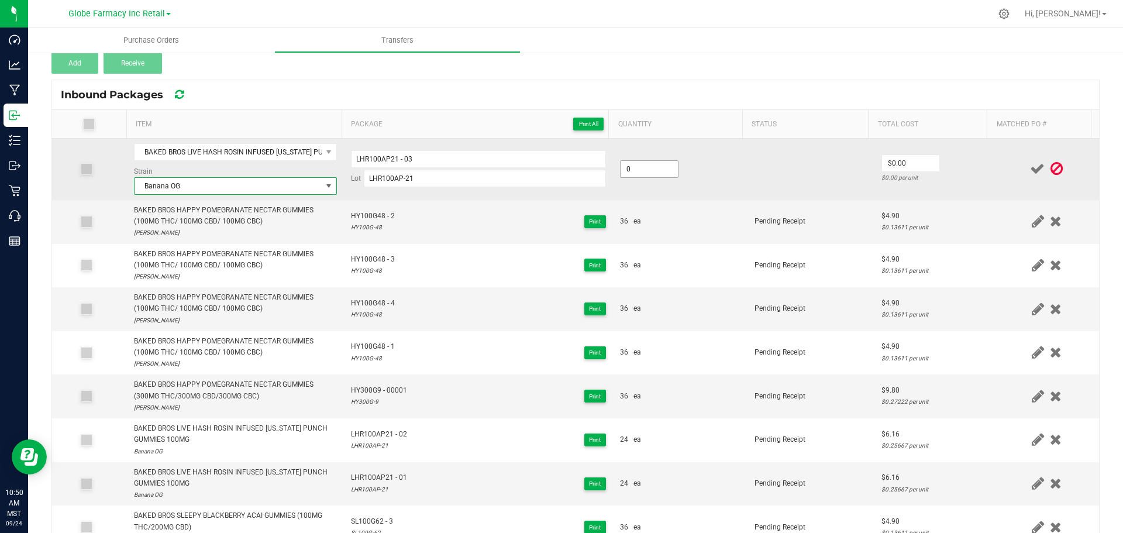
click at [637, 169] on input "0" at bounding box center [648, 169] width 57 height 16
click at [972, 163] on td "$6.10 $0.25417 per unit" at bounding box center [934, 169] width 120 height 61
click at [914, 164] on input "6.1" at bounding box center [910, 163] width 57 height 16
click at [953, 148] on td "$6.16 $0.25667 per unit" at bounding box center [934, 169] width 120 height 61
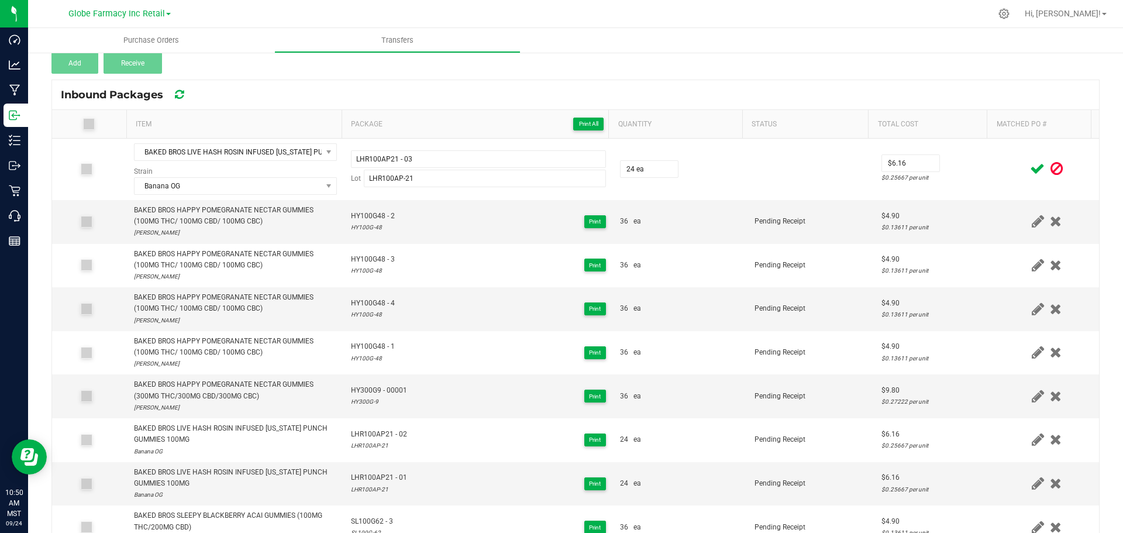
click at [1030, 170] on icon at bounding box center [1037, 168] width 15 height 15
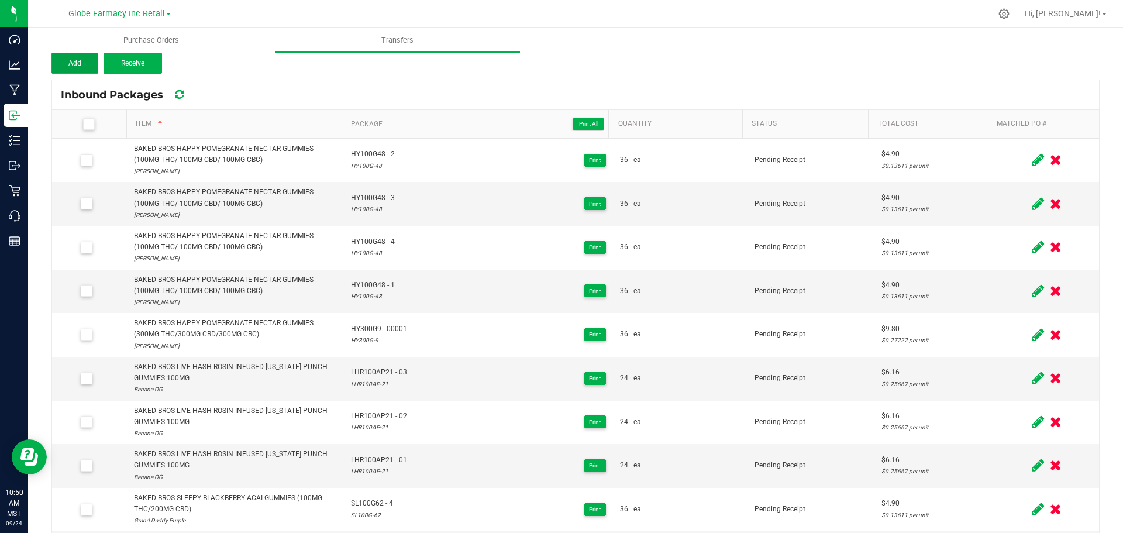
click at [77, 61] on span "Add" at bounding box center [74, 63] width 13 height 8
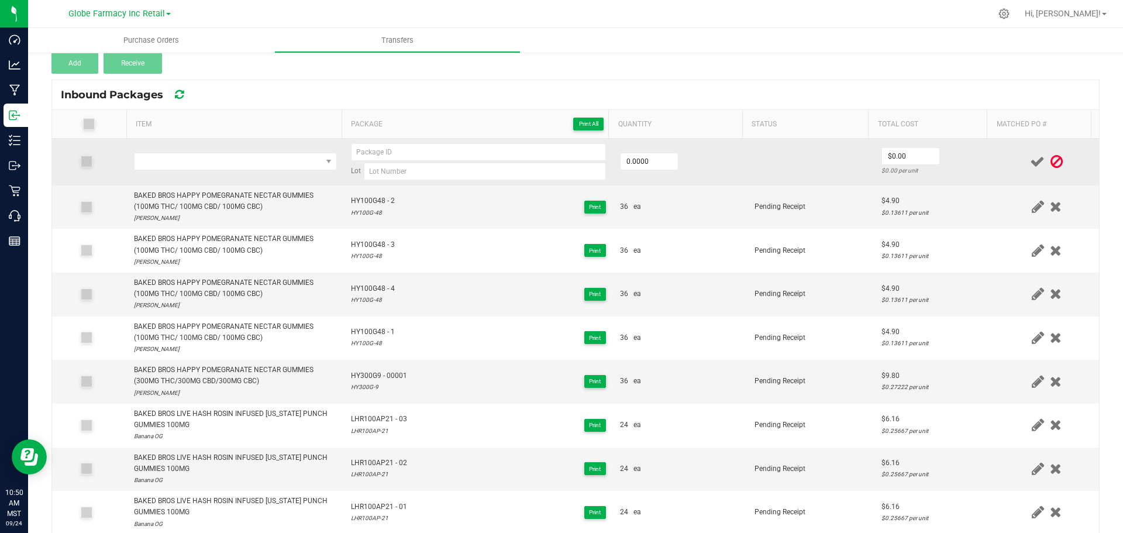
click at [236, 171] on td at bounding box center [235, 162] width 217 height 47
click at [239, 163] on span "NO DATA FOUND" at bounding box center [227, 161] width 187 height 16
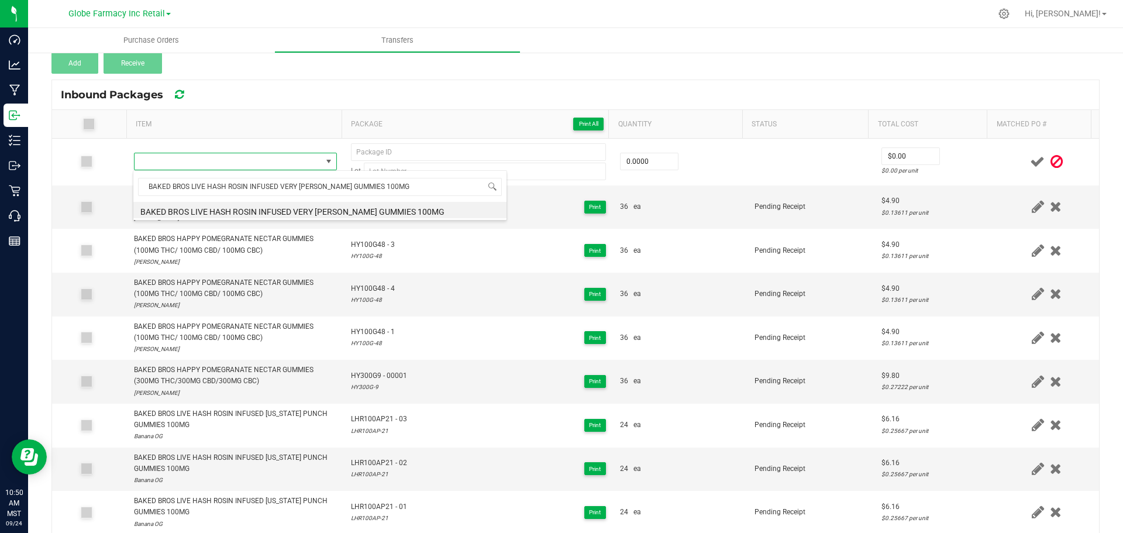
click at [246, 213] on li "BAKED BROS LIVE HASH ROSIN INFUSED VERY [PERSON_NAME] GUMMIES 100MG" at bounding box center [319, 210] width 373 height 16
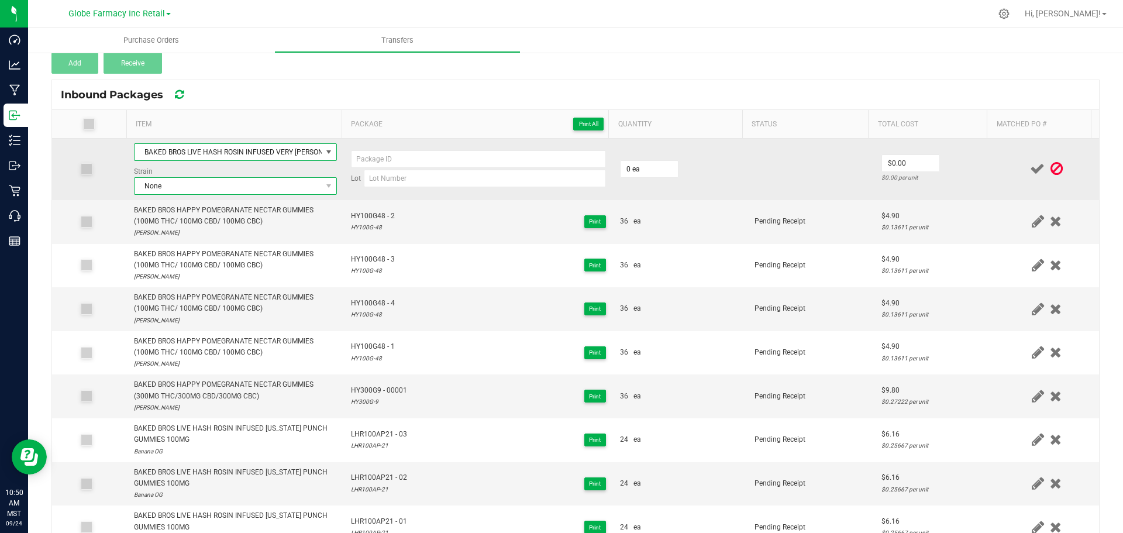
click at [214, 185] on span "None" at bounding box center [227, 186] width 187 height 16
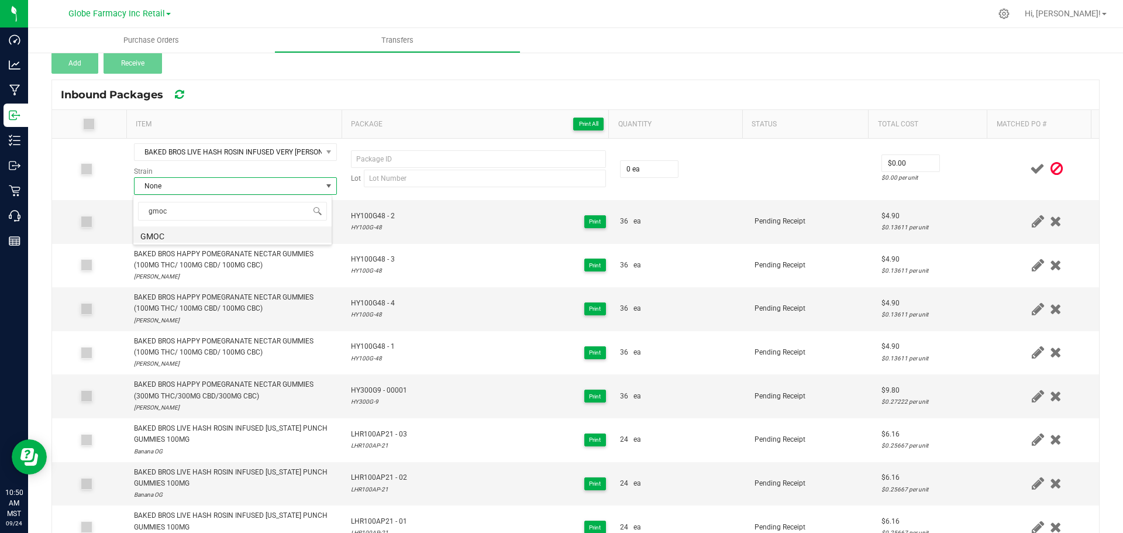
click at [163, 233] on li "GMOC" at bounding box center [232, 234] width 198 height 16
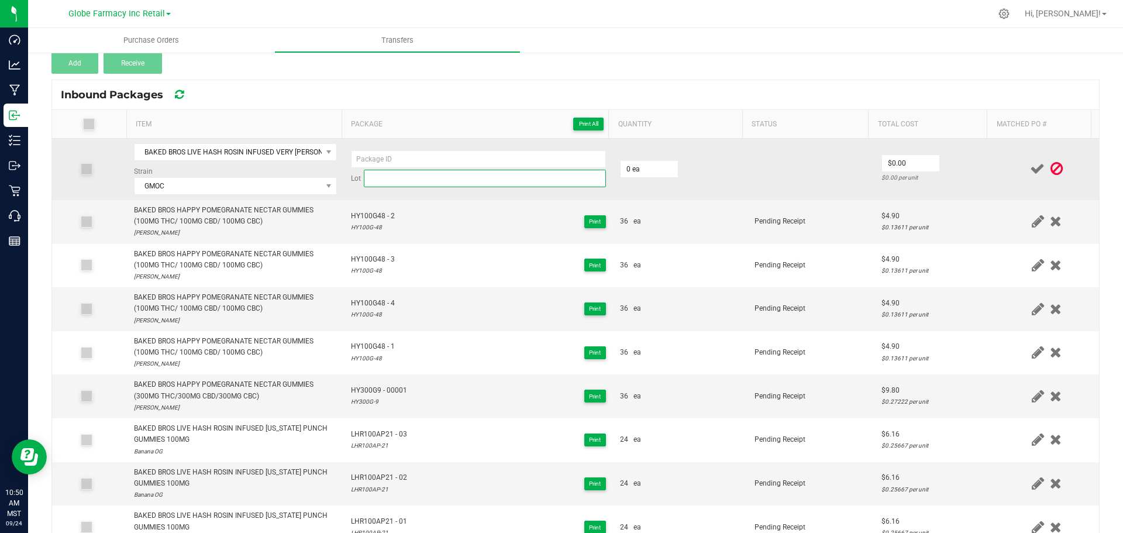
paste input "LHR100VB- 15"
click at [392, 177] on input at bounding box center [485, 179] width 242 height 18
paste input "LHR100VB- 15"
click at [391, 161] on input "LHR100VB- 15" at bounding box center [478, 159] width 255 height 18
click at [402, 180] on input "LHR100VB- 15" at bounding box center [485, 179] width 242 height 18
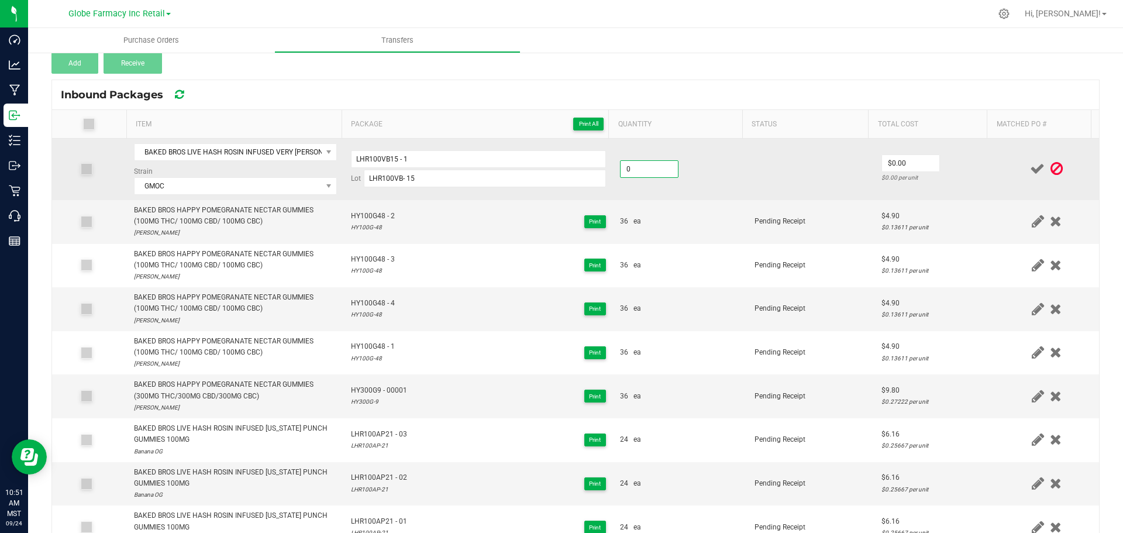
click at [622, 176] on input "0" at bounding box center [648, 169] width 57 height 16
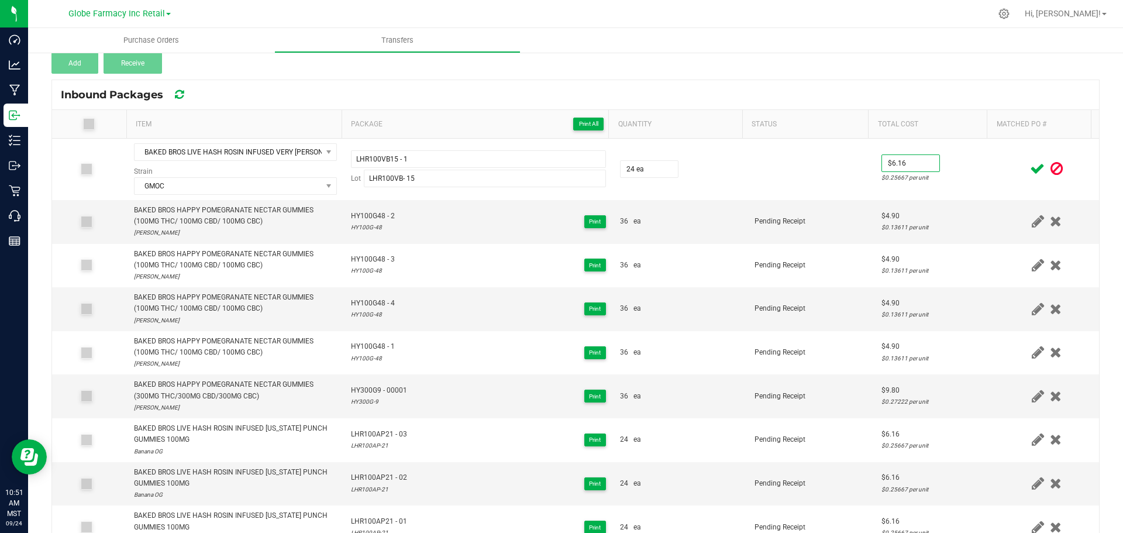
click at [996, 176] on td at bounding box center [1046, 169] width 105 height 61
click at [1030, 170] on icon at bounding box center [1037, 168] width 15 height 15
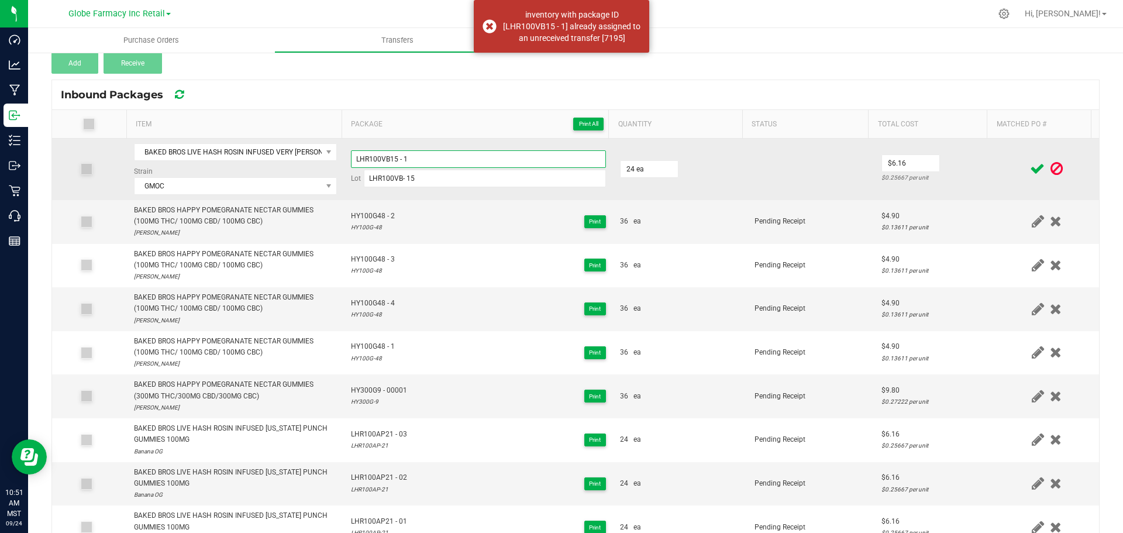
click at [475, 156] on input "LHR100VB15 - 1" at bounding box center [478, 159] width 255 height 18
click at [959, 175] on div "$0.25667 per unit" at bounding box center [934, 177] width 106 height 11
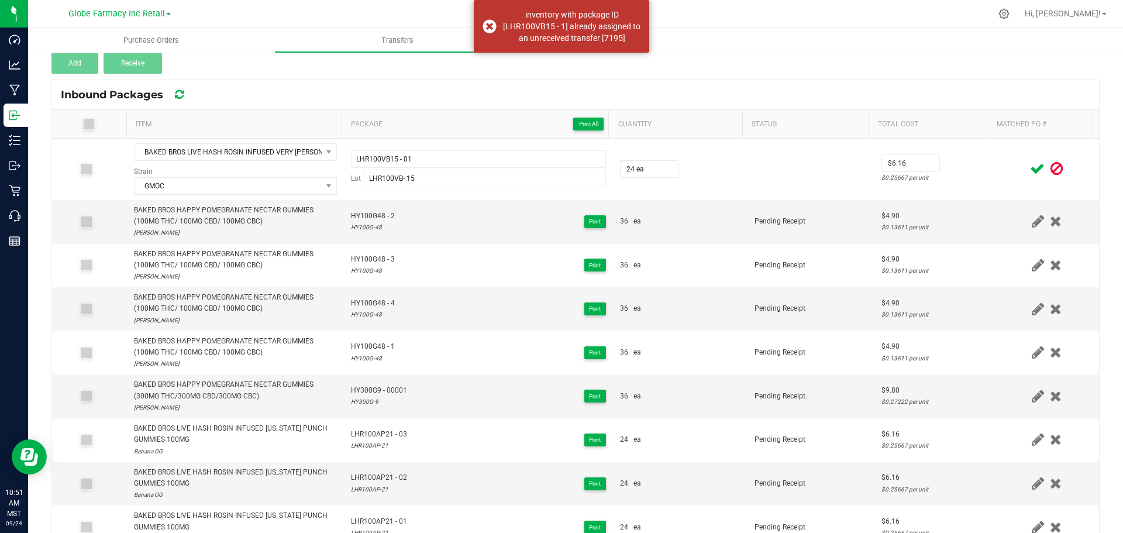
click at [1030, 170] on icon at bounding box center [1037, 168] width 15 height 15
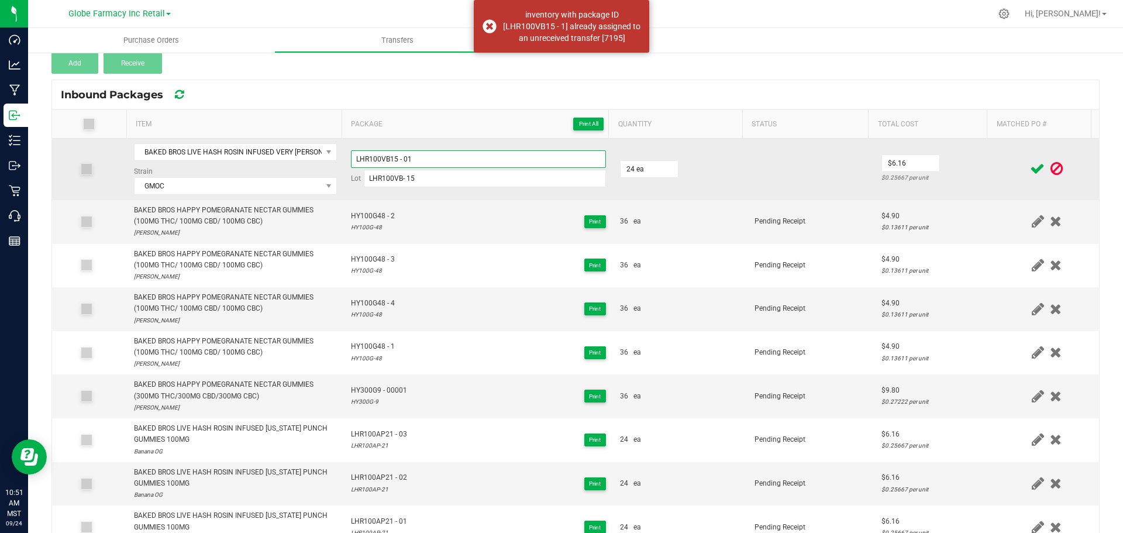
click at [496, 157] on input "LHR100VB15 - 01" at bounding box center [478, 159] width 255 height 18
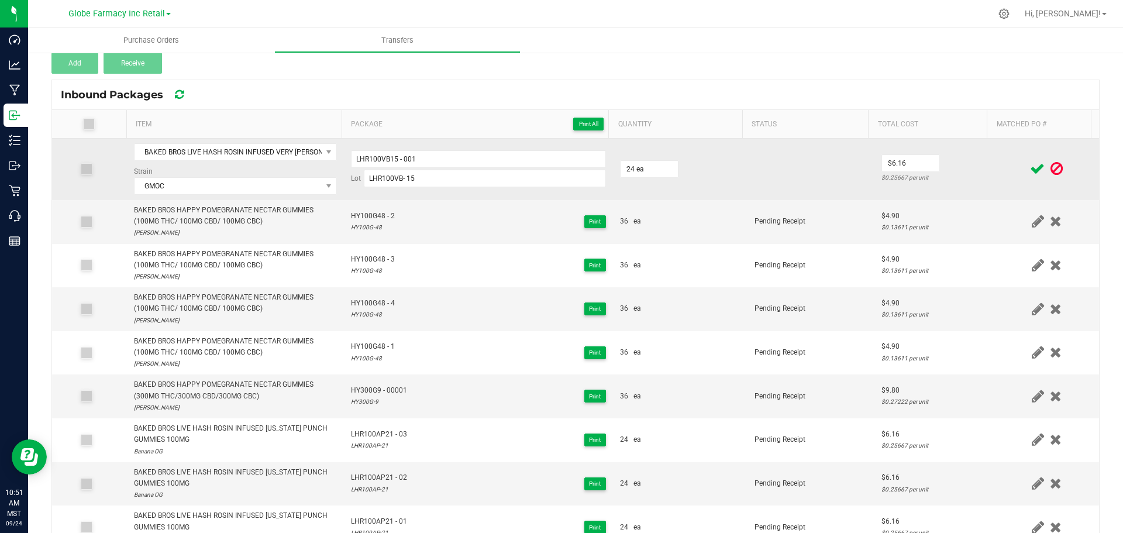
click at [994, 177] on td at bounding box center [1046, 169] width 105 height 61
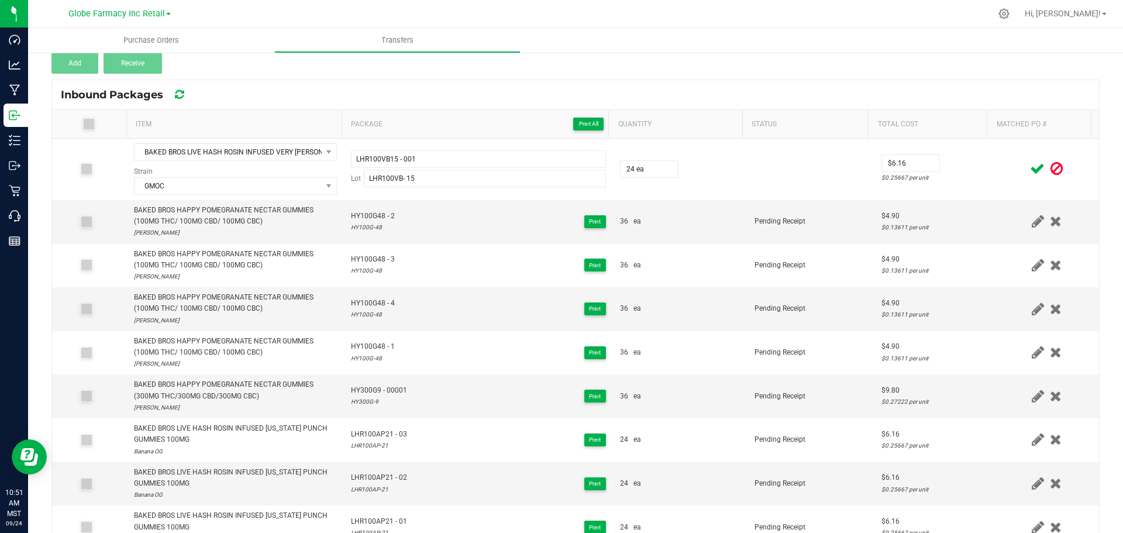
click at [1027, 168] on span at bounding box center [1037, 168] width 20 height 23
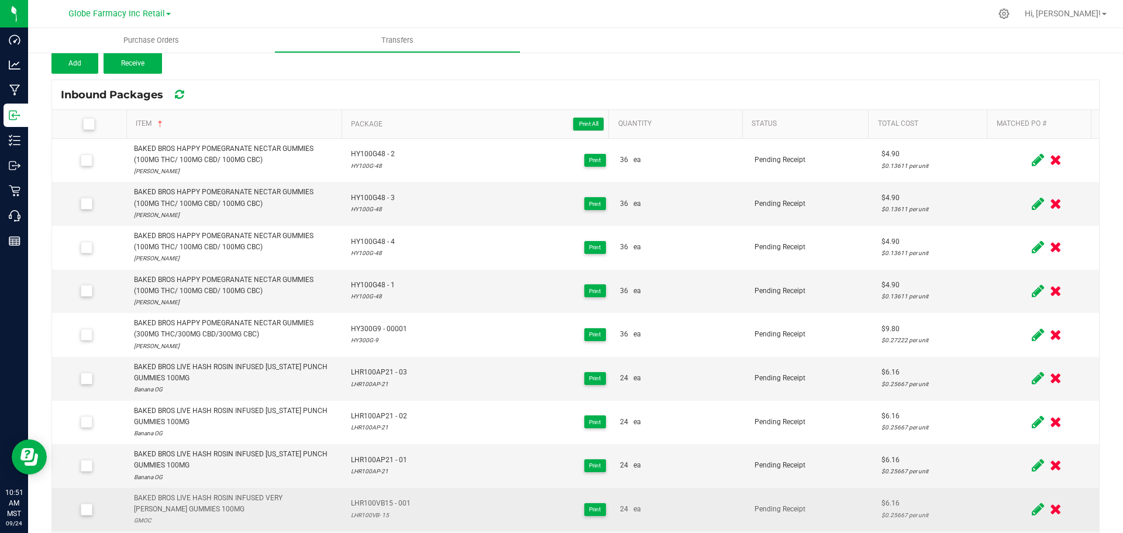
click at [269, 493] on div "BAKED BROS LIVE HASH ROSIN INFUSED VERY [PERSON_NAME] GUMMIES 100MG" at bounding box center [235, 503] width 203 height 22
copy div "BAKED BROS LIVE HASH ROSIN INFUSED VERY [PERSON_NAME] GUMMIES 100MG"
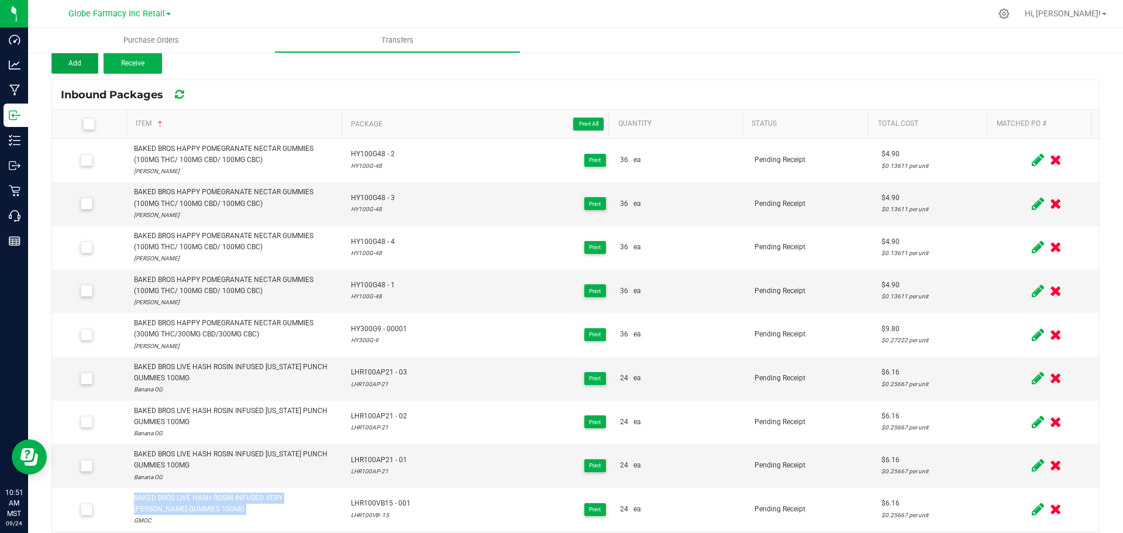
click at [81, 56] on button "Add" at bounding box center [74, 63] width 47 height 21
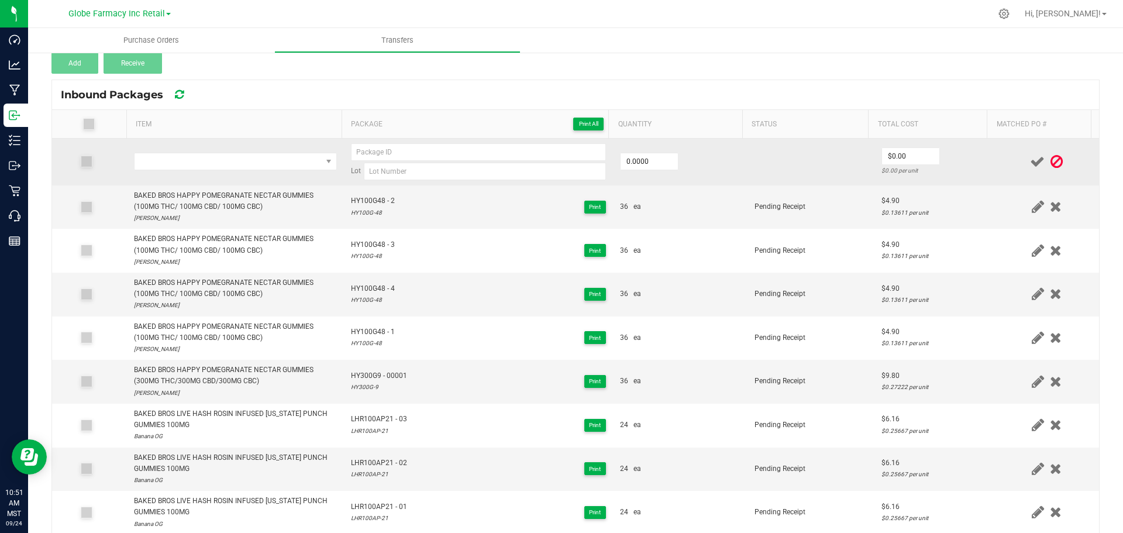
click at [198, 151] on td at bounding box center [235, 162] width 217 height 47
click at [200, 161] on span "NO DATA FOUND" at bounding box center [227, 161] width 187 height 16
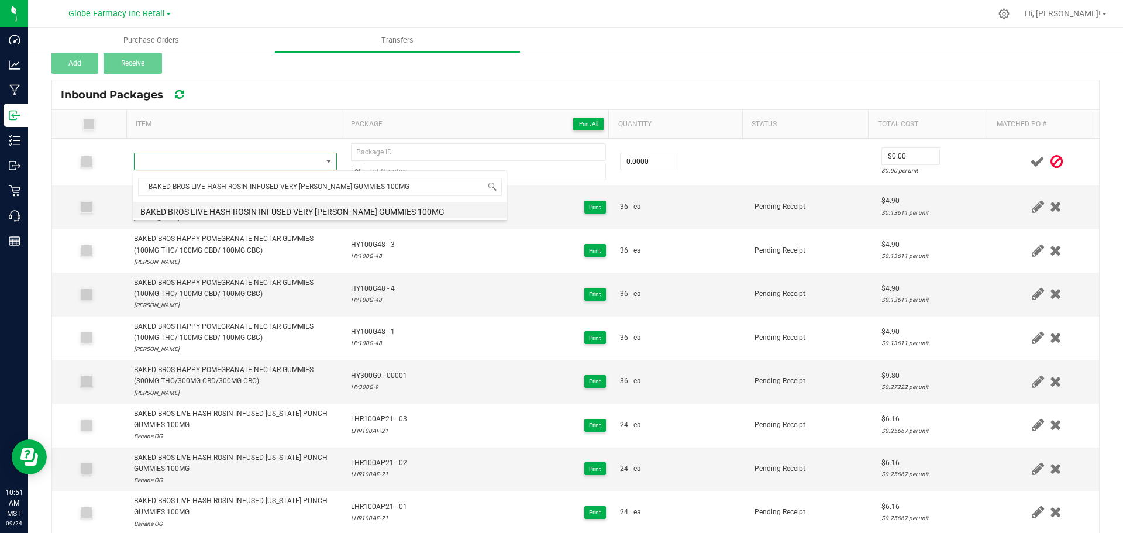
click at [317, 210] on li "BAKED BROS LIVE HASH ROSIN INFUSED VERY [PERSON_NAME] GUMMIES 100MG" at bounding box center [319, 210] width 373 height 16
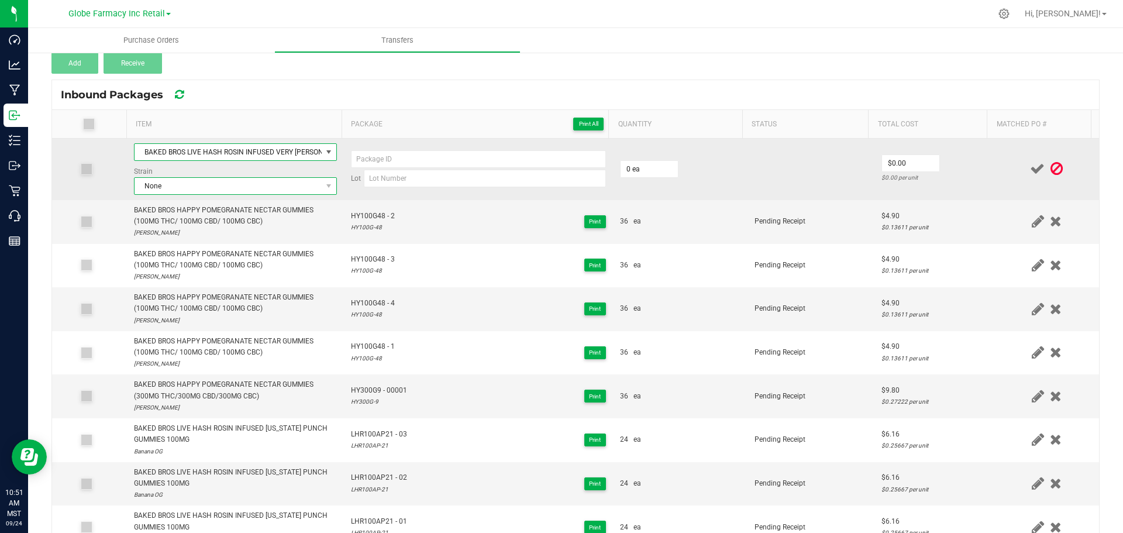
click at [231, 191] on span "None" at bounding box center [227, 186] width 187 height 16
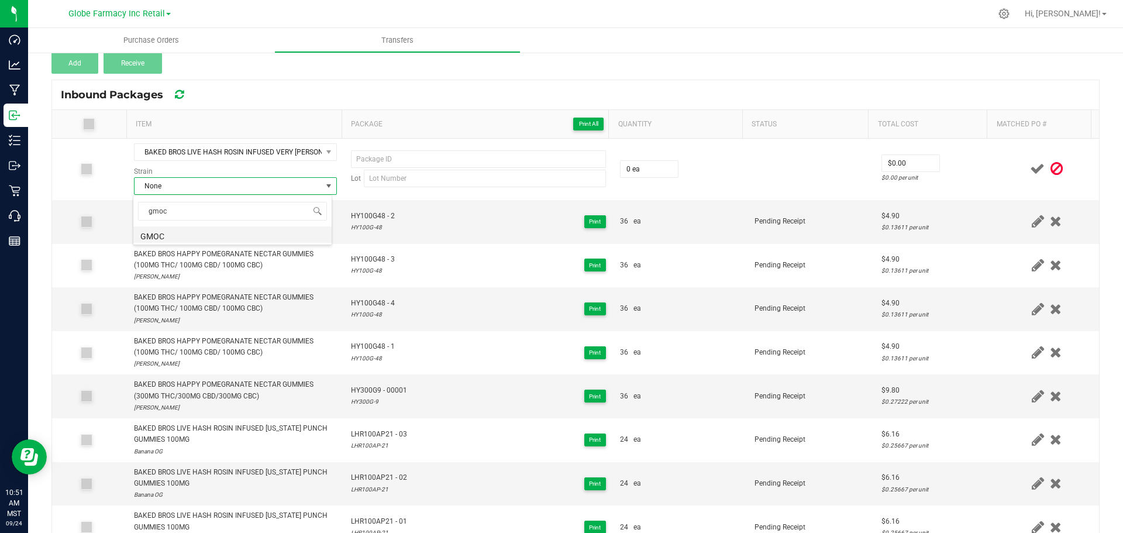
click at [178, 234] on li "GMOC" at bounding box center [232, 234] width 198 height 16
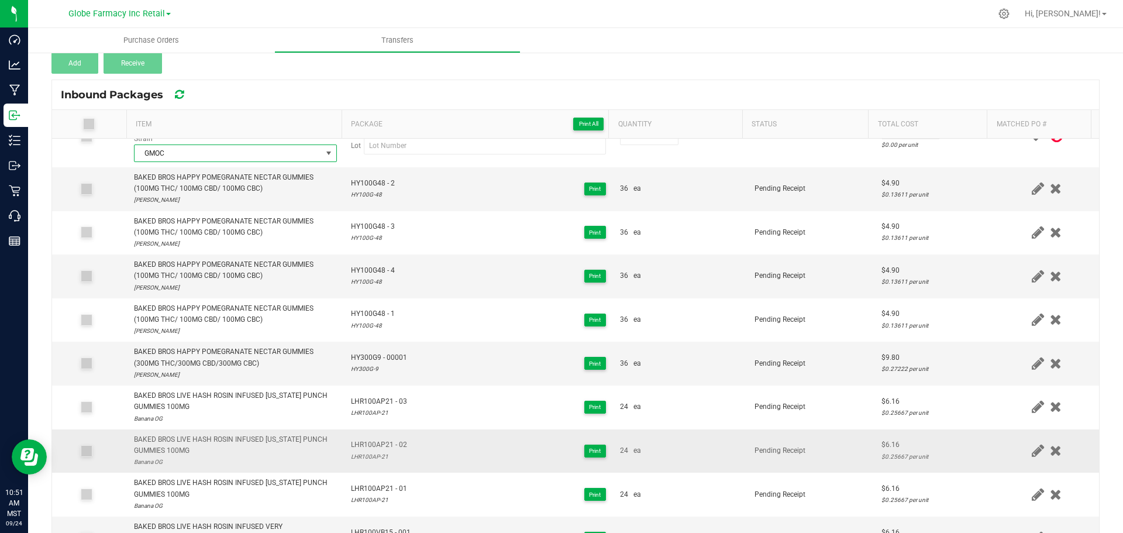
scroll to position [58, 0]
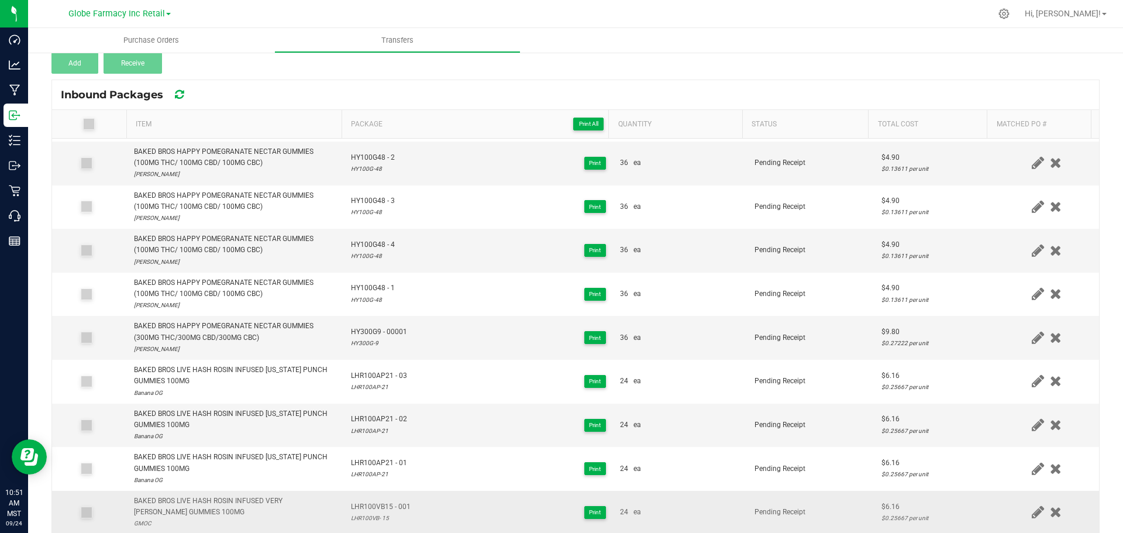
click at [364, 506] on span "LHR100VB15 - 001" at bounding box center [381, 506] width 60 height 11
copy span "LHR100VB15 - 001"
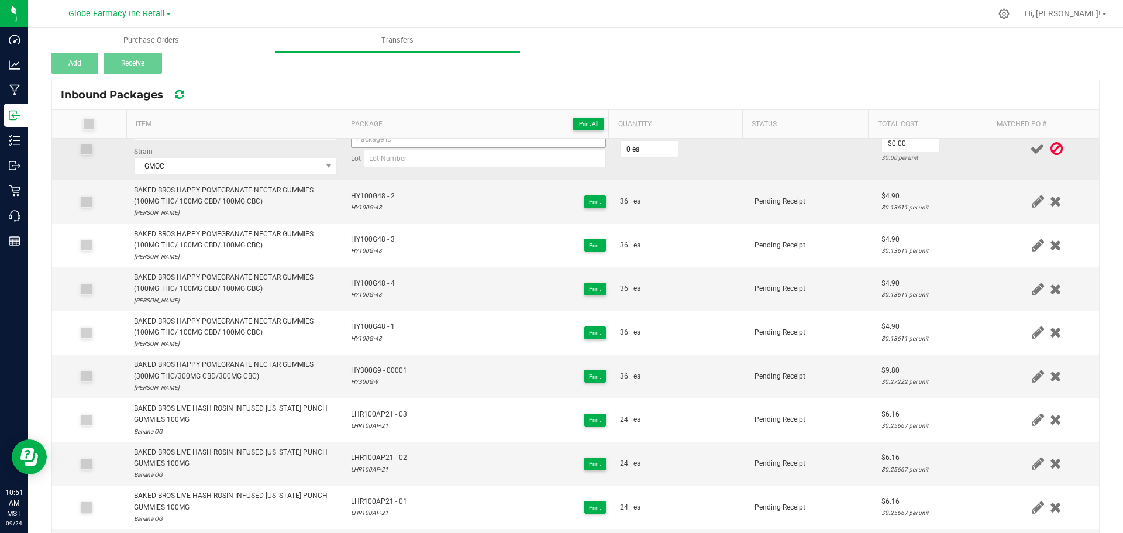
scroll to position [0, 0]
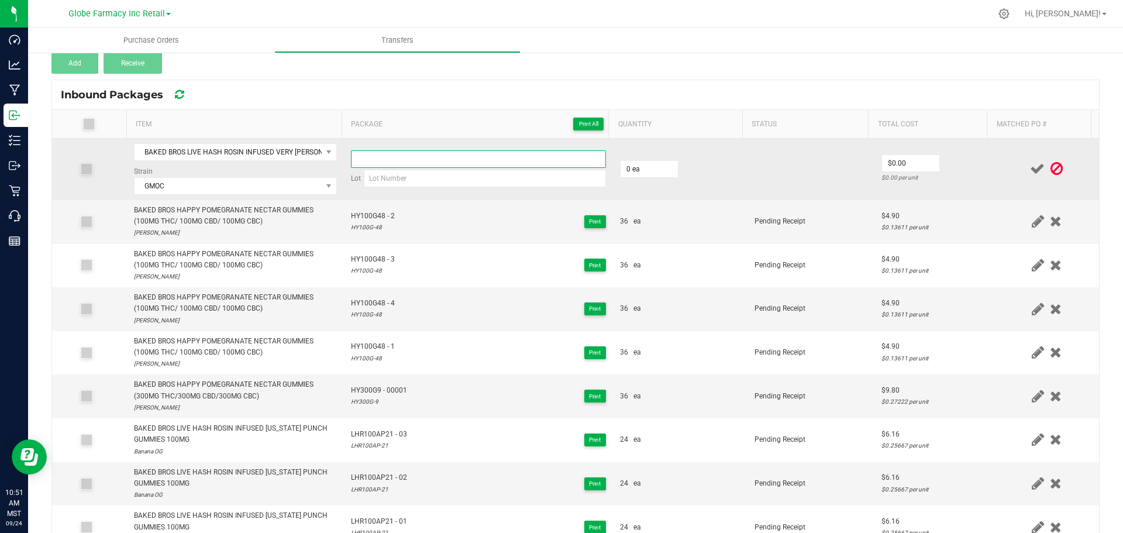
drag, startPoint x: 385, startPoint y: 159, endPoint x: 392, endPoint y: 162, distance: 7.1
click at [385, 159] on input at bounding box center [478, 159] width 255 height 18
paste input "LHR100VB15 - 001"
click at [394, 176] on input at bounding box center [485, 179] width 242 height 18
paste input "LHR100VB15 - 001"
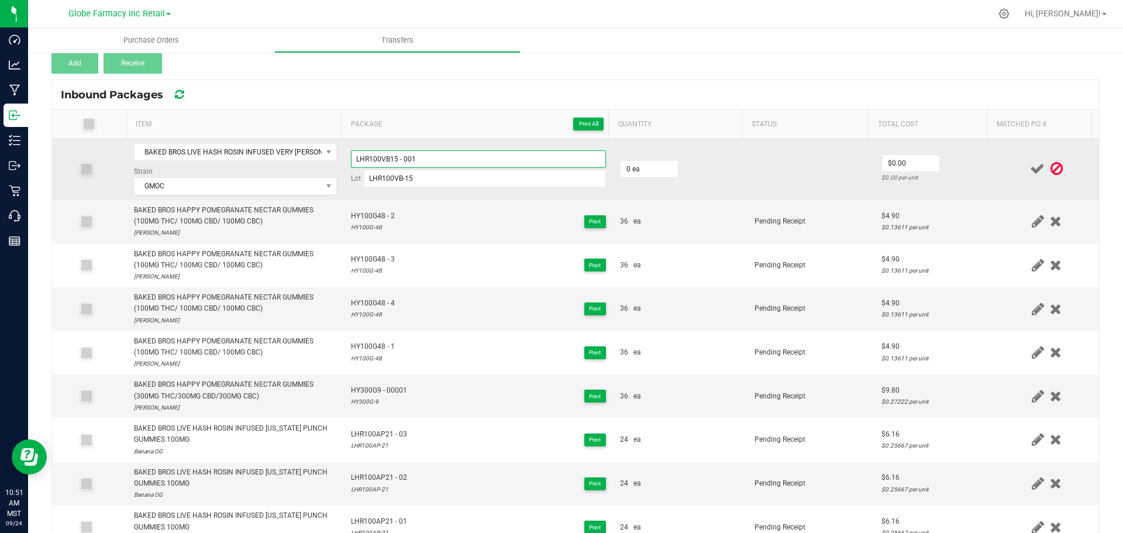
click at [456, 157] on input "LHR100VB15 - 001" at bounding box center [478, 159] width 255 height 18
click at [643, 169] on input "0" at bounding box center [648, 169] width 57 height 16
click at [889, 165] on input "0" at bounding box center [910, 163] width 57 height 16
click at [976, 153] on td "$6.16 $0.25667 per unit" at bounding box center [934, 169] width 120 height 61
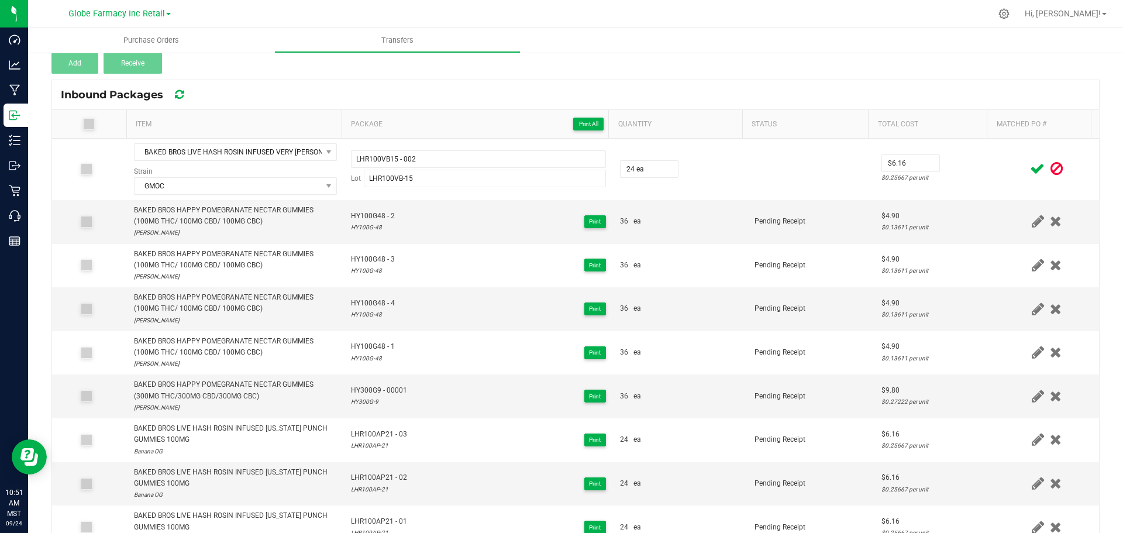
click at [1030, 167] on icon at bounding box center [1037, 168] width 15 height 15
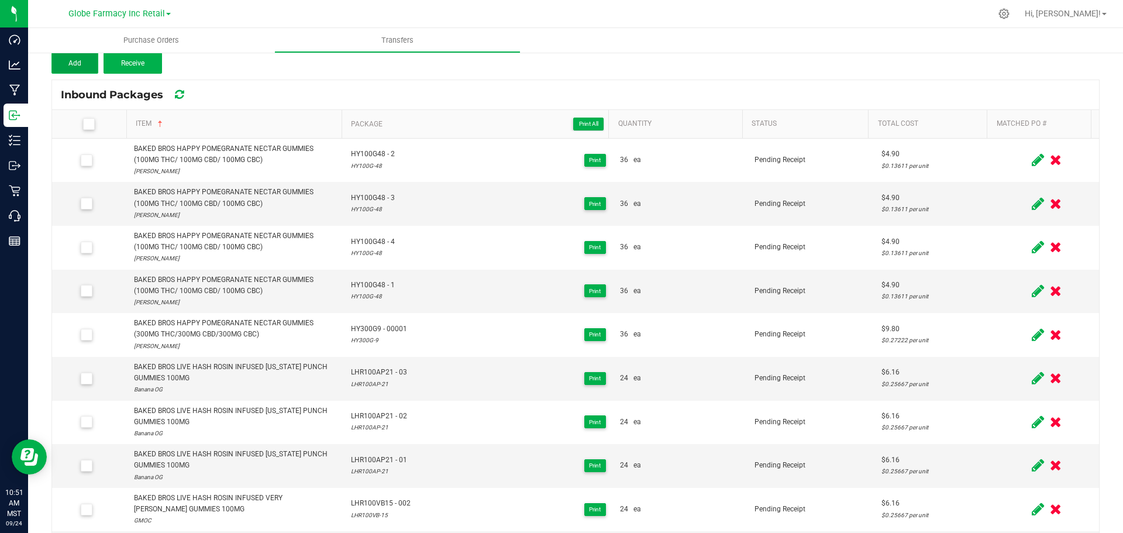
click at [85, 54] on button "Add" at bounding box center [74, 63] width 47 height 21
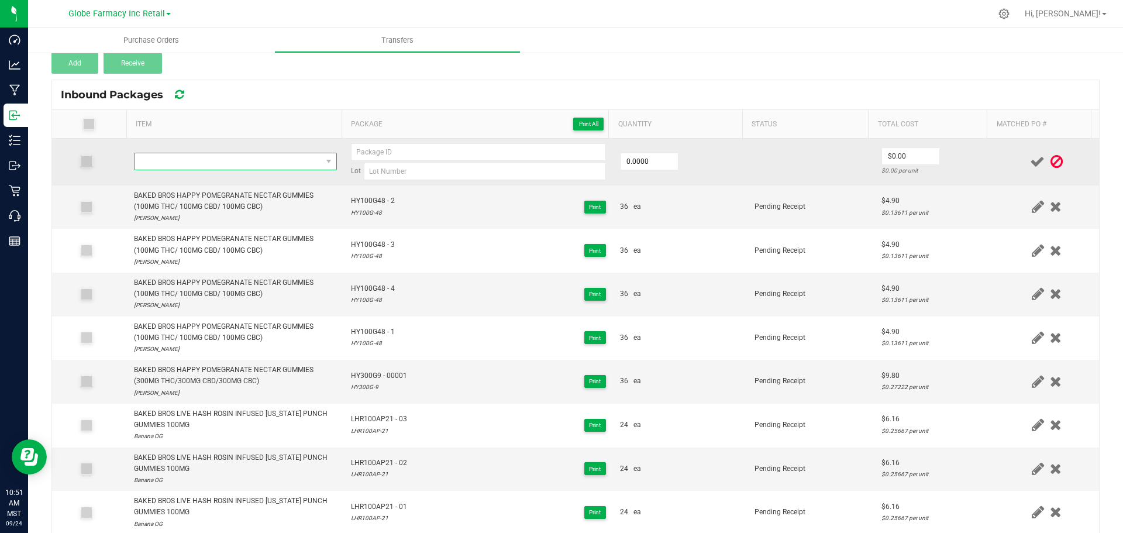
click at [197, 161] on span "NO DATA FOUND" at bounding box center [227, 161] width 187 height 16
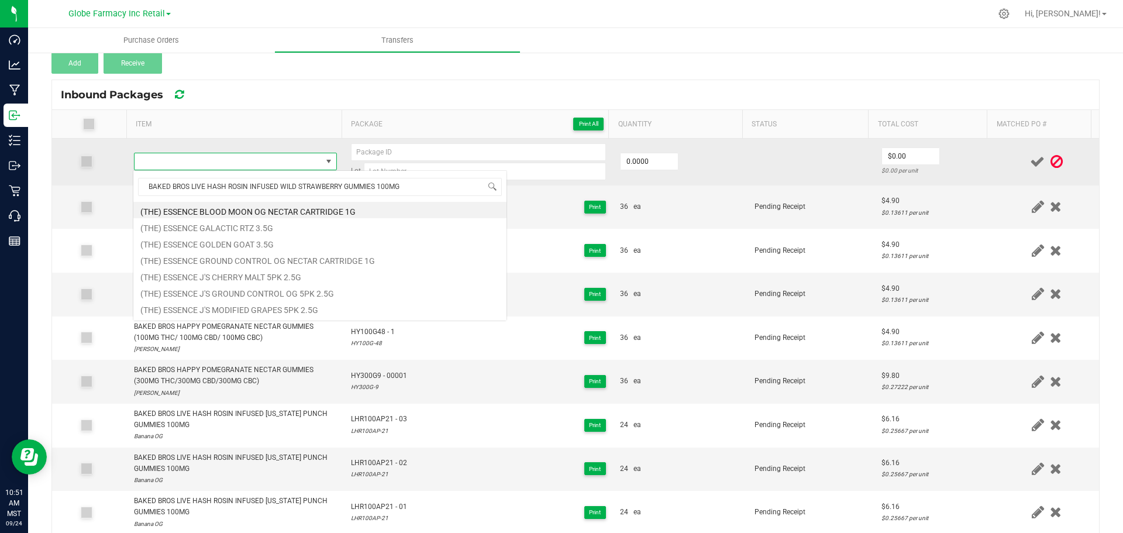
scroll to position [18, 199]
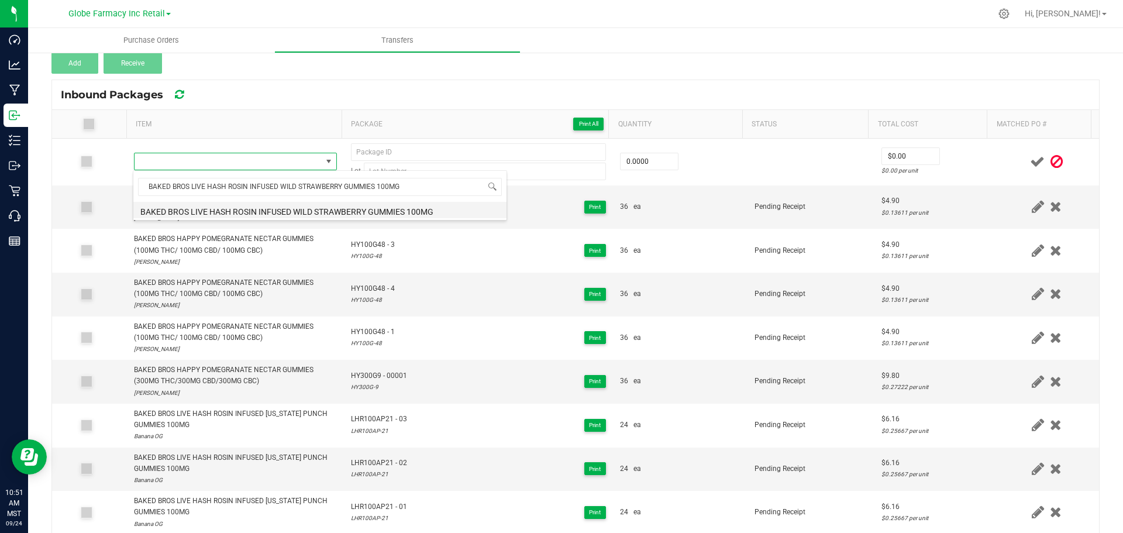
click at [303, 209] on li "BAKED BROS LIVE HASH ROSIN INFUSED WILD STRAWBERRY GUMMIES 100MG" at bounding box center [319, 210] width 373 height 16
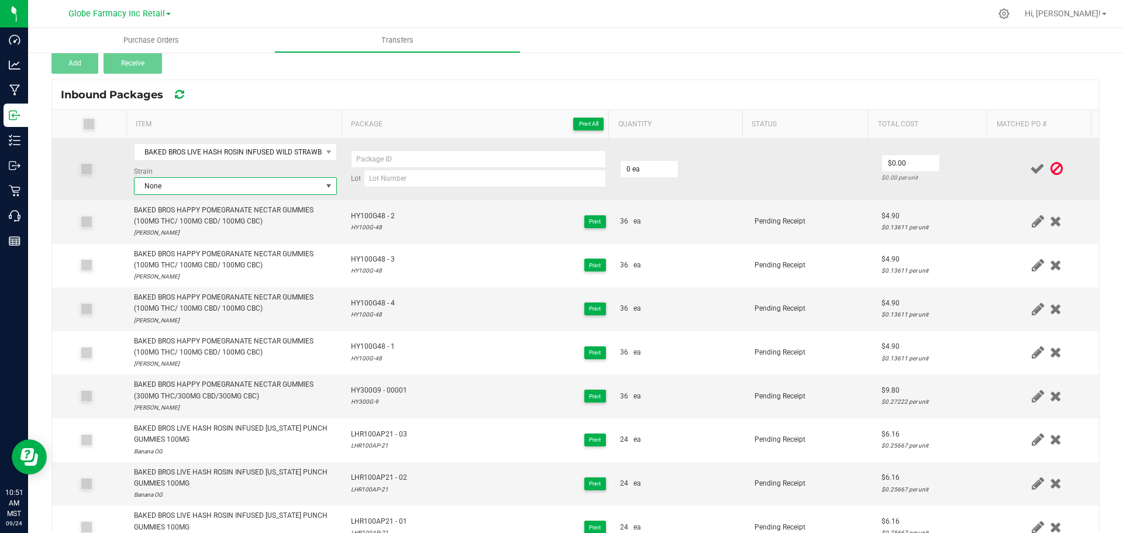
click at [219, 187] on span "None" at bounding box center [227, 186] width 187 height 16
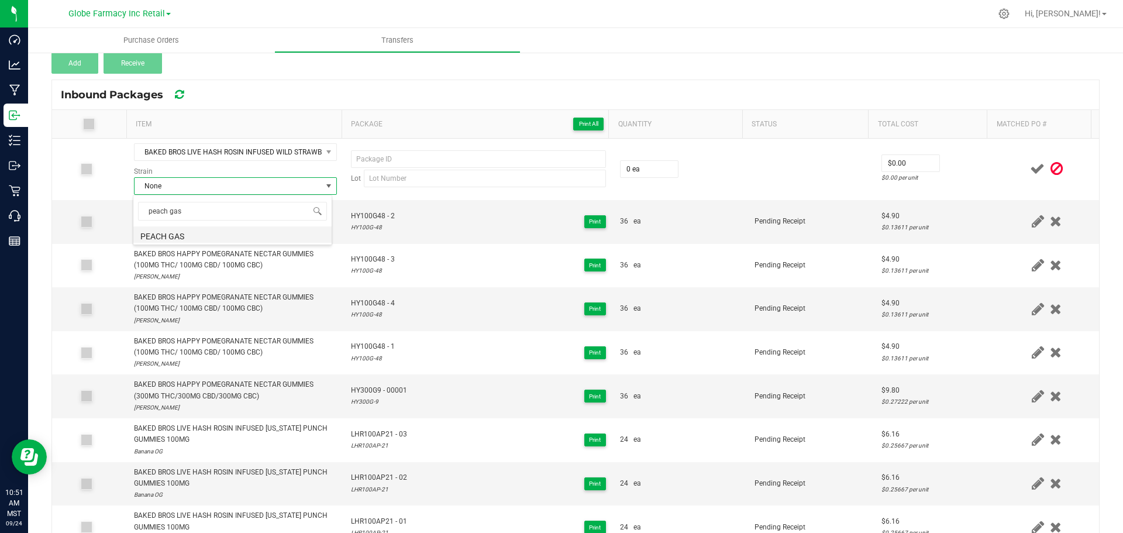
click at [201, 234] on li "PEACH GAS" at bounding box center [232, 234] width 198 height 16
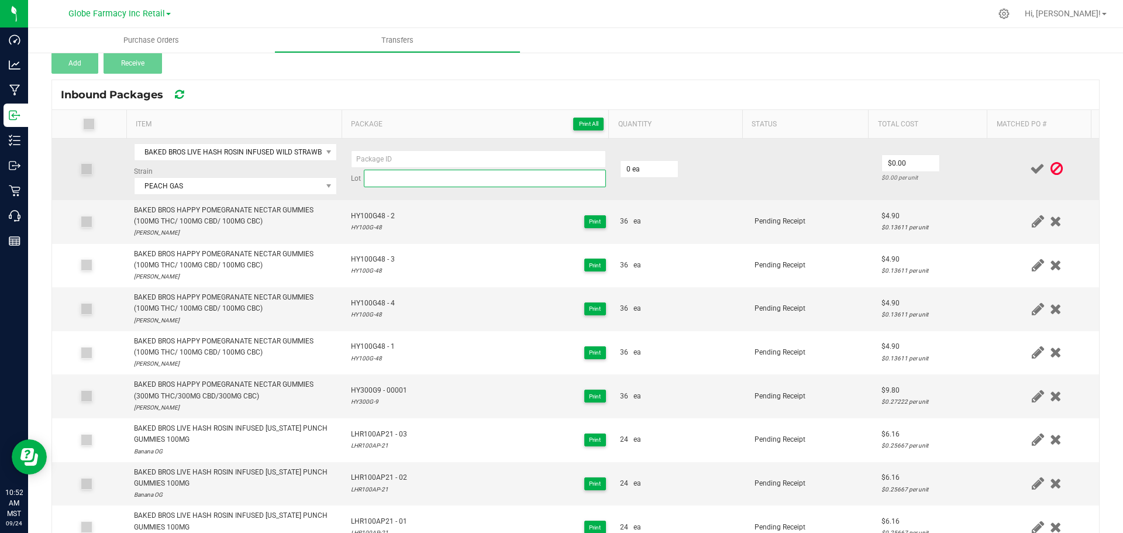
paste input "LHR100WS- 19"
drag, startPoint x: 485, startPoint y: 179, endPoint x: 476, endPoint y: 171, distance: 12.0
click at [485, 179] on input "LHR100WS- 19" at bounding box center [485, 179] width 242 height 18
paste input "LHR100WS- 19"
click at [464, 159] on input "LHR100WS- 19" at bounding box center [478, 159] width 255 height 18
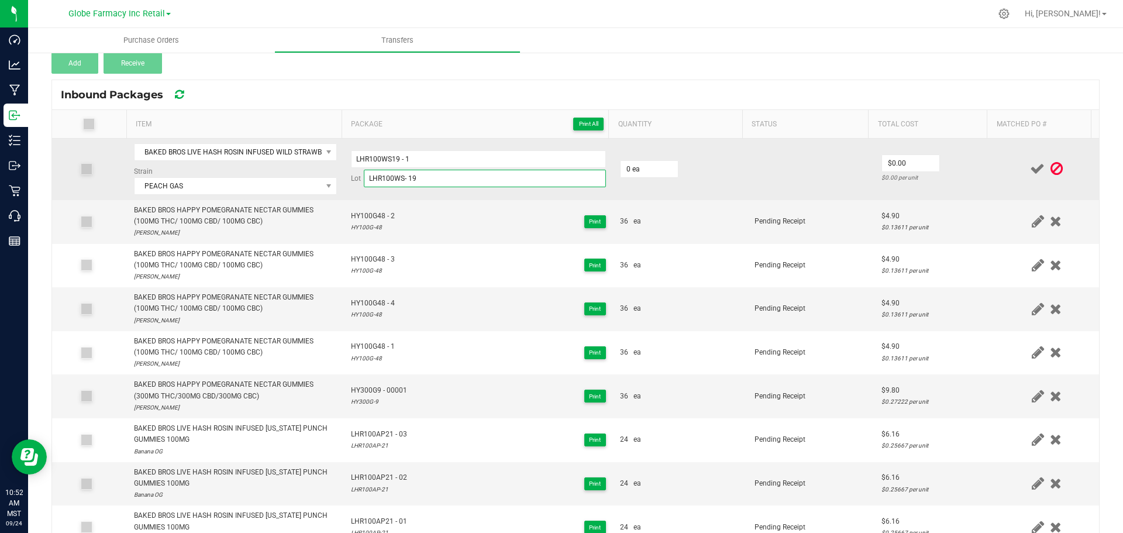
click at [398, 182] on input "LHR100WS- 19" at bounding box center [485, 179] width 242 height 18
click at [404, 182] on input "LHR100WS- 19" at bounding box center [485, 179] width 242 height 18
click at [639, 176] on input "0" at bounding box center [648, 169] width 57 height 16
click at [994, 165] on td at bounding box center [1046, 169] width 105 height 61
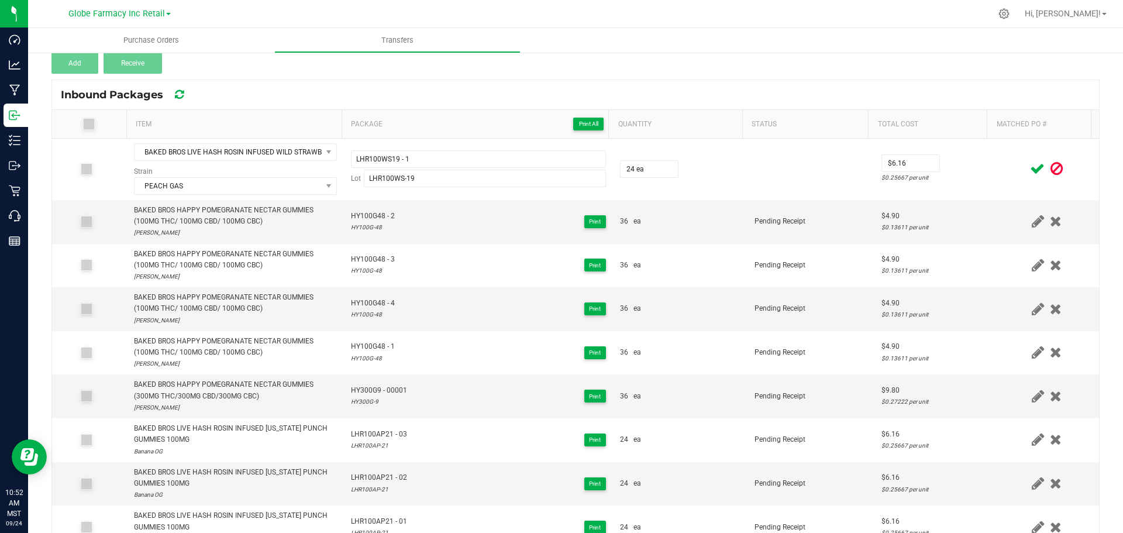
click at [1030, 170] on icon at bounding box center [1037, 168] width 15 height 15
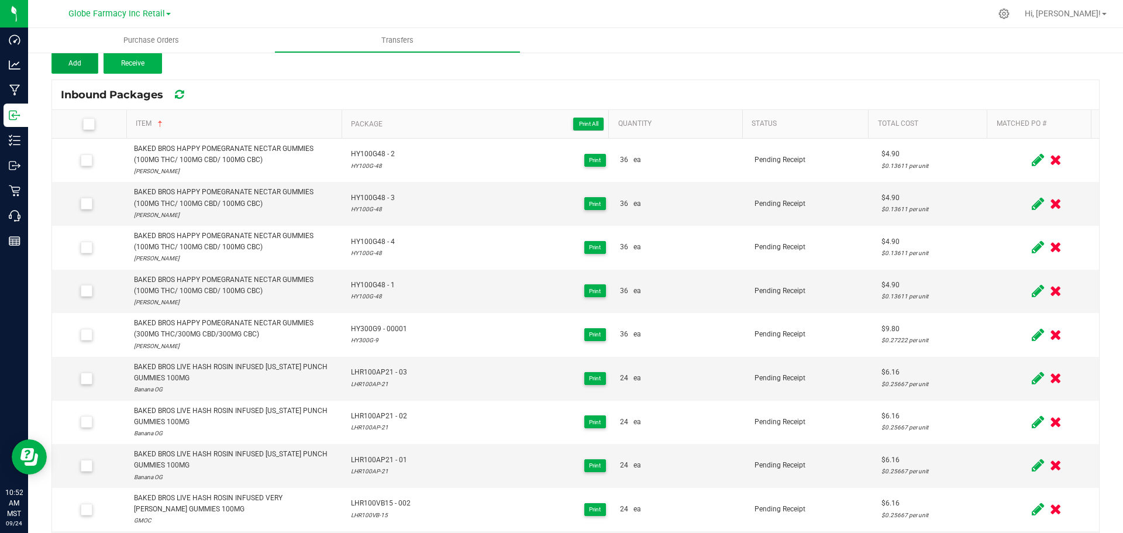
click at [62, 60] on button "Add" at bounding box center [74, 63] width 47 height 21
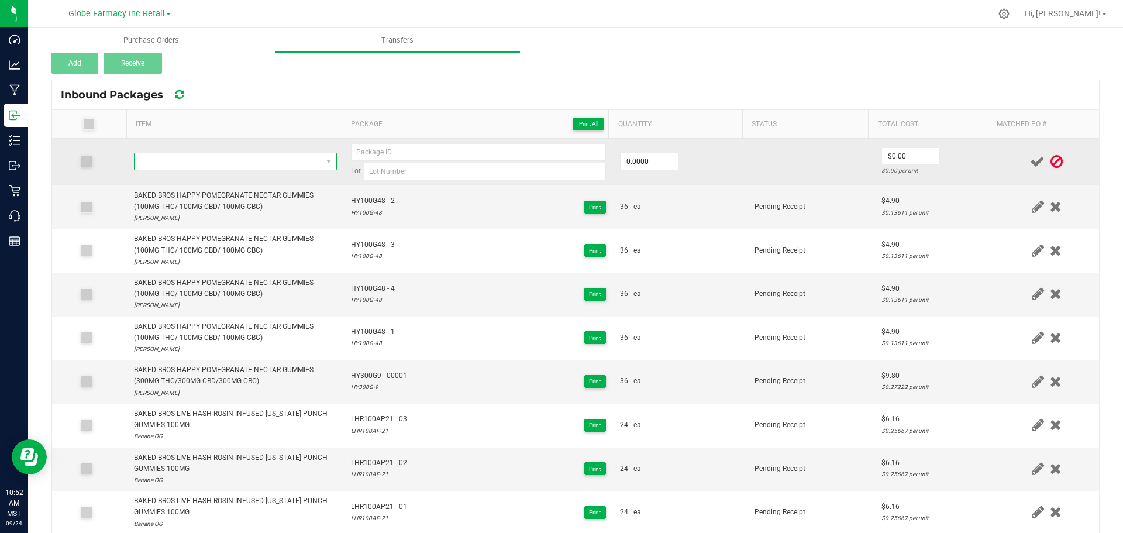
click at [215, 160] on span "NO DATA FOUND" at bounding box center [227, 161] width 187 height 16
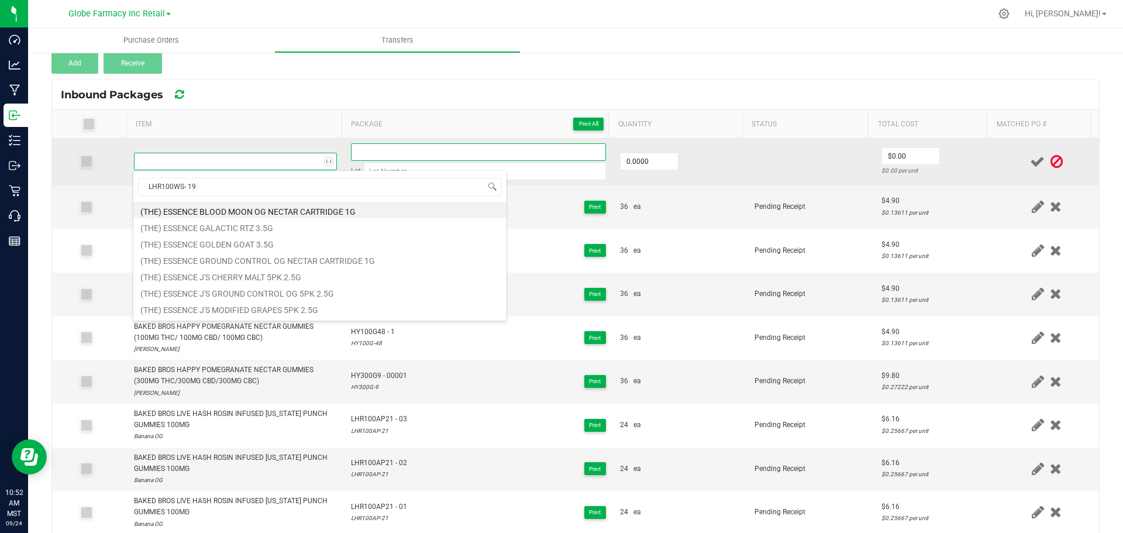
click at [441, 150] on input at bounding box center [478, 152] width 255 height 18
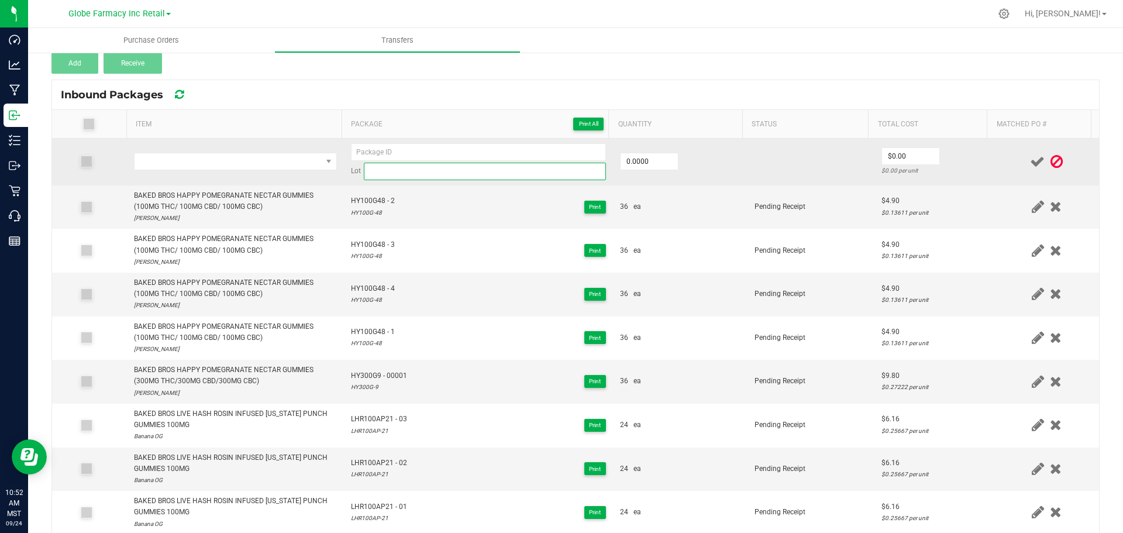
click at [377, 167] on input at bounding box center [485, 172] width 242 height 18
paste input "LHR100WS- 19"
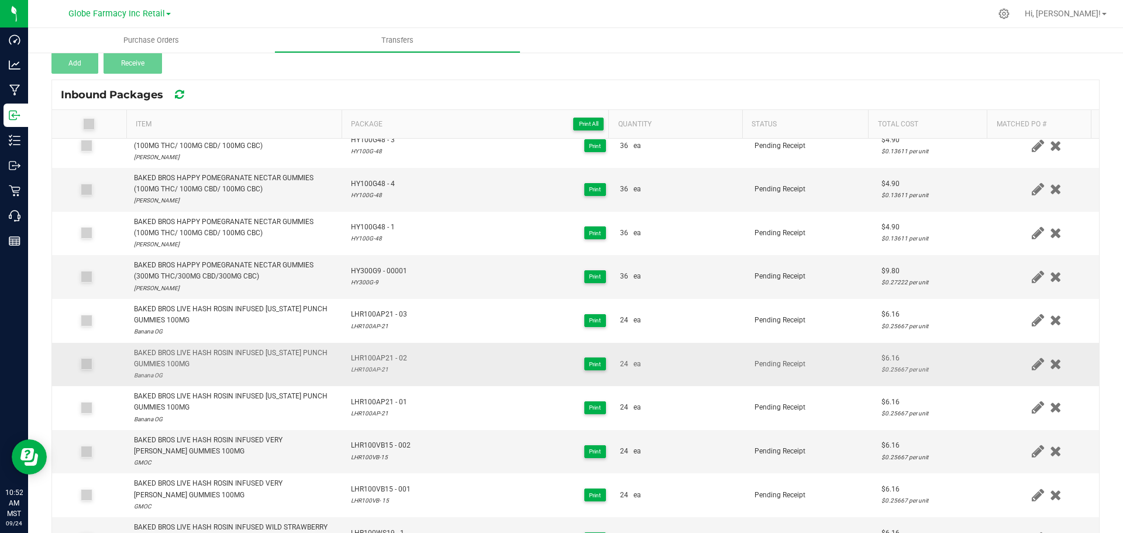
scroll to position [117, 0]
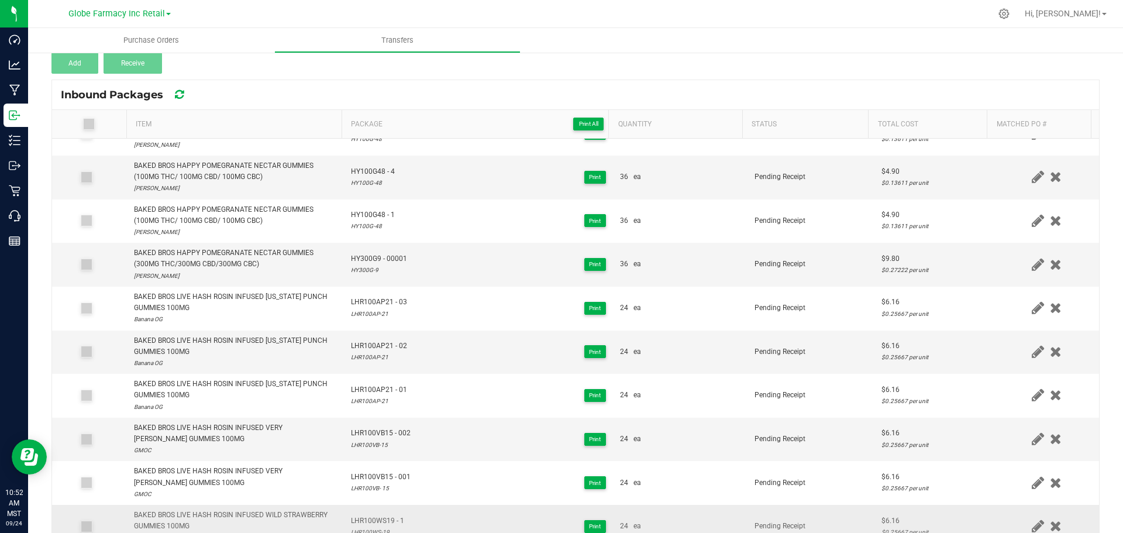
click at [305, 510] on div "BAKED BROS LIVE HASH ROSIN INFUSED WILD STRAWBERRY GUMMIES 100MG" at bounding box center [235, 520] width 203 height 22
click at [305, 511] on div "BAKED BROS LIVE HASH ROSIN INFUSED WILD STRAWBERRY GUMMIES 100MG" at bounding box center [235, 520] width 203 height 22
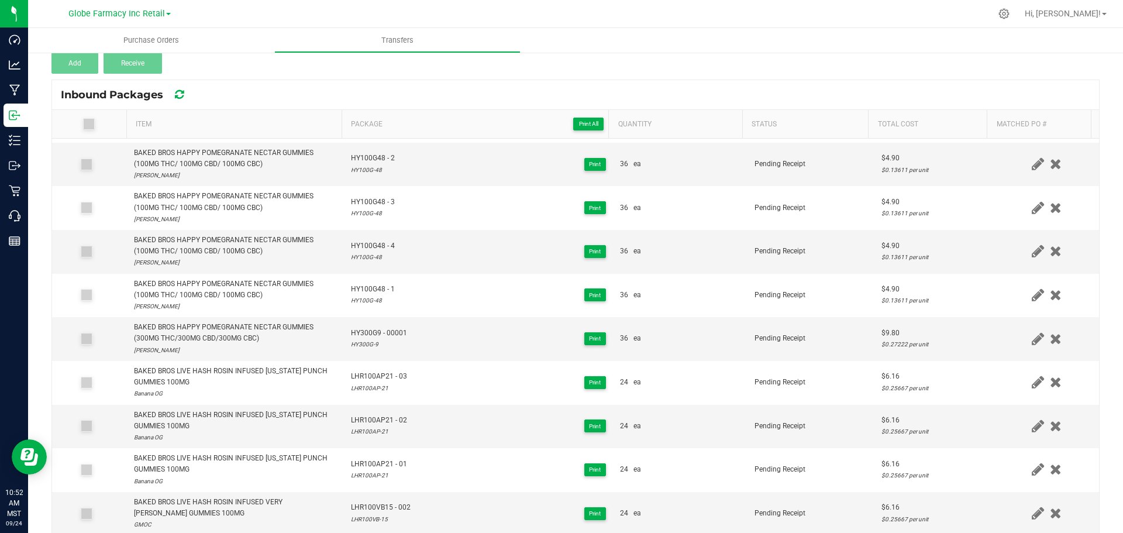
scroll to position [0, 0]
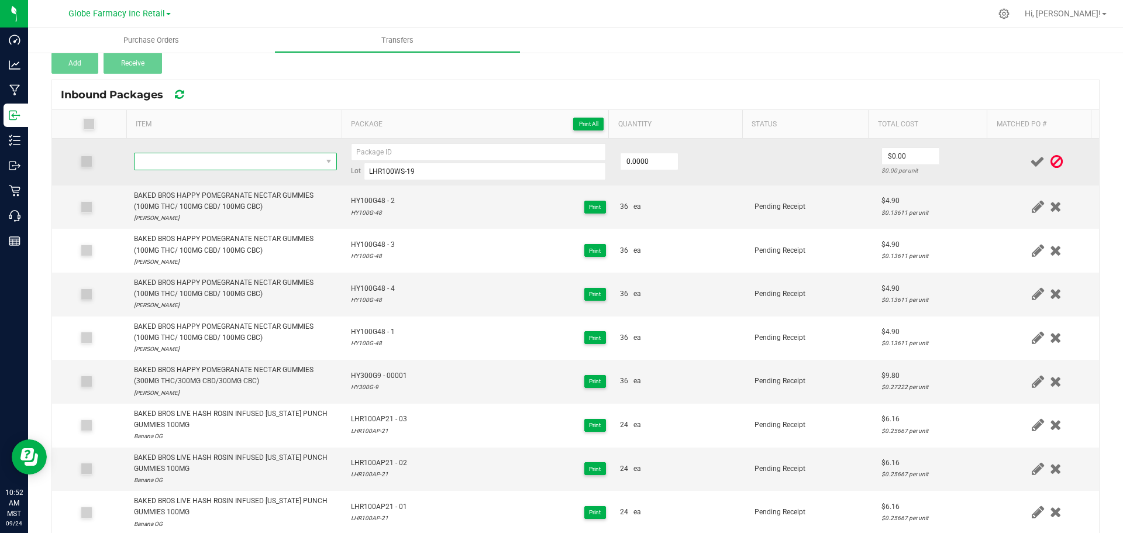
click at [248, 167] on span "NO DATA FOUND" at bounding box center [227, 161] width 187 height 16
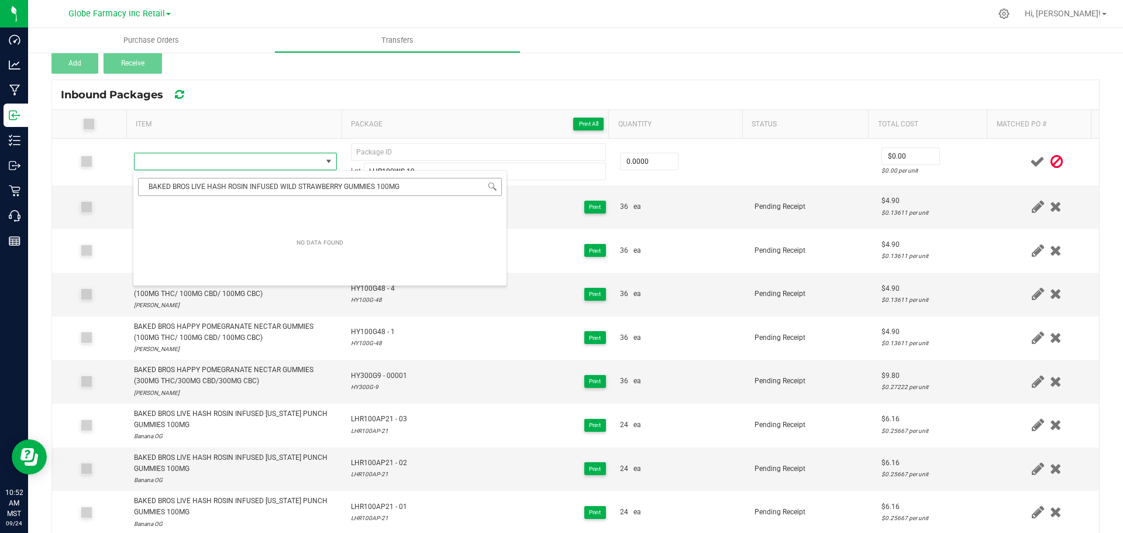
scroll to position [18, 199]
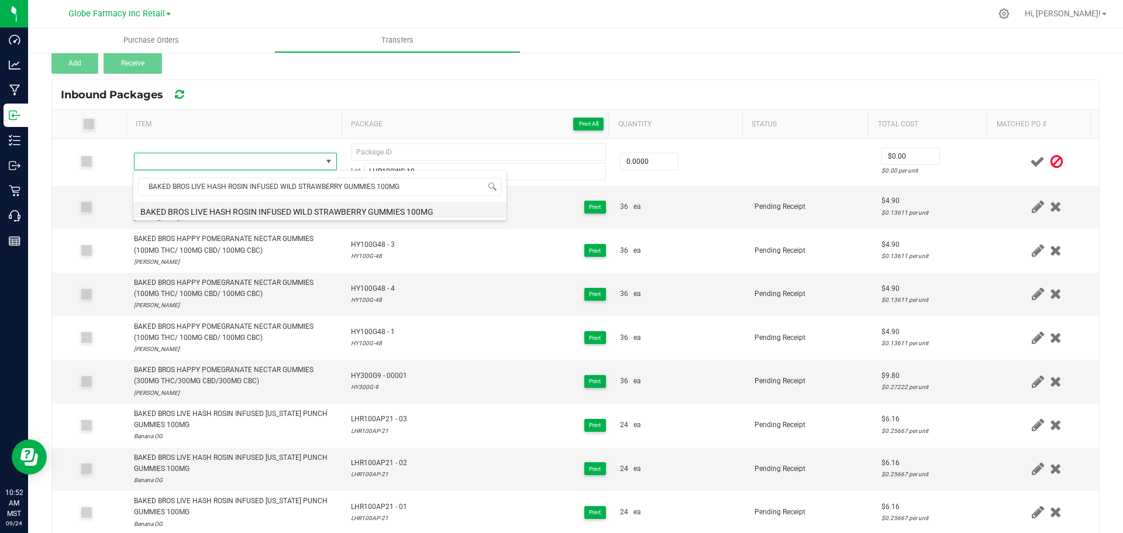
click at [279, 212] on li "BAKED BROS LIVE HASH ROSIN INFUSED WILD STRAWBERRY GUMMIES 100MG" at bounding box center [319, 210] width 373 height 16
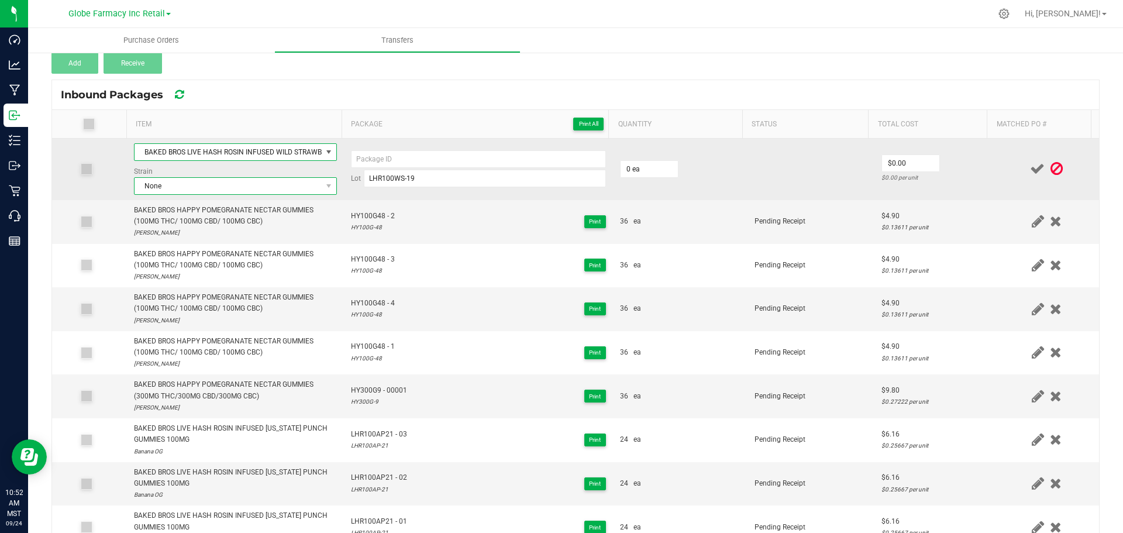
click at [224, 184] on span "None" at bounding box center [227, 186] width 187 height 16
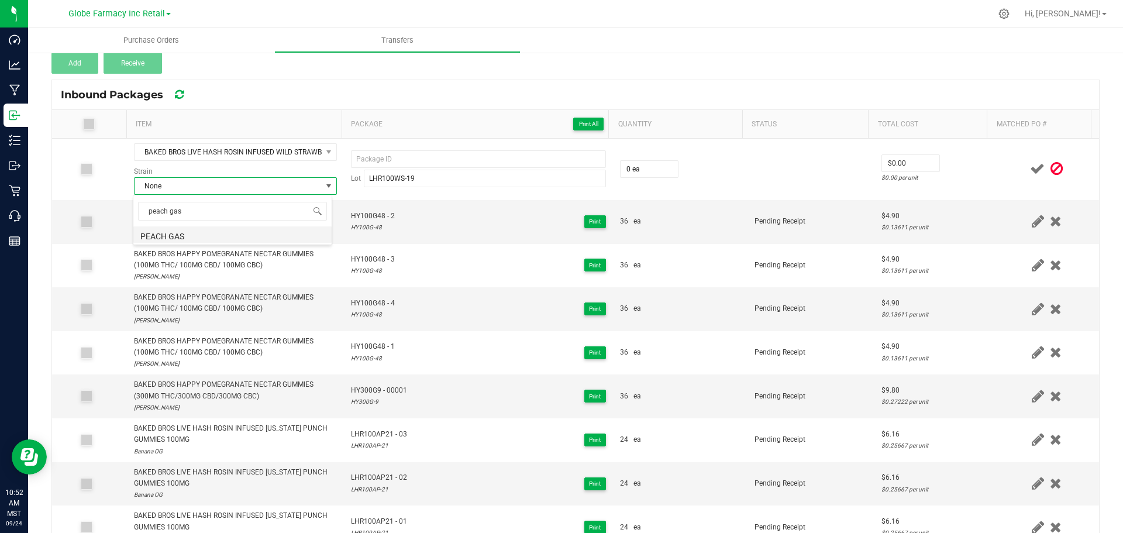
click at [208, 228] on li "PEACH GAS" at bounding box center [232, 234] width 198 height 16
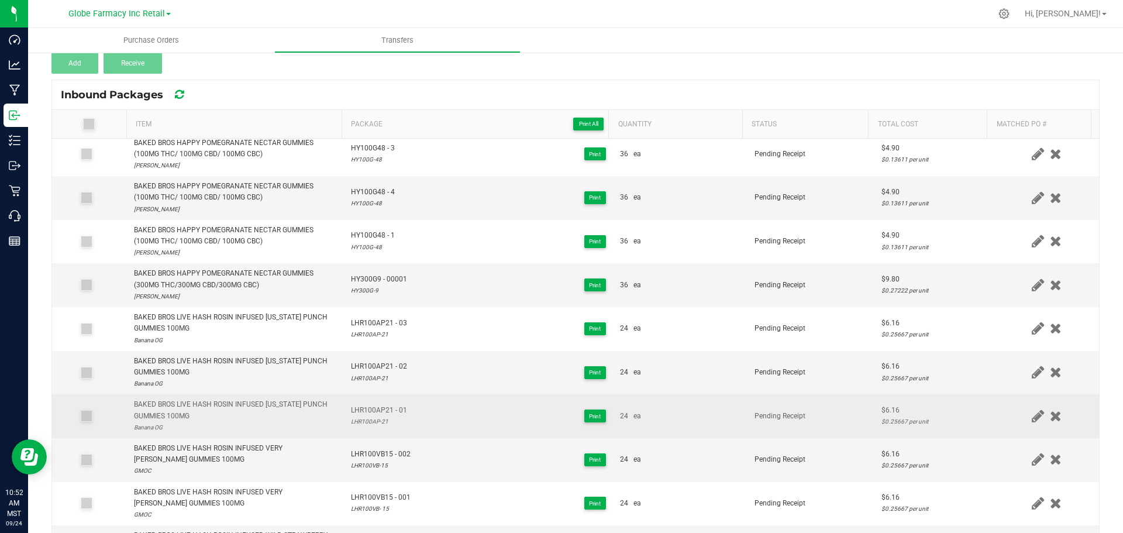
scroll to position [175, 0]
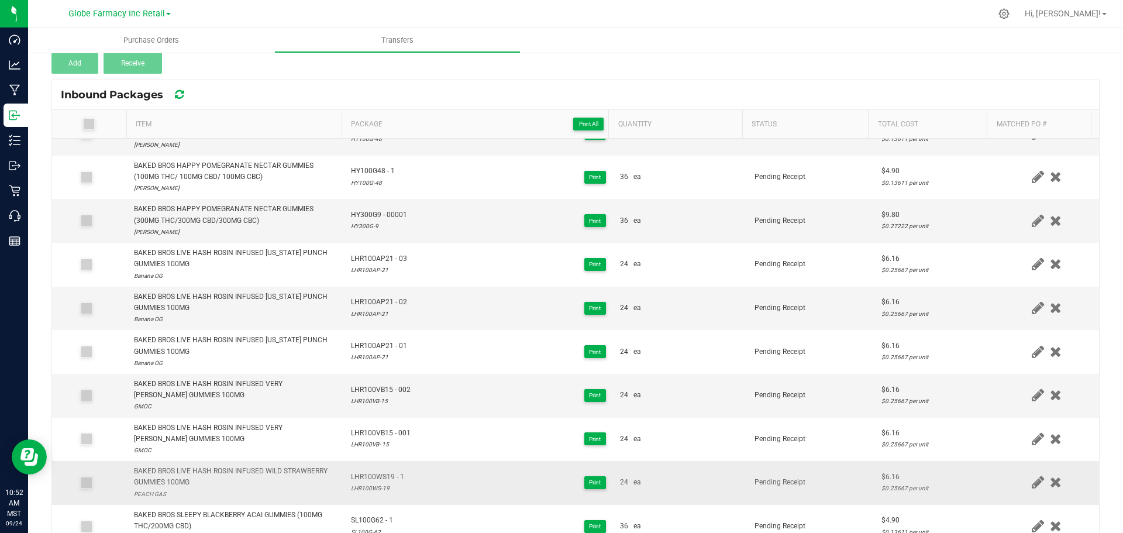
click at [378, 488] on div "LHR100WS-19" at bounding box center [377, 487] width 53 height 11
click at [379, 472] on span "LHR100WS19 - 1" at bounding box center [377, 476] width 53 height 11
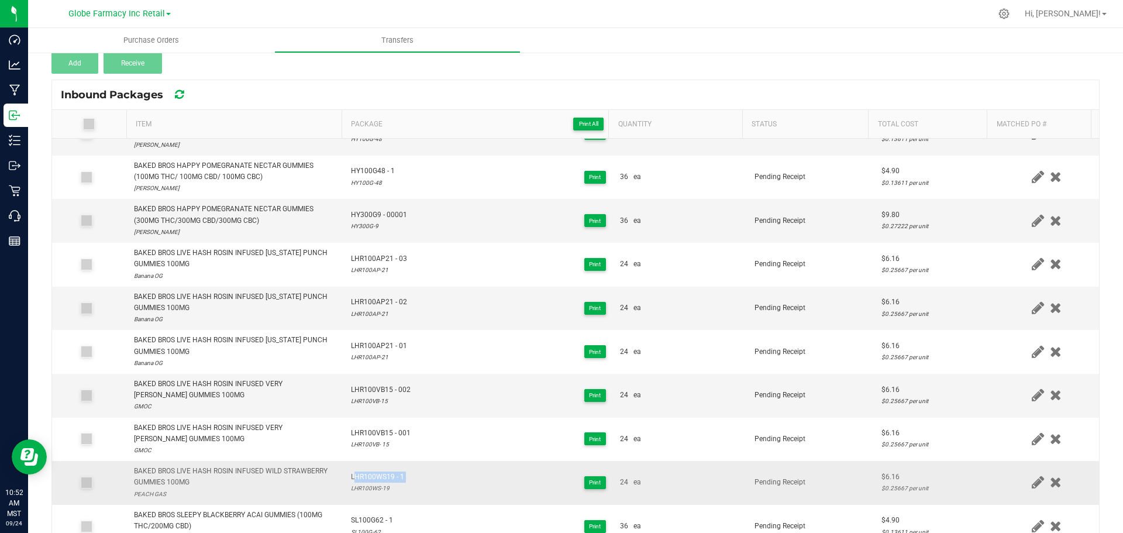
click at [379, 472] on span "LHR100WS19 - 1" at bounding box center [377, 476] width 53 height 11
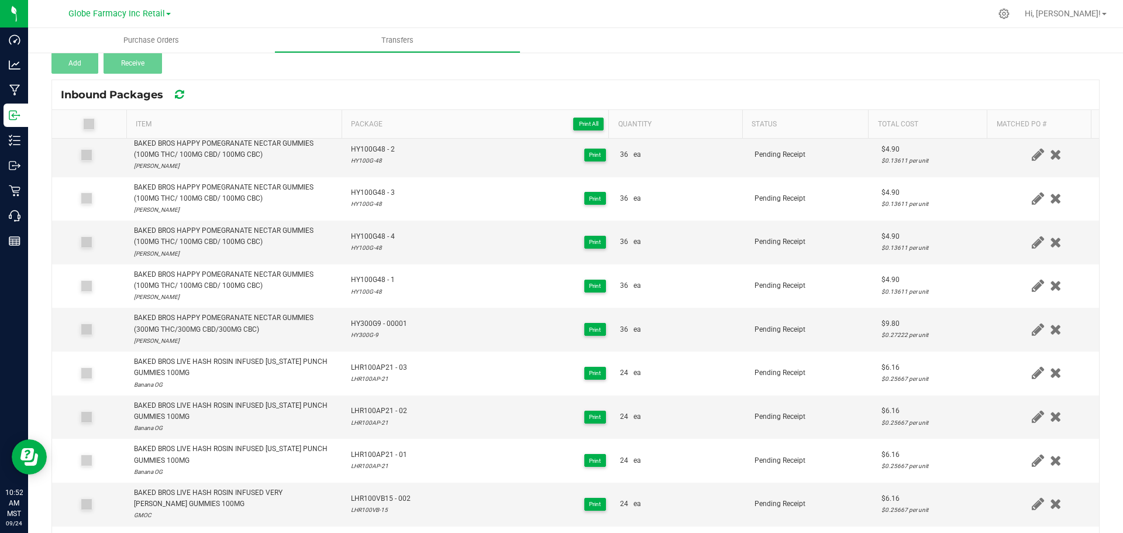
scroll to position [0, 0]
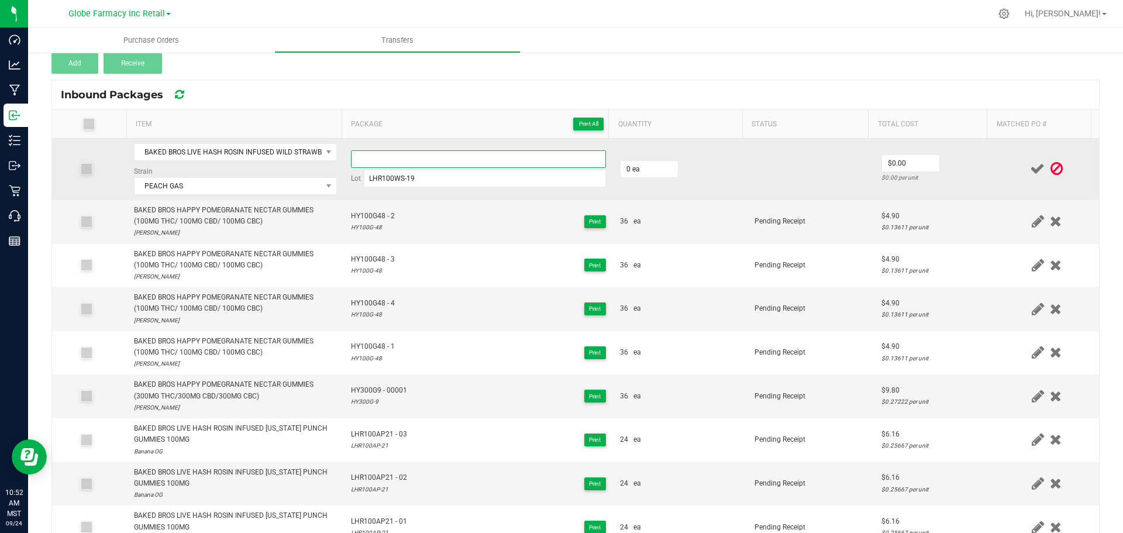
click at [433, 158] on input at bounding box center [478, 159] width 255 height 18
paste input "LHR100WS19 - 1"
click at [630, 175] on input "0" at bounding box center [648, 169] width 57 height 16
click at [1007, 196] on td at bounding box center [1046, 169] width 105 height 61
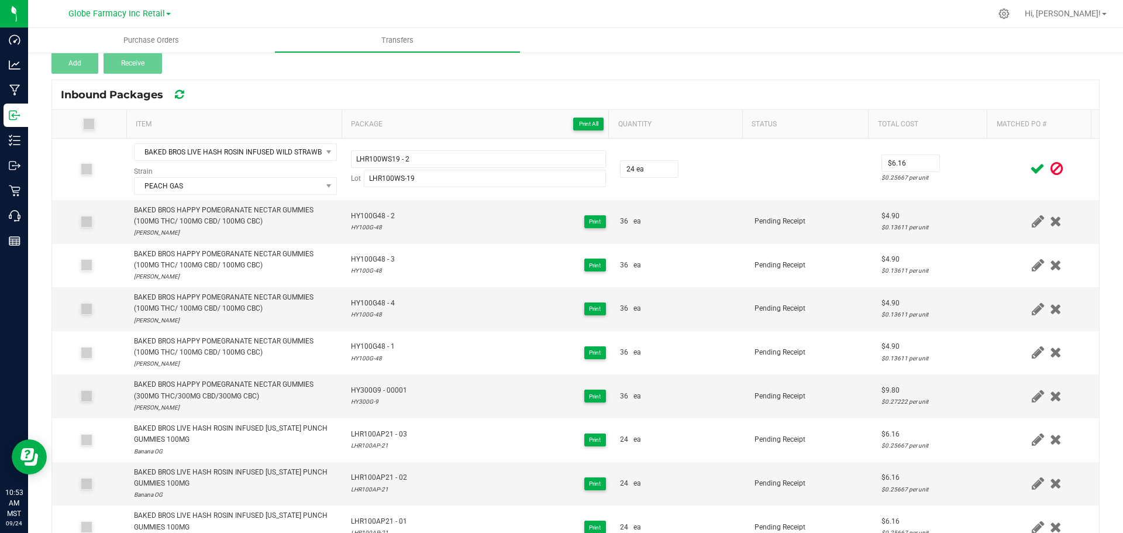
click at [1030, 168] on icon at bounding box center [1037, 168] width 15 height 15
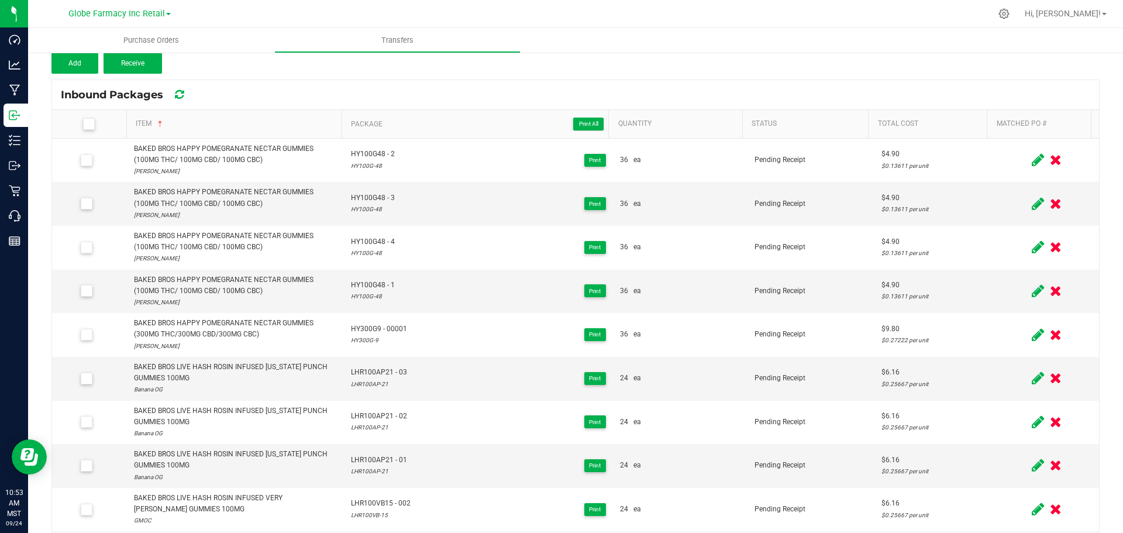
click at [80, 123] on label at bounding box center [91, 124] width 61 height 12
click at [0, 0] on input "checkbox" at bounding box center [0, 0] width 0 height 0
click at [138, 65] on span "Receive (41)" at bounding box center [133, 63] width 38 height 8
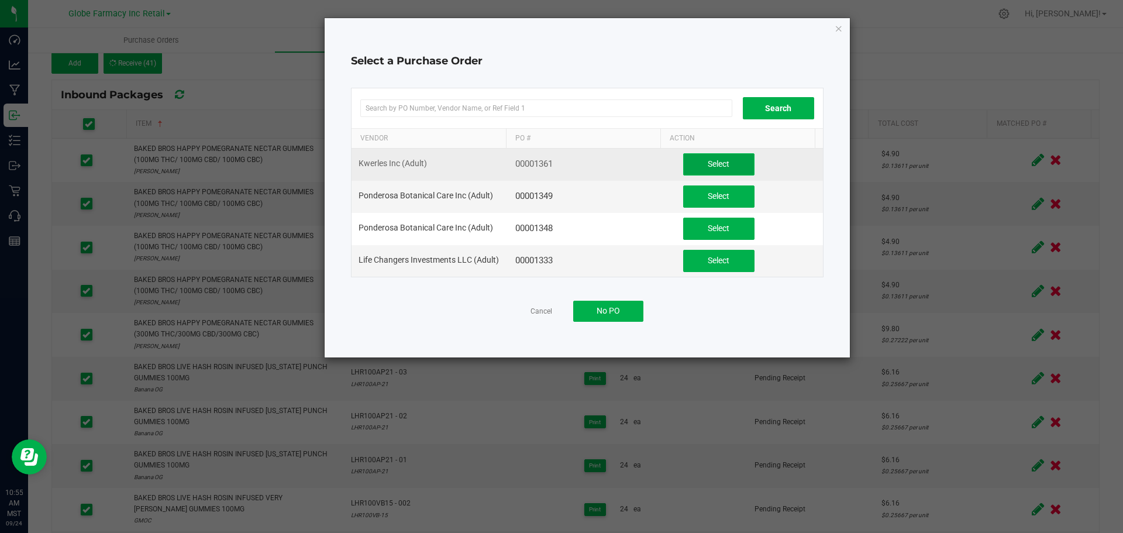
click at [724, 165] on button "Select" at bounding box center [718, 164] width 71 height 22
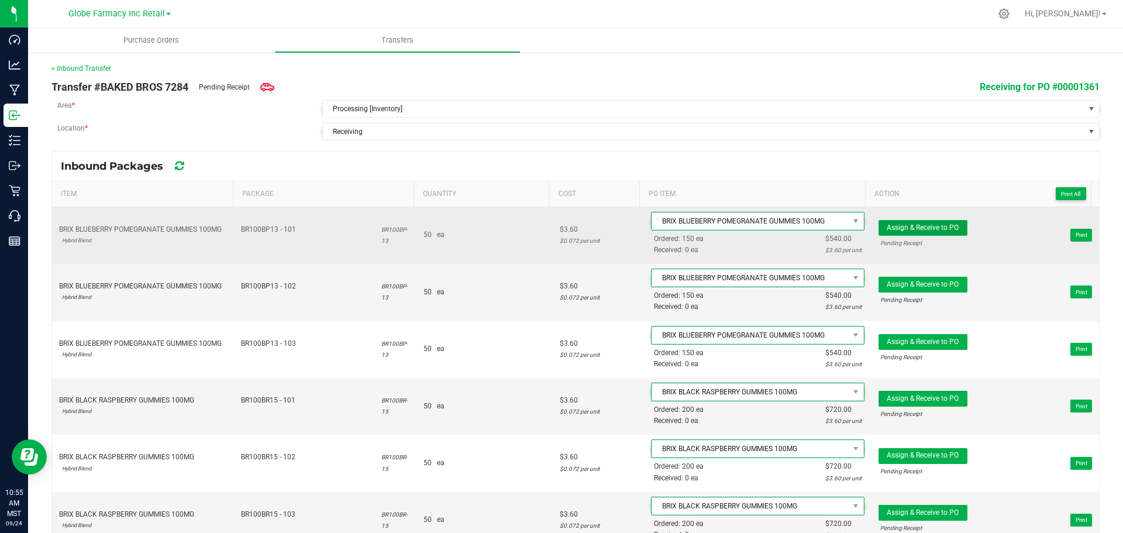
click at [913, 229] on span "Assign & Receive to PO" at bounding box center [922, 227] width 72 height 8
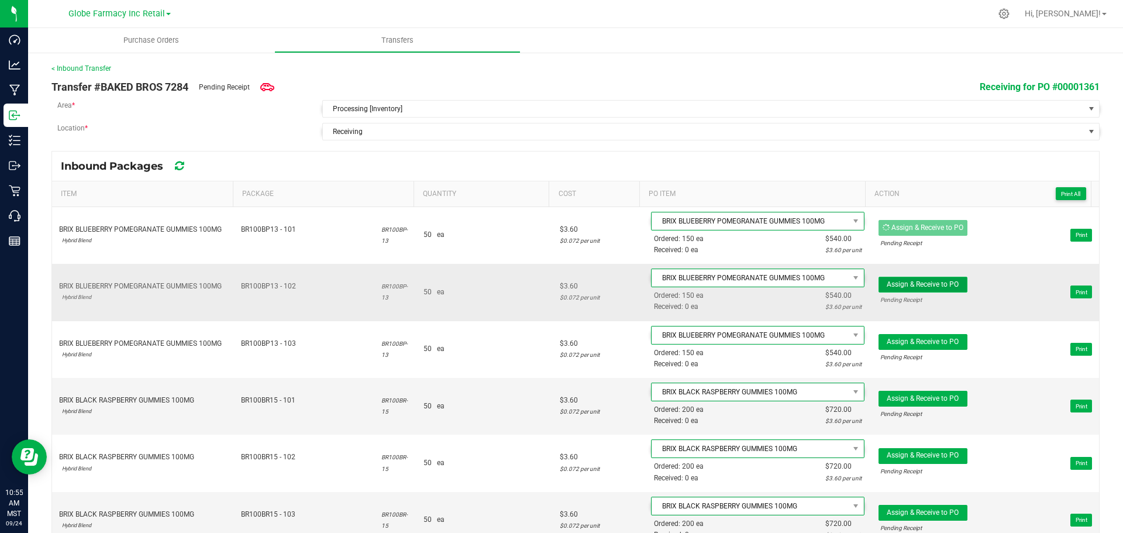
click at [910, 277] on button "Assign & Receive to PO" at bounding box center [922, 285] width 89 height 16
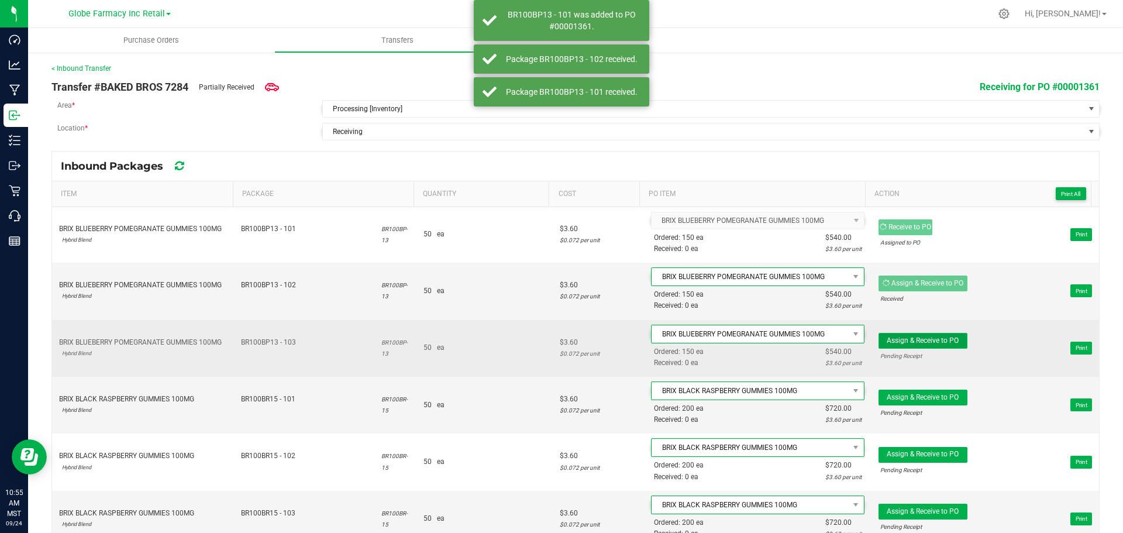
click at [917, 344] on span "Assign & Receive to PO" at bounding box center [922, 340] width 72 height 8
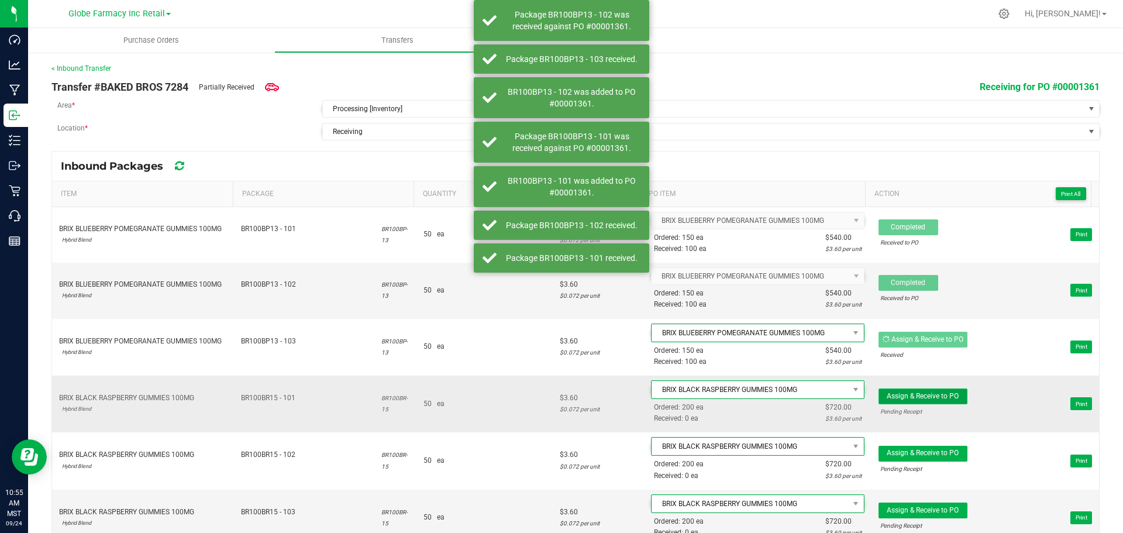
click at [916, 403] on div "Assign & Receive to PO" at bounding box center [922, 396] width 89 height 16
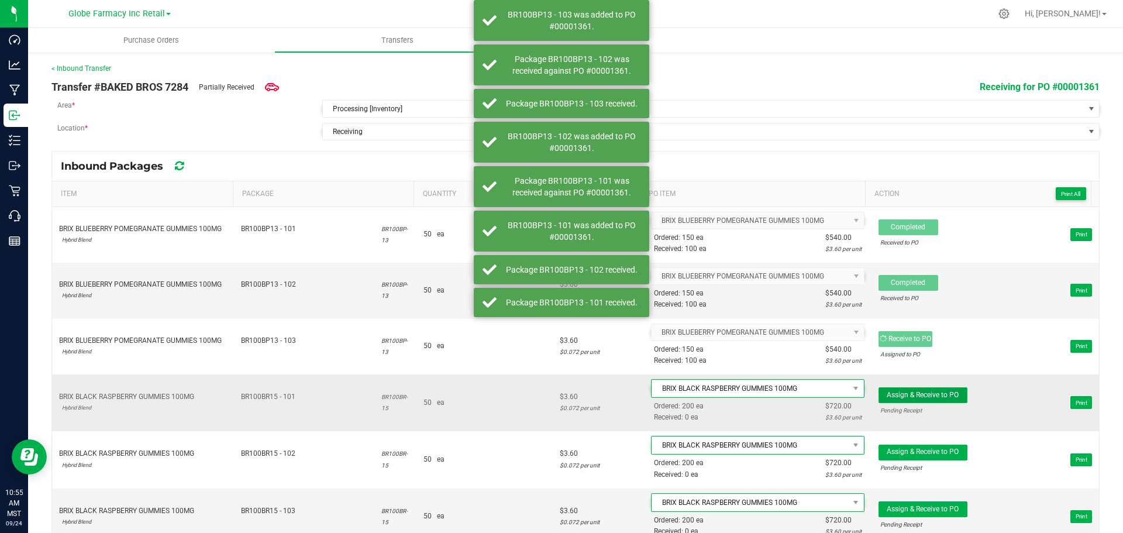
click at [919, 392] on span "Assign & Receive to PO" at bounding box center [922, 395] width 72 height 8
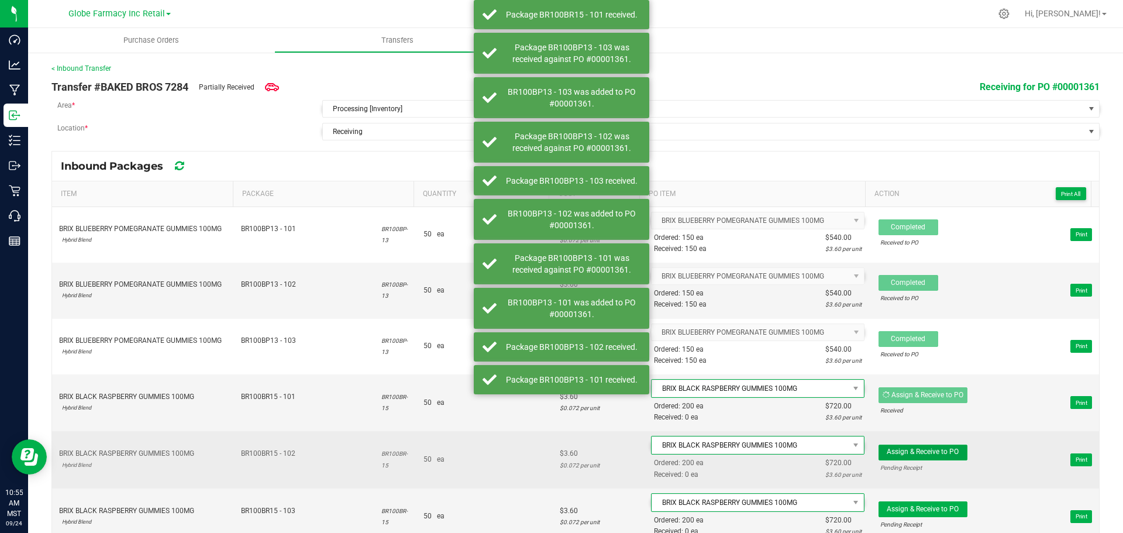
drag, startPoint x: 924, startPoint y: 454, endPoint x: 921, endPoint y: 472, distance: 17.9
click at [924, 455] on button "Assign & Receive to PO" at bounding box center [922, 452] width 89 height 16
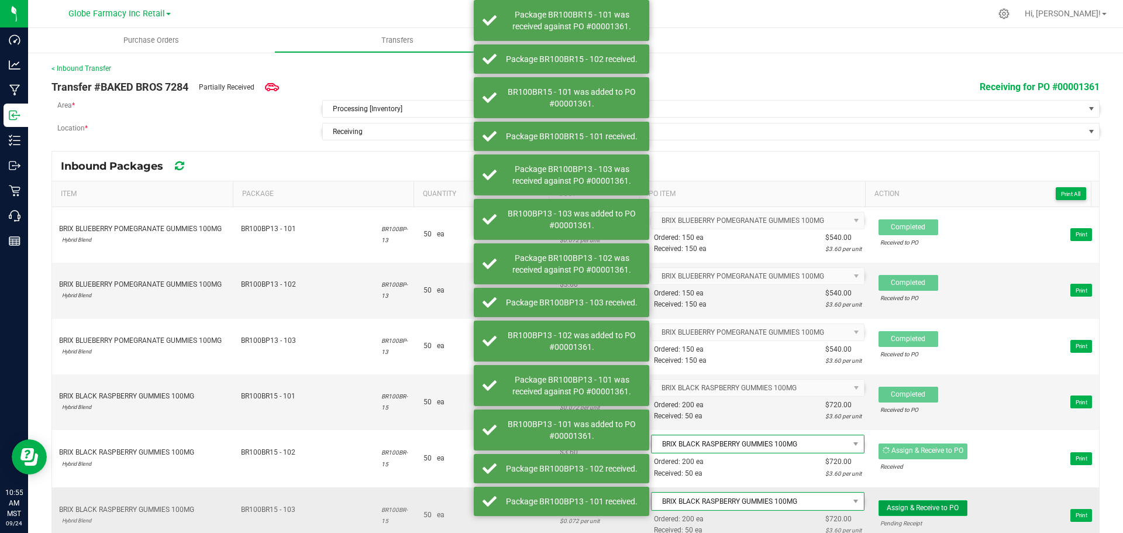
click at [902, 506] on span "Assign & Receive to PO" at bounding box center [922, 507] width 72 height 8
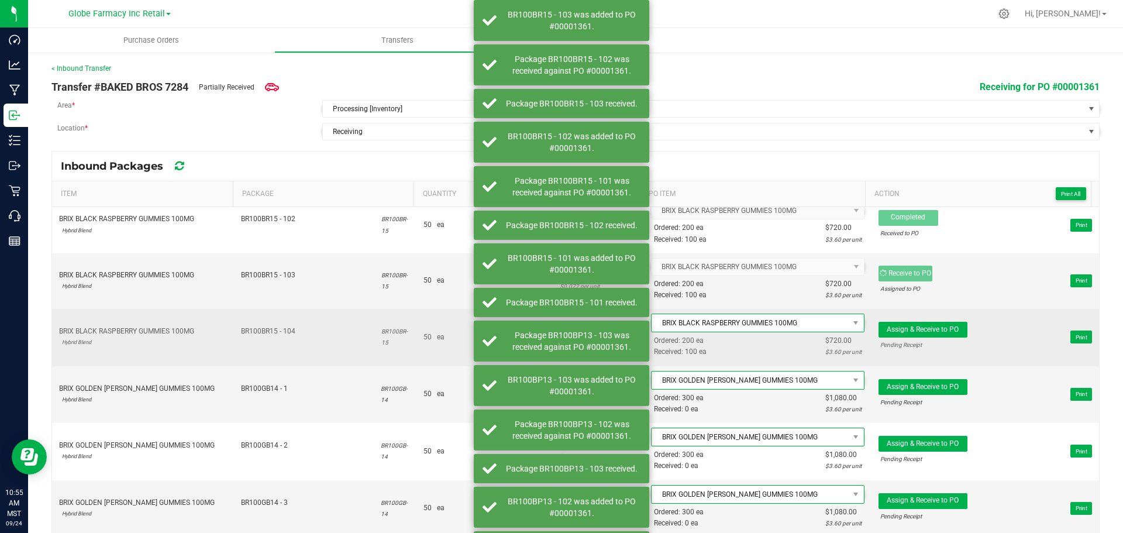
scroll to position [234, 0]
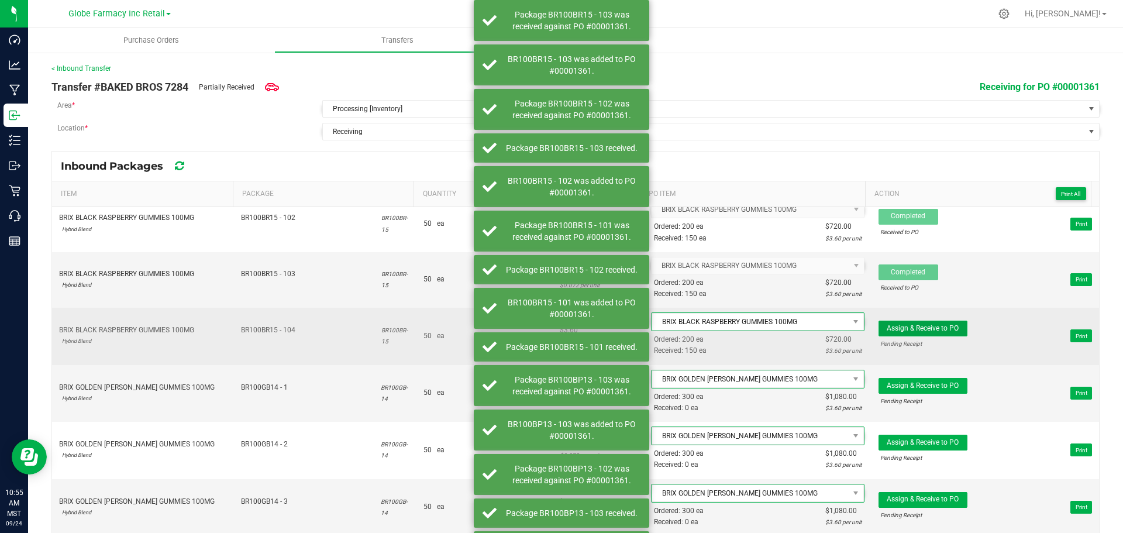
click at [929, 331] on span "Assign & Receive to PO" at bounding box center [922, 328] width 72 height 8
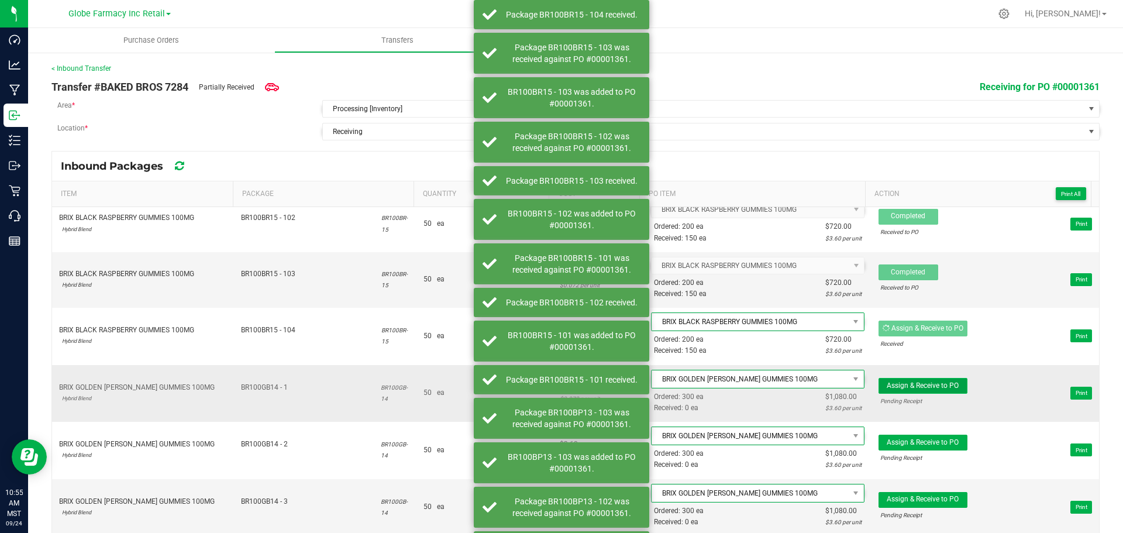
click at [931, 384] on span "Assign & Receive to PO" at bounding box center [922, 385] width 72 height 8
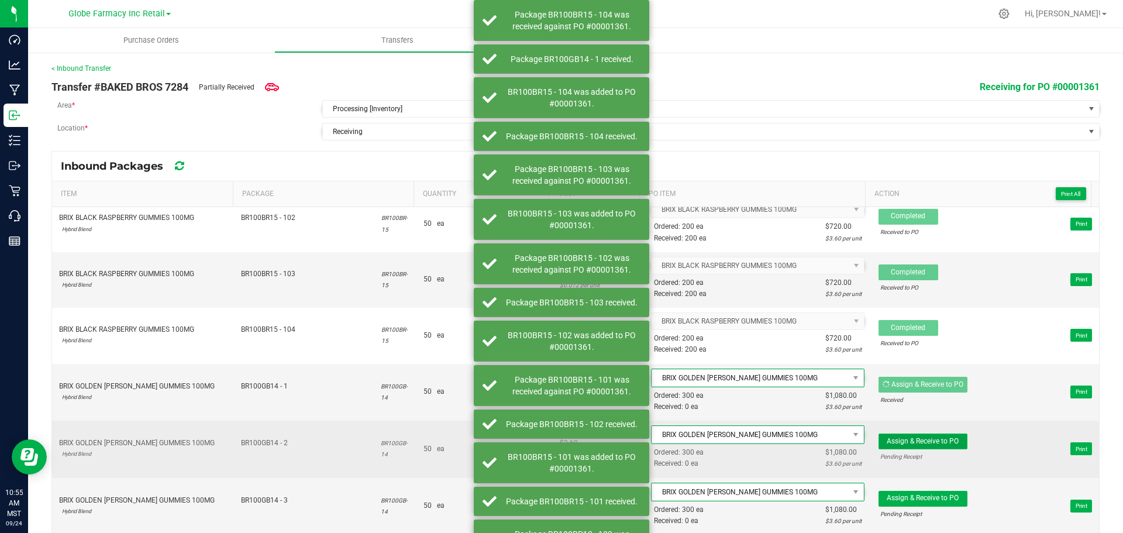
click at [916, 447] on button "Assign & Receive to PO" at bounding box center [922, 441] width 89 height 16
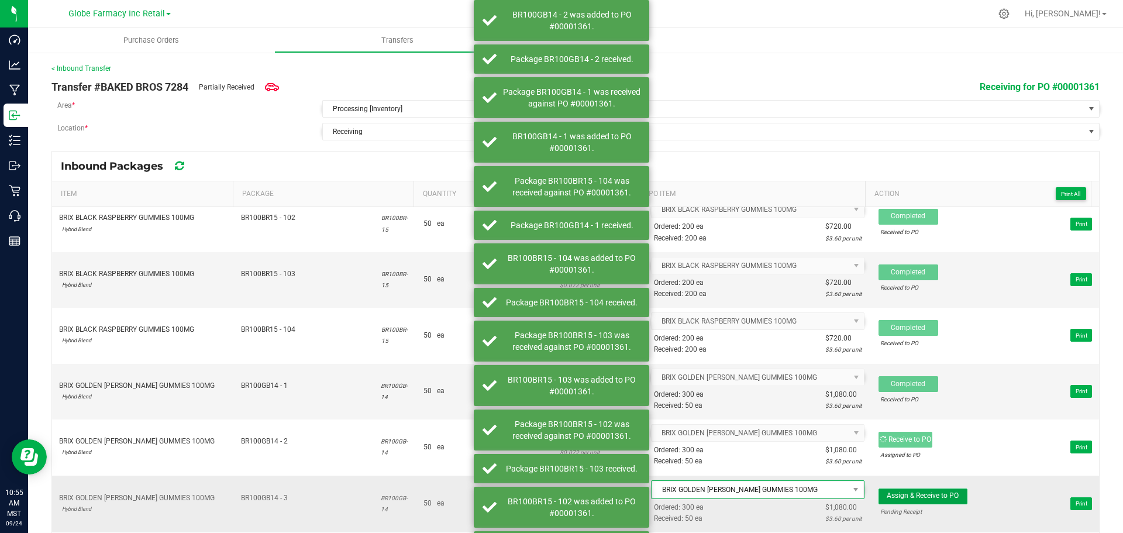
click at [924, 491] on span "Assign & Receive to PO" at bounding box center [922, 495] width 72 height 8
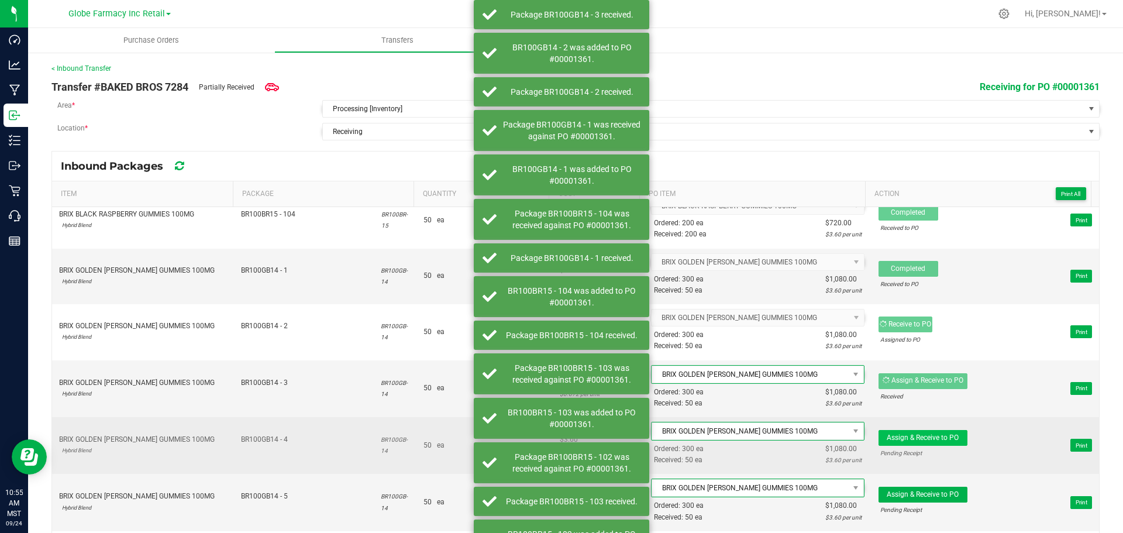
scroll to position [351, 0]
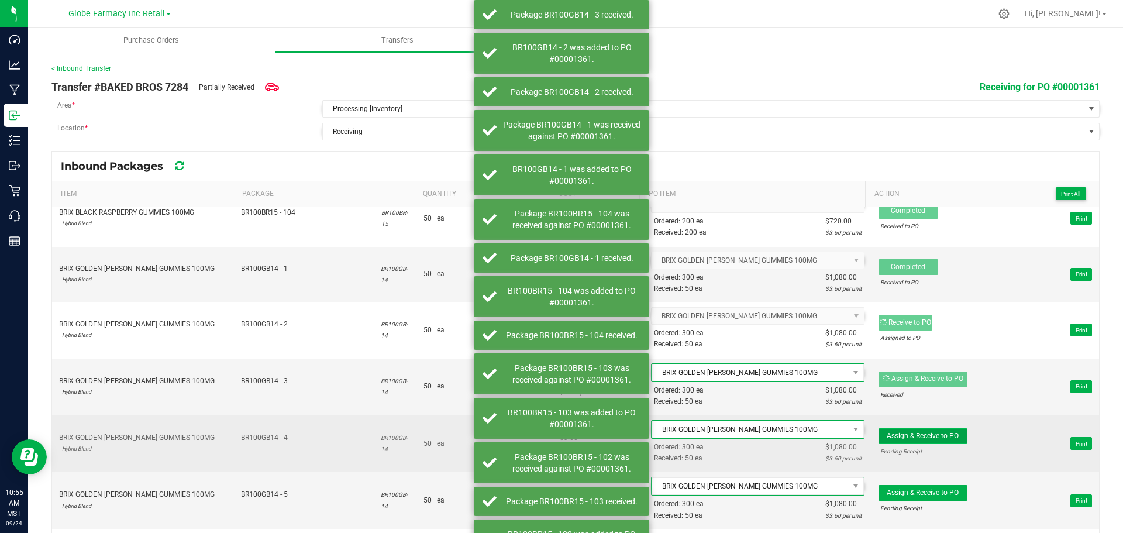
click at [928, 436] on span "Assign & Receive to PO" at bounding box center [922, 435] width 72 height 8
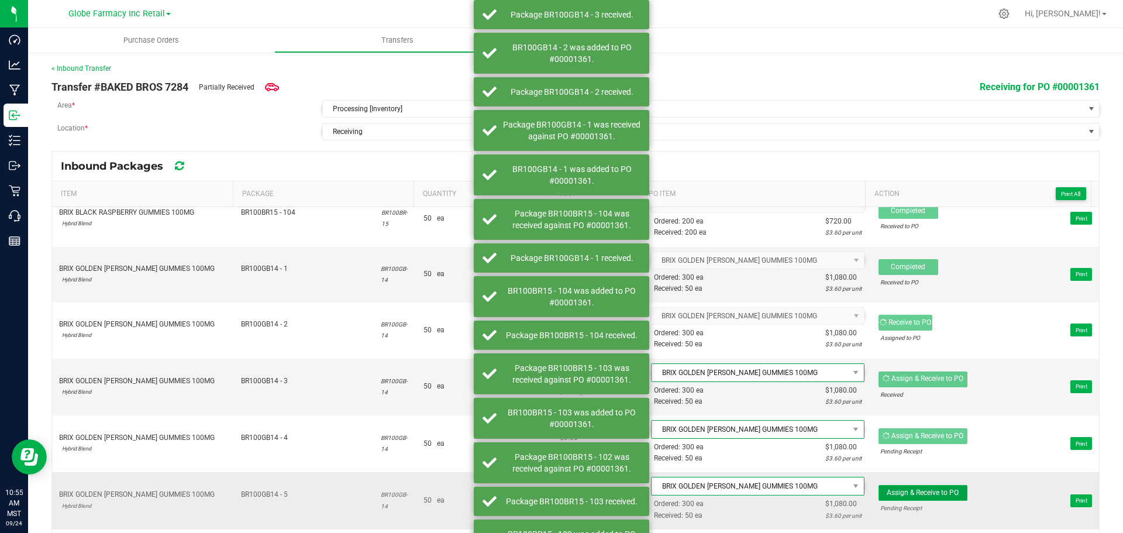
click at [923, 489] on span "Assign & Receive to PO" at bounding box center [922, 492] width 72 height 8
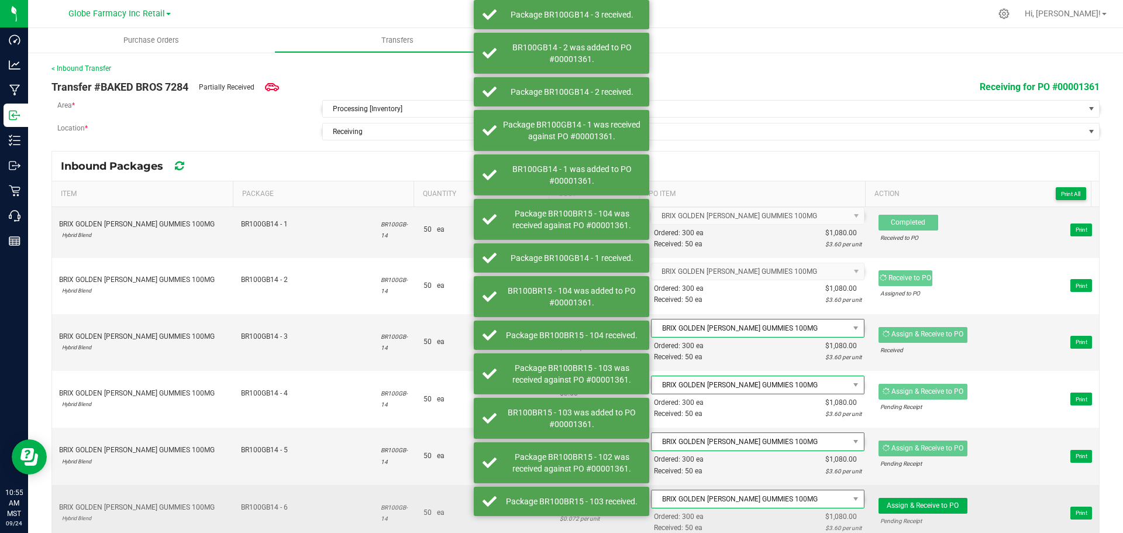
scroll to position [468, 0]
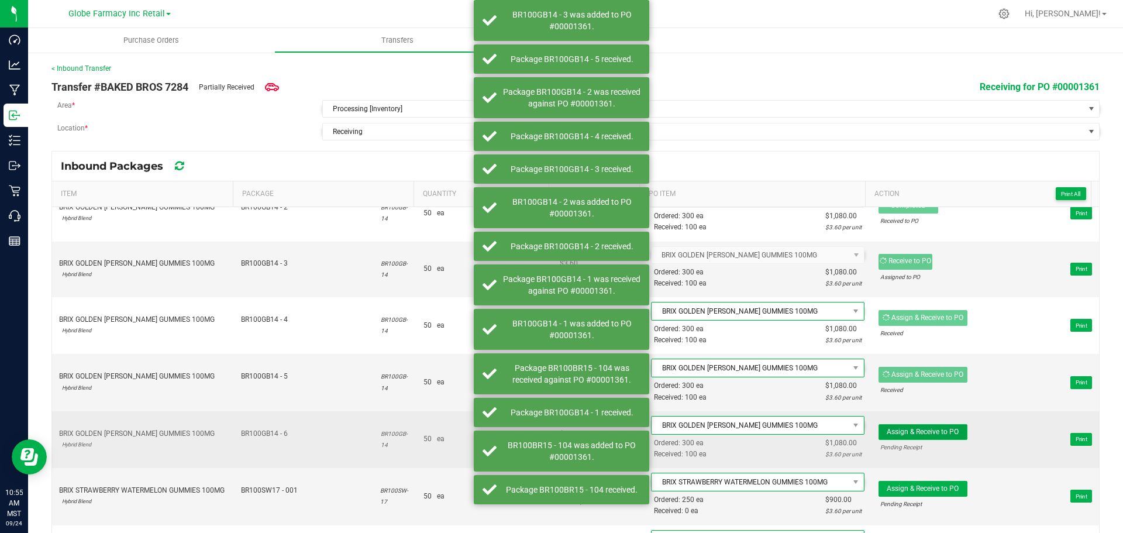
click at [910, 431] on span "Assign & Receive to PO" at bounding box center [922, 431] width 72 height 8
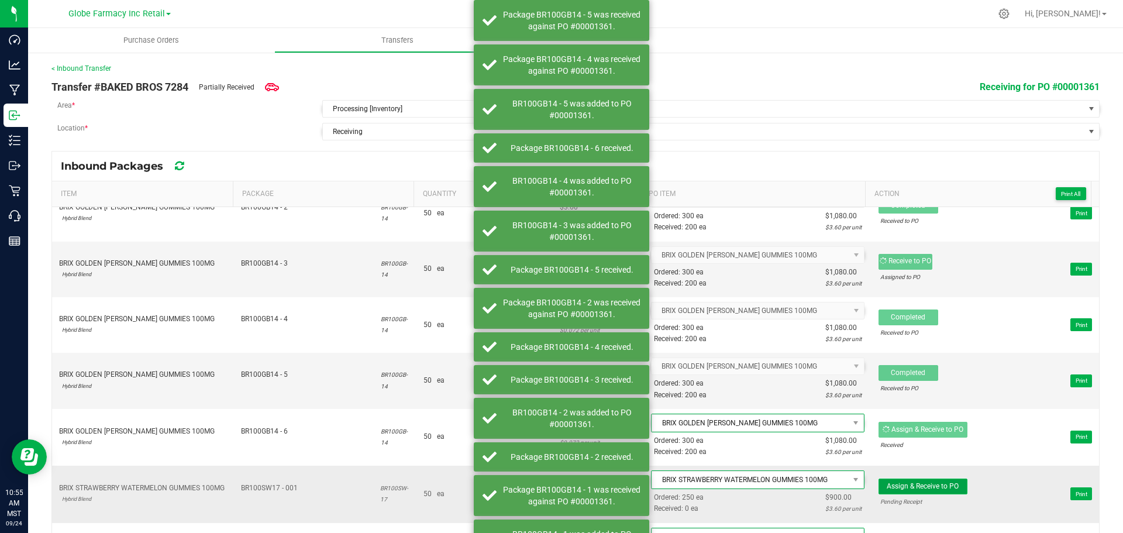
click at [910, 489] on span "Assign & Receive to PO" at bounding box center [922, 486] width 72 height 8
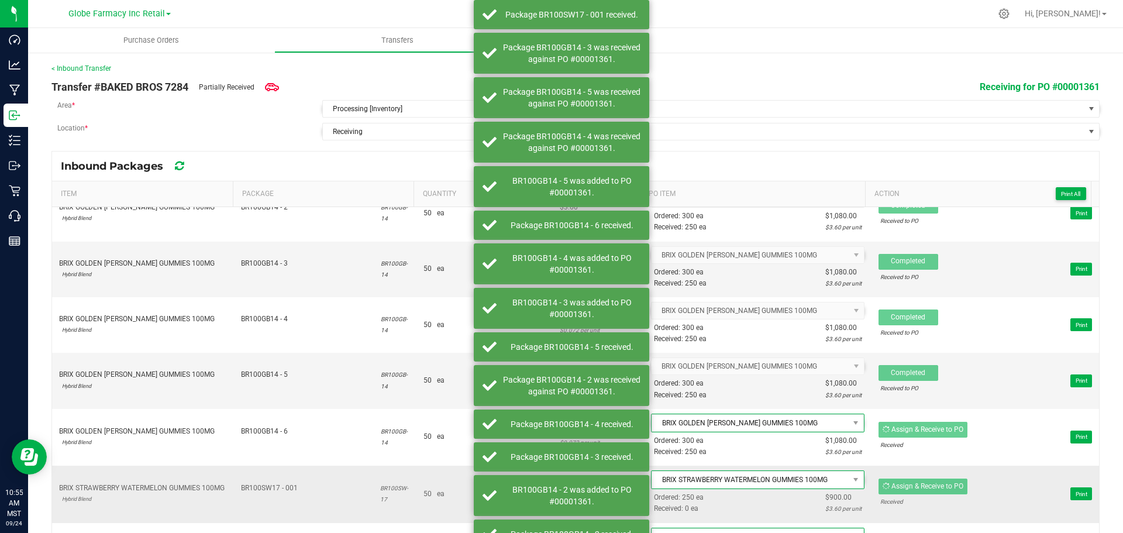
scroll to position [585, 0]
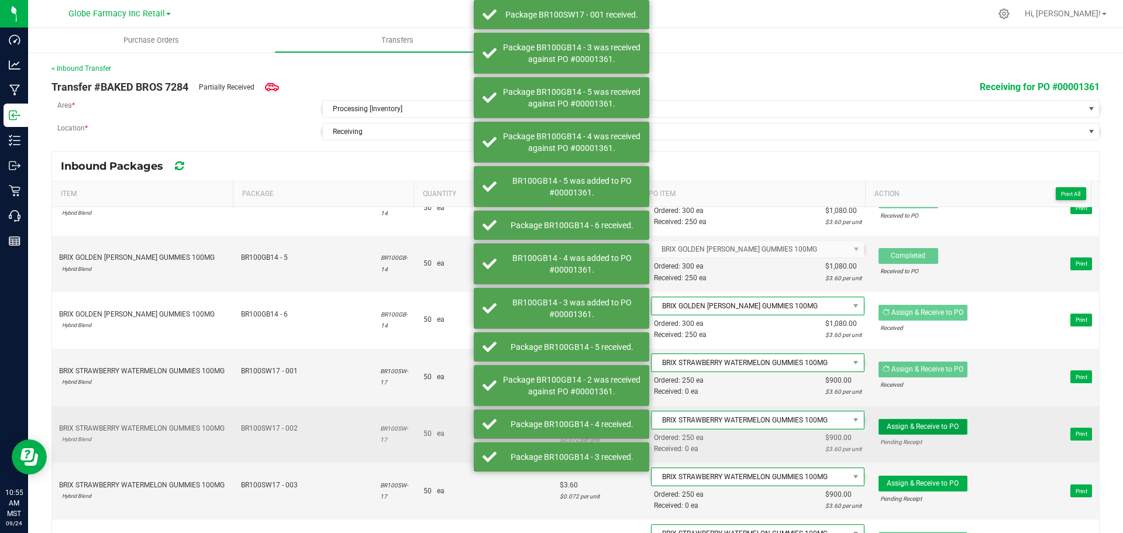
click at [911, 430] on span "Assign & Receive to PO" at bounding box center [922, 426] width 72 height 8
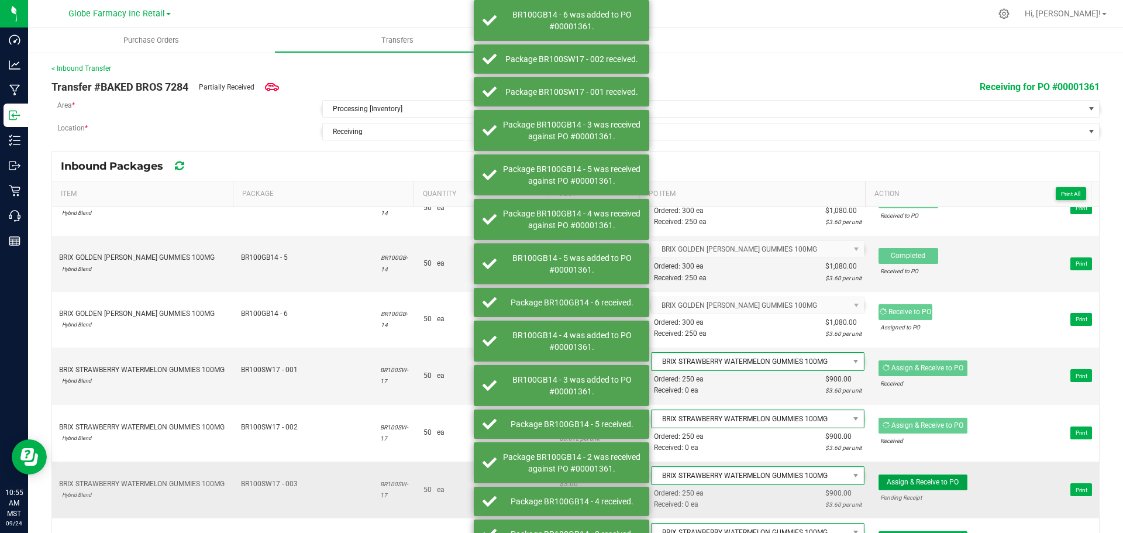
click at [916, 482] on span "Assign & Receive to PO" at bounding box center [922, 482] width 72 height 8
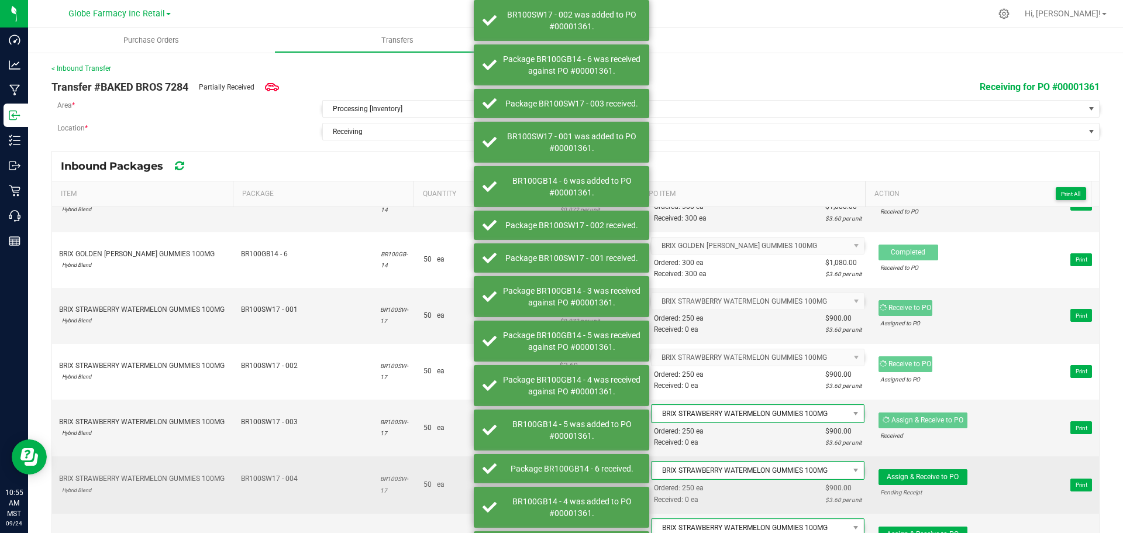
scroll to position [702, 0]
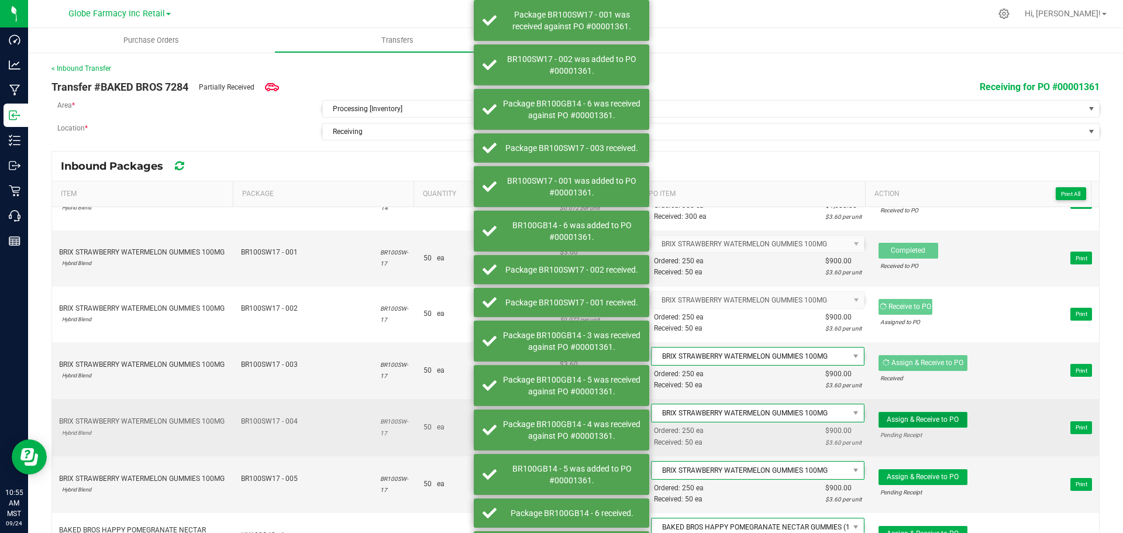
click at [904, 419] on span "Assign & Receive to PO" at bounding box center [922, 419] width 72 height 8
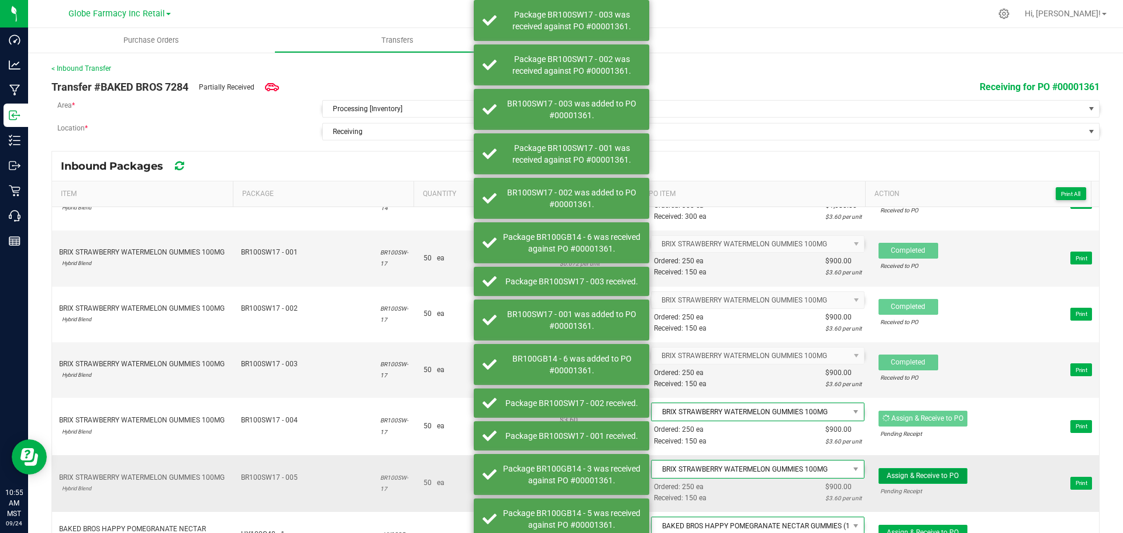
click at [916, 475] on span "Assign & Receive to PO" at bounding box center [922, 475] width 72 height 8
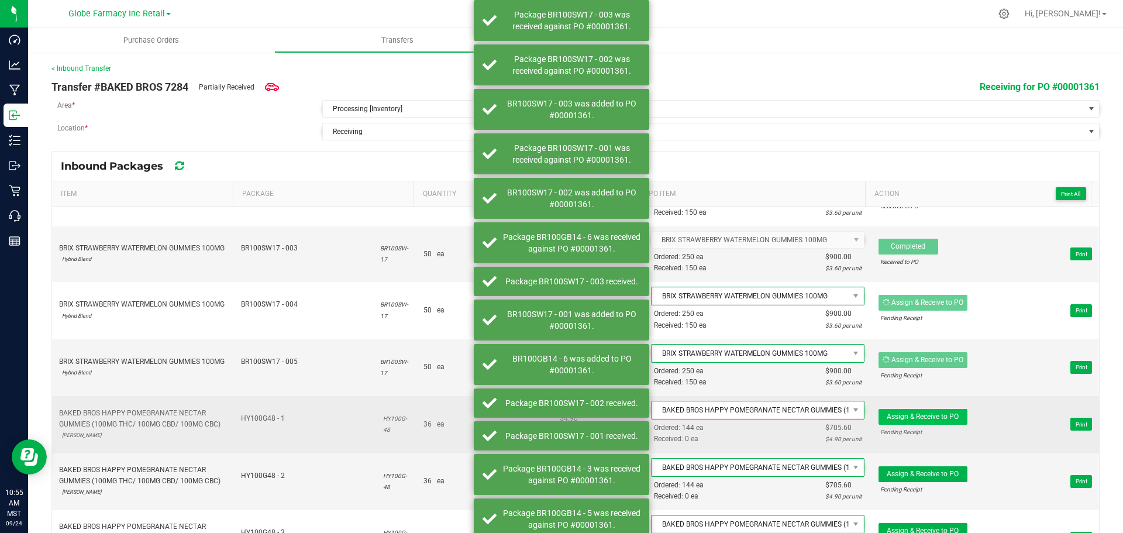
scroll to position [819, 0]
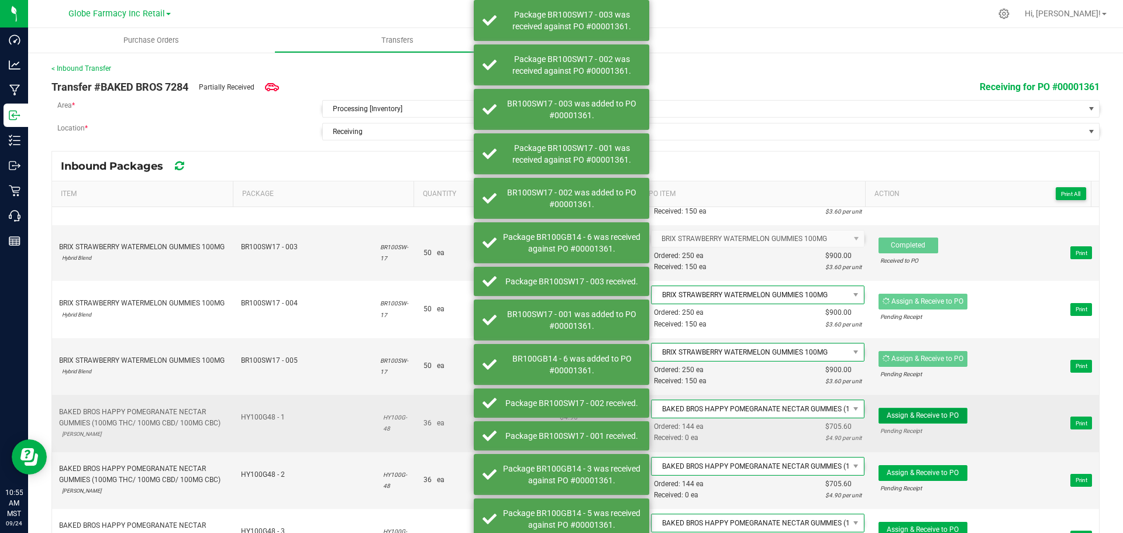
click at [902, 415] on span "Assign & Receive to PO" at bounding box center [922, 415] width 72 height 8
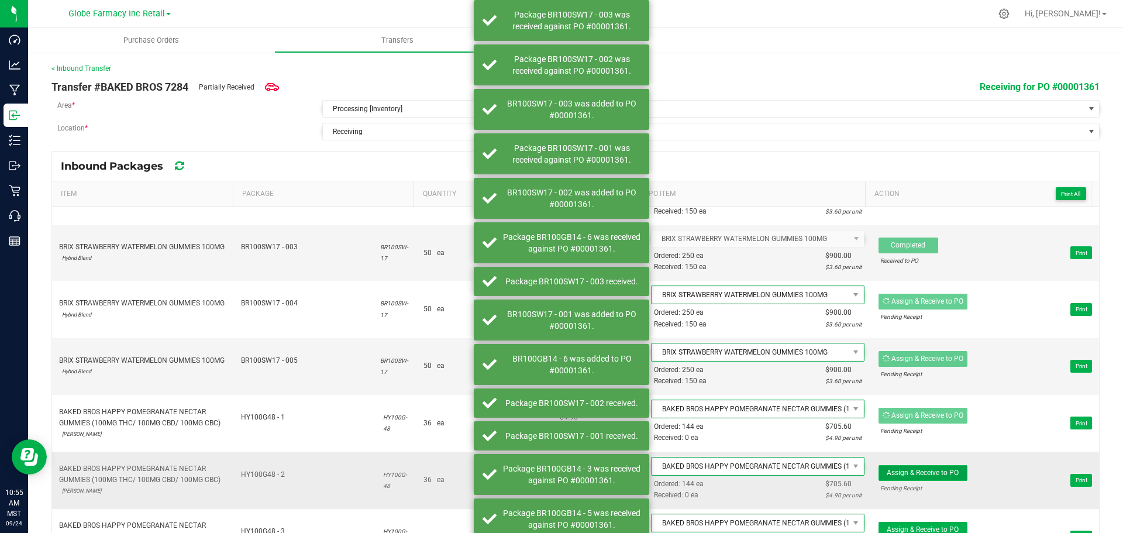
click at [933, 475] on span "Assign & Receive to PO" at bounding box center [922, 472] width 72 height 8
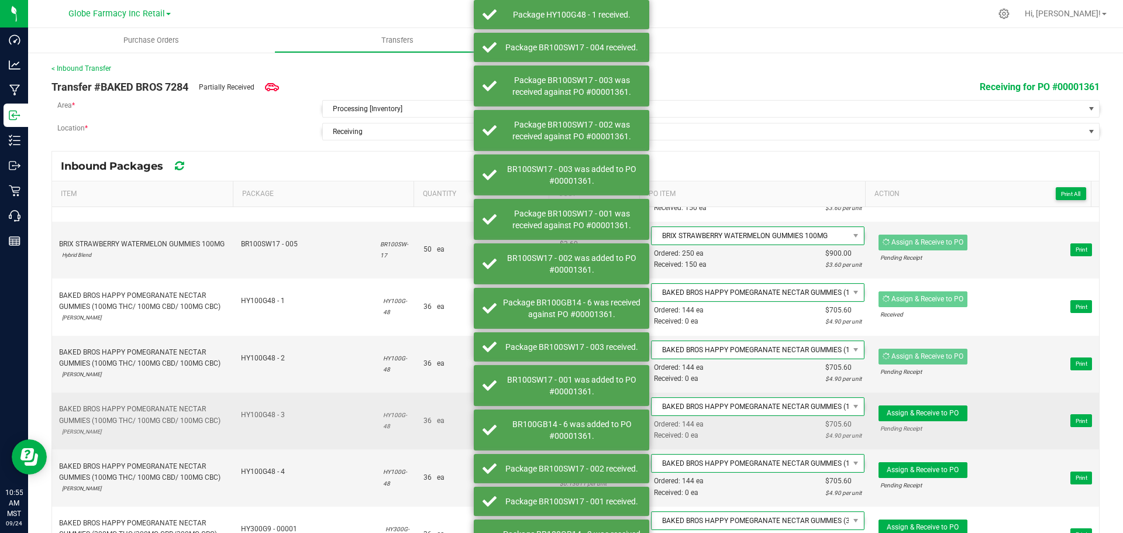
scroll to position [935, 0]
click at [910, 417] on button "Assign & Receive to PO" at bounding box center [922, 413] width 89 height 16
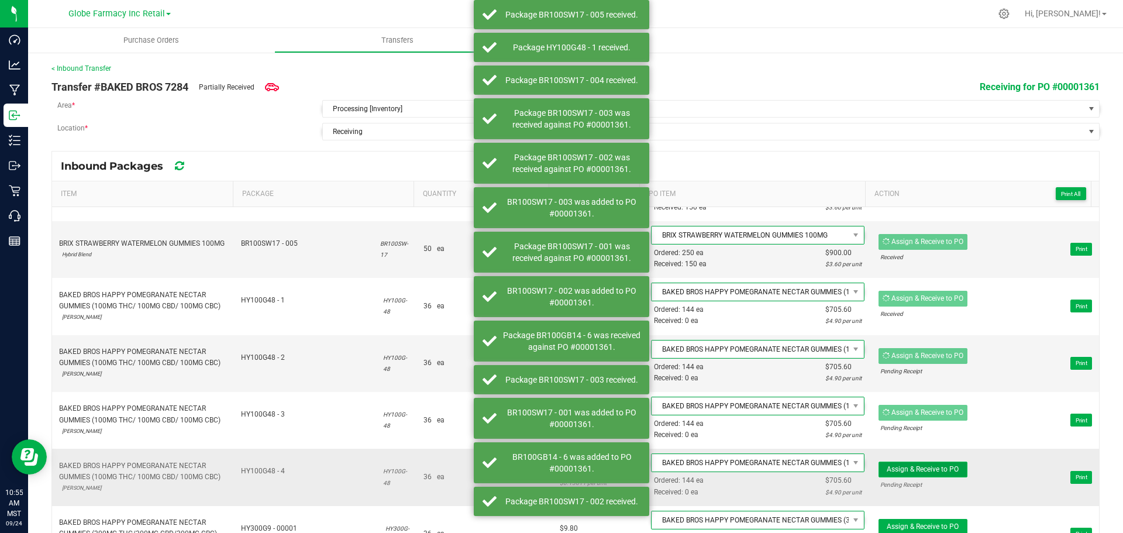
click at [914, 465] on span "Assign & Receive to PO" at bounding box center [922, 469] width 72 height 8
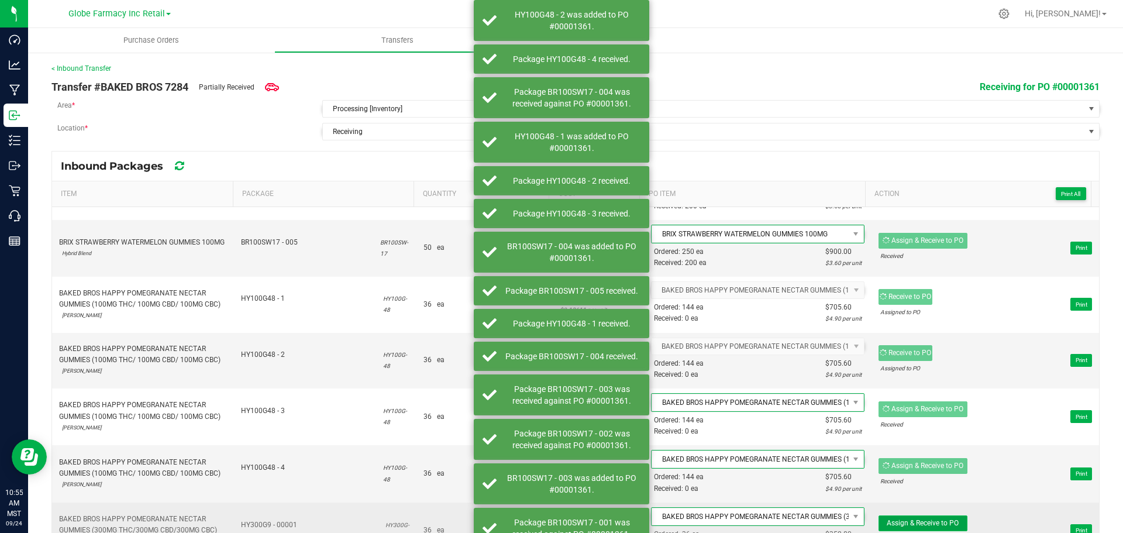
click at [920, 523] on span "Assign & Receive to PO" at bounding box center [922, 523] width 72 height 8
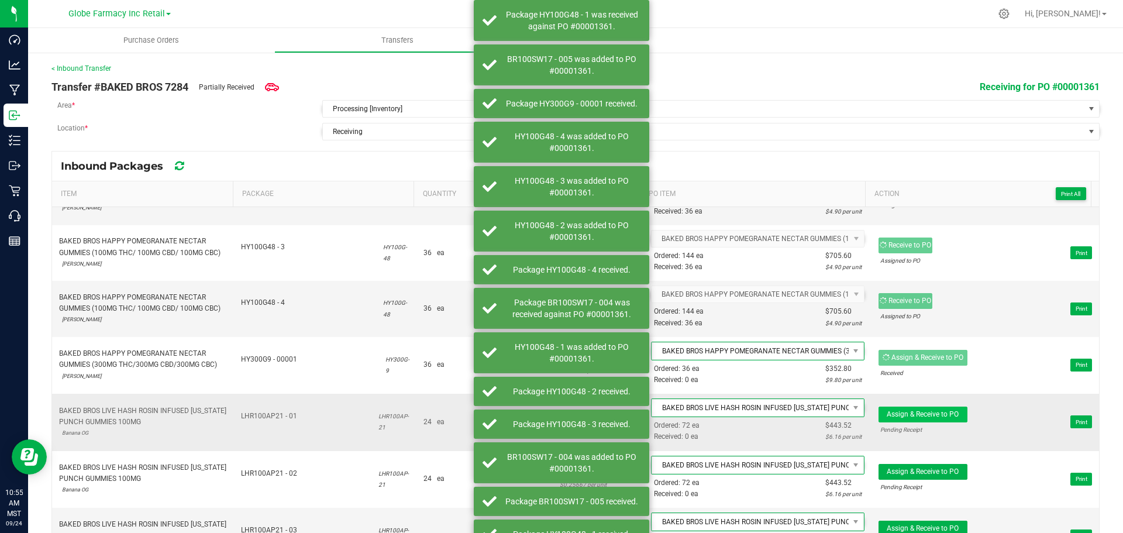
scroll to position [1111, 0]
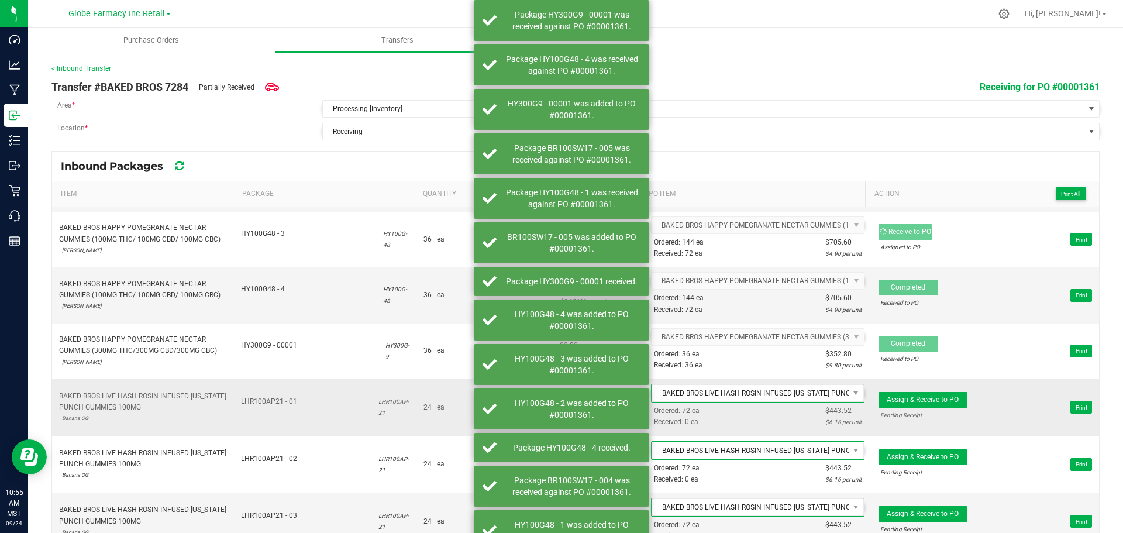
click at [915, 389] on td "Assign & Receive to PO Pending Receipt Print" at bounding box center [984, 407] width 227 height 57
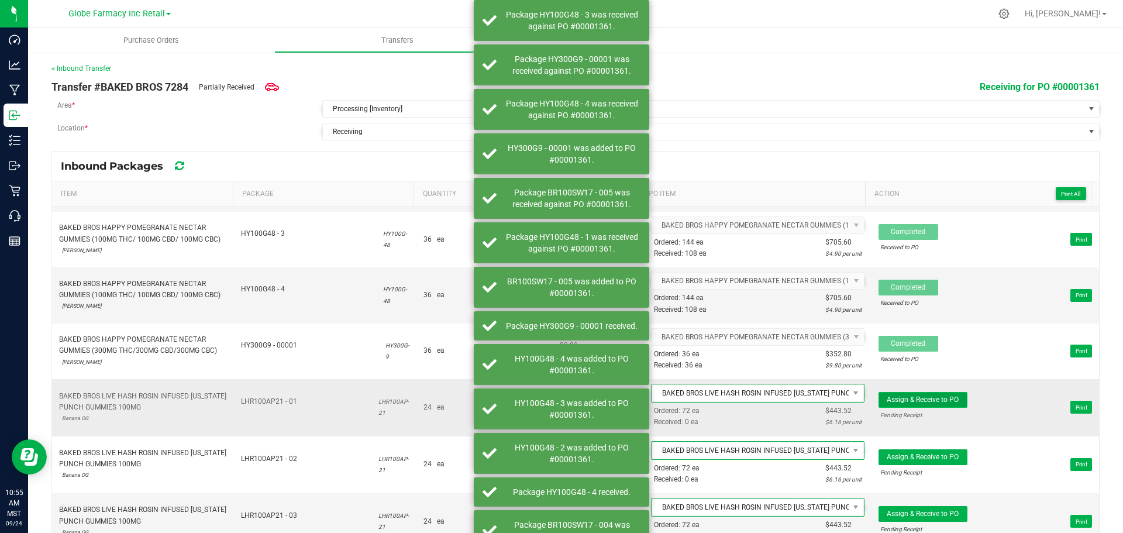
click at [921, 399] on span "Assign & Receive to PO" at bounding box center [922, 399] width 72 height 8
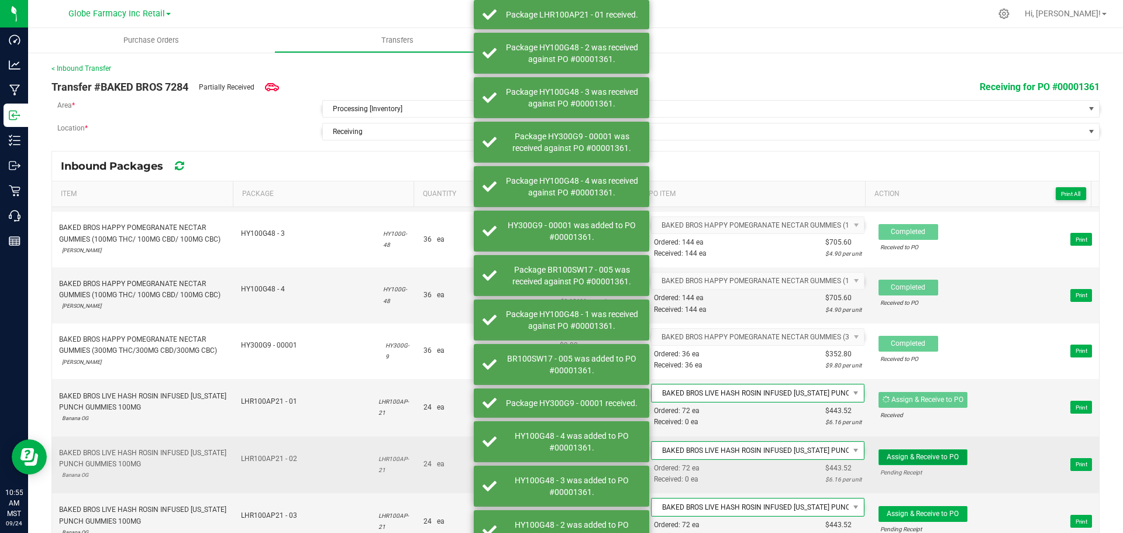
click at [929, 462] on button "Assign & Receive to PO" at bounding box center [922, 457] width 89 height 16
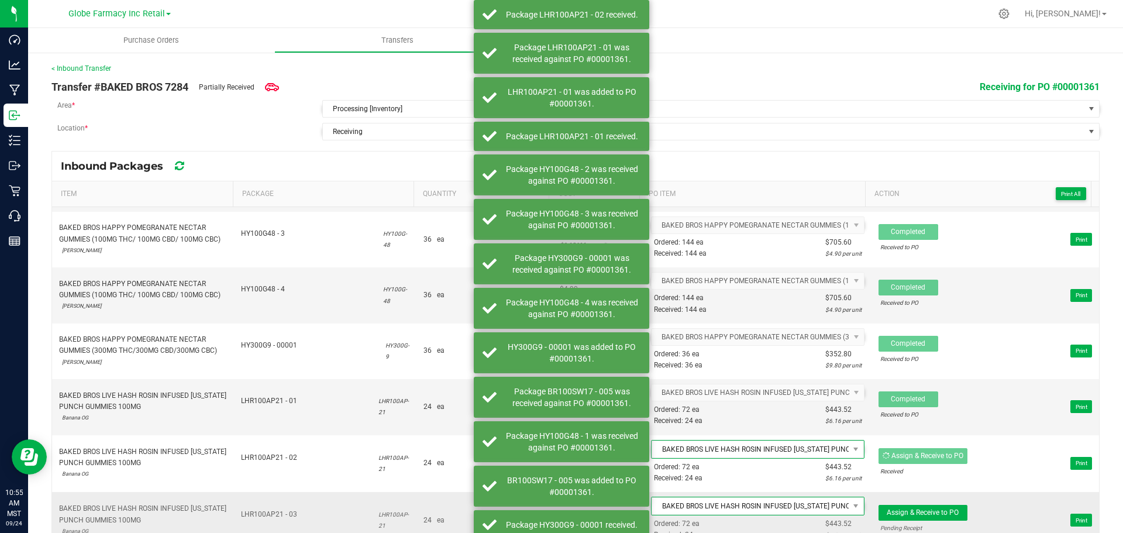
click at [931, 527] on div "Pending Receipt" at bounding box center [922, 527] width 85 height 11
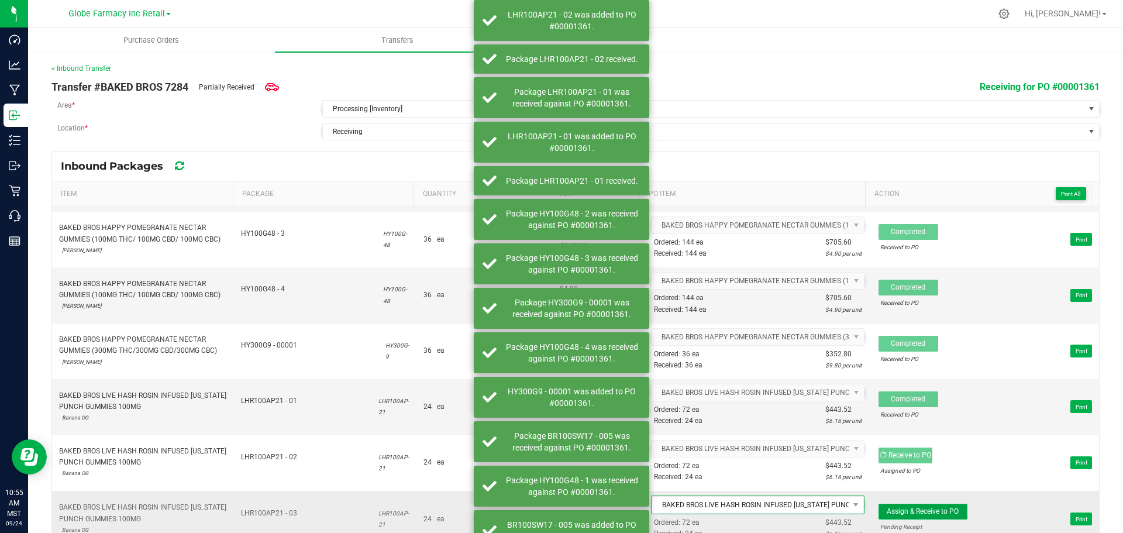
click at [924, 511] on span "Assign & Receive to PO" at bounding box center [922, 511] width 72 height 8
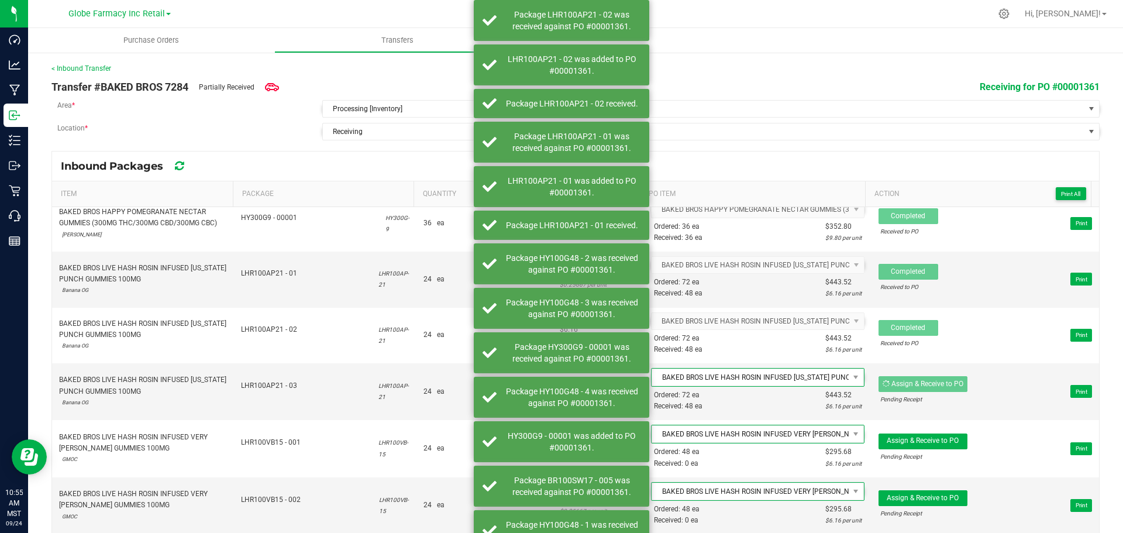
scroll to position [1345, 0]
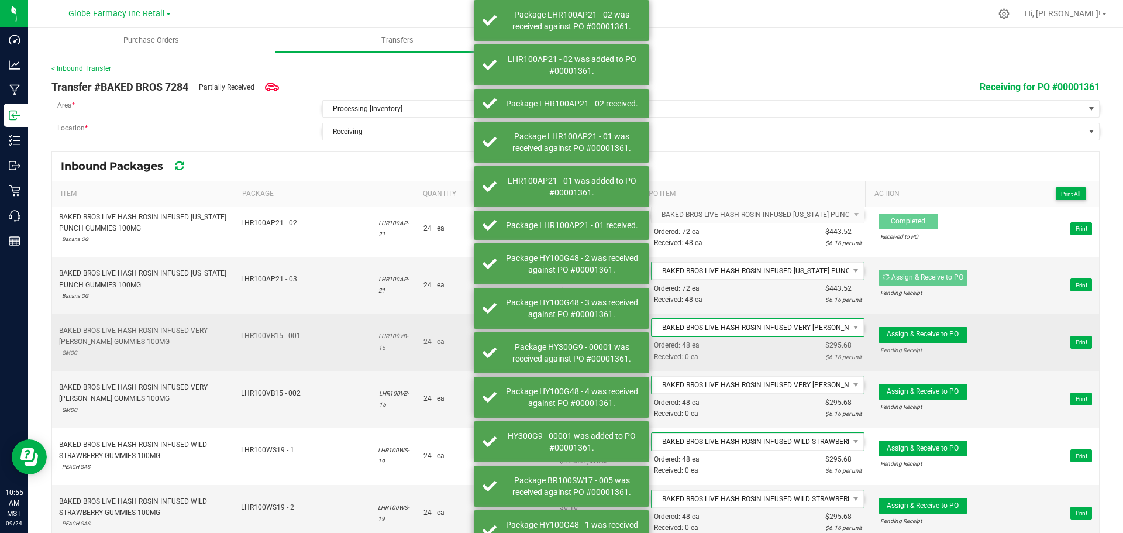
click at [913, 326] on span "Assign & Receive to PO Pending Receipt Print" at bounding box center [984, 341] width 213 height 35
click at [916, 339] on button "Assign & Receive to PO" at bounding box center [922, 335] width 89 height 16
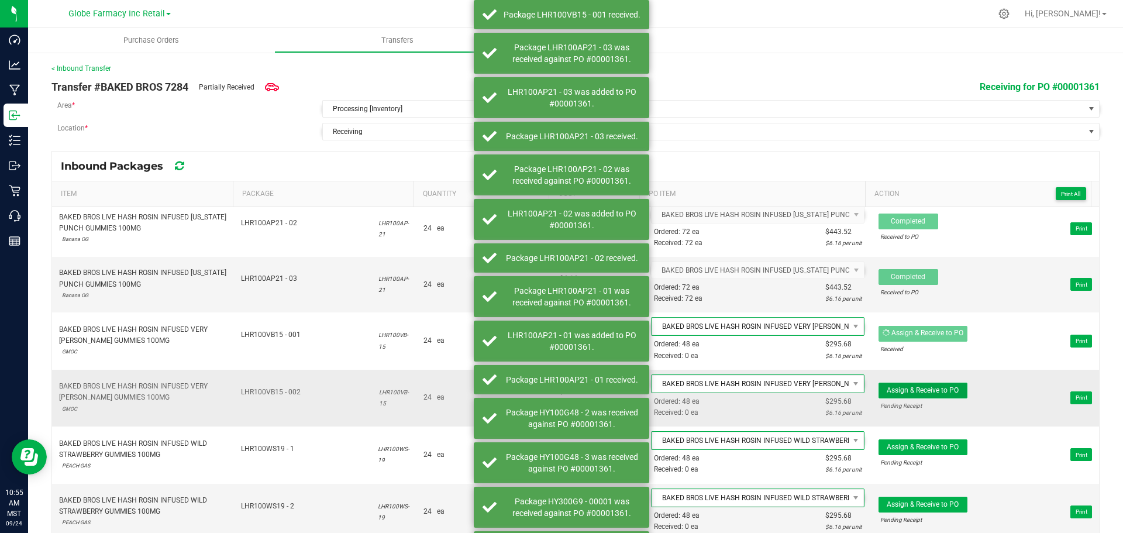
click at [947, 394] on button "Assign & Receive to PO" at bounding box center [922, 390] width 89 height 16
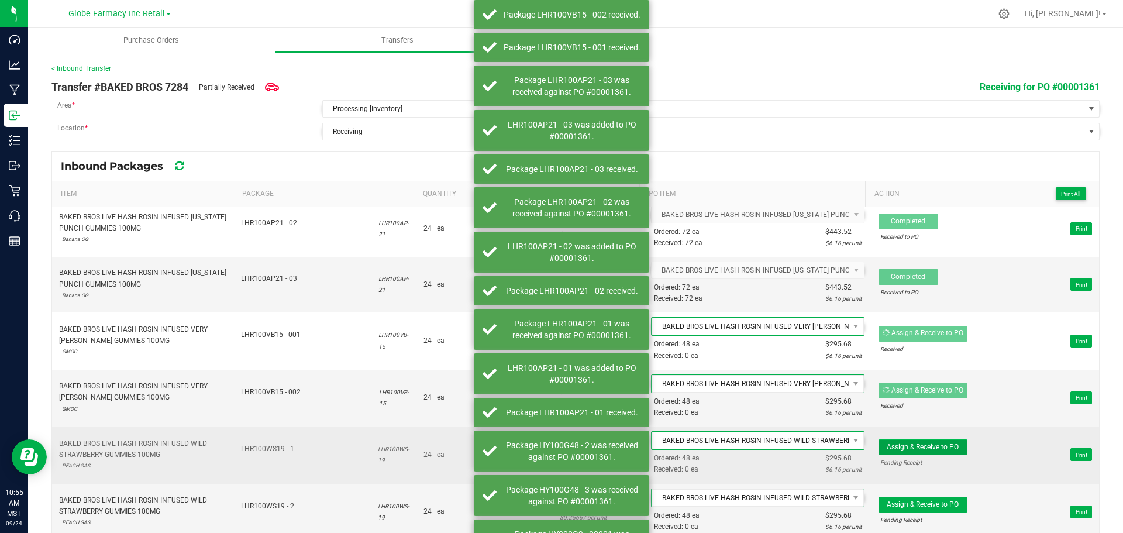
click at [918, 448] on span "Assign & Receive to PO" at bounding box center [922, 447] width 72 height 8
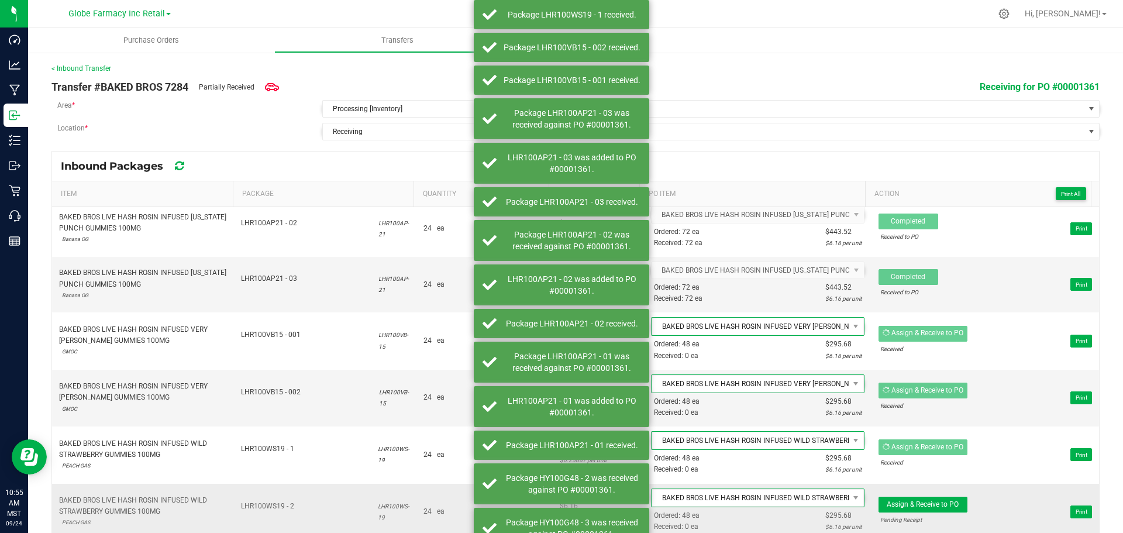
click at [914, 513] on span "Assign & Receive to PO Pending Receipt" at bounding box center [922, 511] width 89 height 30
click at [913, 504] on span "Assign & Receive to PO" at bounding box center [922, 504] width 72 height 8
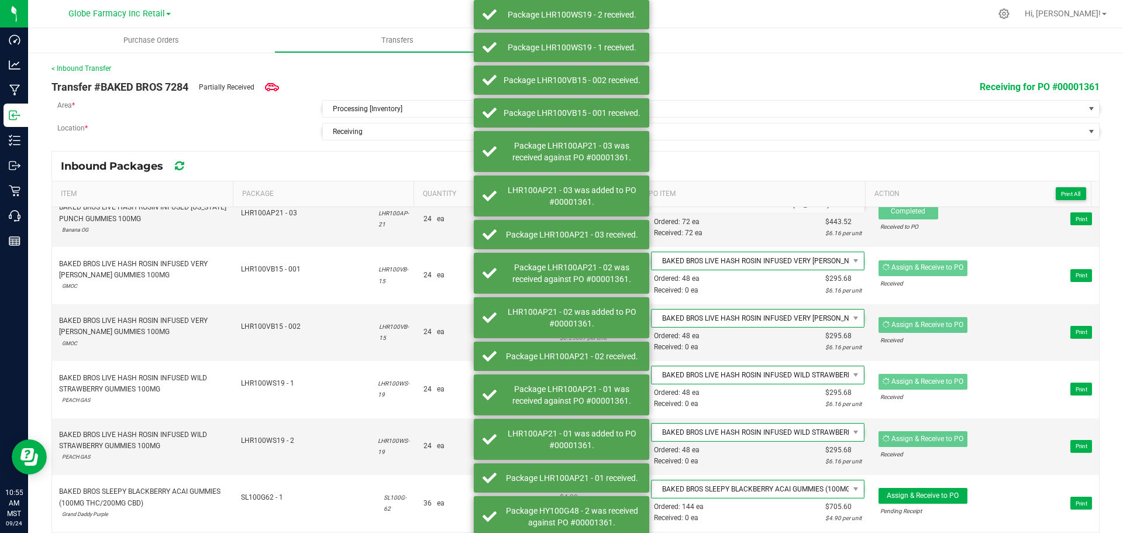
scroll to position [1579, 0]
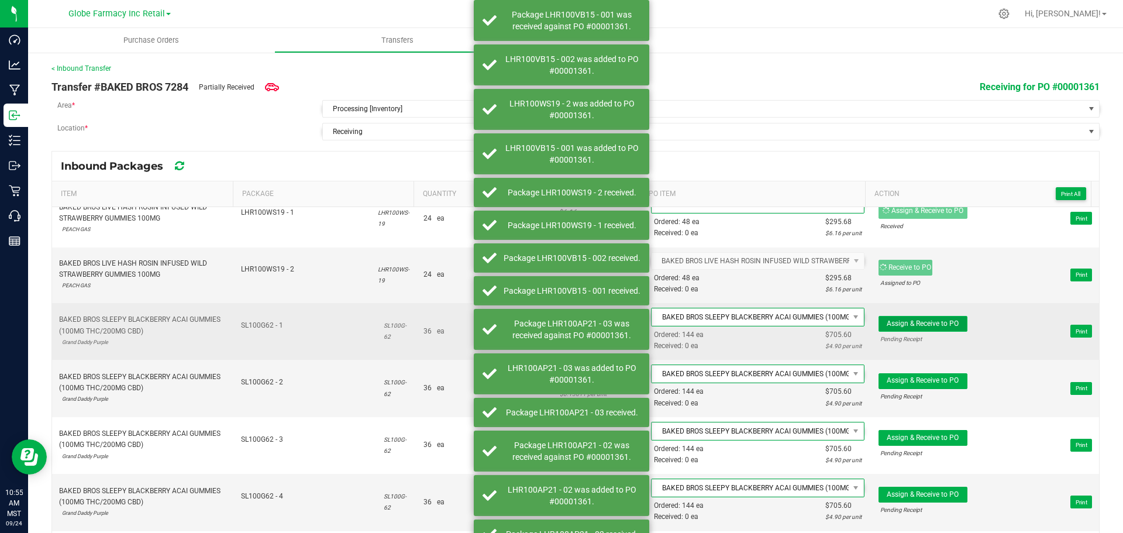
click at [924, 324] on span "Assign & Receive to PO" at bounding box center [922, 323] width 72 height 8
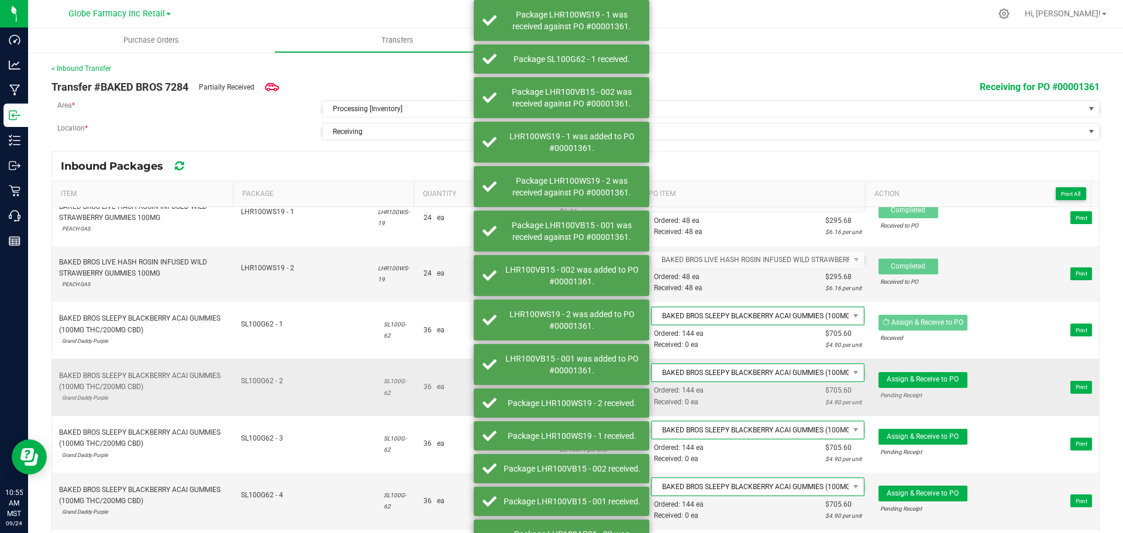
click at [923, 366] on td "Assign & Receive to PO Pending Receipt Print" at bounding box center [984, 386] width 227 height 57
click at [924, 381] on span "Assign & Receive to PO" at bounding box center [922, 379] width 72 height 8
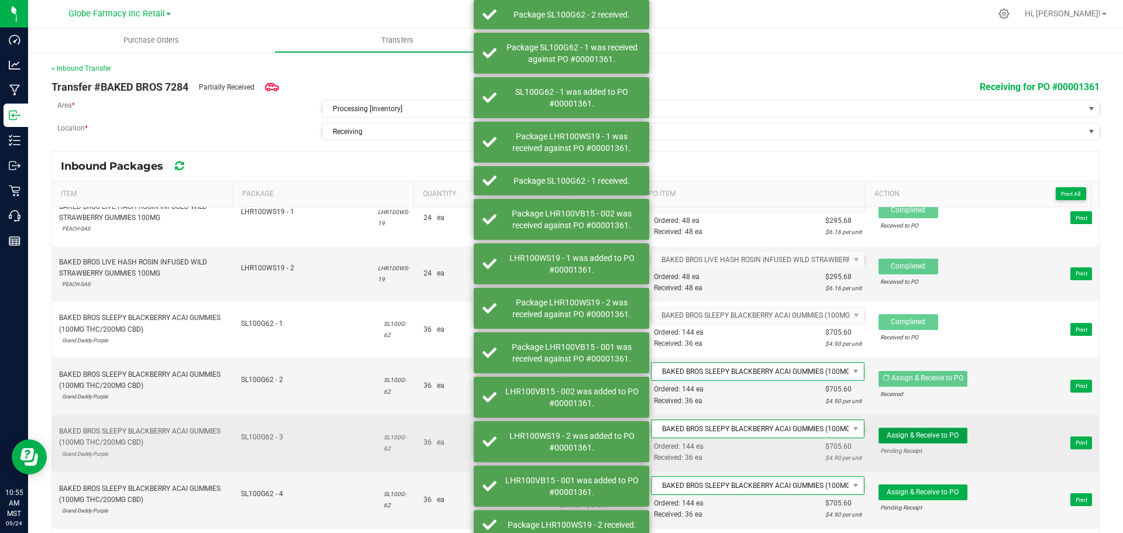
click at [926, 436] on span "Assign & Receive to PO" at bounding box center [922, 435] width 72 height 8
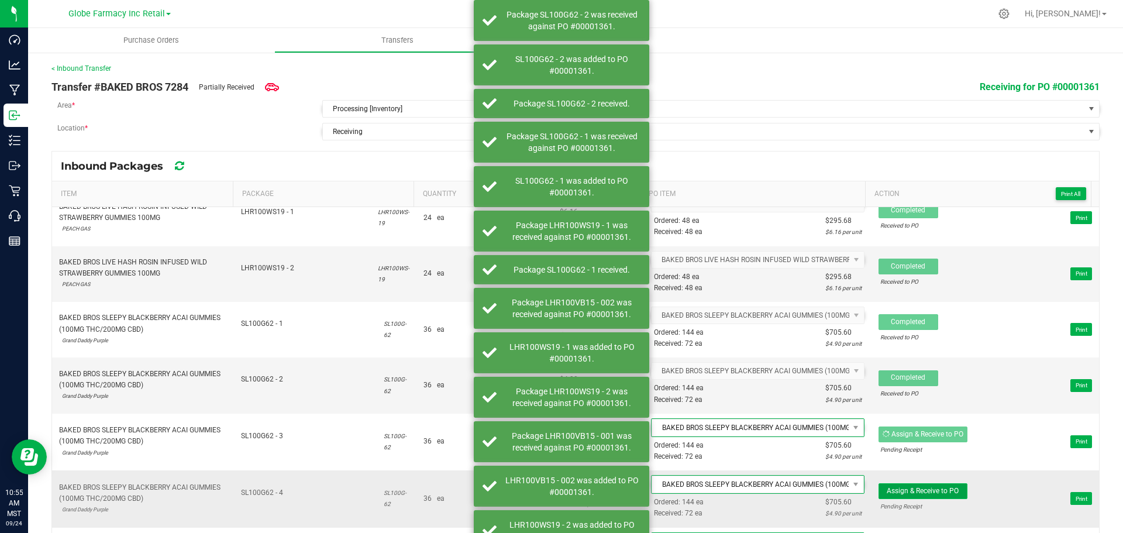
click at [926, 493] on span "Assign & Receive to PO" at bounding box center [922, 490] width 72 height 8
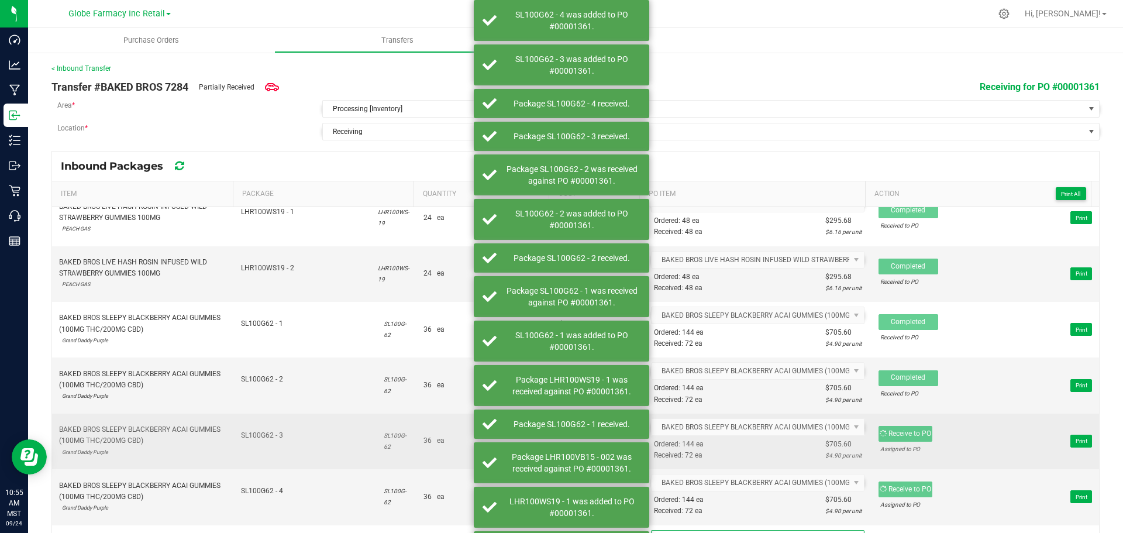
scroll to position [1696, 0]
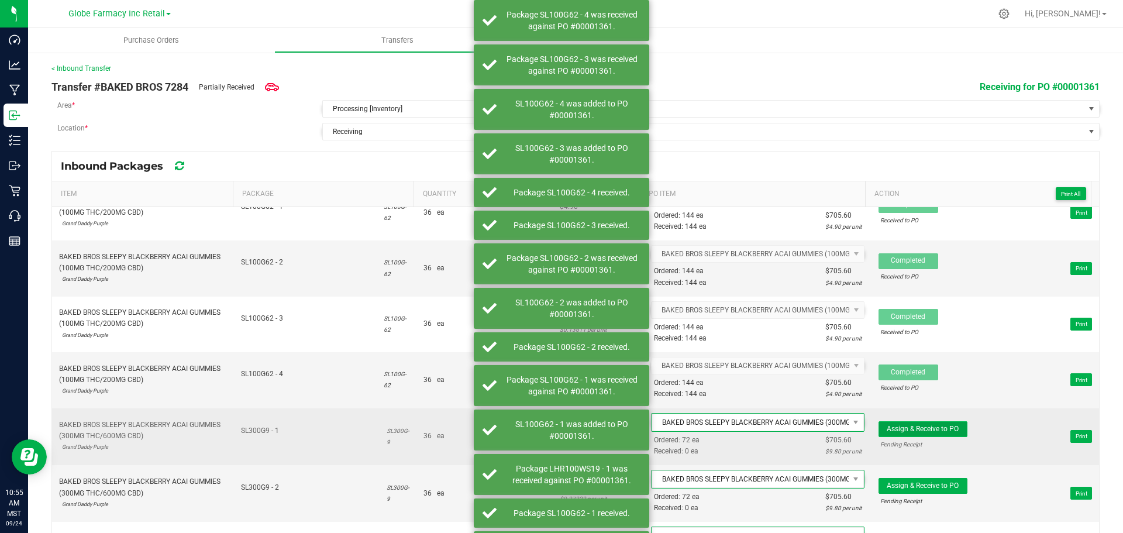
click at [928, 433] on button "Assign & Receive to PO" at bounding box center [922, 429] width 89 height 16
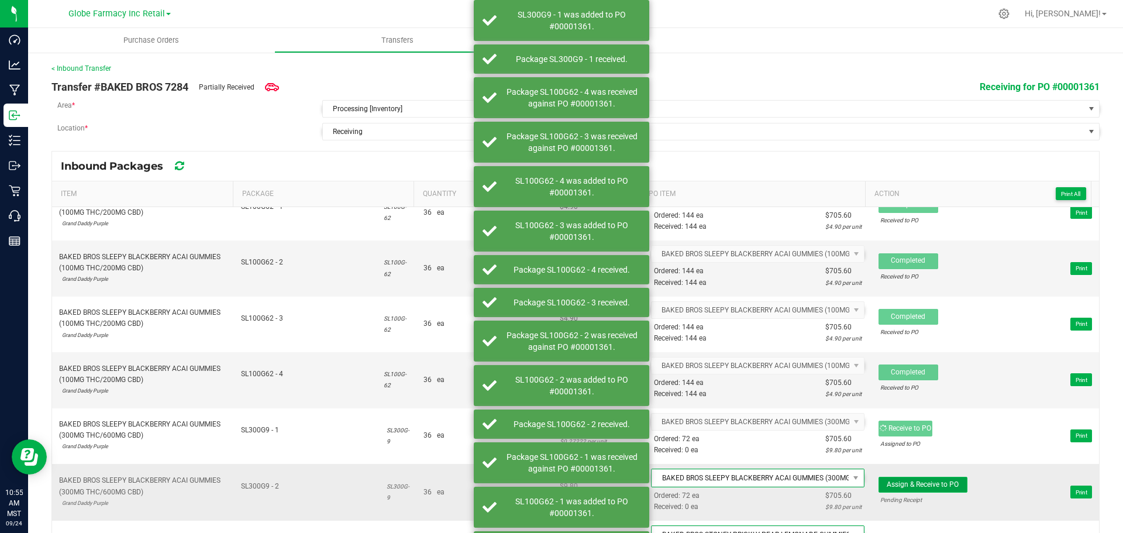
click at [924, 488] on span "Assign & Receive to PO" at bounding box center [922, 484] width 72 height 8
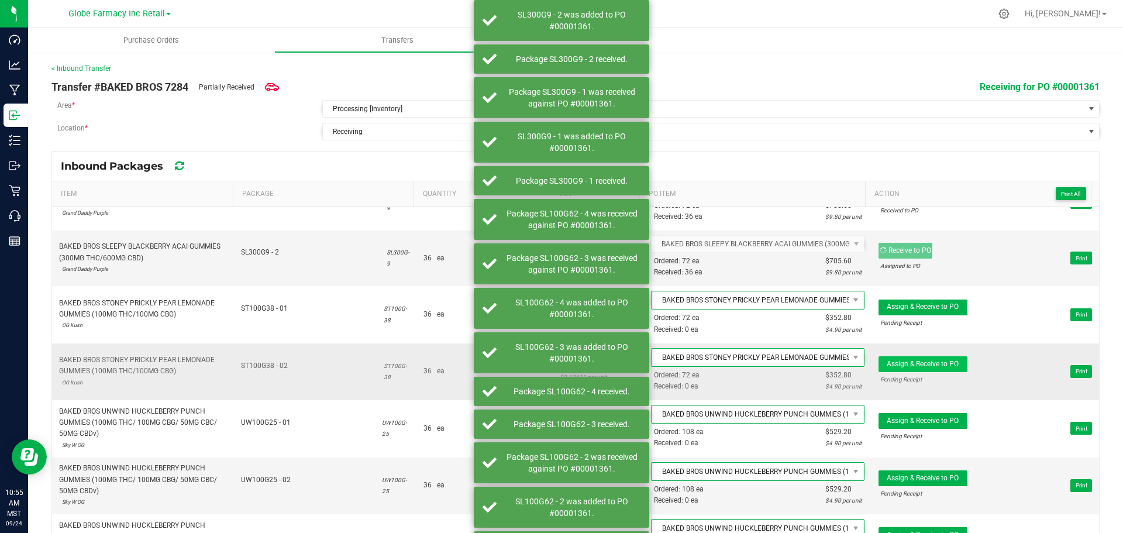
scroll to position [1929, 0]
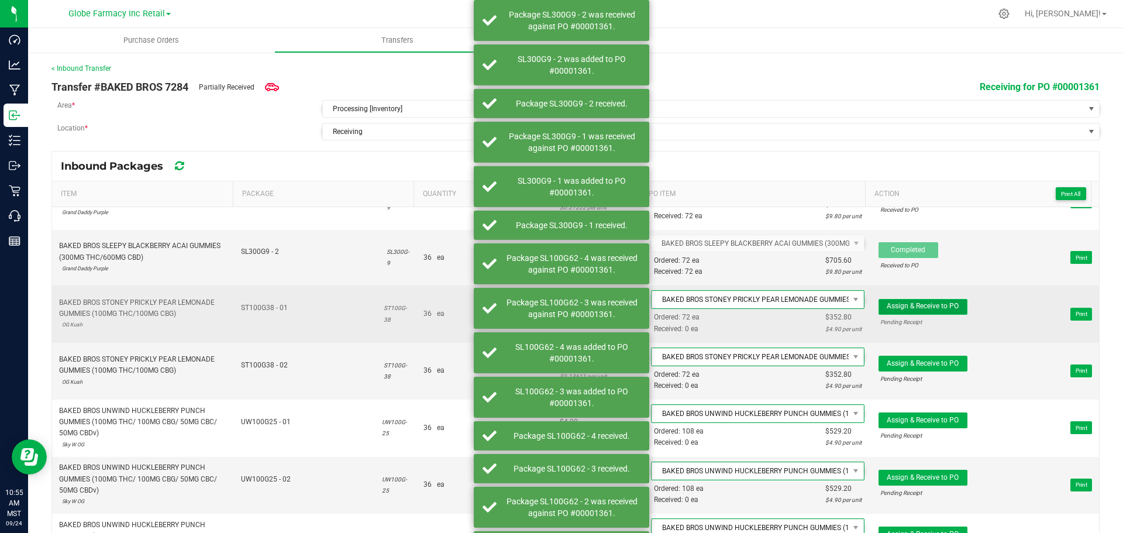
click at [923, 312] on button "Assign & Receive to PO" at bounding box center [922, 307] width 89 height 16
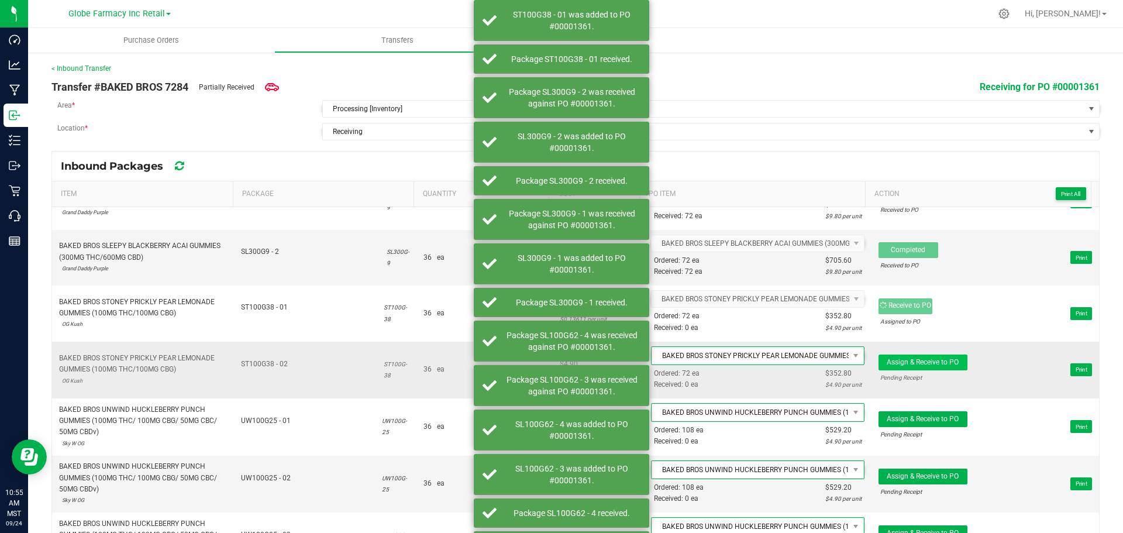
click at [933, 371] on span "Assign & Receive to PO Pending Receipt" at bounding box center [922, 369] width 89 height 30
click at [934, 364] on span "Assign & Receive to PO" at bounding box center [922, 362] width 72 height 8
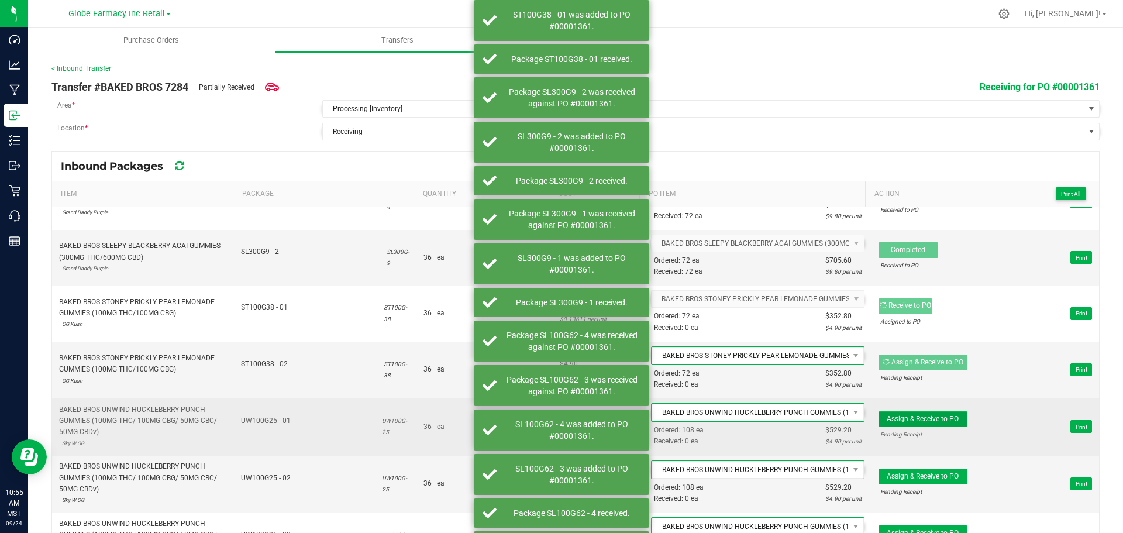
click at [935, 421] on span "Assign & Receive to PO" at bounding box center [922, 419] width 72 height 8
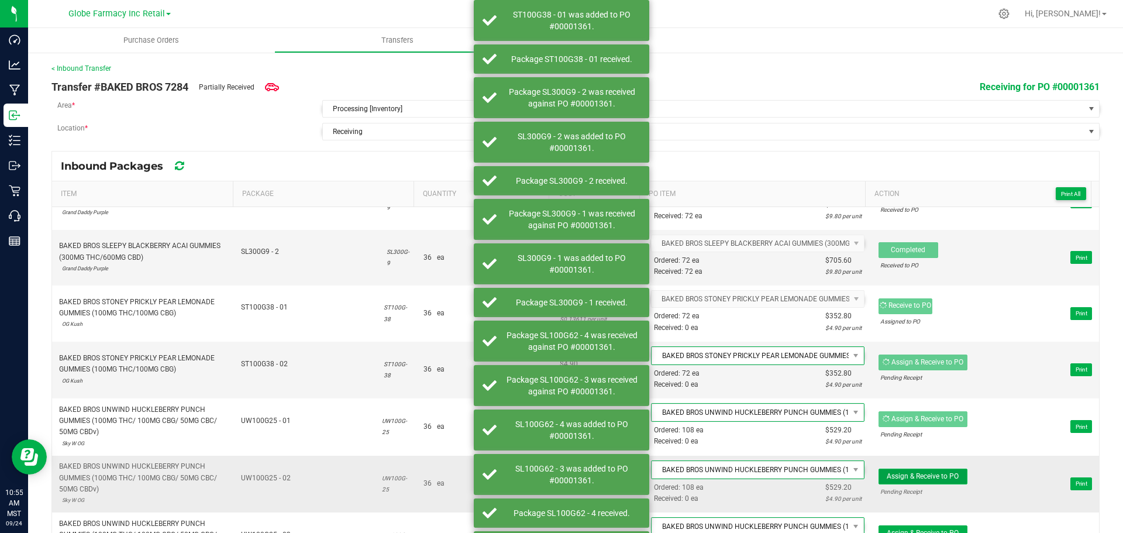
click at [931, 479] on span "Assign & Receive to PO" at bounding box center [922, 476] width 72 height 8
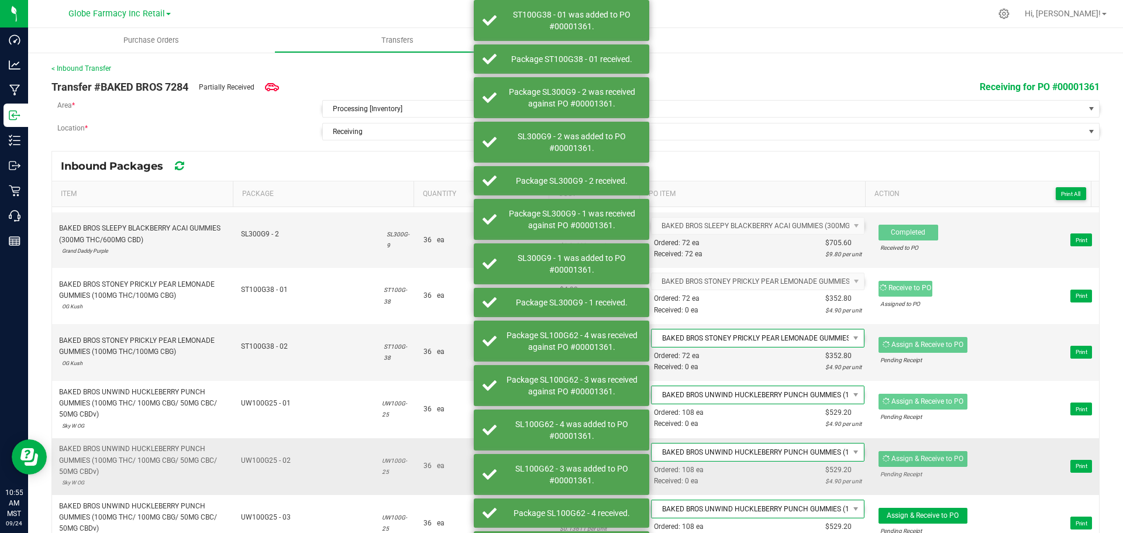
scroll to position [1962, 0]
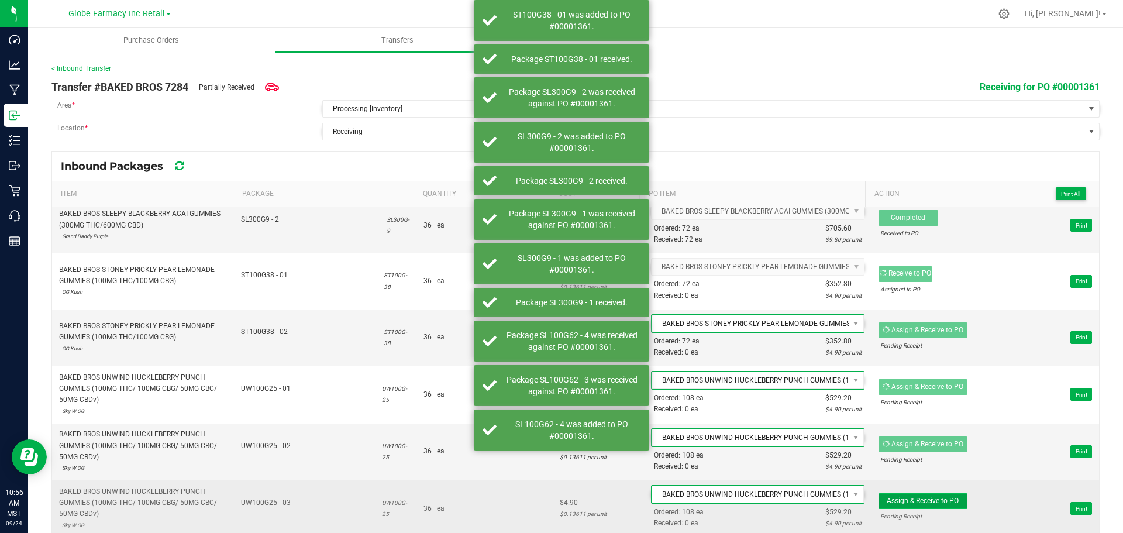
click at [923, 505] on span "Assign & Receive to PO" at bounding box center [922, 500] width 72 height 8
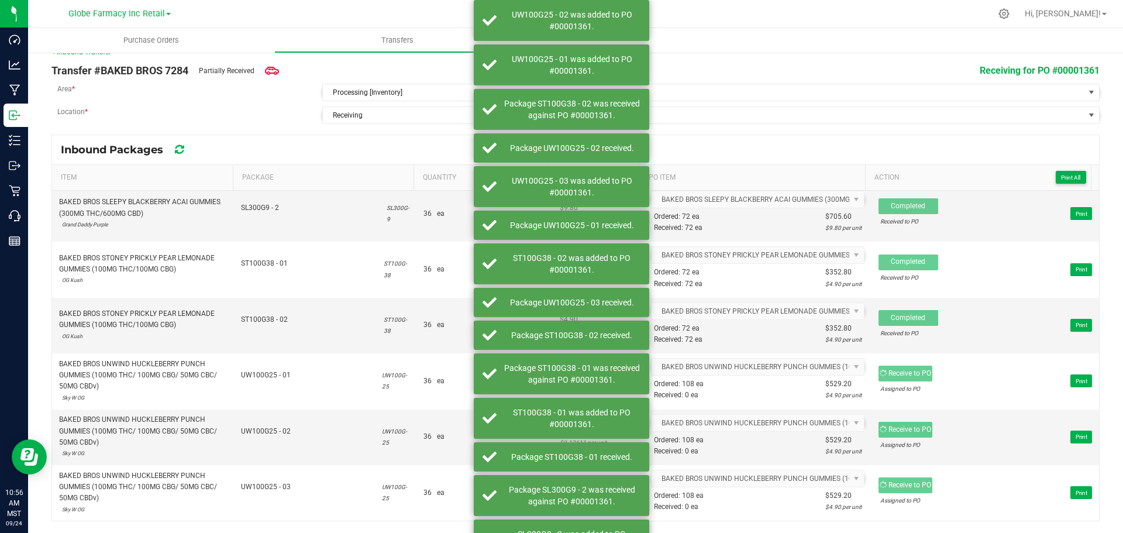
scroll to position [1957, 0]
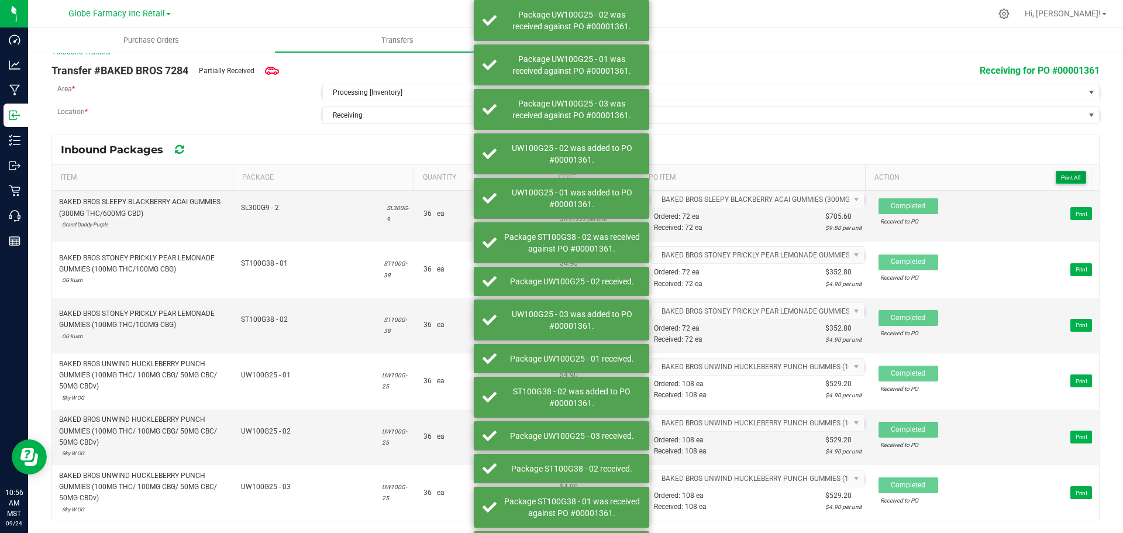
click at [1063, 178] on span "Print All" at bounding box center [1070, 177] width 19 height 6
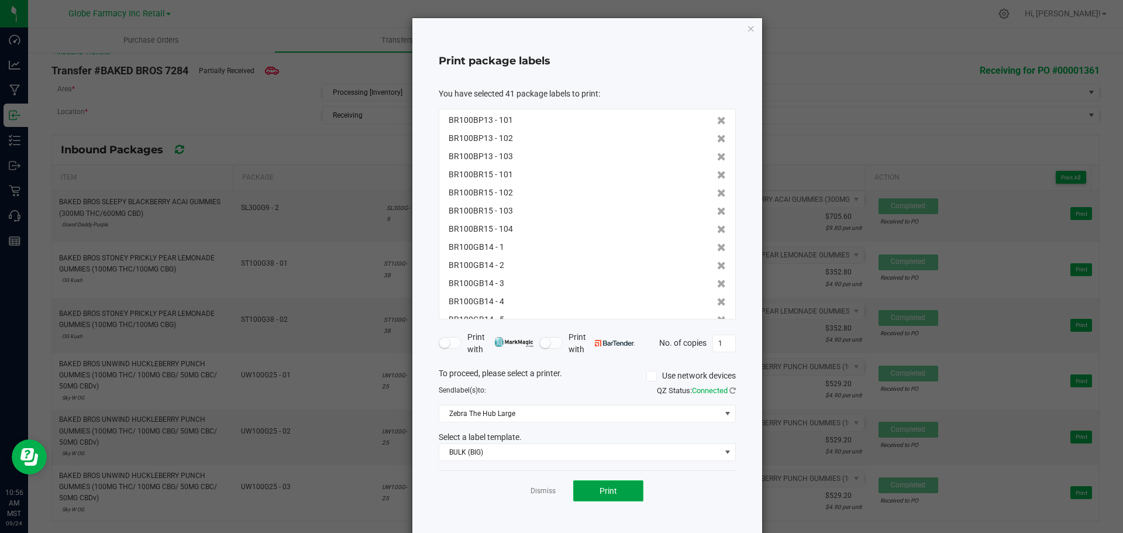
click at [614, 490] on button "Print" at bounding box center [608, 490] width 70 height 21
click at [747, 29] on icon "button" at bounding box center [751, 28] width 8 height 14
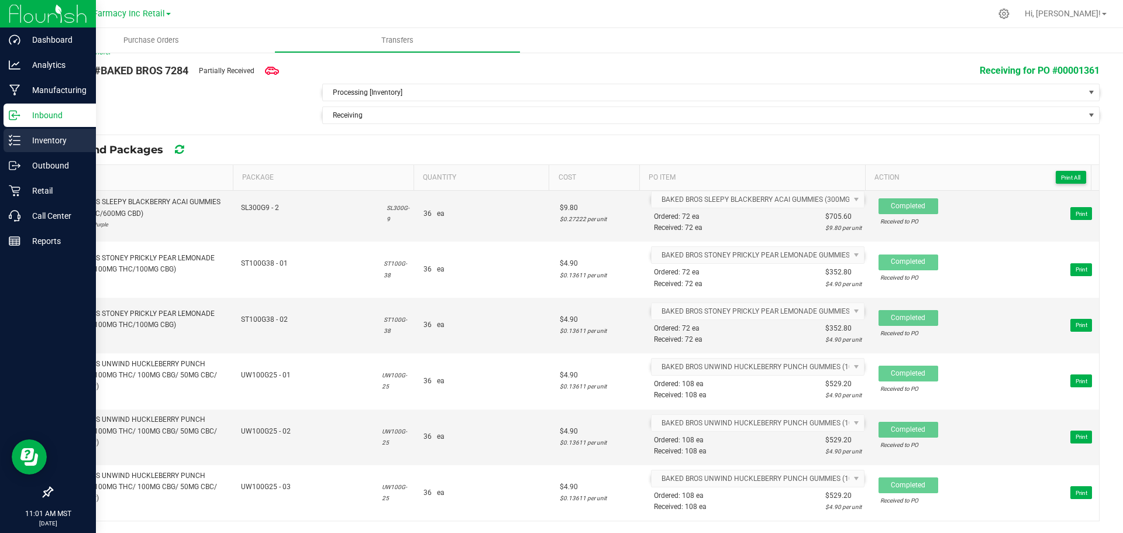
click at [16, 136] on line at bounding box center [16, 136] width 6 height 0
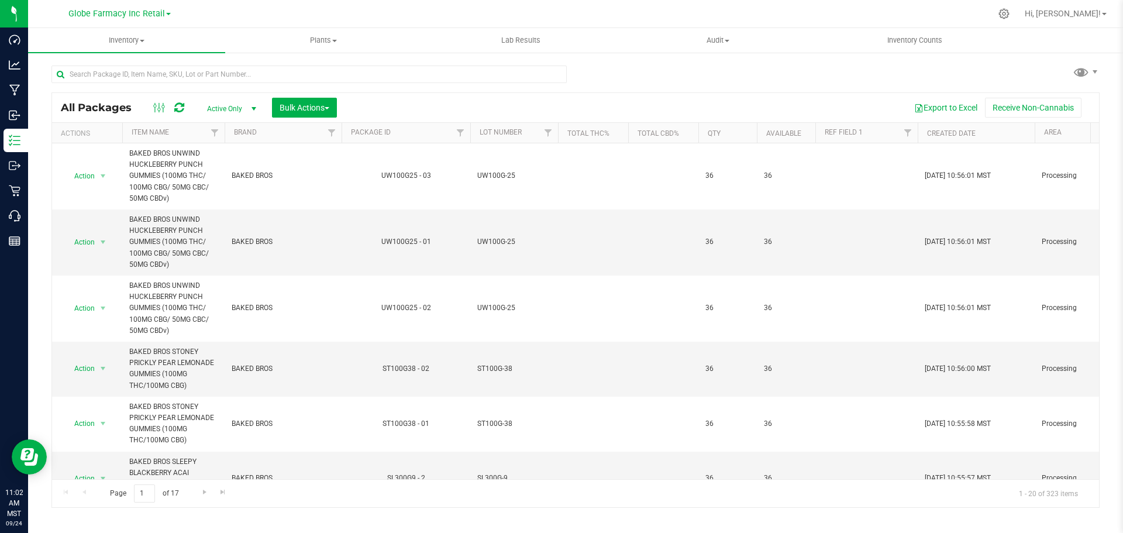
click at [226, 87] on div at bounding box center [308, 78] width 515 height 27
click at [237, 75] on input "text" at bounding box center [308, 74] width 515 height 18
paste input "BR100BP-13"
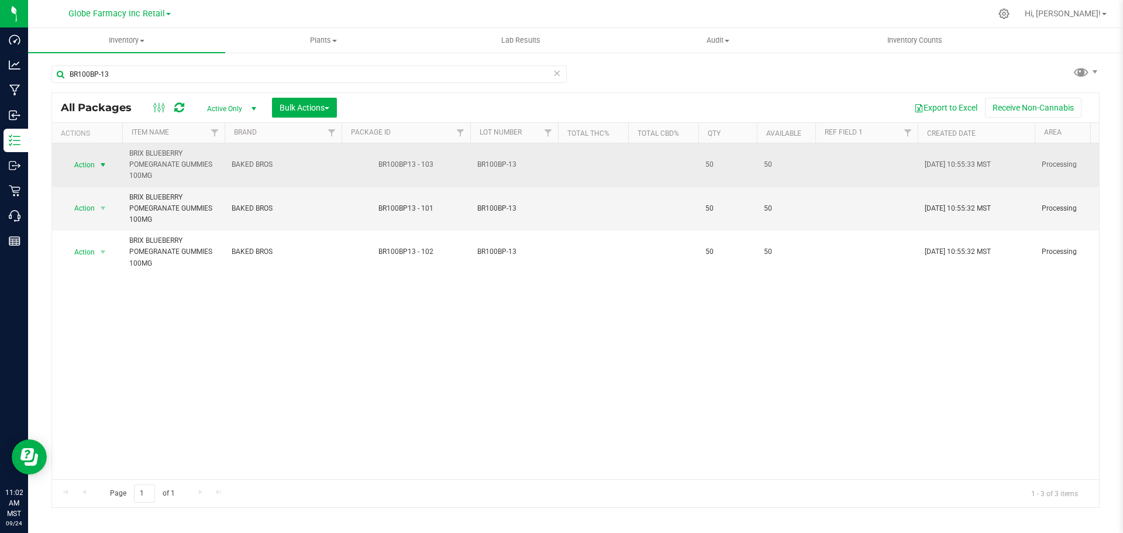
click at [105, 158] on span "select" at bounding box center [103, 165] width 15 height 16
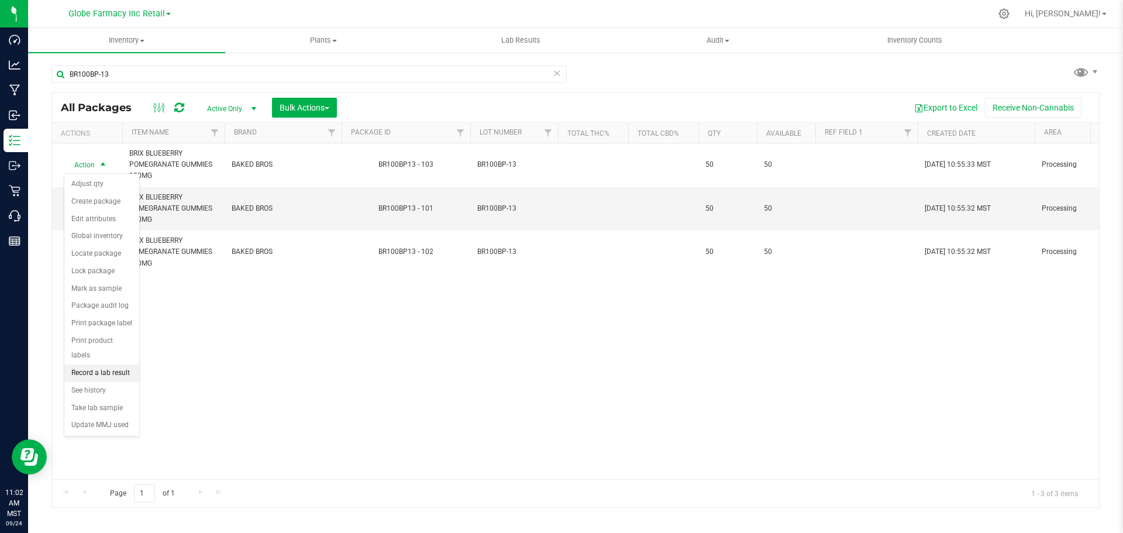
click at [96, 364] on li "Record a lab result" at bounding box center [101, 373] width 75 height 18
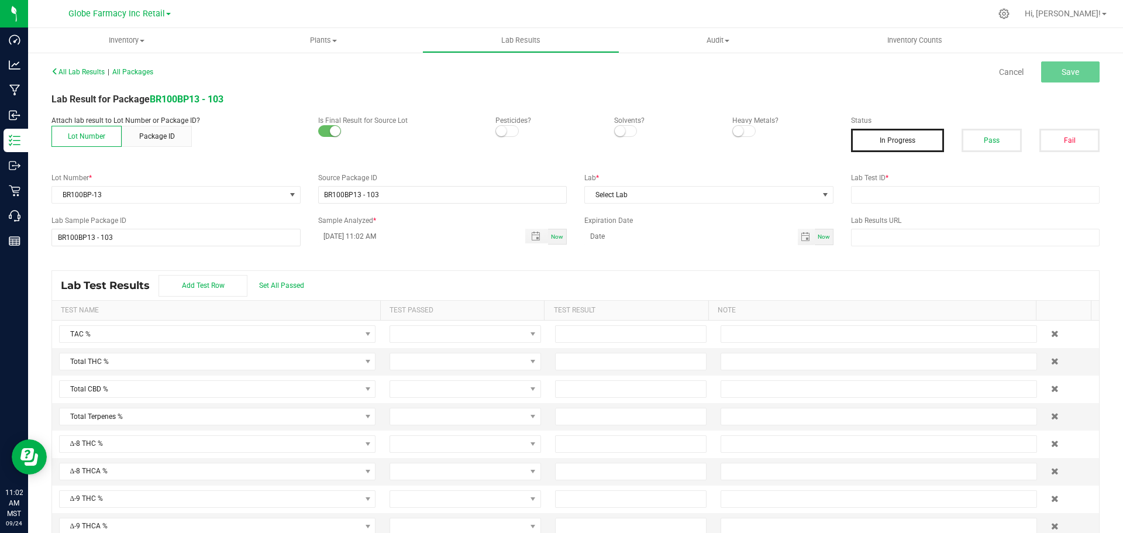
drag, startPoint x: 974, startPoint y: 147, endPoint x: 975, endPoint y: 173, distance: 26.3
click at [974, 147] on button "Pass" at bounding box center [991, 140] width 60 height 23
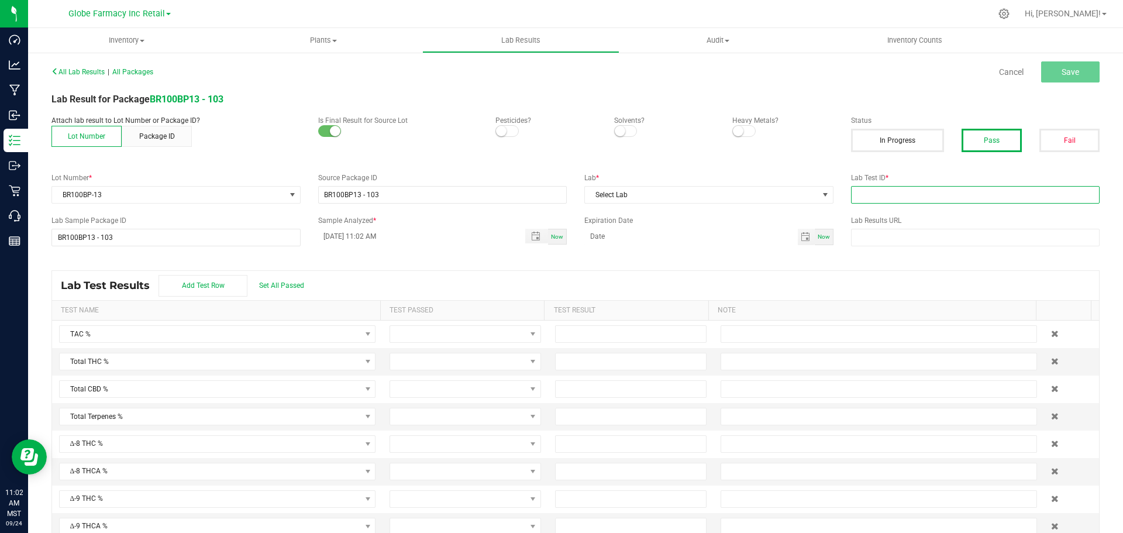
click at [973, 193] on input "text" at bounding box center [975, 195] width 249 height 18
paste input "BR100BP-13"
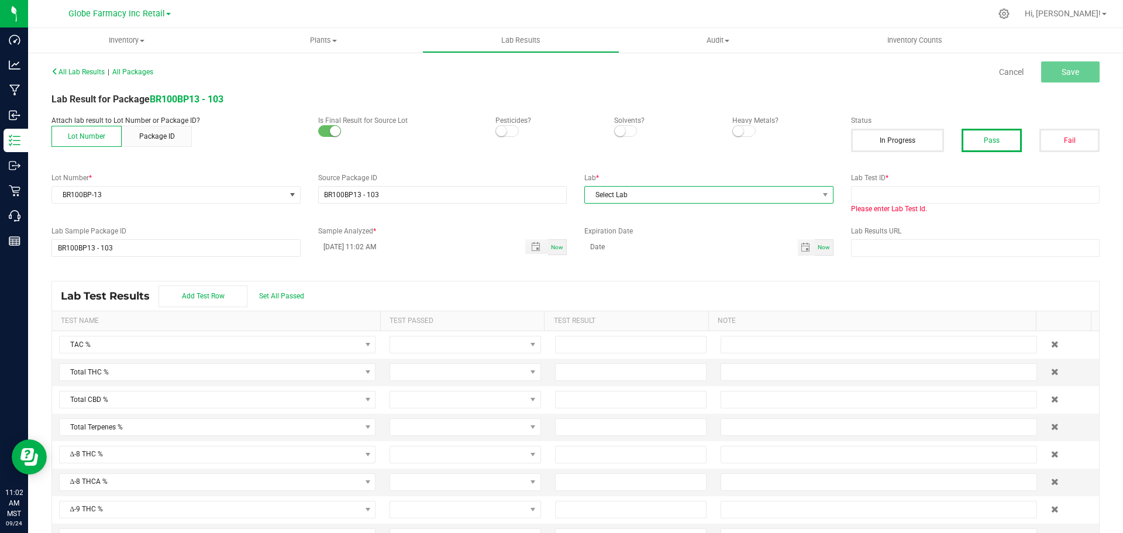
click at [624, 201] on span "Select Lab" at bounding box center [701, 195] width 233 height 16
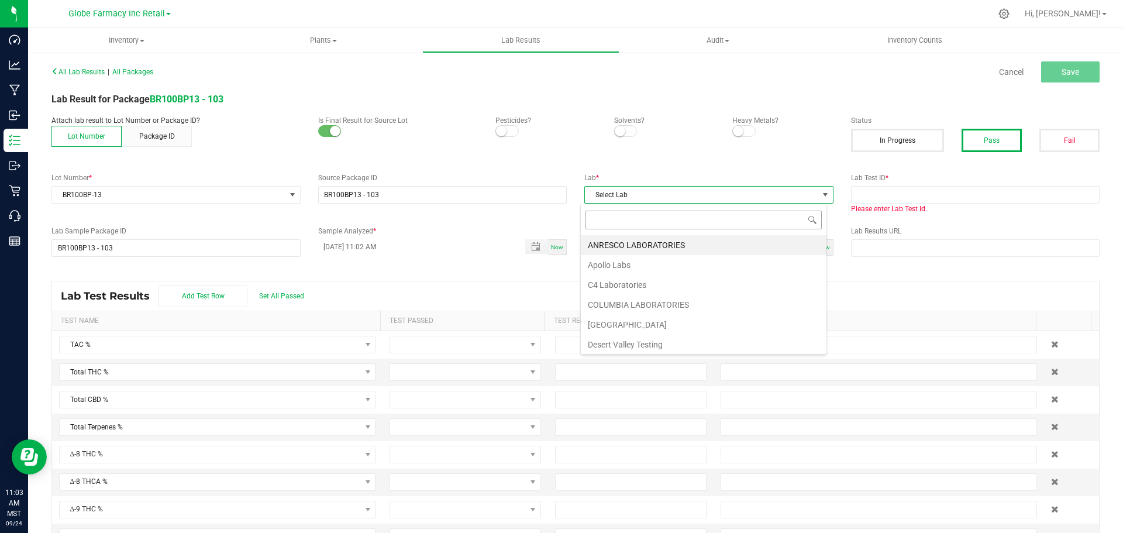
scroll to position [18, 247]
click at [622, 247] on li "KAYCHA LABS" at bounding box center [704, 245] width 246 height 20
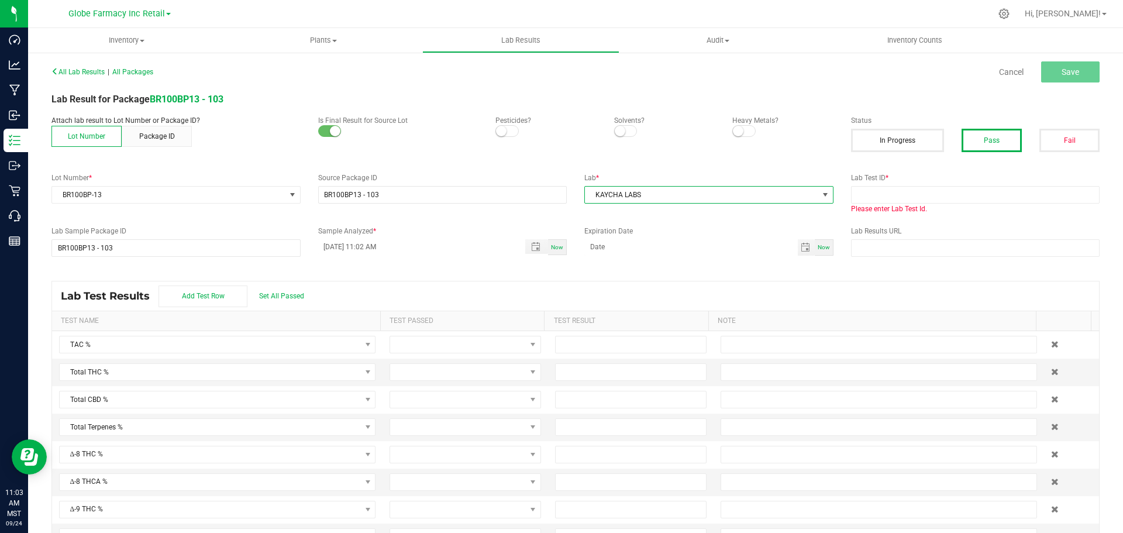
click at [996, 133] on button "Pass" at bounding box center [991, 140] width 60 height 23
drag, startPoint x: 966, startPoint y: 194, endPoint x: 900, endPoint y: 195, distance: 66.1
click at [966, 194] on input "text" at bounding box center [975, 195] width 249 height 18
paste input "TE50508011-001"
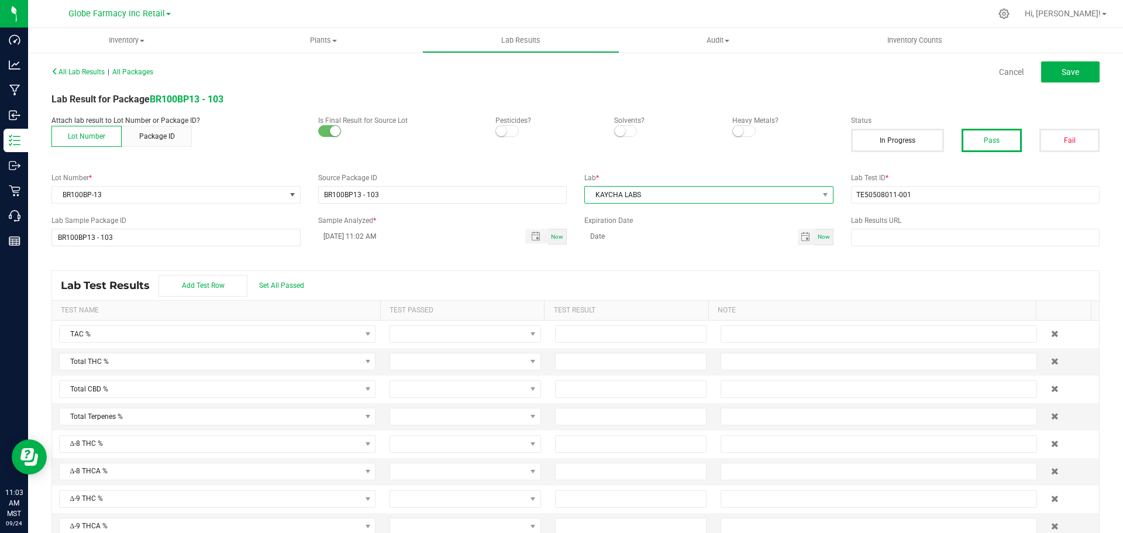
click at [714, 193] on span "KAYCHA LABS" at bounding box center [701, 195] width 233 height 16
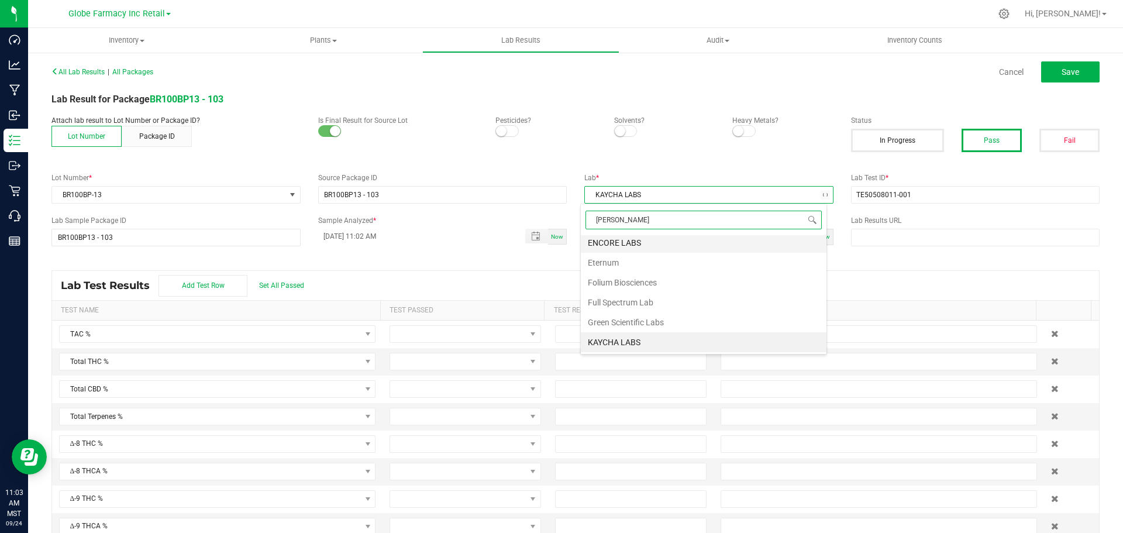
scroll to position [0, 0]
click at [637, 239] on li "KAYCHA LABS" at bounding box center [704, 245] width 246 height 20
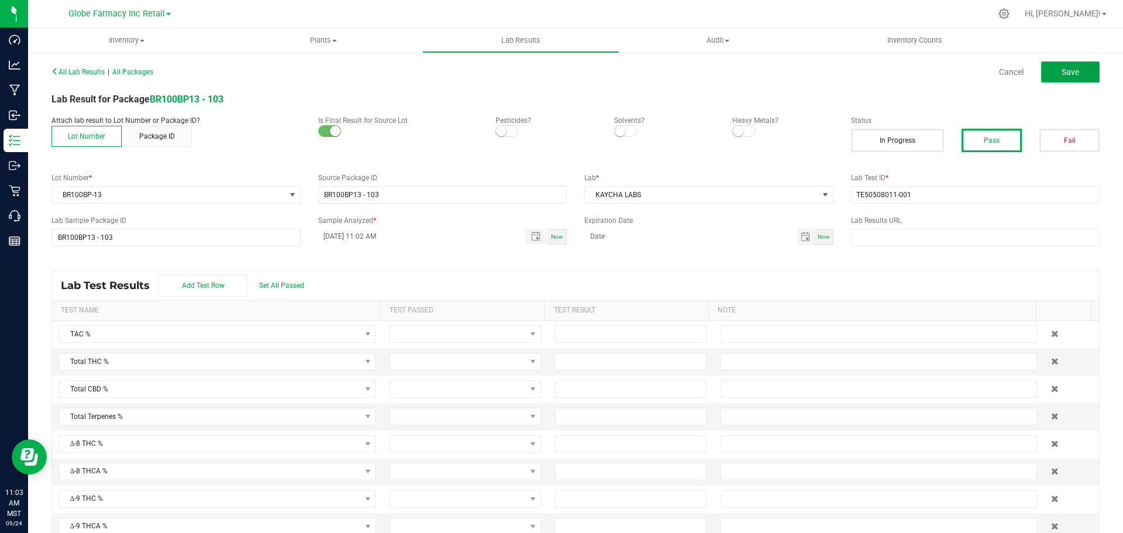
click at [1061, 72] on span "Save" at bounding box center [1070, 71] width 18 height 9
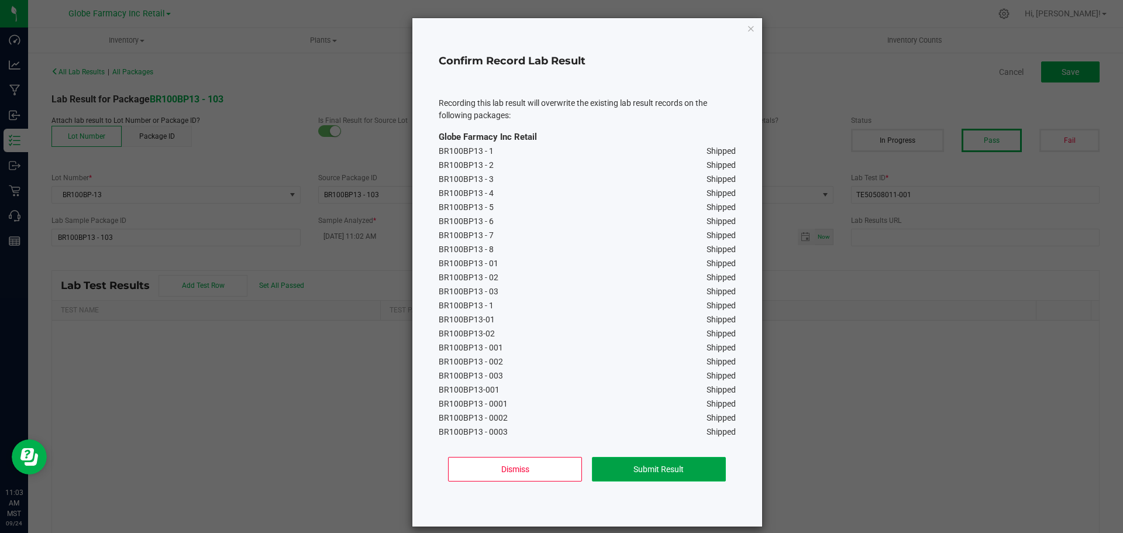
click at [652, 468] on button "Submit Result" at bounding box center [659, 469] width 134 height 25
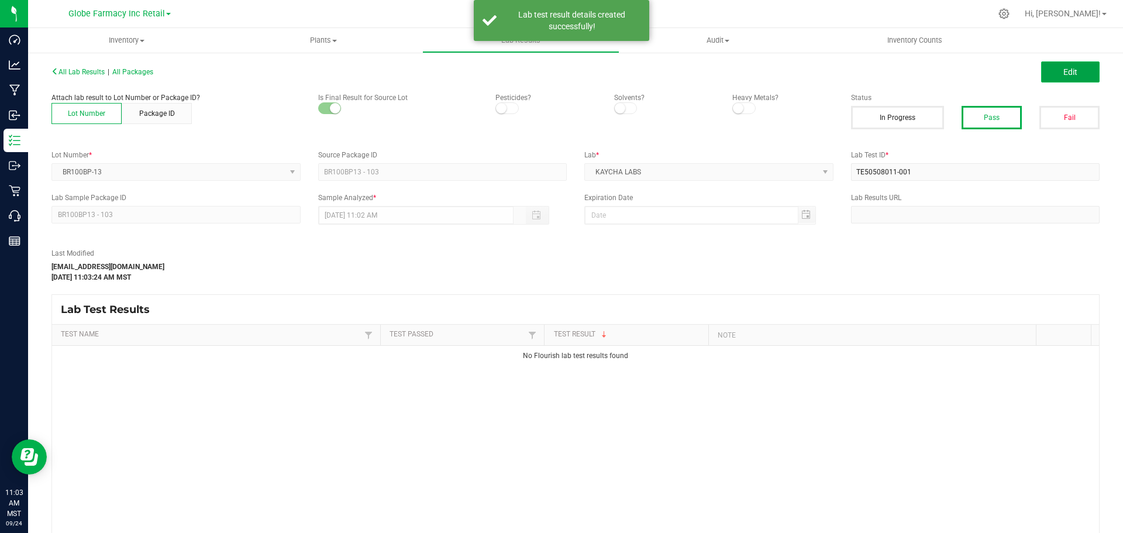
click at [1063, 72] on span "Edit" at bounding box center [1070, 71] width 14 height 9
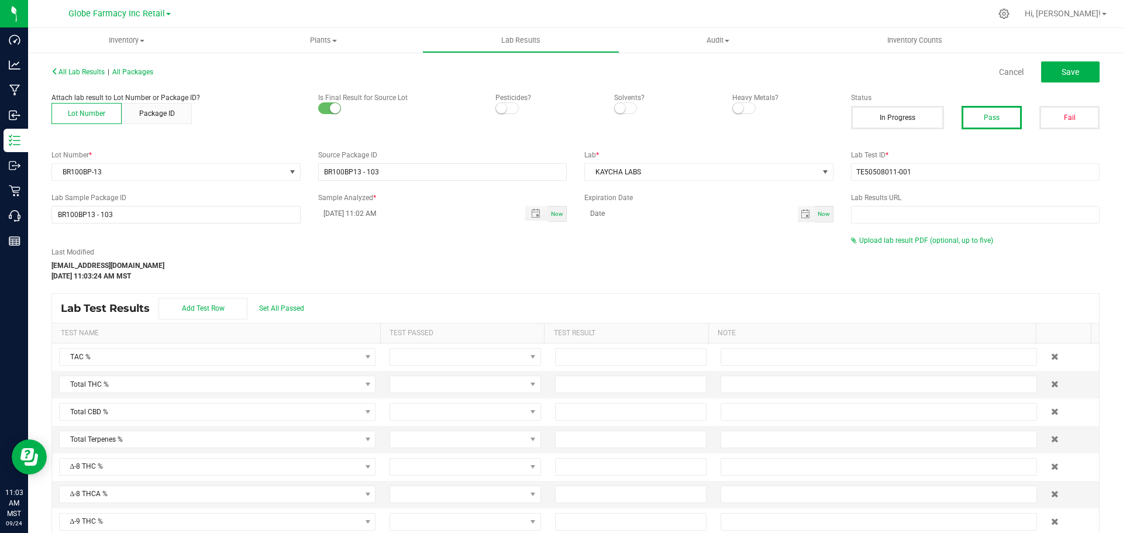
click at [891, 246] on div "Last Modified [EMAIL_ADDRESS][DOMAIN_NAME] [DATE] 11:03:24 AM MST Upload lab re…" at bounding box center [575, 258] width 1065 height 46
click at [890, 244] on div "Upload lab result PDF (optional, up to five)" at bounding box center [975, 240] width 249 height 11
click at [875, 244] on div "Upload lab result PDF (optional, up to five)" at bounding box center [975, 240] width 249 height 11
click at [875, 254] on div "Last Modified [EMAIL_ADDRESS][DOMAIN_NAME] [DATE] 11:03:24 AM MST Upload lab re…" at bounding box center [575, 258] width 1065 height 46
click at [875, 240] on span "Upload lab result PDF (optional, up to five)" at bounding box center [926, 240] width 134 height 8
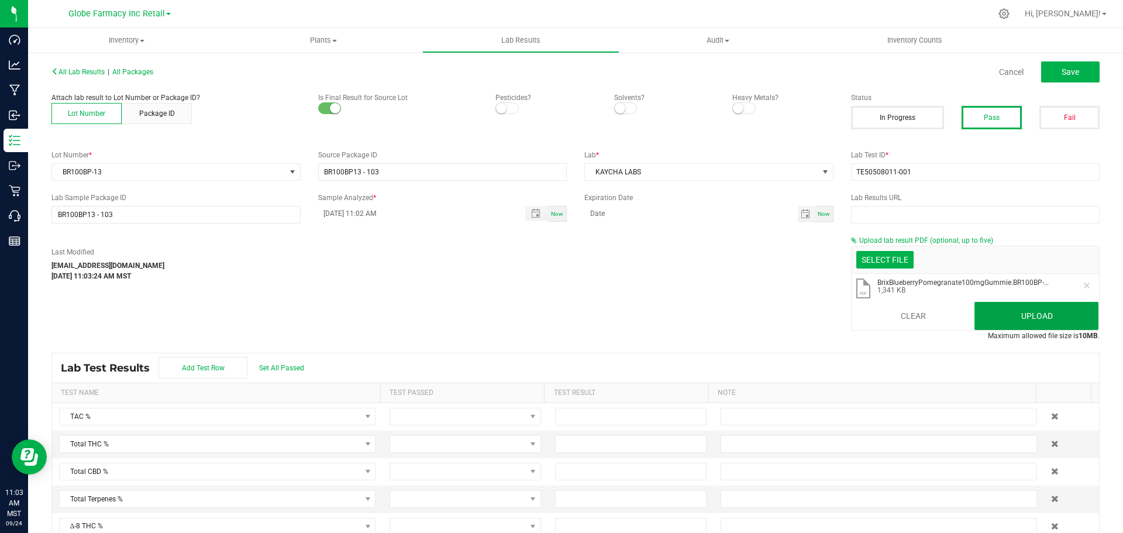
click at [984, 312] on button "Upload" at bounding box center [1036, 316] width 124 height 28
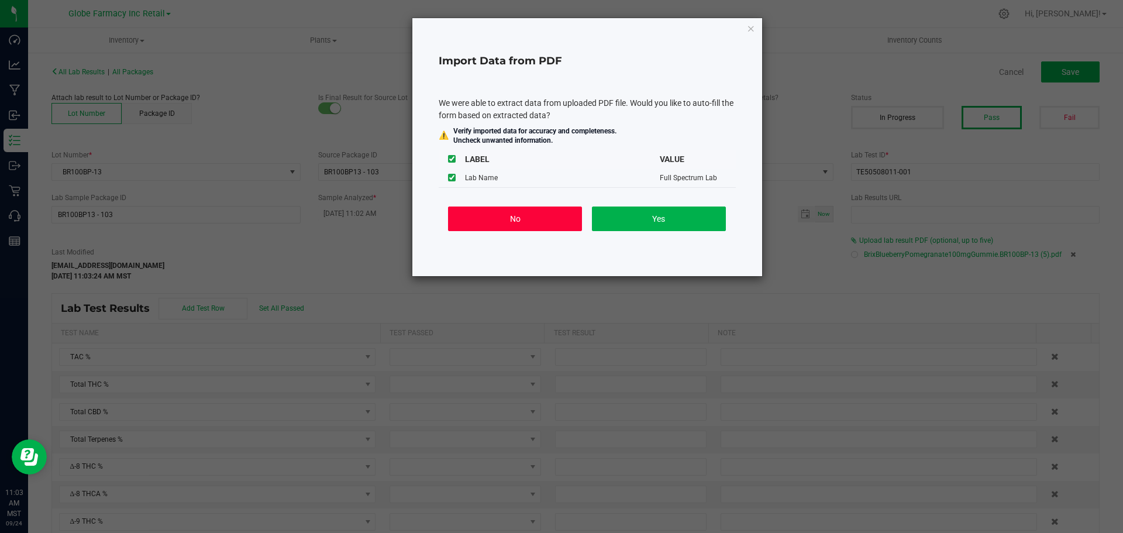
click at [488, 217] on button "No" at bounding box center [515, 218] width 134 height 25
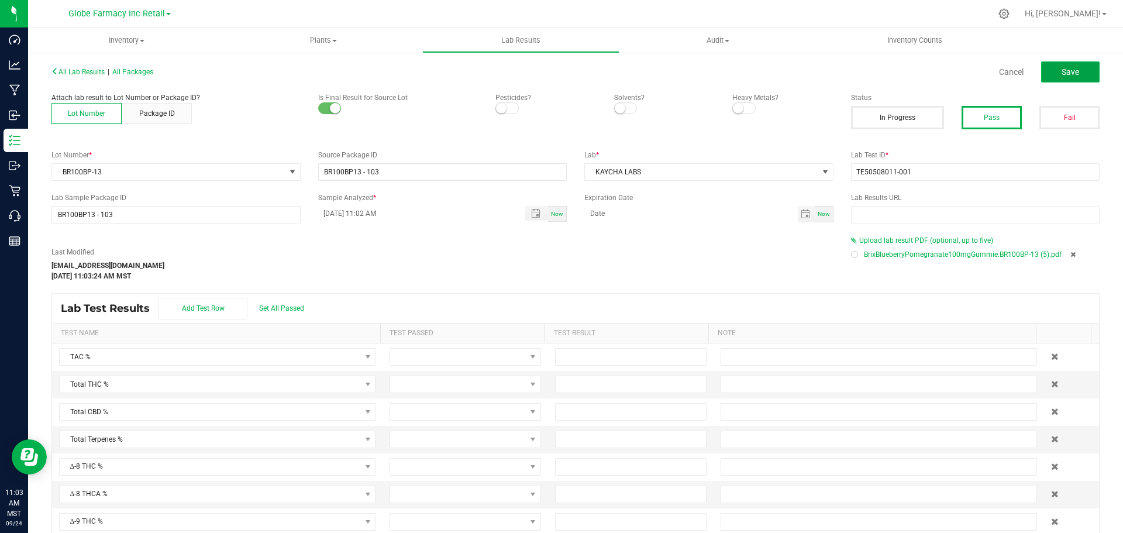
click at [1064, 76] on span "Save" at bounding box center [1070, 71] width 18 height 9
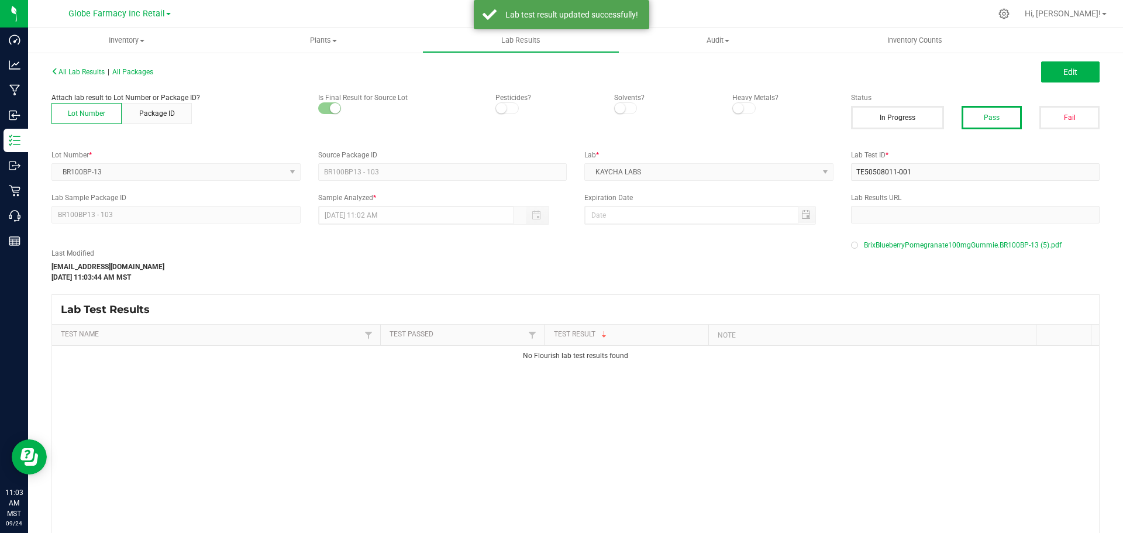
click at [139, 77] on div "All Lab Results | All Packages Edit" at bounding box center [575, 71] width 1065 height 29
click at [151, 68] on span "All Packages" at bounding box center [132, 72] width 41 height 8
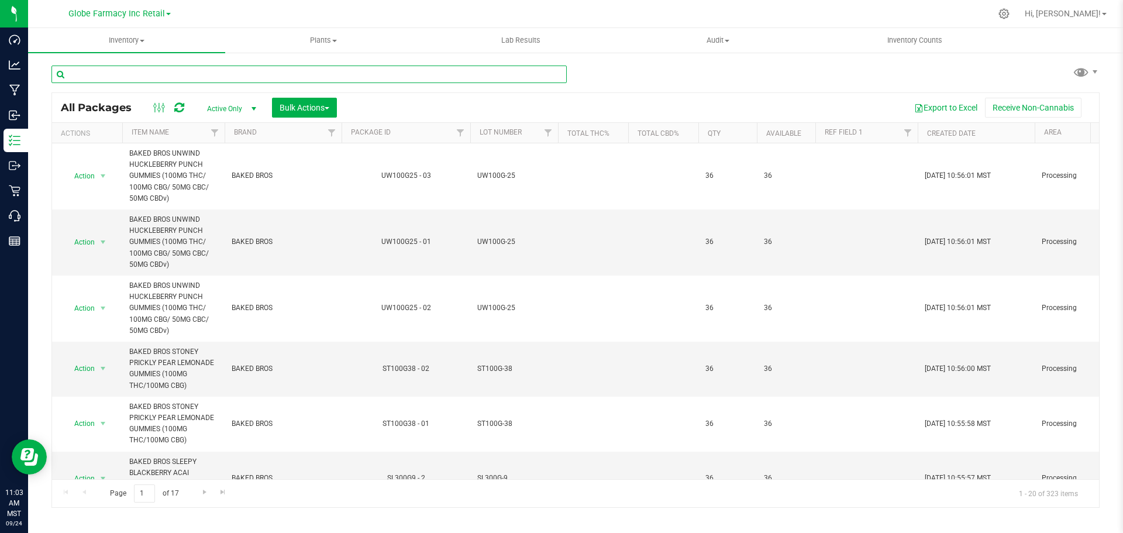
click at [235, 80] on input "text" at bounding box center [308, 74] width 515 height 18
paste input "LHR100WS-19"
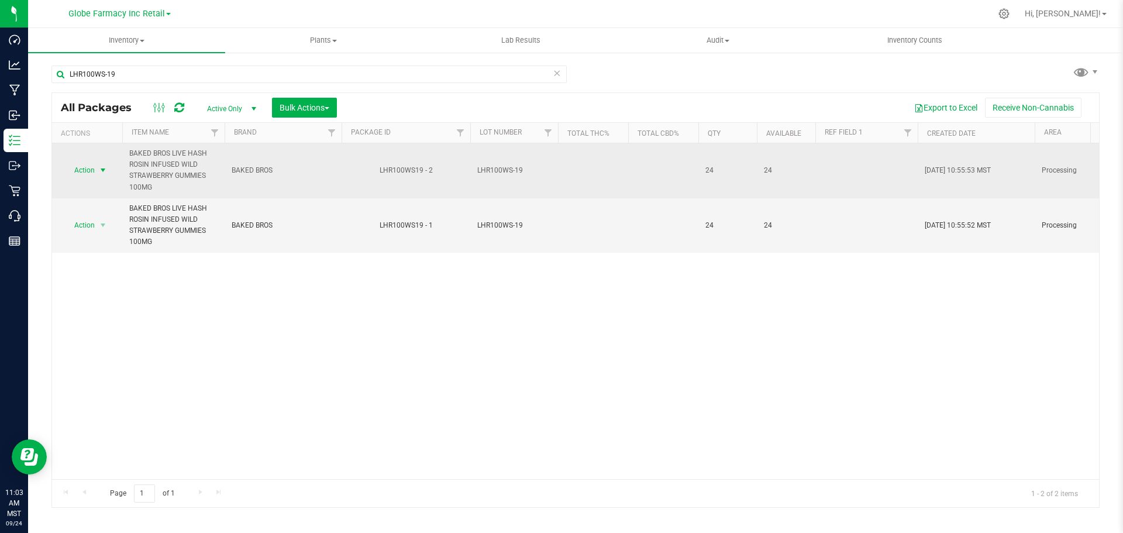
click at [100, 167] on span "select" at bounding box center [102, 169] width 9 height 9
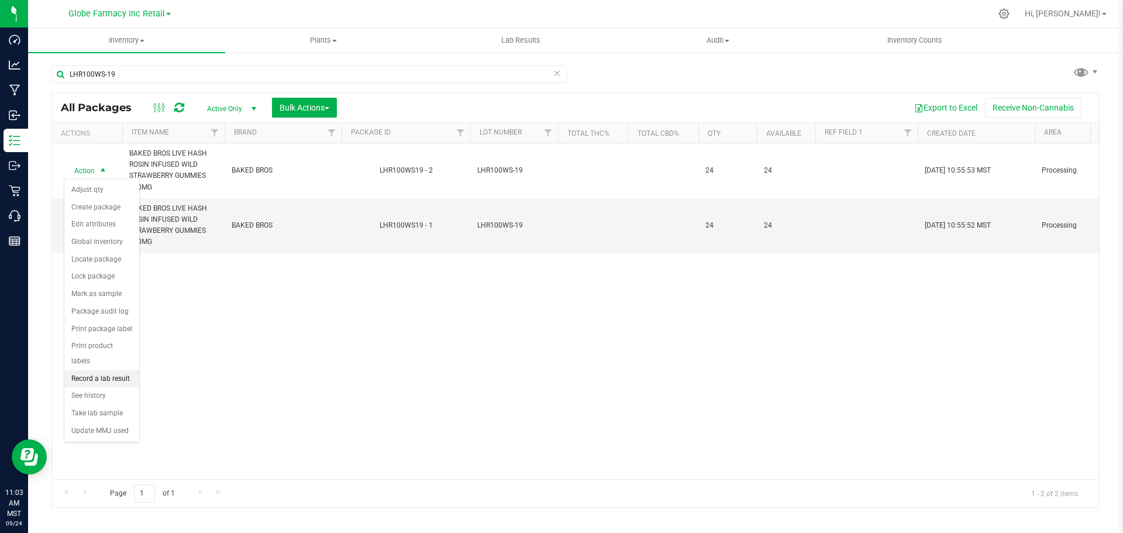
click at [105, 370] on li "Record a lab result" at bounding box center [101, 379] width 75 height 18
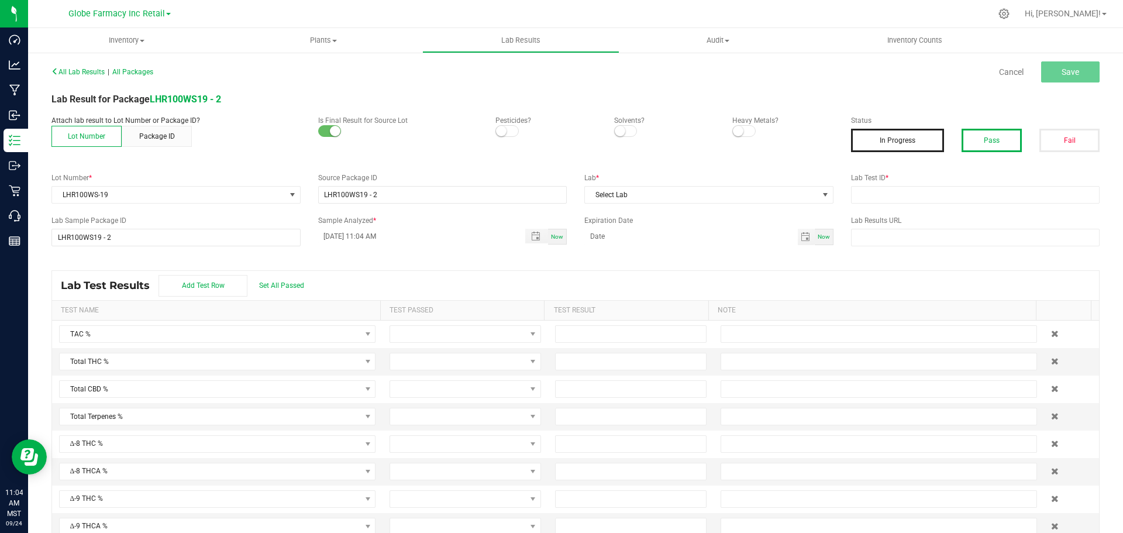
click at [980, 136] on button "Pass" at bounding box center [991, 140] width 60 height 23
drag, startPoint x: 909, startPoint y: 195, endPoint x: 861, endPoint y: 186, distance: 48.3
click at [909, 195] on input "text" at bounding box center [975, 195] width 249 height 18
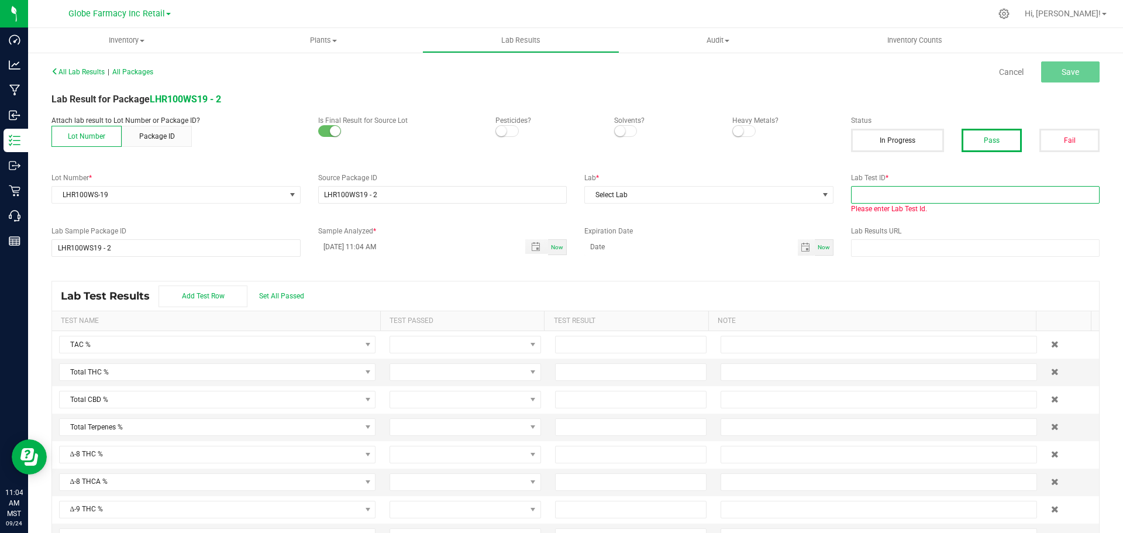
drag, startPoint x: 905, startPoint y: 196, endPoint x: 895, endPoint y: 194, distance: 10.8
click at [905, 196] on input "text" at bounding box center [975, 195] width 249 height 18
paste input "2505APO2325.12031"
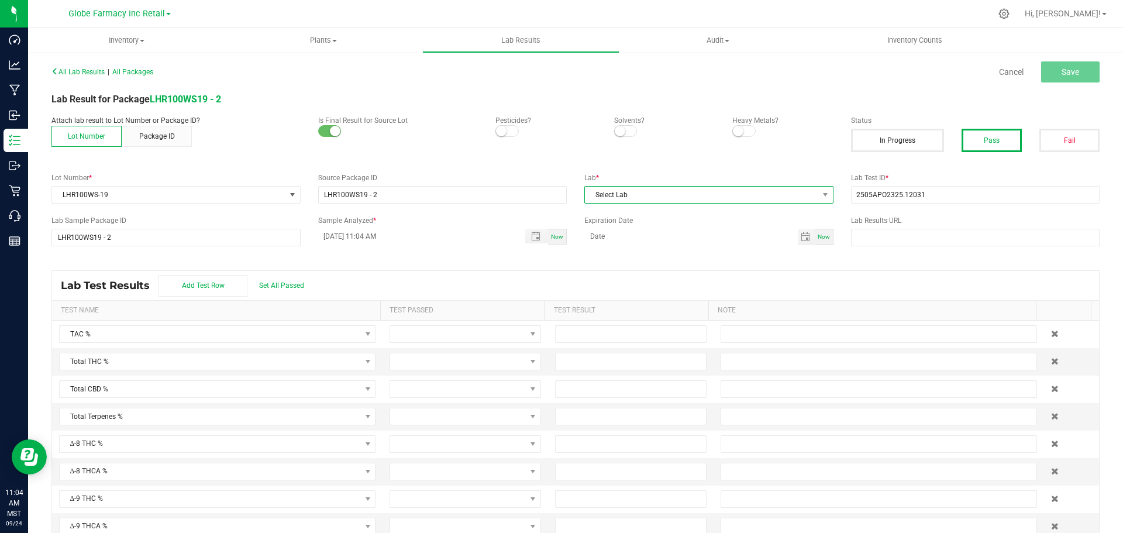
click at [688, 191] on span "Select Lab" at bounding box center [701, 195] width 233 height 16
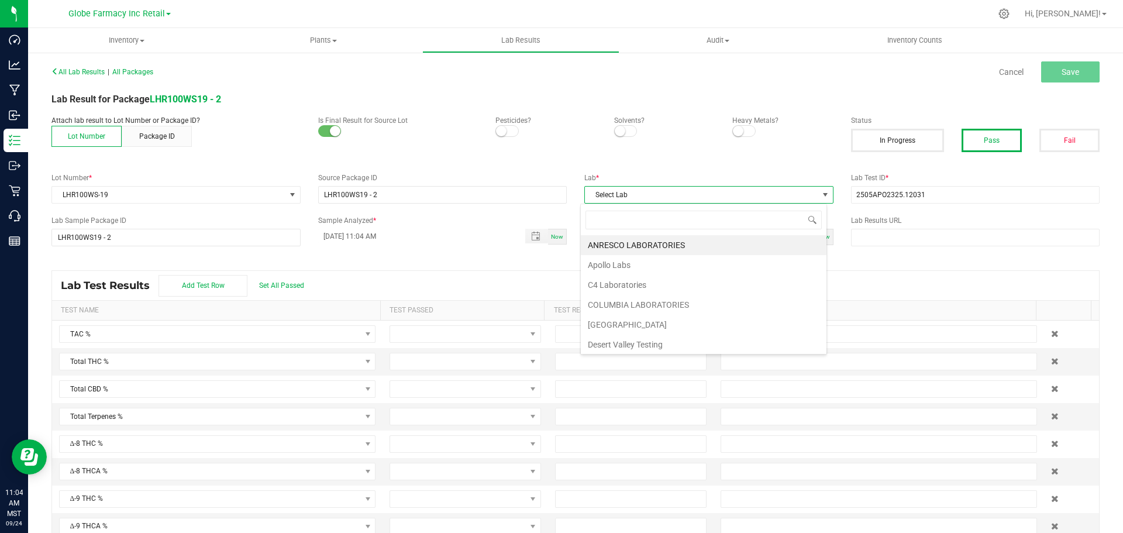
scroll to position [18, 247]
click at [643, 263] on body "Dashboard Analytics Manufacturing Inbound Inventory Outbound Retail Call Center…" at bounding box center [561, 266] width 1123 height 533
click at [727, 240] on li "Apollo Labs" at bounding box center [704, 245] width 246 height 20
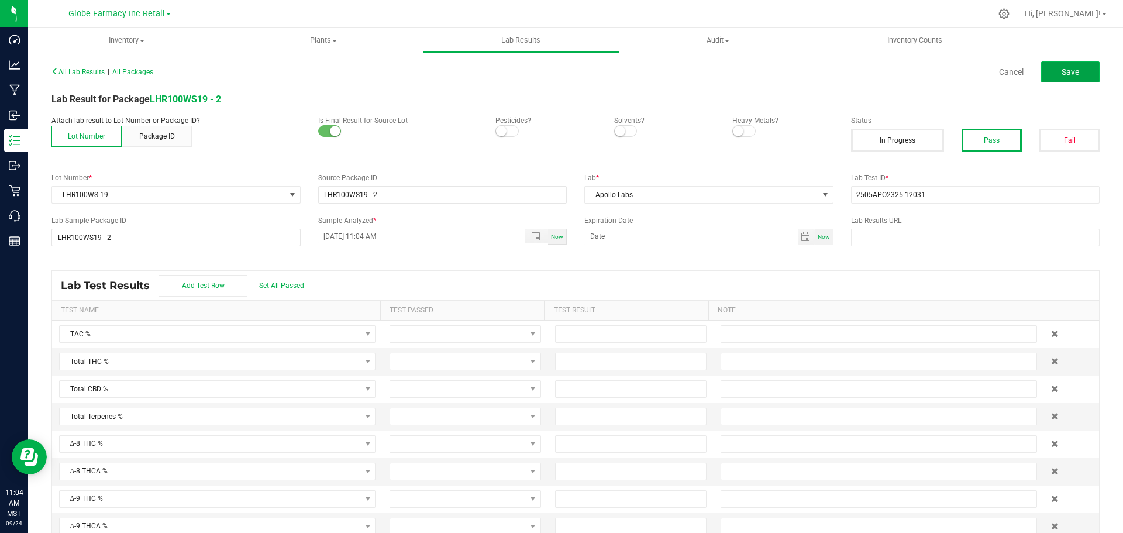
click at [1063, 63] on button "Save" at bounding box center [1070, 71] width 58 height 21
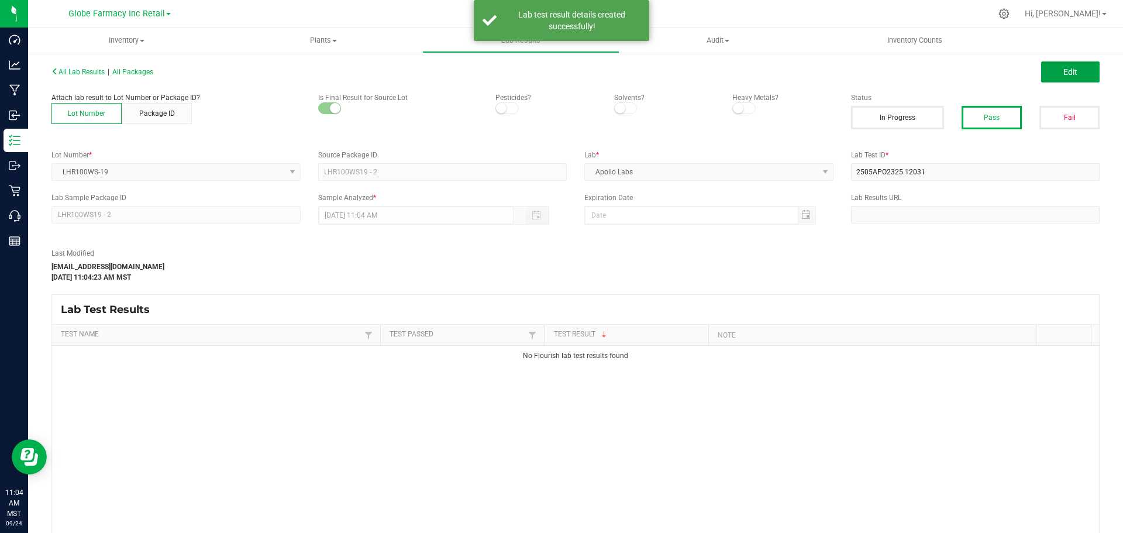
click at [1063, 70] on span "Edit" at bounding box center [1070, 71] width 14 height 9
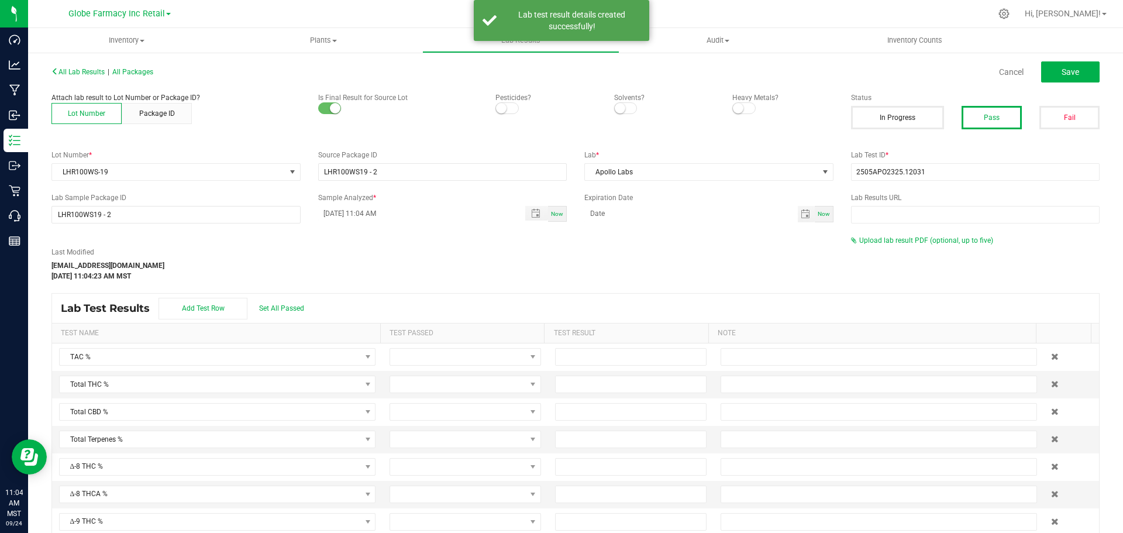
drag, startPoint x: 912, startPoint y: 241, endPoint x: 903, endPoint y: 245, distance: 9.7
click at [912, 241] on span "Upload lab result PDF (optional, up to five)" at bounding box center [926, 240] width 134 height 8
click at [893, 251] on div "Select file" at bounding box center [884, 260] width 57 height 18
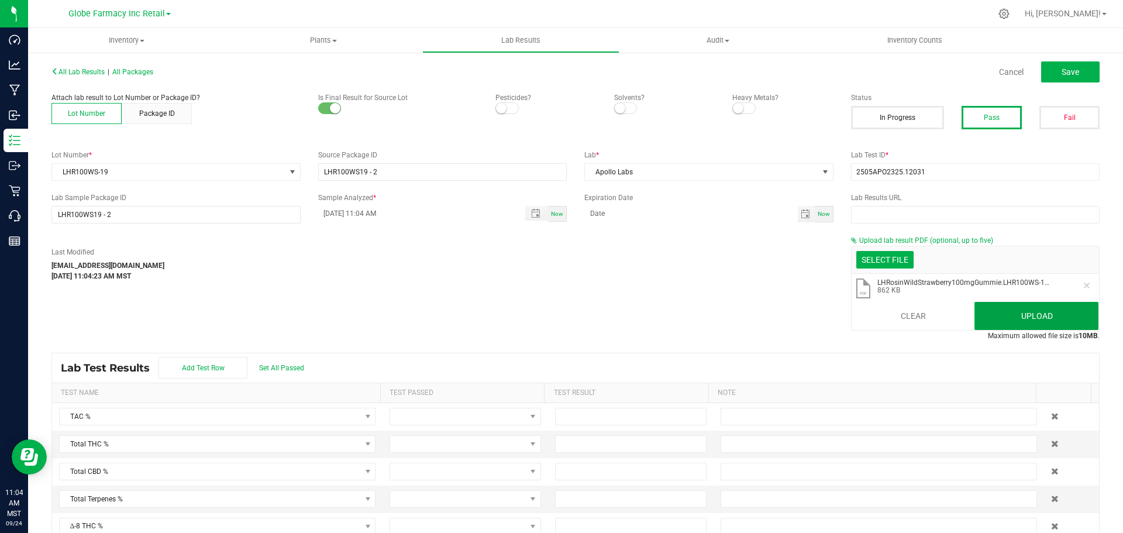
click at [1017, 314] on button "Upload" at bounding box center [1036, 316] width 124 height 28
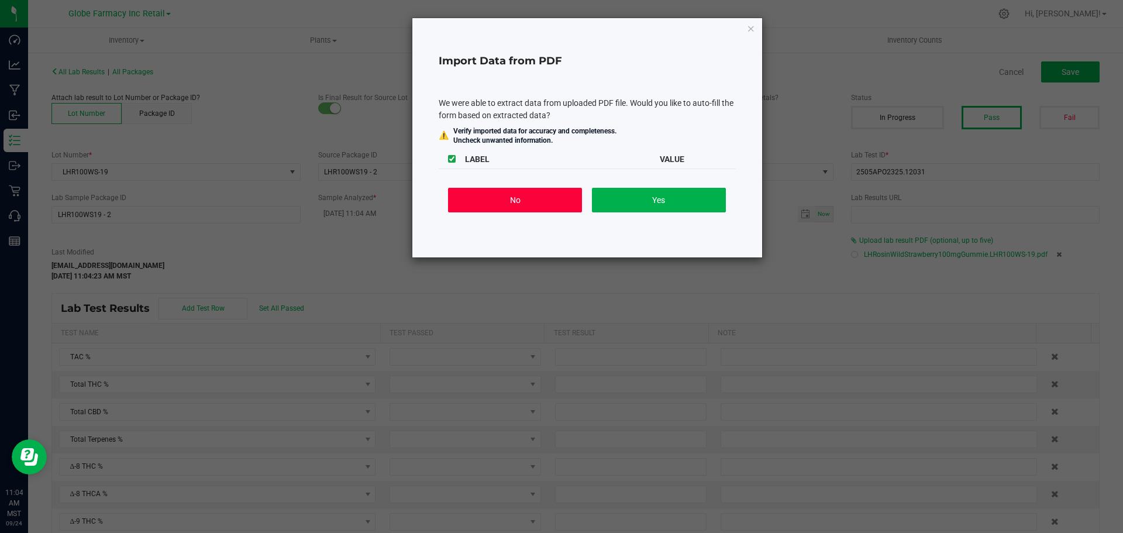
click at [522, 204] on button "No" at bounding box center [515, 200] width 134 height 25
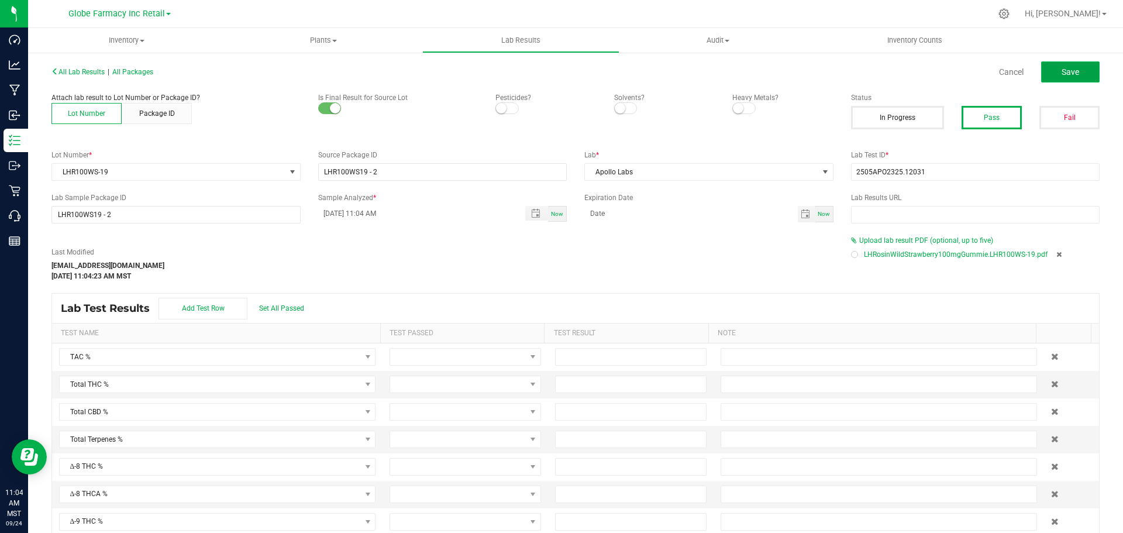
click at [1065, 69] on span "Save" at bounding box center [1070, 71] width 18 height 9
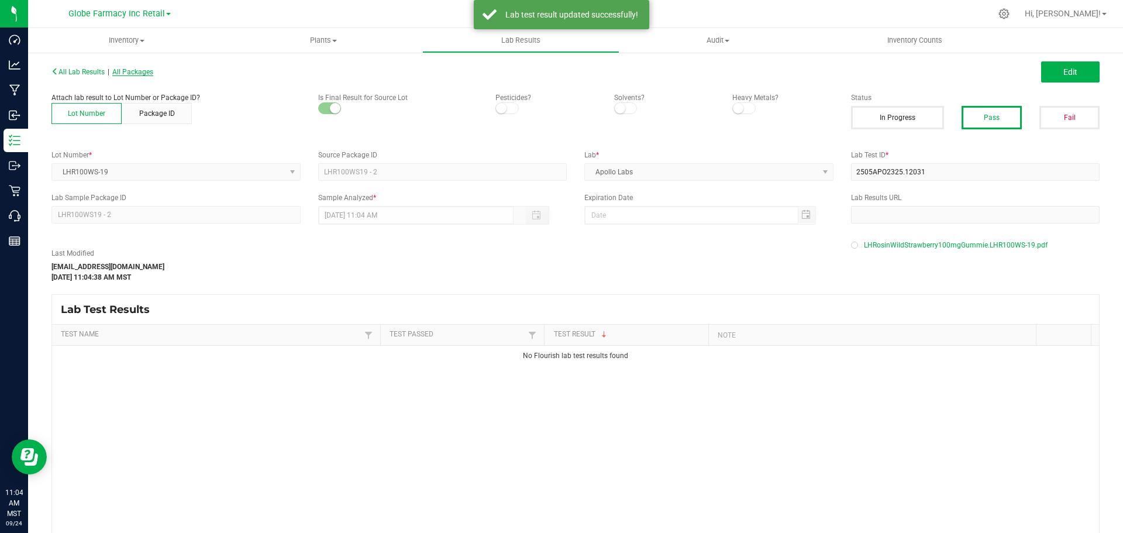
click at [147, 73] on span "All Packages" at bounding box center [132, 72] width 41 height 8
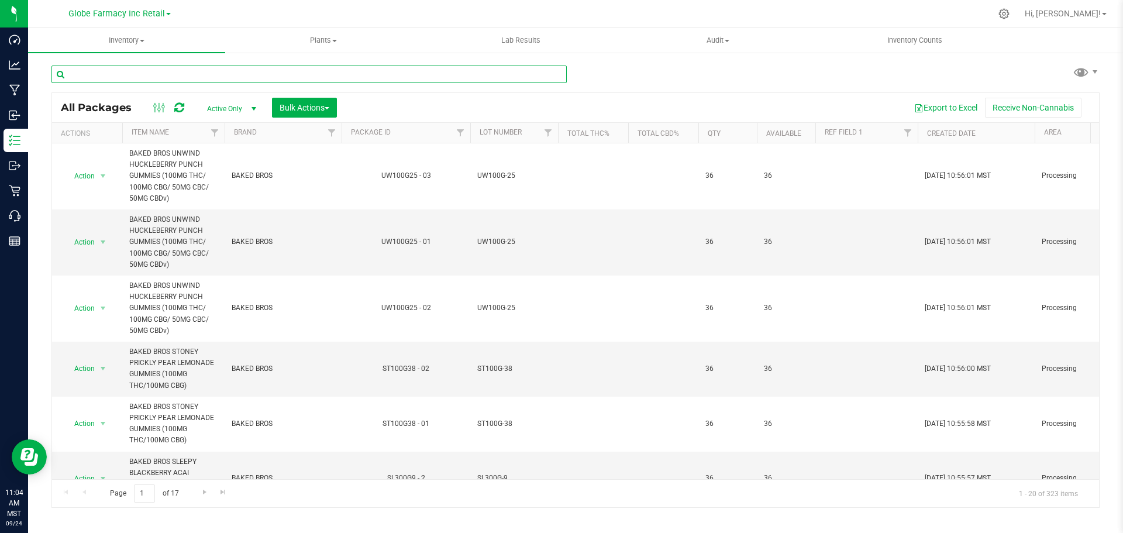
click at [189, 81] on input "text" at bounding box center [308, 74] width 515 height 18
paste input "BR100SW-17"
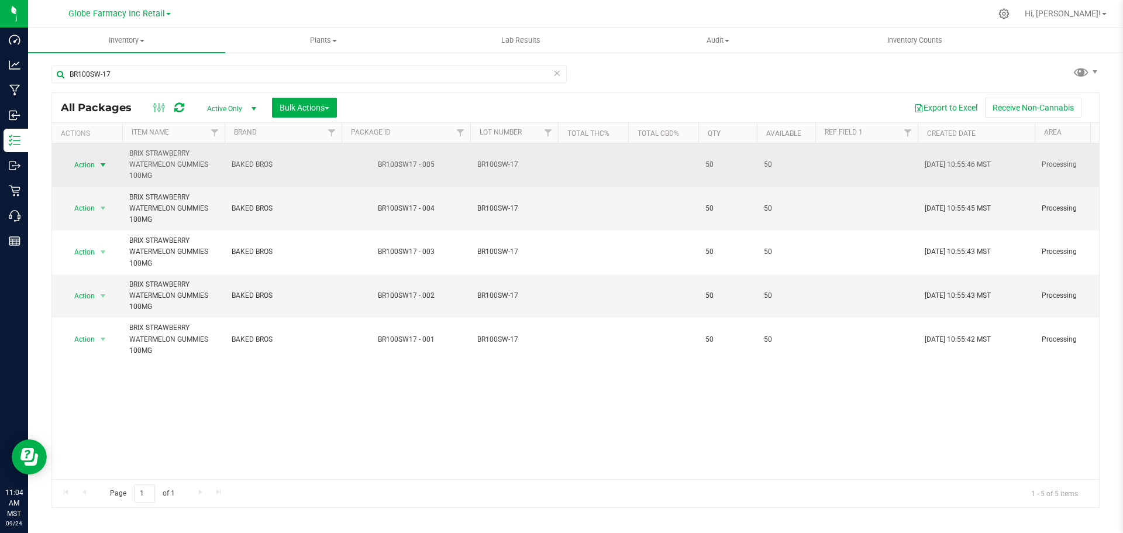
click at [98, 158] on span "select" at bounding box center [103, 165] width 15 height 16
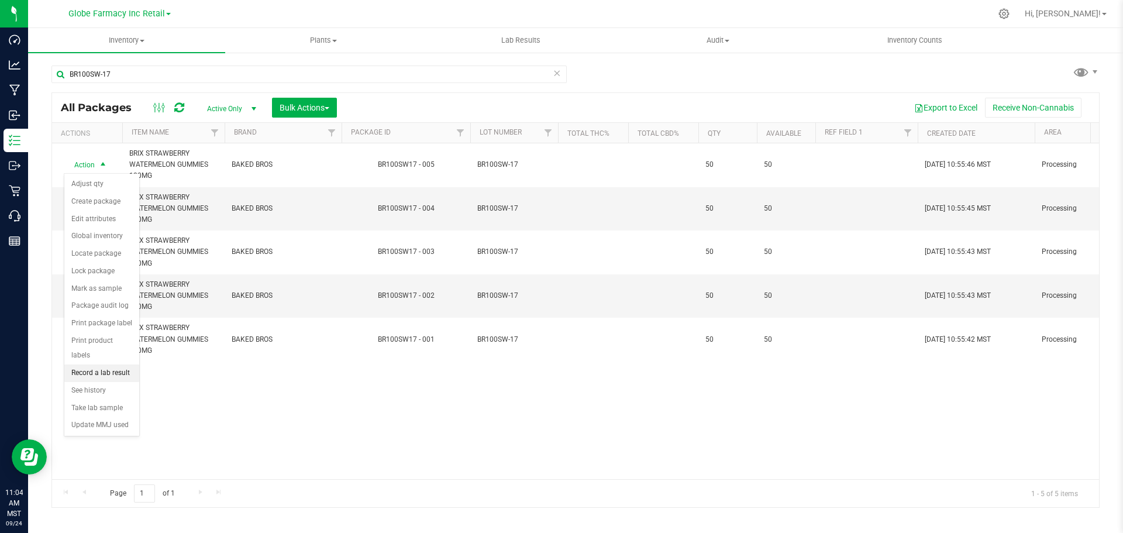
click at [102, 364] on li "Record a lab result" at bounding box center [101, 373] width 75 height 18
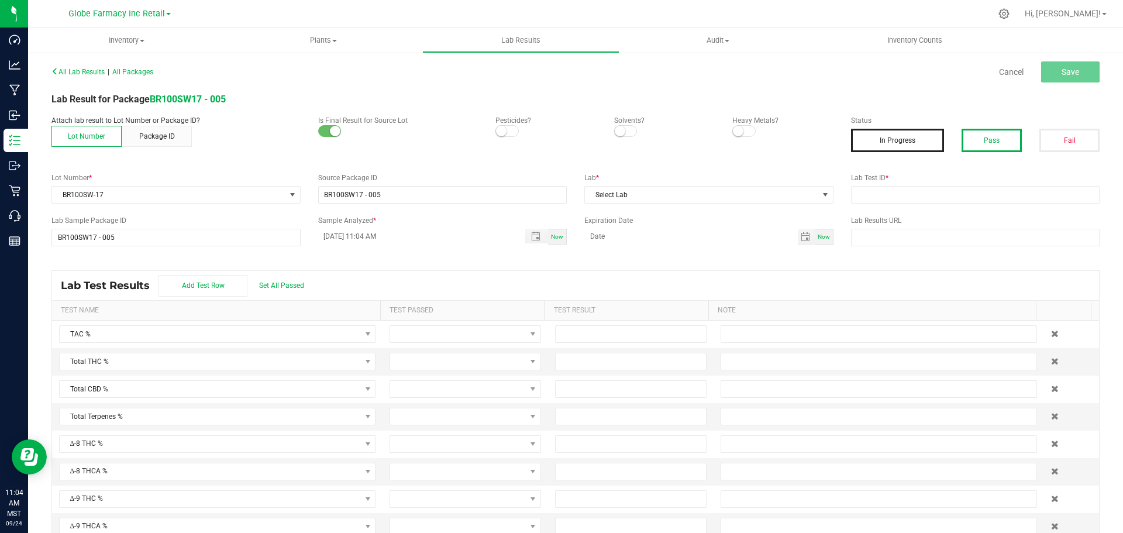
click at [982, 138] on button "Pass" at bounding box center [991, 140] width 60 height 23
drag, startPoint x: 956, startPoint y: 196, endPoint x: 959, endPoint y: 187, distance: 9.2
click at [956, 196] on input "text" at bounding box center [975, 195] width 249 height 18
click at [959, 187] on input "text" at bounding box center [975, 195] width 249 height 18
paste input "2506APO2703.13855"
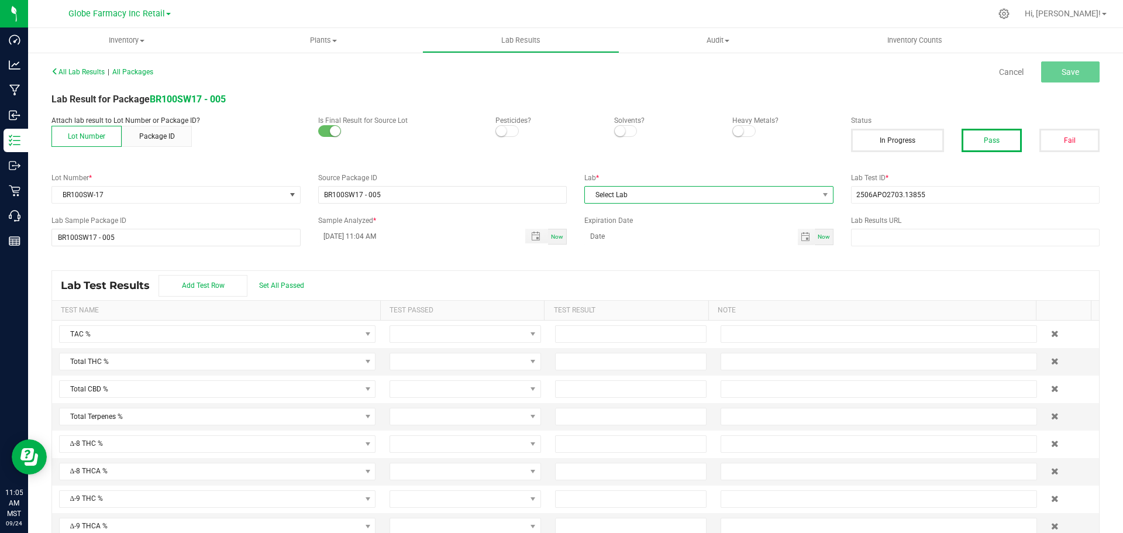
click at [747, 190] on span "Select Lab" at bounding box center [701, 195] width 233 height 16
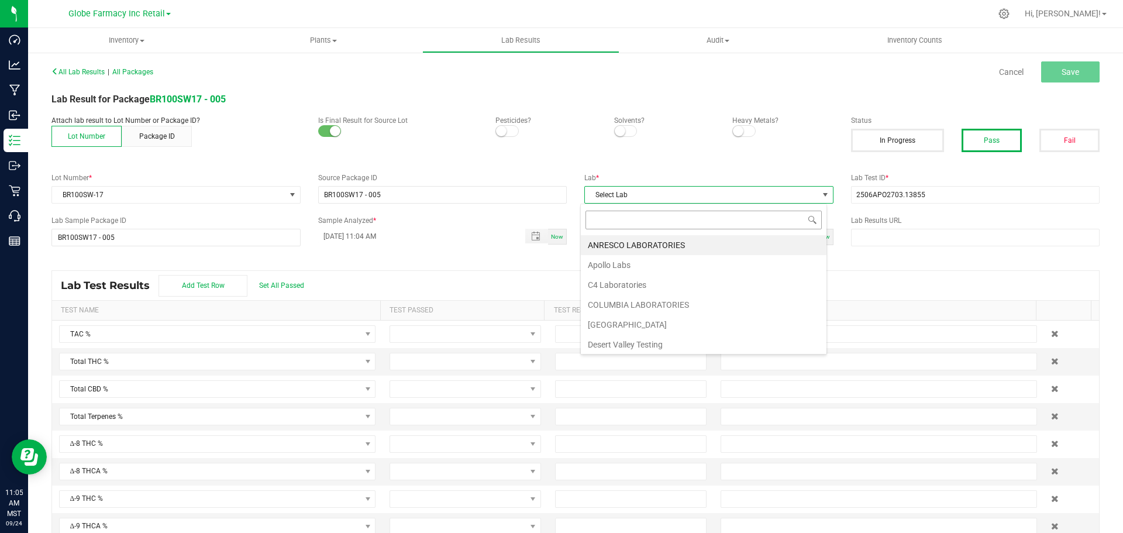
scroll to position [18, 247]
click at [630, 260] on body "Dashboard Analytics Manufacturing Inbound Inventory Outbound Retail Call Center…" at bounding box center [561, 266] width 1123 height 533
click at [650, 243] on li "Apollo Labs" at bounding box center [704, 245] width 246 height 20
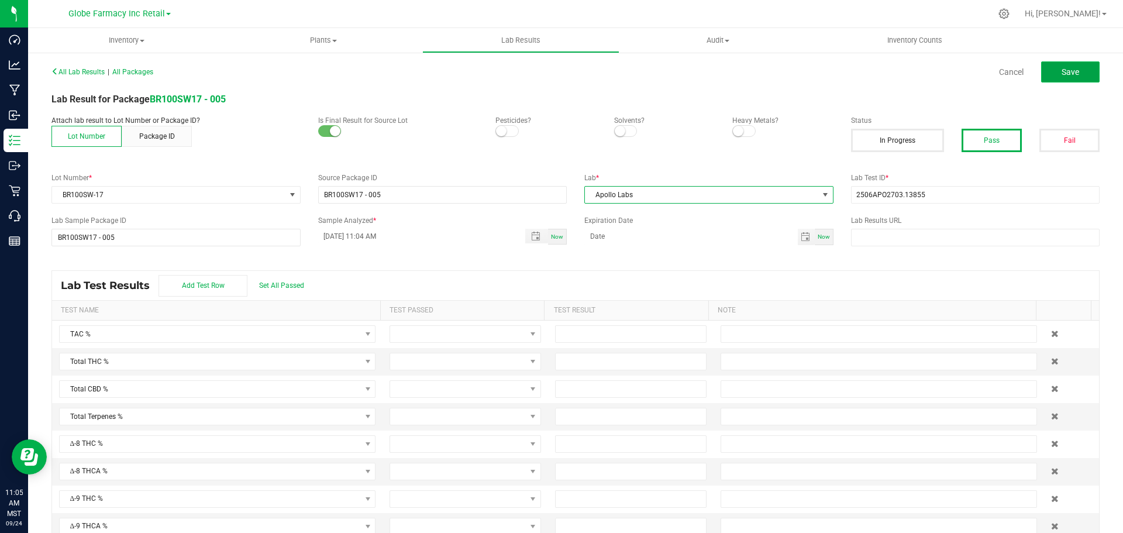
click at [1076, 71] on button "Save" at bounding box center [1070, 71] width 58 height 21
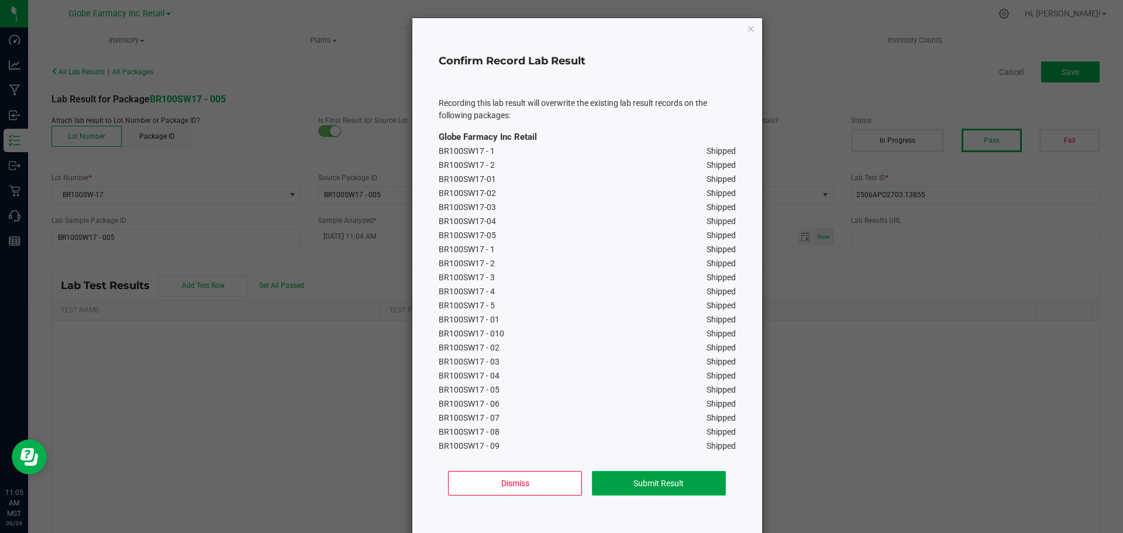
click at [660, 488] on button "Submit Result" at bounding box center [659, 483] width 134 height 25
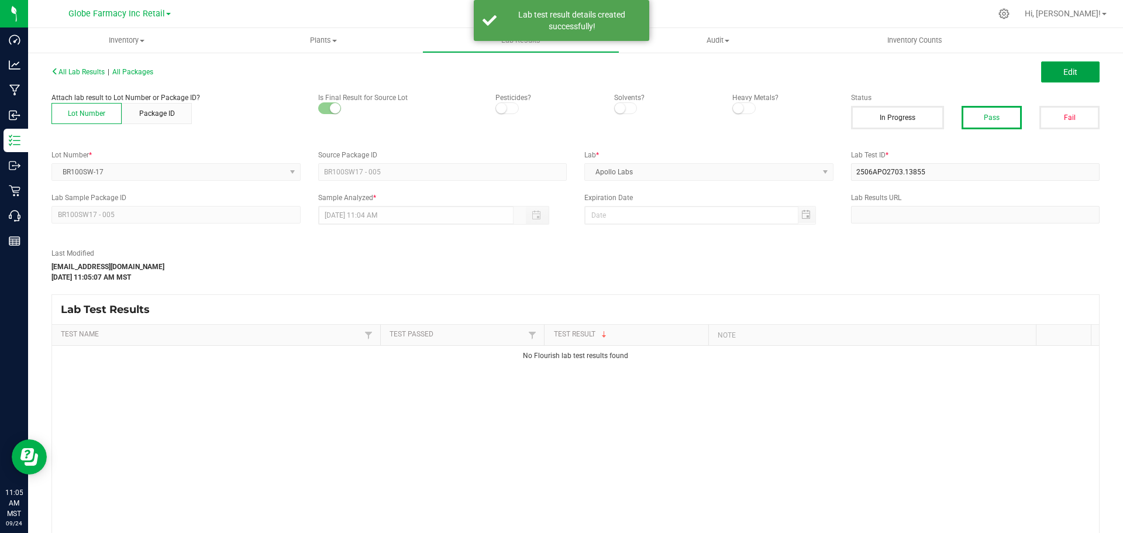
click at [1063, 71] on span "Edit" at bounding box center [1070, 71] width 14 height 9
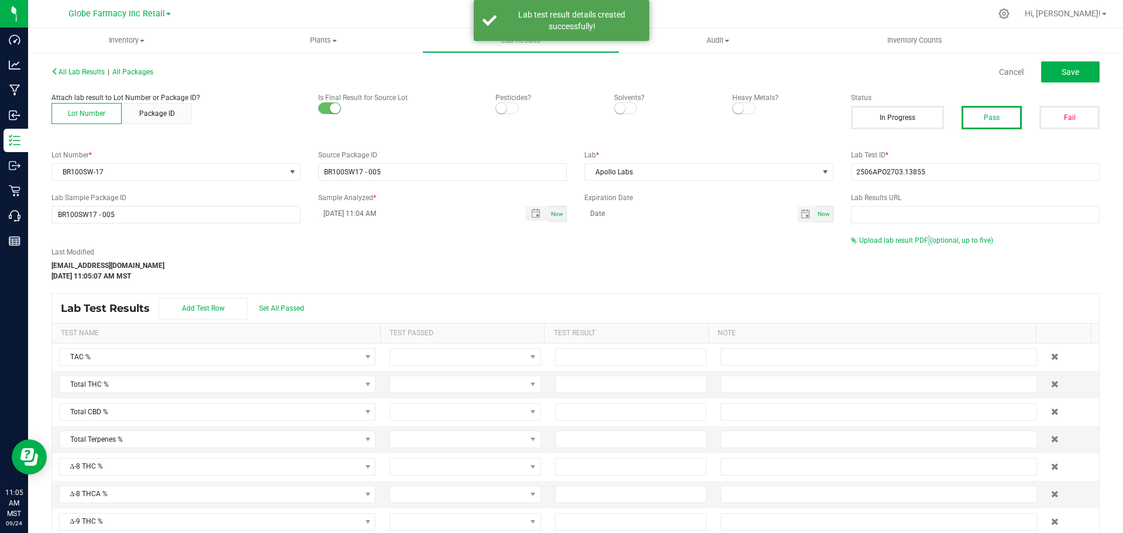
click at [919, 234] on div "All Lab Results | All Packages Cancel Save Attach lab result to Lot Number or P…" at bounding box center [575, 315] width 1048 height 505
click at [917, 237] on span "Upload lab result PDF (optional, up to five)" at bounding box center [926, 240] width 134 height 8
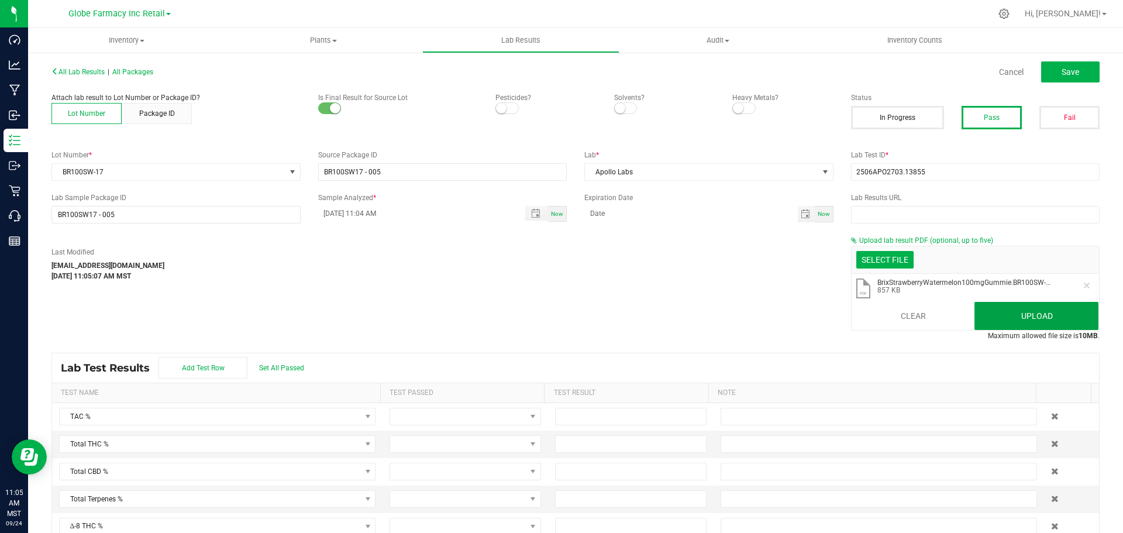
click at [986, 318] on button "Upload" at bounding box center [1036, 316] width 124 height 28
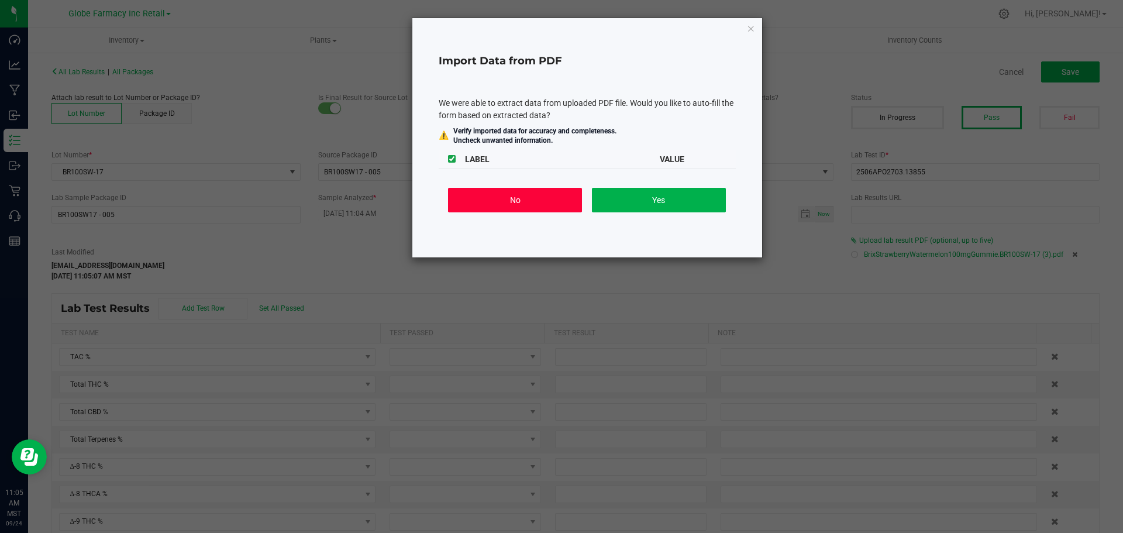
click at [475, 202] on button "No" at bounding box center [515, 200] width 134 height 25
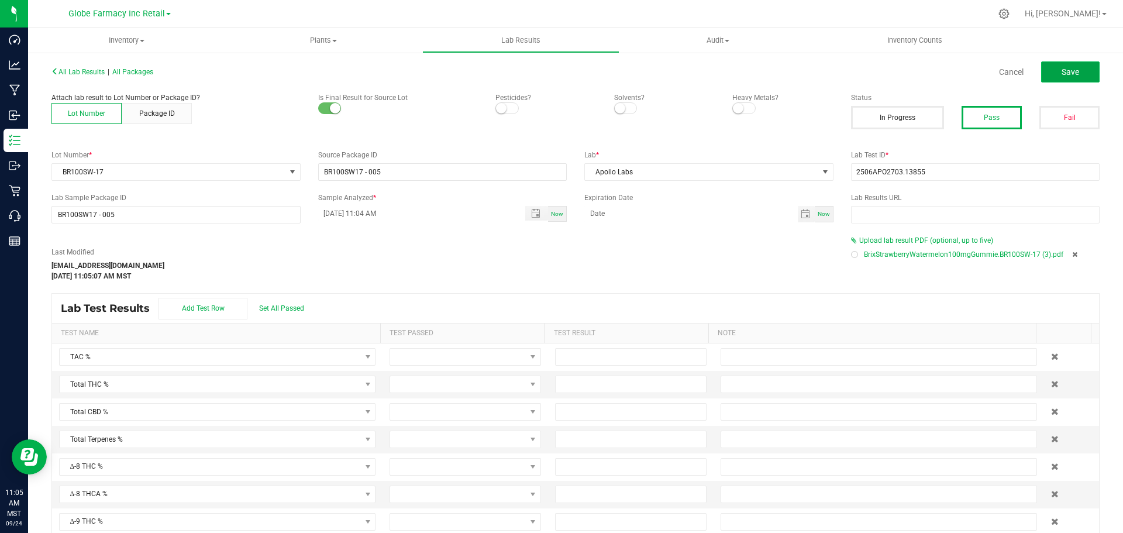
click at [1061, 70] on span "Save" at bounding box center [1070, 71] width 18 height 9
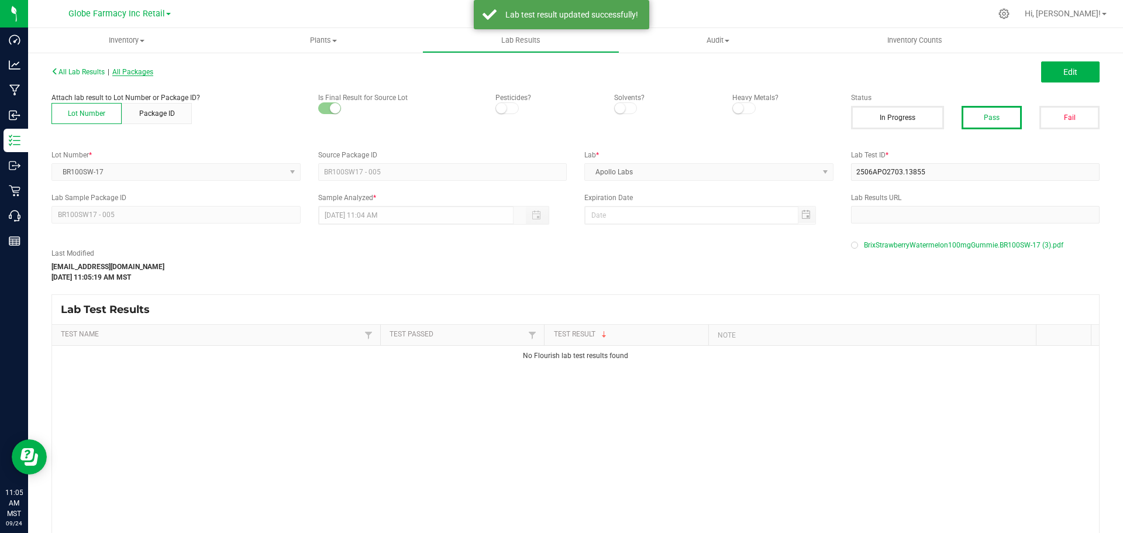
click at [144, 74] on span "All Packages" at bounding box center [132, 72] width 41 height 8
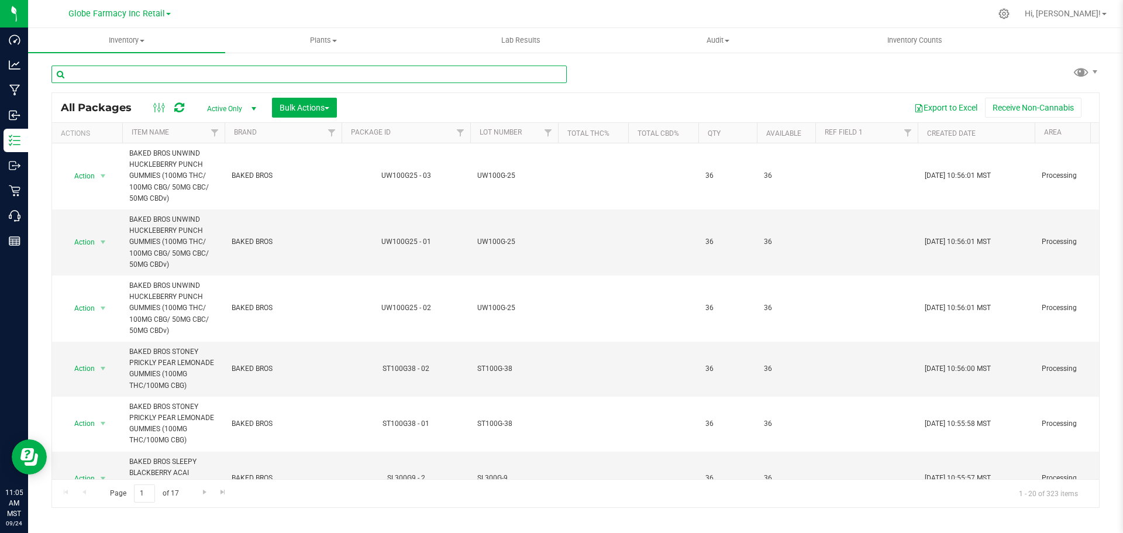
click at [336, 75] on input "text" at bounding box center [308, 74] width 515 height 18
paste input "SL300G-9"
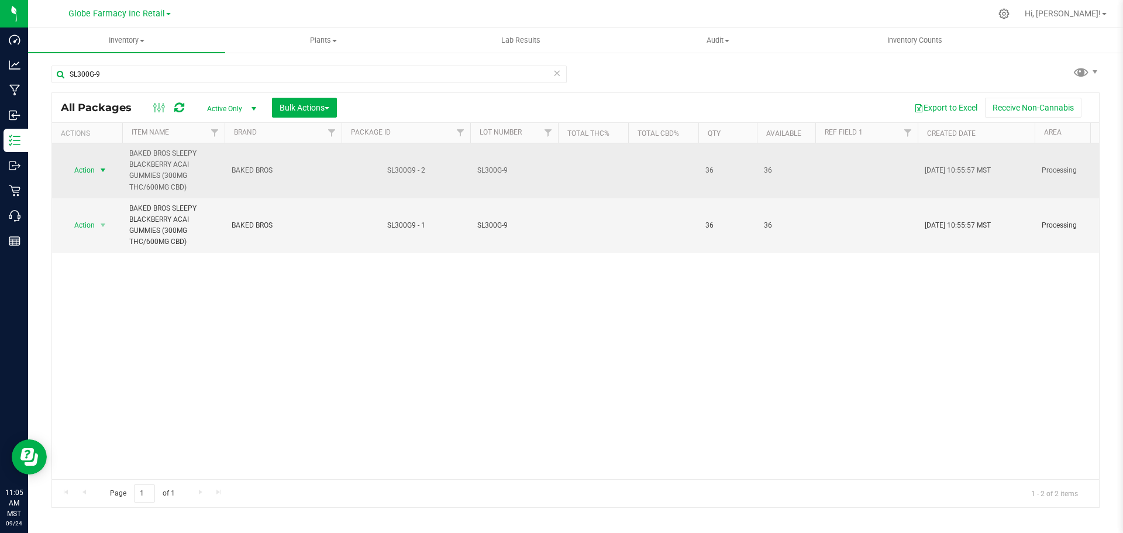
click at [99, 169] on span "select" at bounding box center [102, 169] width 9 height 9
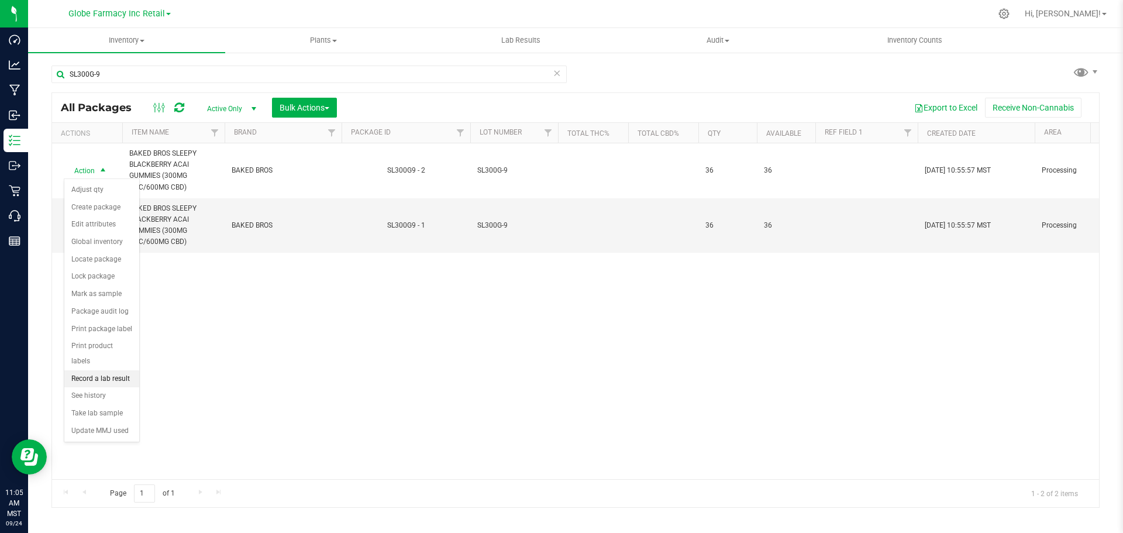
click at [124, 370] on li "Record a lab result" at bounding box center [101, 379] width 75 height 18
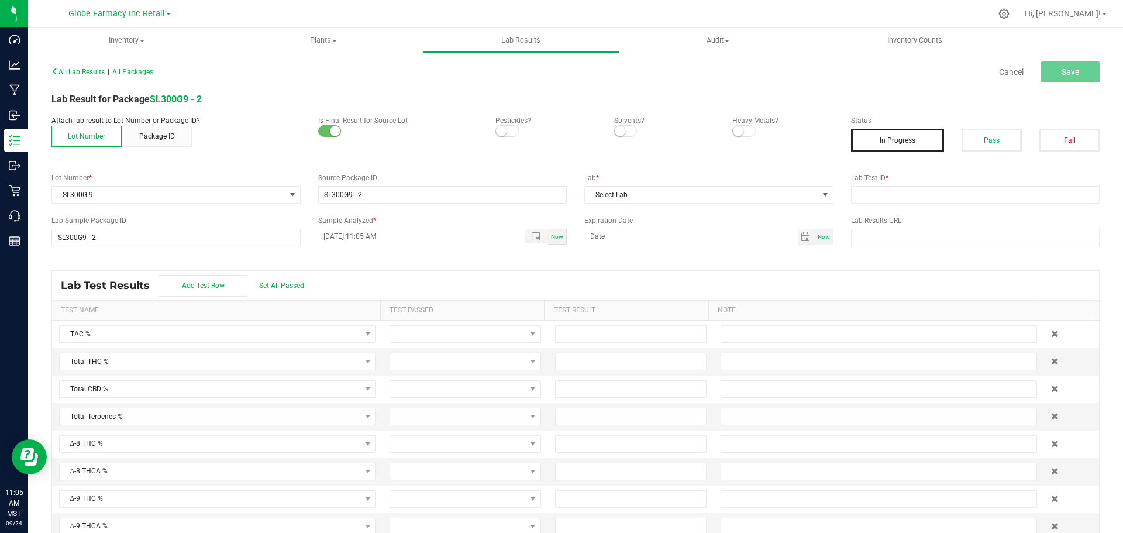
click at [965, 122] on label "Status" at bounding box center [975, 120] width 249 height 11
click at [978, 137] on button "Pass" at bounding box center [991, 140] width 60 height 23
click at [935, 205] on div "All Lab Results | All Packages Cancel Save Lab Result for Package SL300G9 - 2 A…" at bounding box center [575, 304] width 1048 height 482
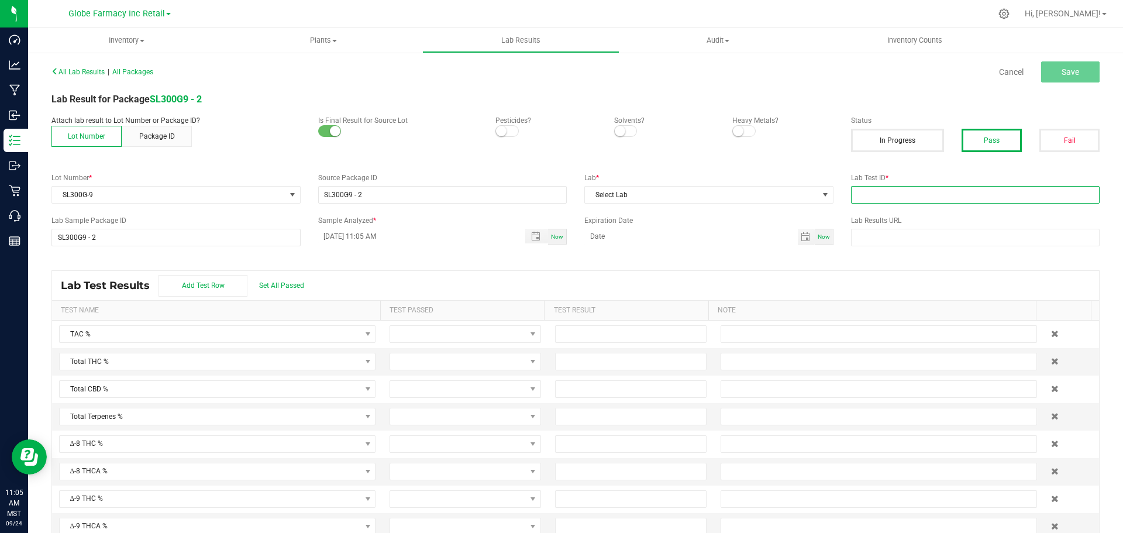
click at [933, 196] on input "text" at bounding box center [975, 195] width 249 height 18
paste input "2506APO2430.12547"
click at [761, 213] on div "All Lab Results | All Packages Cancel Save Lab Result for Package SL300G9 - 2 A…" at bounding box center [575, 304] width 1048 height 482
click at [751, 202] on span "Select Lab" at bounding box center [701, 195] width 233 height 16
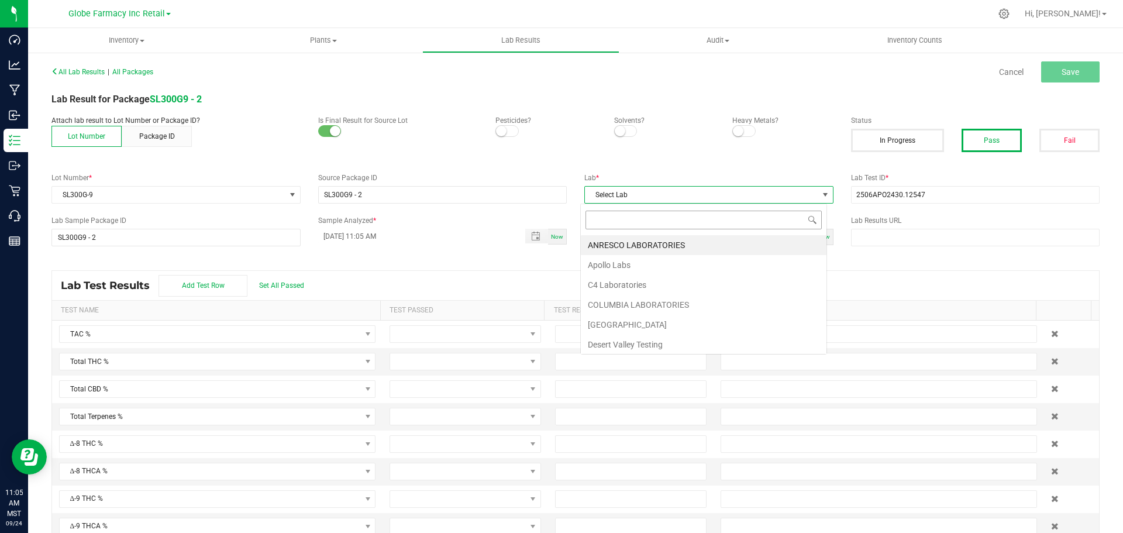
scroll to position [18, 247]
click at [601, 265] on li "Apollo Labs" at bounding box center [704, 265] width 246 height 20
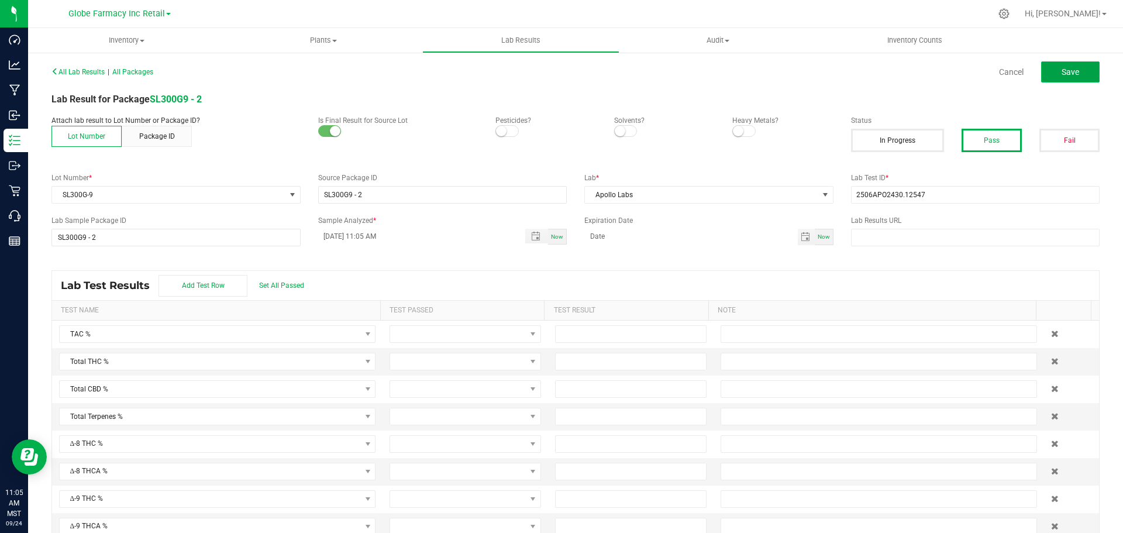
click at [1069, 67] on span "Save" at bounding box center [1070, 71] width 18 height 9
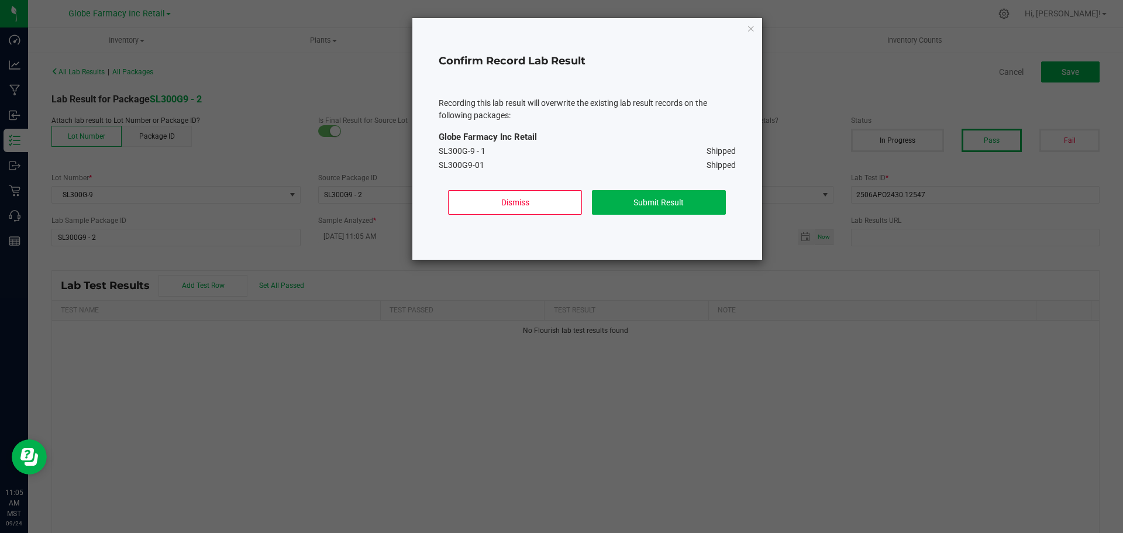
click at [674, 189] on div "Dismiss Submit Result" at bounding box center [586, 207] width 297 height 53
click at [676, 199] on button "Submit Result" at bounding box center [659, 202] width 134 height 25
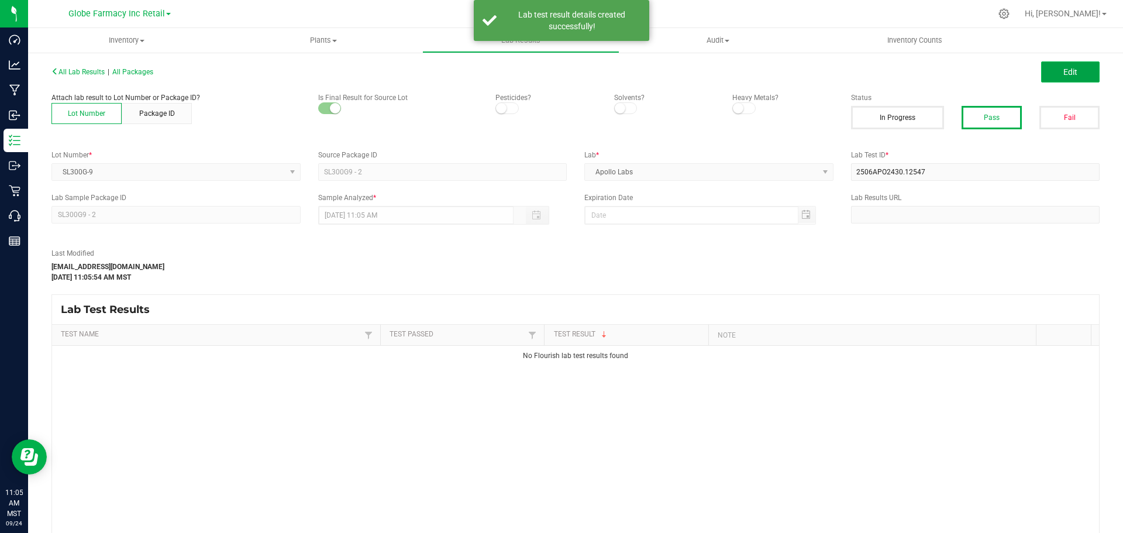
click at [1063, 72] on span "Edit" at bounding box center [1070, 71] width 14 height 9
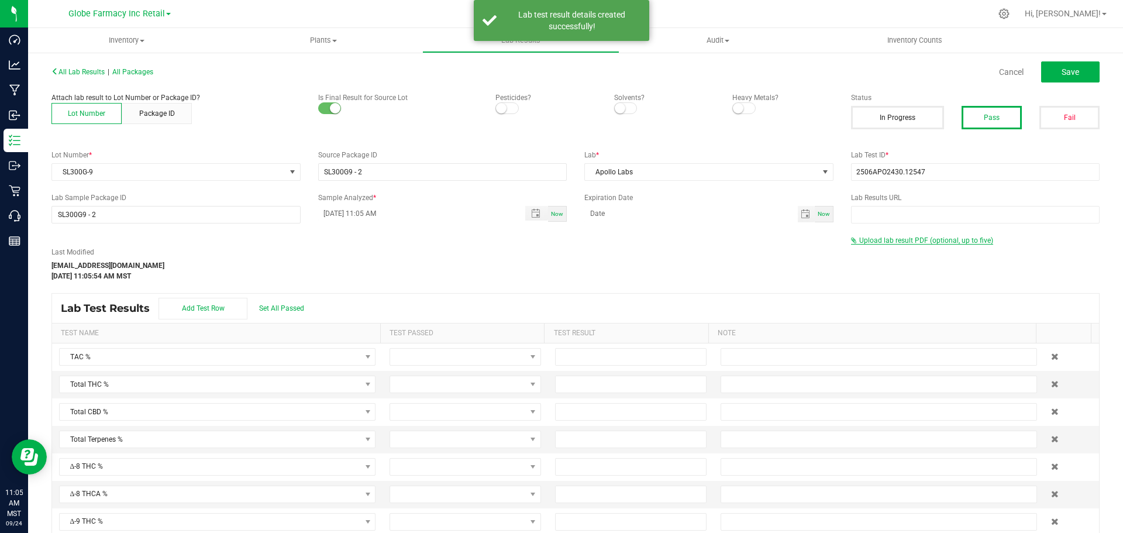
click at [897, 236] on span "Upload lab result PDF (optional, up to five)" at bounding box center [926, 240] width 134 height 8
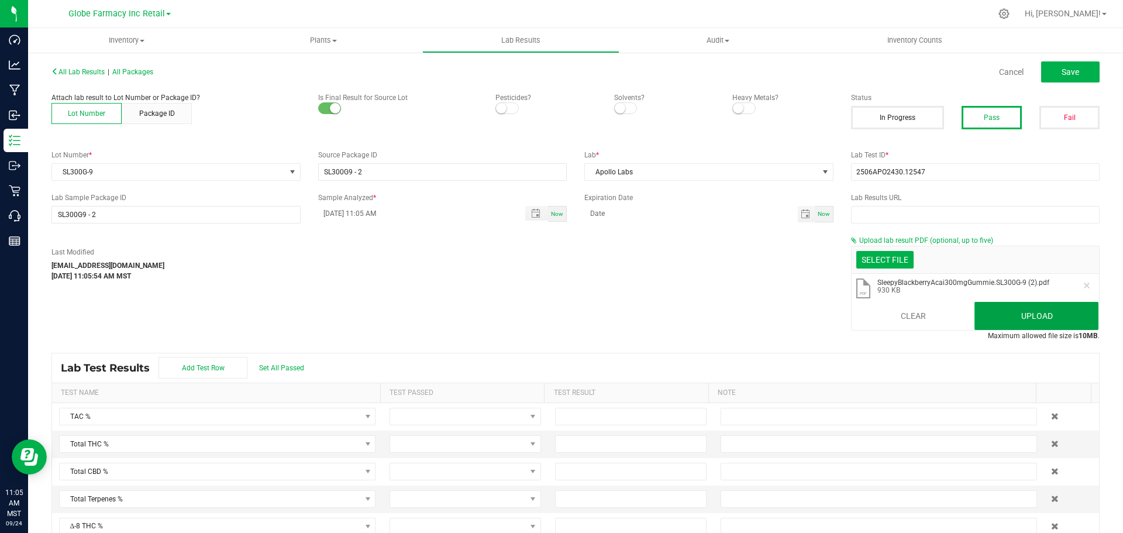
click at [986, 310] on button "Upload" at bounding box center [1036, 316] width 124 height 28
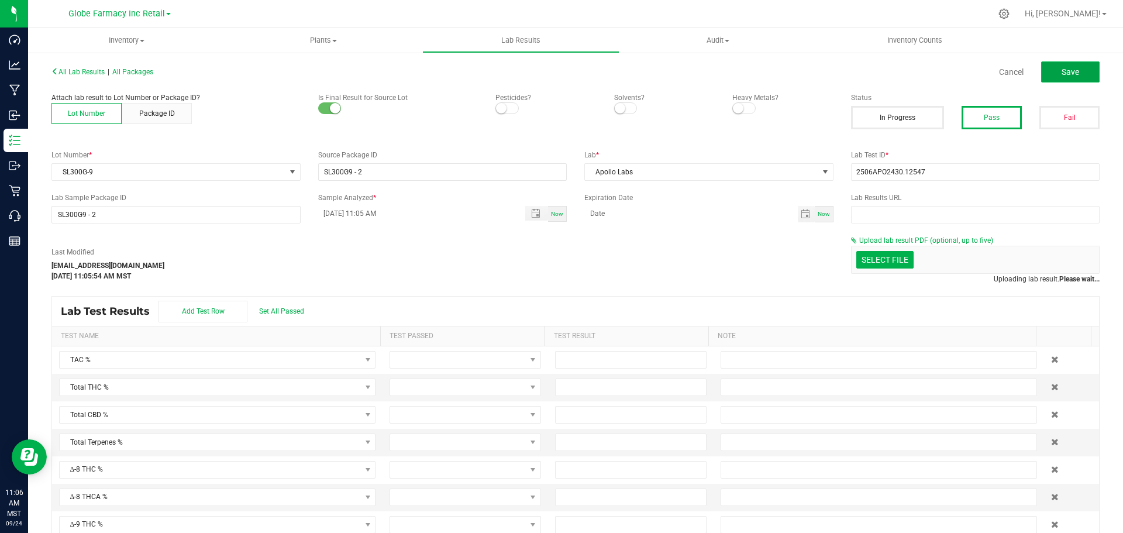
click at [1063, 72] on span "Save" at bounding box center [1070, 71] width 18 height 9
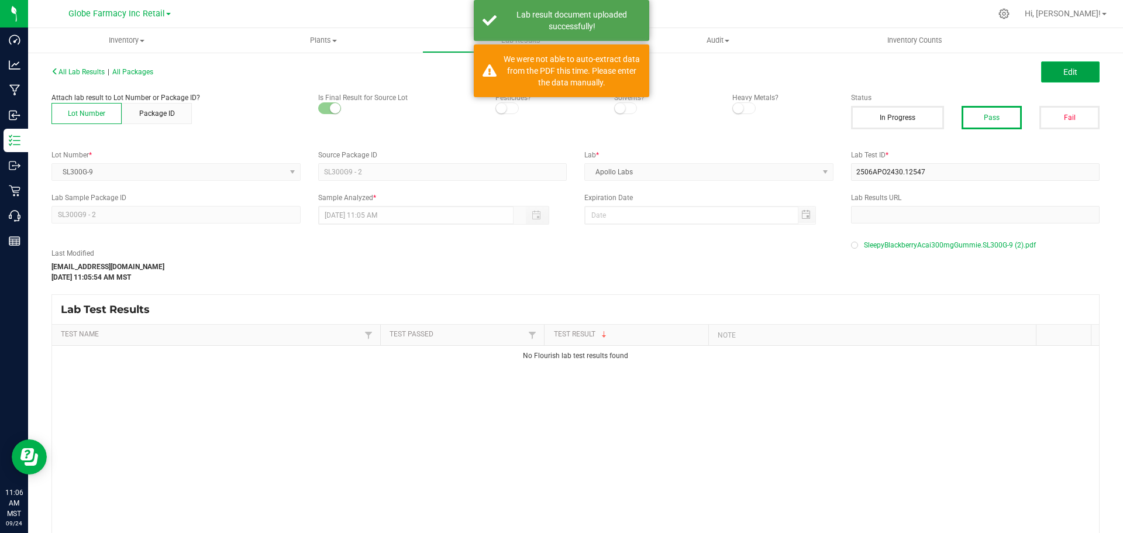
click at [1069, 74] on button "Edit" at bounding box center [1070, 71] width 58 height 21
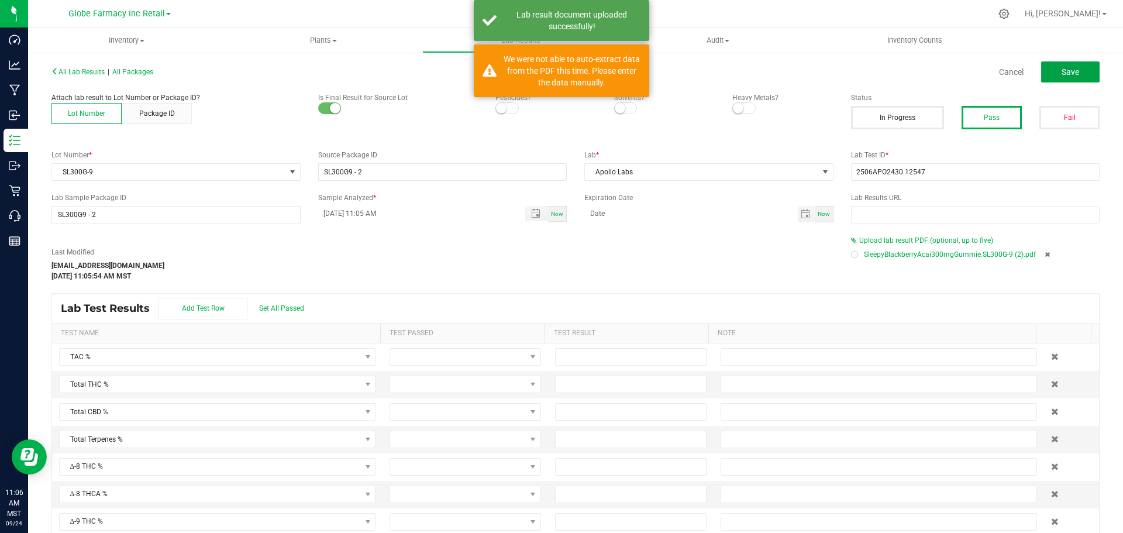
click at [1069, 74] on span "Save" at bounding box center [1070, 71] width 18 height 9
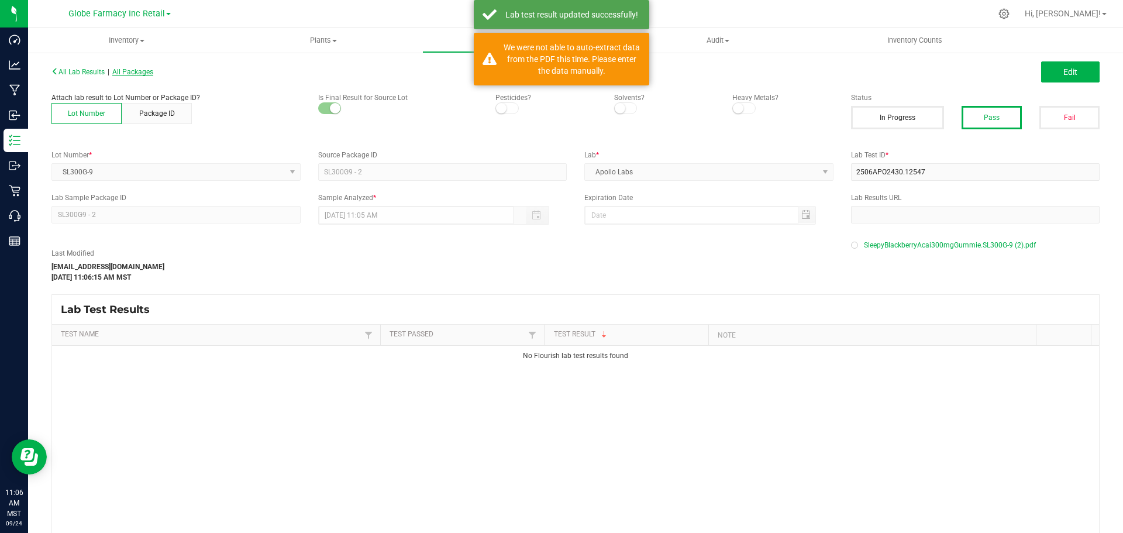
click at [143, 74] on span "All Packages" at bounding box center [132, 72] width 41 height 8
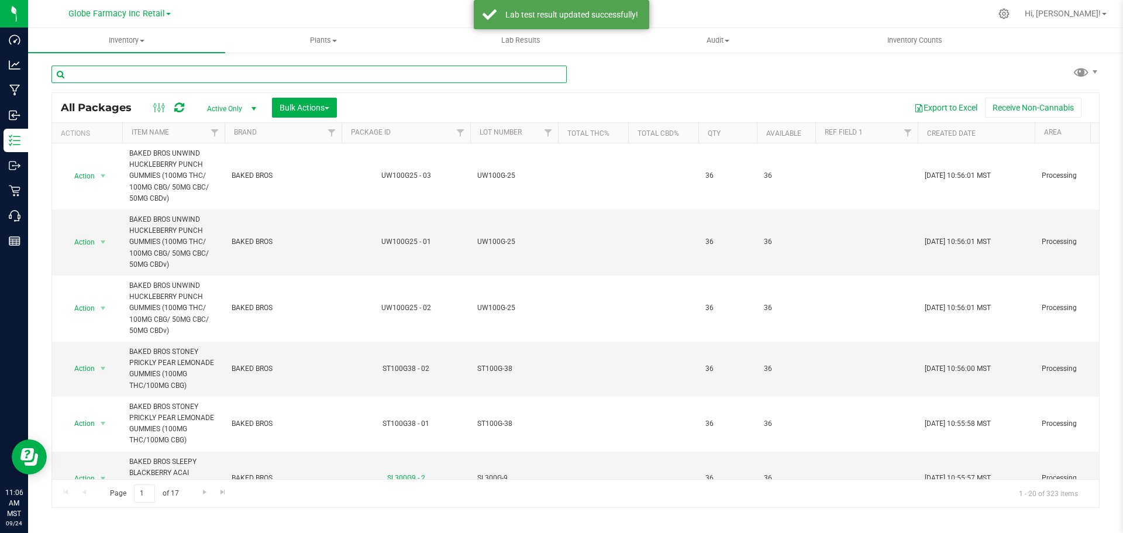
click at [221, 68] on input "text" at bounding box center [308, 74] width 515 height 18
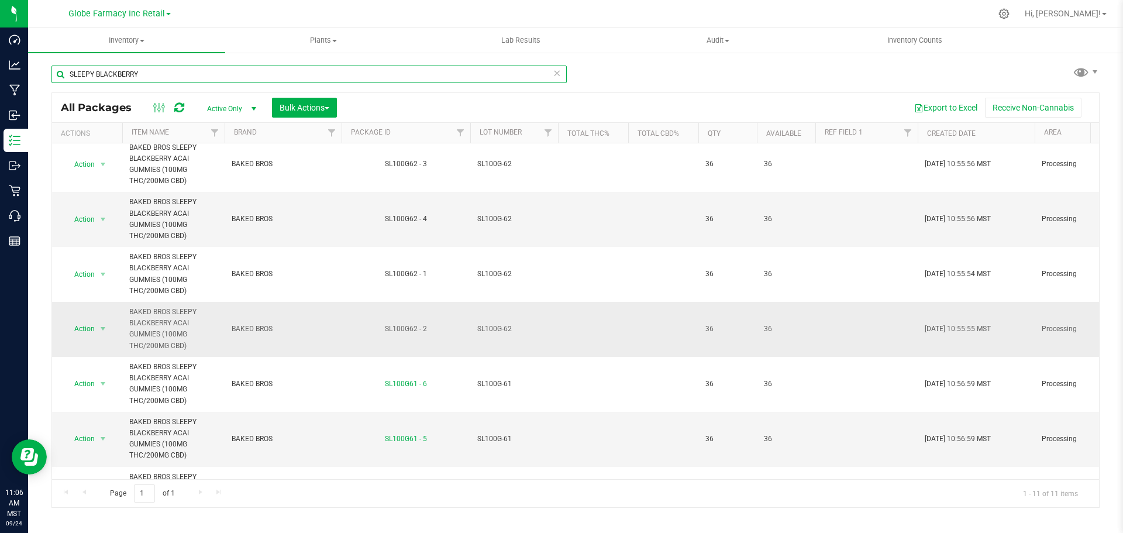
scroll to position [117, 0]
click at [167, 72] on input "SLEEPY BLACKBERRY" at bounding box center [308, 74] width 515 height 18
paste input "LHR100VB-15"
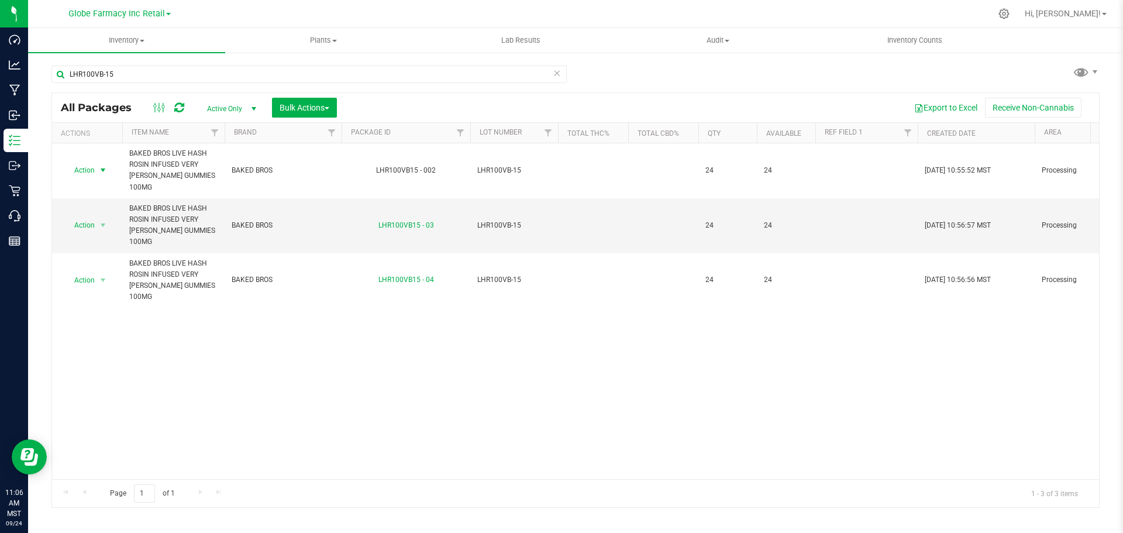
click at [102, 165] on span "select" at bounding box center [102, 169] width 9 height 9
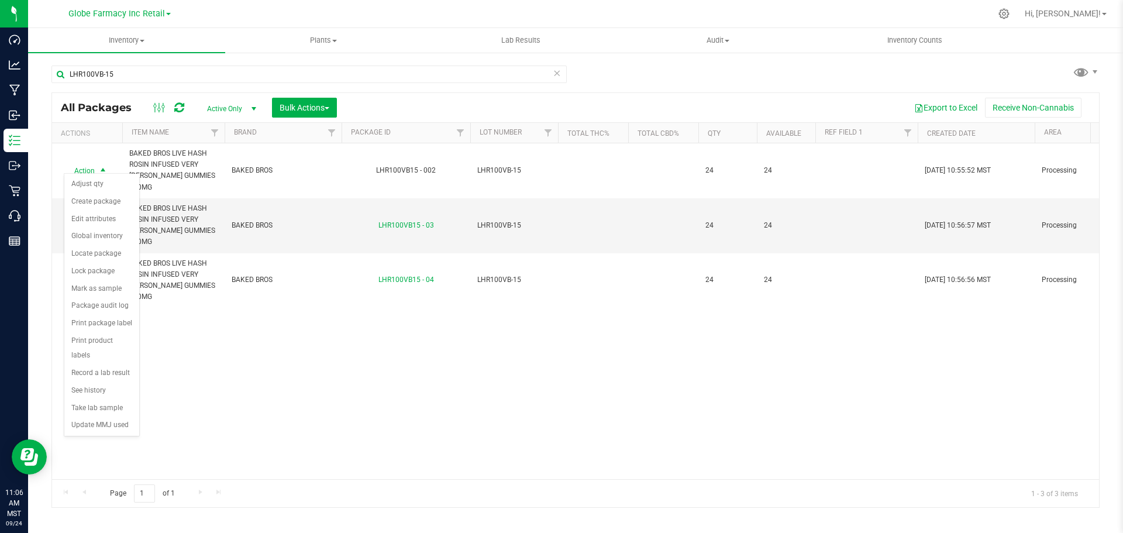
click at [390, 308] on div "Action Action Adjust qty Create package Edit attributes Global inventory Locate…" at bounding box center [575, 311] width 1047 height 336
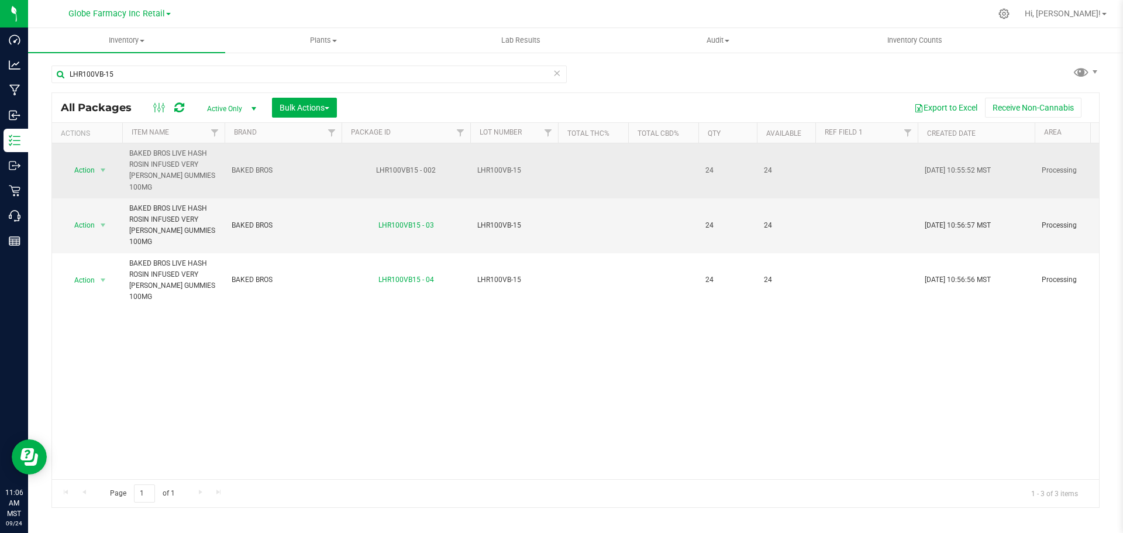
click at [498, 165] on span "LHR100VB-15" at bounding box center [514, 170] width 74 height 11
click at [499, 164] on input "LHR100VB-15" at bounding box center [511, 170] width 84 height 18
click at [594, 157] on div "All Packages Active Only Active Only Lab Samples Locked All Bulk Actions Add to…" at bounding box center [575, 299] width 1048 height 415
click at [505, 165] on span "LHR100 VB-15" at bounding box center [514, 170] width 74 height 11
click at [505, 164] on input "LHR100 VB-15" at bounding box center [511, 170] width 84 height 18
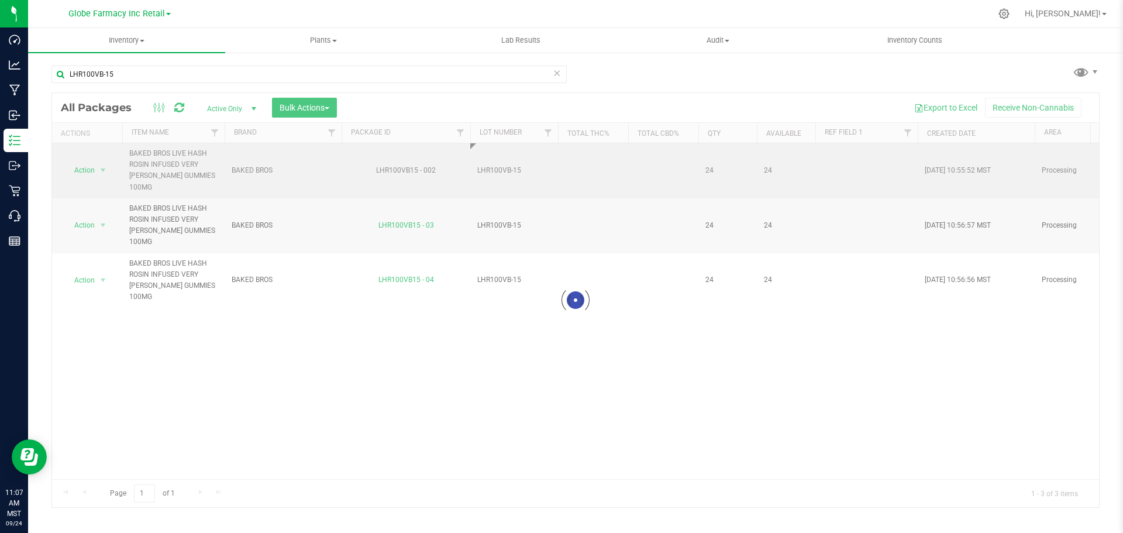
click at [572, 165] on div "Loading... All Packages Active Only Active Only Lab Samples Locked All Bulk Act…" at bounding box center [575, 299] width 1048 height 415
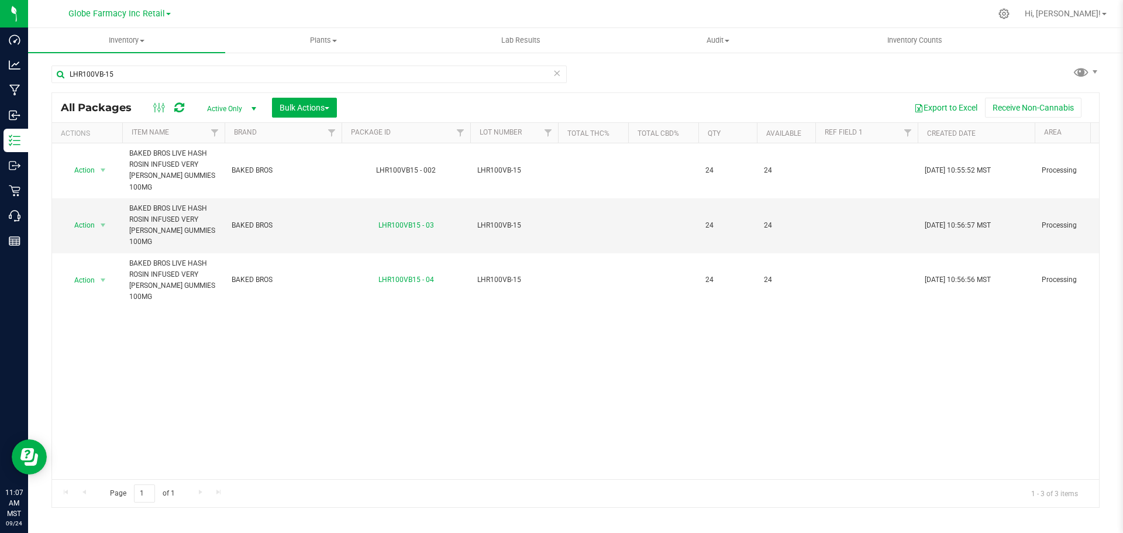
click at [178, 109] on icon at bounding box center [179, 108] width 10 height 12
click at [233, 69] on input "LHR100VB-15" at bounding box center [308, 74] width 515 height 18
click at [233, 70] on input "LHR100VB-15" at bounding box center [308, 74] width 515 height 18
paste input "UW100G-2"
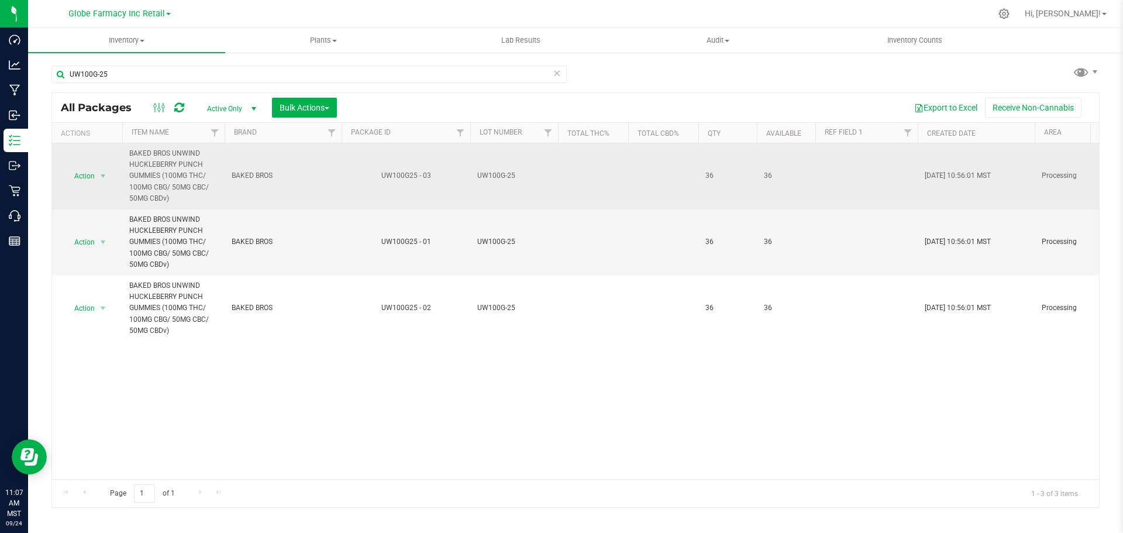
click at [498, 173] on span "UW100G-25" at bounding box center [514, 175] width 74 height 11
click at [484, 176] on input "UW100G-25" at bounding box center [511, 176] width 84 height 18
click at [593, 180] on div "All Packages Active Only Active Only Lab Samples Locked All Bulk Actions Add to…" at bounding box center [575, 299] width 1048 height 415
click at [492, 173] on span "UW 100G-25" at bounding box center [514, 175] width 74 height 11
click at [490, 173] on input "UW 100G-25" at bounding box center [511, 176] width 84 height 18
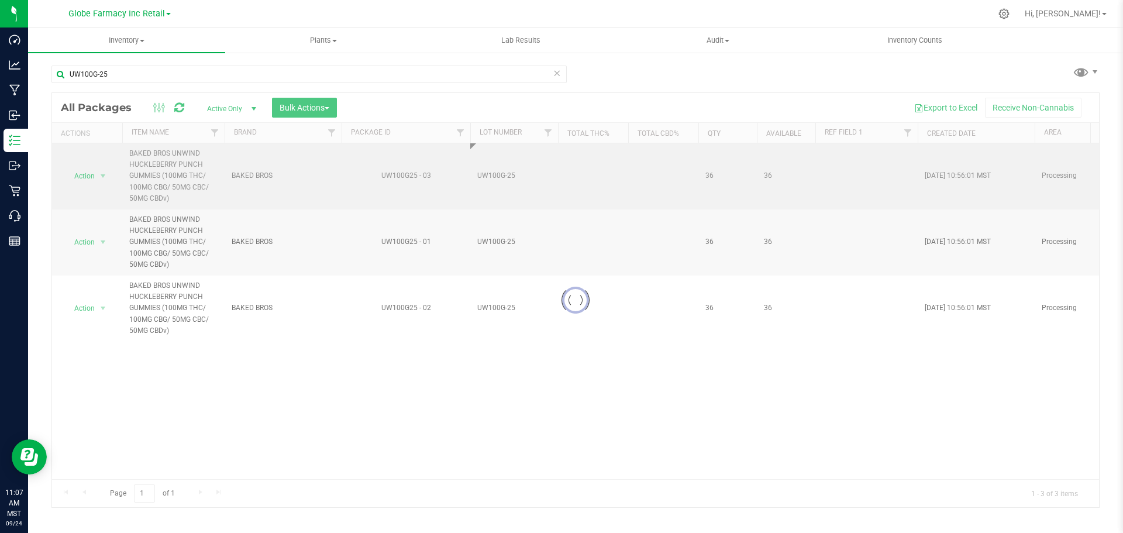
click at [595, 179] on div "Loading... All Packages Active Only Active Only Lab Samples Locked All Bulk Act…" at bounding box center [575, 299] width 1048 height 415
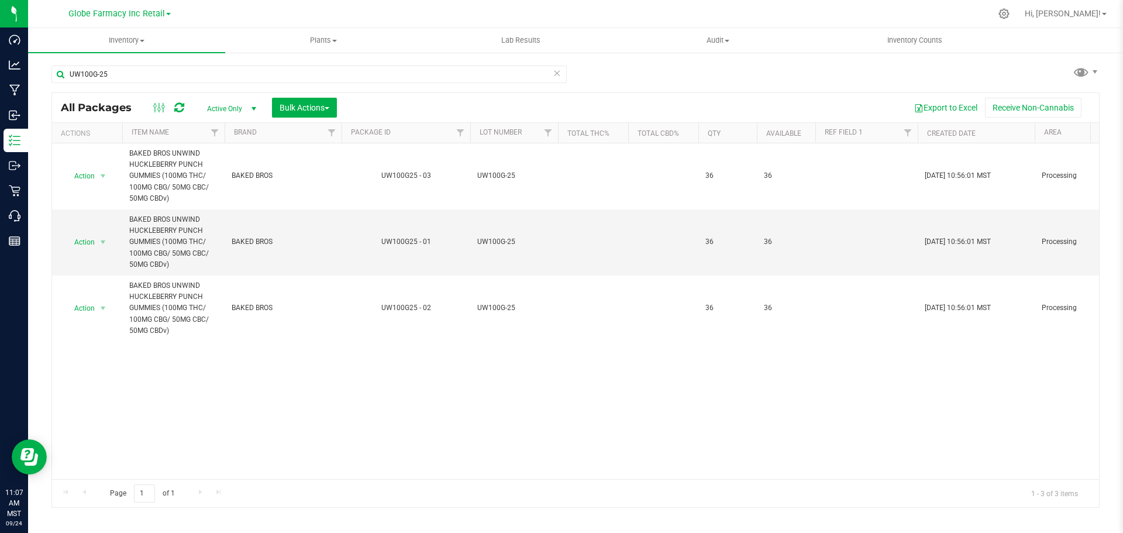
click at [185, 102] on div at bounding box center [168, 108] width 39 height 14
click at [178, 105] on icon at bounding box center [179, 108] width 10 height 12
click at [496, 244] on span "UW100G-25" at bounding box center [514, 241] width 74 height 11
click at [498, 242] on input "UW100G-25" at bounding box center [511, 242] width 84 height 18
click at [494, 239] on input "UW100G-25" at bounding box center [511, 242] width 84 height 18
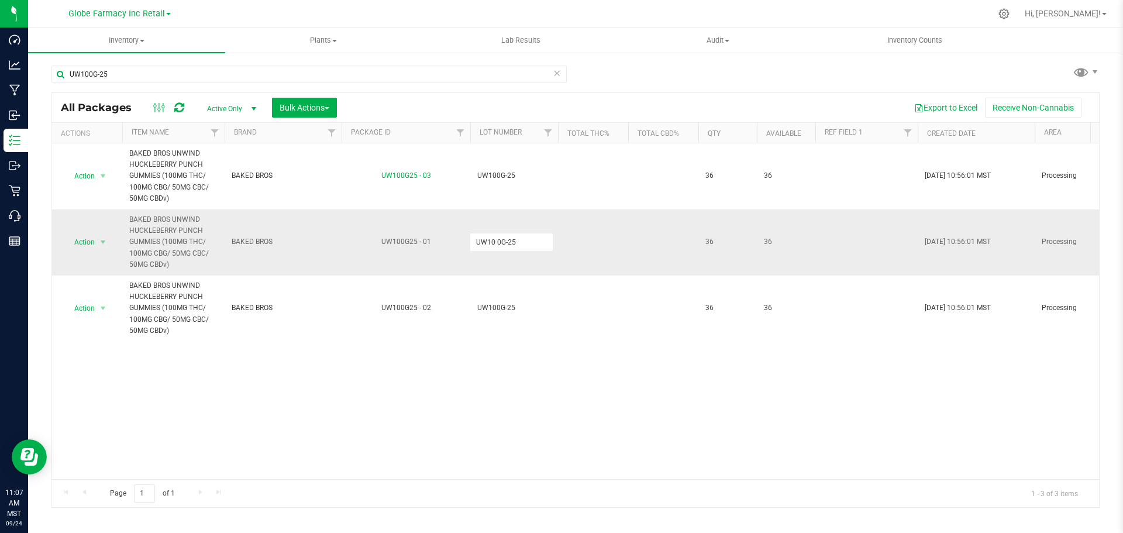
click at [588, 256] on div "All Packages Active Only Active Only Lab Samples Locked All Bulk Actions Add to…" at bounding box center [575, 299] width 1048 height 415
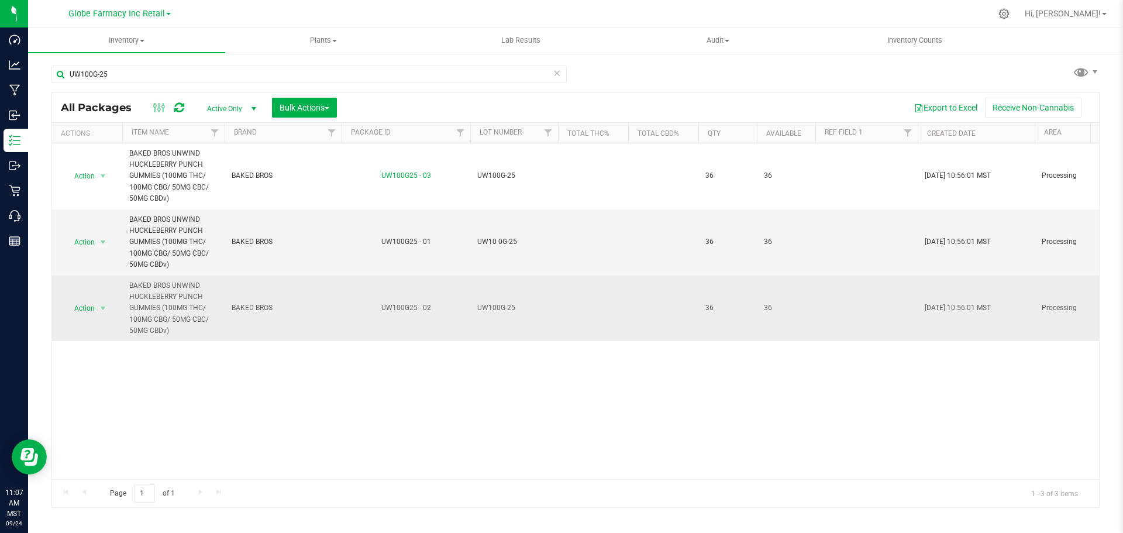
click at [491, 307] on span "UW100G-25" at bounding box center [514, 307] width 74 height 11
click at [495, 307] on input "UW100G-25" at bounding box center [511, 308] width 84 height 18
click at [561, 299] on div "All Packages Active Only Active Only Lab Samples Locked All Bulk Actions Add to…" at bounding box center [575, 299] width 1048 height 415
click at [499, 306] on span "UW10 0G-25" at bounding box center [514, 307] width 74 height 11
click at [498, 308] on input "UW10 0G-25" at bounding box center [511, 308] width 84 height 18
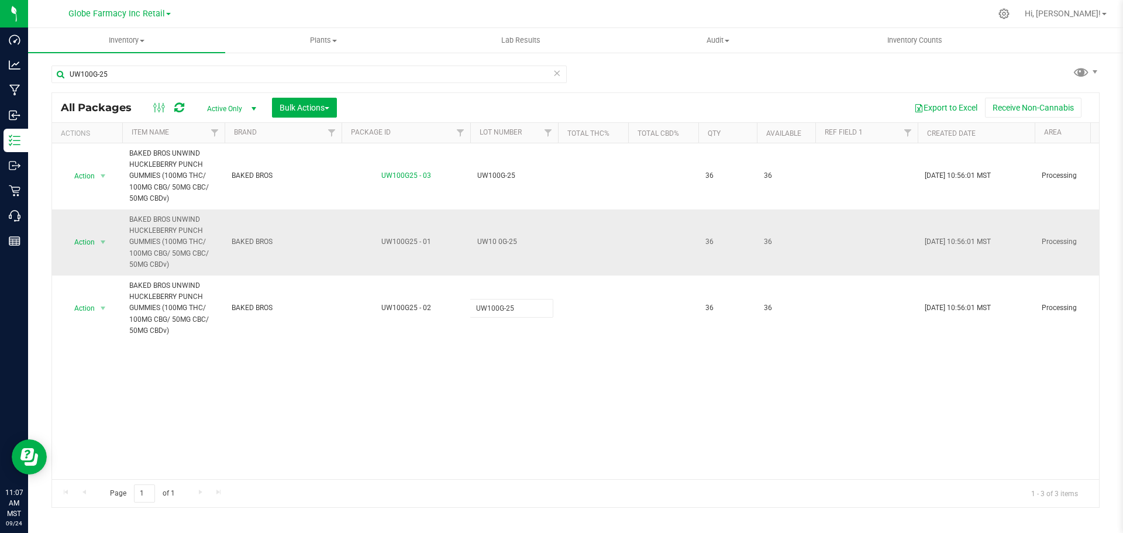
click at [562, 244] on div "All Packages Active Only Active Only Lab Samples Locked All Bulk Actions Add to…" at bounding box center [575, 299] width 1048 height 415
click at [496, 241] on span "UW10 0G-25" at bounding box center [514, 241] width 74 height 11
click at [495, 243] on input "UW10 0G-25" at bounding box center [511, 242] width 84 height 18
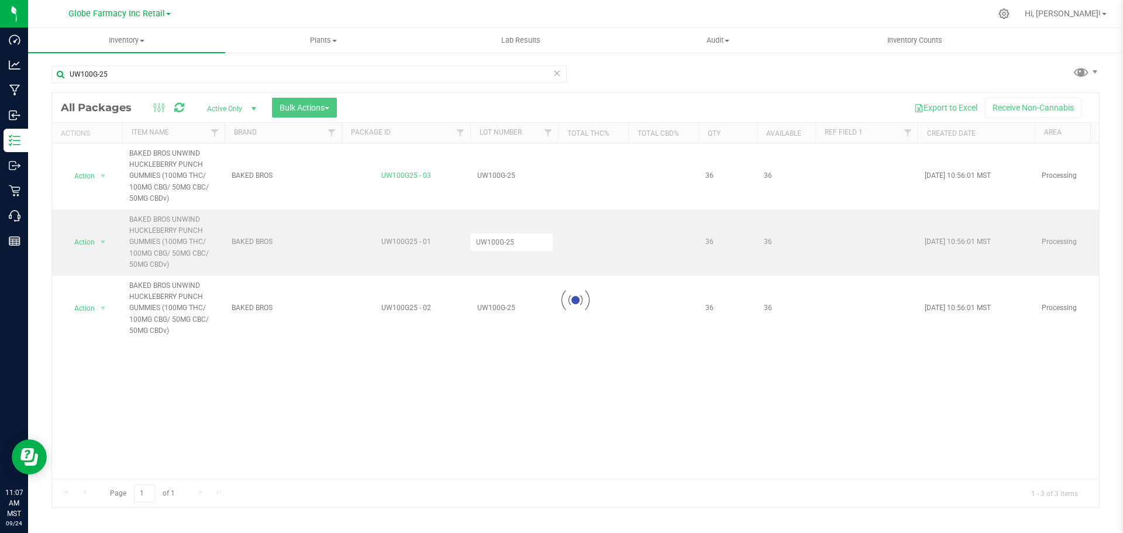
click at [572, 240] on div "Loading... All Packages Active Only Active Only Lab Samples Locked All Bulk Act…" at bounding box center [575, 299] width 1048 height 415
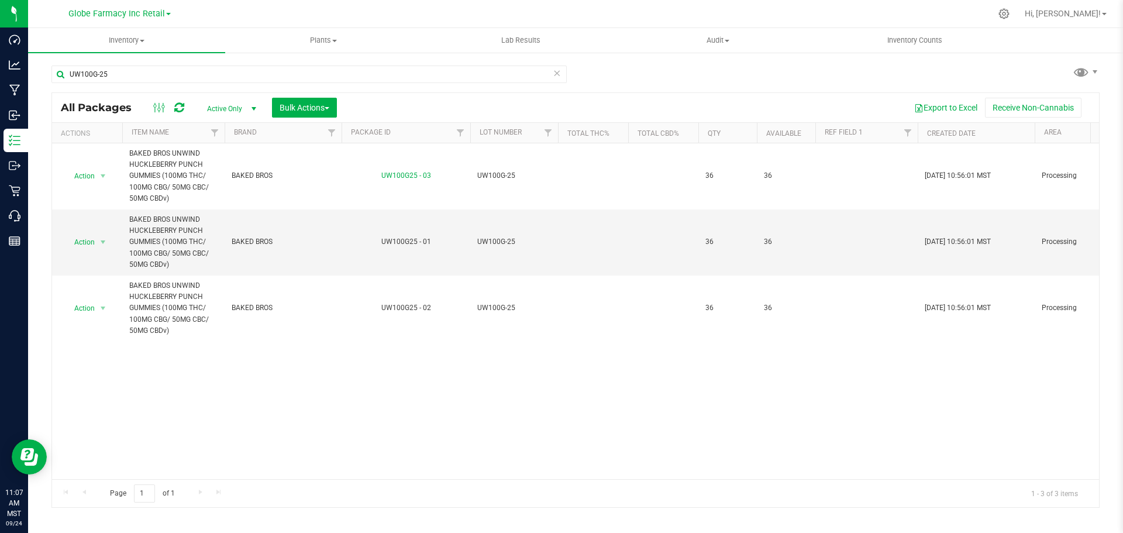
click at [179, 104] on icon at bounding box center [179, 108] width 10 height 12
click at [175, 77] on input "UW100G-25" at bounding box center [308, 74] width 515 height 18
paste input "HY100G-48"
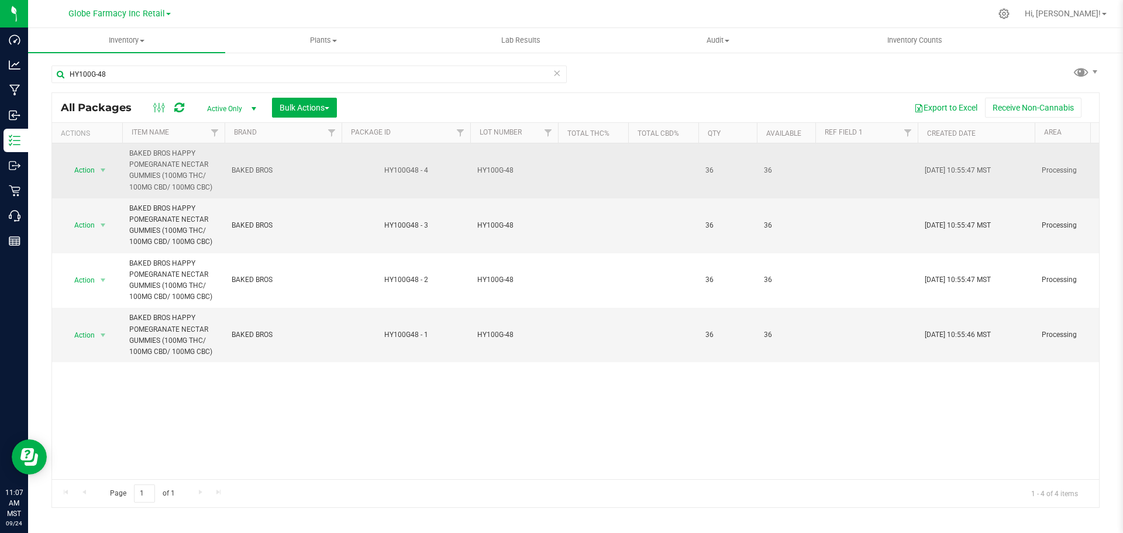
click at [395, 172] on div "HY100G48 - 4" at bounding box center [406, 170] width 132 height 11
click at [481, 168] on span "HY100G-48" at bounding box center [514, 170] width 74 height 11
click at [496, 168] on input "HY100G-48" at bounding box center [511, 170] width 84 height 18
click at [602, 171] on div "All Packages Active Only Active Only Lab Samples Locked All Bulk Actions Add to…" at bounding box center [575, 299] width 1048 height 415
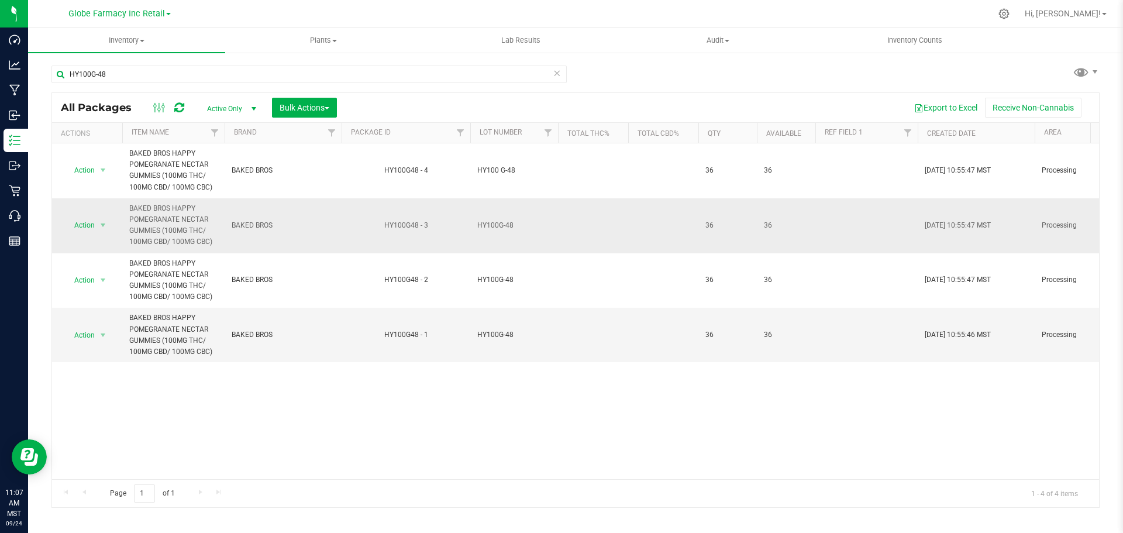
click at [490, 220] on span "HY100G-48" at bounding box center [514, 225] width 74 height 11
click at [500, 229] on input "HY100G-48" at bounding box center [511, 225] width 84 height 18
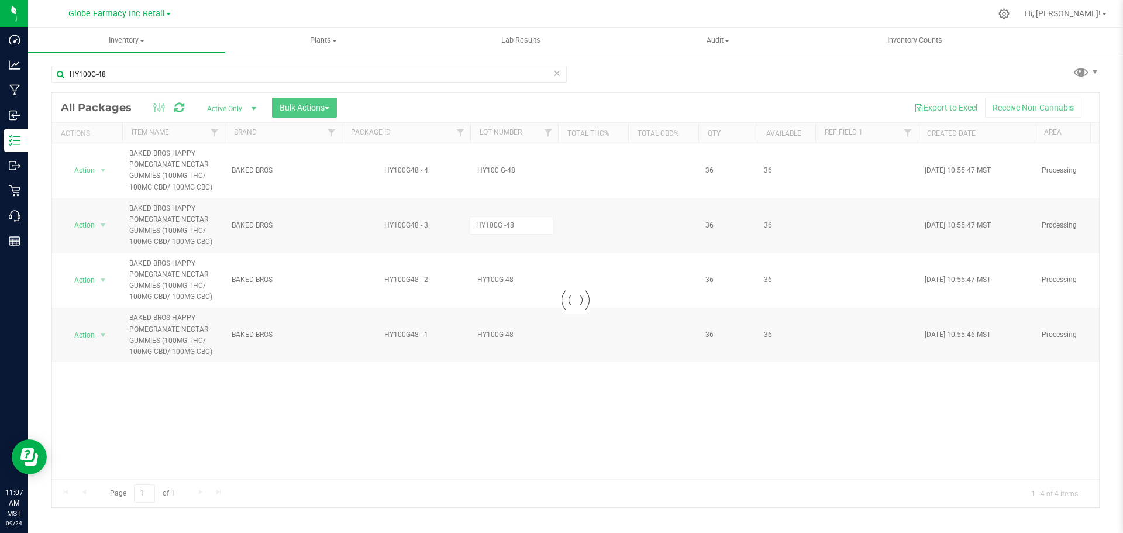
drag, startPoint x: 573, startPoint y: 222, endPoint x: 558, endPoint y: 234, distance: 19.2
click at [574, 222] on div "Loading... All Packages Active Only Active Only Lab Samples Locked All Bulk Act…" at bounding box center [575, 299] width 1048 height 415
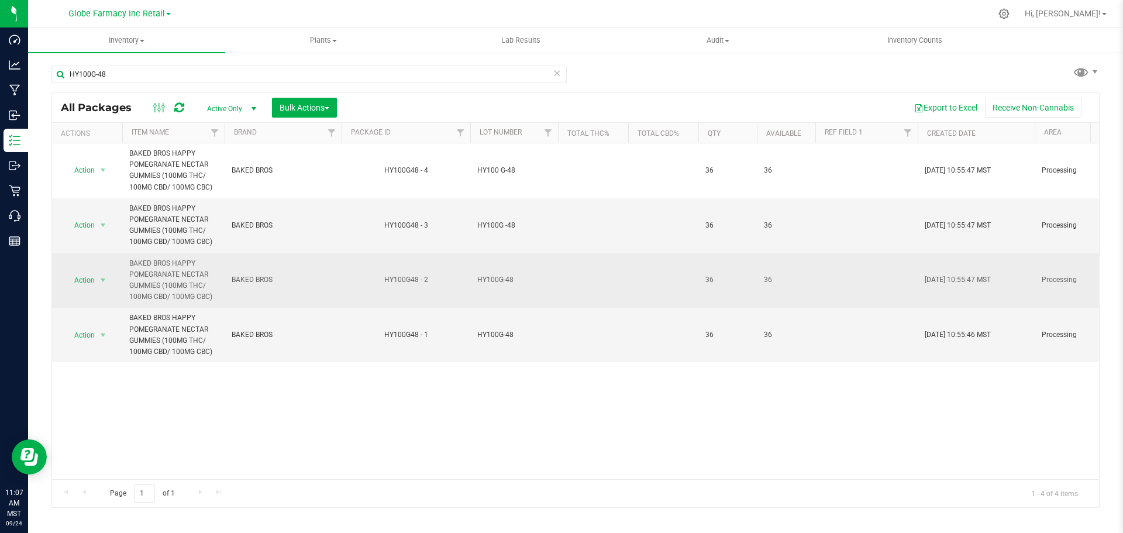
click at [501, 278] on span "HY100G-48" at bounding box center [514, 279] width 74 height 11
click at [502, 278] on input "HY100G-48" at bounding box center [511, 280] width 84 height 18
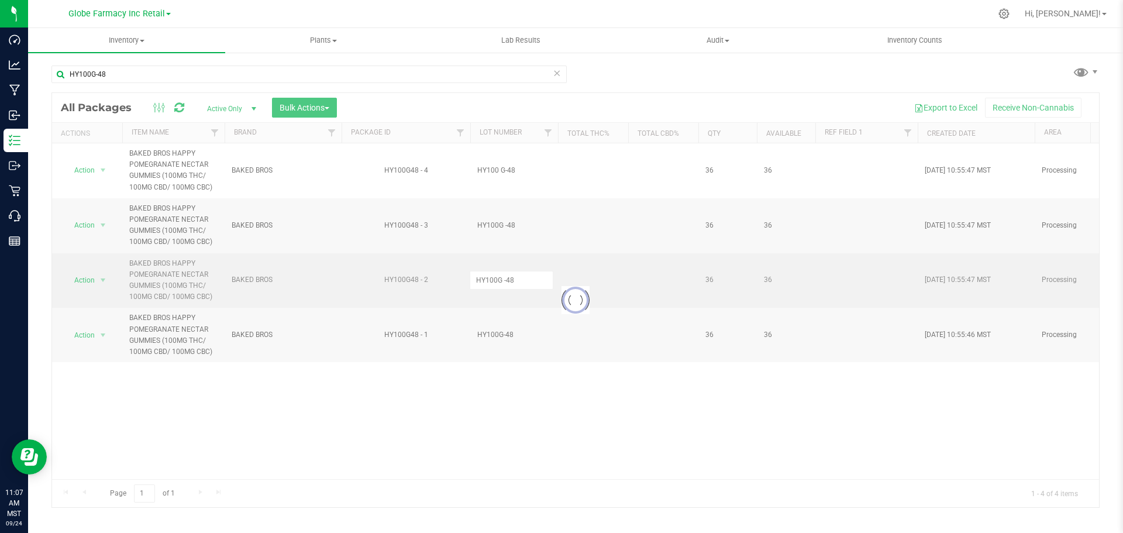
click at [560, 265] on div "Loading... All Packages Active Only Active Only Lab Samples Locked All Bulk Act…" at bounding box center [575, 299] width 1048 height 415
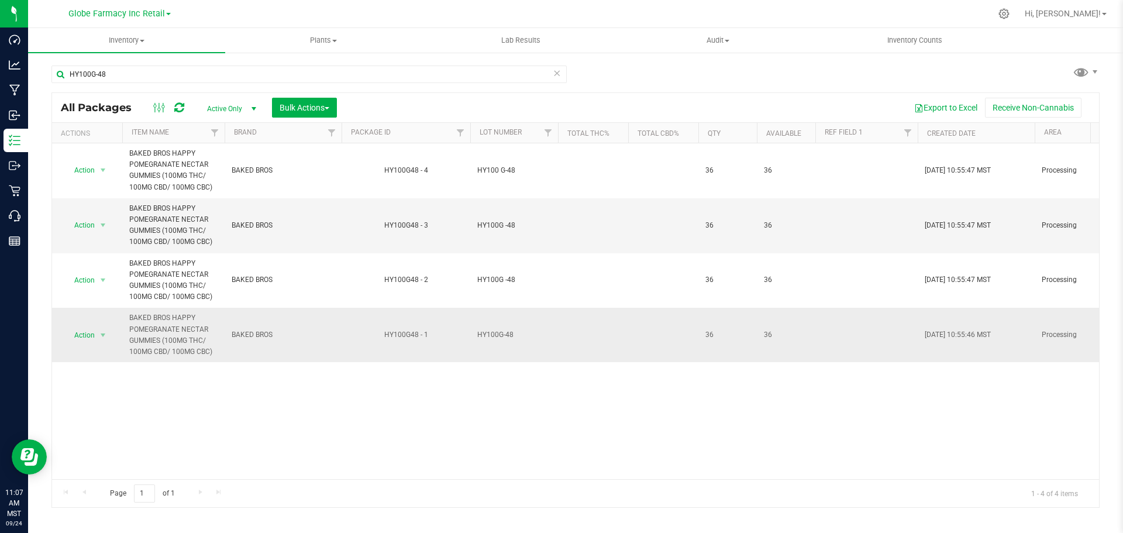
click at [505, 336] on span "HY100G-48" at bounding box center [514, 334] width 74 height 11
click at [492, 335] on input "HY100G-48" at bounding box center [511, 335] width 84 height 18
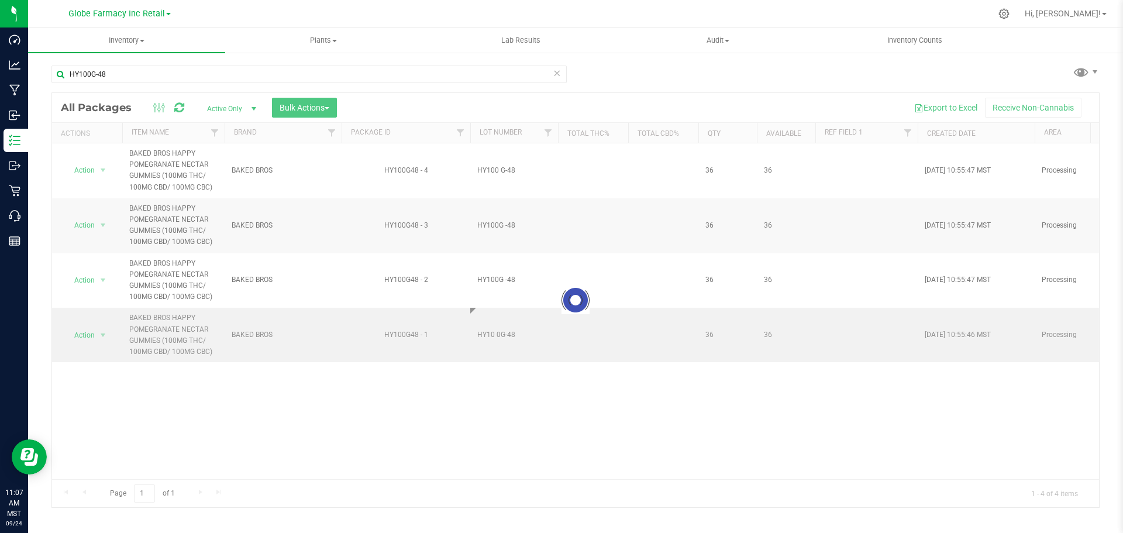
click at [600, 327] on div "Loading... All Packages Active Only Active Only Lab Samples Locked All Bulk Act…" at bounding box center [575, 299] width 1048 height 415
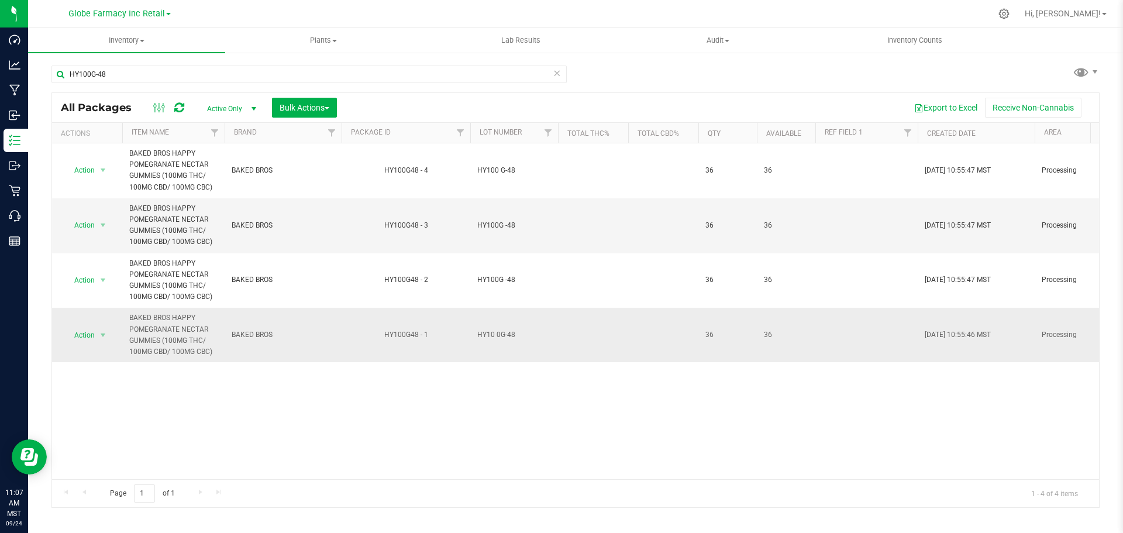
click at [499, 324] on td "HY10 0G-48" at bounding box center [514, 335] width 88 height 54
click at [499, 333] on input "HY10 0G-48" at bounding box center [511, 335] width 84 height 18
click at [497, 336] on input "HY10 0G-48" at bounding box center [511, 335] width 84 height 18
drag, startPoint x: 496, startPoint y: 332, endPoint x: 560, endPoint y: 317, distance: 65.4
click at [496, 331] on input "HY10 0G-48" at bounding box center [511, 335] width 84 height 18
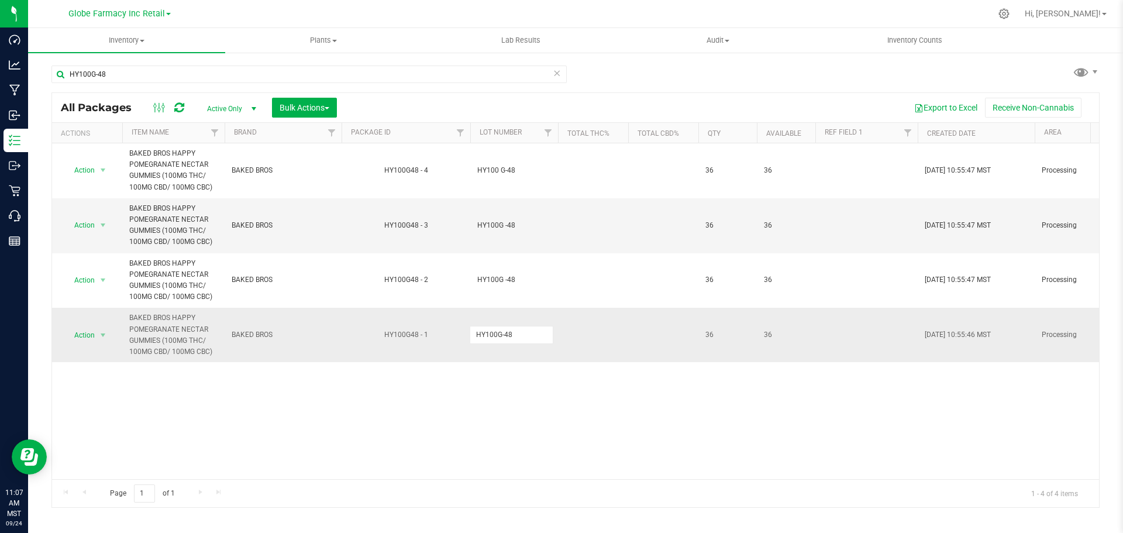
click at [588, 326] on div "All Packages Active Only Active Only Lab Samples Locked All Bulk Actions Add to…" at bounding box center [575, 299] width 1048 height 415
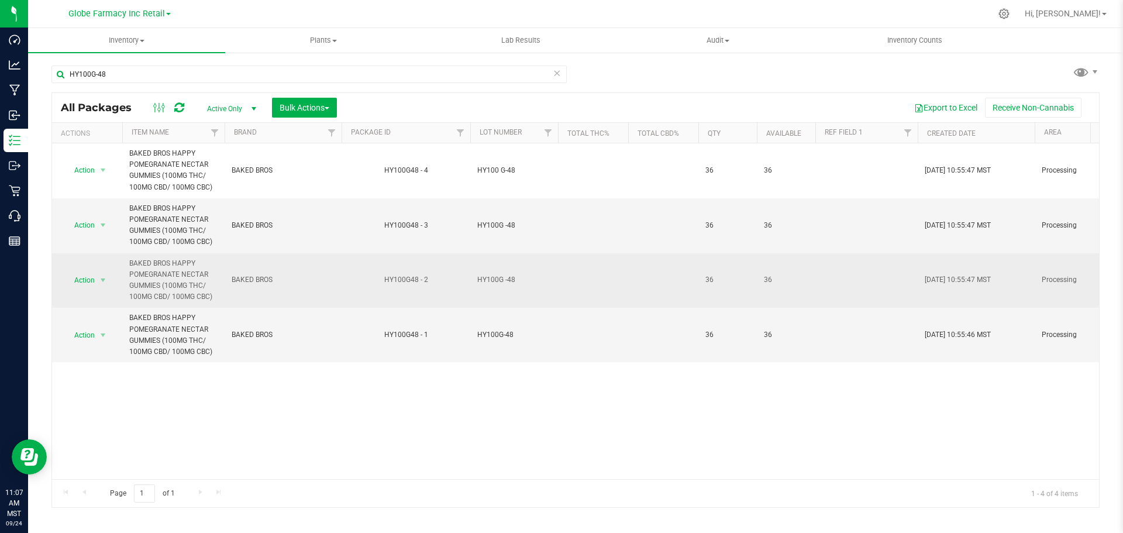
click at [489, 279] on span "HY100G -48" at bounding box center [514, 279] width 74 height 11
click at [504, 282] on input "HY100G -48" at bounding box center [511, 280] width 84 height 18
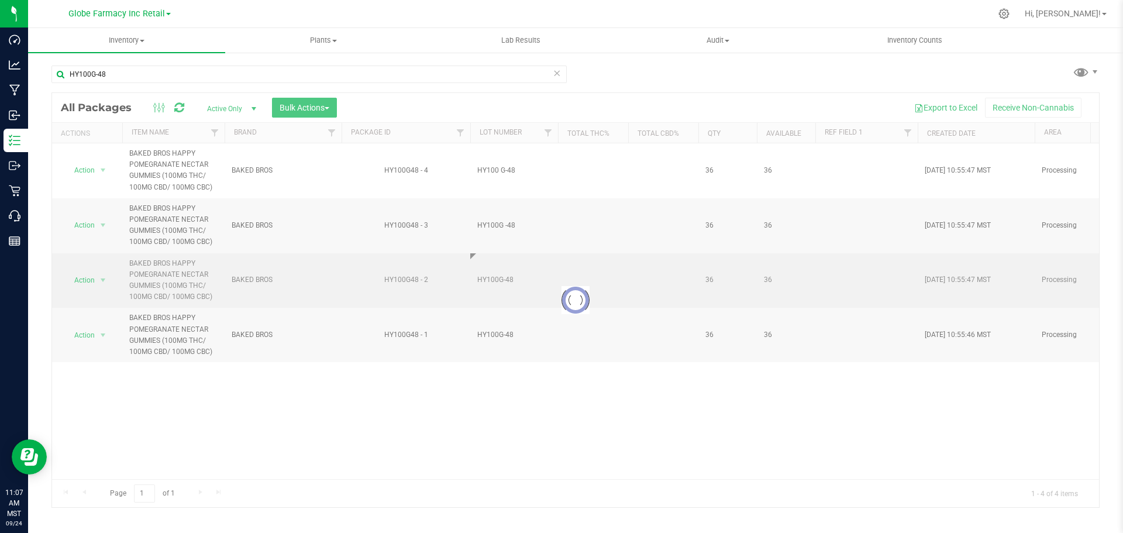
click at [584, 284] on div "Loading... All Packages Active Only Active Only Lab Samples Locked All Bulk Act…" at bounding box center [575, 299] width 1048 height 415
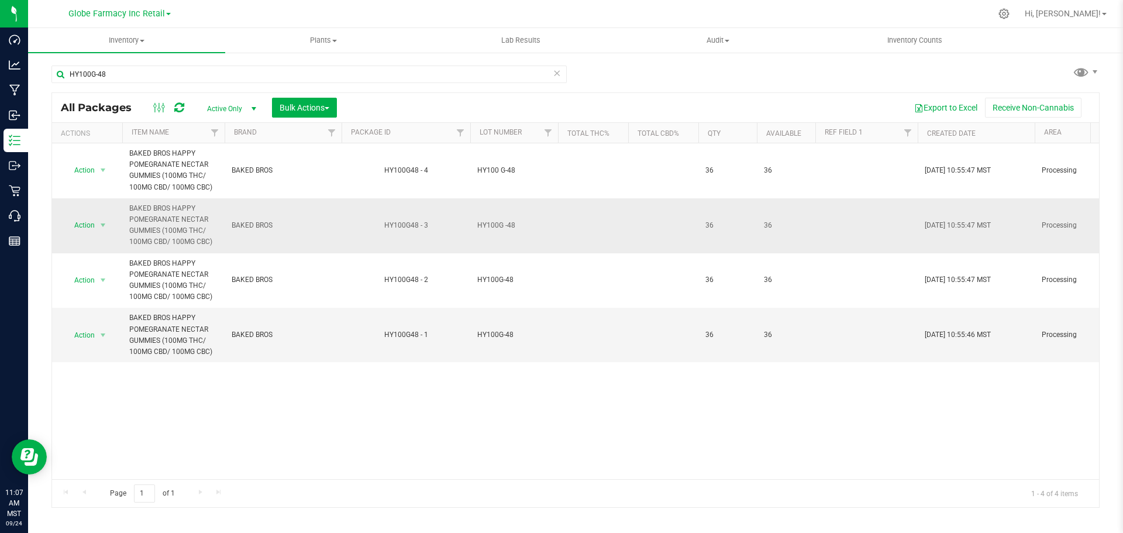
click at [505, 226] on span "HY100G -48" at bounding box center [514, 225] width 74 height 11
click at [502, 226] on input "HY100G -48" at bounding box center [511, 225] width 84 height 18
click at [581, 229] on div "All Packages Active Only Active Only Lab Samples Locked All Bulk Actions Add to…" at bounding box center [575, 299] width 1048 height 415
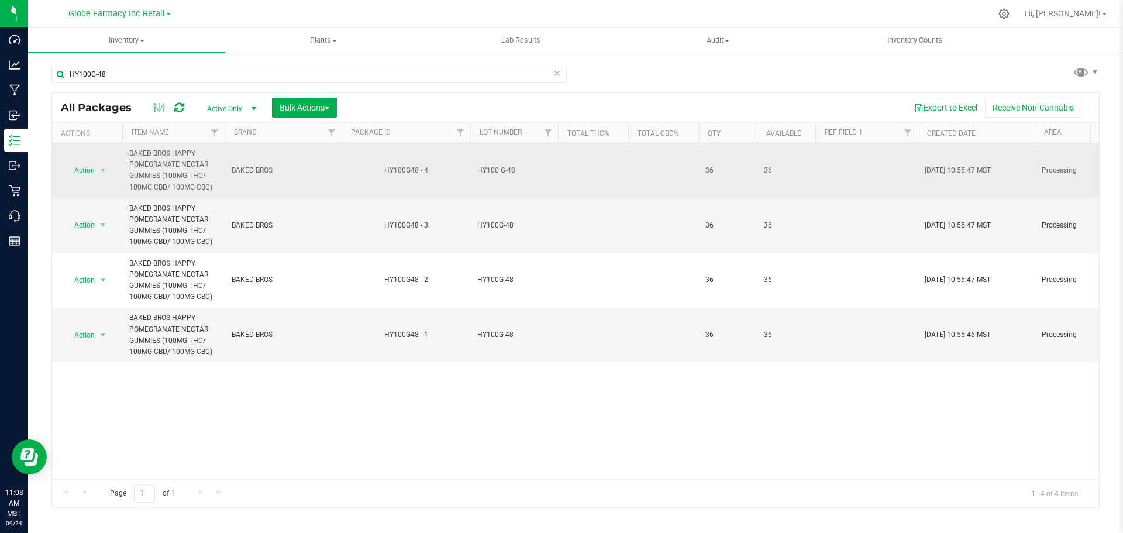
click at [500, 171] on span "HY100 G-48" at bounding box center [514, 170] width 74 height 11
click at [501, 171] on input "HY100 G-48" at bounding box center [511, 170] width 84 height 18
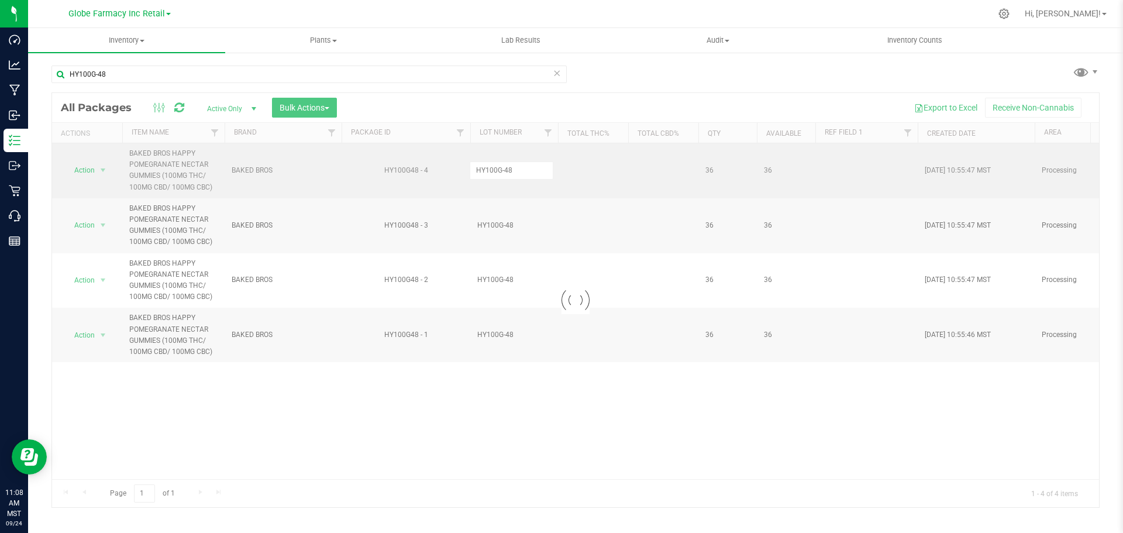
click at [575, 176] on div "Loading... All Packages Active Only Active Only Lab Samples Locked All Bulk Act…" at bounding box center [575, 299] width 1048 height 415
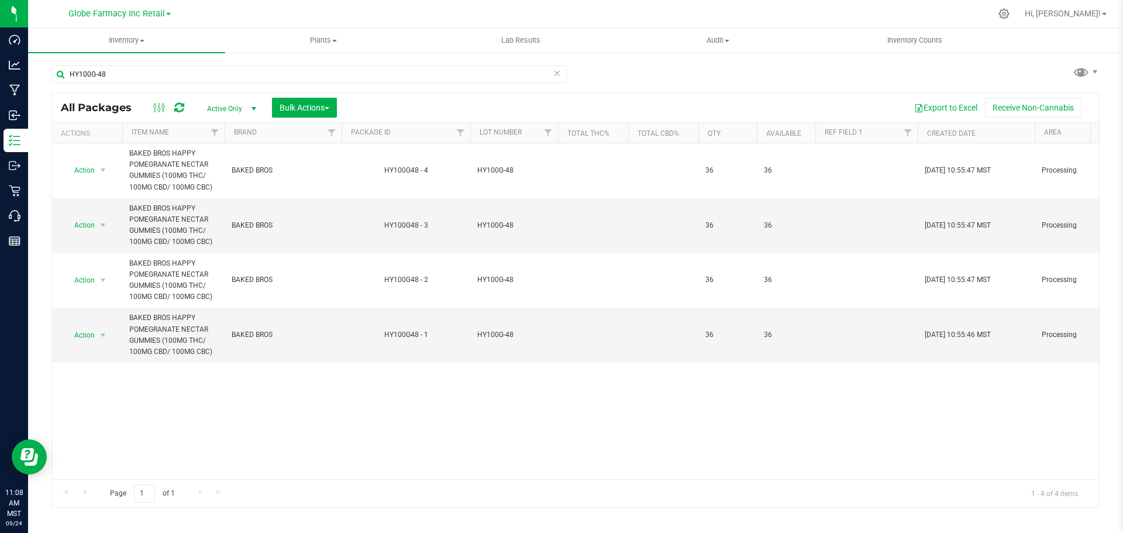
click at [184, 106] on icon at bounding box center [179, 108] width 10 height 12
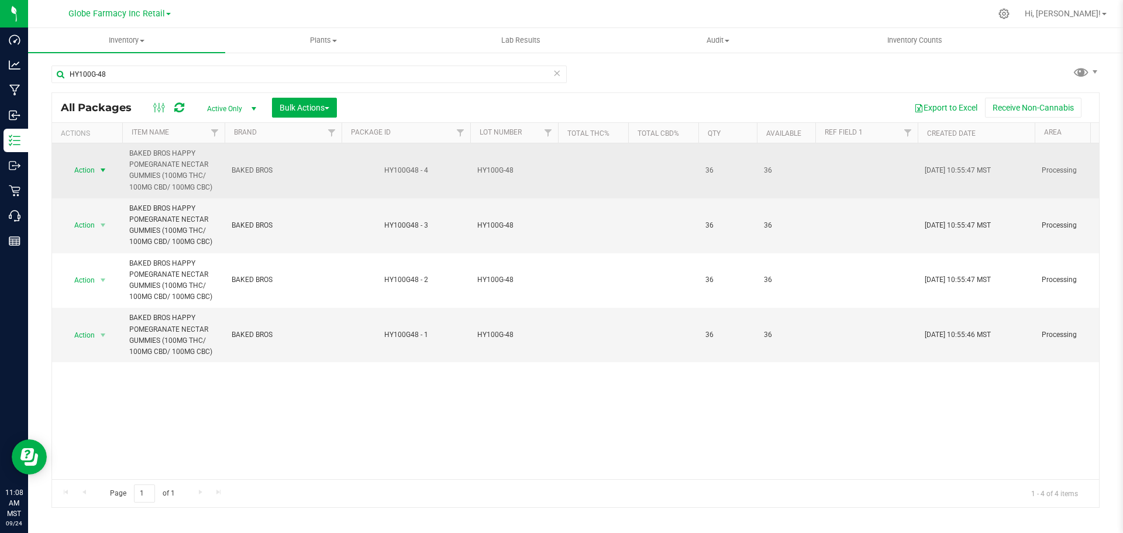
click at [96, 171] on span "select" at bounding box center [103, 170] width 15 height 16
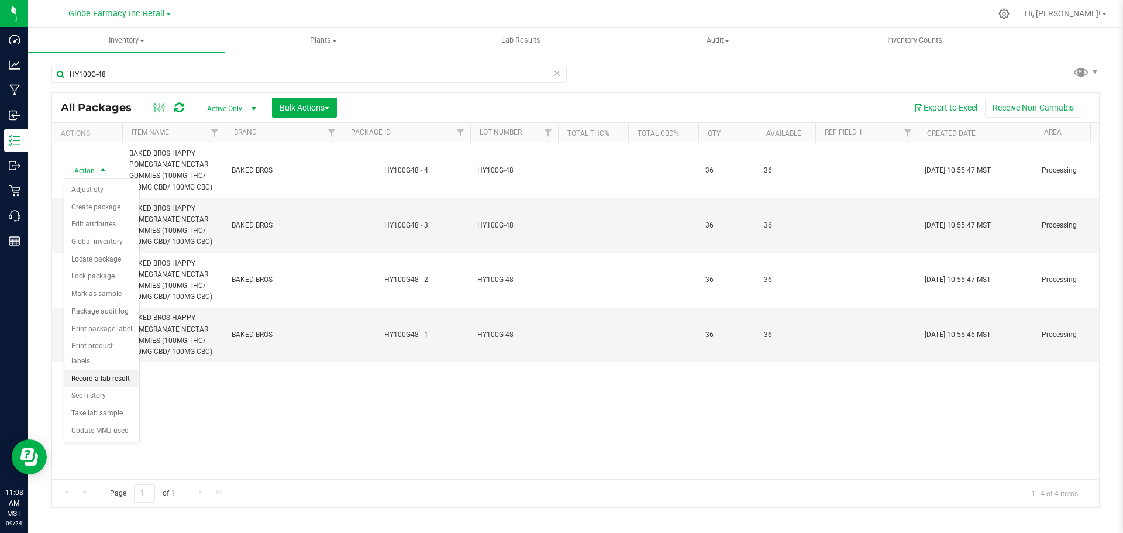
click at [89, 370] on li "Record a lab result" at bounding box center [101, 379] width 75 height 18
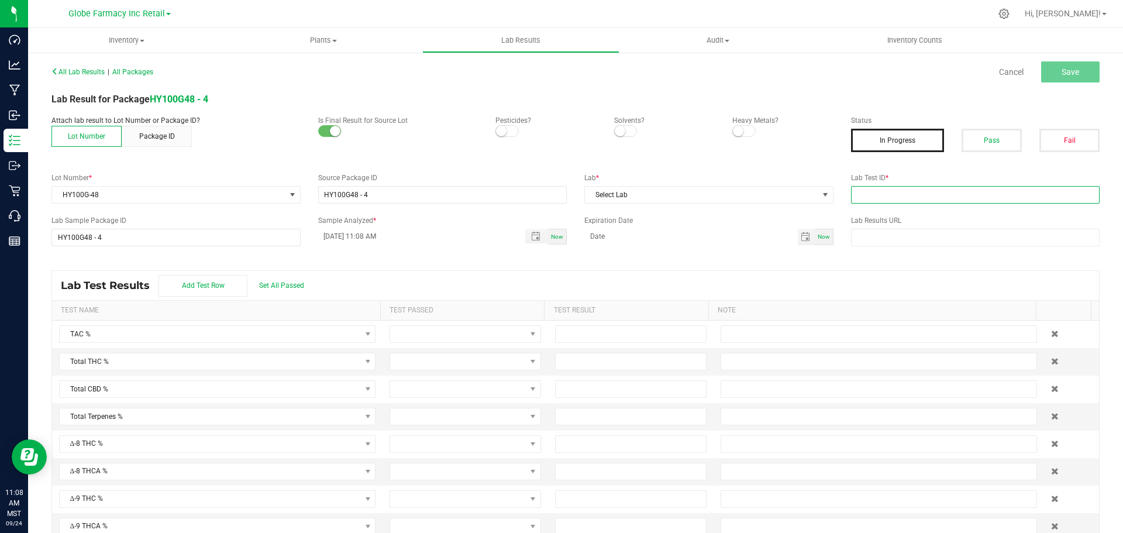
click at [1003, 199] on input "text" at bounding box center [975, 195] width 249 height 18
paste input "2507APO3337.16804"
click at [961, 129] on button "Pass" at bounding box center [991, 140] width 60 height 23
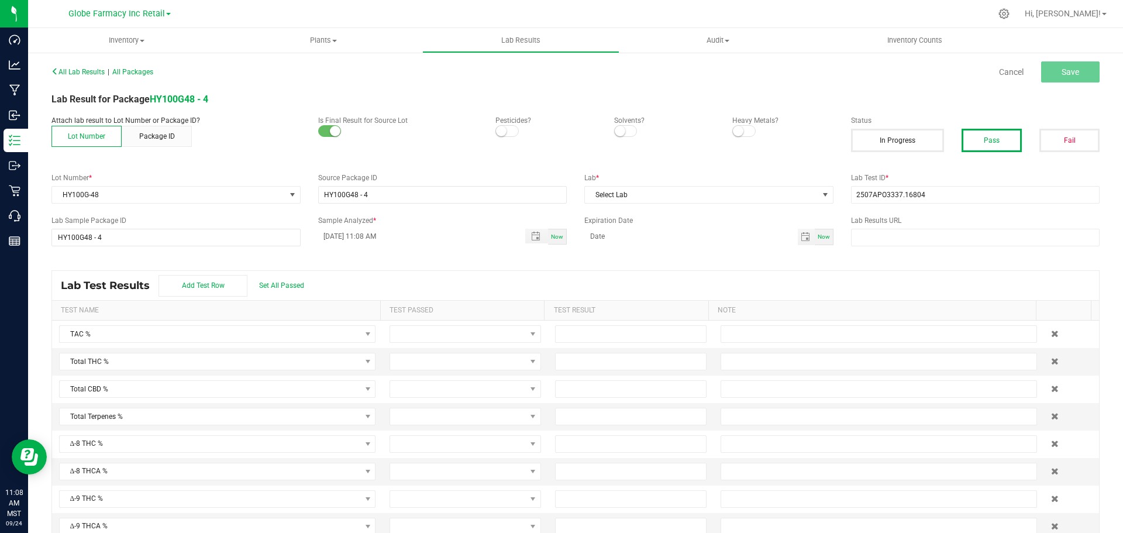
click at [683, 208] on div "All Lab Results | All Packages Cancel Save Lab Result for Package HY100G48 - 4 …" at bounding box center [575, 304] width 1048 height 482
click at [672, 195] on span "Select Lab" at bounding box center [701, 195] width 233 height 16
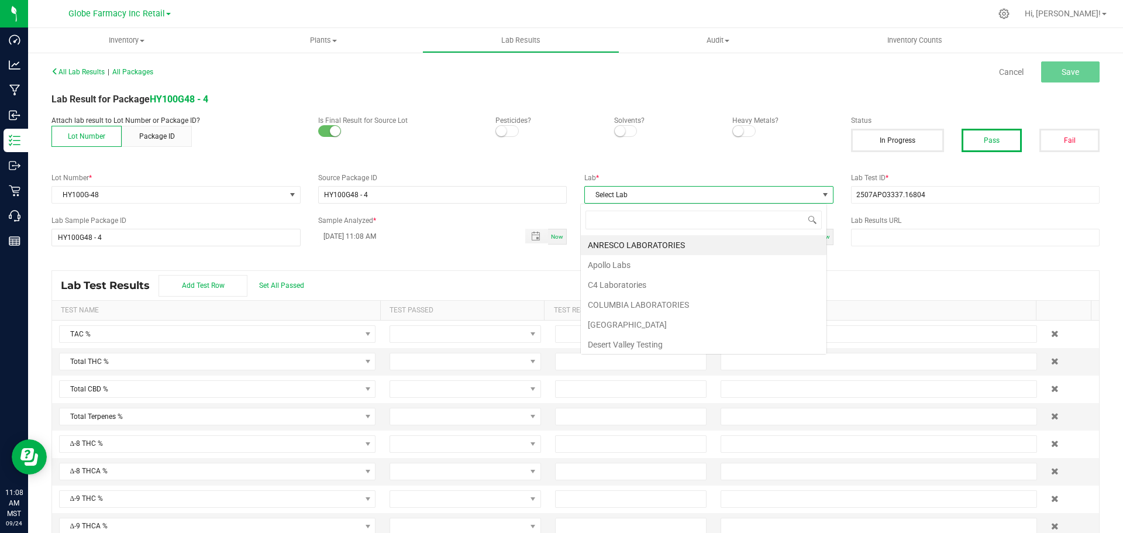
scroll to position [18, 247]
click at [634, 263] on li "Apollo Labs" at bounding box center [704, 265] width 246 height 20
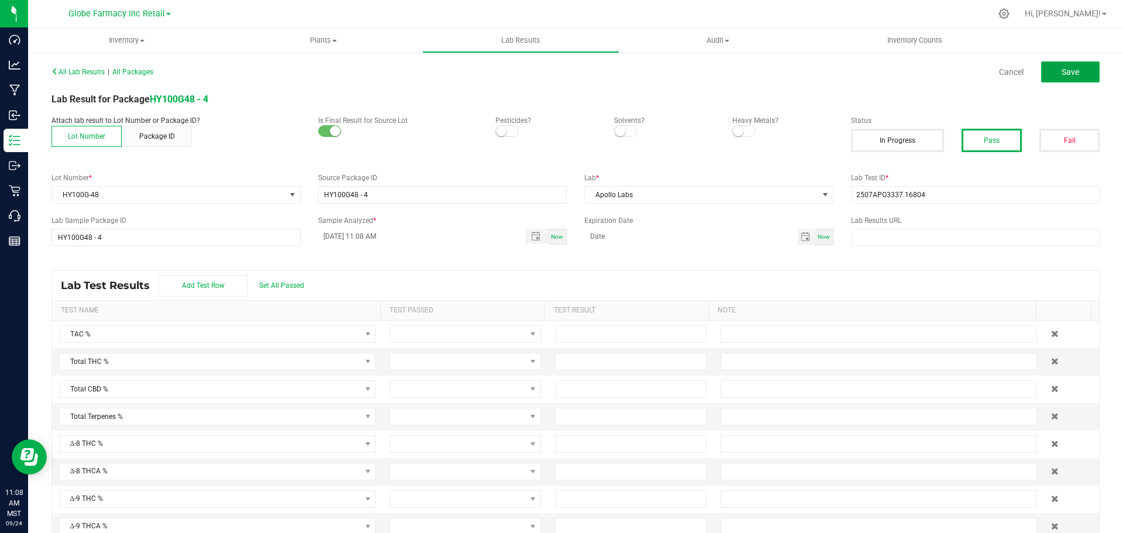
click at [1061, 73] on span "Save" at bounding box center [1070, 71] width 18 height 9
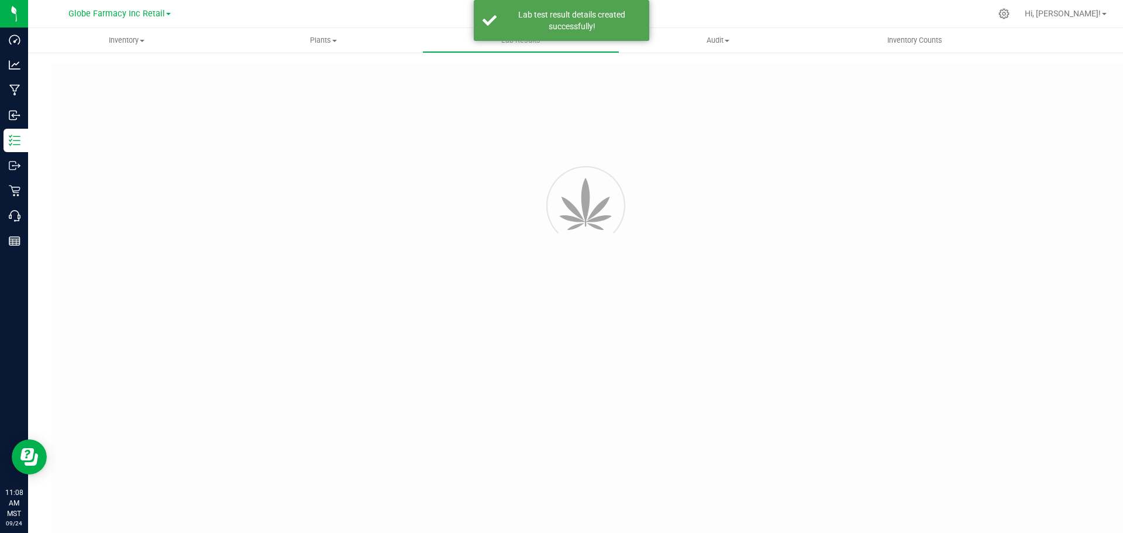
click at [1056, 68] on div at bounding box center [598, 315] width 1094 height 505
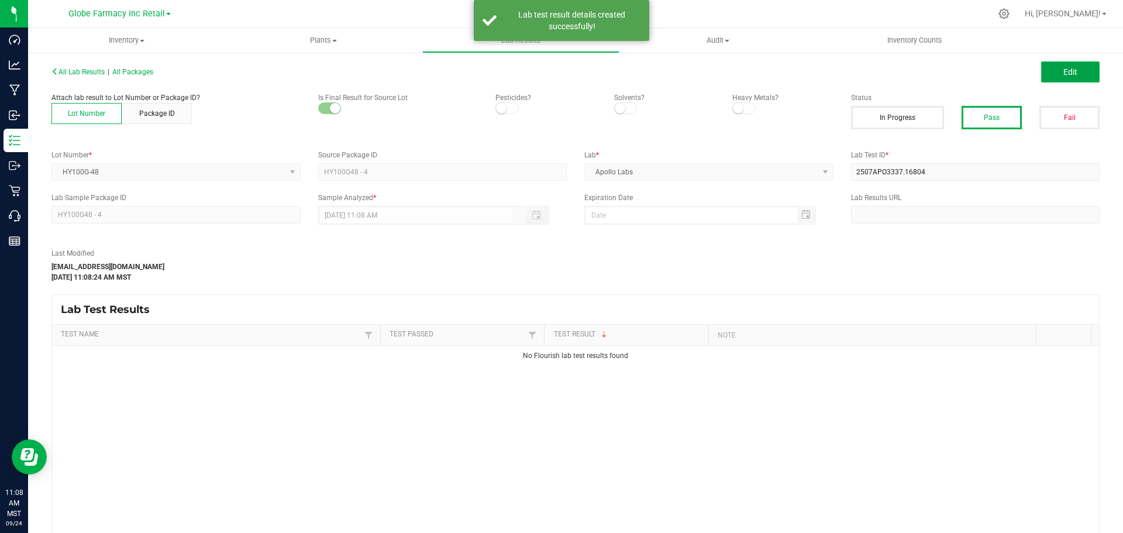
click at [1063, 71] on span "Edit" at bounding box center [1070, 71] width 14 height 9
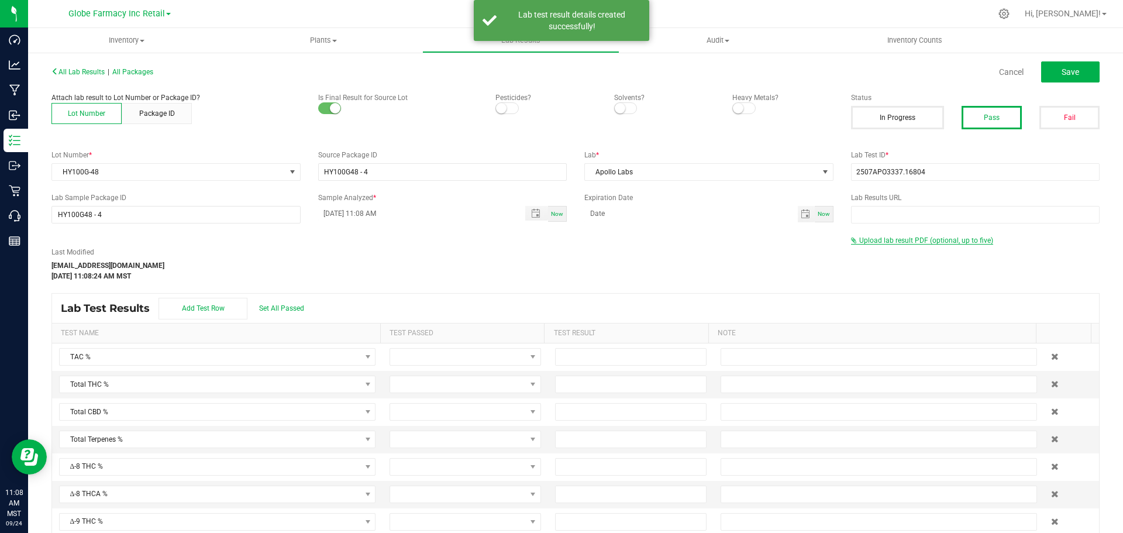
click at [882, 241] on span "Upload lab result PDF (optional, up to five)" at bounding box center [926, 240] width 134 height 8
click at [875, 247] on div "Select file Drop files here to upload" at bounding box center [975, 259] width 248 height 27
click at [873, 253] on div "Select file Drop files here to upload" at bounding box center [975, 259] width 248 height 27
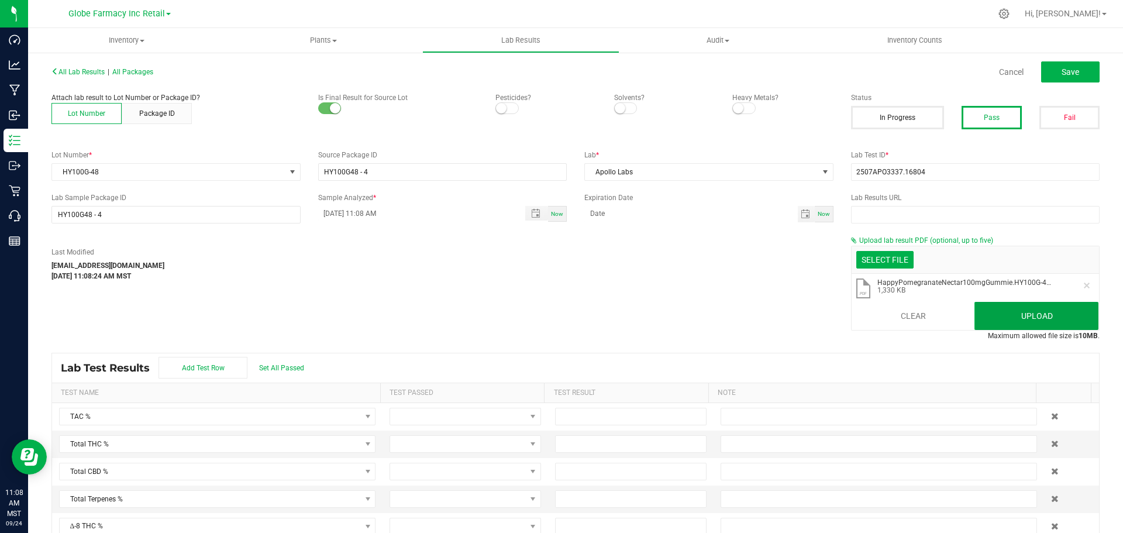
click at [1006, 312] on button "Upload" at bounding box center [1036, 316] width 124 height 28
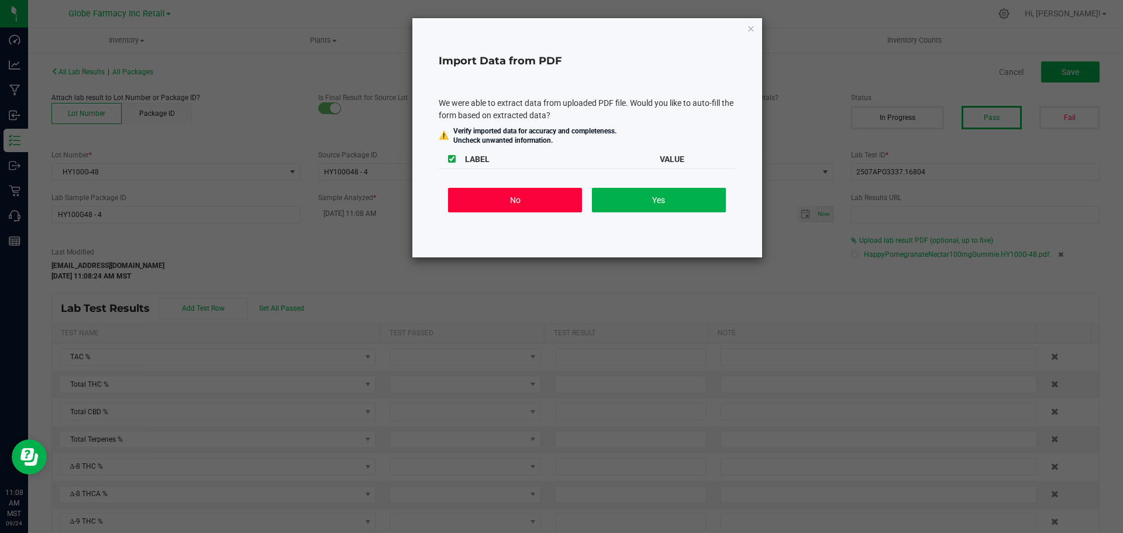
click at [560, 203] on button "No" at bounding box center [515, 200] width 134 height 25
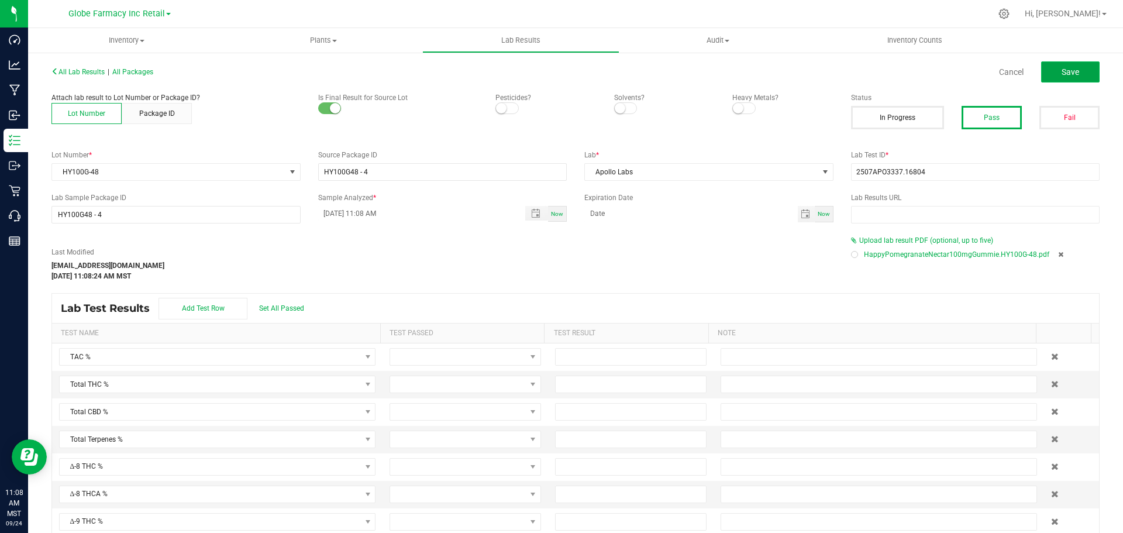
click at [1065, 63] on button "Save" at bounding box center [1070, 71] width 58 height 21
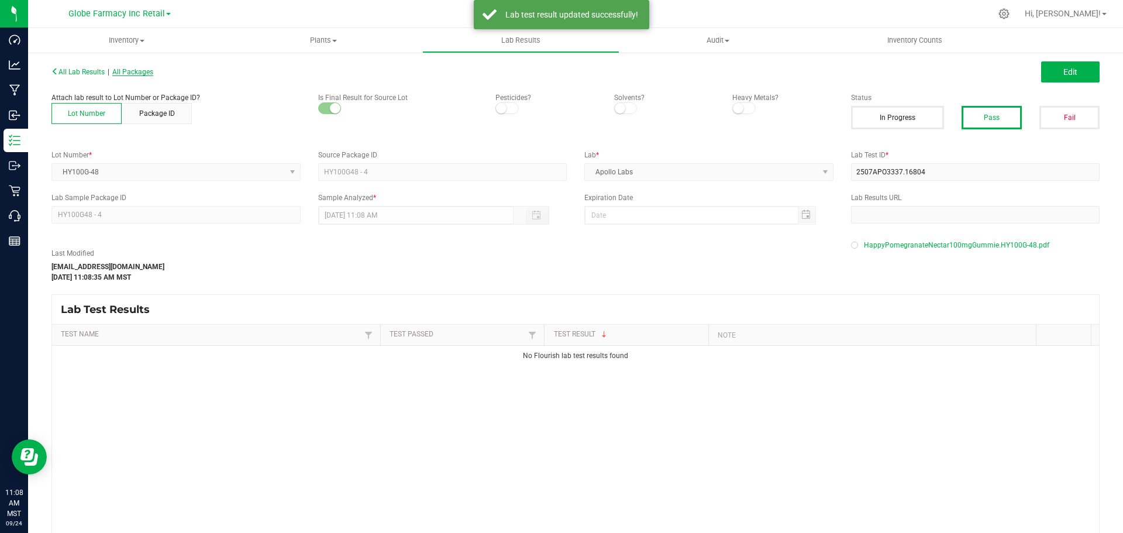
click at [147, 72] on span "All Packages" at bounding box center [132, 72] width 41 height 8
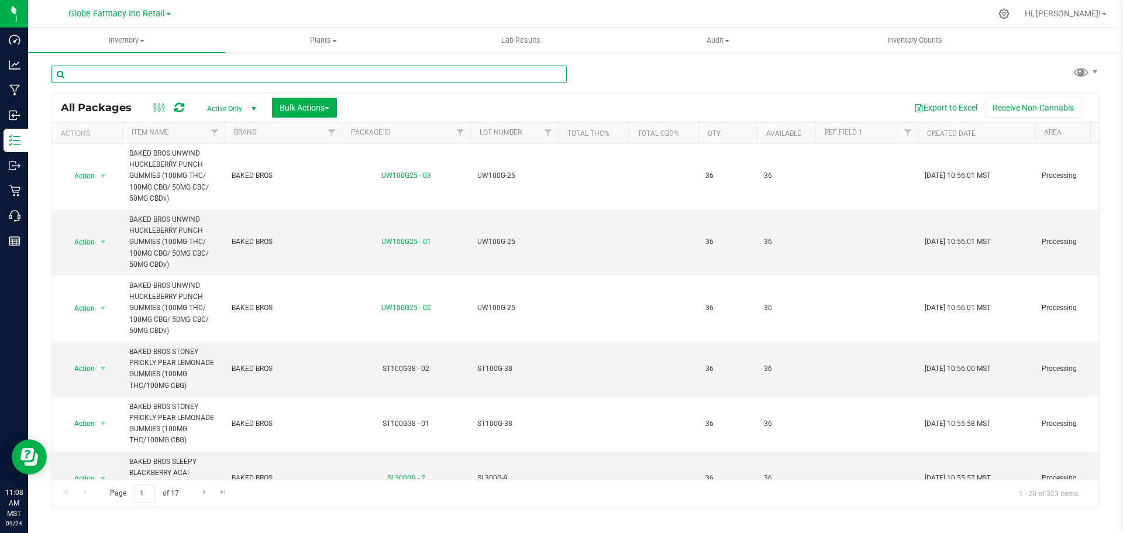
drag, startPoint x: 151, startPoint y: 80, endPoint x: 146, endPoint y: 84, distance: 6.2
click at [151, 80] on input "text" at bounding box center [308, 74] width 515 height 18
paste input "ST100G-38"
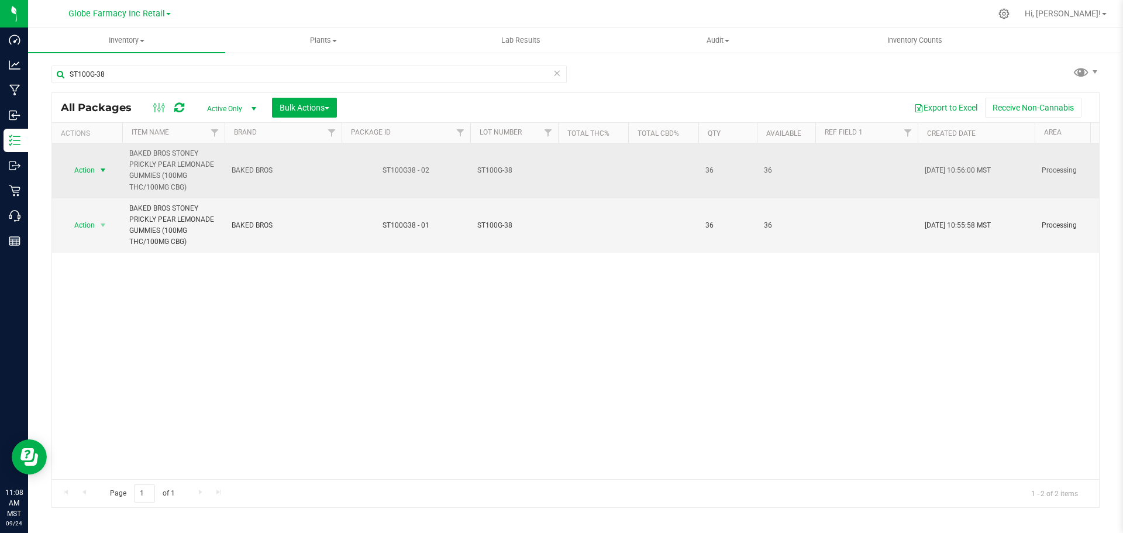
click at [102, 169] on span "select" at bounding box center [102, 169] width 9 height 9
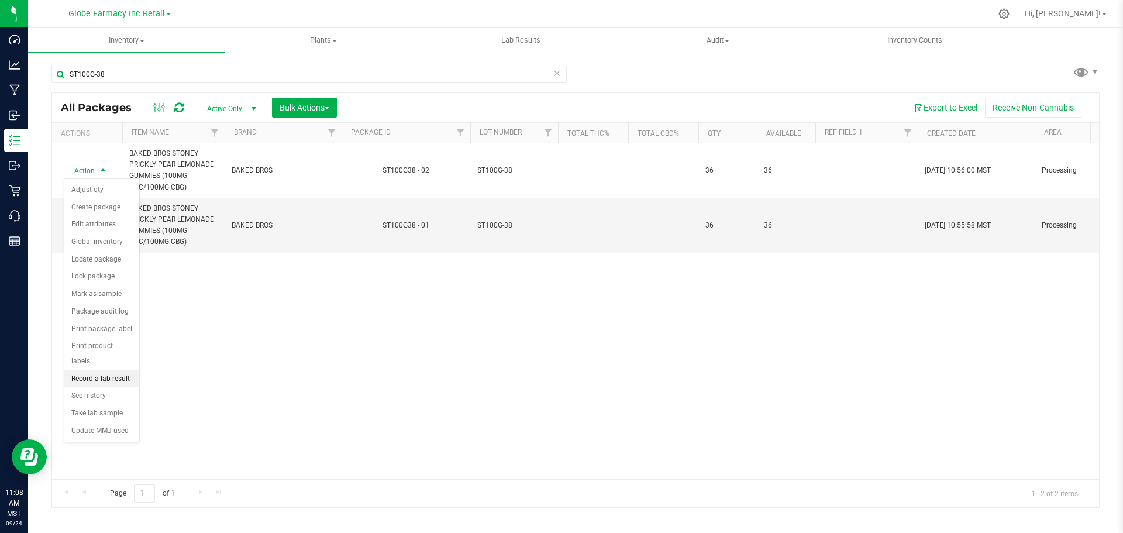
click at [96, 370] on li "Record a lab result" at bounding box center [101, 379] width 75 height 18
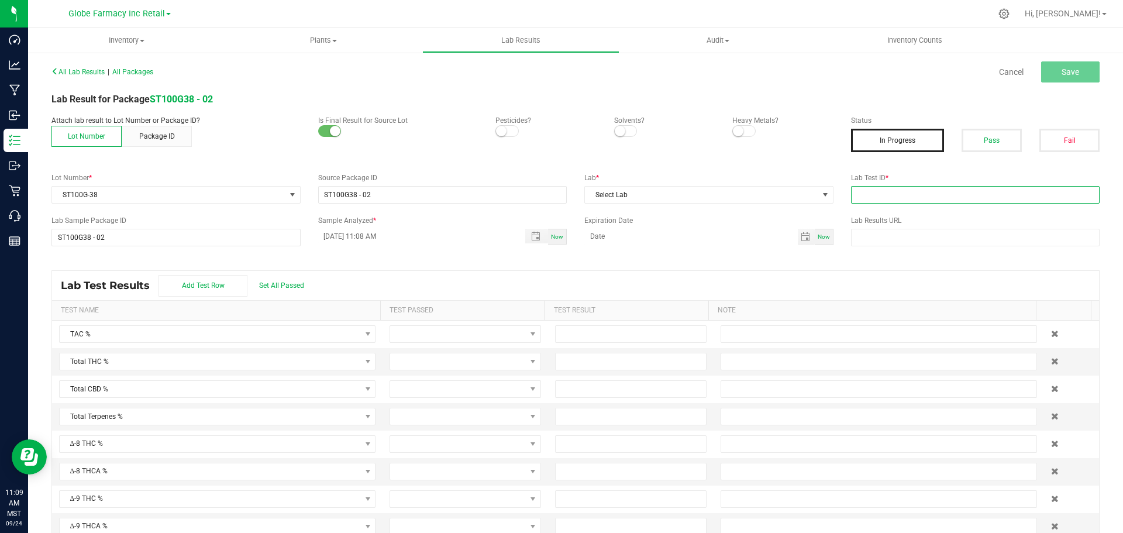
click at [941, 196] on input "text" at bounding box center [975, 195] width 249 height 18
paste input "2508APO3614.18005"
click at [996, 139] on button "Pass" at bounding box center [991, 140] width 60 height 23
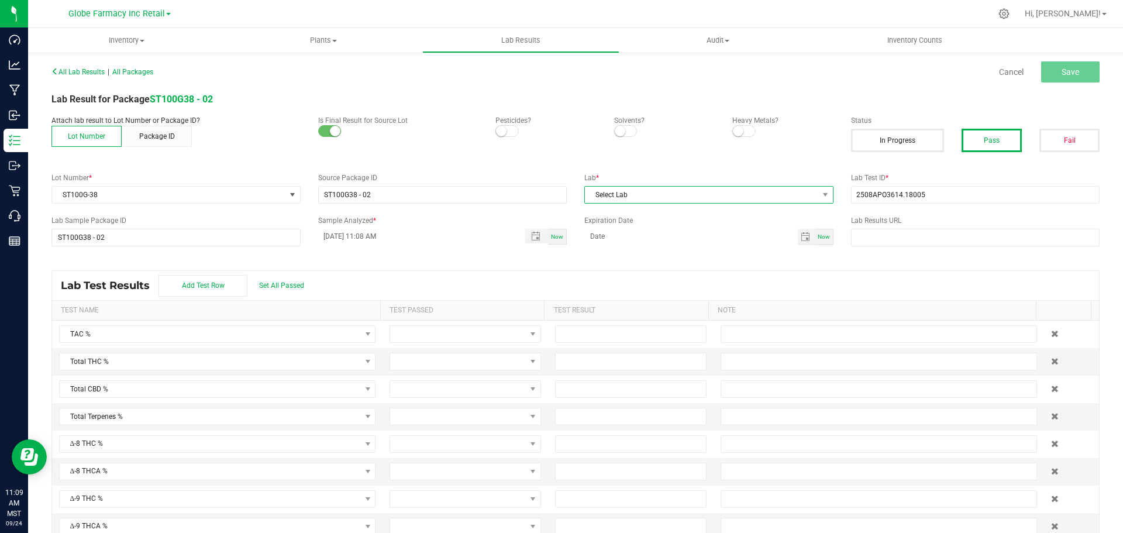
click at [795, 194] on span "Select Lab" at bounding box center [701, 195] width 233 height 16
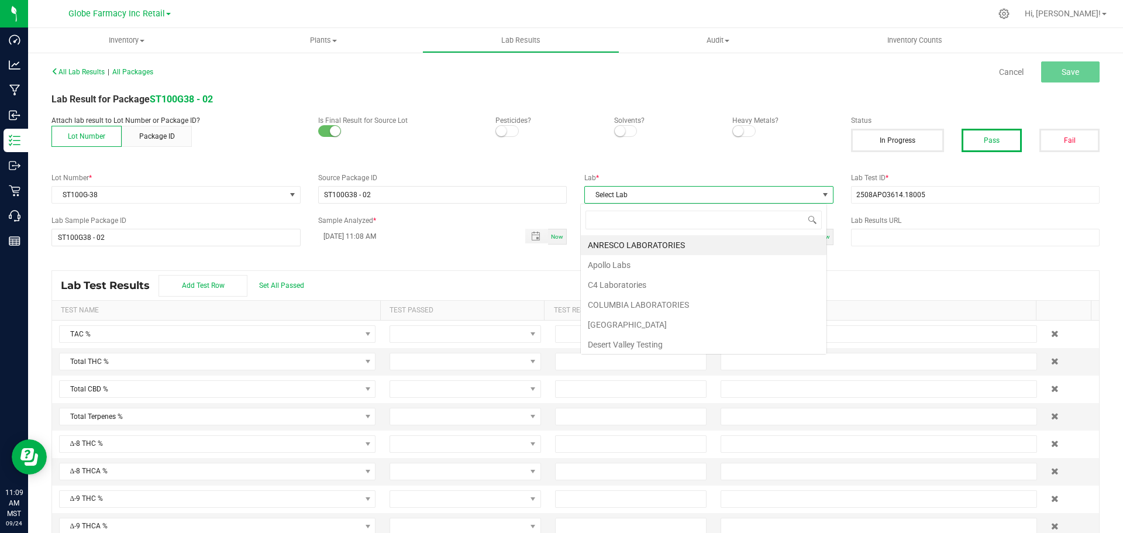
scroll to position [18, 247]
click at [624, 264] on li "Apollo Labs" at bounding box center [704, 265] width 246 height 20
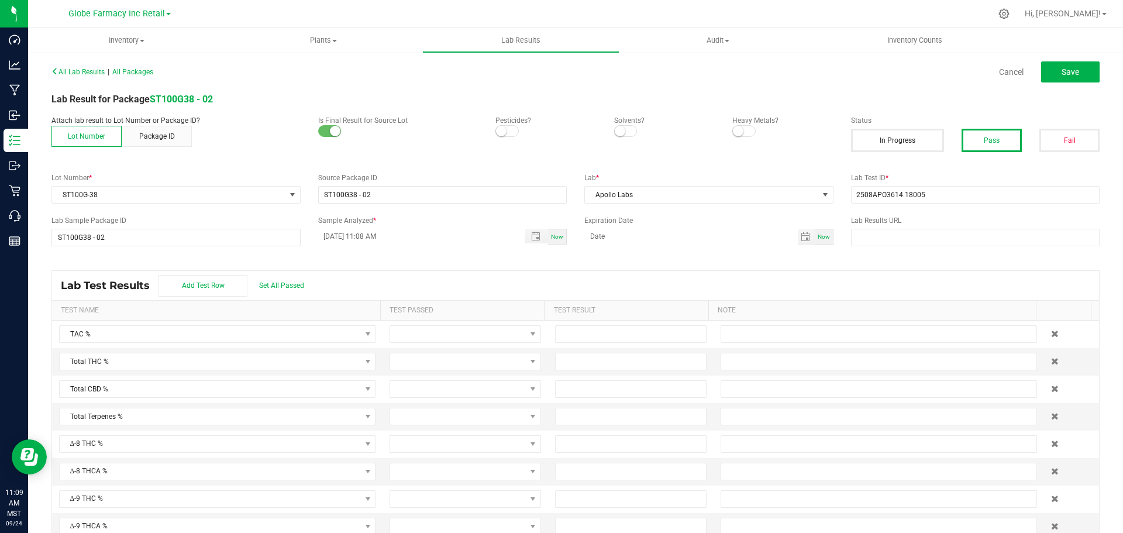
click at [1079, 60] on div "All Lab Results | All Packages Cancel Save" at bounding box center [575, 71] width 1065 height 29
click at [1071, 71] on button "Save" at bounding box center [1070, 71] width 58 height 21
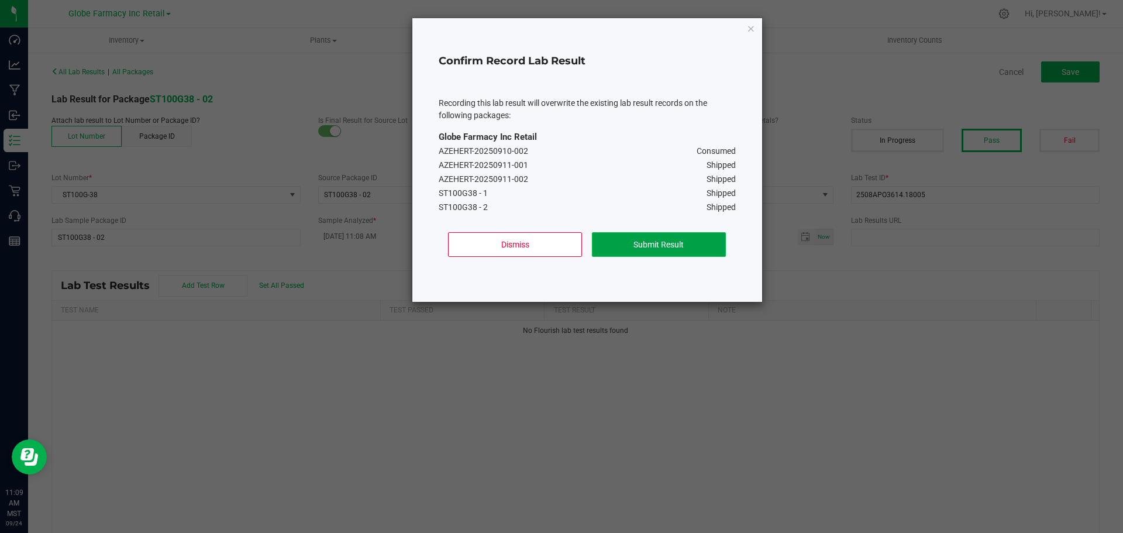
click at [654, 234] on button "Submit Result" at bounding box center [659, 244] width 134 height 25
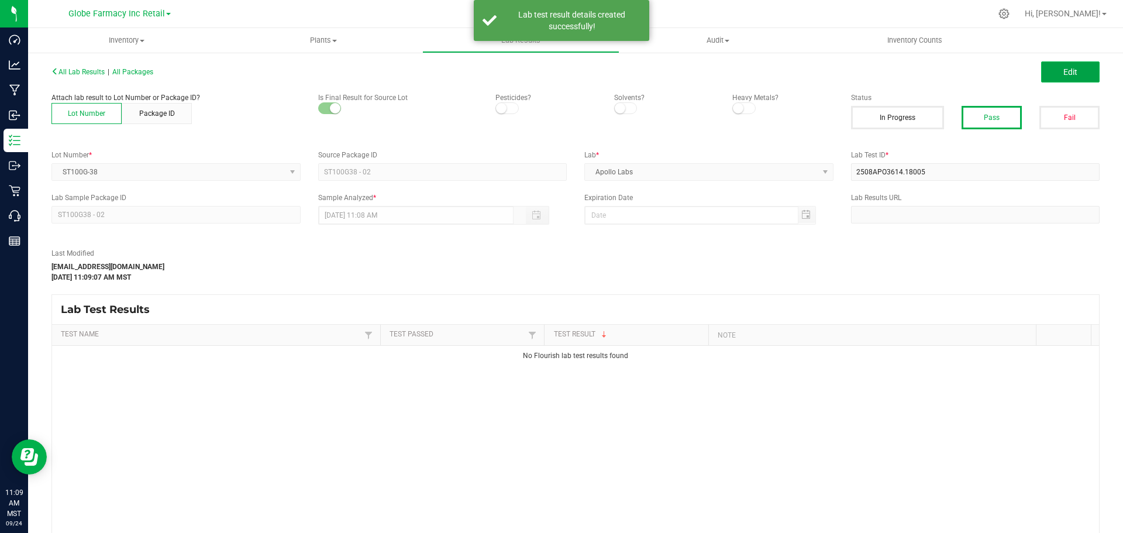
click at [1063, 70] on span "Edit" at bounding box center [1070, 71] width 14 height 9
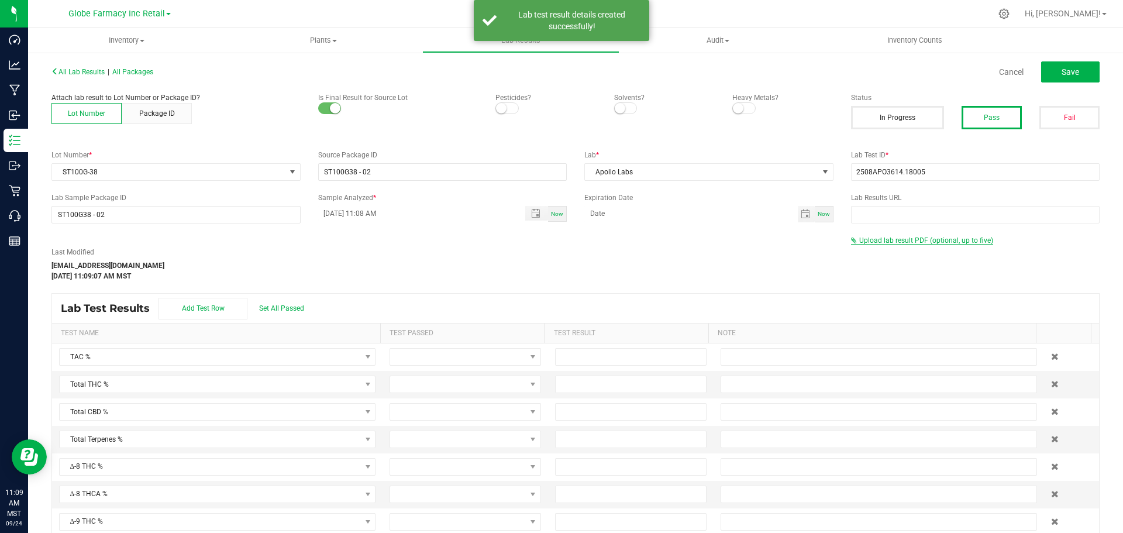
click at [899, 240] on span "Upload lab result PDF (optional, up to five)" at bounding box center [926, 240] width 134 height 8
click at [894, 248] on div "Select file Drop files here to upload" at bounding box center [975, 259] width 248 height 27
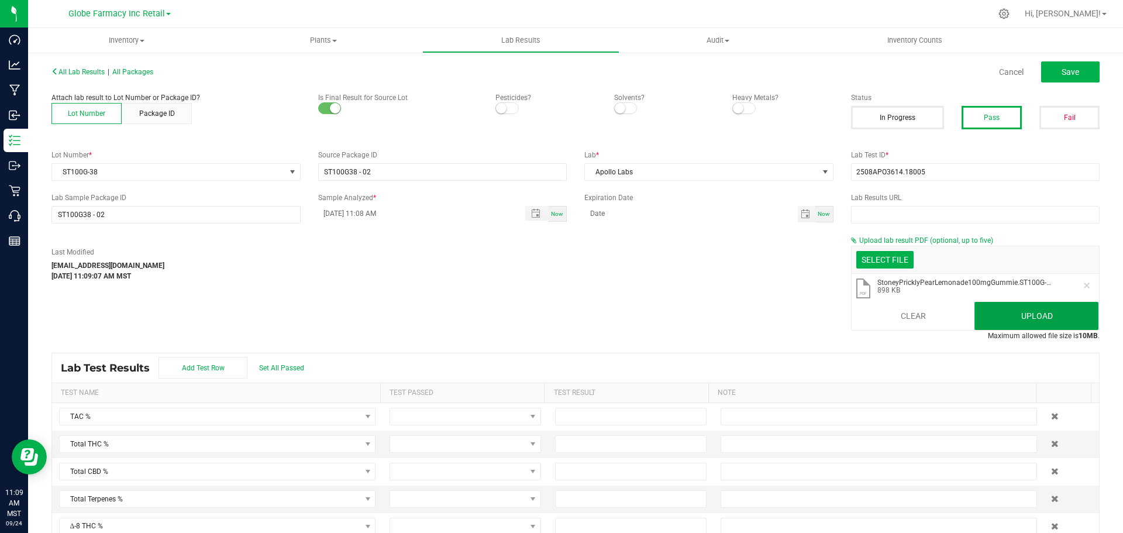
click at [1035, 315] on button "Upload" at bounding box center [1036, 316] width 124 height 28
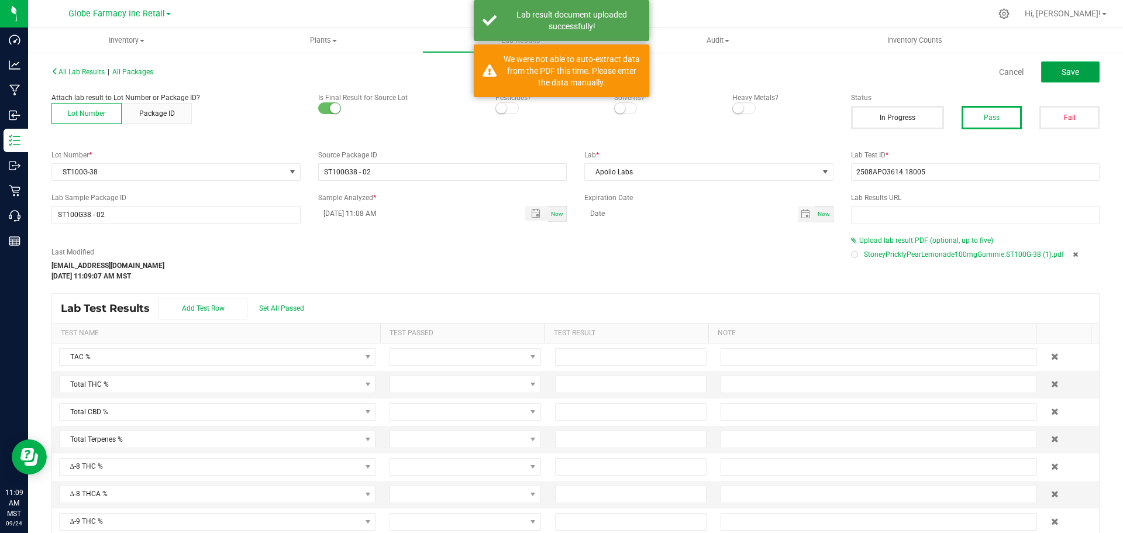
click at [1056, 65] on button "Save" at bounding box center [1070, 71] width 58 height 21
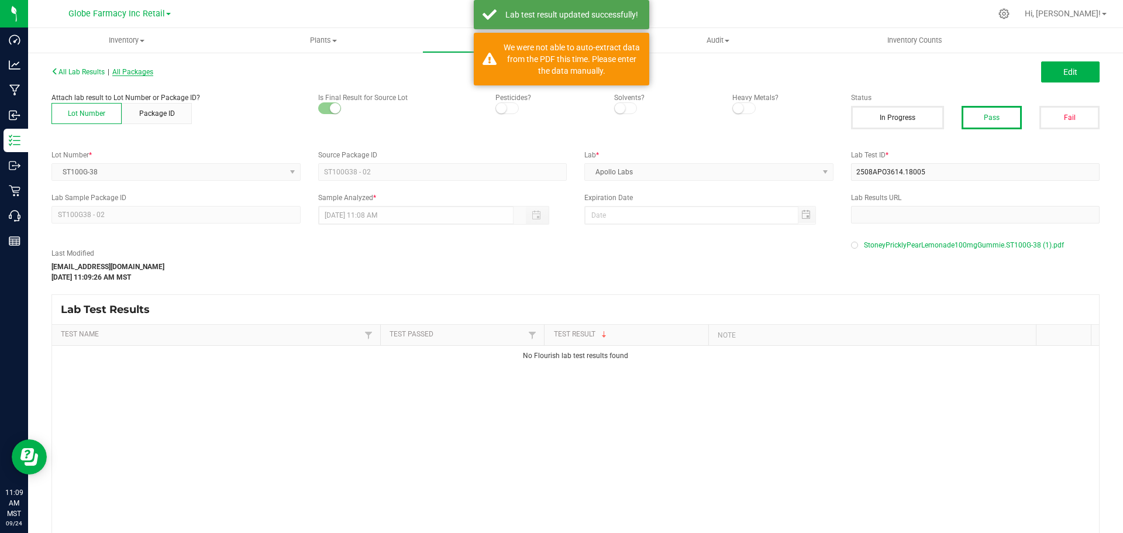
click at [144, 72] on span "All Packages" at bounding box center [132, 72] width 41 height 8
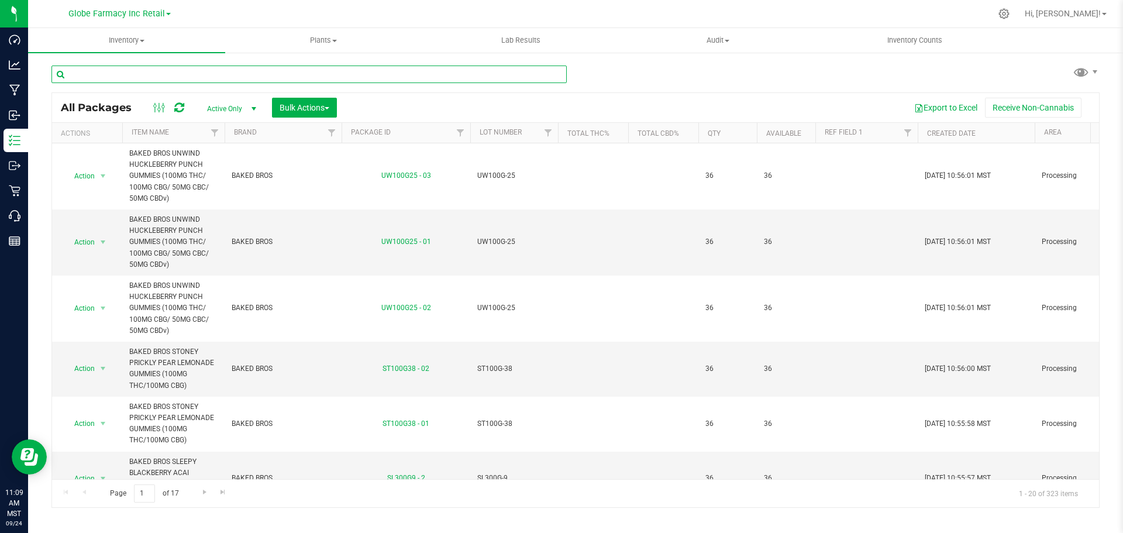
click at [144, 71] on input "text" at bounding box center [308, 74] width 515 height 18
paste input "BR100BR-15"
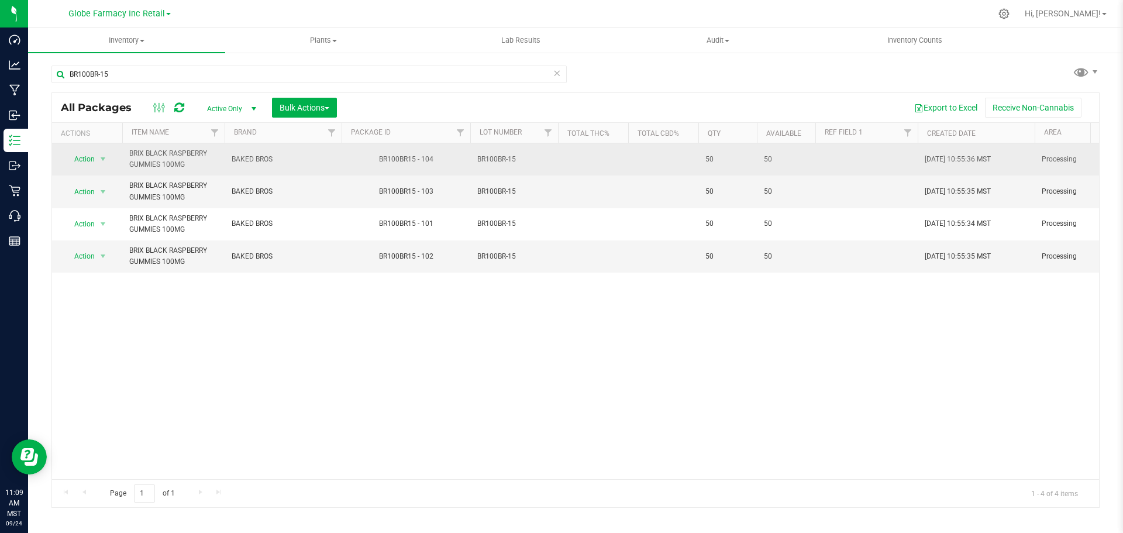
click at [497, 158] on span "BR100BR-15" at bounding box center [514, 159] width 74 height 11
click at [497, 158] on input "BR100BR-15" at bounding box center [511, 159] width 84 height 18
click at [493, 160] on input "BR100BR-15" at bounding box center [511, 159] width 84 height 18
click at [588, 161] on div "All Packages Active Only Active Only Lab Samples Locked All Bulk Actions Add to…" at bounding box center [575, 299] width 1048 height 415
click at [496, 158] on span "BR10 0BR-15" at bounding box center [514, 159] width 74 height 11
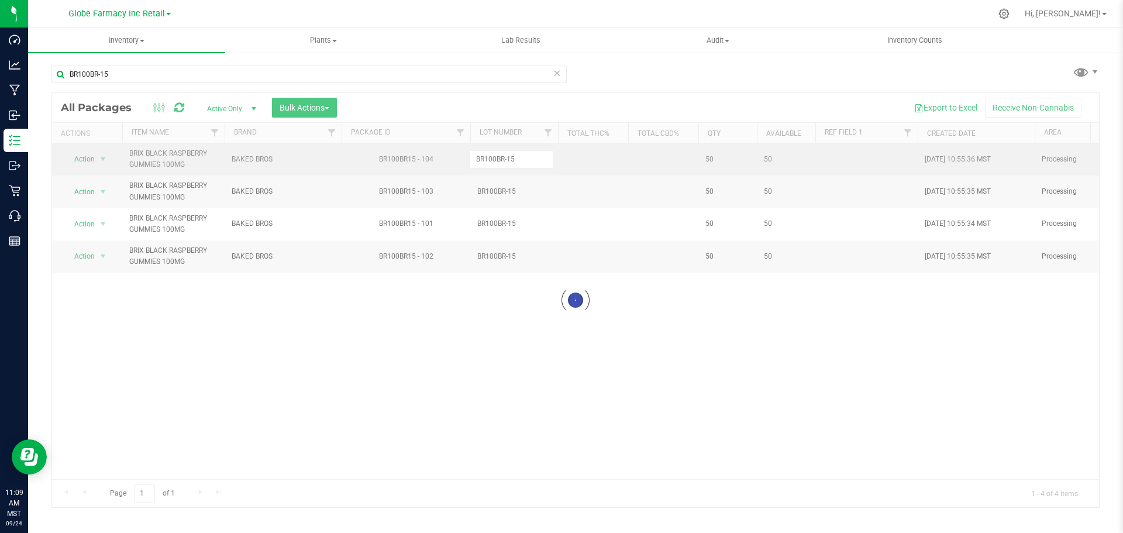
click at [571, 154] on div "Loading... All Packages Active Only Active Only Lab Samples Locked All Bulk Act…" at bounding box center [575, 299] width 1048 height 415
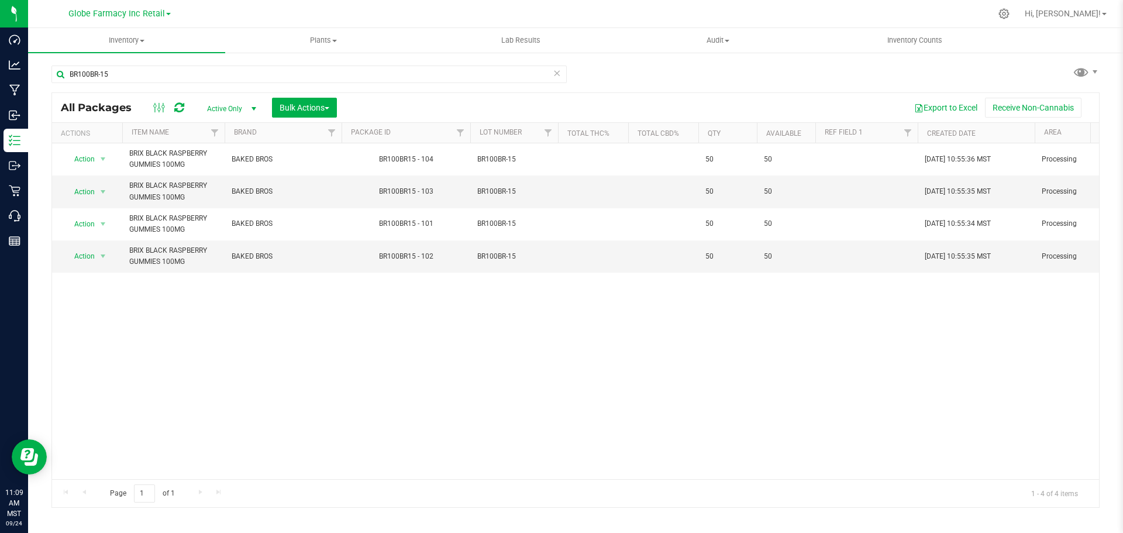
click at [177, 103] on icon at bounding box center [179, 108] width 10 height 12
click at [475, 192] on td "BR100BR-15" at bounding box center [514, 191] width 88 height 32
click at [486, 188] on input "BR100BR-15" at bounding box center [511, 191] width 84 height 18
click at [482, 189] on input "BR100BR-15" at bounding box center [511, 191] width 84 height 18
click at [581, 199] on div "All Packages Active Only Active Only Lab Samples Locked All Bulk Actions Add to…" at bounding box center [575, 299] width 1048 height 415
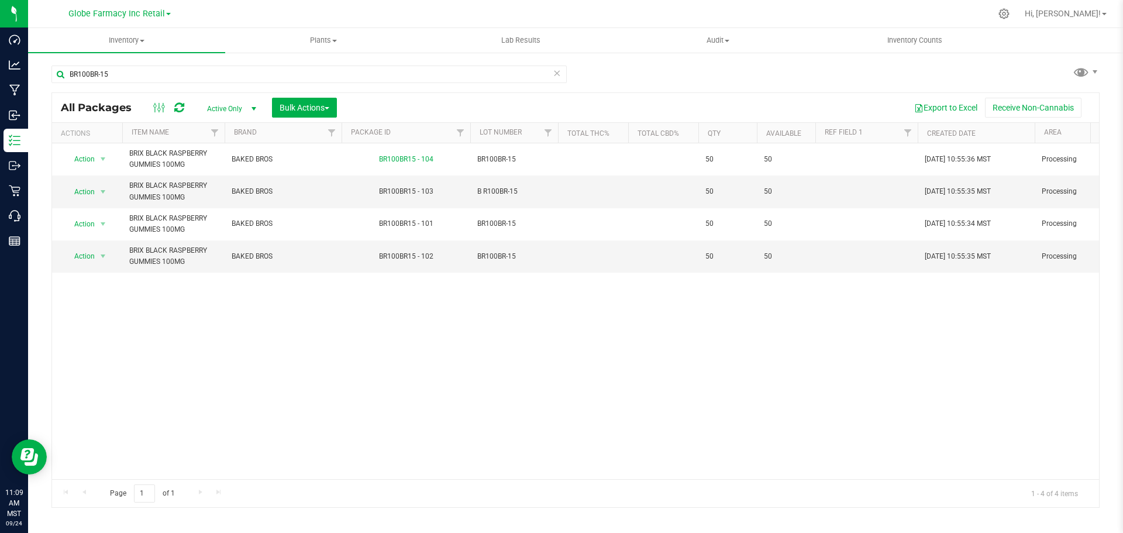
drag, startPoint x: 581, startPoint y: 199, endPoint x: 476, endPoint y: 228, distance: 108.7
click at [483, 227] on span "BR100BR-15" at bounding box center [514, 223] width 74 height 11
click at [482, 225] on input "BR100BR-15" at bounding box center [511, 224] width 84 height 18
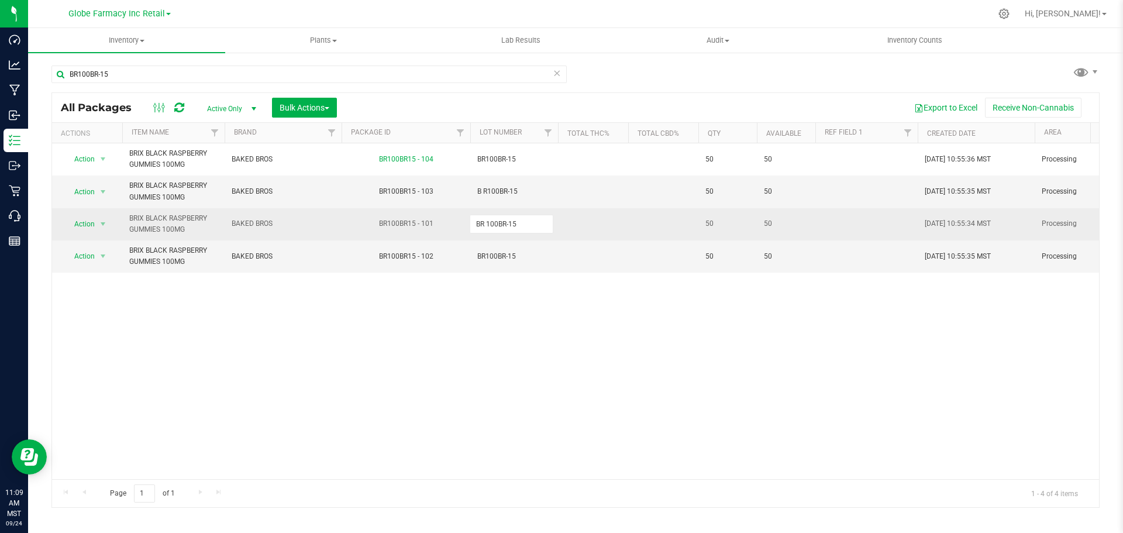
click at [594, 217] on div "All Packages Active Only Active Only Lab Samples Locked All Bulk Actions Add to…" at bounding box center [575, 299] width 1048 height 415
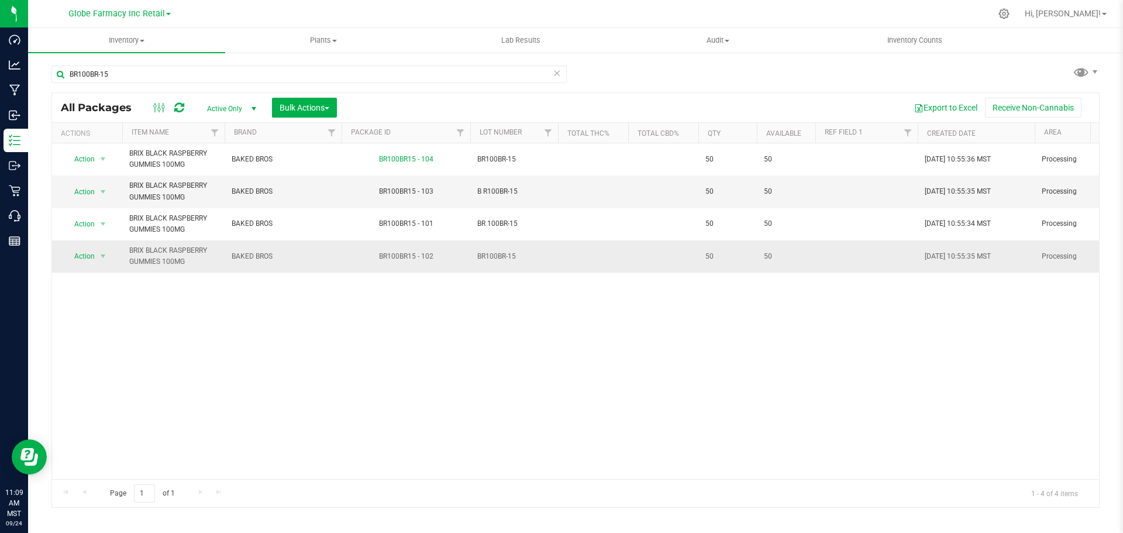
click at [482, 260] on span "BR100BR-15" at bounding box center [514, 256] width 74 height 11
click at [485, 254] on input "BR100BR-15" at bounding box center [511, 256] width 84 height 18
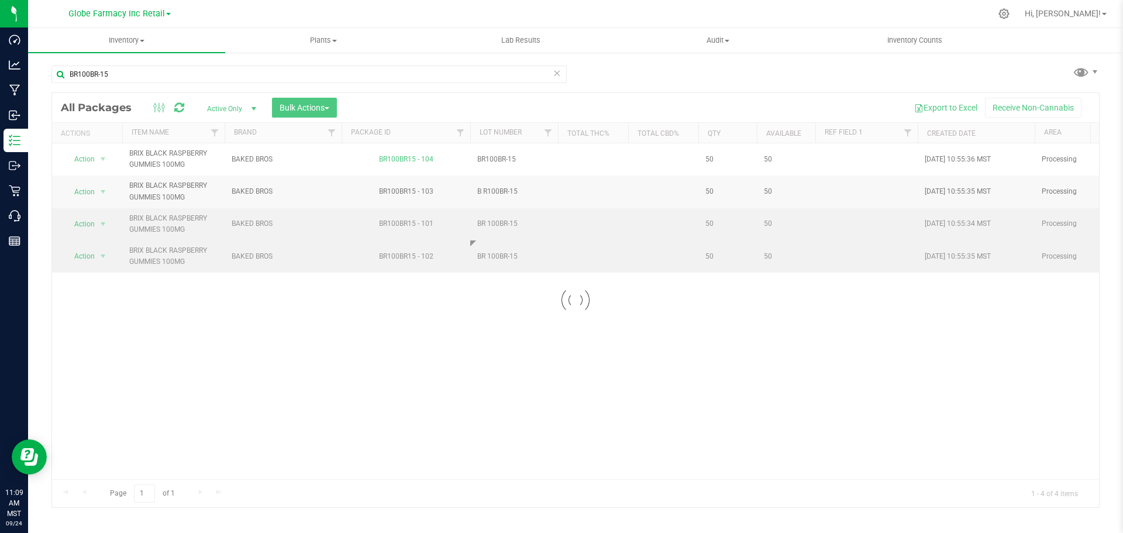
click at [590, 239] on div "Loading... All Packages Active Only Active Only Lab Samples Locked All Bulk Act…" at bounding box center [575, 299] width 1048 height 415
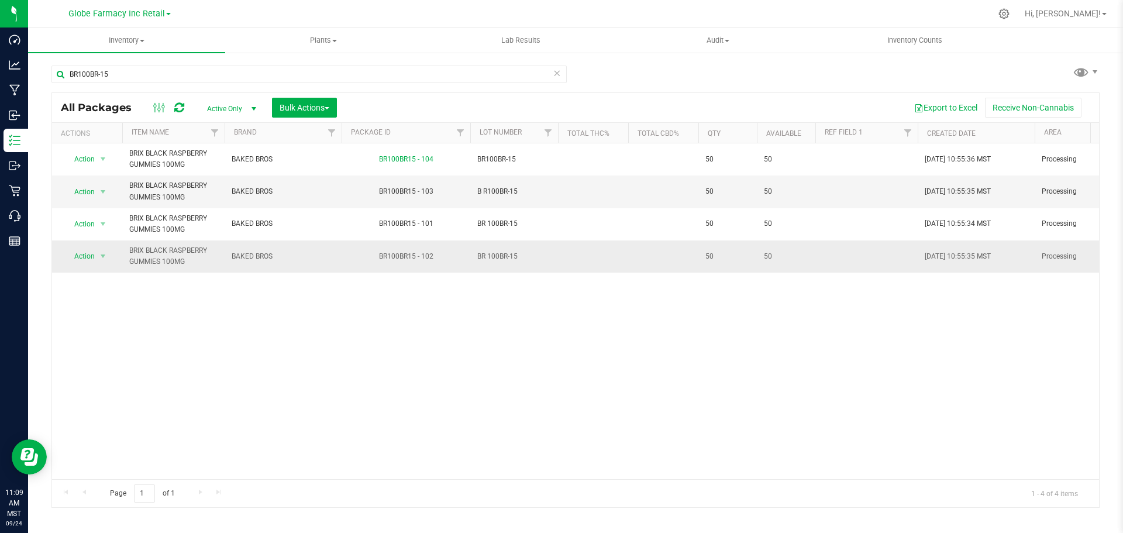
click at [488, 251] on span "BR 100BR-15" at bounding box center [514, 256] width 74 height 11
click at [488, 255] on input "BR 100BR-15" at bounding box center [511, 256] width 84 height 18
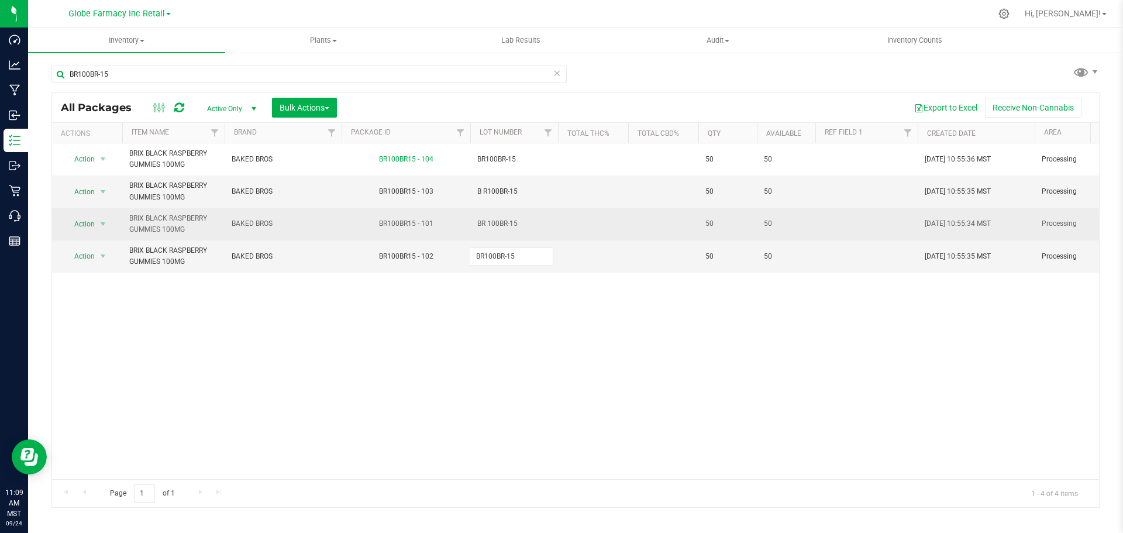
click at [550, 221] on div "All Packages Active Only Active Only Lab Samples Locked All Bulk Actions Add to…" at bounding box center [575, 299] width 1048 height 415
click at [491, 223] on span "BR 100BR-15" at bounding box center [514, 223] width 74 height 11
click at [486, 225] on input "BR 100BR-15" at bounding box center [511, 224] width 84 height 18
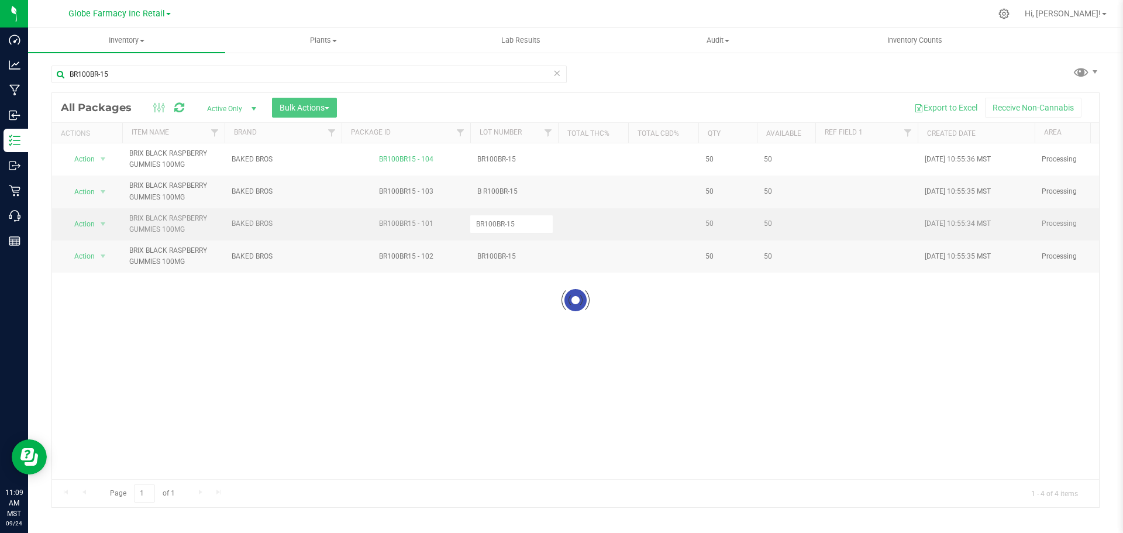
click at [565, 223] on div "Loading... All Packages Active Only Active Only Lab Samples Locked All Bulk Act…" at bounding box center [575, 299] width 1048 height 415
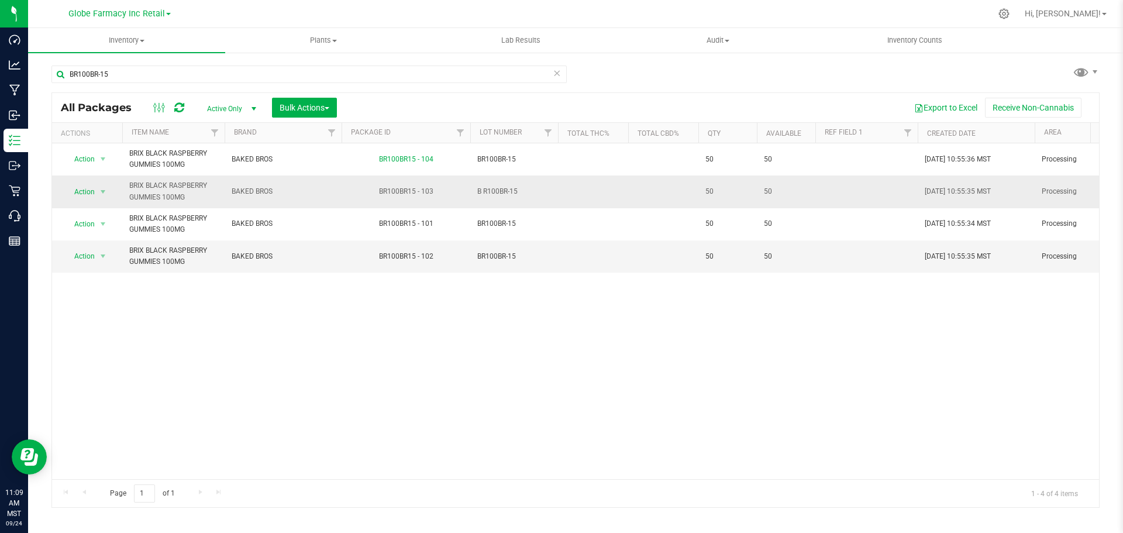
click at [496, 187] on span "B R100BR-15" at bounding box center [514, 191] width 74 height 11
click at [486, 189] on input "B R100BR-15" at bounding box center [511, 191] width 84 height 18
click at [599, 192] on div "All Packages Active Only Active Only Lab Samples Locked All Bulk Actions Add to…" at bounding box center [575, 299] width 1048 height 415
click at [183, 106] on icon at bounding box center [179, 108] width 10 height 12
click at [354, 87] on div "BR100BR-15" at bounding box center [308, 78] width 515 height 27
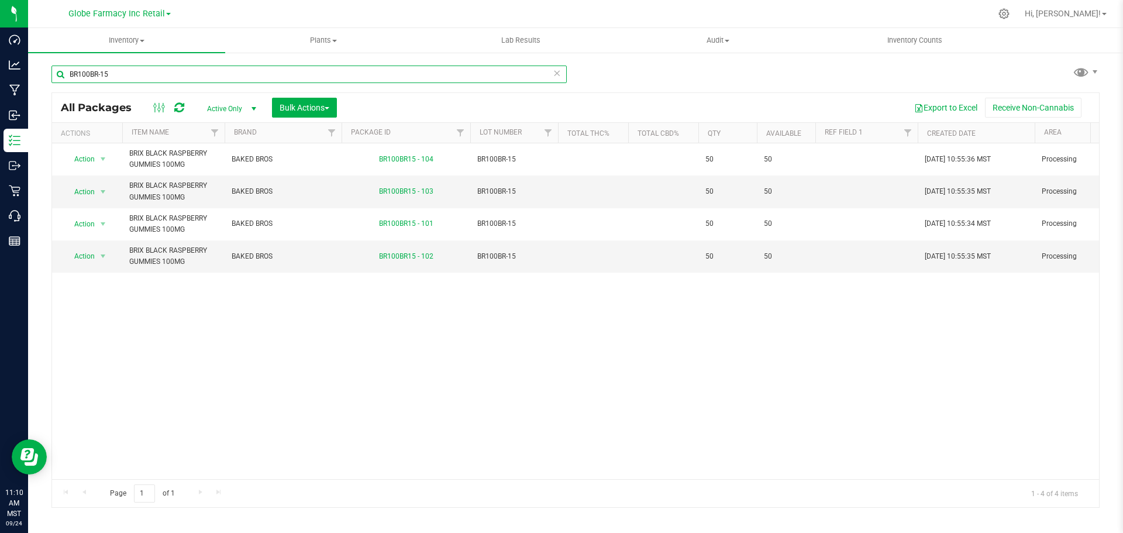
click at [355, 78] on input "BR100BR-15" at bounding box center [308, 74] width 515 height 18
paste input "LHR100AP-21"
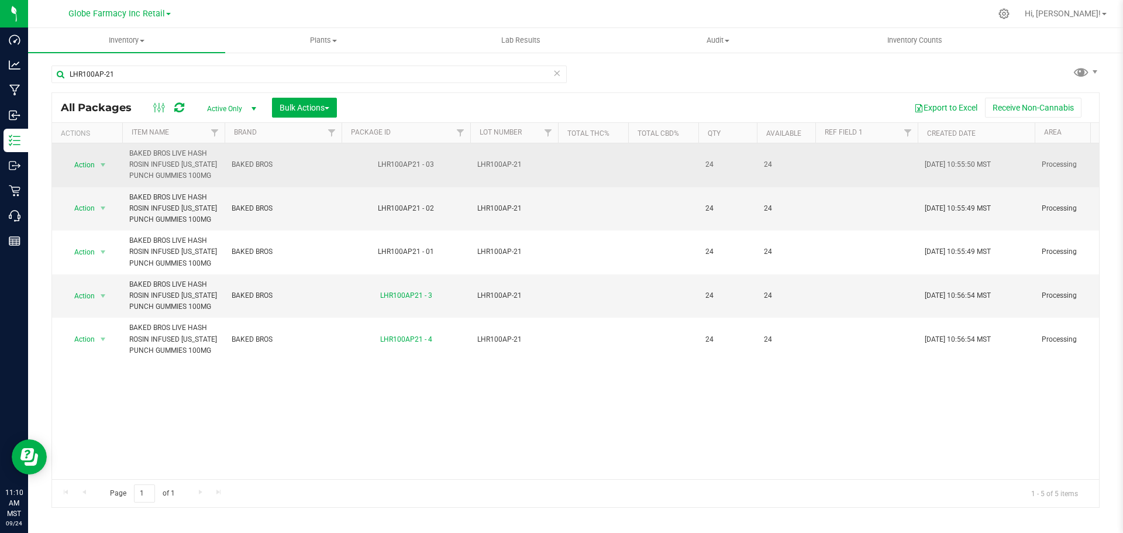
click at [406, 167] on div "LHR100AP21 - 03" at bounding box center [406, 164] width 132 height 11
click at [401, 159] on div "LHR100AP21 - 03" at bounding box center [406, 164] width 132 height 11
click at [492, 158] on td "LHR100AP-21" at bounding box center [514, 165] width 88 height 44
click at [499, 164] on input "LHR100AP-21" at bounding box center [511, 165] width 84 height 18
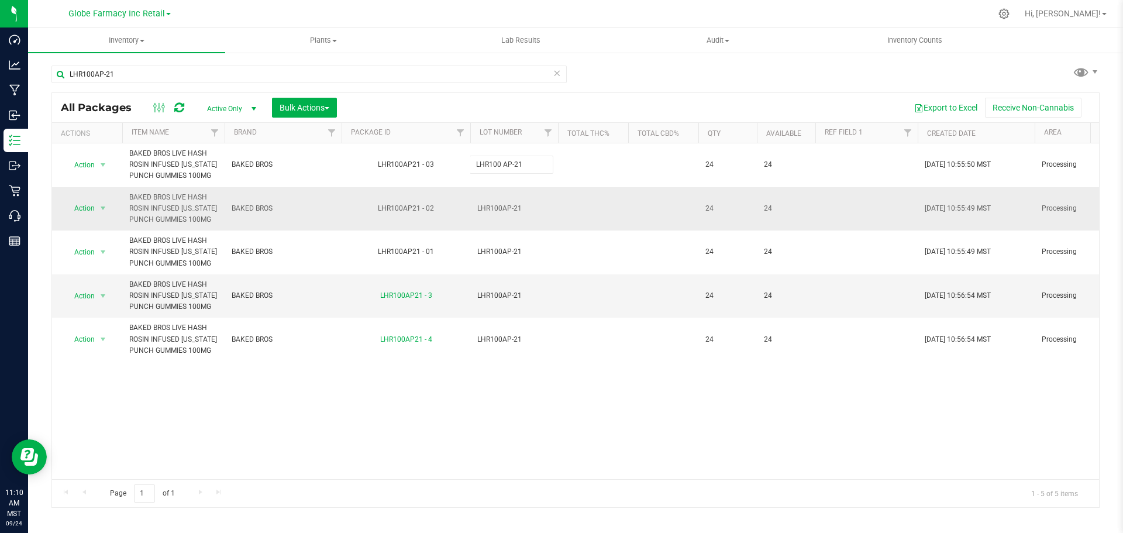
click at [524, 208] on div "All Packages Active Only Active Only Lab Samples Locked All Bulk Actions Add to…" at bounding box center [575, 299] width 1048 height 415
click at [502, 208] on span "LHR100AP-21" at bounding box center [514, 208] width 74 height 11
click at [502, 208] on input "LHR100AP-21" at bounding box center [511, 208] width 84 height 18
type input "LHR100 AP-21"
click at [595, 210] on div "All Packages Active Only Active Only Lab Samples Locked All Bulk Actions Add to…" at bounding box center [575, 299] width 1048 height 415
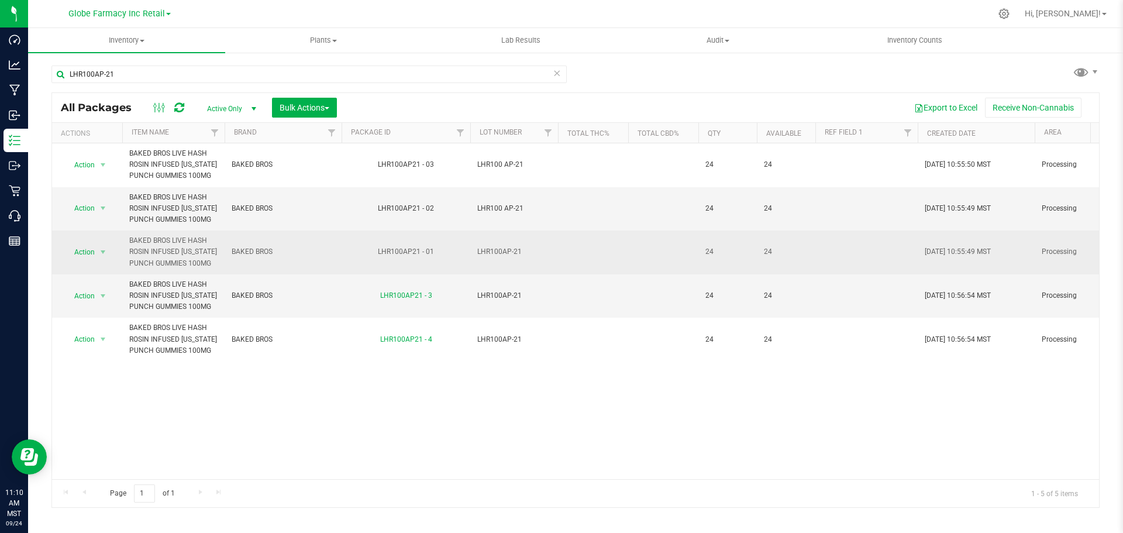
click at [502, 250] on span "LHR100AP-21" at bounding box center [514, 251] width 74 height 11
click at [502, 250] on input "LHR100AP-21" at bounding box center [511, 252] width 84 height 18
click at [499, 253] on input "LHR100AP-21" at bounding box center [511, 252] width 84 height 18
click at [502, 253] on input "LHR100AP-21" at bounding box center [511, 252] width 84 height 18
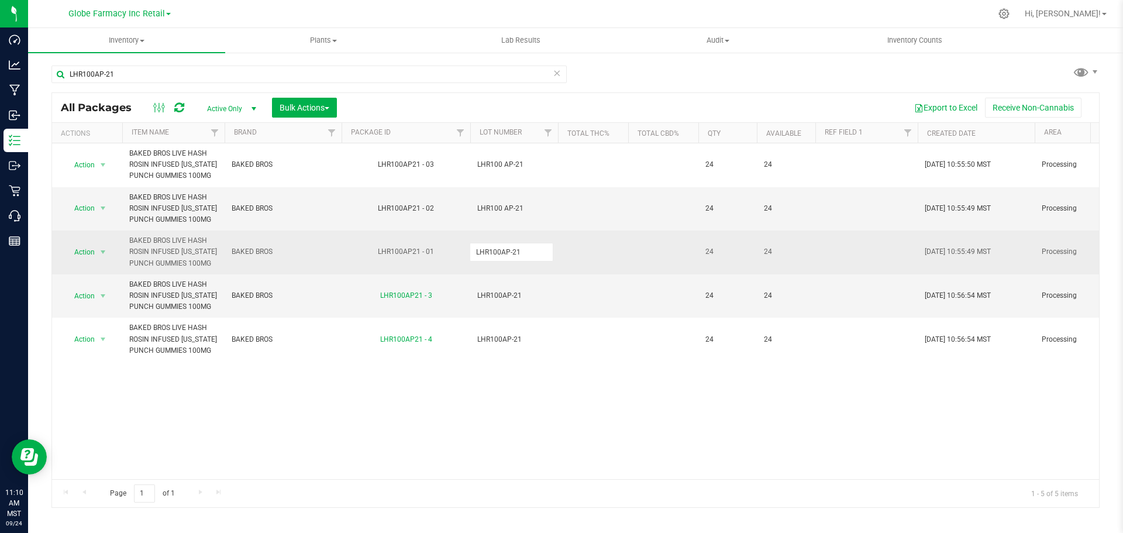
type input "LHR100 AP-21"
click at [577, 243] on div "All Packages Active Only Active Only Lab Samples Locked All Bulk Actions Add to…" at bounding box center [575, 299] width 1048 height 415
click at [504, 252] on span "LHR100 AP-21" at bounding box center [514, 251] width 74 height 11
click at [502, 250] on input "LHR100 AP-21" at bounding box center [511, 252] width 84 height 18
type input "LHR100AP-21"
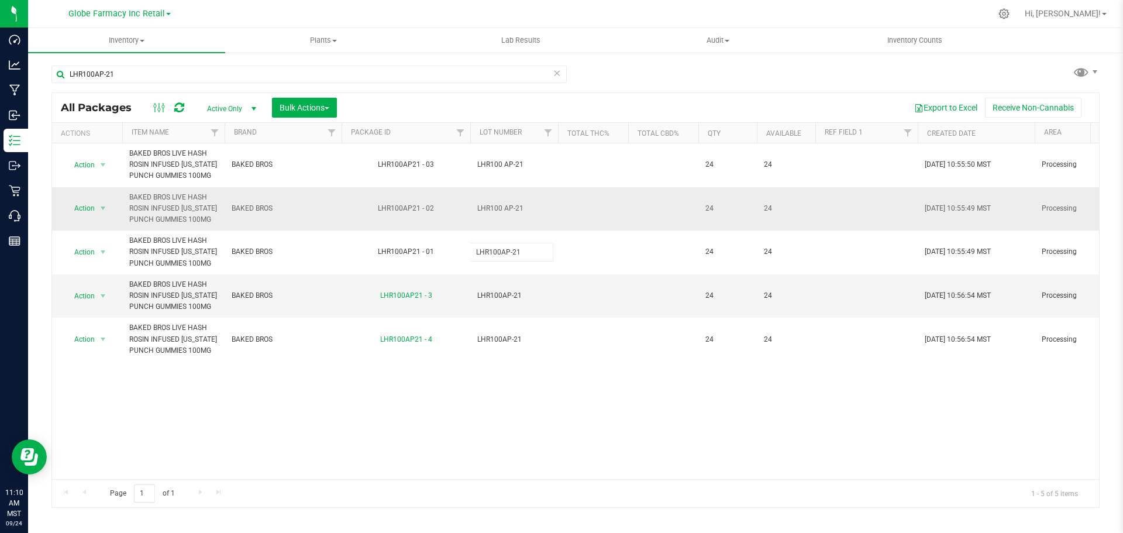
click at [561, 220] on div "All Packages Active Only Active Only Lab Samples Locked All Bulk Actions Add to…" at bounding box center [575, 299] width 1048 height 415
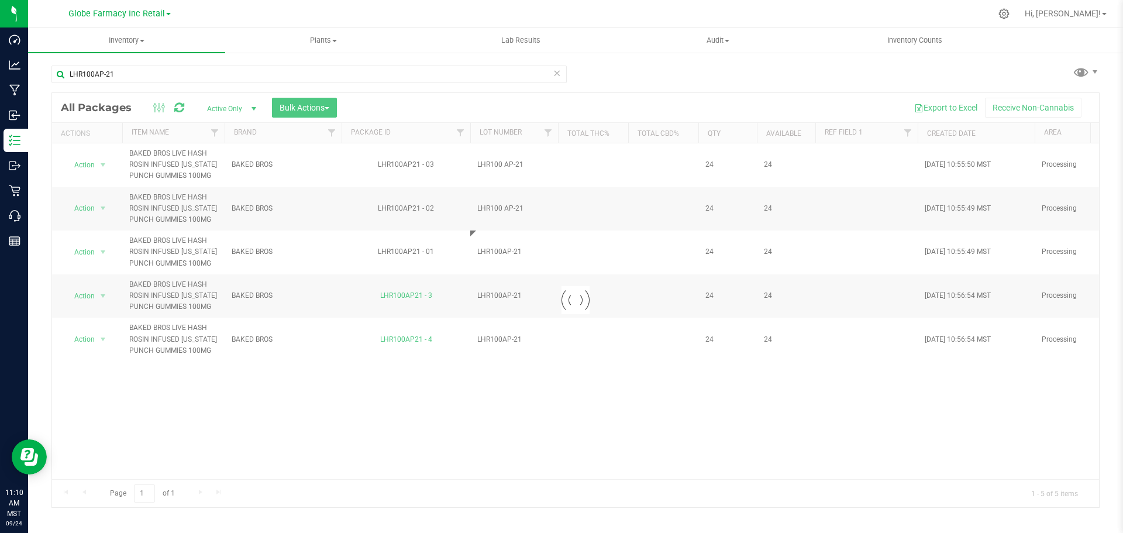
click at [504, 207] on div at bounding box center [575, 300] width 1047 height 414
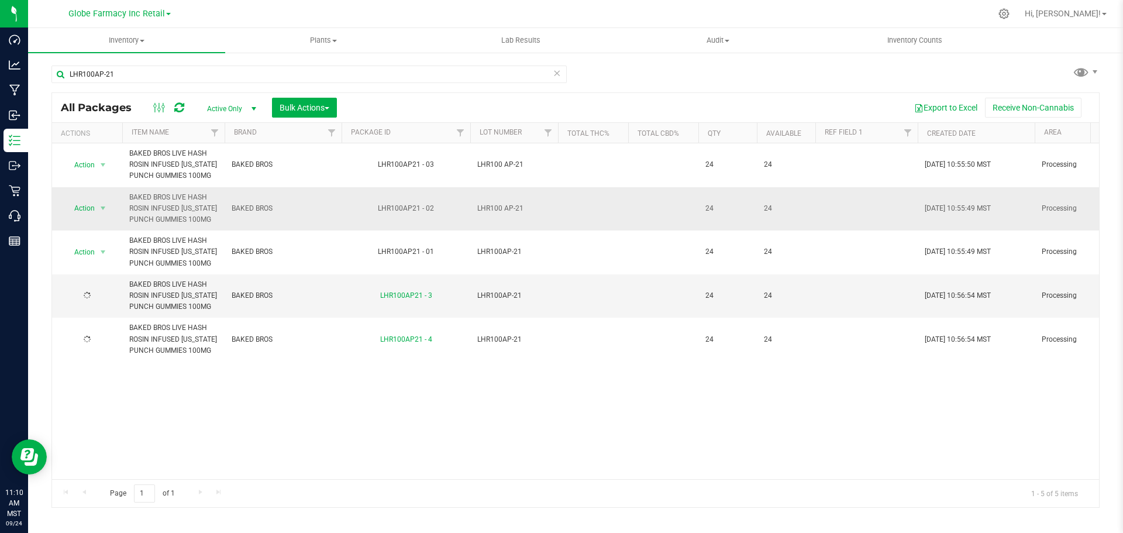
click at [507, 209] on span "LHR100 AP-21" at bounding box center [514, 208] width 74 height 11
click at [505, 209] on input "LHR100 AP-21" at bounding box center [511, 208] width 84 height 18
click at [500, 209] on input "LHR100 AP-21" at bounding box center [511, 208] width 84 height 18
type input "LHR100AP-21"
click at [565, 201] on div "All Packages Active Only Active Only Lab Samples Locked All Bulk Actions Add to…" at bounding box center [575, 299] width 1048 height 415
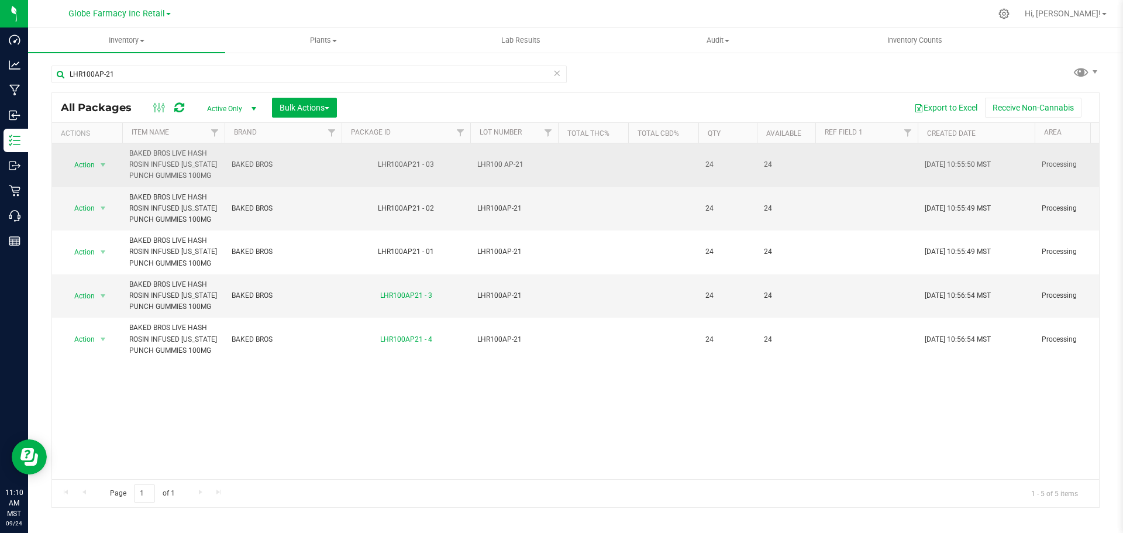
click at [507, 163] on span "LHR100 AP-21" at bounding box center [514, 164] width 74 height 11
click at [506, 163] on input "LHR100 AP-21" at bounding box center [511, 165] width 84 height 18
click at [503, 164] on input "LHR100 AP-21" at bounding box center [511, 165] width 84 height 18
type input "LHR100AP-21"
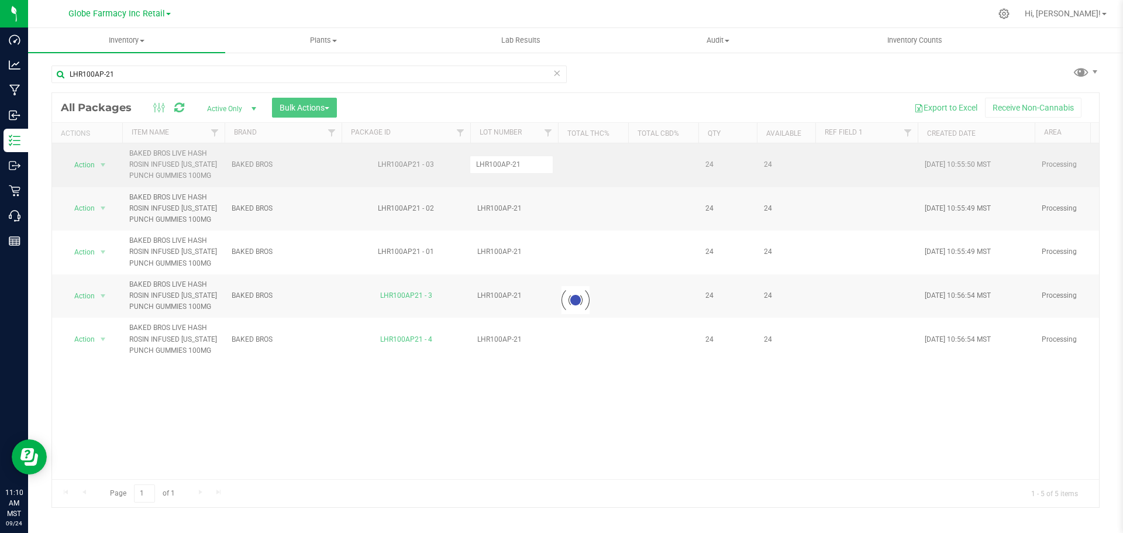
click at [591, 173] on div "Loading... All Packages Active Only Active Only Lab Samples Locked All Bulk Act…" at bounding box center [575, 299] width 1048 height 415
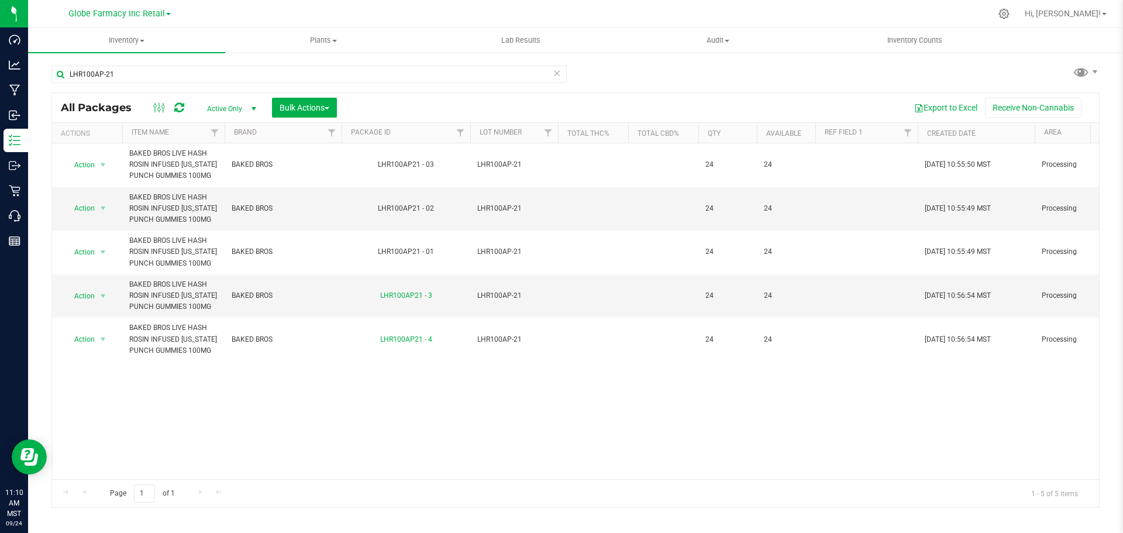
click at [180, 105] on icon at bounding box center [179, 108] width 10 height 12
click at [212, 70] on input "LHR100AP-21" at bounding box center [308, 74] width 515 height 18
click at [210, 71] on input "LHR100AP-21" at bounding box center [308, 74] width 515 height 18
paste input "HY300G-9"
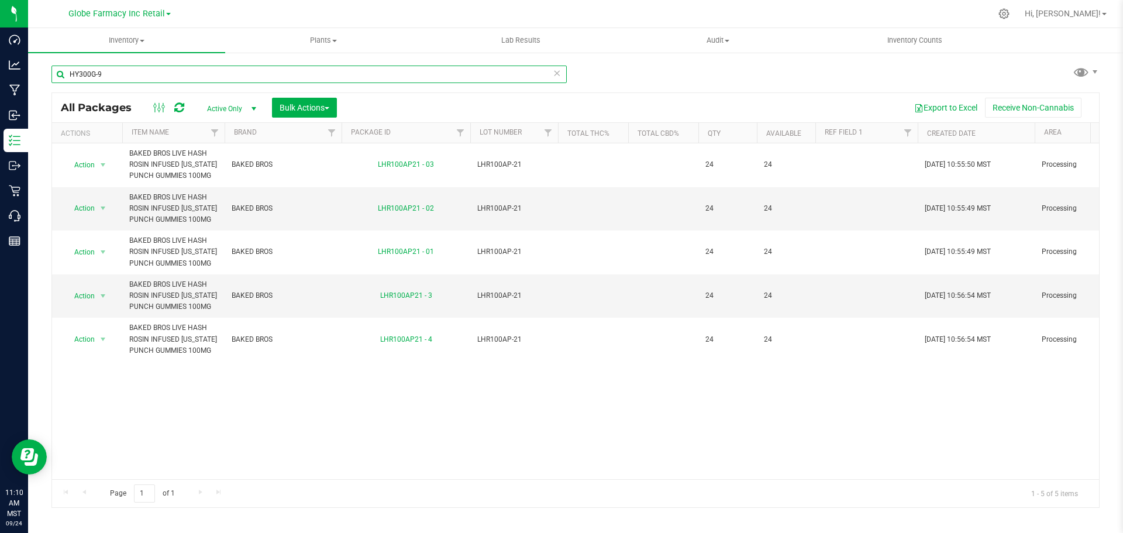
type input "HY300G-9"
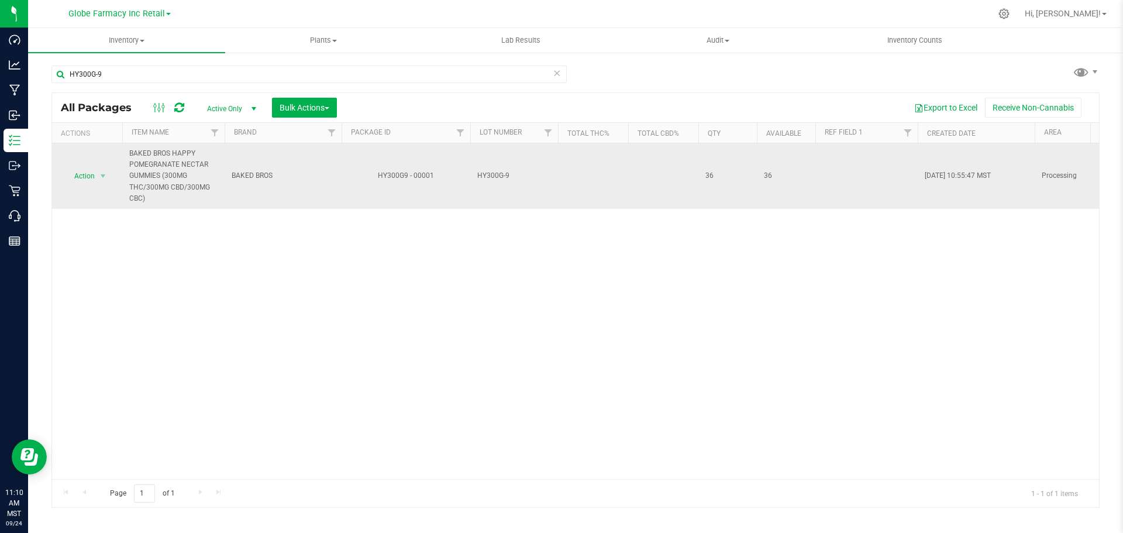
click at [487, 173] on span "HY300G-9" at bounding box center [514, 175] width 74 height 11
click at [493, 173] on input "HY300G-9" at bounding box center [511, 176] width 84 height 18
type input "HY30 0G-9"
click at [607, 176] on div "All Packages Active Only Active Only Lab Samples Locked All Bulk Actions Add to…" at bounding box center [575, 299] width 1048 height 415
click at [496, 175] on span "HY30 0G-9" at bounding box center [514, 175] width 74 height 11
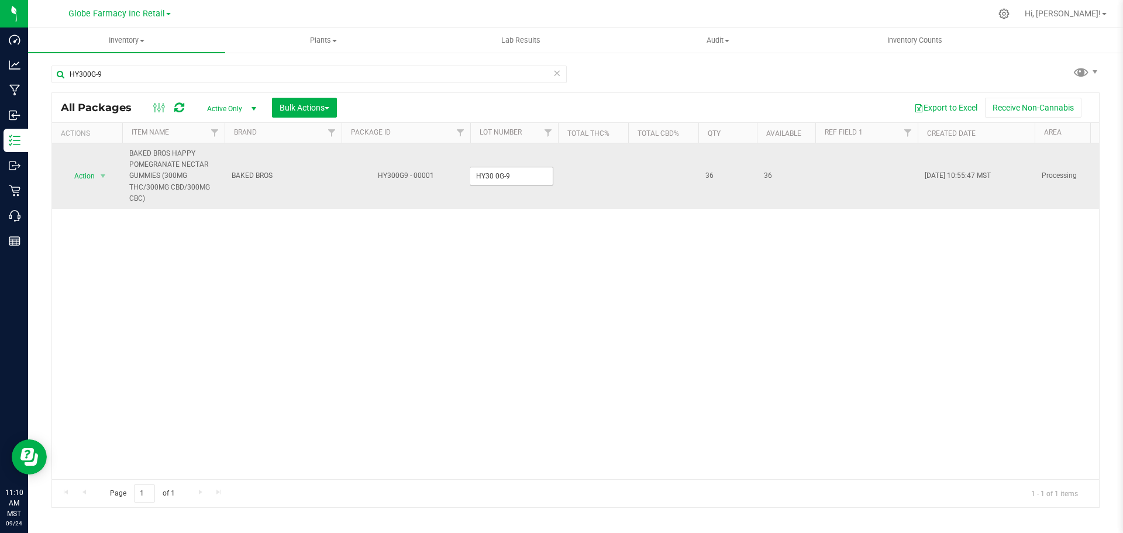
click at [492, 175] on input "HY30 0G-9" at bounding box center [511, 176] width 84 height 18
type input "HY300G-9"
click at [600, 181] on div "All Packages Active Only Active Only Lab Samples Locked All Bulk Actions Add to…" at bounding box center [575, 299] width 1048 height 415
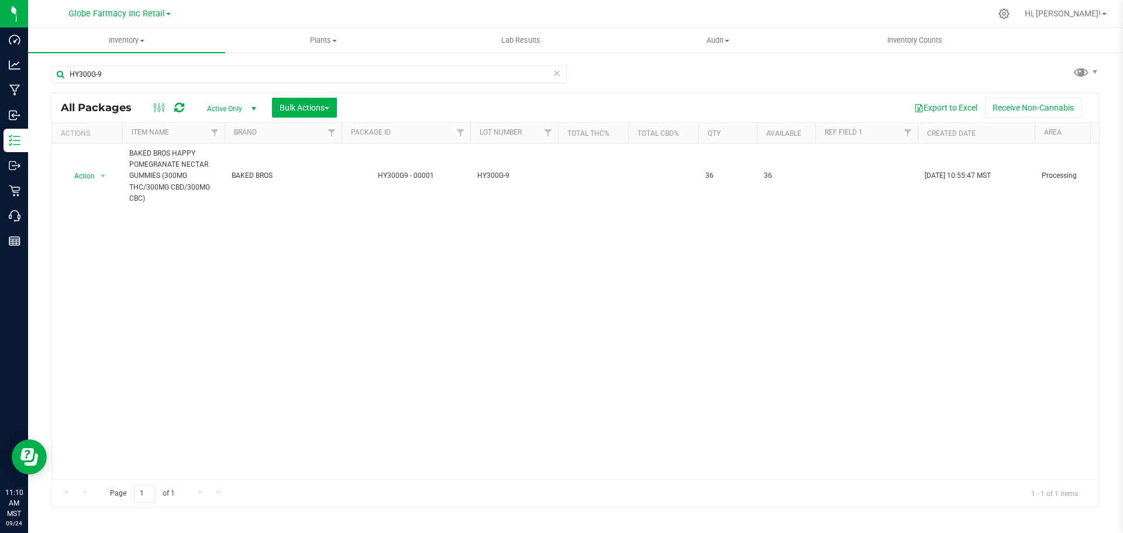
click at [184, 101] on span at bounding box center [179, 108] width 10 height 14
click at [178, 106] on icon at bounding box center [179, 108] width 10 height 12
click at [163, 74] on input "HY300G-9" at bounding box center [308, 74] width 515 height 18
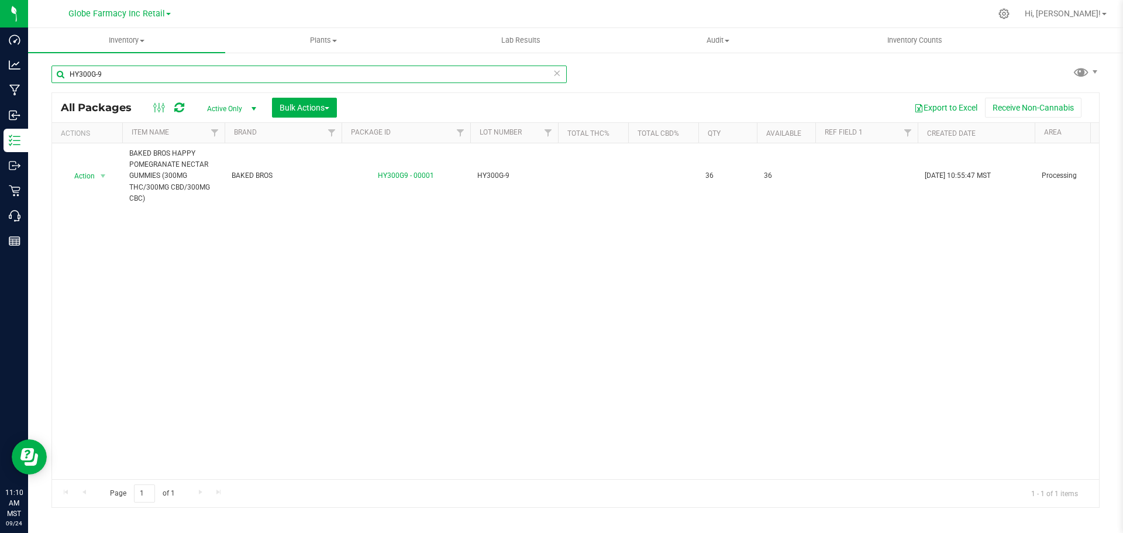
paste input "BR100GB-14"
type input "BR100GB-14"
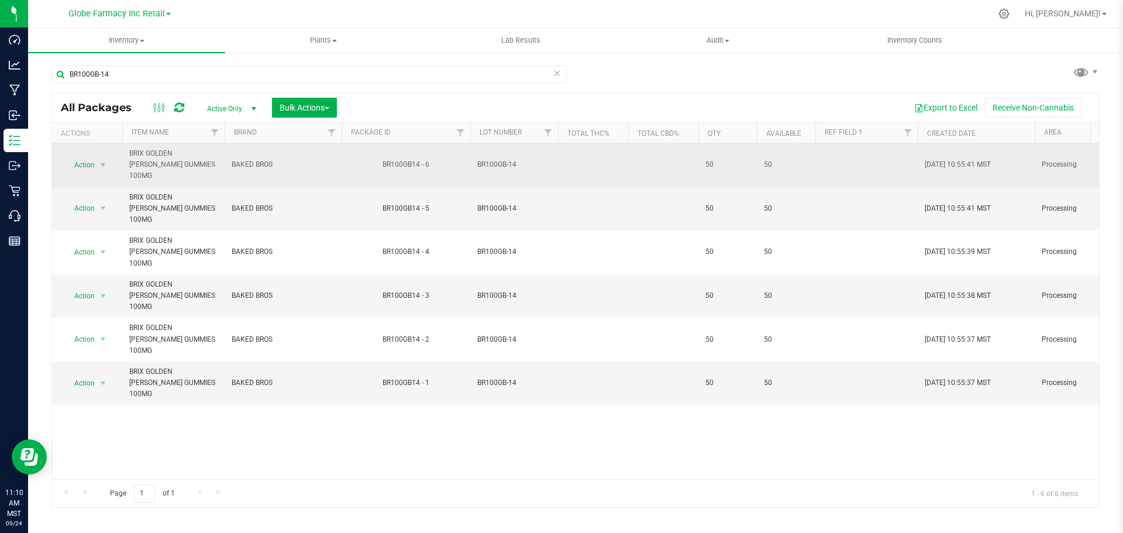
click at [501, 161] on span "BR100GB-14" at bounding box center [514, 164] width 74 height 11
click at [500, 160] on input "BR100GB-14" at bounding box center [511, 165] width 84 height 18
click at [495, 156] on input "BR100GB-14" at bounding box center [511, 165] width 84 height 18
type input "BR100 GB-14"
click at [576, 158] on div "All Packages Active Only Active Only Lab Samples Locked All Bulk Actions Add to…" at bounding box center [575, 299] width 1048 height 415
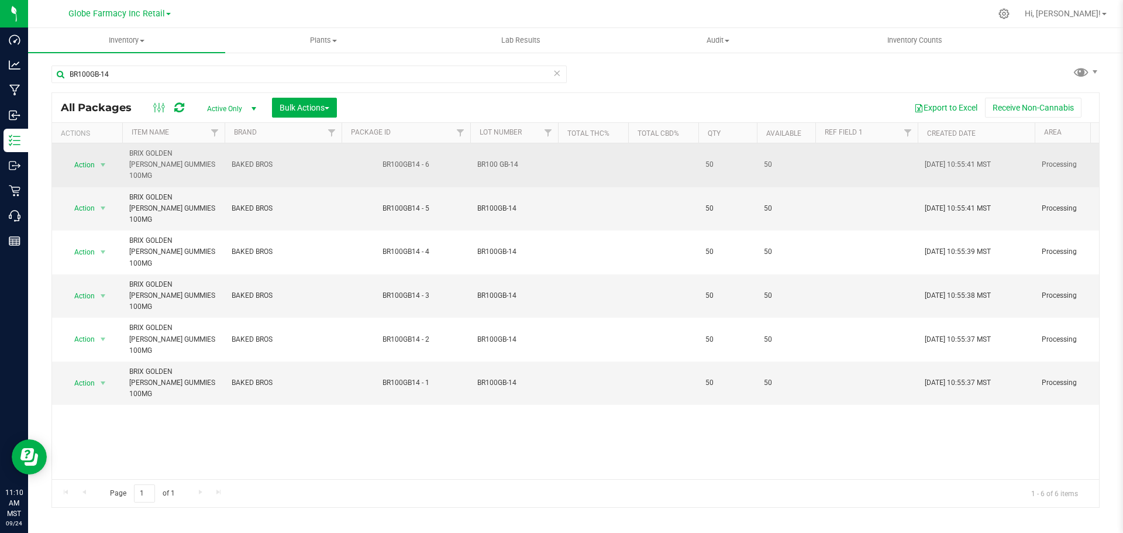
click at [499, 159] on span "BR100 GB-14" at bounding box center [514, 164] width 74 height 11
click at [500, 160] on input "BR100 GB-14" at bounding box center [511, 165] width 84 height 18
type input "BR100GB-14"
click at [608, 147] on div "All Packages Active Only Active Only Lab Samples Locked All Bulk Actions Add to…" at bounding box center [575, 299] width 1048 height 415
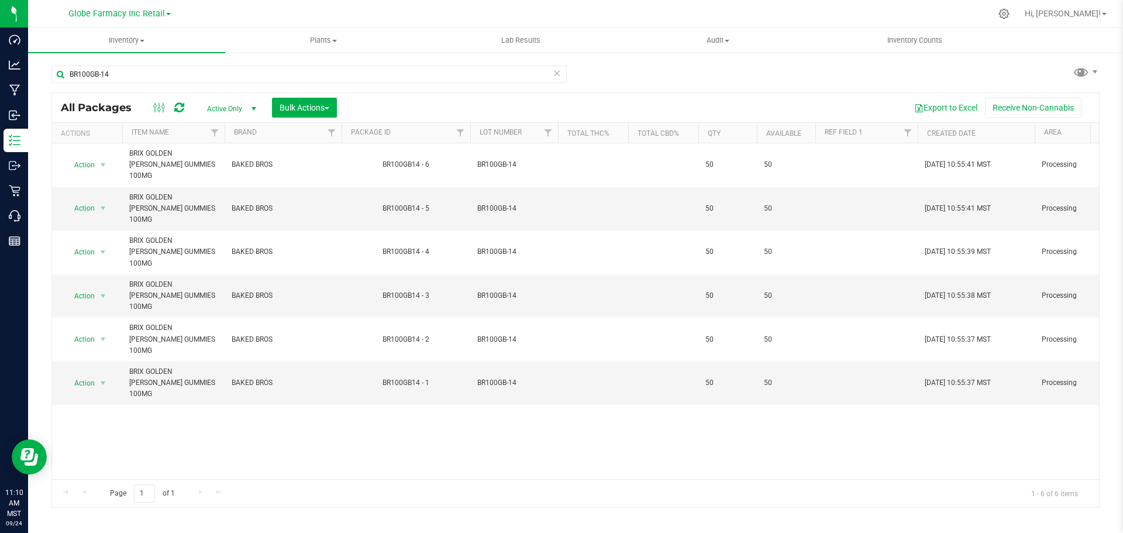
click at [185, 115] on div "All Packages Active Only Active Only Lab Samples Locked All Bulk Actions Add to…" at bounding box center [575, 107] width 1047 height 29
click at [175, 106] on icon at bounding box center [179, 108] width 10 height 12
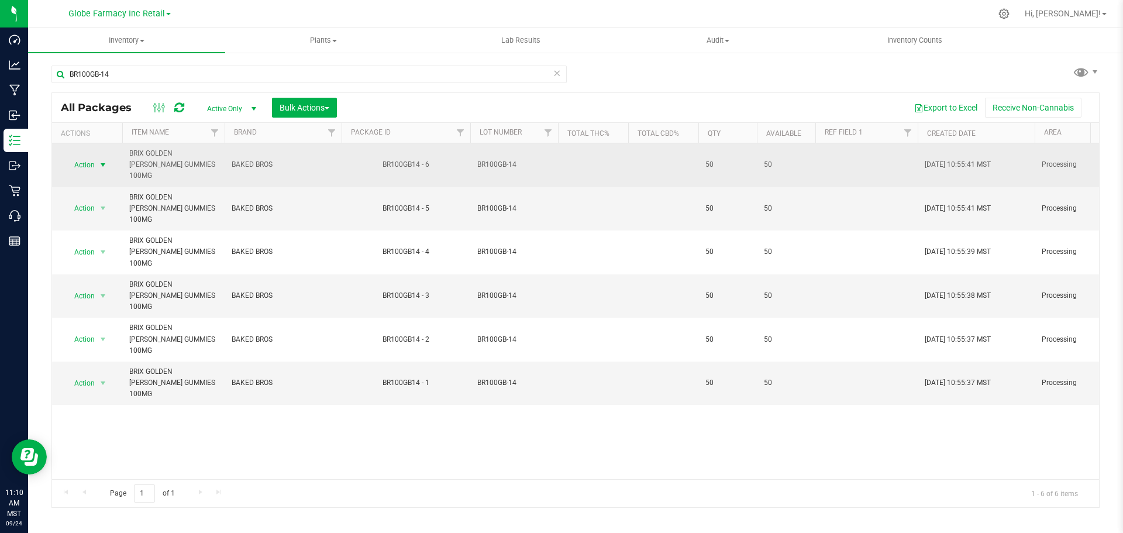
click at [106, 161] on span "select" at bounding box center [102, 164] width 9 height 9
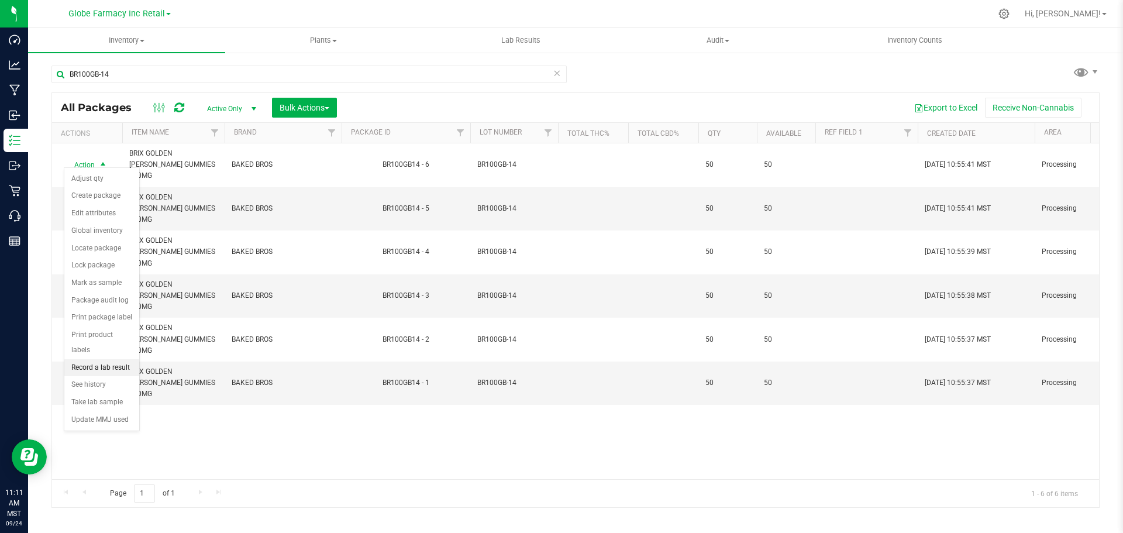
click at [118, 359] on li "Record a lab result" at bounding box center [101, 368] width 75 height 18
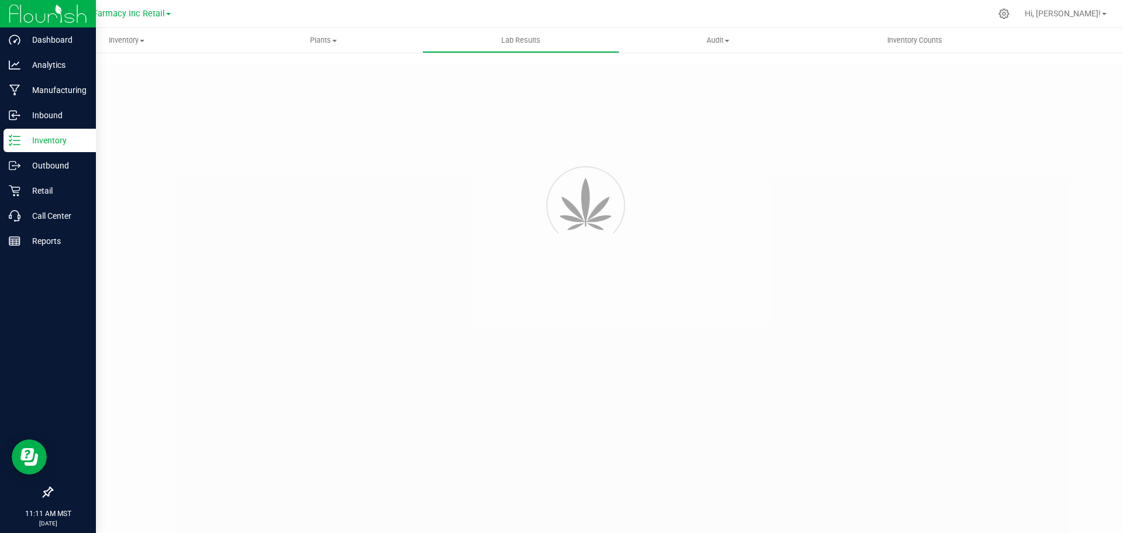
type input "BR100GB14 - 6"
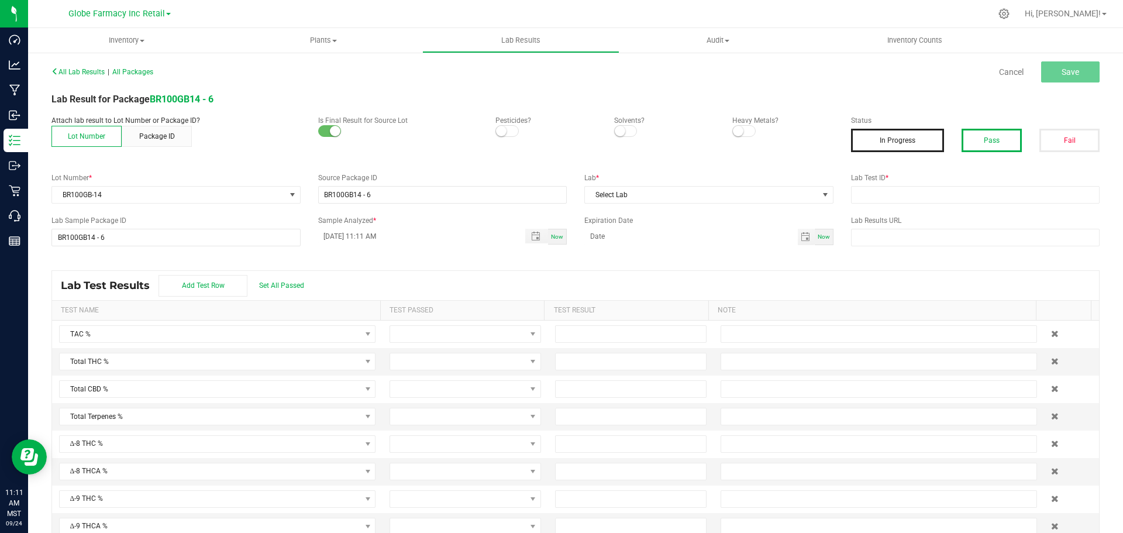
click at [982, 139] on button "Pass" at bounding box center [991, 140] width 60 height 23
click at [942, 198] on input "text" at bounding box center [975, 195] width 249 height 18
paste input "2505APO2156.11161"
type input "2505APO2156.11161"
click at [690, 192] on span "Select Lab" at bounding box center [701, 195] width 233 height 16
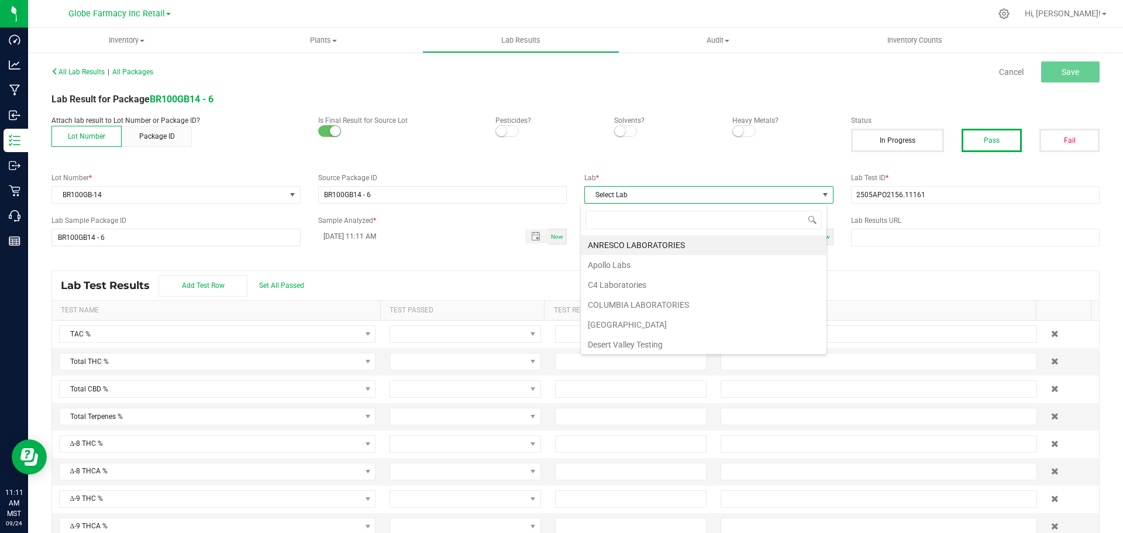
scroll to position [18, 247]
click at [609, 264] on li "Apollo Labs" at bounding box center [704, 265] width 246 height 20
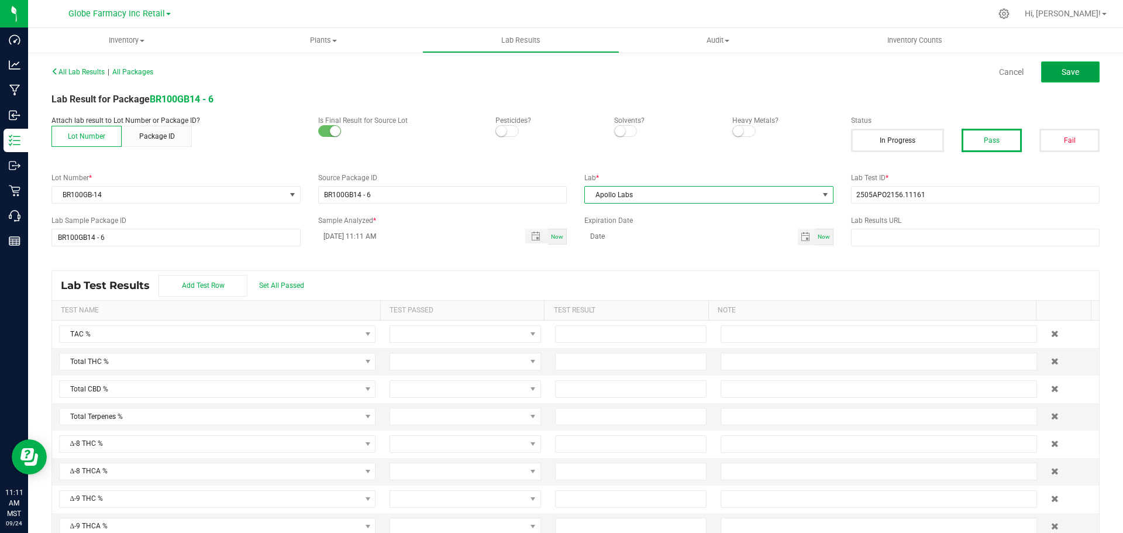
click at [1051, 77] on button "Save" at bounding box center [1070, 71] width 58 height 21
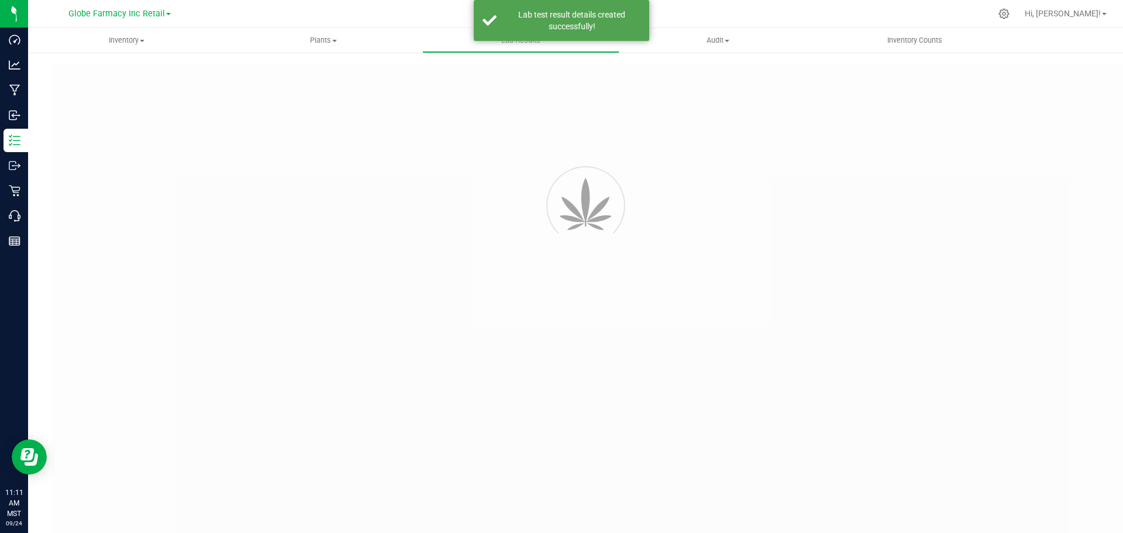
type input "BR100GB14 - 6"
type input "2505APO2156.11161"
type input "BR100GB14 - 6"
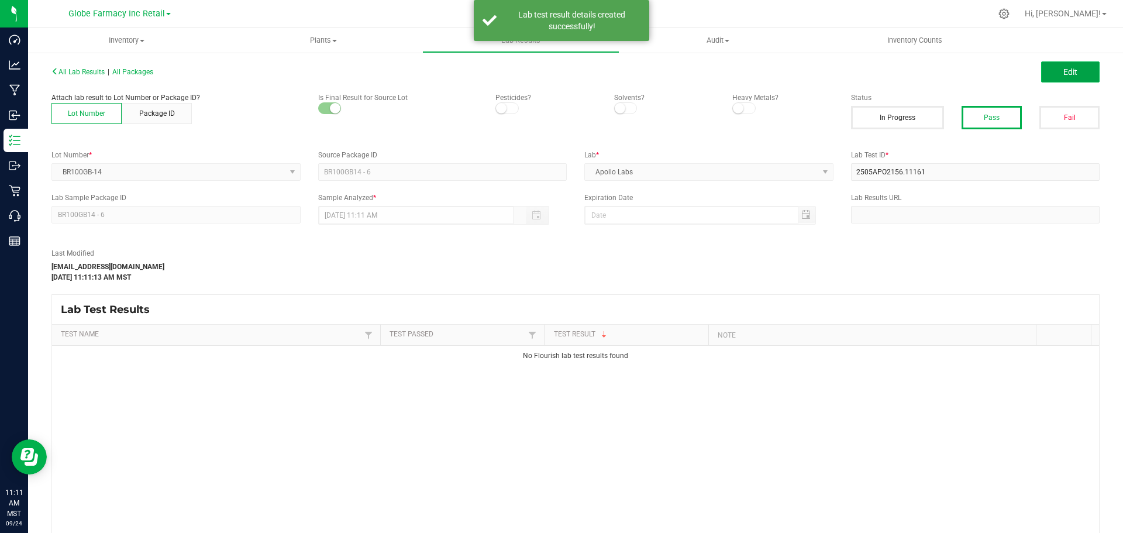
click at [1063, 70] on span "Edit" at bounding box center [1070, 71] width 14 height 9
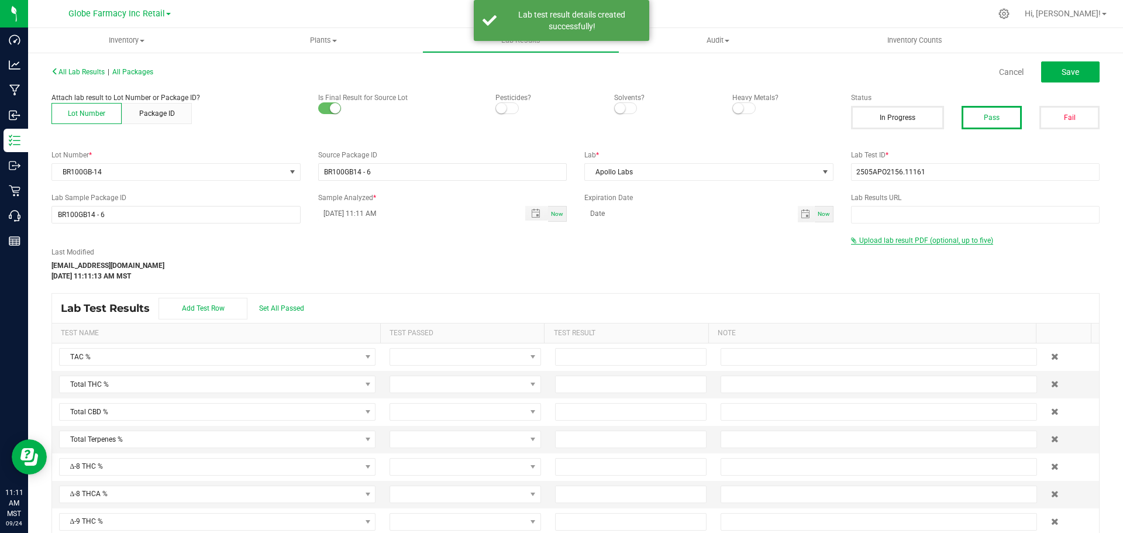
click at [886, 238] on span "Upload lab result PDF (optional, up to five)" at bounding box center [926, 240] width 134 height 8
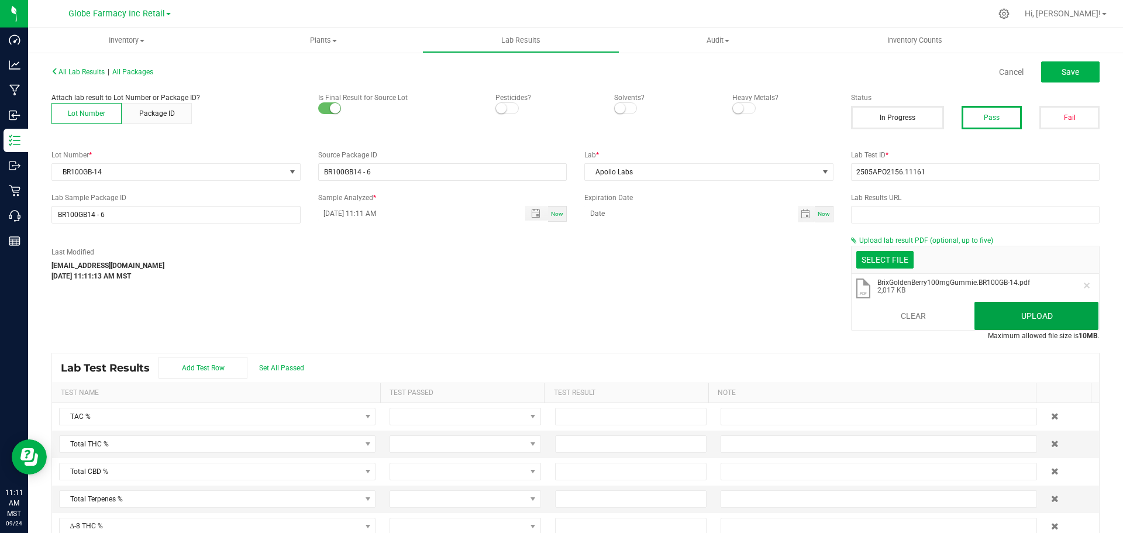
click at [1047, 327] on button "Upload" at bounding box center [1036, 316] width 124 height 28
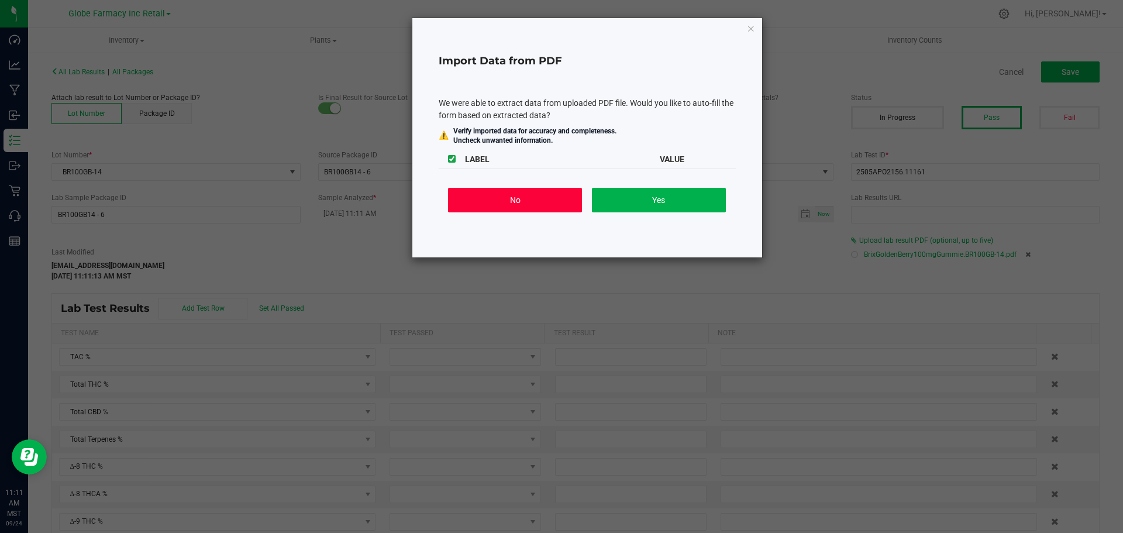
drag, startPoint x: 531, startPoint y: 197, endPoint x: 544, endPoint y: 189, distance: 14.4
click at [532, 196] on button "No" at bounding box center [515, 200] width 134 height 25
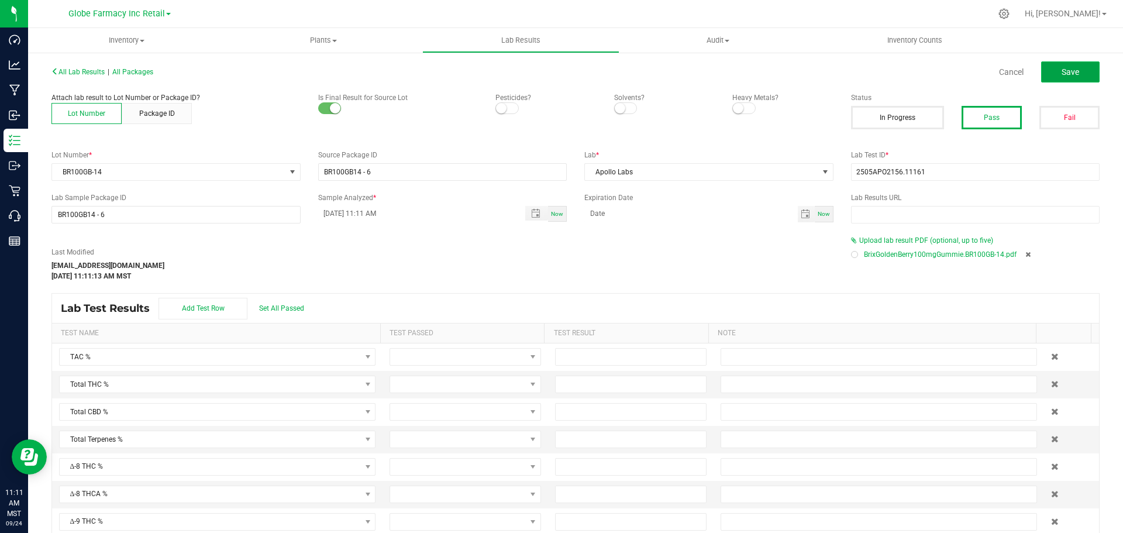
click at [1073, 69] on button "Save" at bounding box center [1070, 71] width 58 height 21
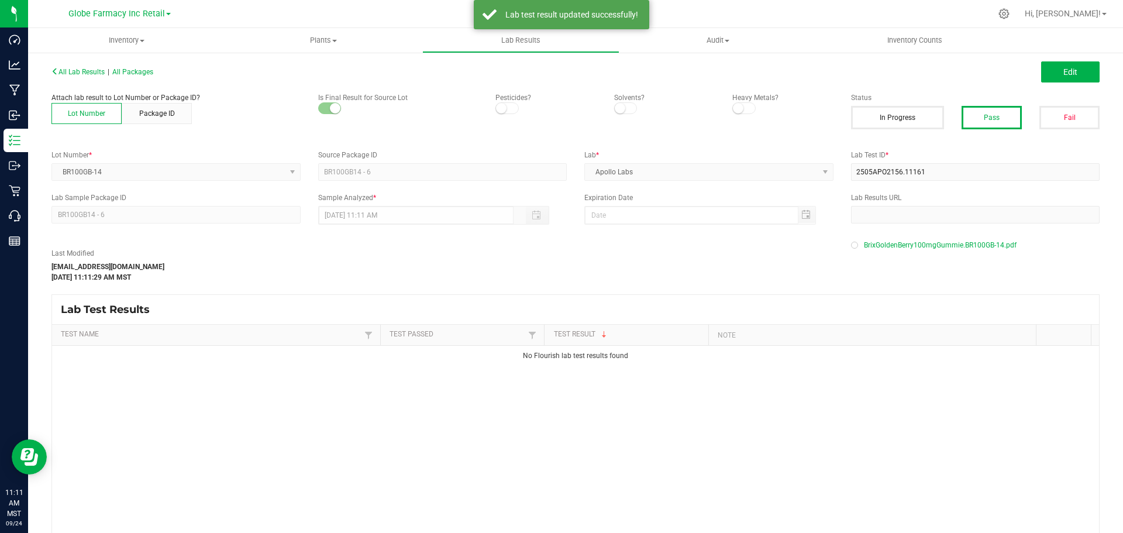
click at [154, 66] on div "All Lab Results | All Packages Edit" at bounding box center [575, 71] width 1065 height 29
click at [153, 70] on span "All Packages" at bounding box center [132, 72] width 41 height 8
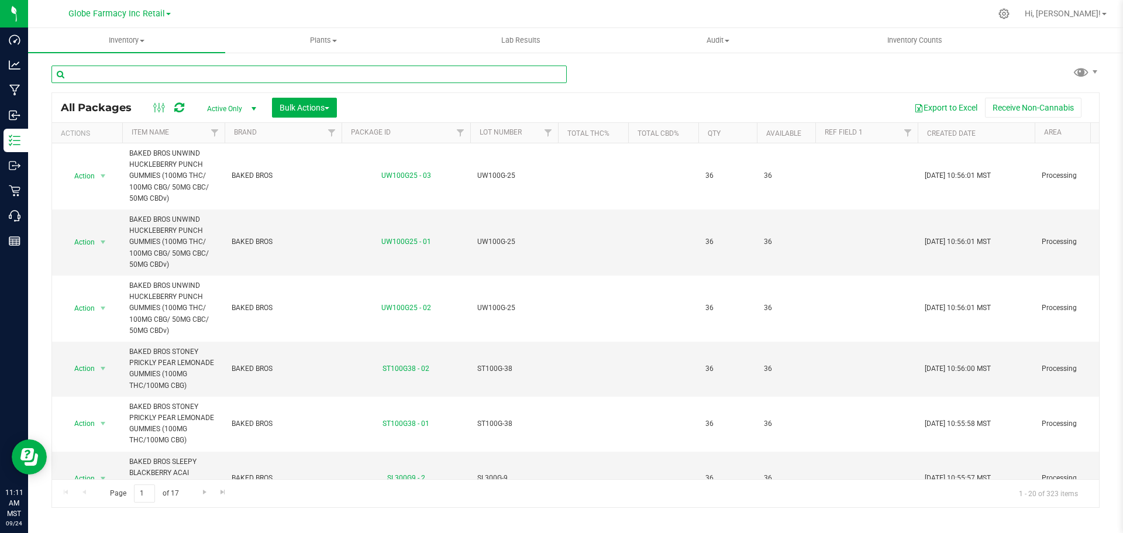
click at [304, 80] on input "text" at bounding box center [308, 74] width 515 height 18
paste input "SL100G-62"
type input "SL100G-62"
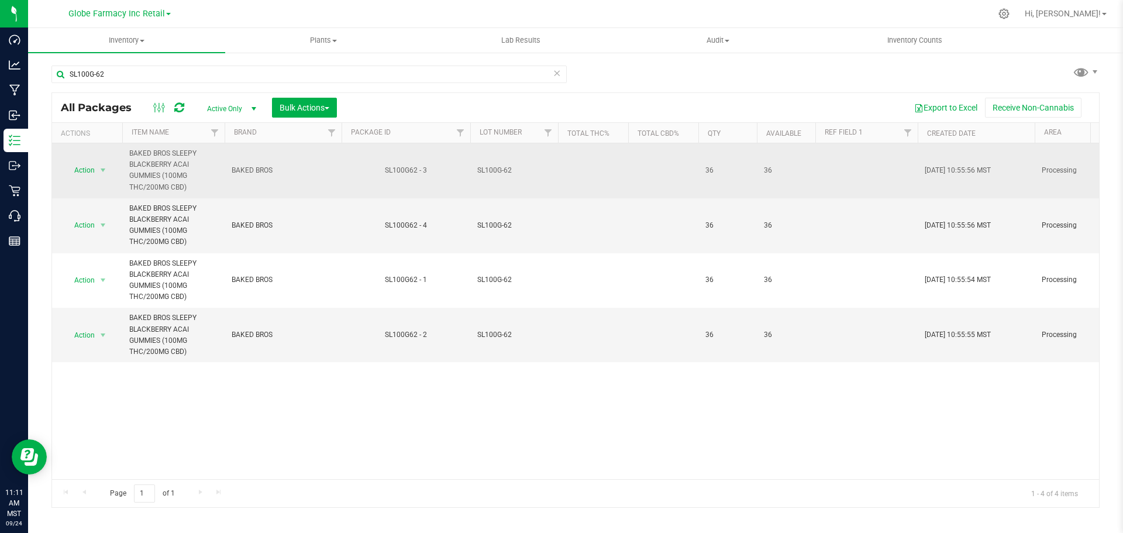
click at [496, 170] on span "SL100G-62" at bounding box center [514, 170] width 74 height 11
click at [494, 168] on input "SL100G-62" at bounding box center [511, 170] width 84 height 18
type input "SL100 G-62"
click at [582, 172] on div "All Packages Active Only Active Only Lab Samples Locked All Bulk Actions Add to…" at bounding box center [575, 299] width 1048 height 415
click at [498, 169] on span "SL100 G-62" at bounding box center [514, 170] width 74 height 11
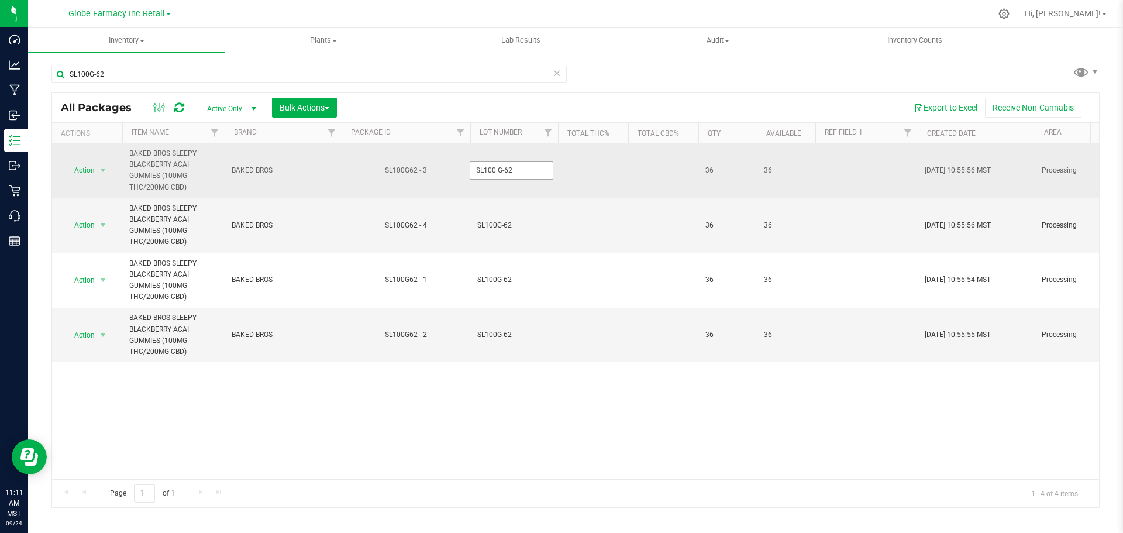
click at [501, 170] on input "SL100 G-62" at bounding box center [511, 170] width 84 height 18
type input "SL10 G-62"
click at [648, 187] on div "All Packages Active Only Active Only Lab Samples Locked All Bulk Actions Add to…" at bounding box center [575, 299] width 1048 height 415
click at [495, 170] on span "SL10 G-62" at bounding box center [514, 170] width 74 height 11
click at [495, 170] on input "SL10 G-62" at bounding box center [511, 170] width 84 height 18
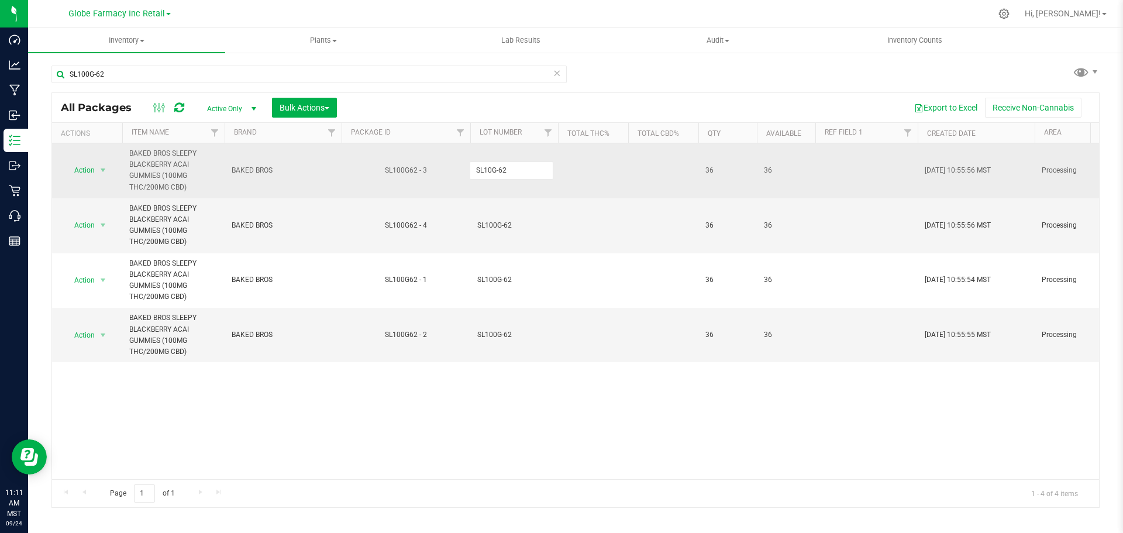
type input "SL100G-62"
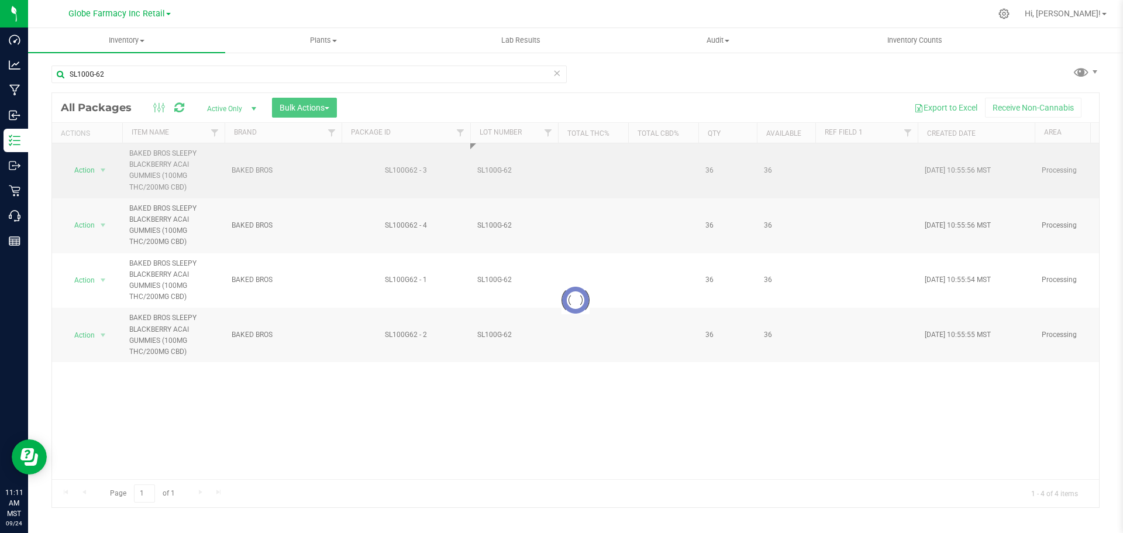
click at [567, 161] on div "Loading... All Packages Active Only Active Only Lab Samples Locked All Bulk Act…" at bounding box center [575, 299] width 1048 height 415
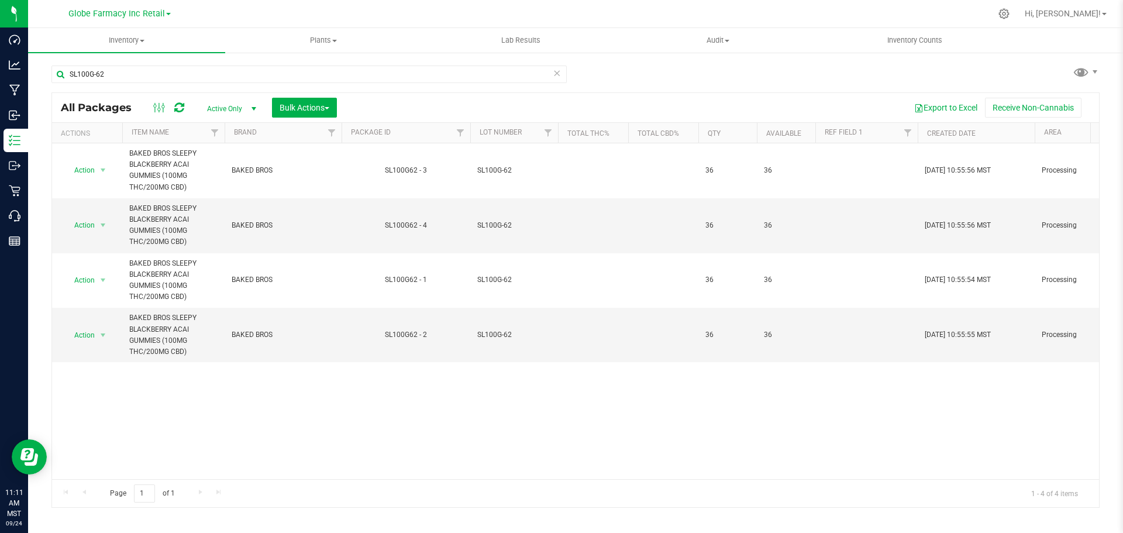
click at [184, 103] on icon at bounding box center [179, 108] width 10 height 12
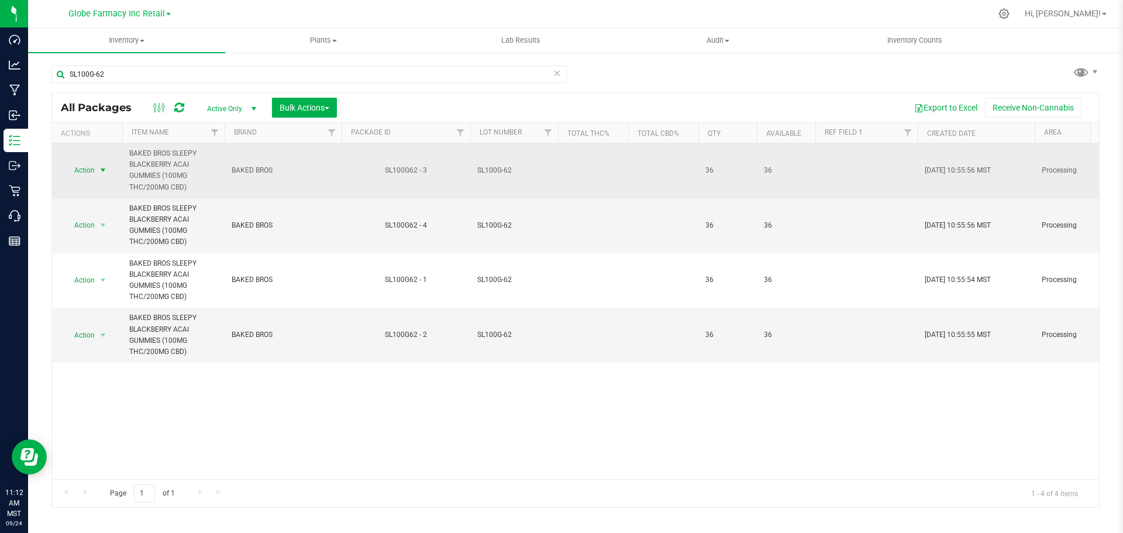
click at [103, 173] on span "select" at bounding box center [102, 169] width 9 height 9
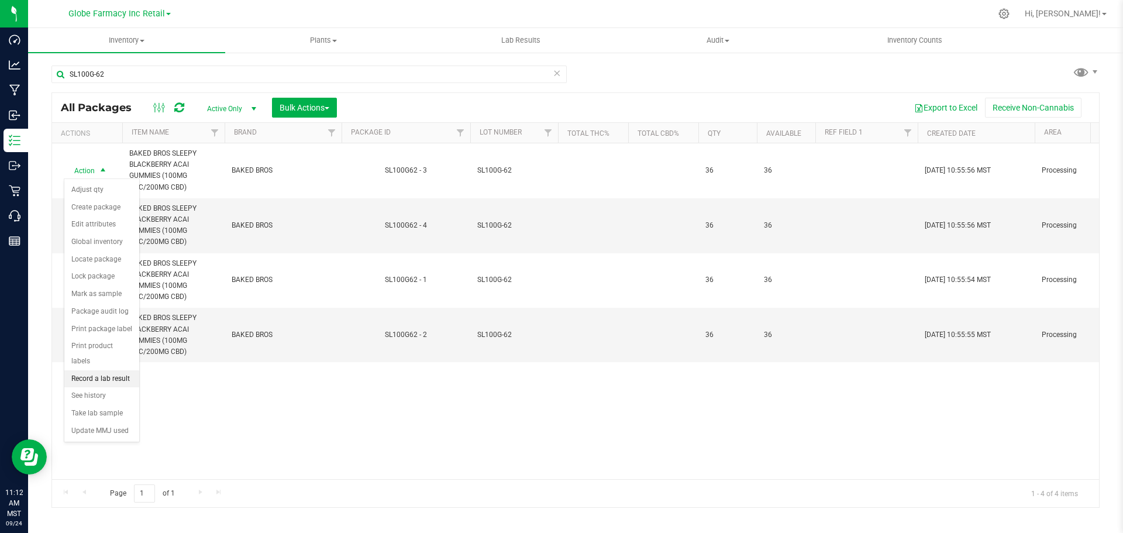
click at [105, 370] on li "Record a lab result" at bounding box center [101, 379] width 75 height 18
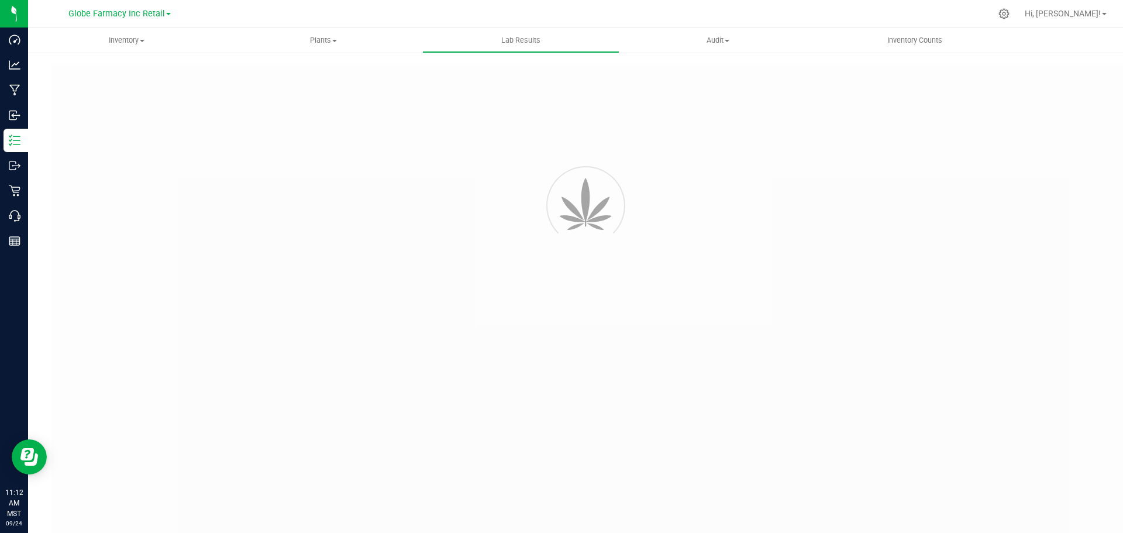
type input "SL100G62 - 3"
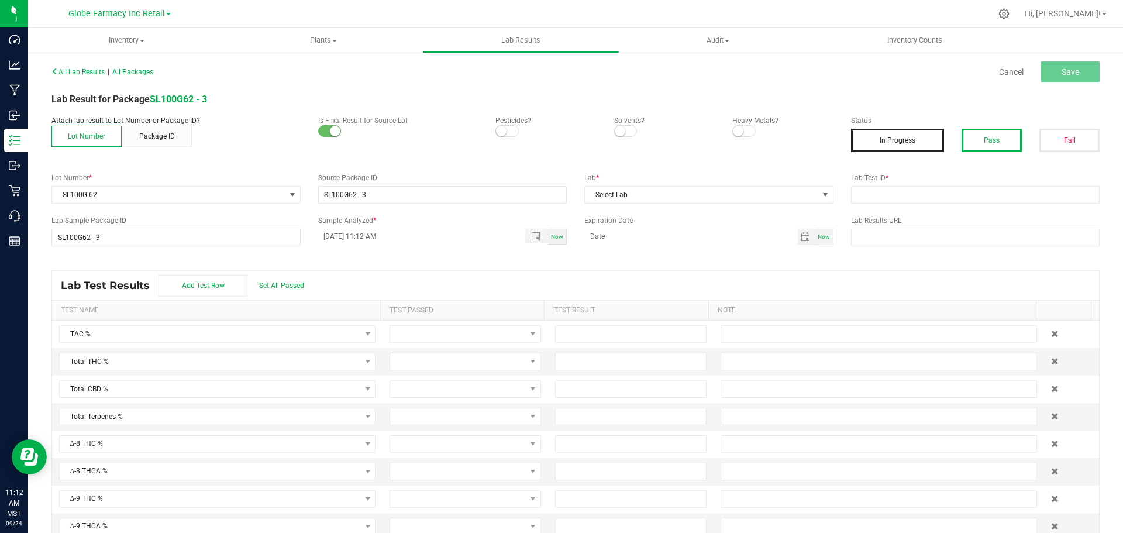
click at [993, 137] on button "Pass" at bounding box center [991, 140] width 60 height 23
click at [996, 192] on input "text" at bounding box center [975, 195] width 249 height 18
paste input "2508APO3559.17778"
type input "2508APO3559.17778"
drag, startPoint x: 737, startPoint y: 196, endPoint x: 724, endPoint y: 196, distance: 13.5
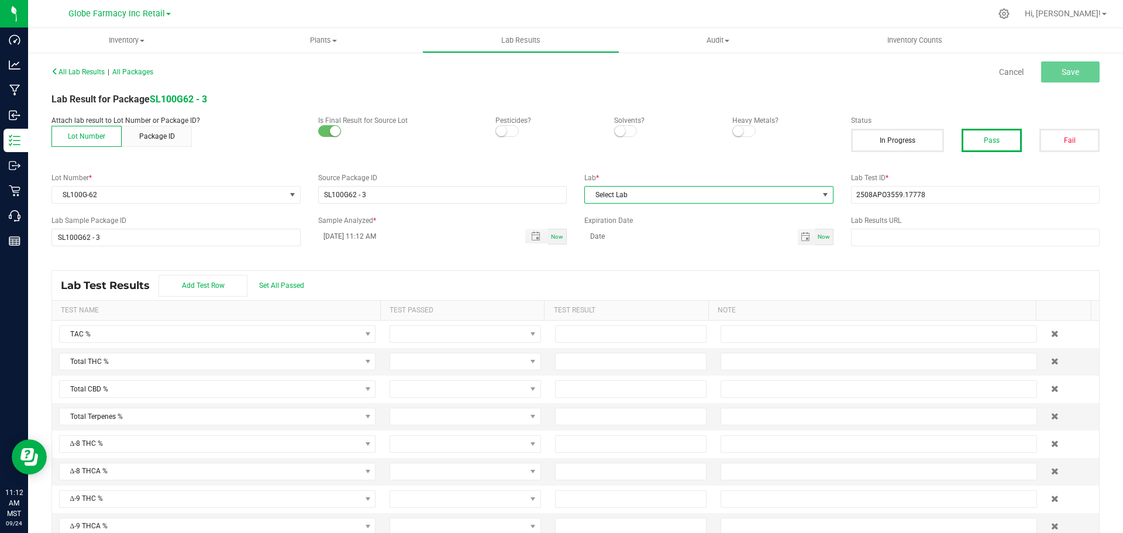
click at [737, 196] on span "Select Lab" at bounding box center [701, 195] width 233 height 16
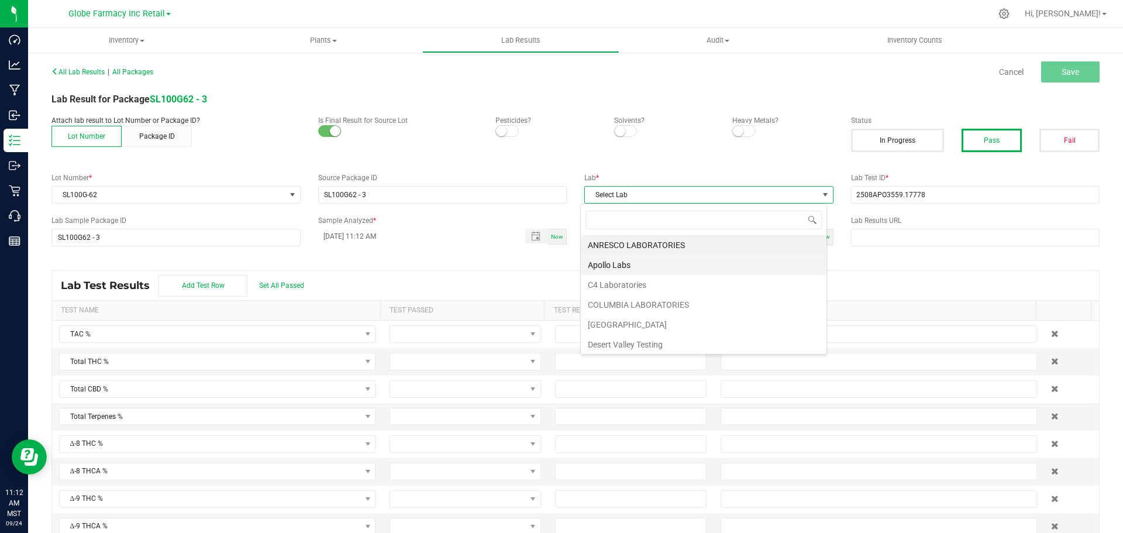
click at [599, 265] on li "Apollo Labs" at bounding box center [704, 265] width 246 height 20
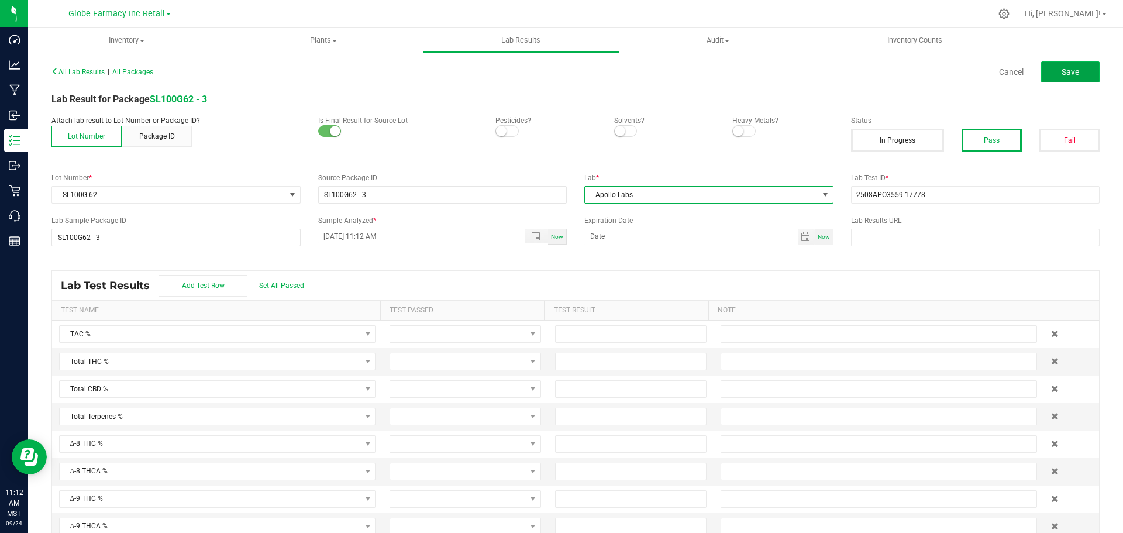
click at [1069, 74] on span "Save" at bounding box center [1070, 71] width 18 height 9
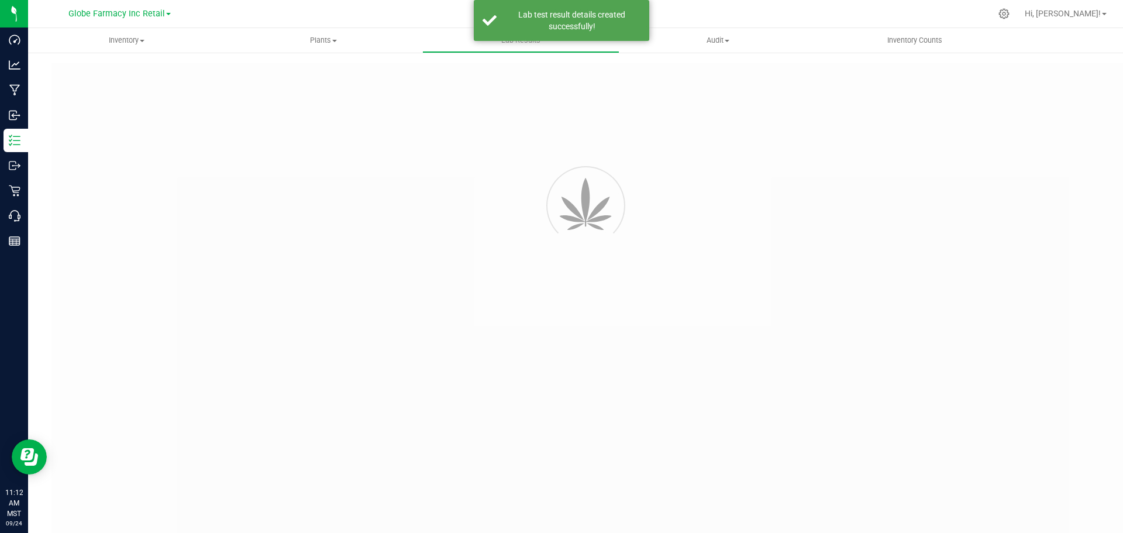
type input "SL100G62 - 3"
type input "2508APO3559.17778"
type input "SL100G62 - 3"
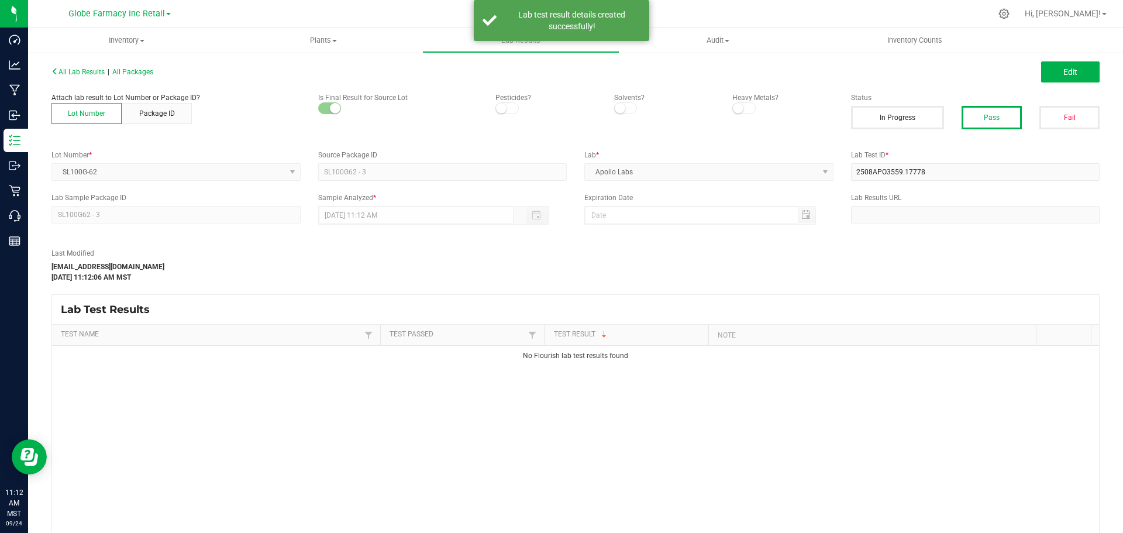
click at [1063, 75] on span "Edit" at bounding box center [1070, 71] width 14 height 9
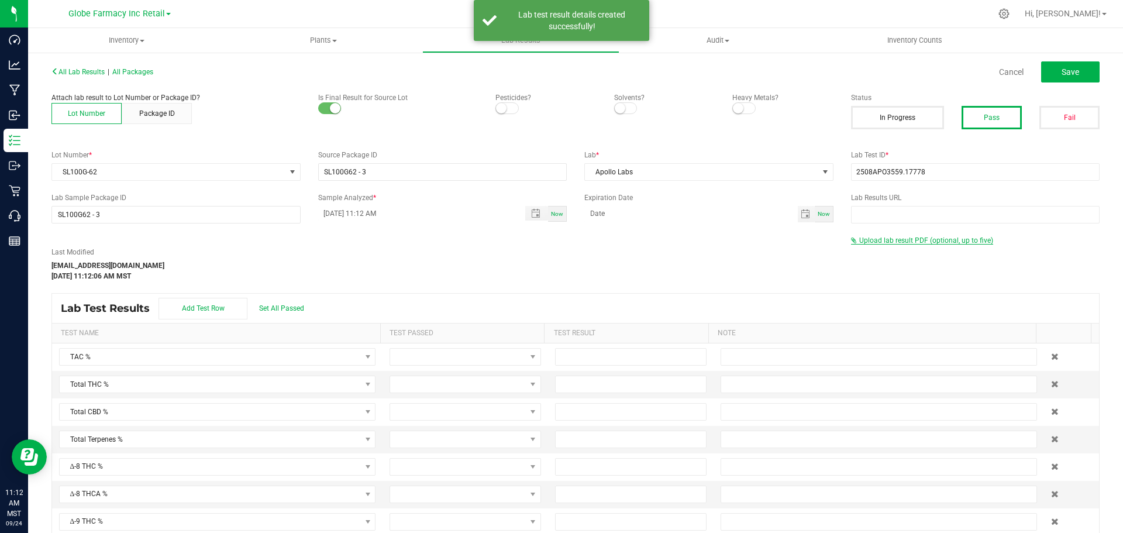
click at [861, 244] on div "Upload lab result PDF (optional, up to five)" at bounding box center [975, 240] width 249 height 11
click at [861, 241] on span "Upload lab result PDF (optional, up to five)" at bounding box center [926, 240] width 134 height 8
click at [862, 251] on div "Select file Drop files here to upload" at bounding box center [975, 259] width 248 height 27
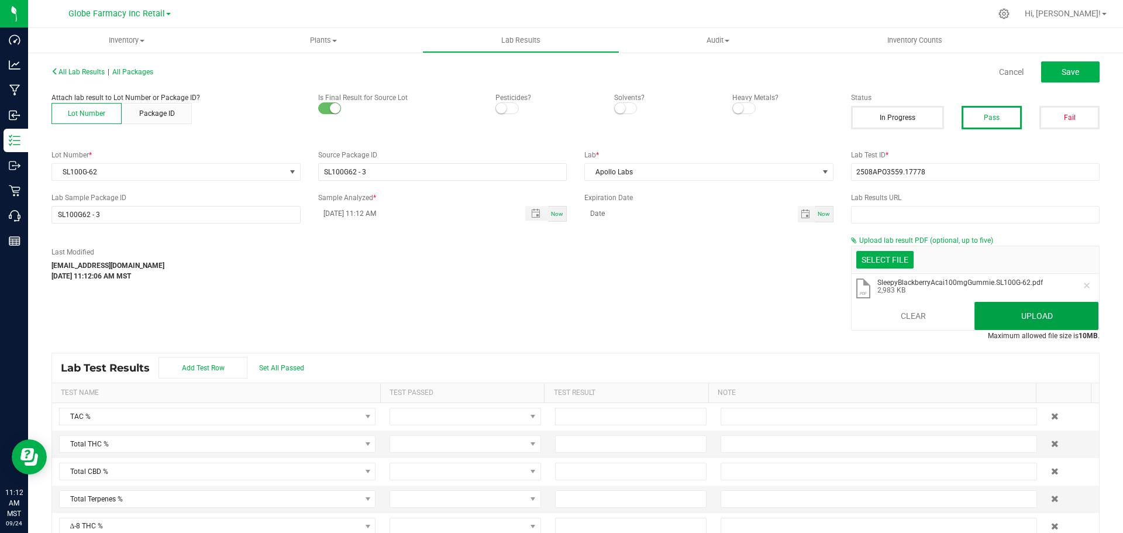
click at [1009, 320] on button "Upload" at bounding box center [1036, 316] width 124 height 28
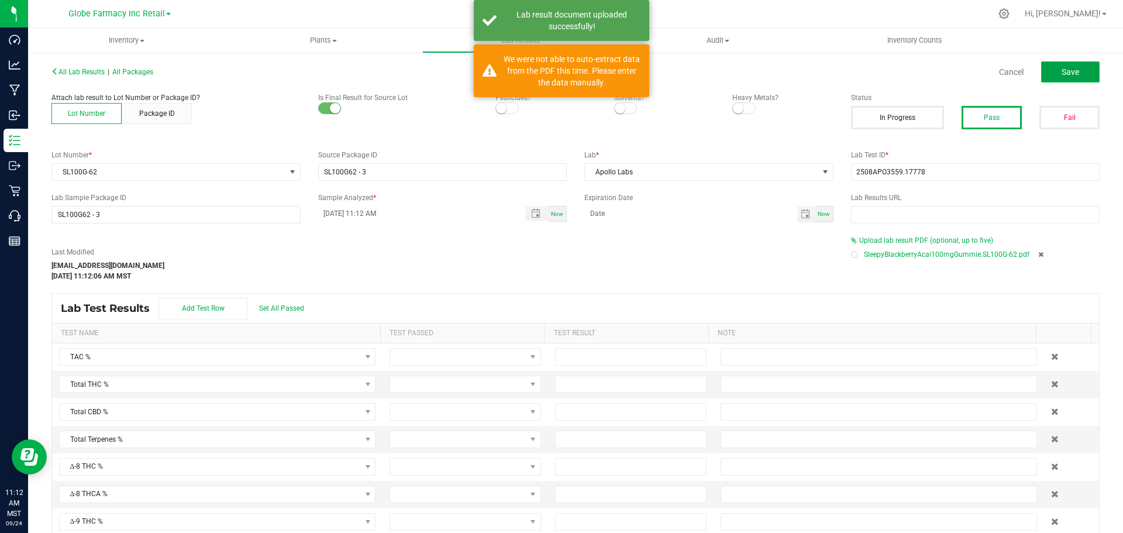
click at [1061, 71] on span "Save" at bounding box center [1070, 71] width 18 height 9
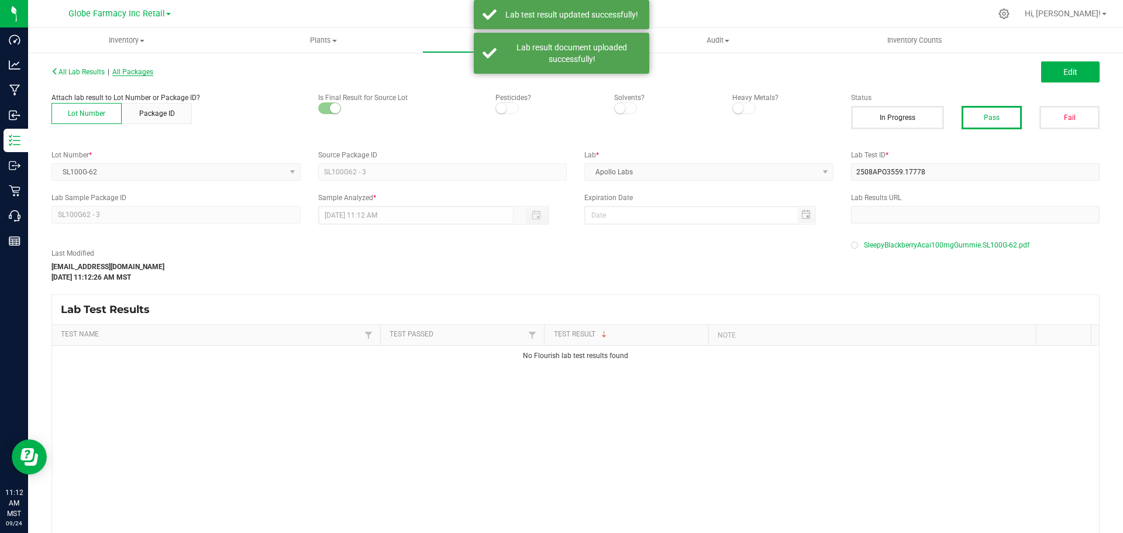
click at [146, 72] on span "All Packages" at bounding box center [132, 72] width 41 height 8
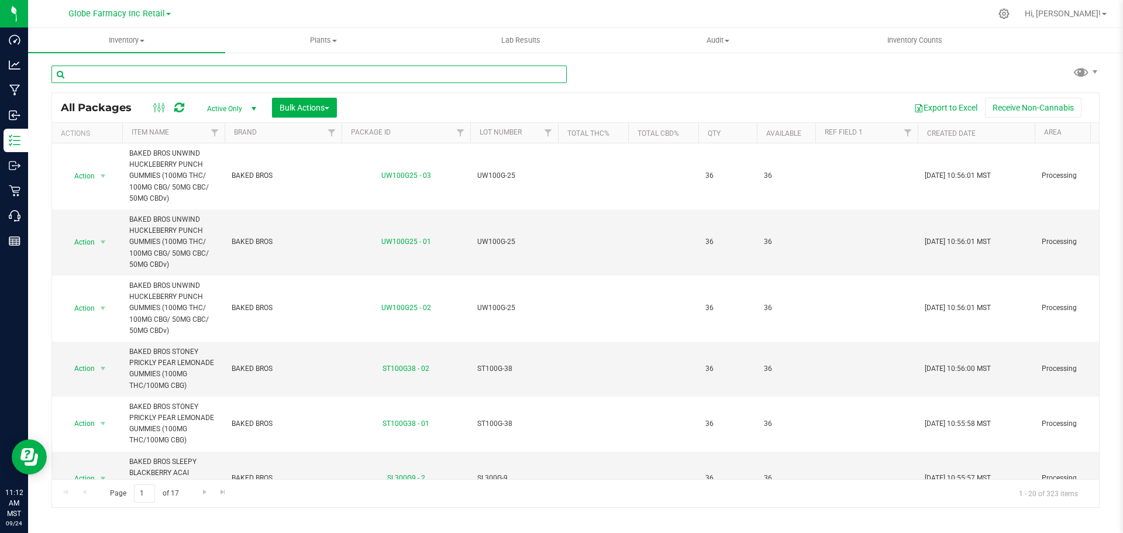
click at [206, 82] on input "text" at bounding box center [308, 74] width 515 height 18
click at [207, 82] on input "text" at bounding box center [308, 74] width 515 height 18
paste input "BR100BP-13"
type input "BR100BP-13"
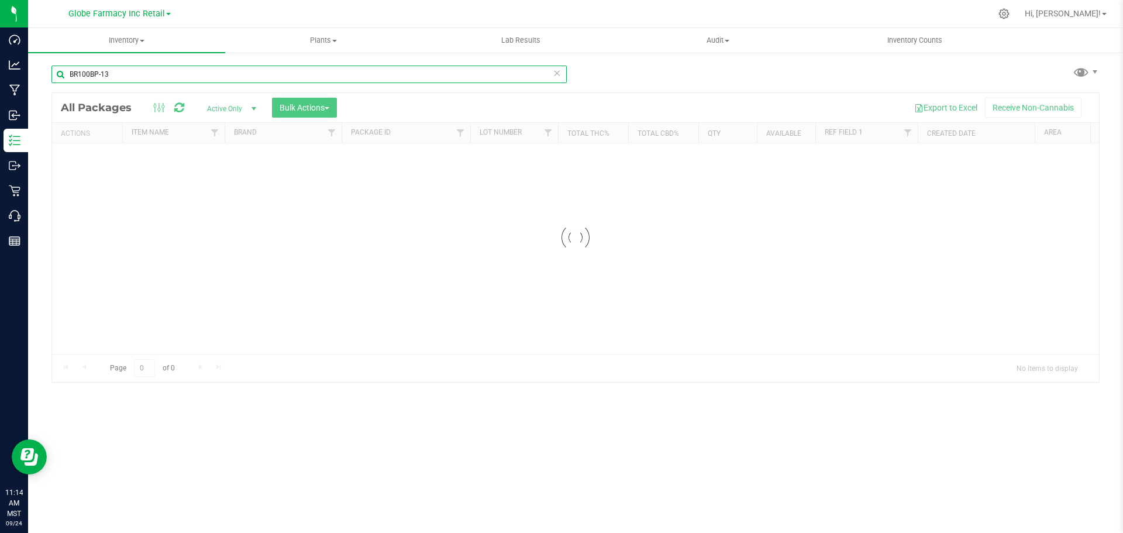
click at [136, 80] on input "BR100BP-13" at bounding box center [308, 74] width 515 height 18
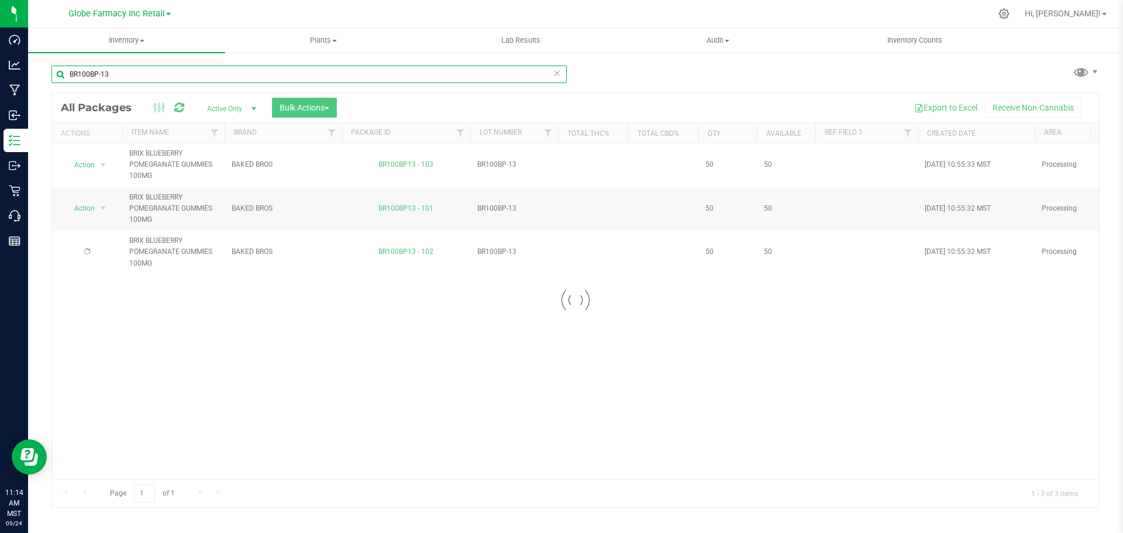
click at [136, 80] on input "BR100BP-13" at bounding box center [308, 74] width 515 height 18
type input "BAKED BROS"
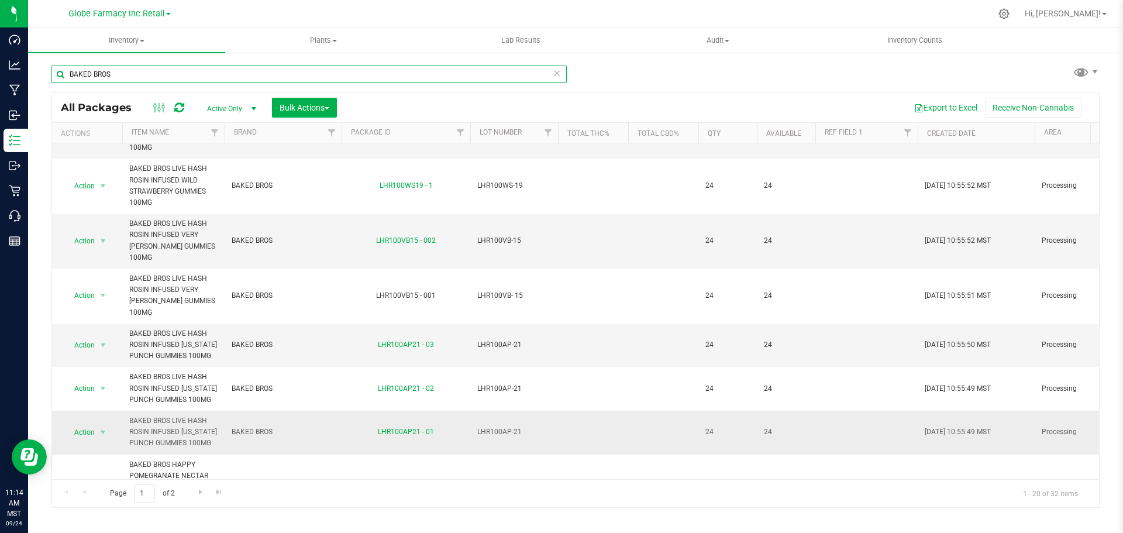
scroll to position [758, 0]
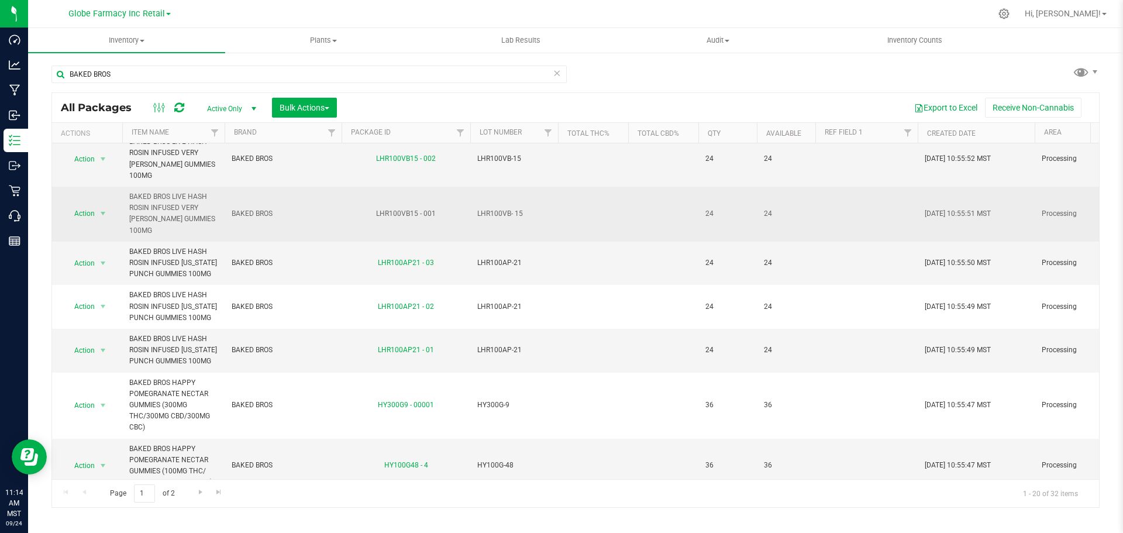
click at [501, 208] on span "LHR100VB- 15" at bounding box center [514, 213] width 74 height 11
click at [501, 205] on input "LHR100VB- 15" at bounding box center [511, 214] width 84 height 18
click at [516, 205] on input "LHR100VB- 15" at bounding box center [511, 214] width 84 height 18
click at [513, 205] on input "LHR100VB- 15" at bounding box center [511, 214] width 84 height 18
type input "LHR100VB-15"
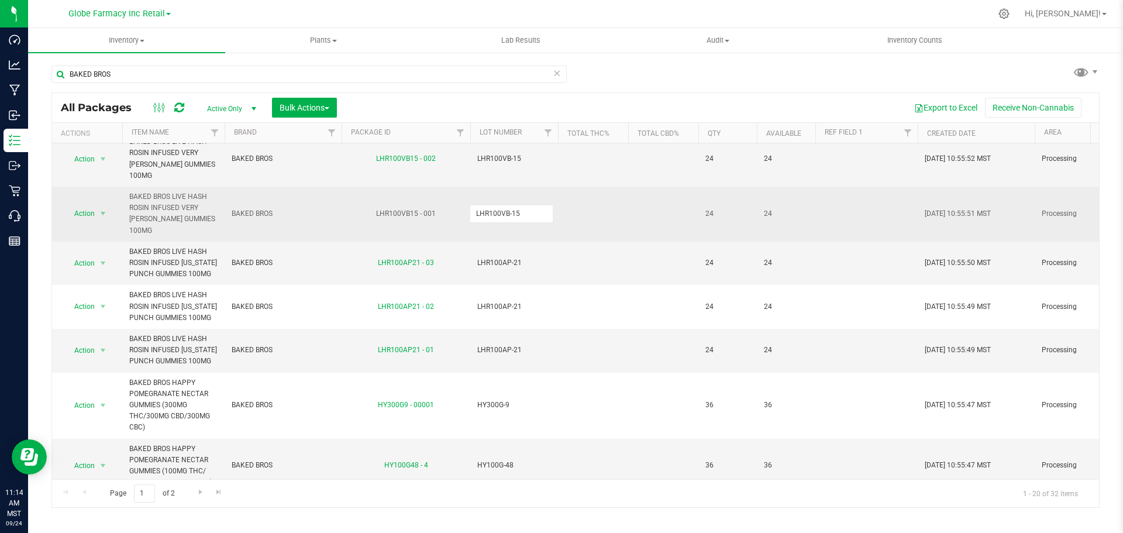
click at [332, 192] on div "All Packages Active Only Active Only Lab Samples Locked All Bulk Actions Add to…" at bounding box center [575, 299] width 1048 height 415
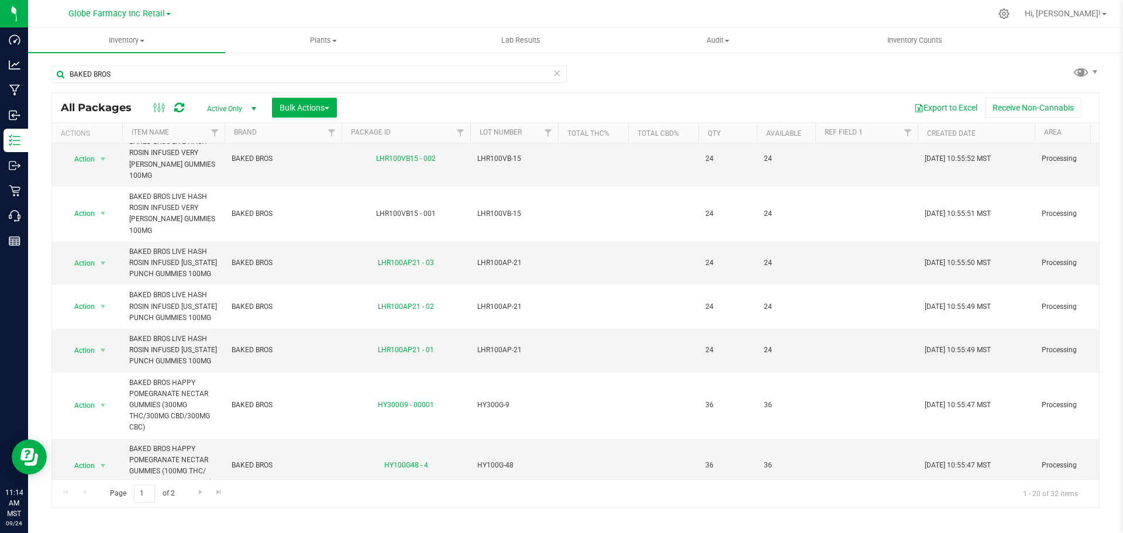
click at [184, 107] on icon at bounding box center [179, 108] width 10 height 12
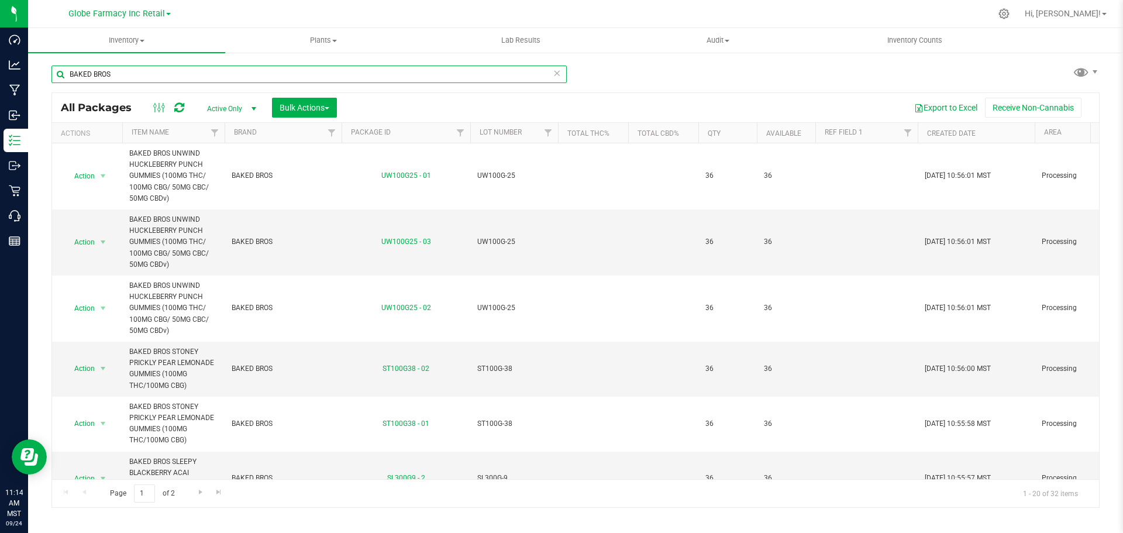
click at [214, 68] on input "BAKED BROS" at bounding box center [308, 74] width 515 height 18
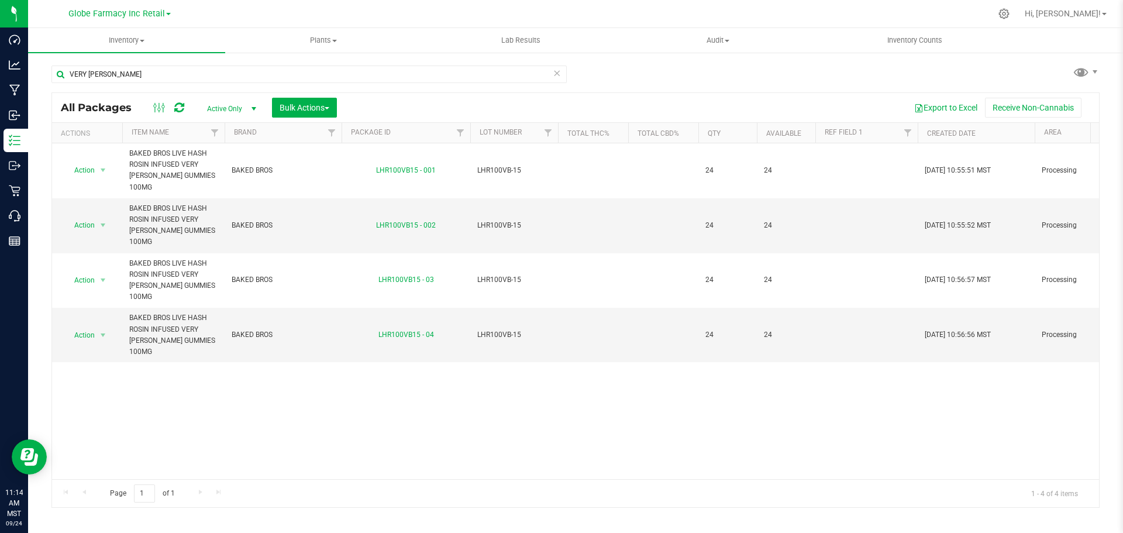
drag, startPoint x: 168, startPoint y: 62, endPoint x: 97, endPoint y: 64, distance: 71.3
click at [97, 64] on div "VERY BERRY" at bounding box center [313, 73] width 524 height 37
click at [96, 72] on input "VERY BERRY" at bounding box center [308, 74] width 515 height 18
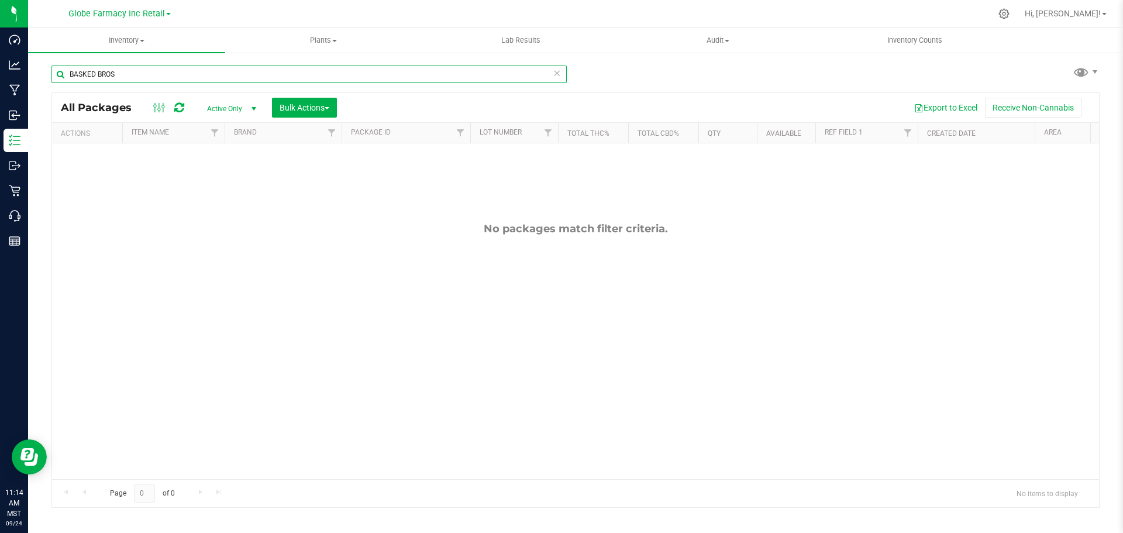
click at [260, 75] on input "BASKED BROS" at bounding box center [308, 74] width 515 height 18
drag, startPoint x: 258, startPoint y: 78, endPoint x: -93, endPoint y: 65, distance: 351.6
click at [0, 65] on html "Dashboard Analytics Manufacturing Inbound Inventory Outbound Retail Call Center…" at bounding box center [561, 266] width 1123 height 533
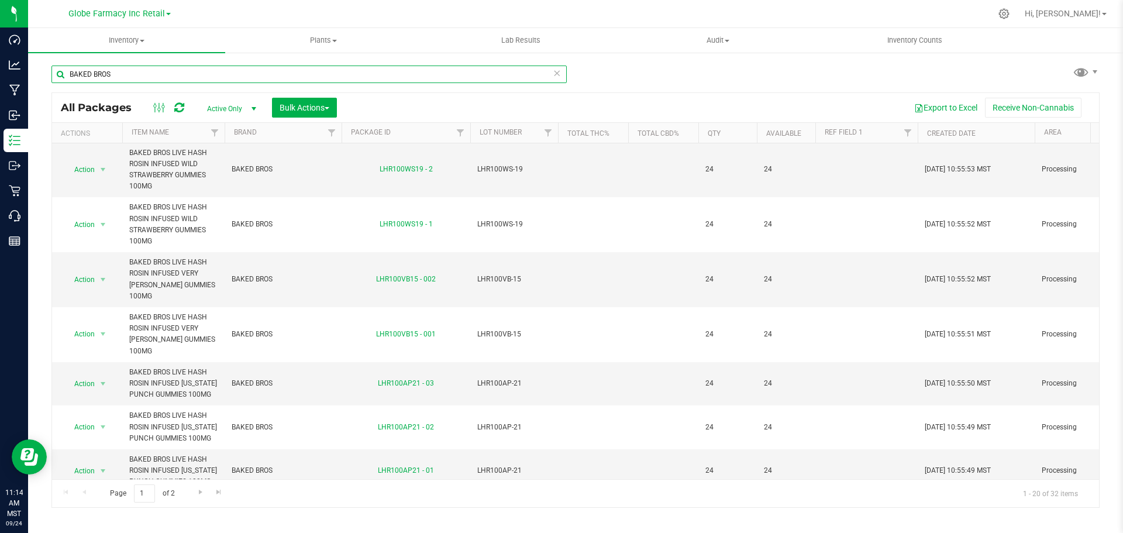
scroll to position [758, 0]
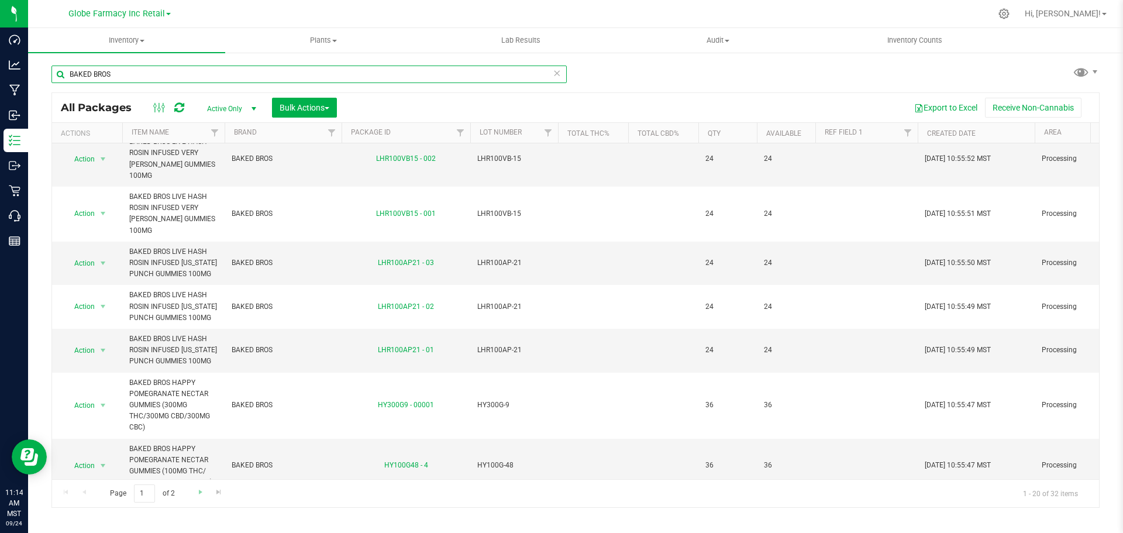
type input "BAKED BROS"
click at [192, 490] on link "Go to the next page" at bounding box center [200, 492] width 17 height 16
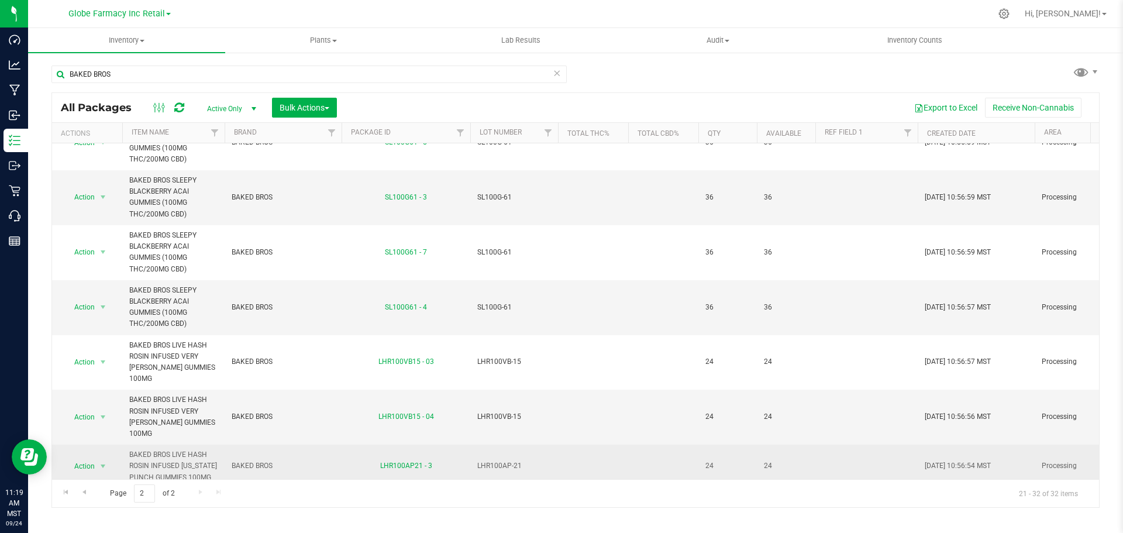
scroll to position [227, 0]
